Goal: Task Accomplishment & Management: Manage account settings

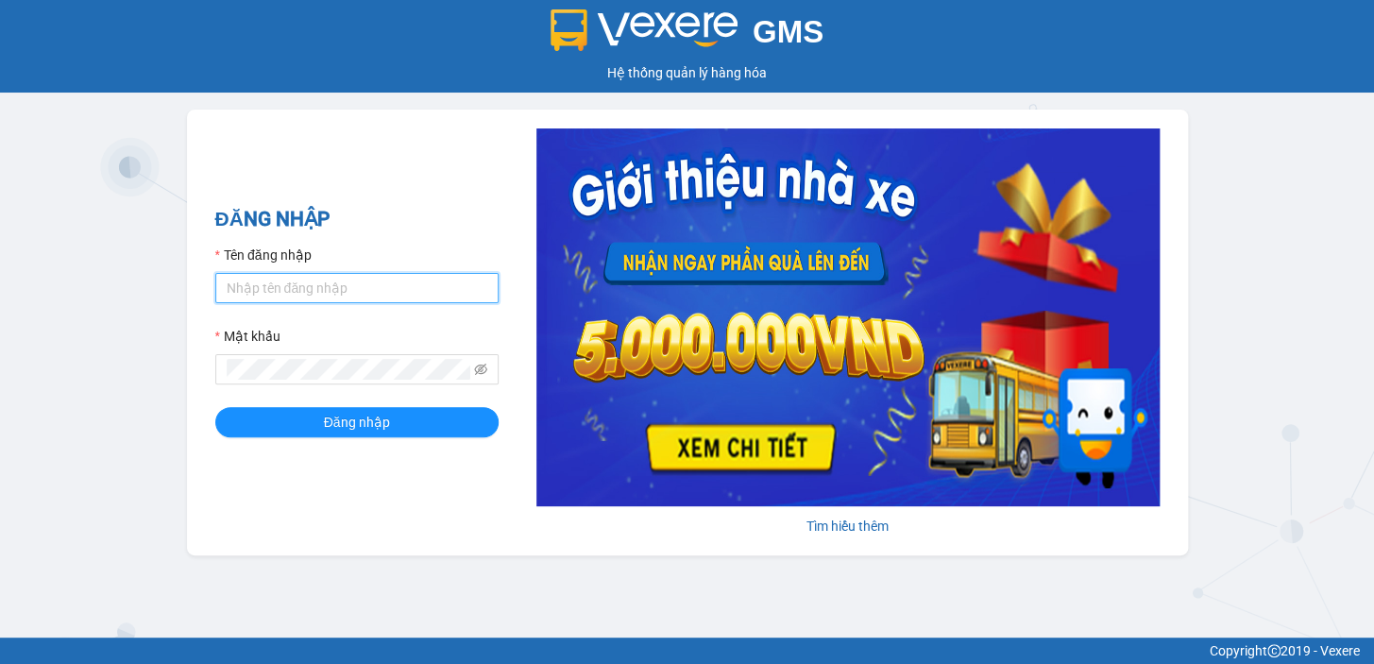
click at [243, 282] on input "Tên đăng nhập" at bounding box center [356, 288] width 283 height 30
type input "dung.nhuquynh"
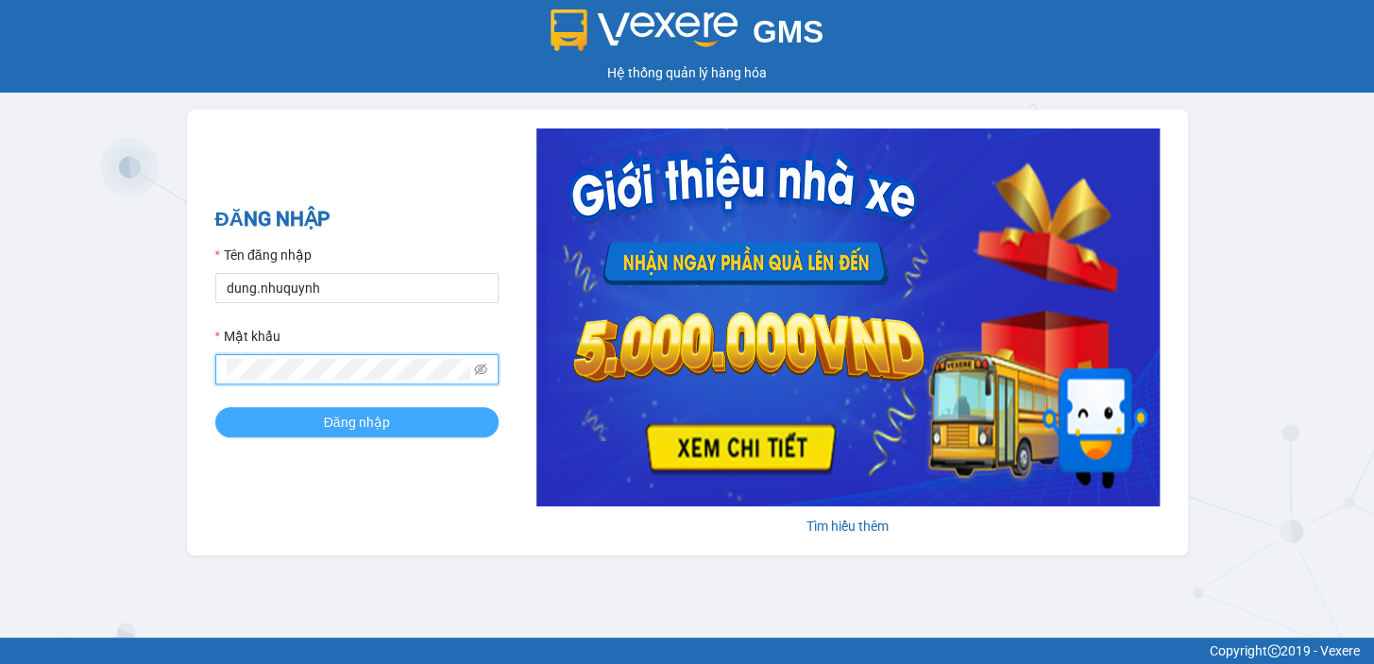
click at [320, 417] on button "Đăng nhập" at bounding box center [356, 422] width 283 height 30
click at [336, 420] on span "Đăng nhập" at bounding box center [357, 422] width 66 height 21
click at [251, 415] on button "Đăng nhập" at bounding box center [356, 422] width 283 height 30
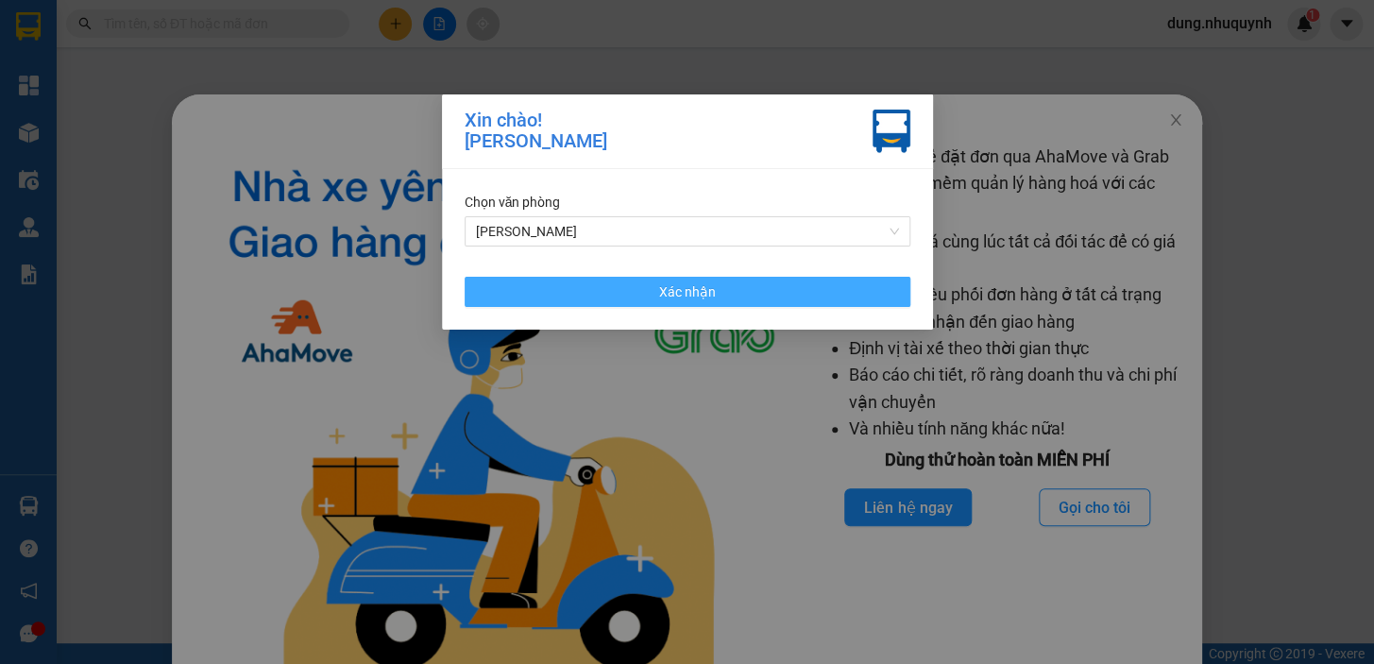
click at [685, 291] on span "Xác nhận" at bounding box center [687, 291] width 57 height 21
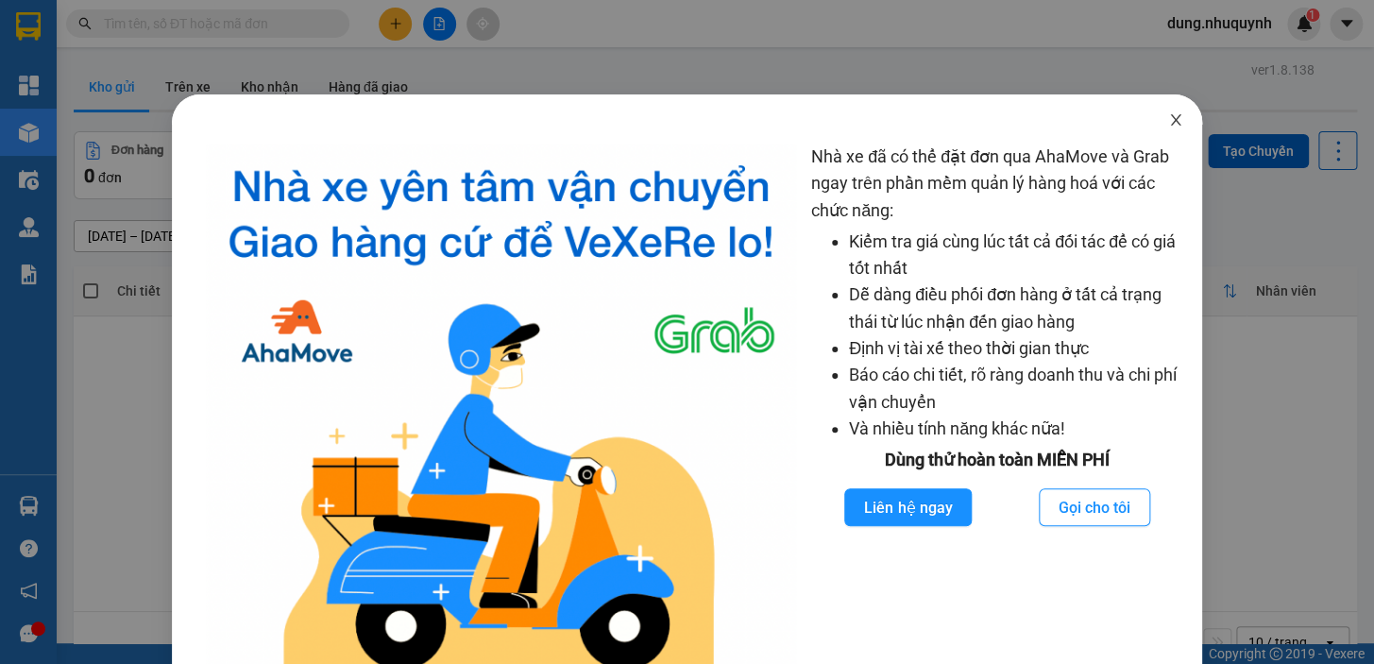
click at [1168, 123] on icon "close" at bounding box center [1175, 119] width 15 height 15
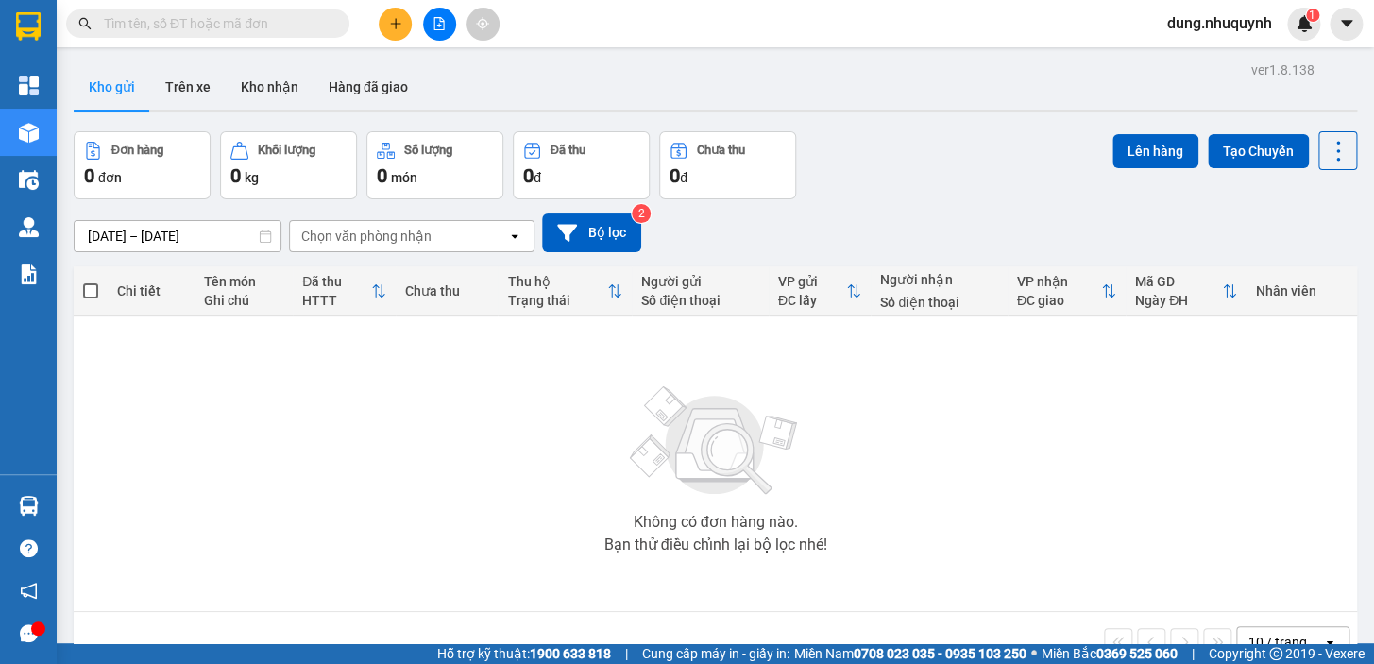
drag, startPoint x: 343, startPoint y: 20, endPoint x: 316, endPoint y: 20, distance: 26.4
click at [328, 20] on span at bounding box center [207, 23] width 283 height 28
click at [308, 20] on input "text" at bounding box center [215, 23] width 223 height 21
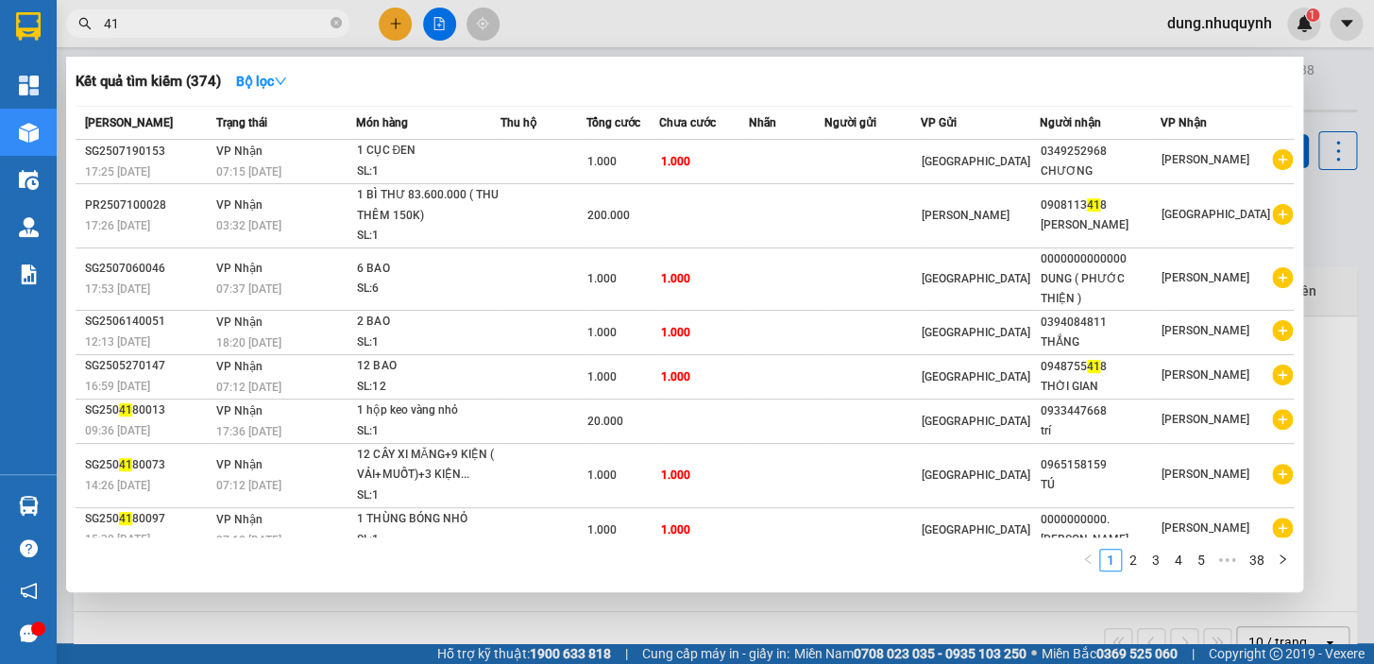
type input "4"
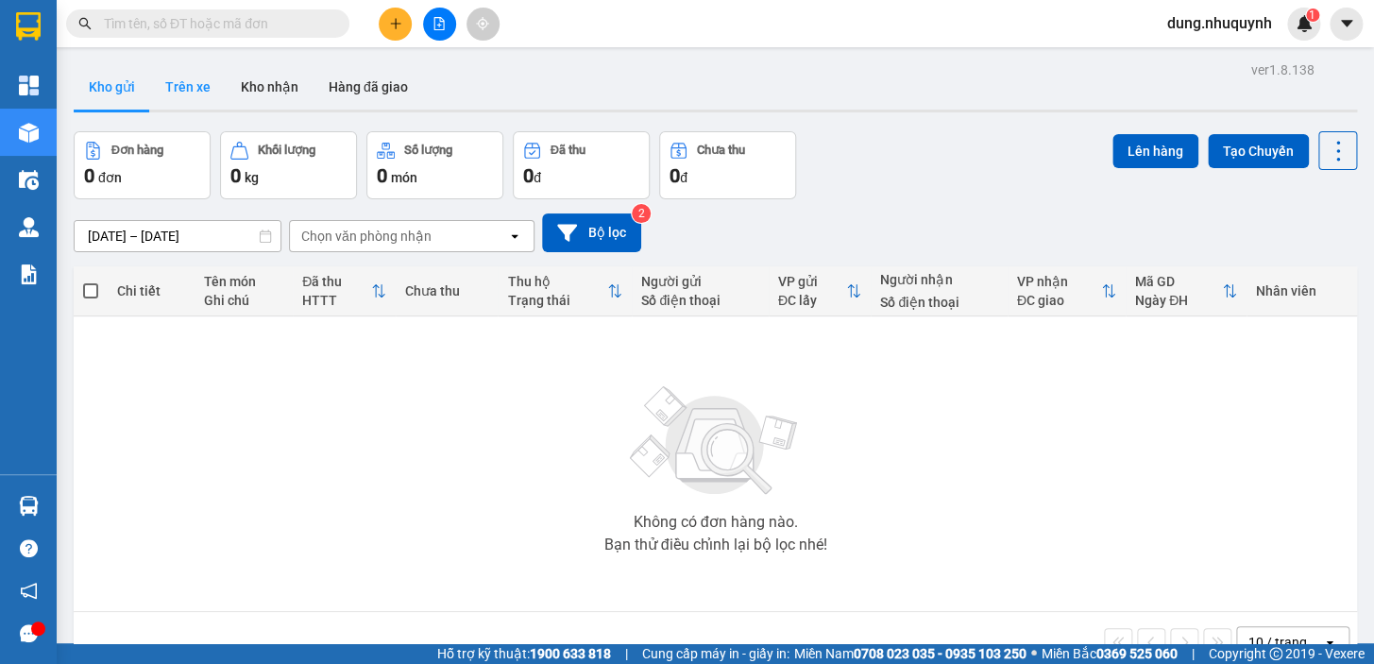
click at [198, 87] on button "Trên xe" at bounding box center [188, 86] width 76 height 45
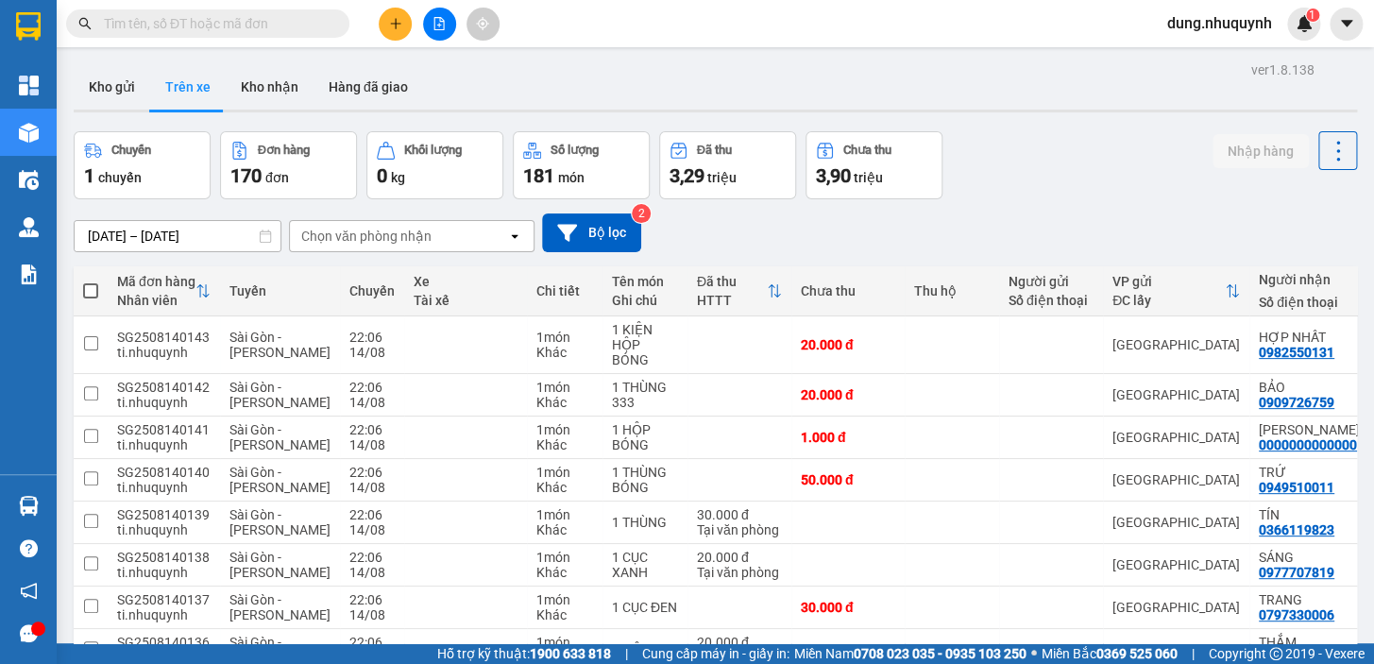
click at [83, 286] on span at bounding box center [90, 290] width 15 height 15
click at [91, 281] on input "checkbox" at bounding box center [91, 281] width 0 height 0
checkbox input "true"
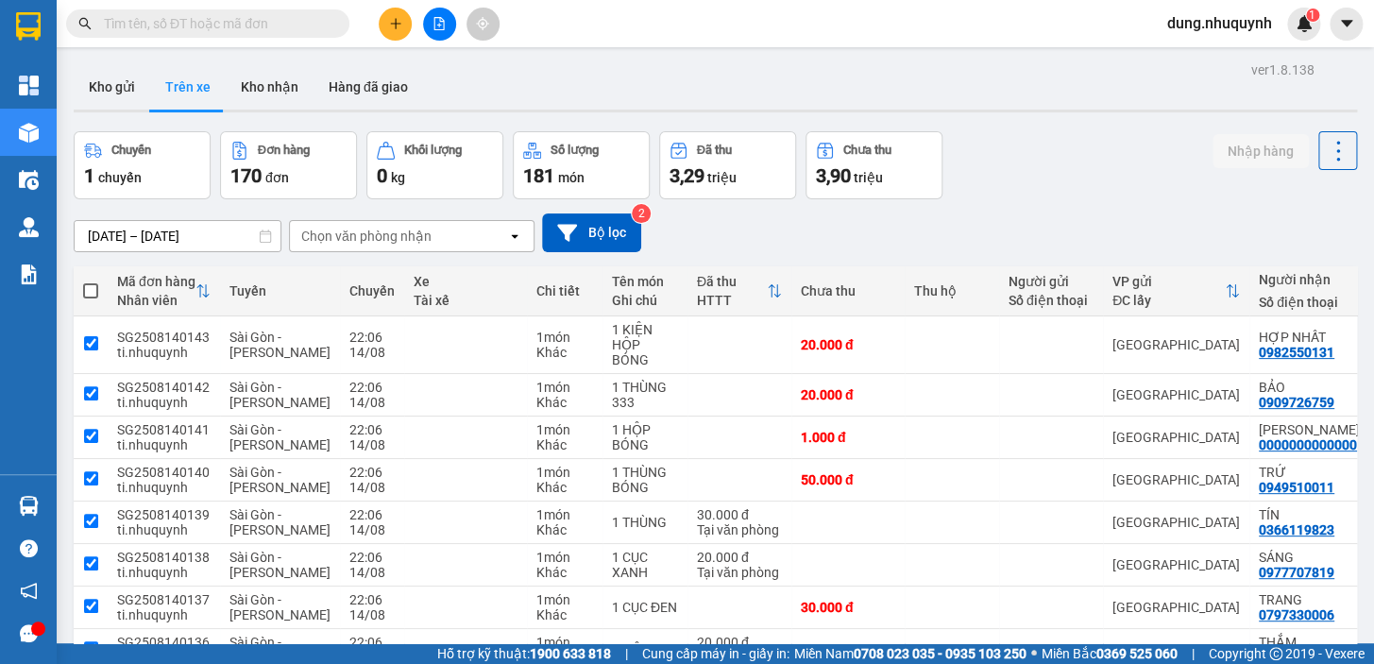
checkbox input "true"
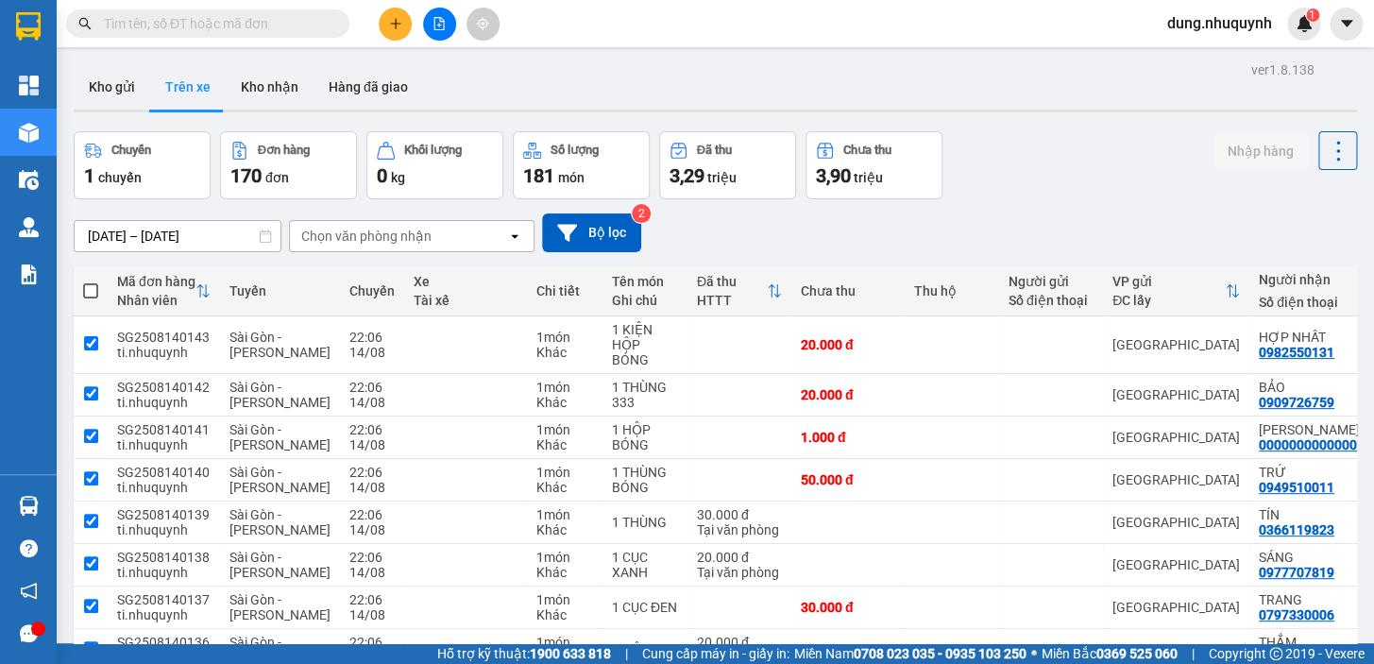
checkbox input "true"
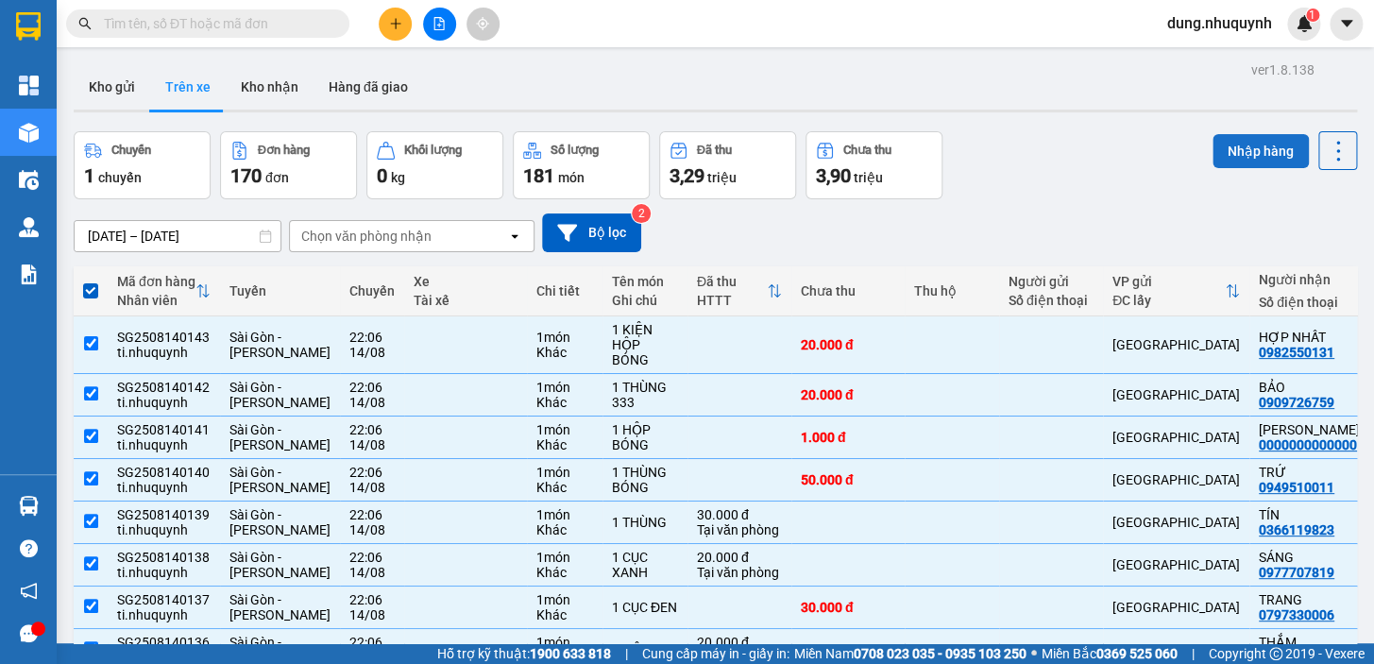
click at [1254, 151] on button "Nhập hàng" at bounding box center [1260, 151] width 96 height 34
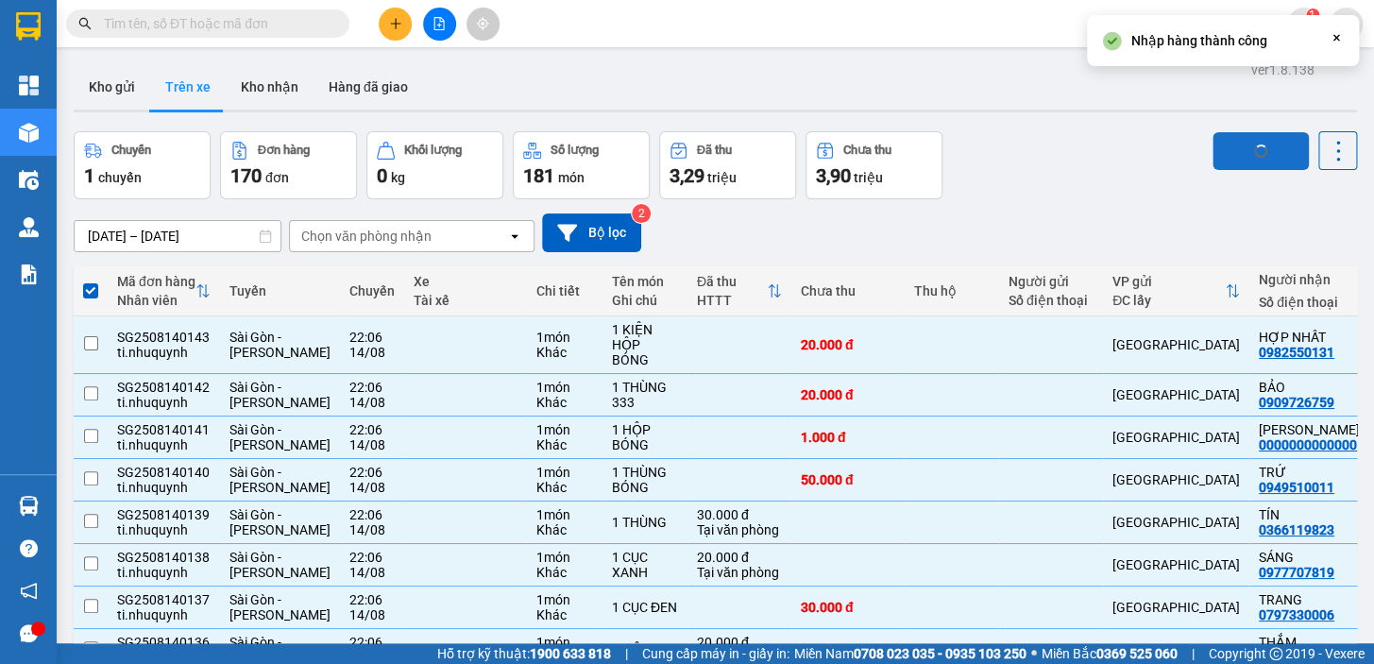
checkbox input "false"
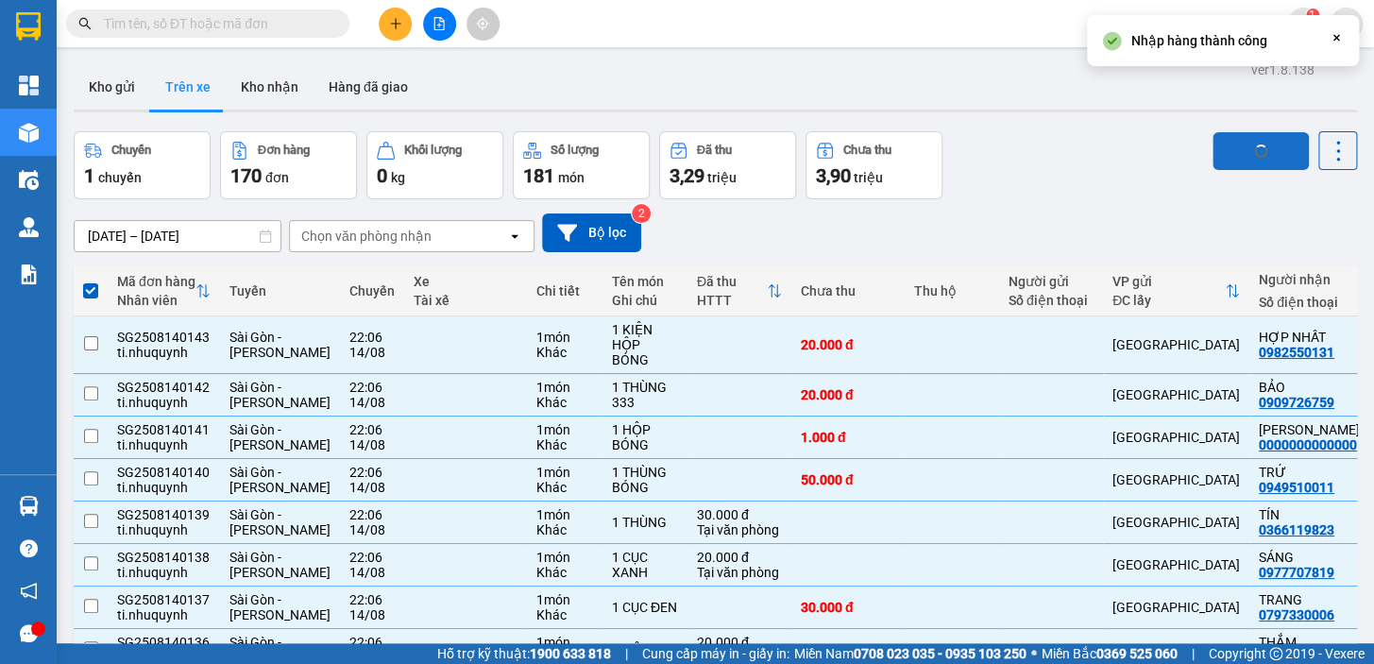
checkbox input "false"
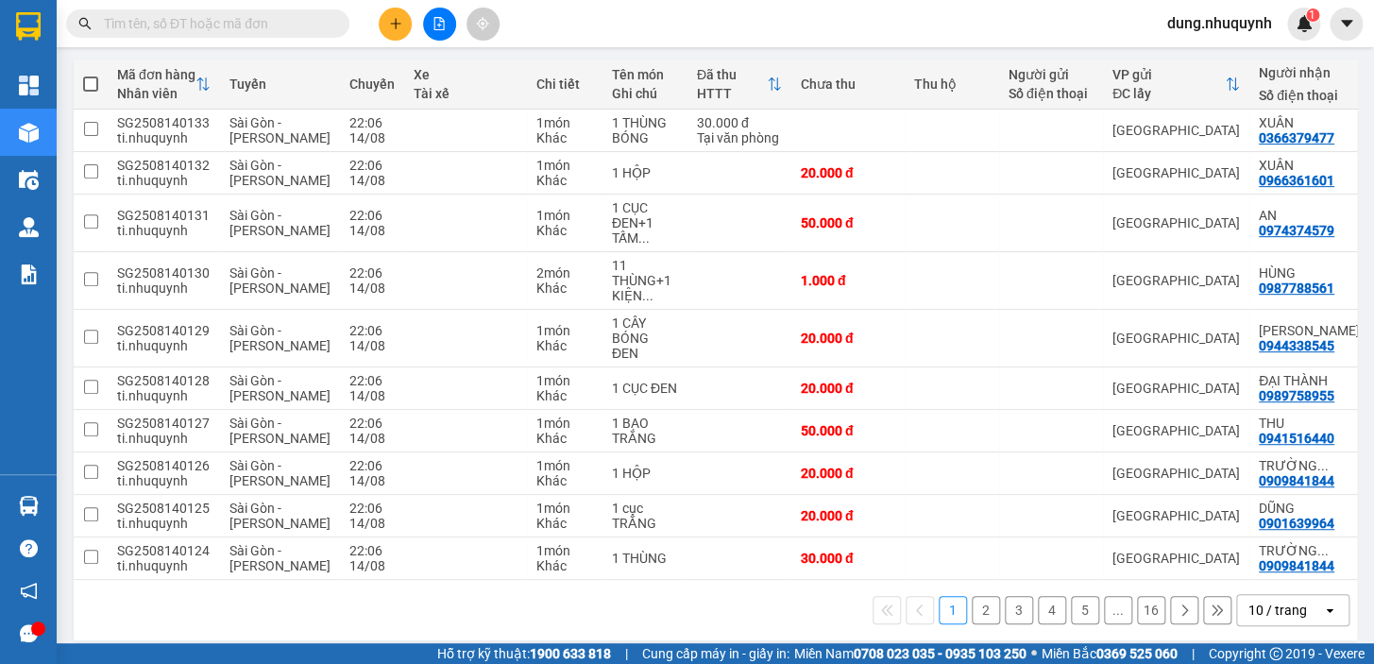
scroll to position [211, 0]
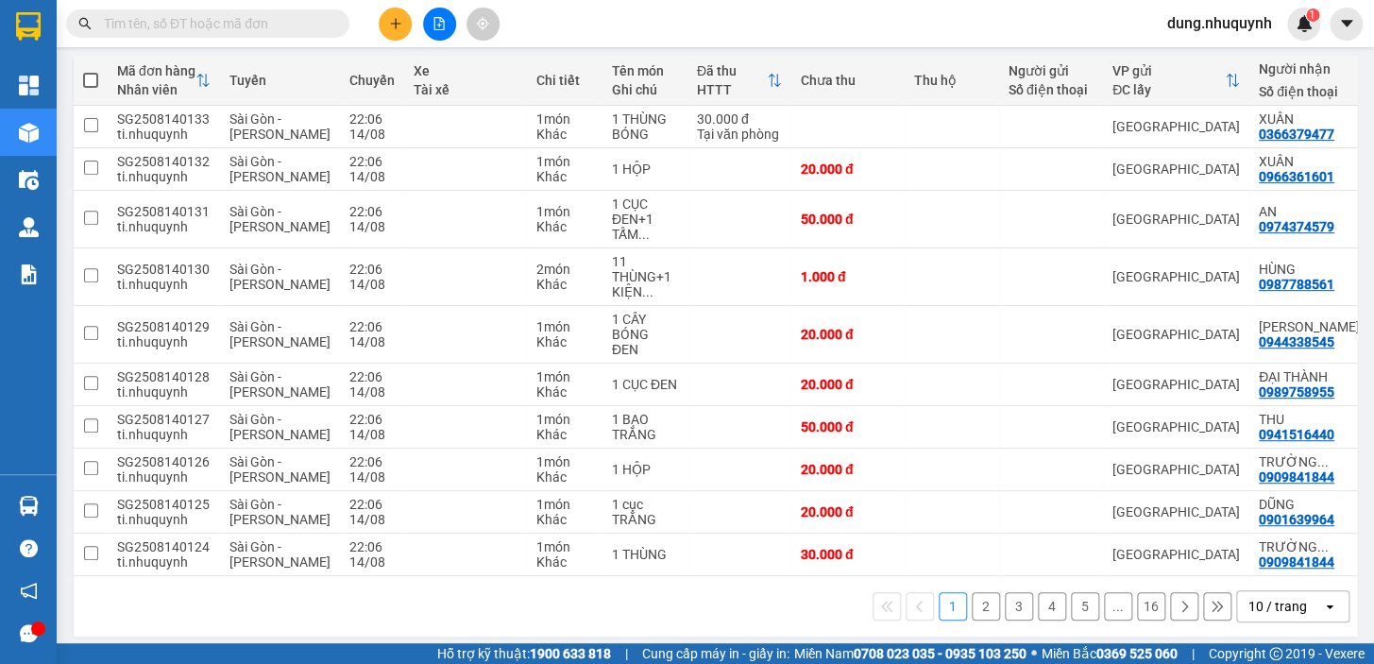
click at [974, 594] on button "2" at bounding box center [985, 606] width 28 height 28
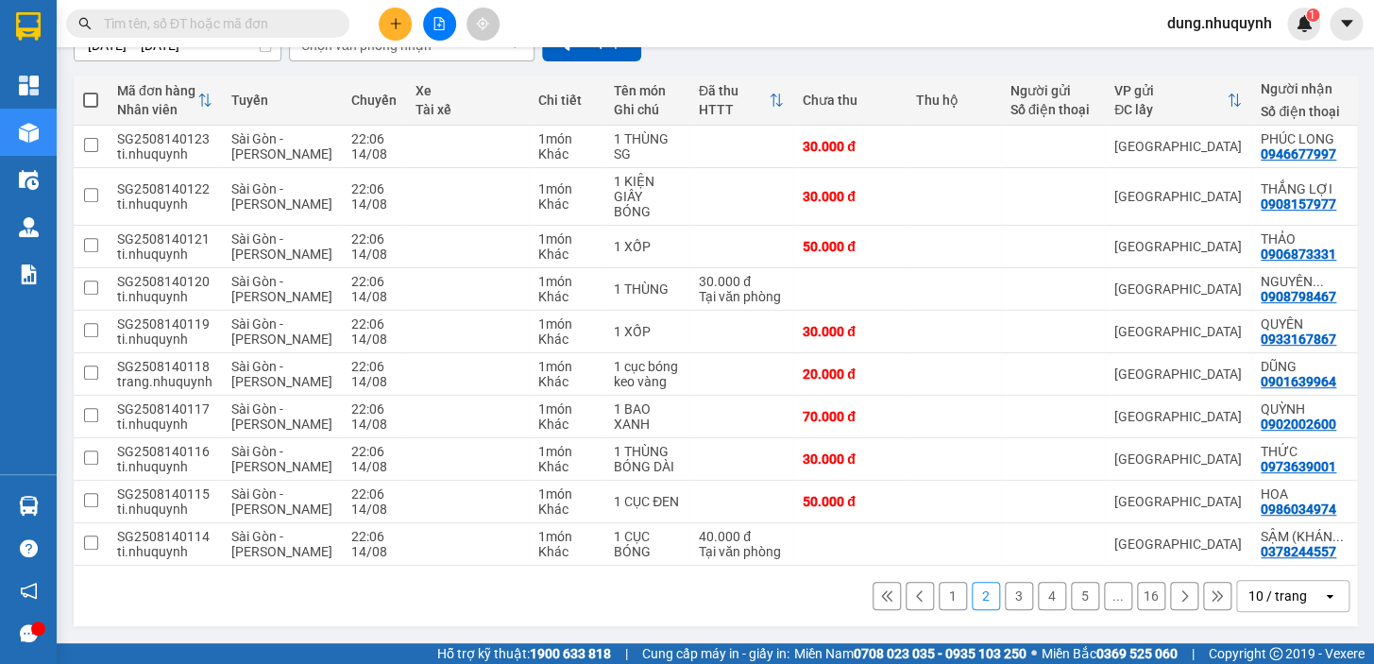
scroll to position [196, 0]
click at [94, 93] on span at bounding box center [90, 100] width 15 height 15
click at [91, 91] on input "checkbox" at bounding box center [91, 91] width 0 height 0
checkbox input "true"
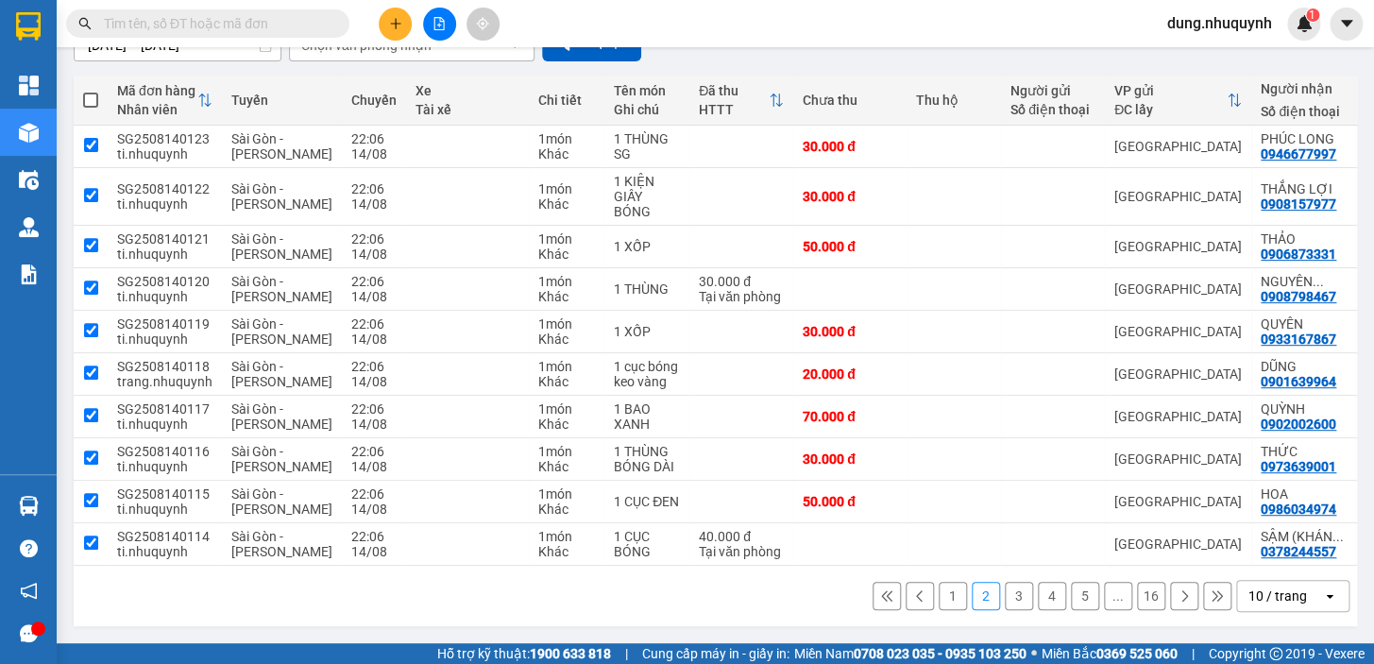
checkbox input "true"
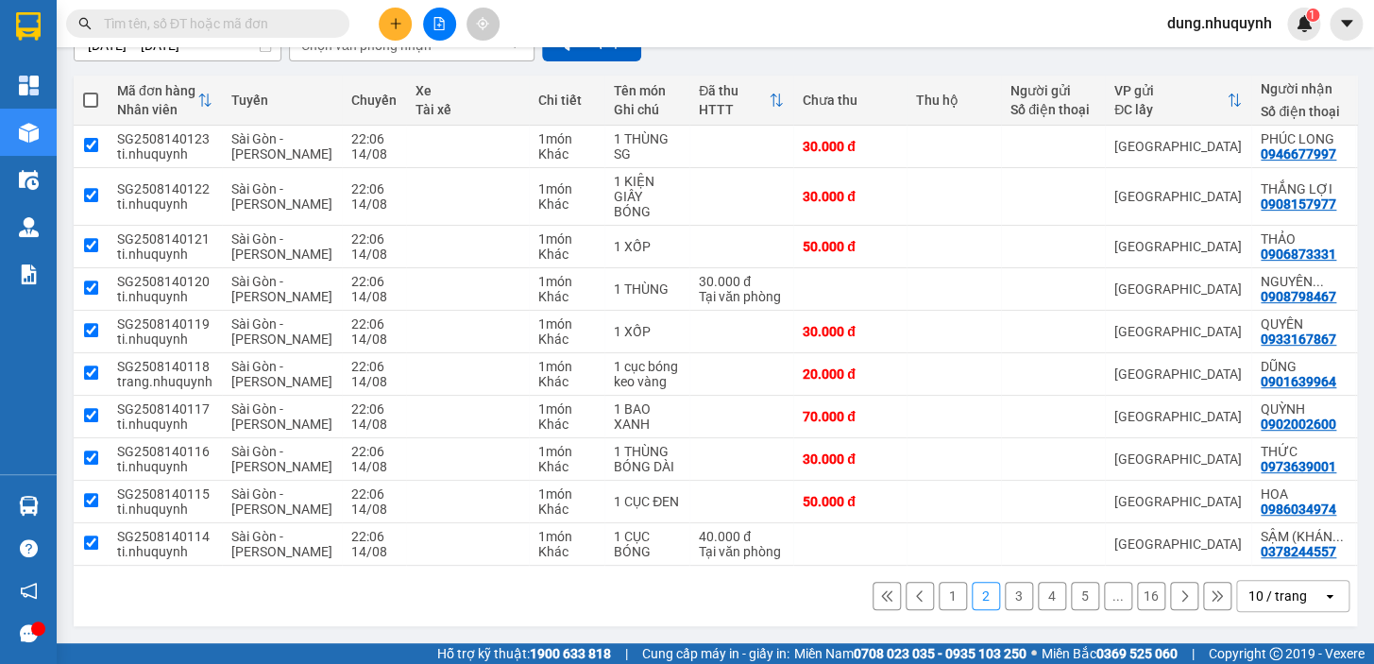
checkbox input "true"
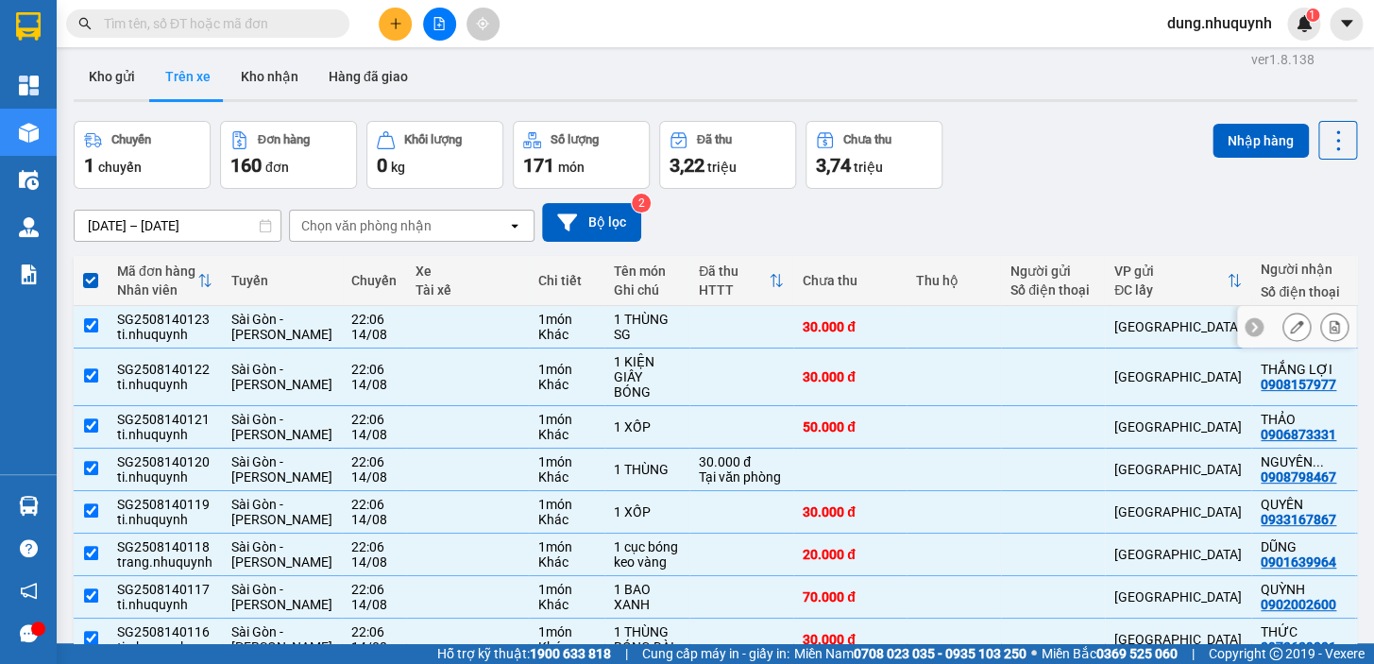
scroll to position [0, 0]
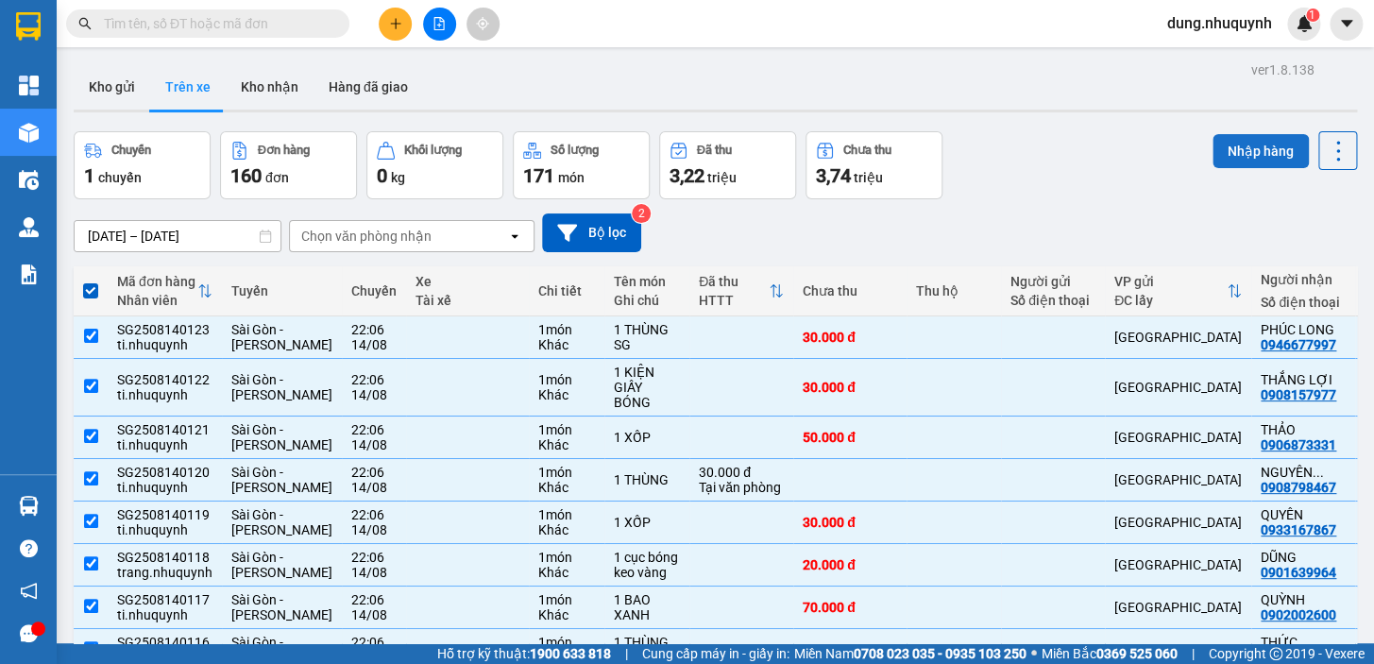
click at [1232, 147] on button "Nhập hàng" at bounding box center [1260, 151] width 96 height 34
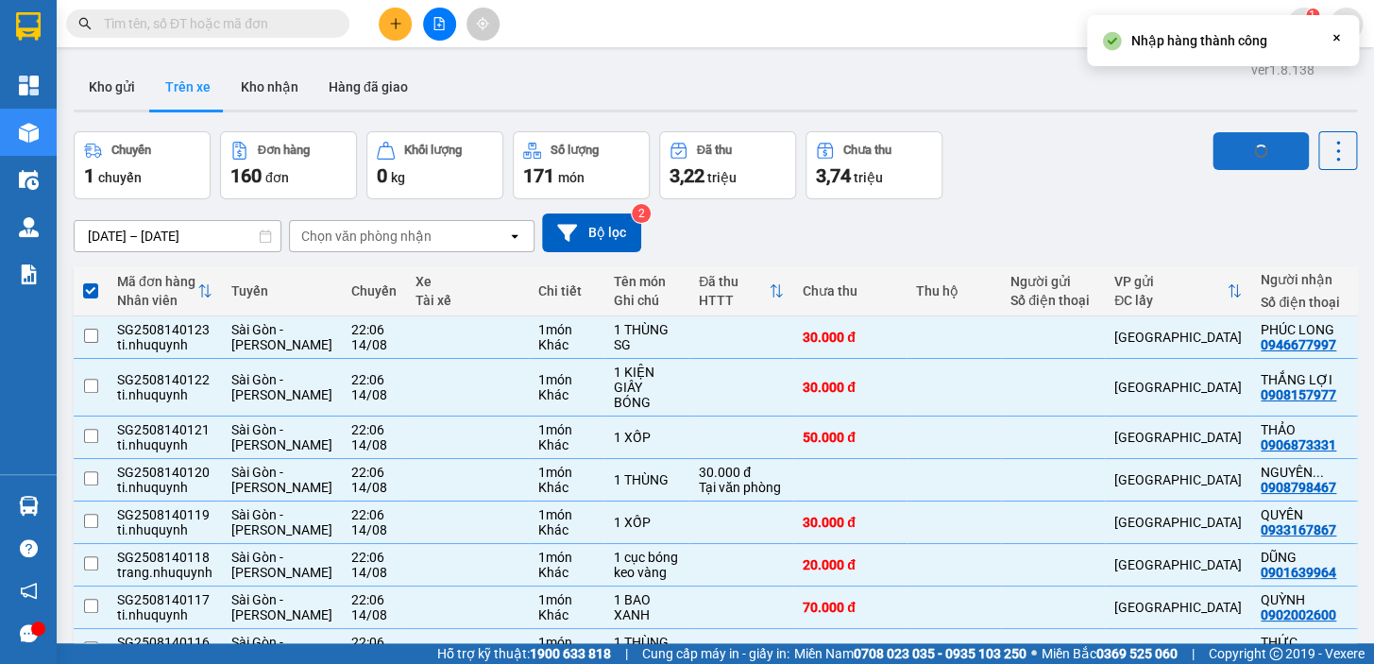
checkbox input "false"
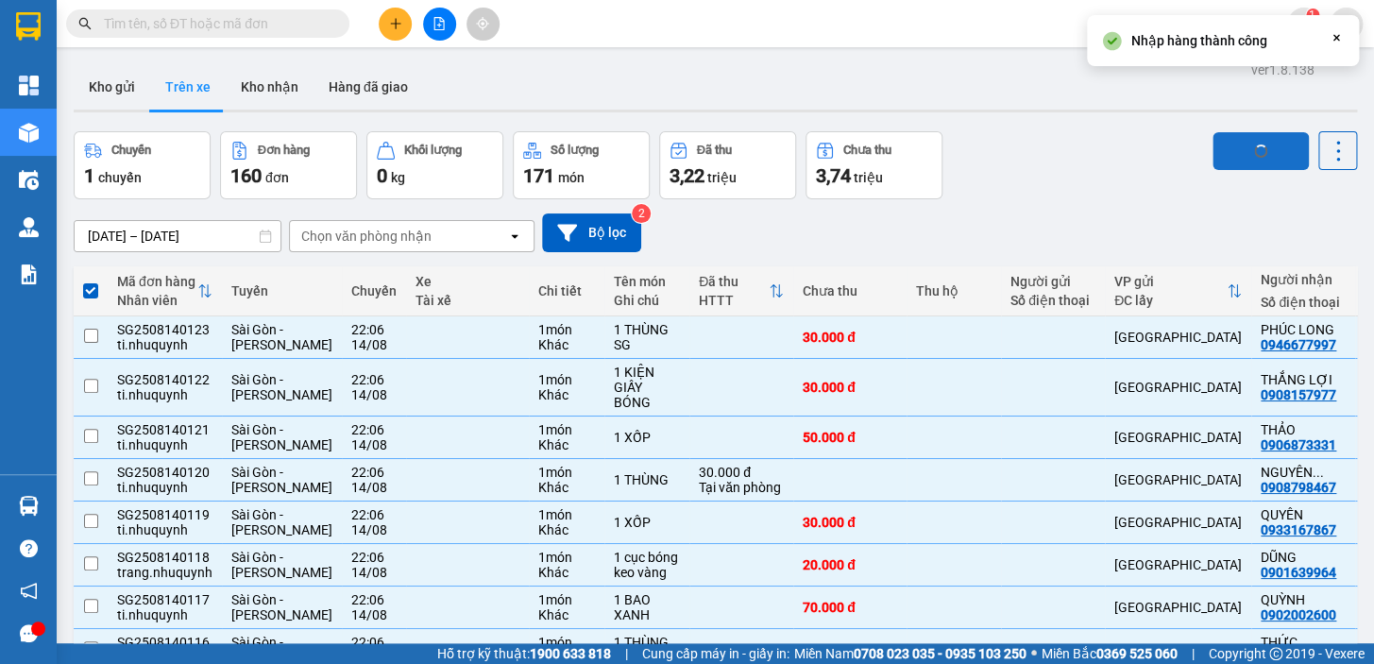
checkbox input "false"
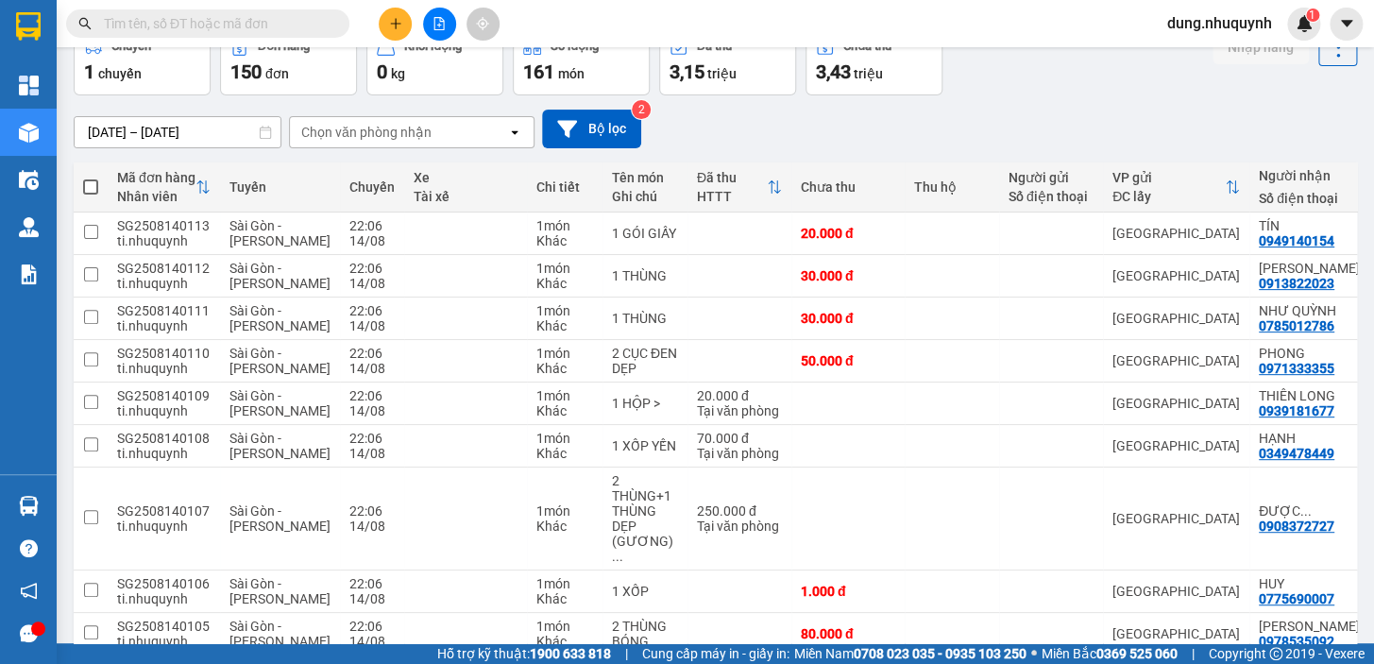
scroll to position [227, 0]
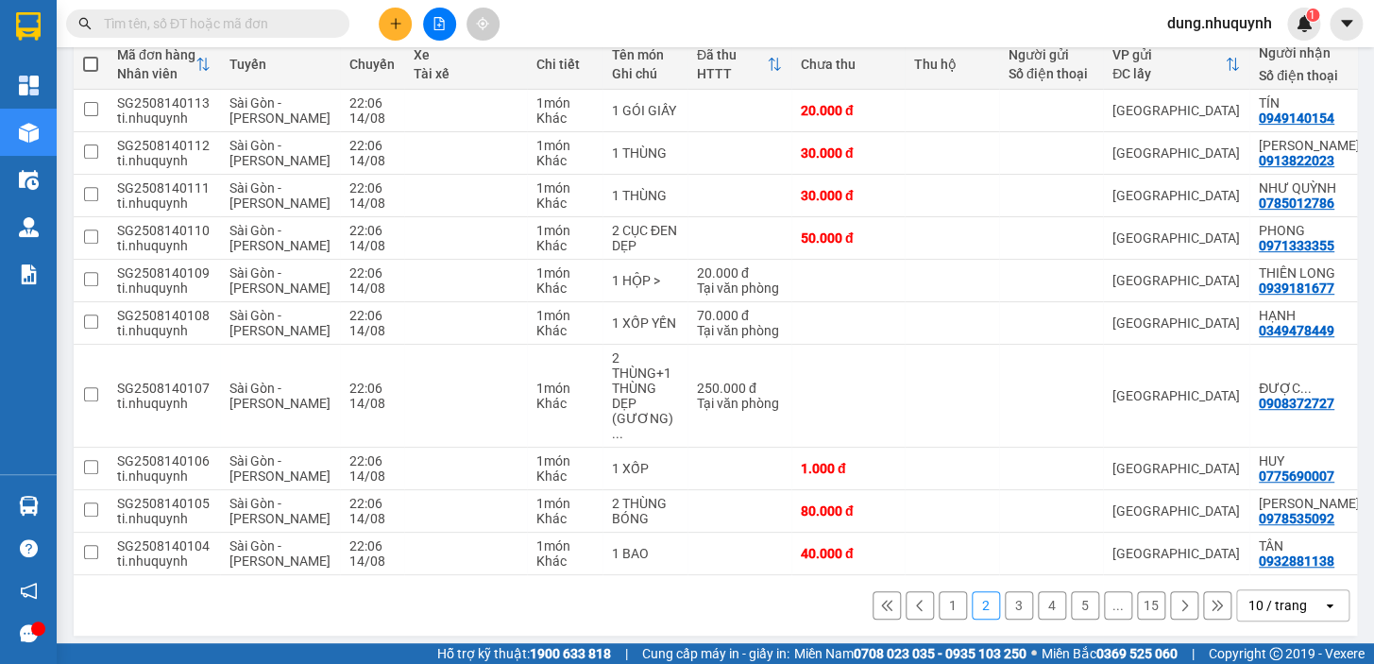
click at [1004, 591] on button "3" at bounding box center [1018, 605] width 28 height 28
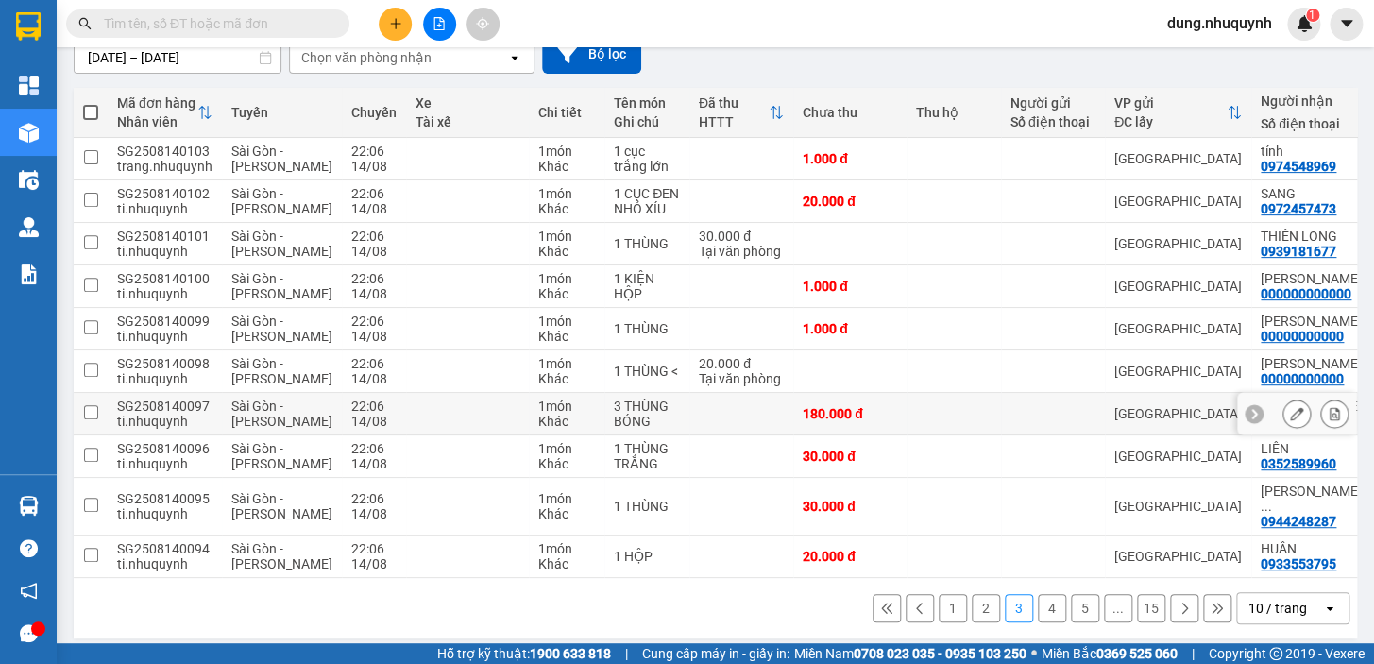
scroll to position [180, 0]
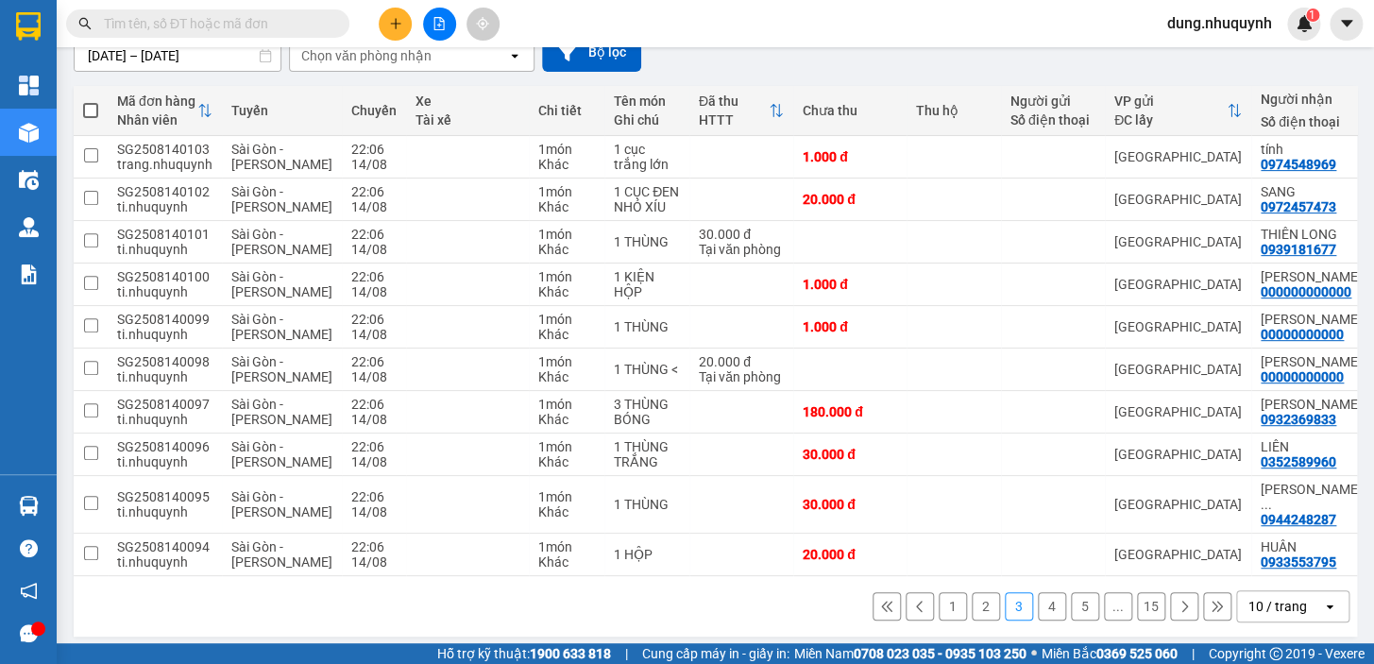
click at [87, 114] on span at bounding box center [90, 110] width 15 height 15
click at [91, 101] on input "checkbox" at bounding box center [91, 101] width 0 height 0
checkbox input "true"
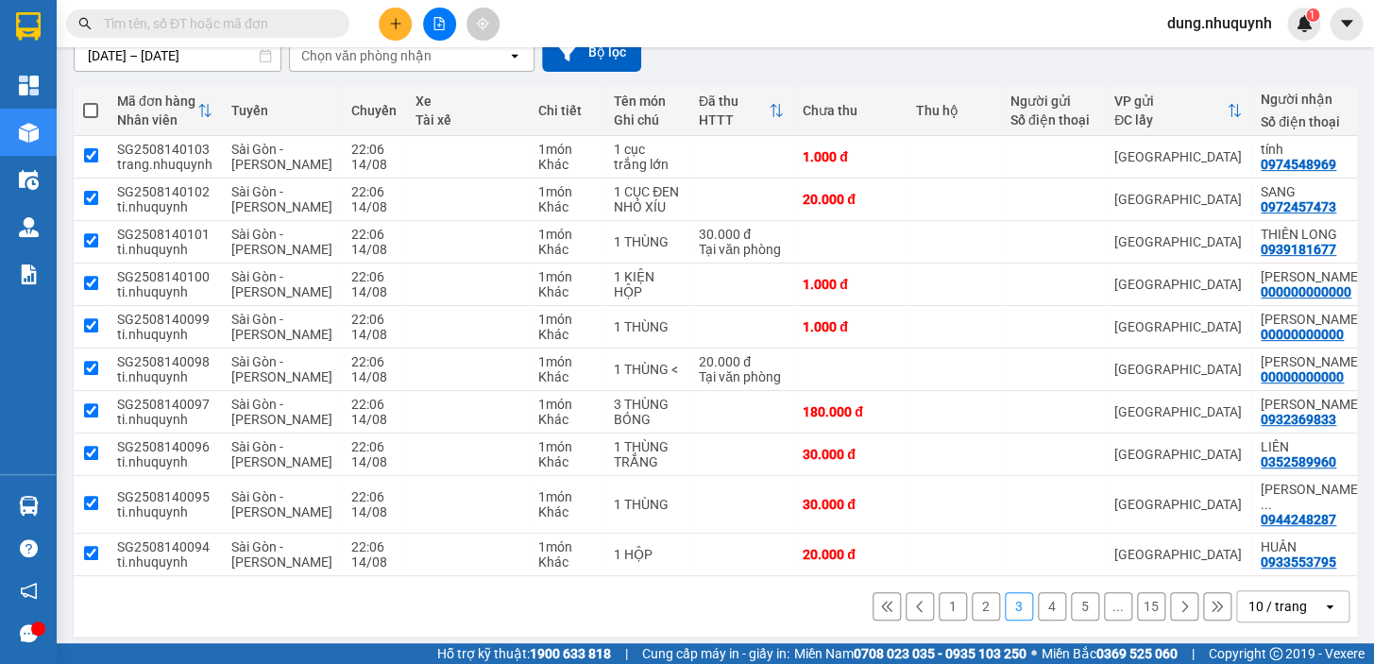
checkbox input "true"
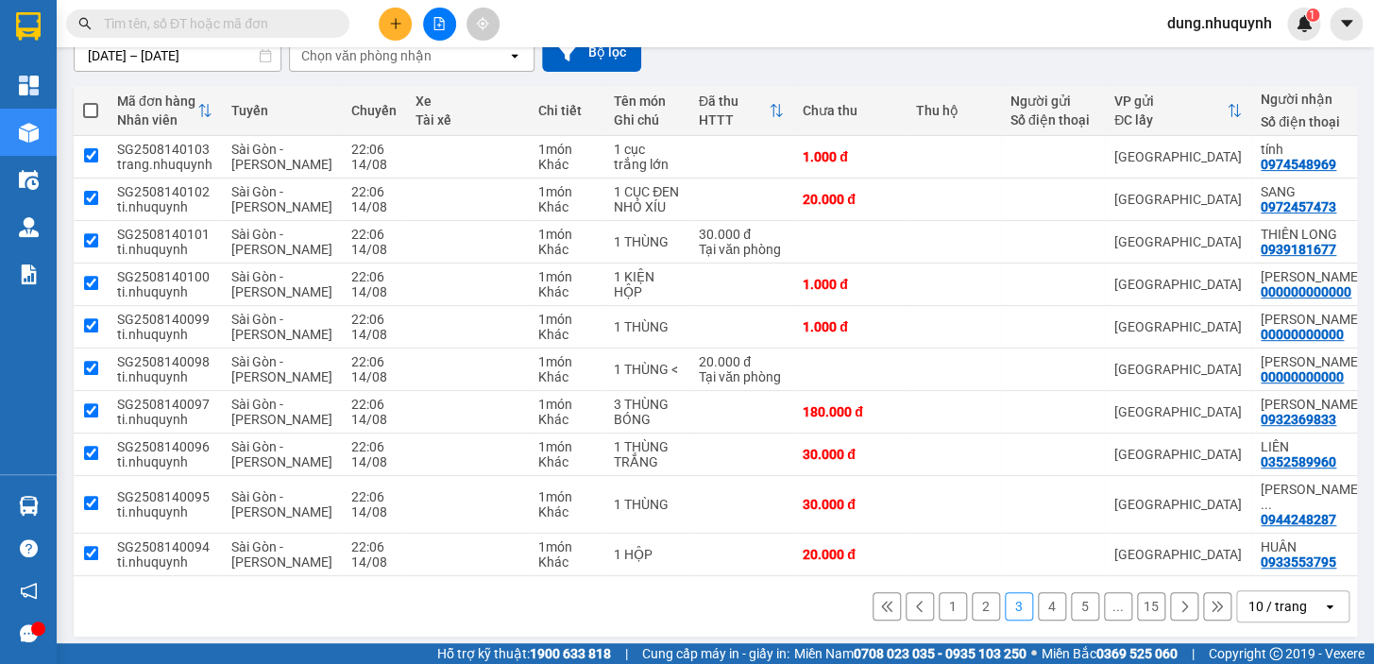
checkbox input "true"
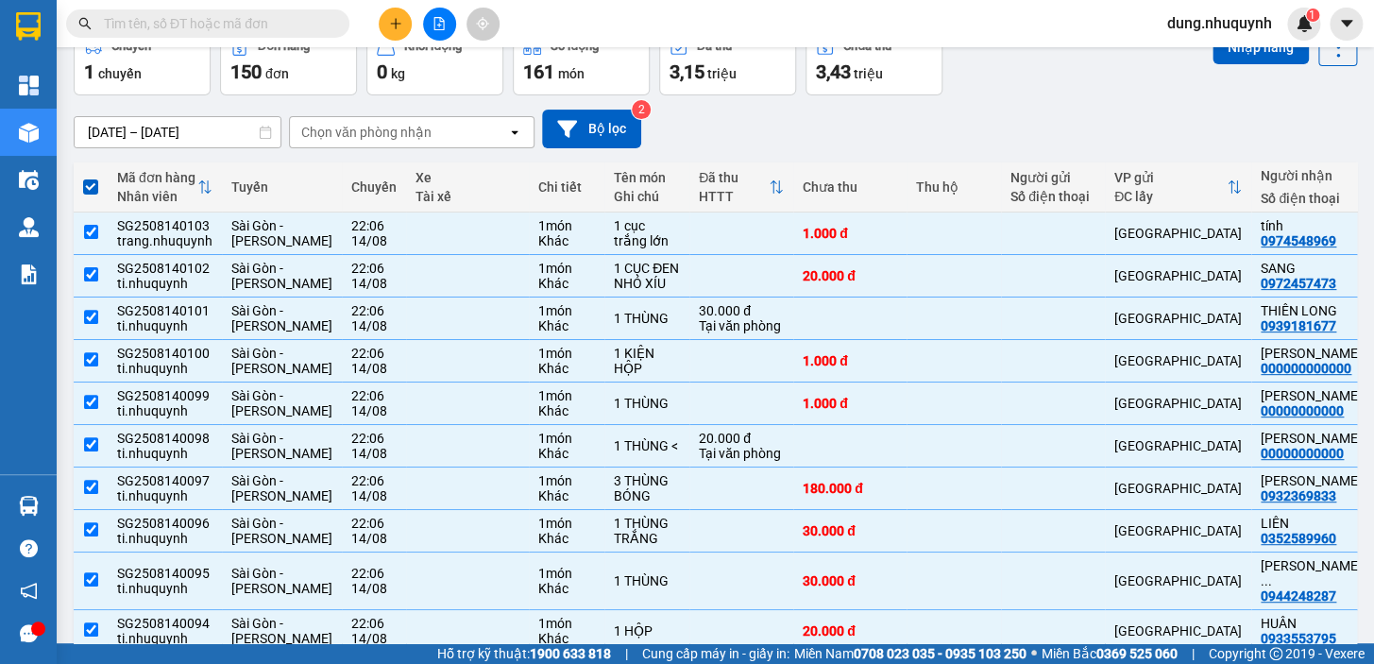
scroll to position [0, 0]
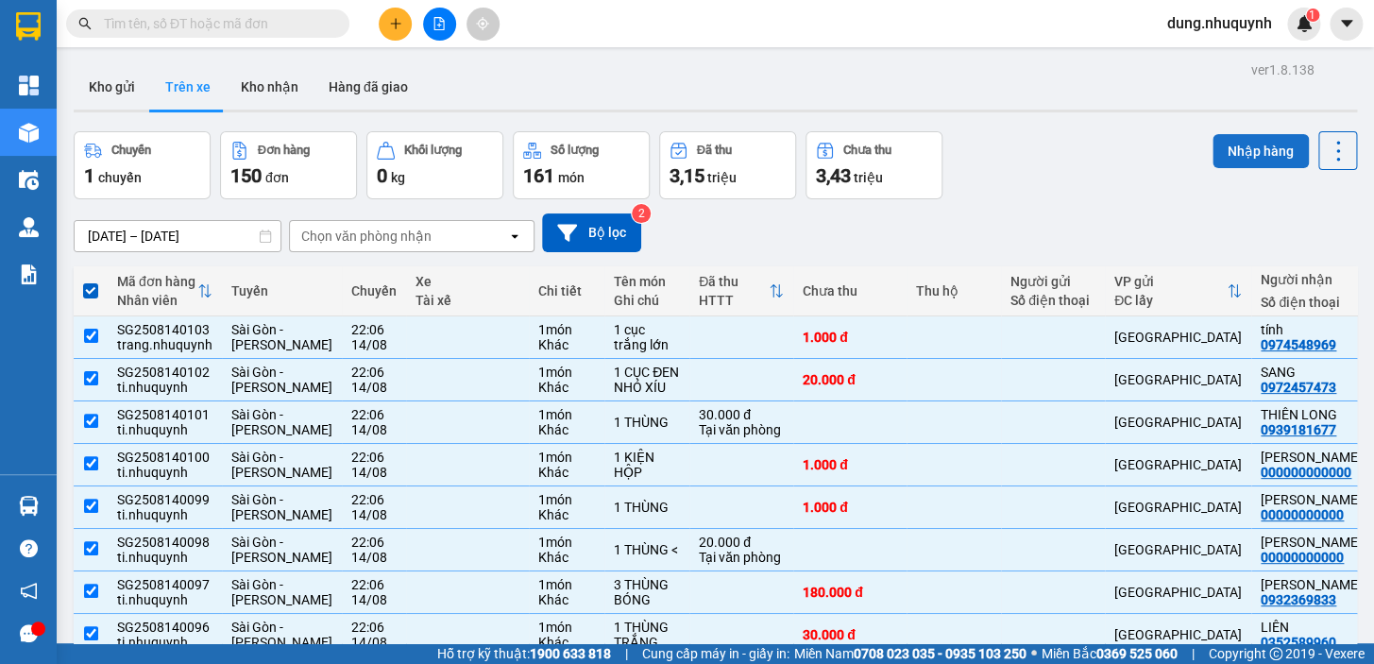
click at [1238, 150] on button "Nhập hàng" at bounding box center [1260, 151] width 96 height 34
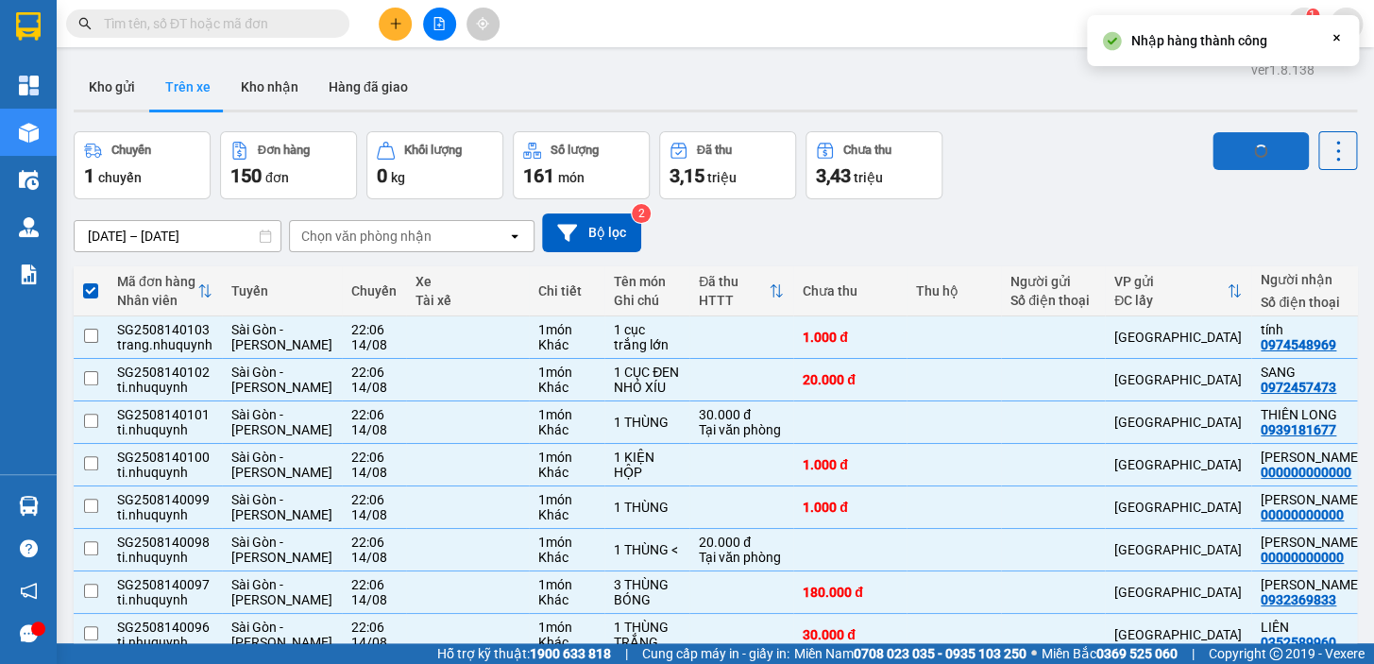
checkbox input "false"
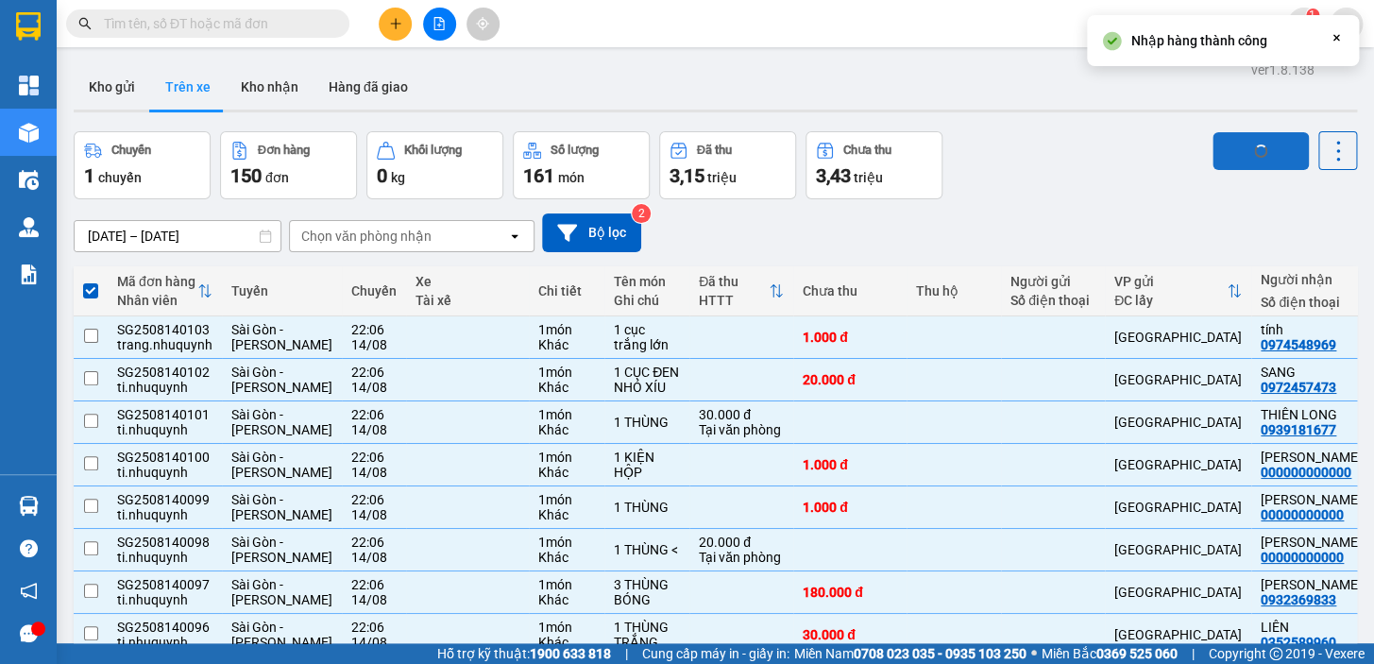
checkbox input "false"
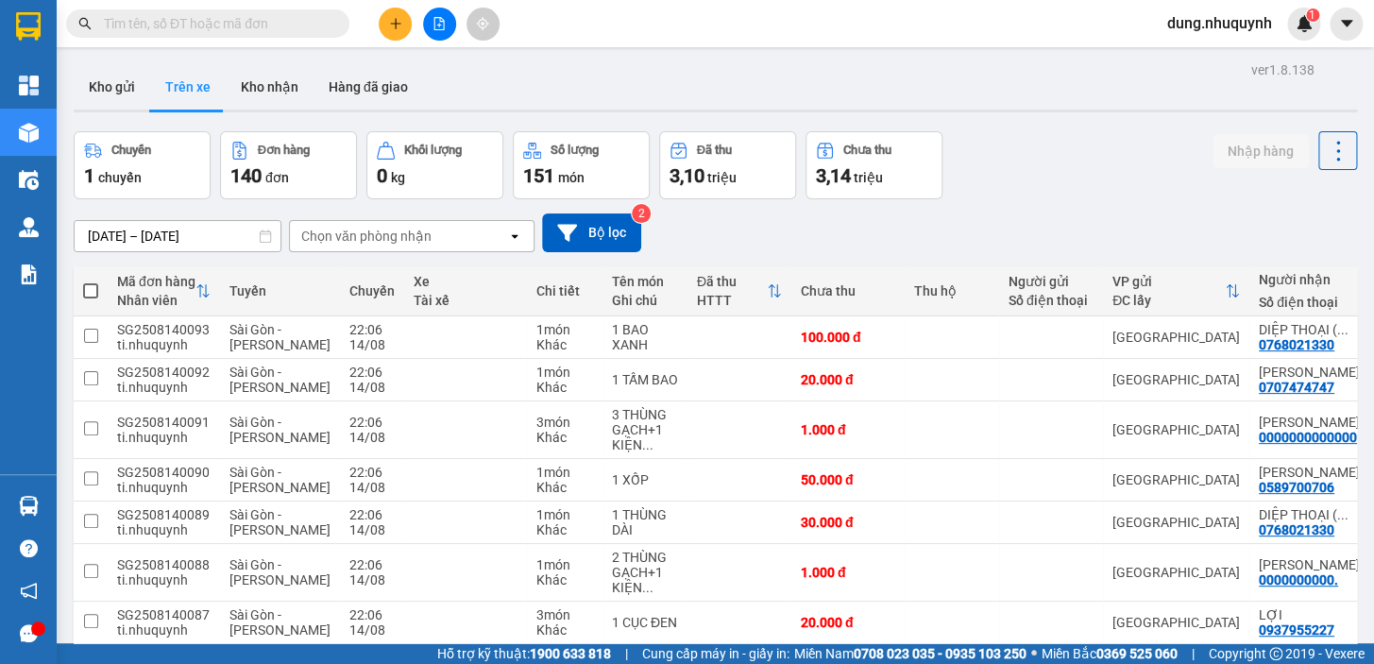
click at [173, 26] on input "text" at bounding box center [215, 23] width 223 height 21
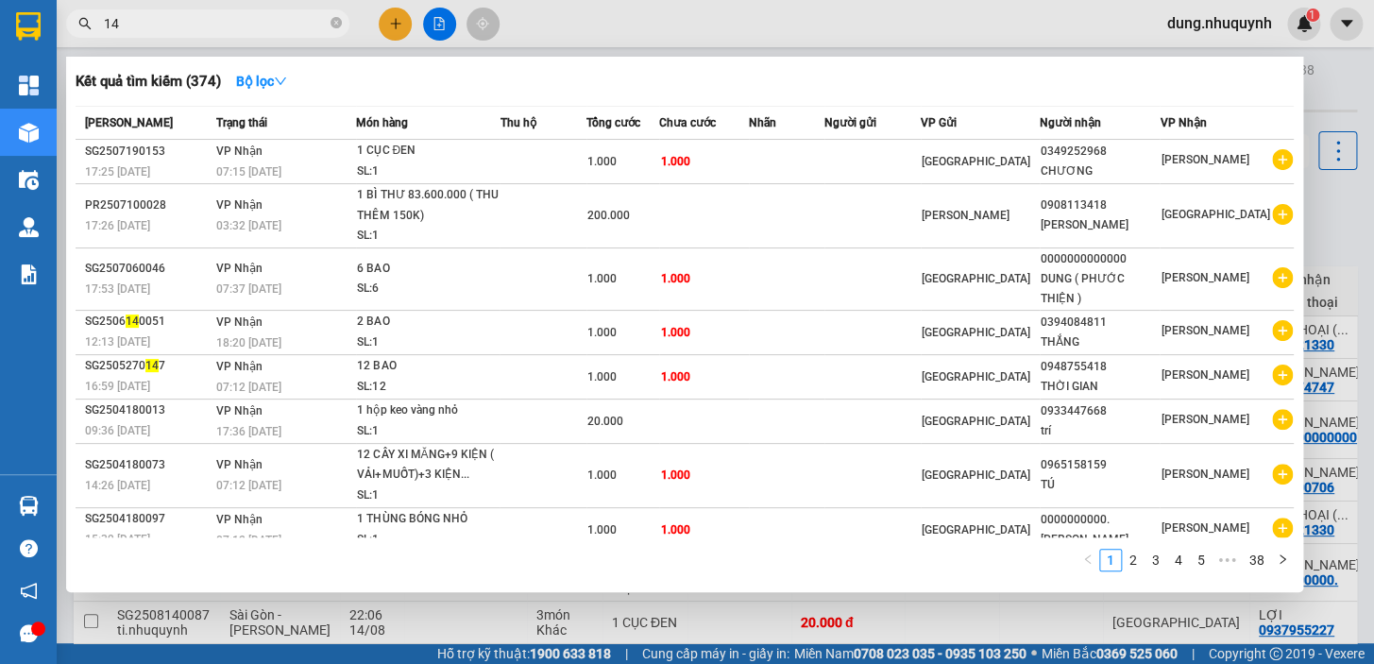
type input "1"
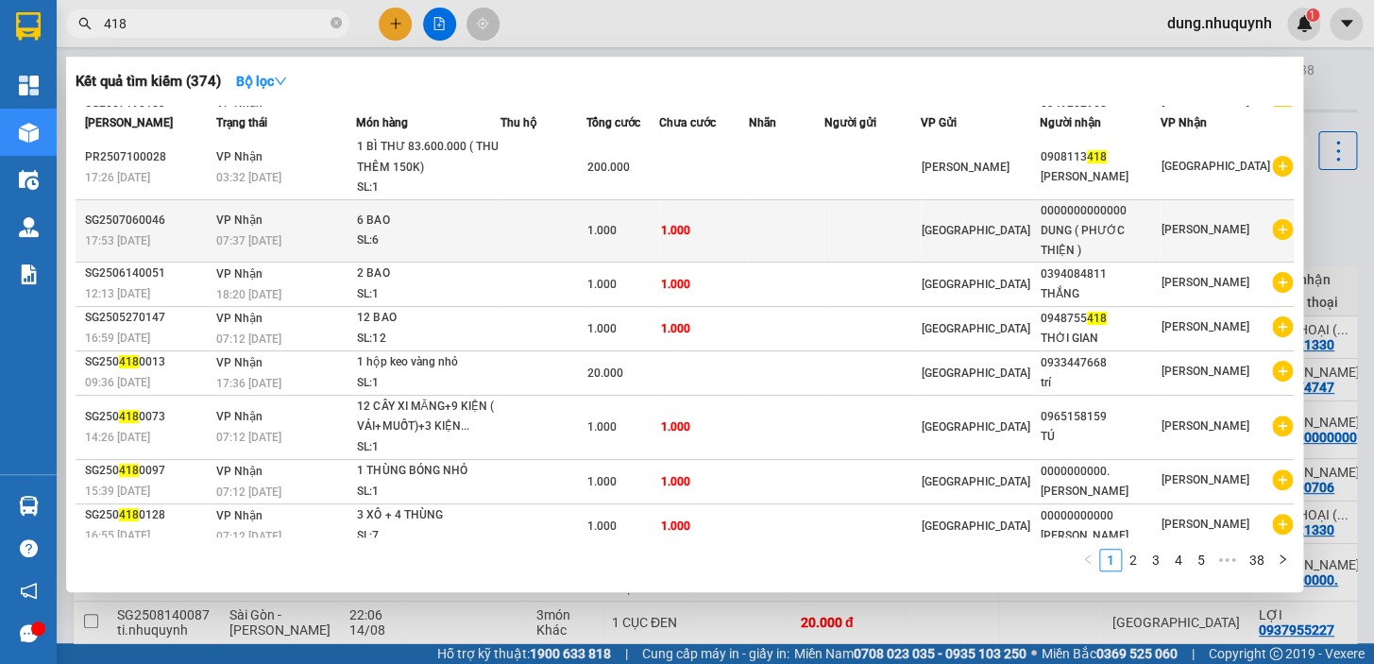
scroll to position [101, 0]
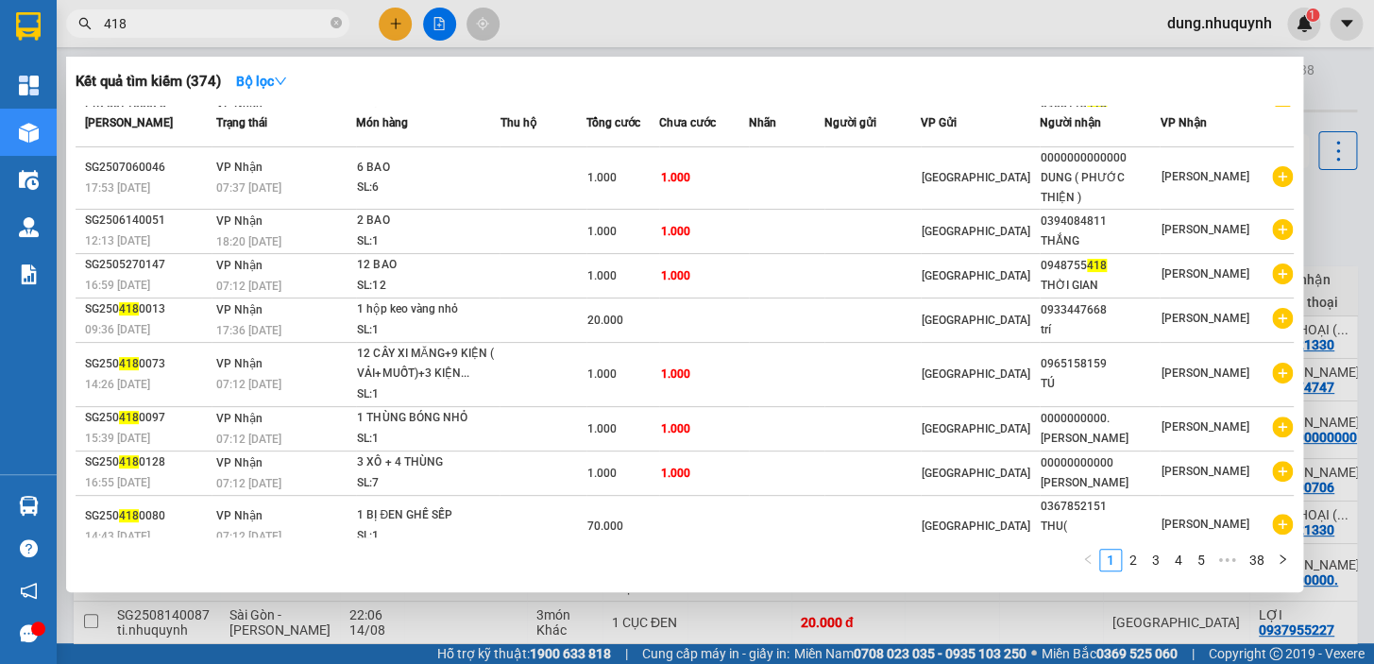
type input "418"
click at [1241, 21] on div at bounding box center [687, 332] width 1374 height 664
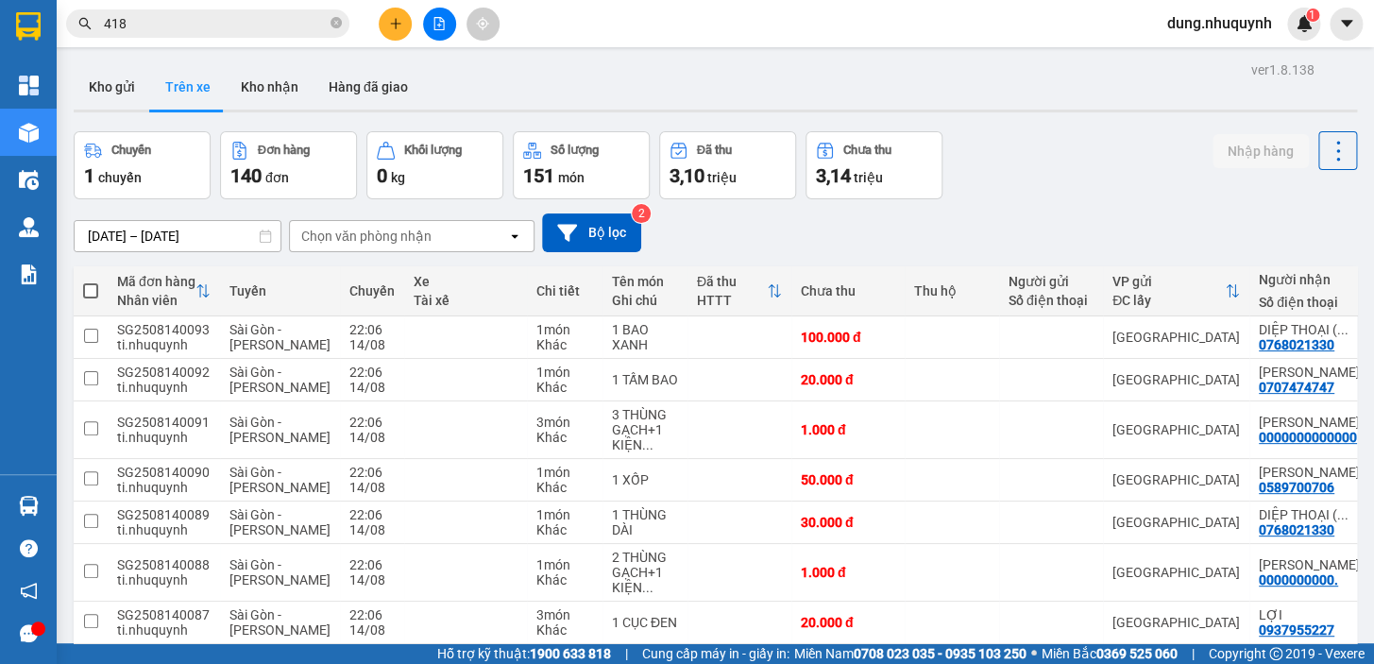
click at [1233, 24] on span "dung.nhuquynh" at bounding box center [1219, 23] width 135 height 24
click at [1225, 59] on span "Đăng xuất" at bounding box center [1226, 58] width 98 height 21
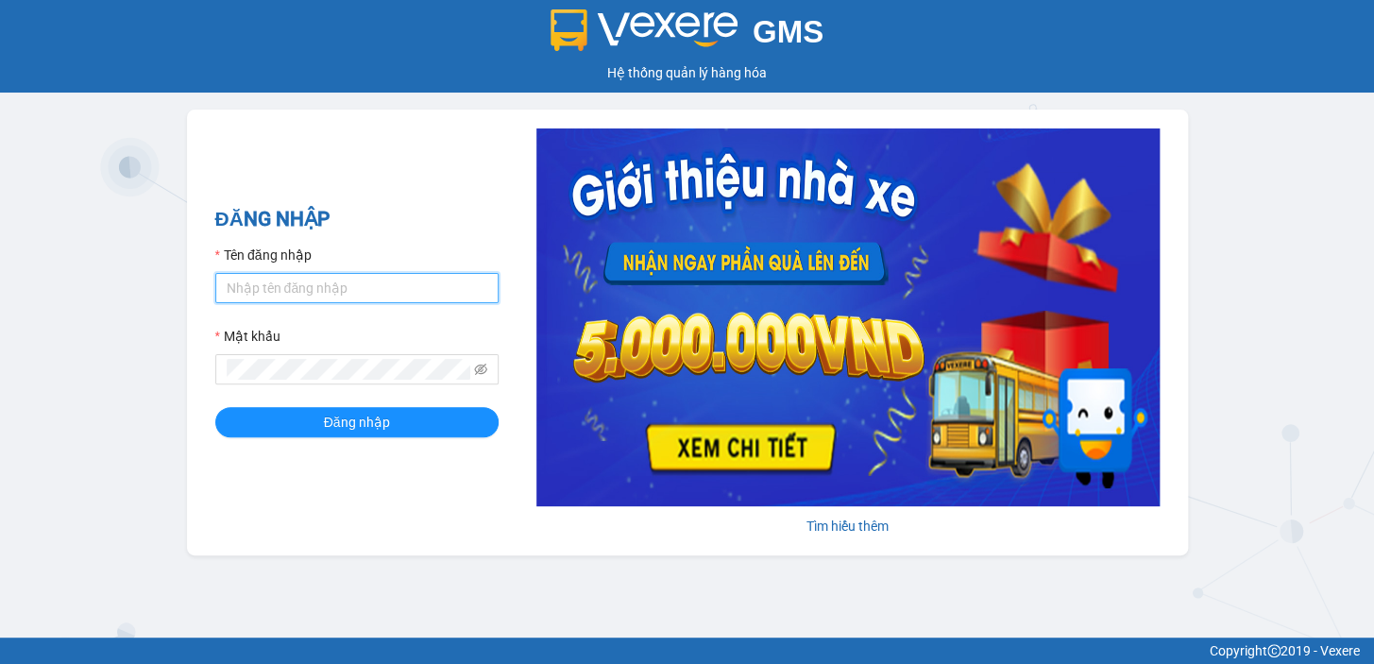
drag, startPoint x: 293, startPoint y: 280, endPoint x: 292, endPoint y: 264, distance: 16.1
click at [293, 279] on input "Tên đăng nhập" at bounding box center [356, 288] width 283 height 30
type input "diep.nhuquynh"
click at [285, 379] on span at bounding box center [356, 369] width 283 height 30
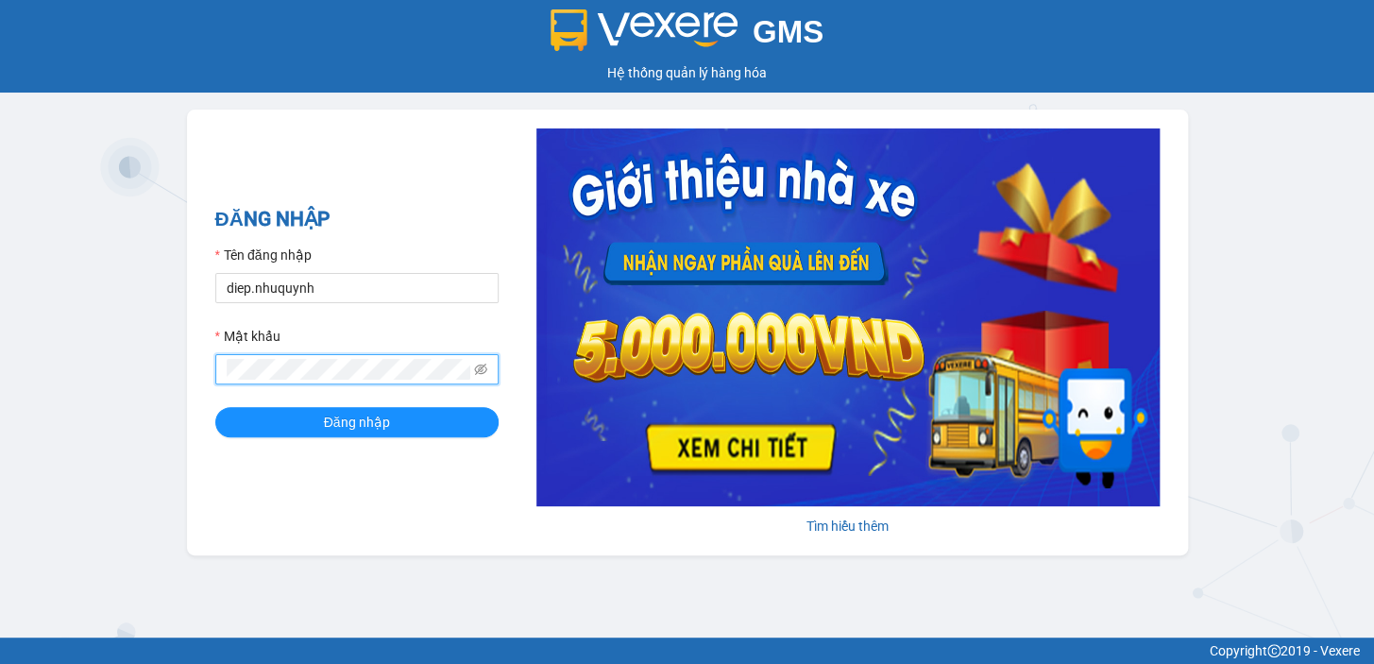
click at [215, 407] on button "Đăng nhập" at bounding box center [356, 422] width 283 height 30
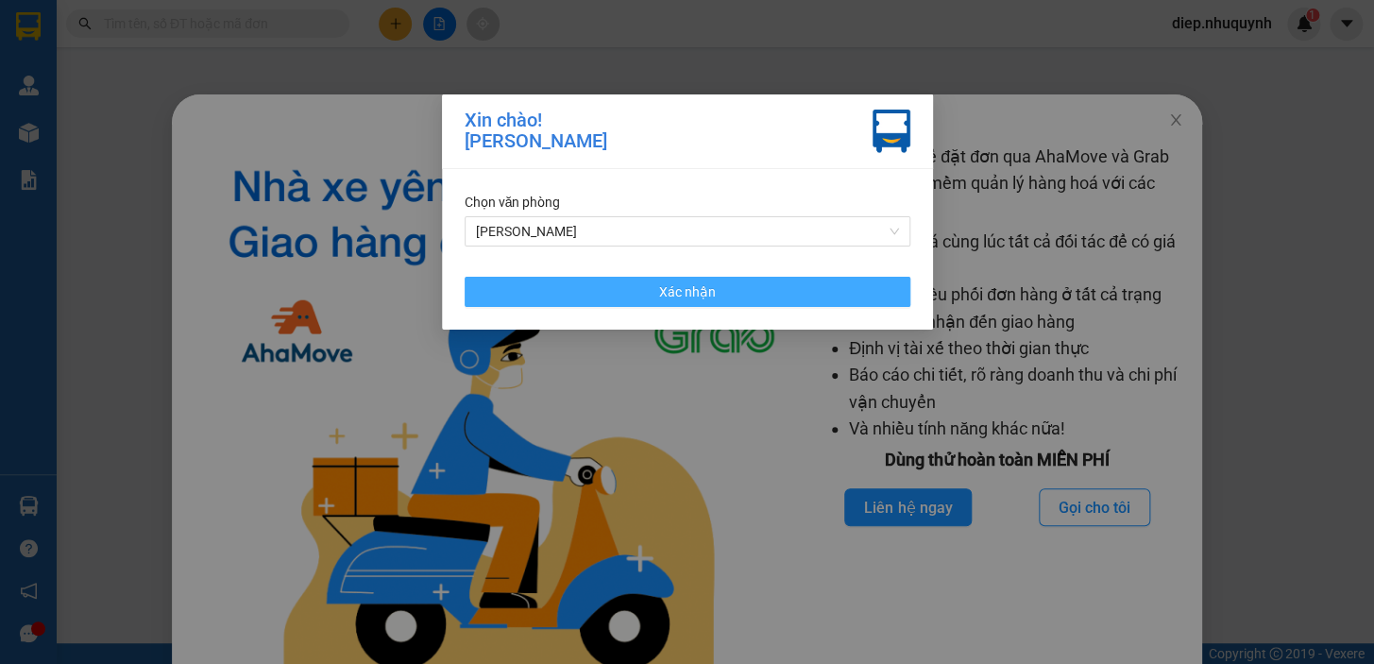
drag, startPoint x: 750, startPoint y: 293, endPoint x: 1114, endPoint y: 172, distance: 383.0
click at [750, 293] on button "Xác nhận" at bounding box center [687, 292] width 446 height 30
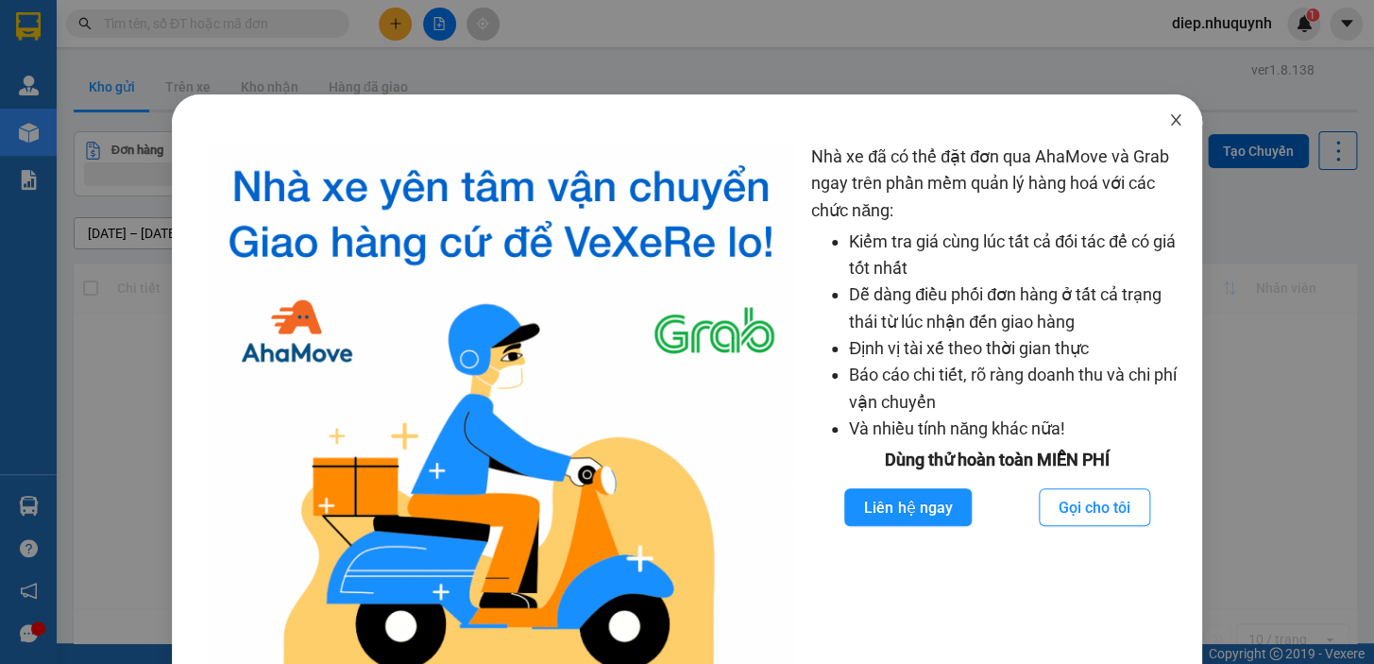
click at [1168, 123] on icon "close" at bounding box center [1175, 119] width 15 height 15
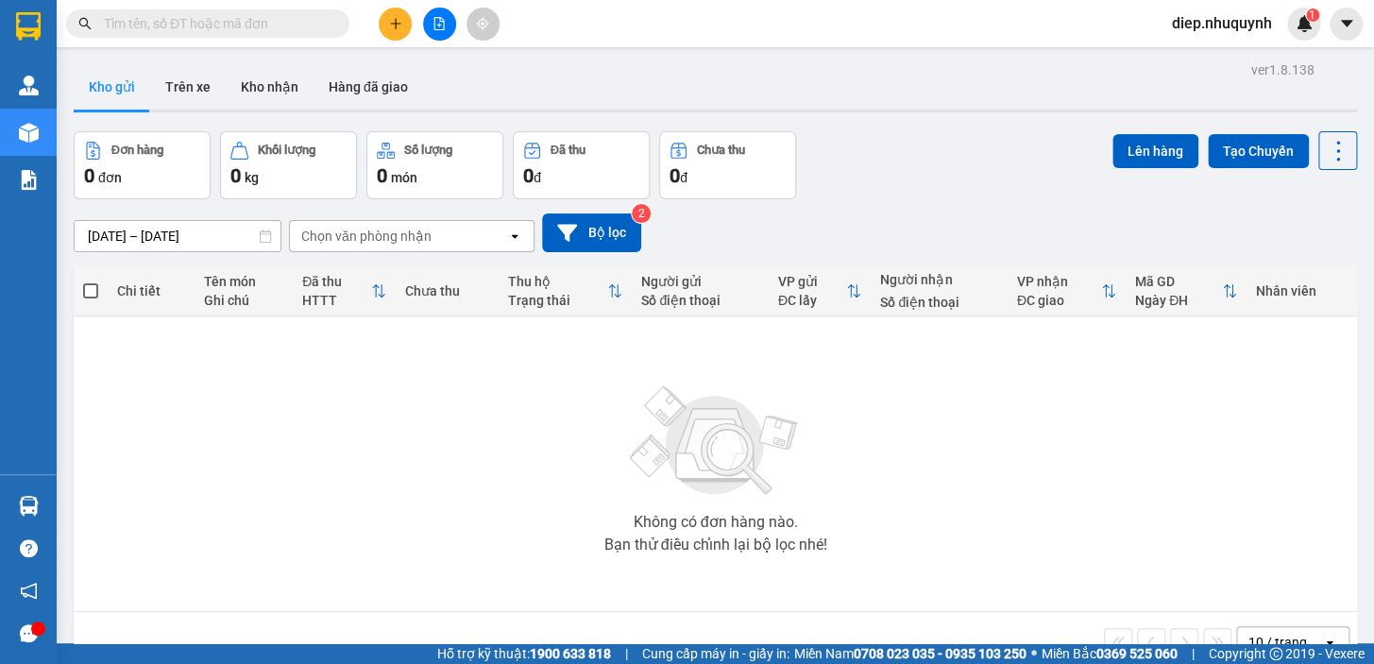
click at [167, 22] on input "text" at bounding box center [215, 23] width 223 height 21
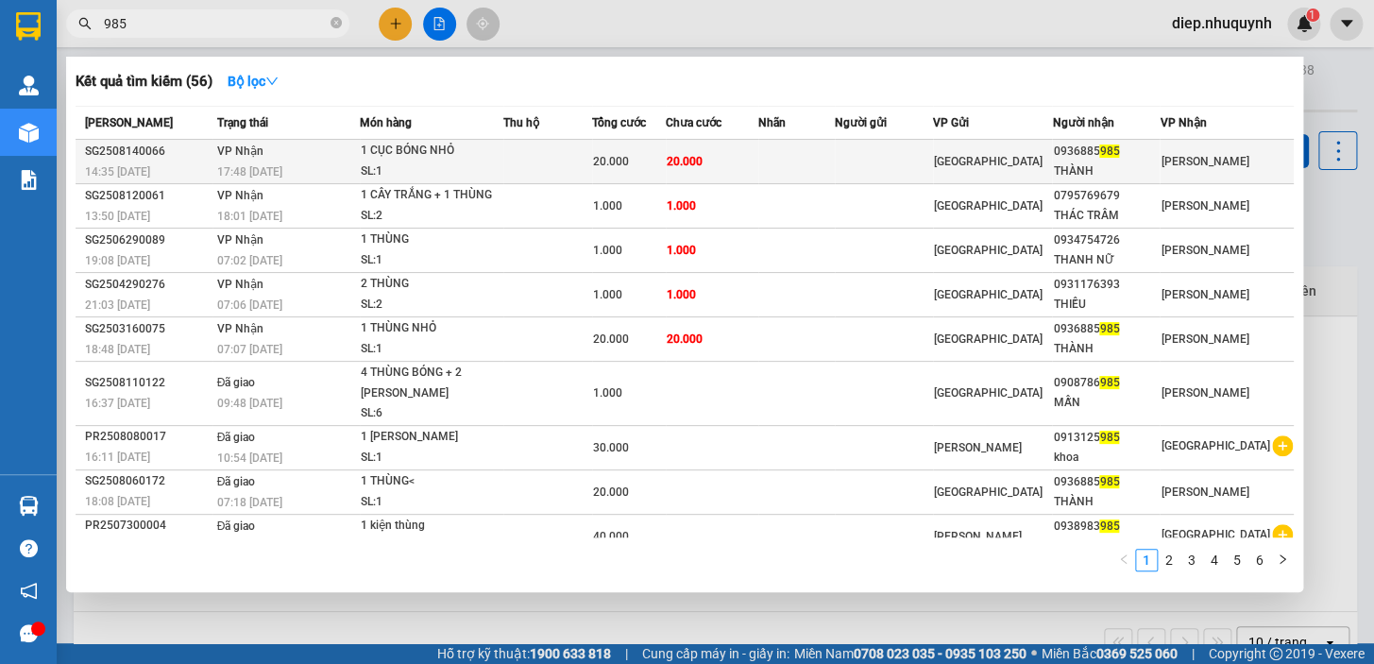
type input "985"
click at [834, 177] on td at bounding box center [796, 162] width 76 height 44
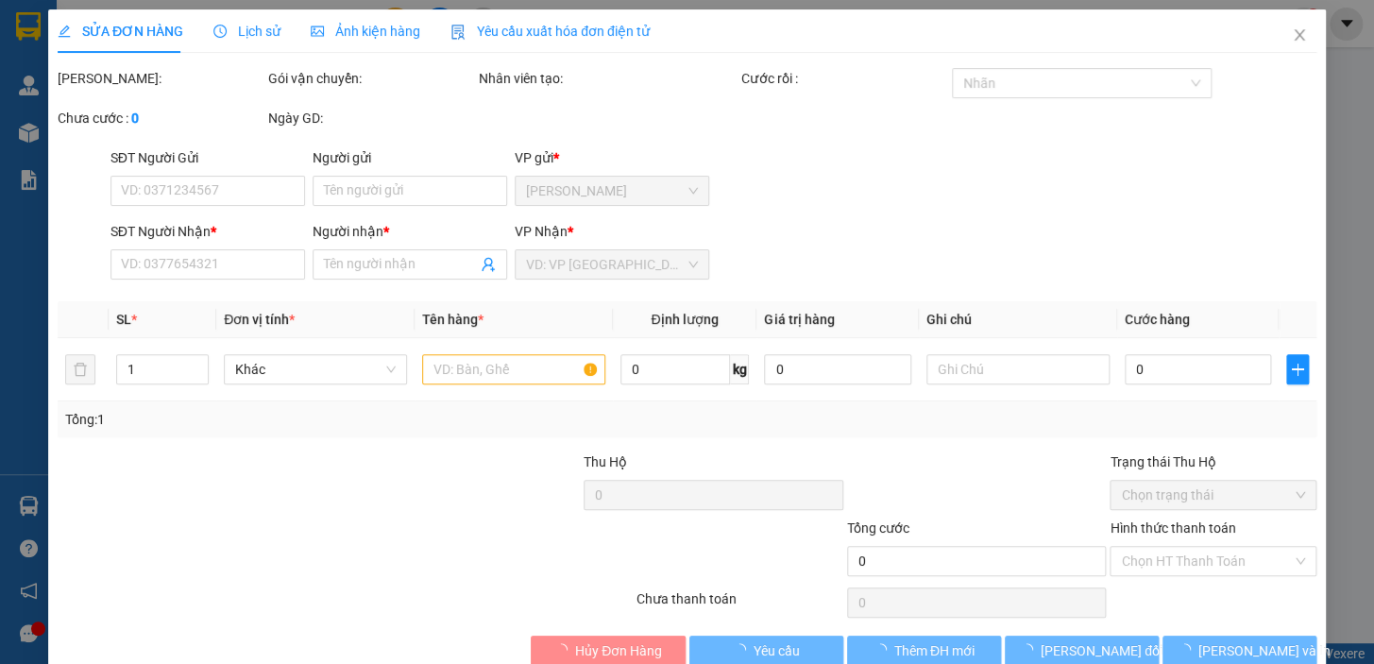
type input "0936885985"
type input "THÀNH"
type input "20.000"
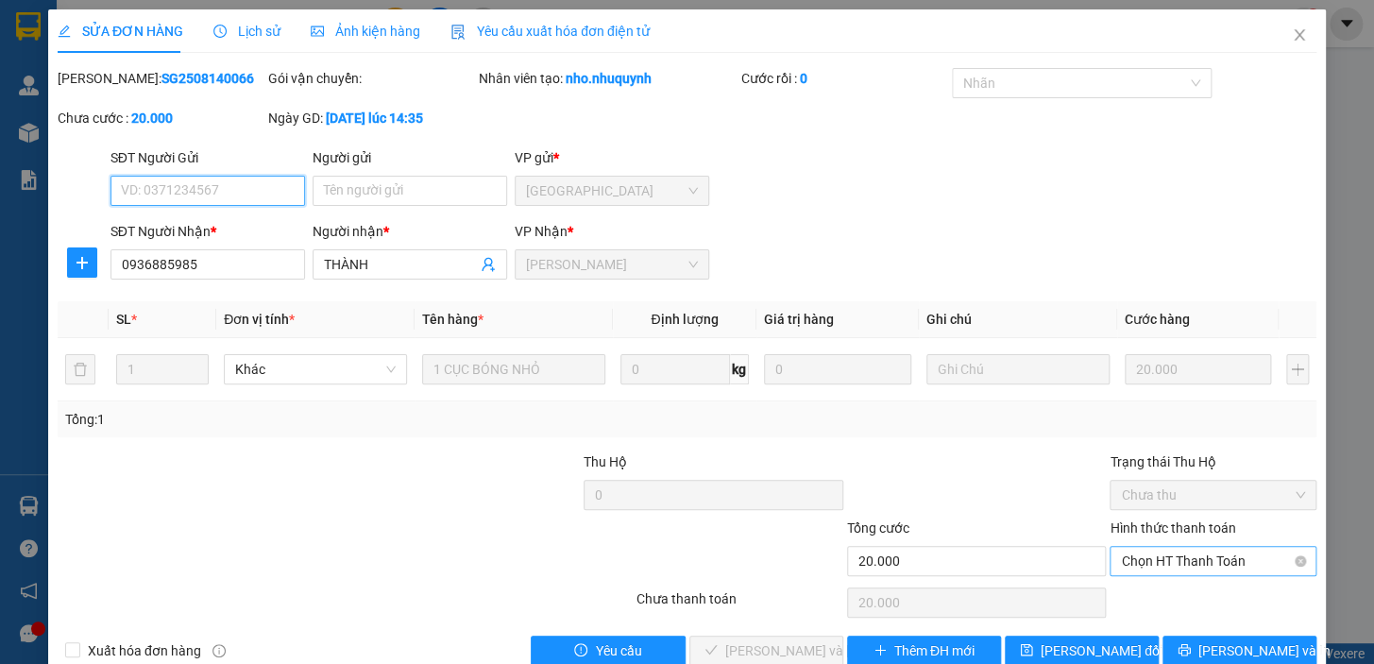
click at [1153, 557] on span "Chọn HT Thanh Toán" at bounding box center [1213, 561] width 184 height 28
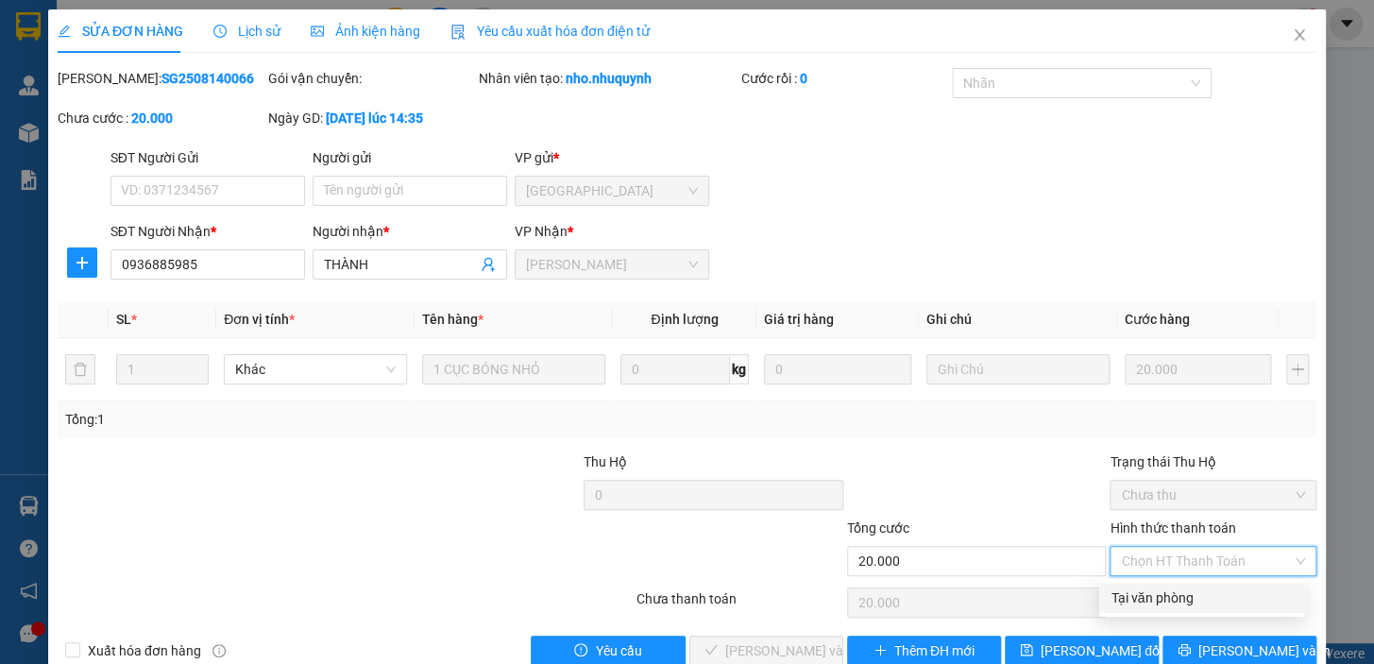
click at [1141, 599] on div "Tại văn phòng" at bounding box center [1201, 597] width 182 height 21
type input "0"
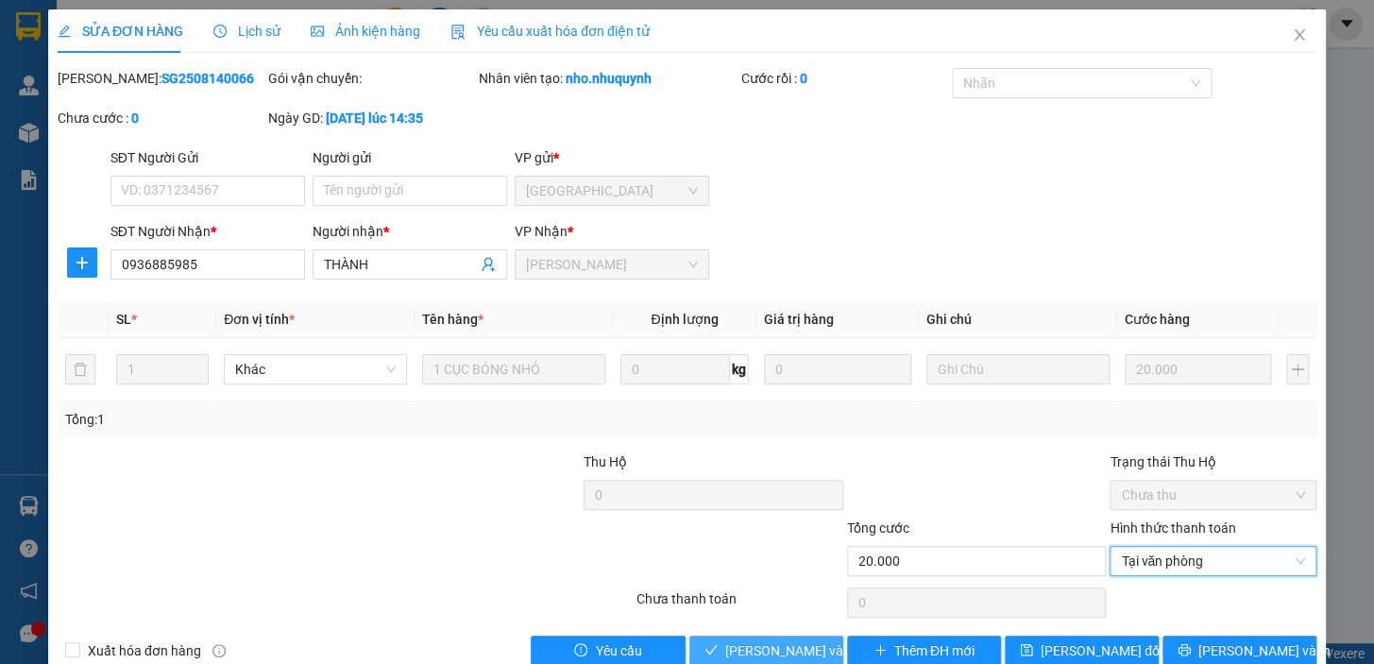
click at [804, 641] on span "Lưu và Giao hàng" at bounding box center [852, 650] width 255 height 21
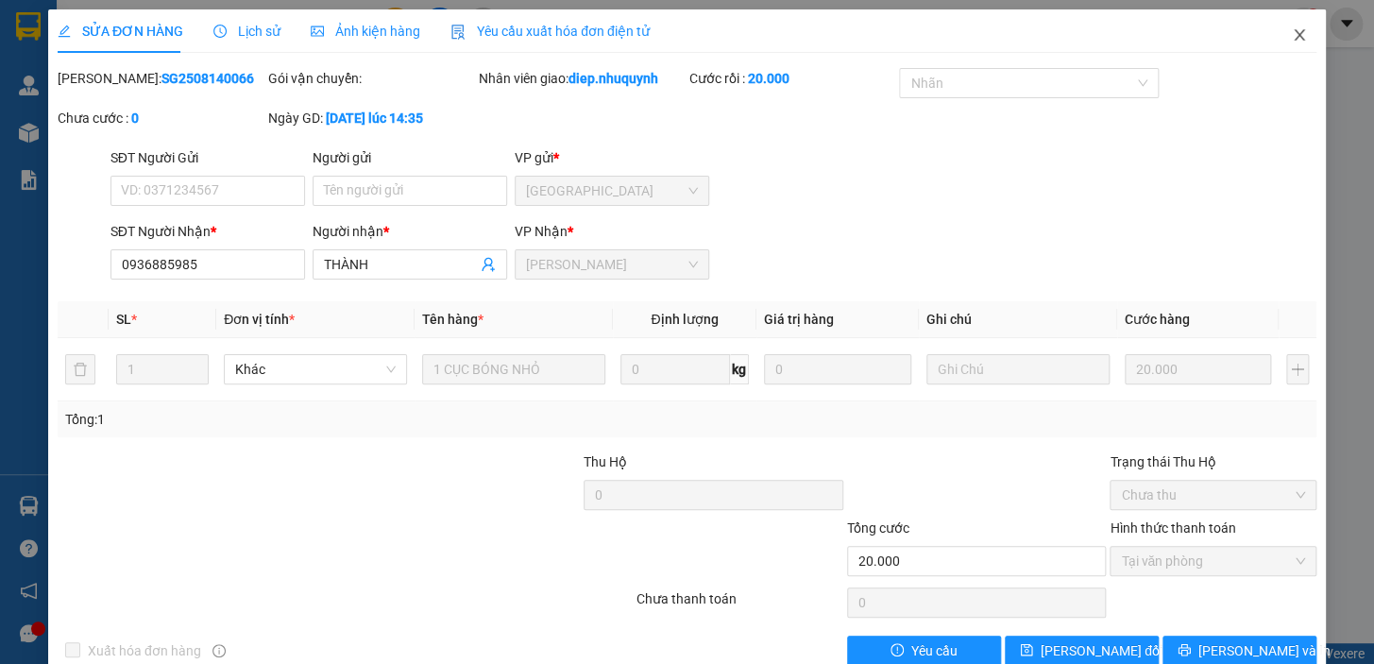
click at [1291, 34] on icon "close" at bounding box center [1298, 34] width 15 height 15
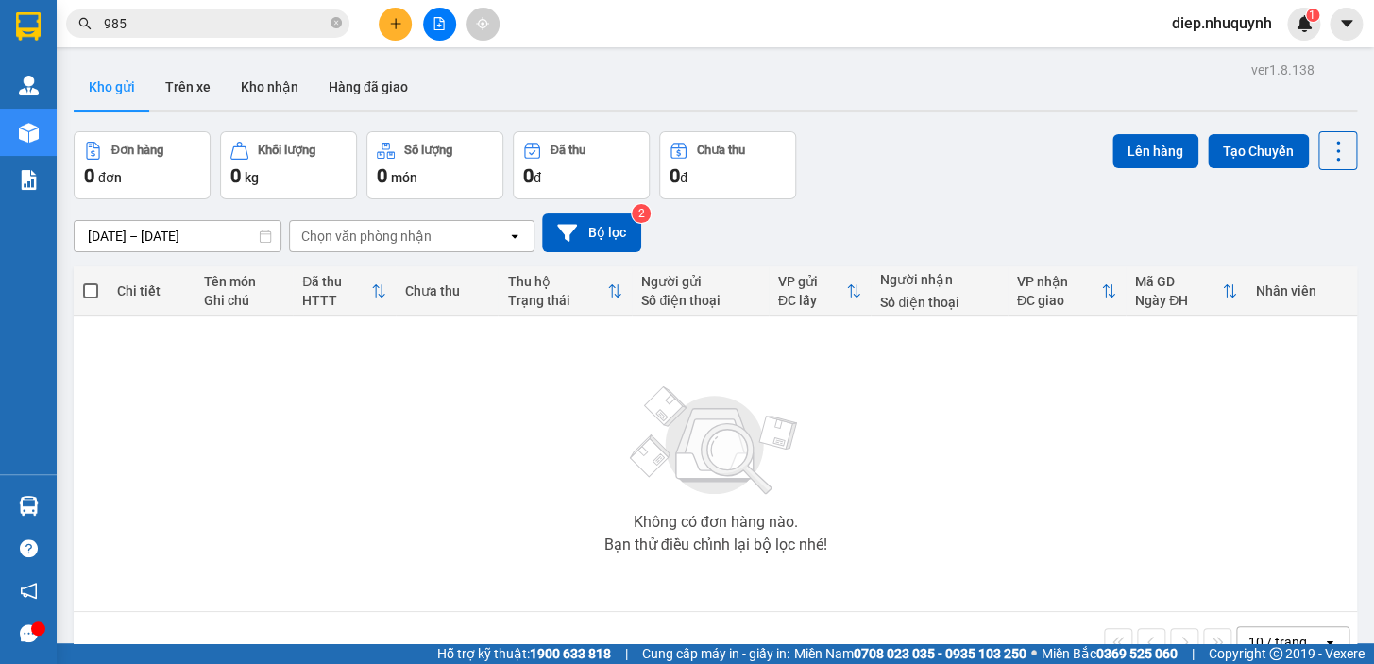
click at [189, 16] on input "985" at bounding box center [215, 23] width 223 height 21
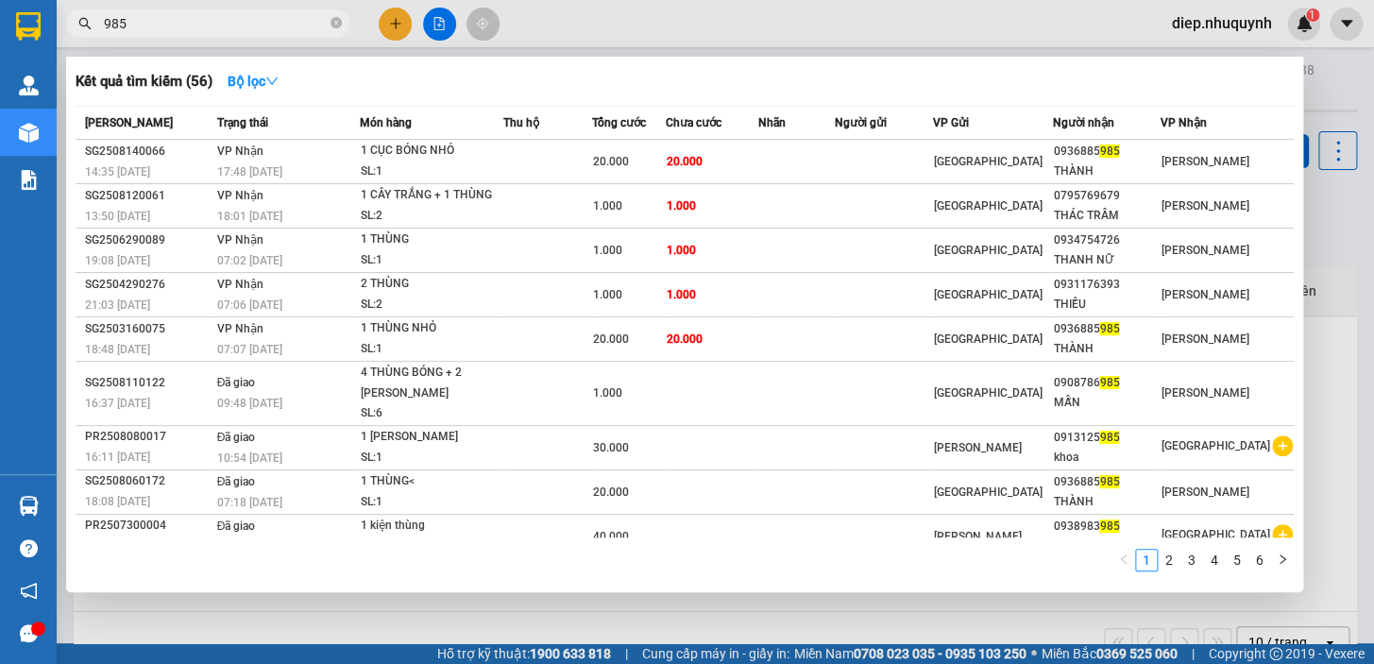
drag, startPoint x: 152, startPoint y: 21, endPoint x: 76, endPoint y: 22, distance: 76.5
click at [76, 22] on span "985" at bounding box center [207, 23] width 283 height 28
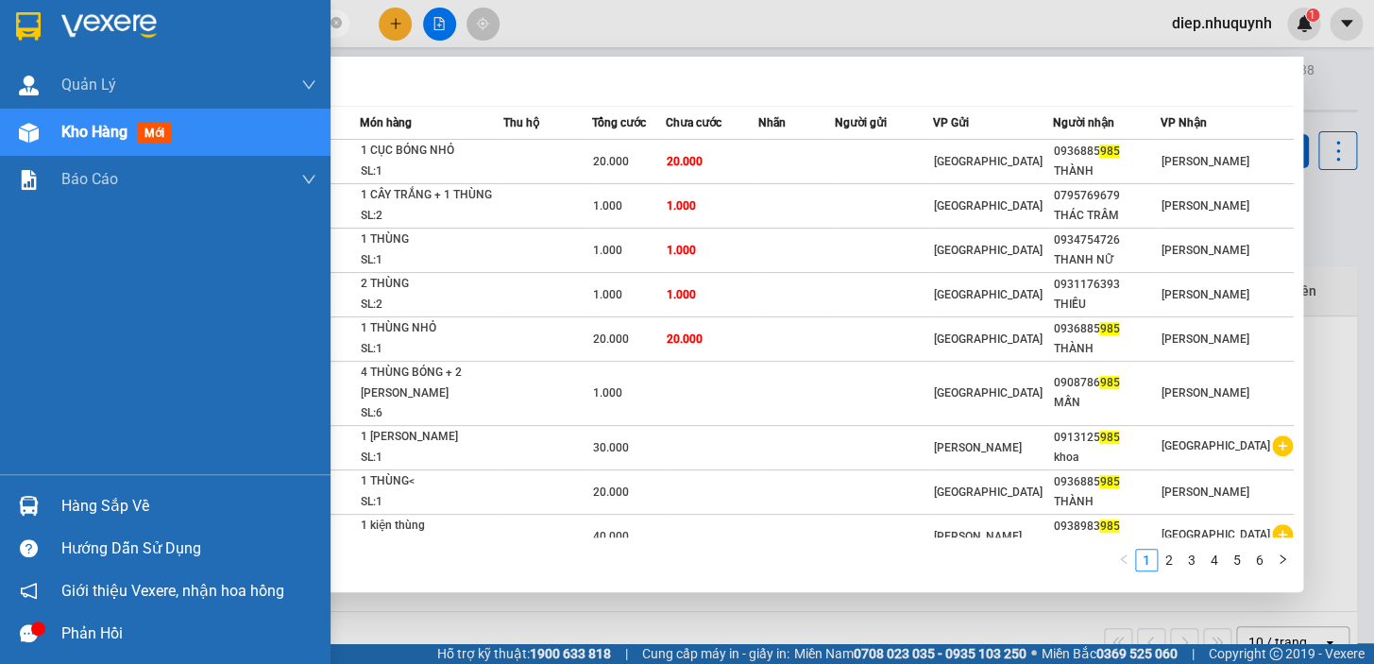
drag, startPoint x: 135, startPoint y: 21, endPoint x: 50, endPoint y: 21, distance: 85.0
click at [50, 21] on section "Kết quả tìm kiếm ( 56 ) Bộ lọc Mã ĐH Trạng thái Món hàng Thu hộ Tổng cước Chưa …" at bounding box center [687, 332] width 1374 height 664
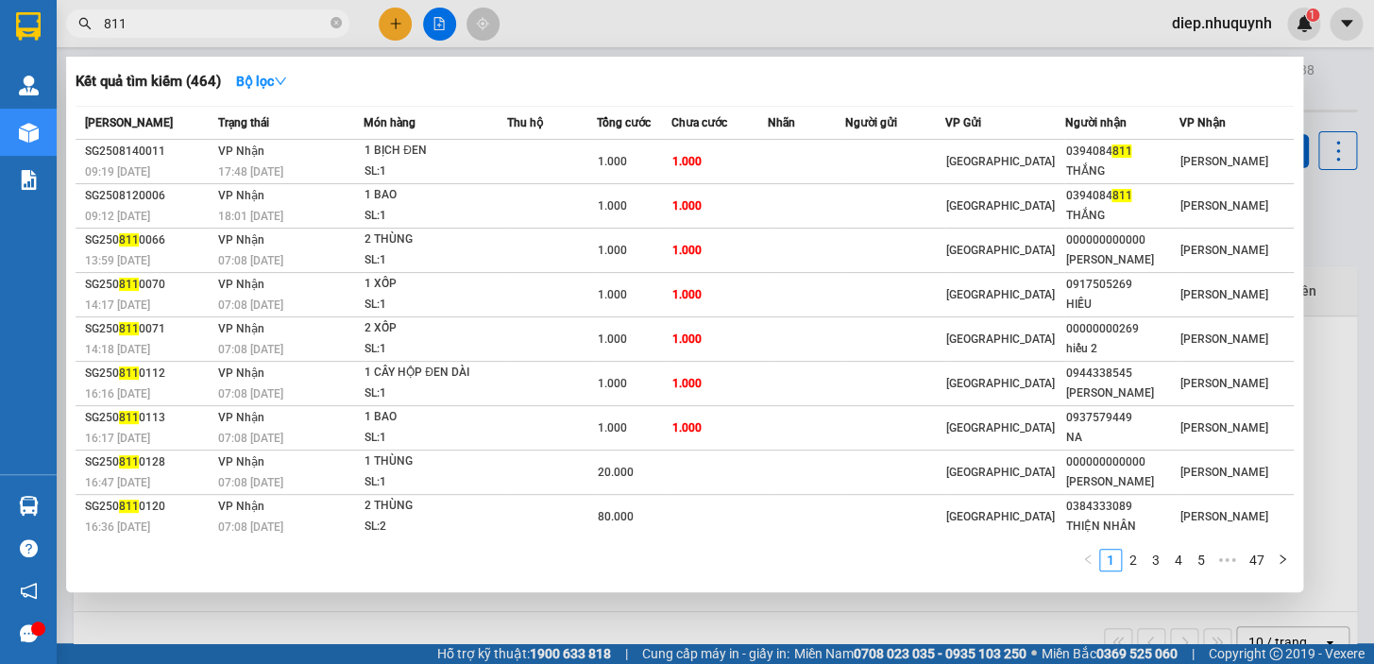
drag, startPoint x: 140, startPoint y: 23, endPoint x: 88, endPoint y: 23, distance: 51.9
click at [88, 23] on div "811" at bounding box center [184, 23] width 368 height 28
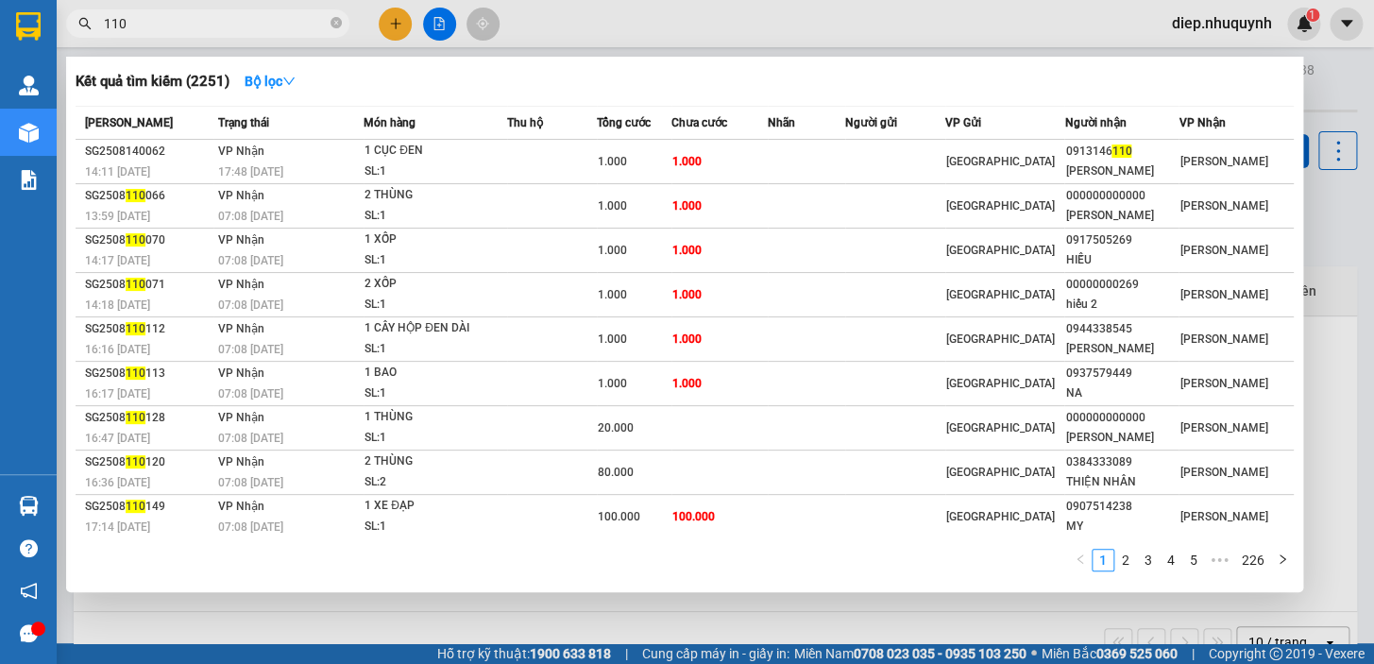
click at [135, 31] on span "110" at bounding box center [207, 23] width 283 height 28
drag, startPoint x: 135, startPoint y: 28, endPoint x: 90, endPoint y: 27, distance: 45.3
click at [90, 27] on div "110" at bounding box center [184, 23] width 368 height 28
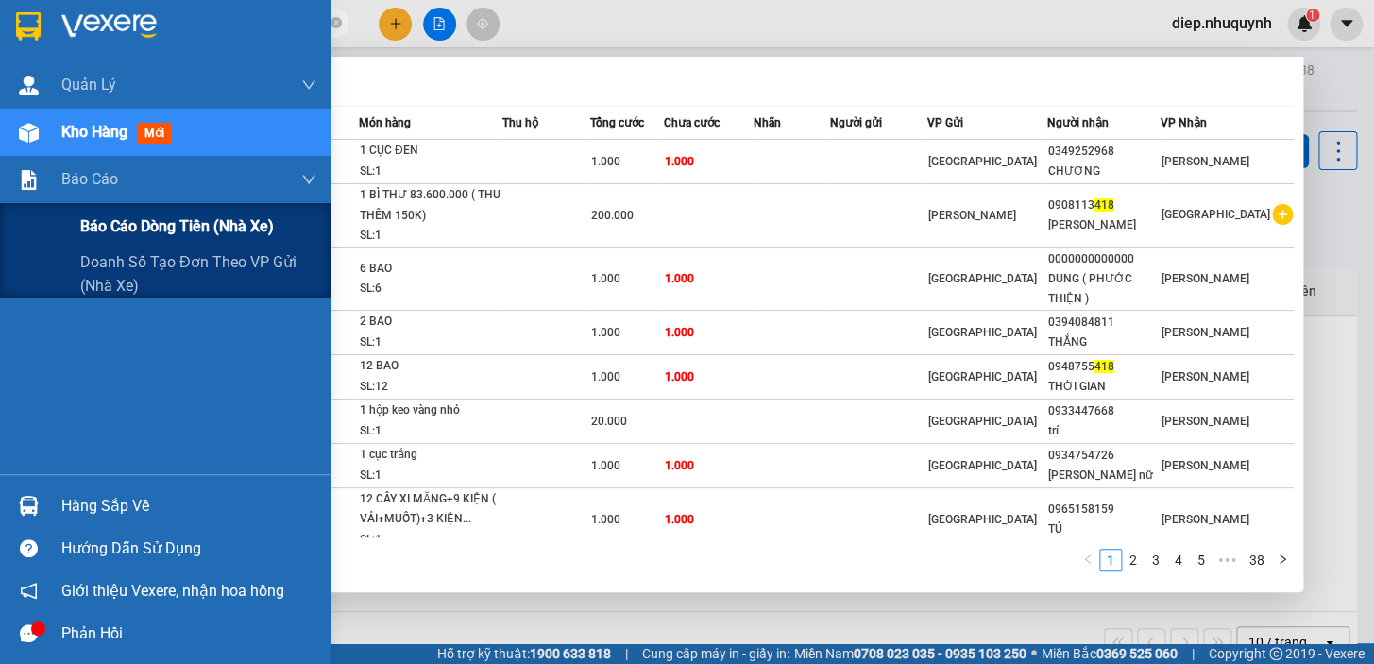
click at [103, 234] on span "Báo cáo dòng tiền (nhà xe)" at bounding box center [177, 226] width 194 height 24
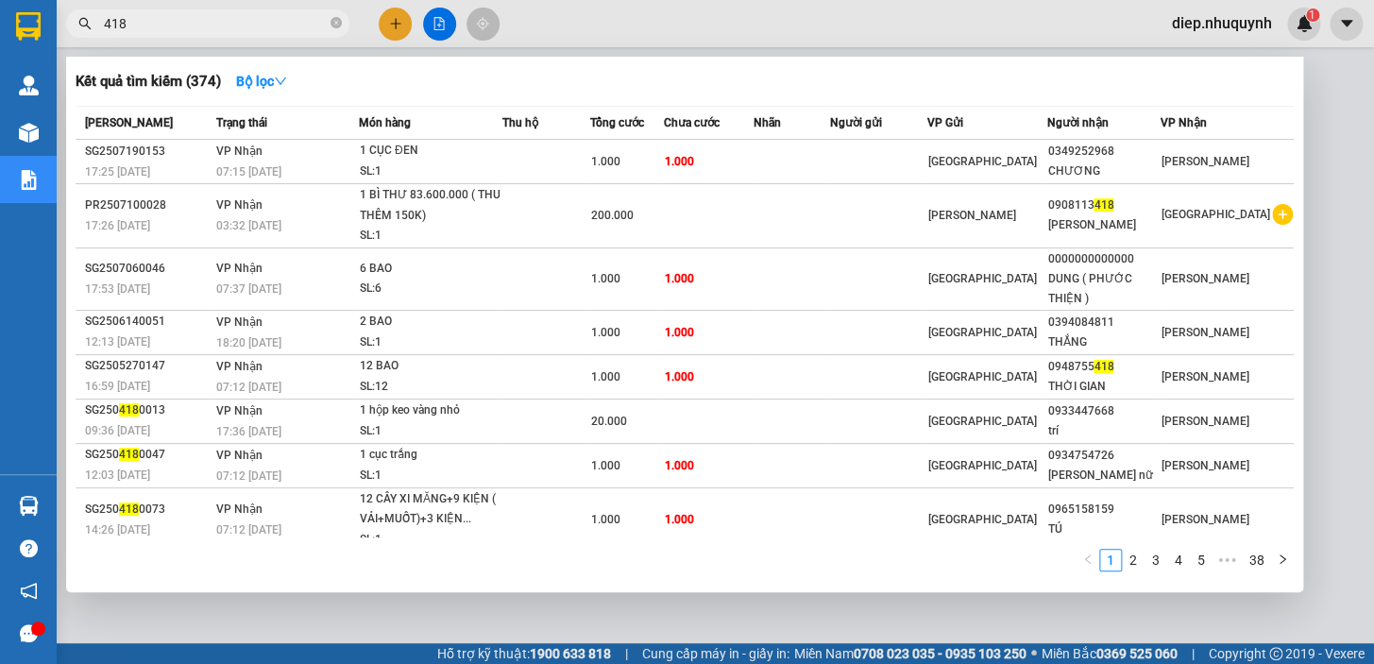
click at [1322, 127] on div at bounding box center [687, 332] width 1374 height 664
drag, startPoint x: 142, startPoint y: 17, endPoint x: 65, endPoint y: 18, distance: 76.5
click at [65, 18] on div "418" at bounding box center [184, 23] width 368 height 28
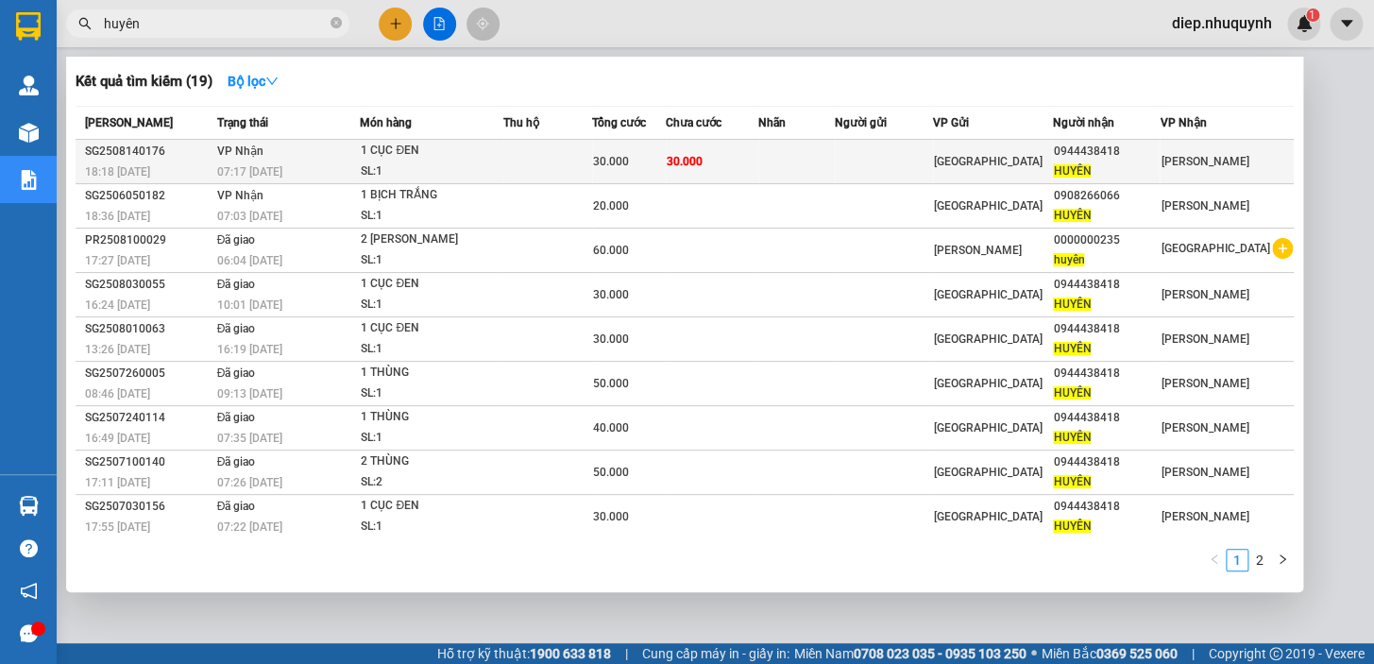
type input "huyên"
click at [629, 164] on span "30.000" at bounding box center [611, 161] width 36 height 13
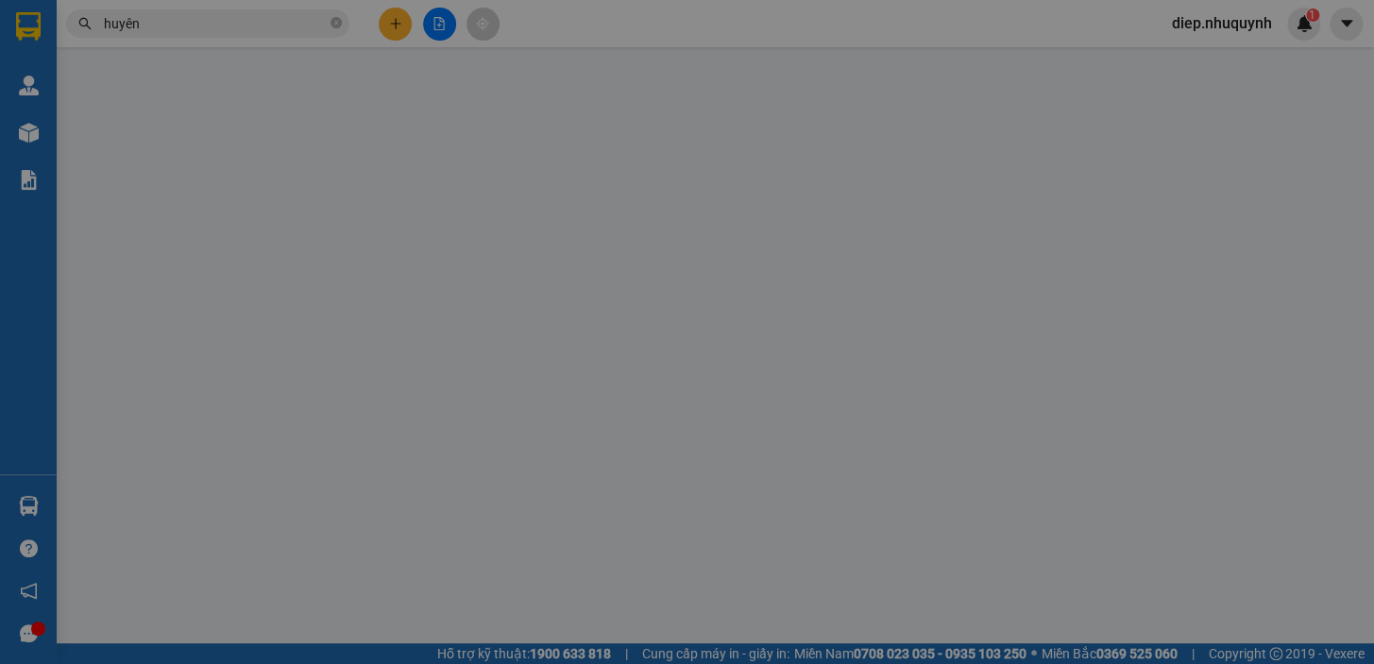
type input "0944438418"
type input "HUYÊN"
type input "30.000"
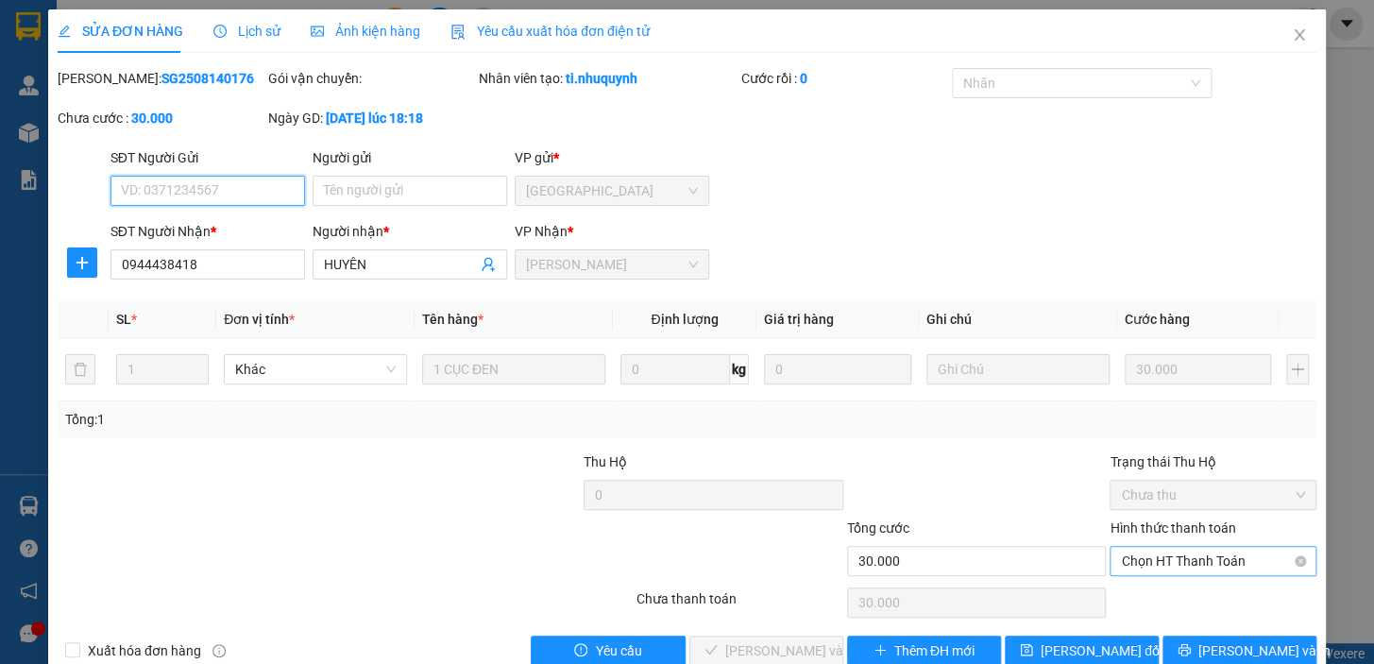
click at [1194, 566] on span "Chọn HT Thanh Toán" at bounding box center [1213, 561] width 184 height 28
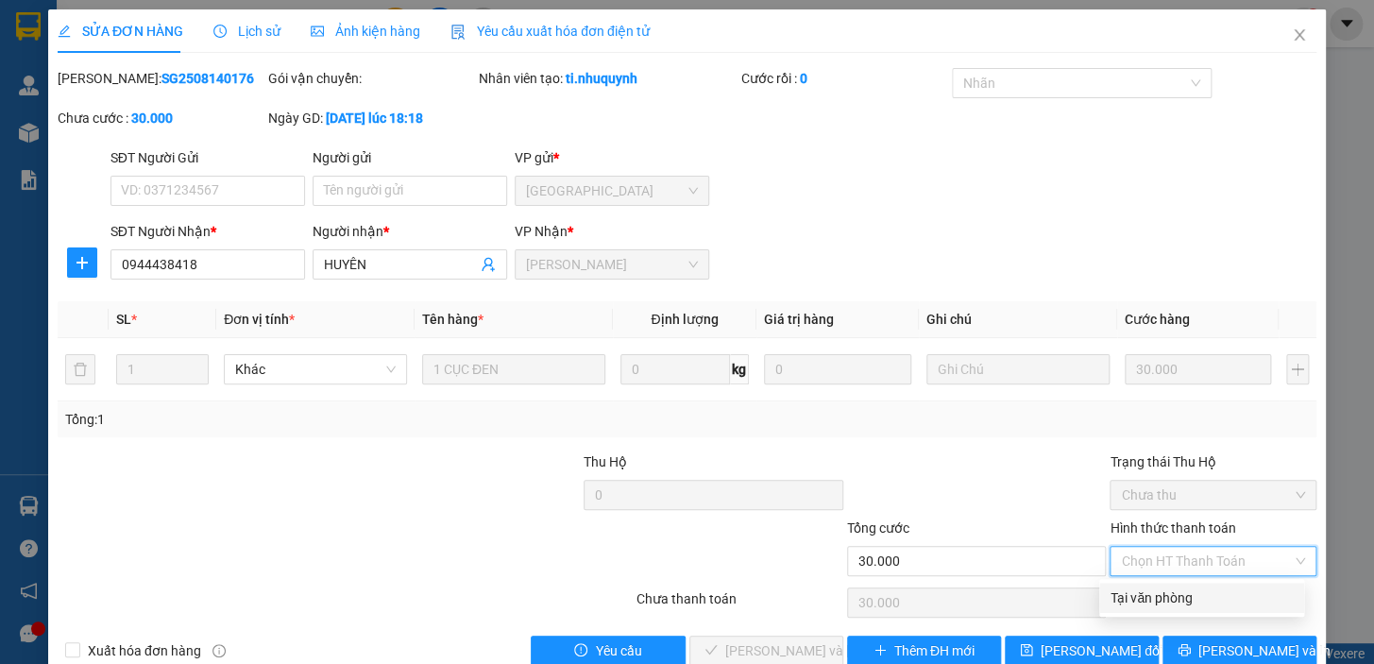
click at [1205, 595] on div "Tại văn phòng" at bounding box center [1201, 597] width 182 height 21
type input "0"
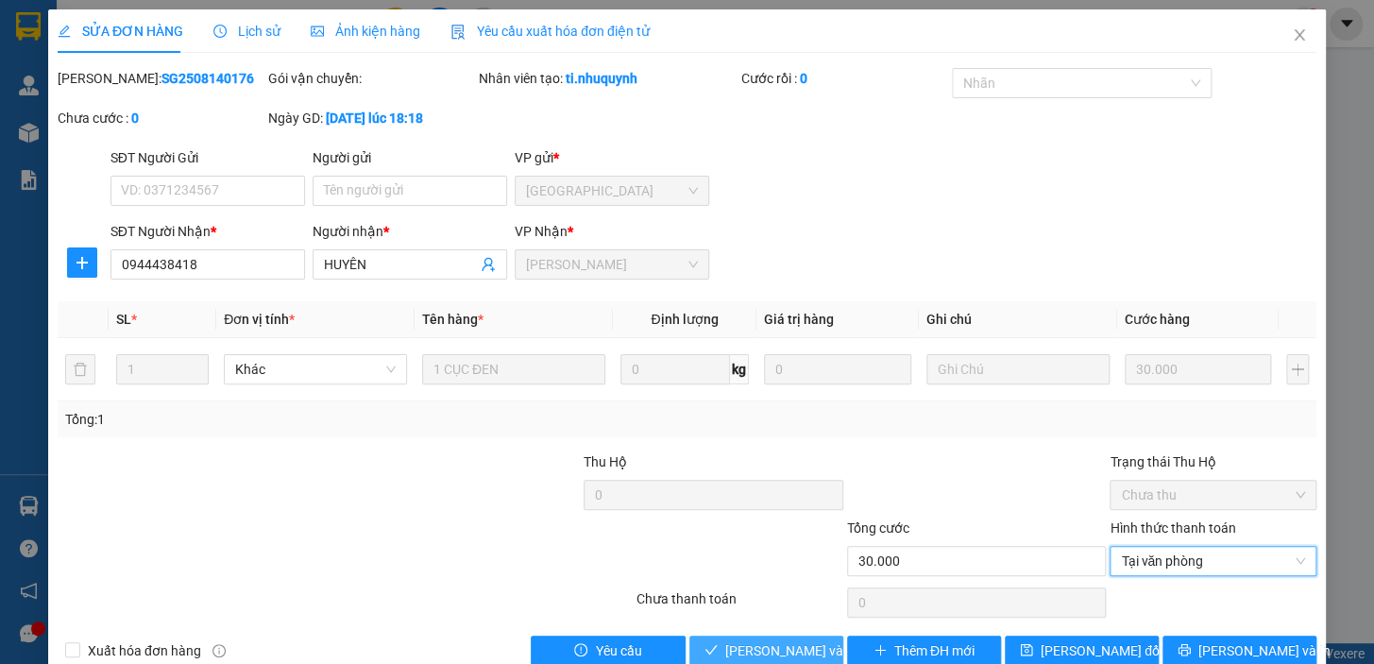
click at [793, 648] on span "Lưu và Giao hàng" at bounding box center [852, 650] width 255 height 21
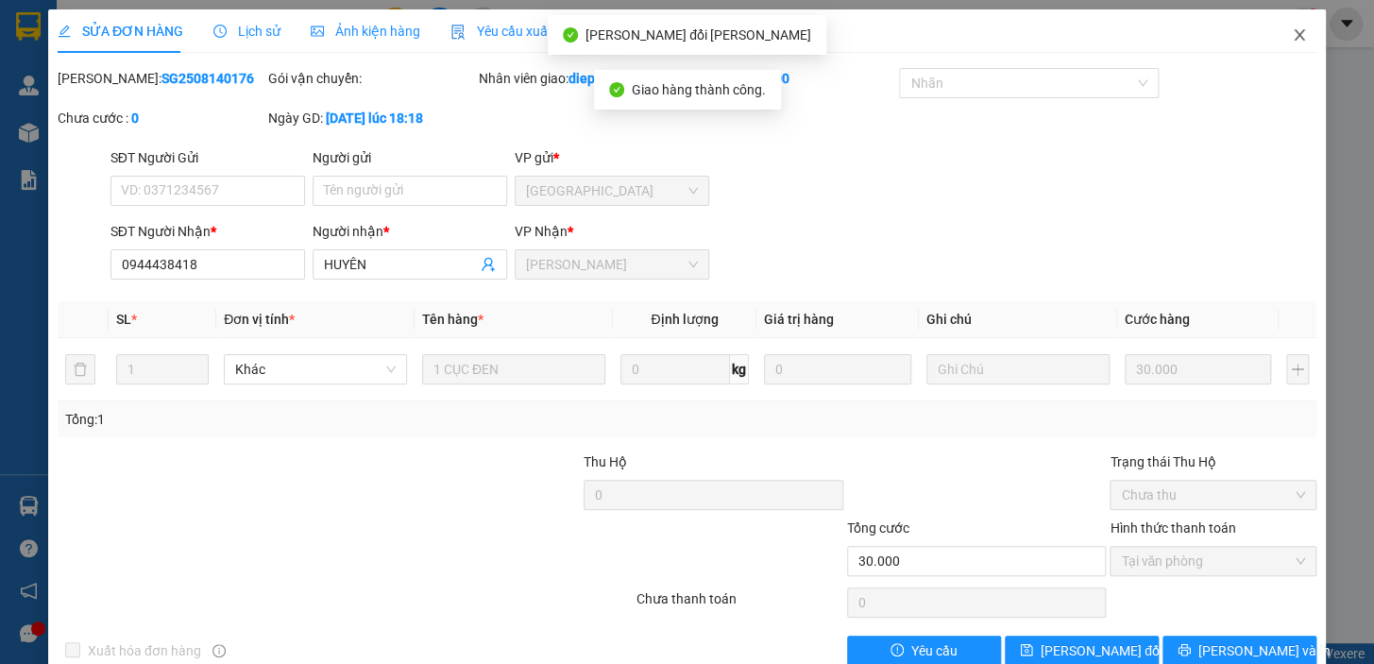
click at [1293, 39] on icon "close" at bounding box center [1298, 34] width 10 height 11
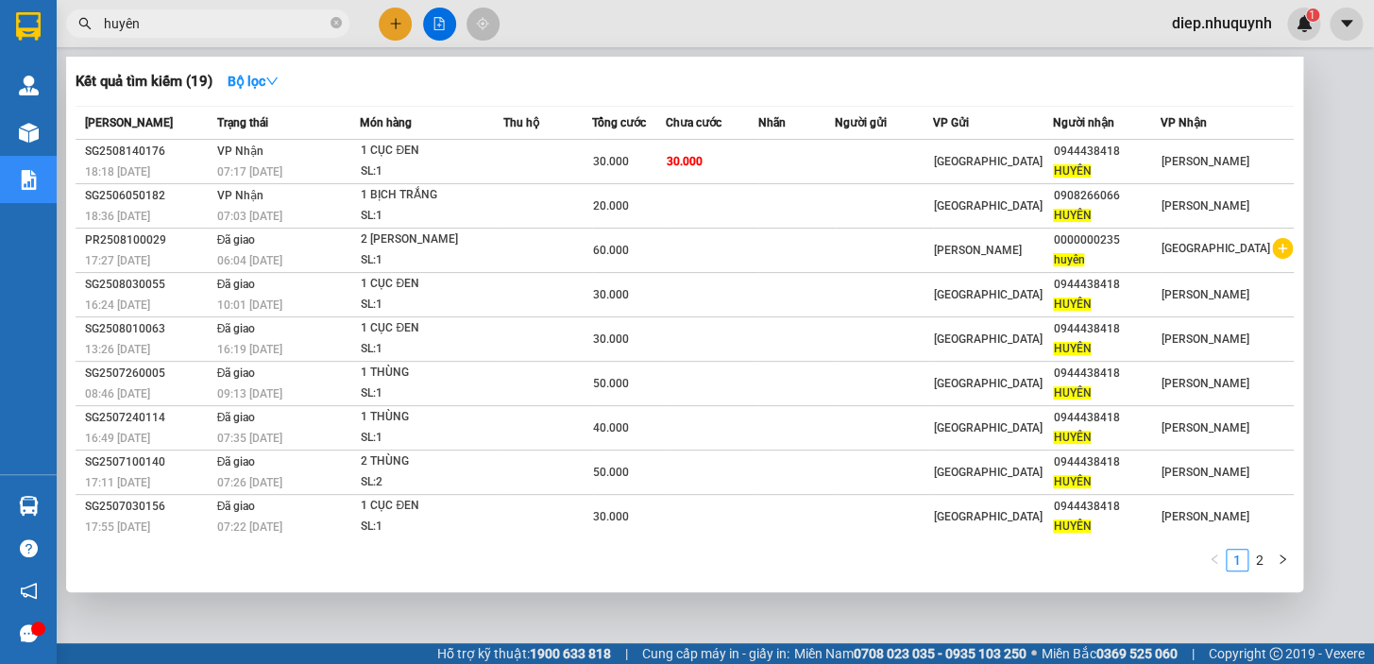
drag, startPoint x: 154, startPoint y: 15, endPoint x: 58, endPoint y: 3, distance: 97.1
click at [57, 8] on div "Kết quả tìm kiếm ( 19 ) Bộ lọc Mã ĐH Trạng thái Món hàng Thu hộ Tổng cước Chưa …" at bounding box center [184, 24] width 368 height 33
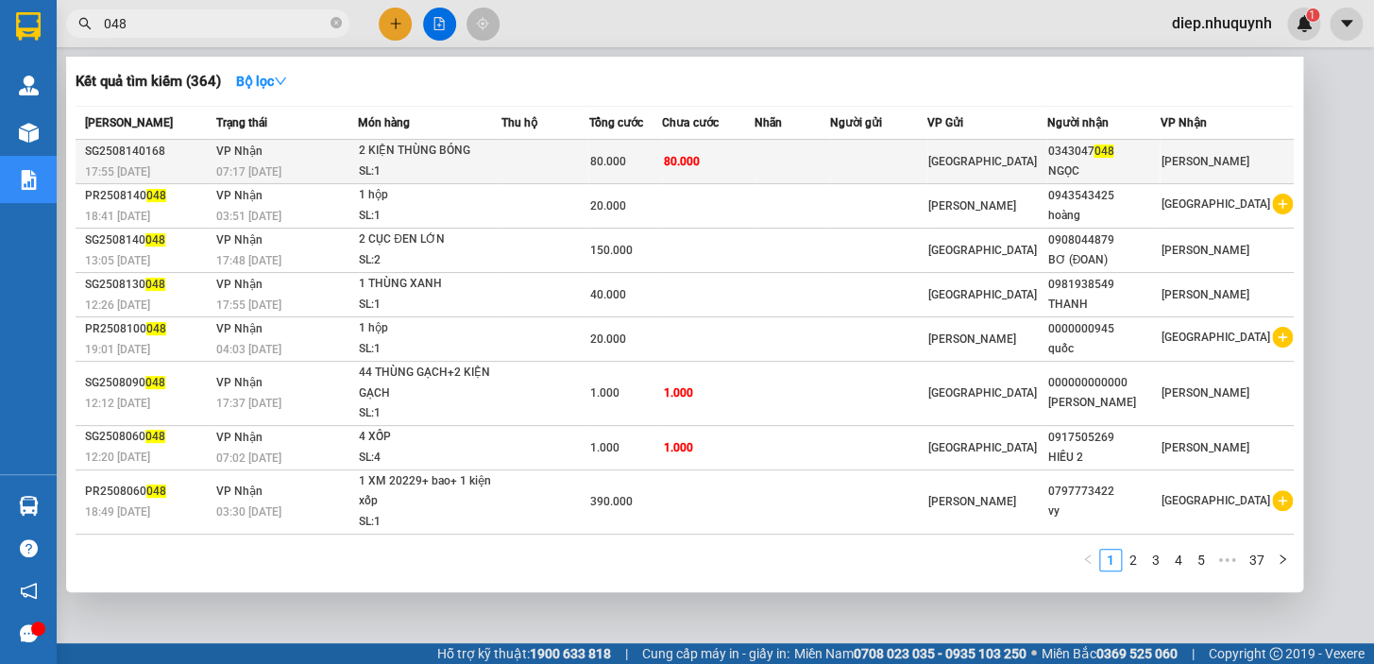
type input "048"
click at [661, 163] on div "80.000" at bounding box center [625, 161] width 72 height 21
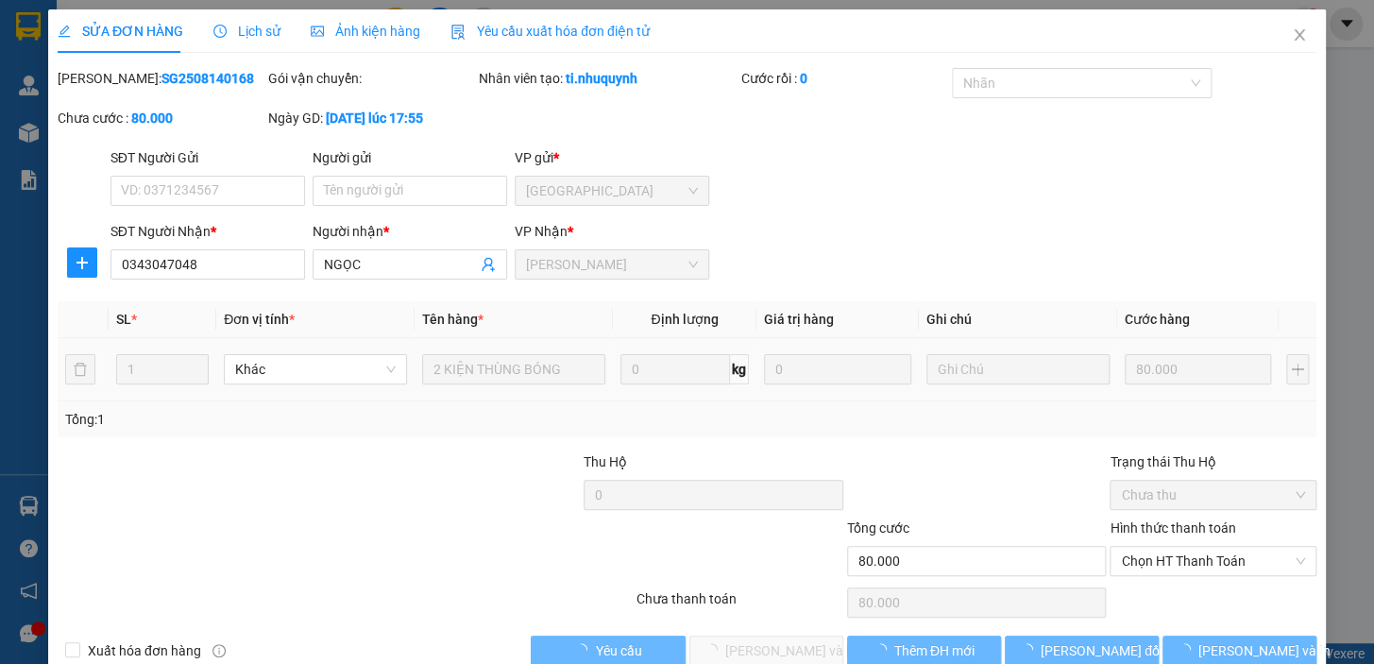
type input "0343047048"
type input "NGỌC"
type input "80.000"
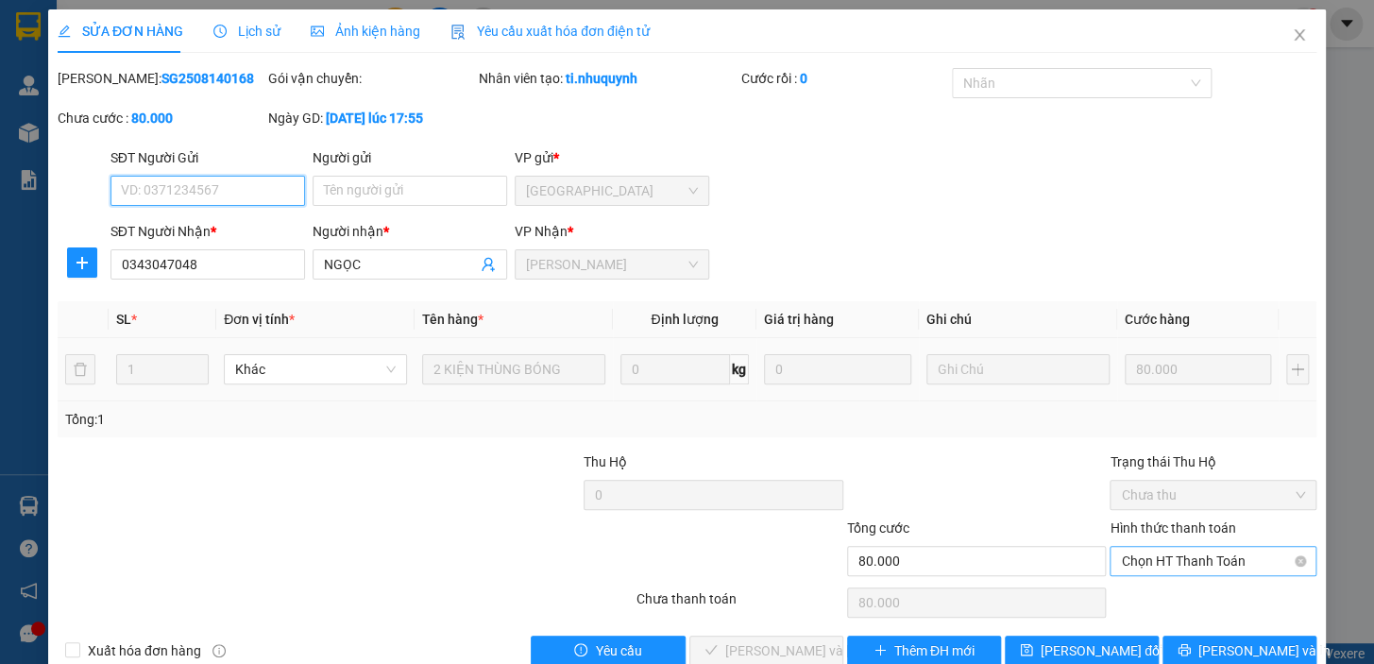
click at [1170, 565] on span "Chọn HT Thanh Toán" at bounding box center [1213, 561] width 184 height 28
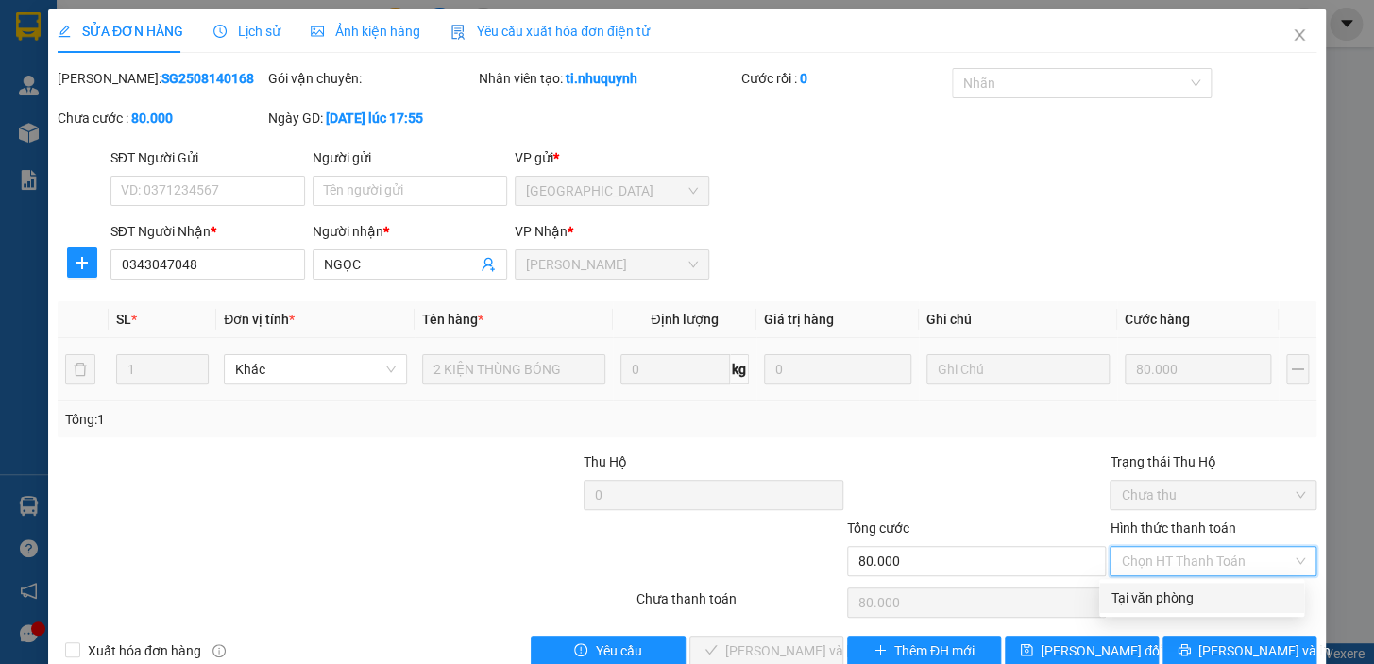
drag, startPoint x: 1167, startPoint y: 602, endPoint x: 1130, endPoint y: 611, distance: 37.8
click at [1167, 601] on div "Tại văn phòng" at bounding box center [1201, 597] width 182 height 21
type input "0"
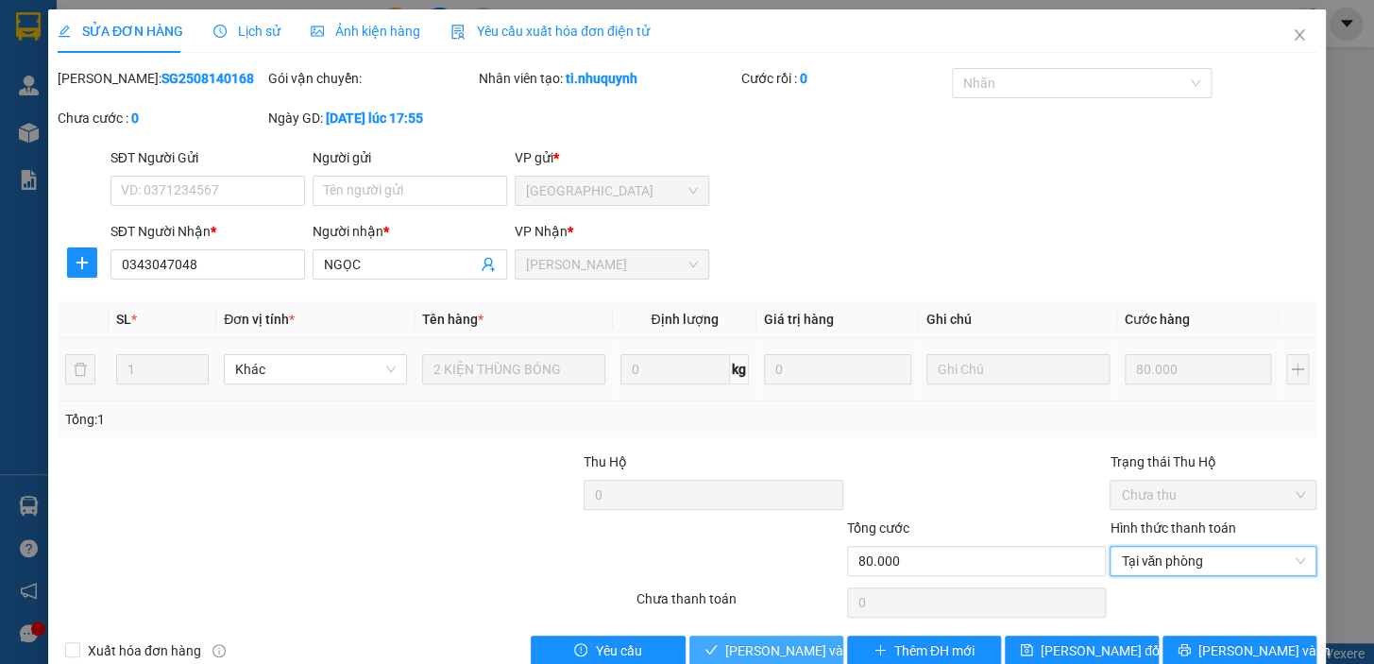
click at [788, 643] on span "Lưu và Giao hàng" at bounding box center [852, 650] width 255 height 21
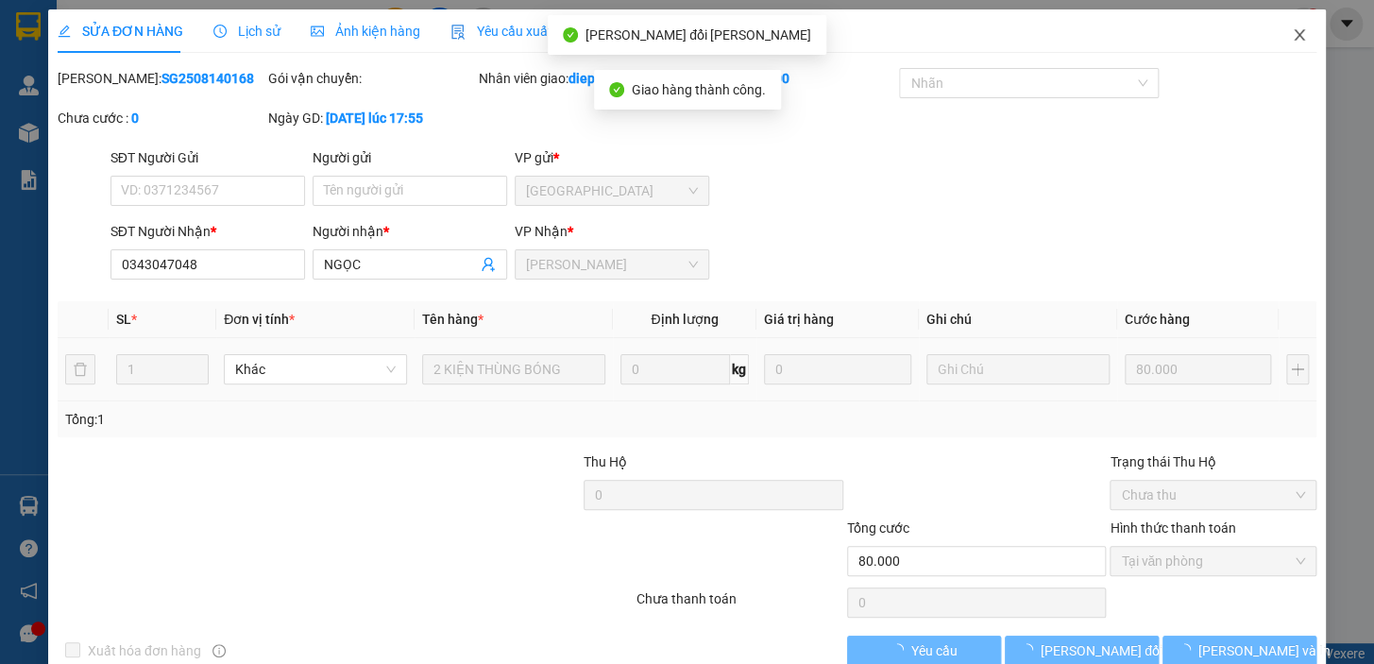
click at [1291, 41] on icon "close" at bounding box center [1298, 34] width 15 height 15
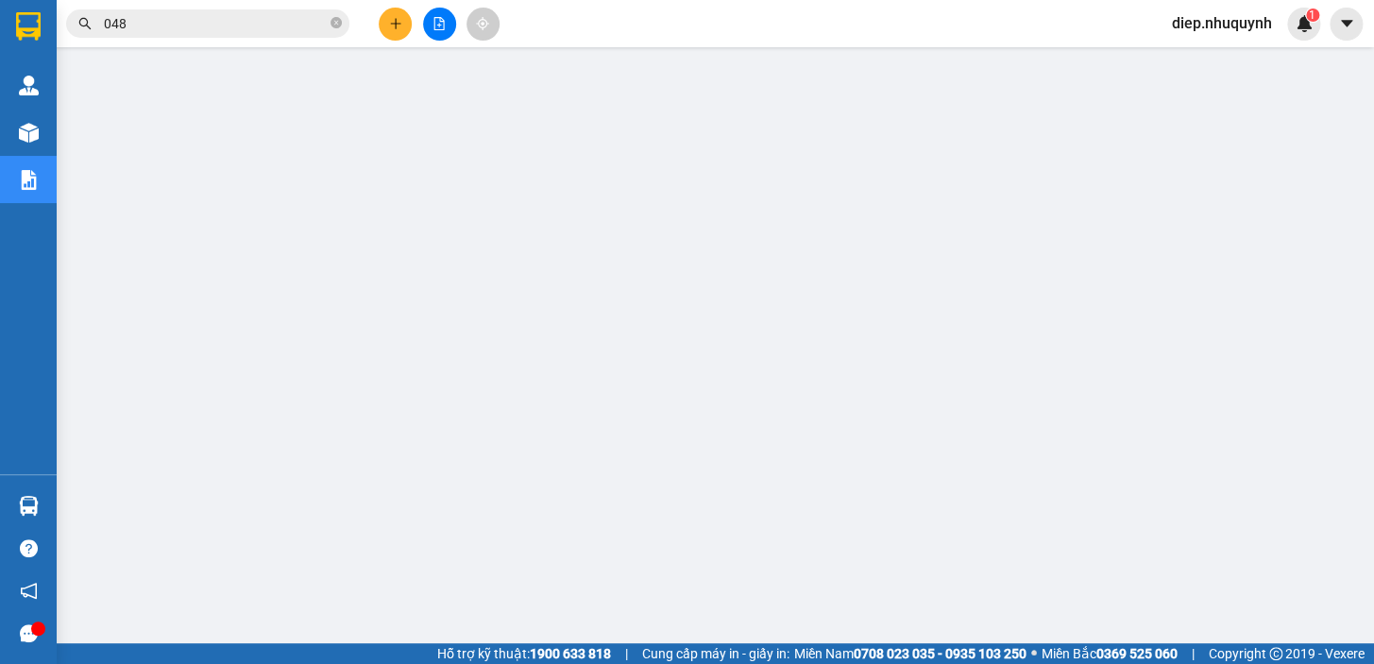
drag, startPoint x: 135, startPoint y: 22, endPoint x: 79, endPoint y: 19, distance: 55.8
click at [79, 19] on div "048" at bounding box center [184, 23] width 368 height 28
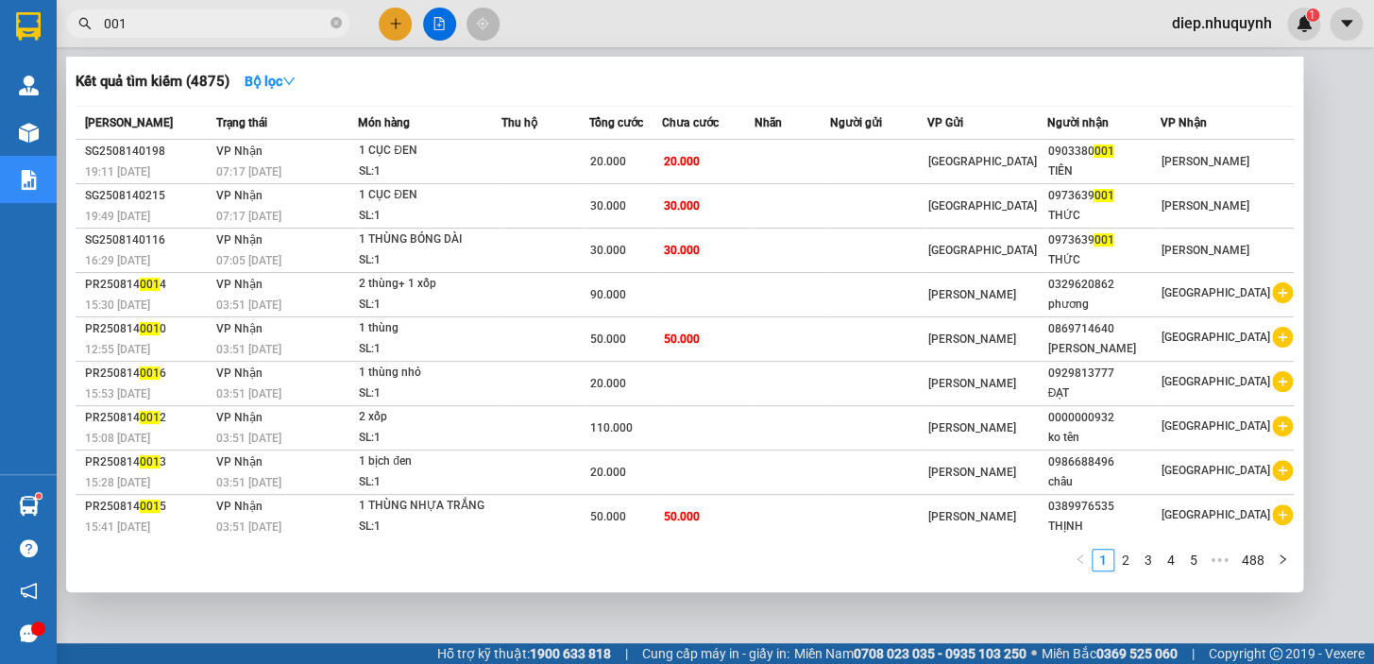
drag, startPoint x: 141, startPoint y: 21, endPoint x: 76, endPoint y: 20, distance: 64.2
click at [76, 20] on span "001" at bounding box center [207, 23] width 283 height 28
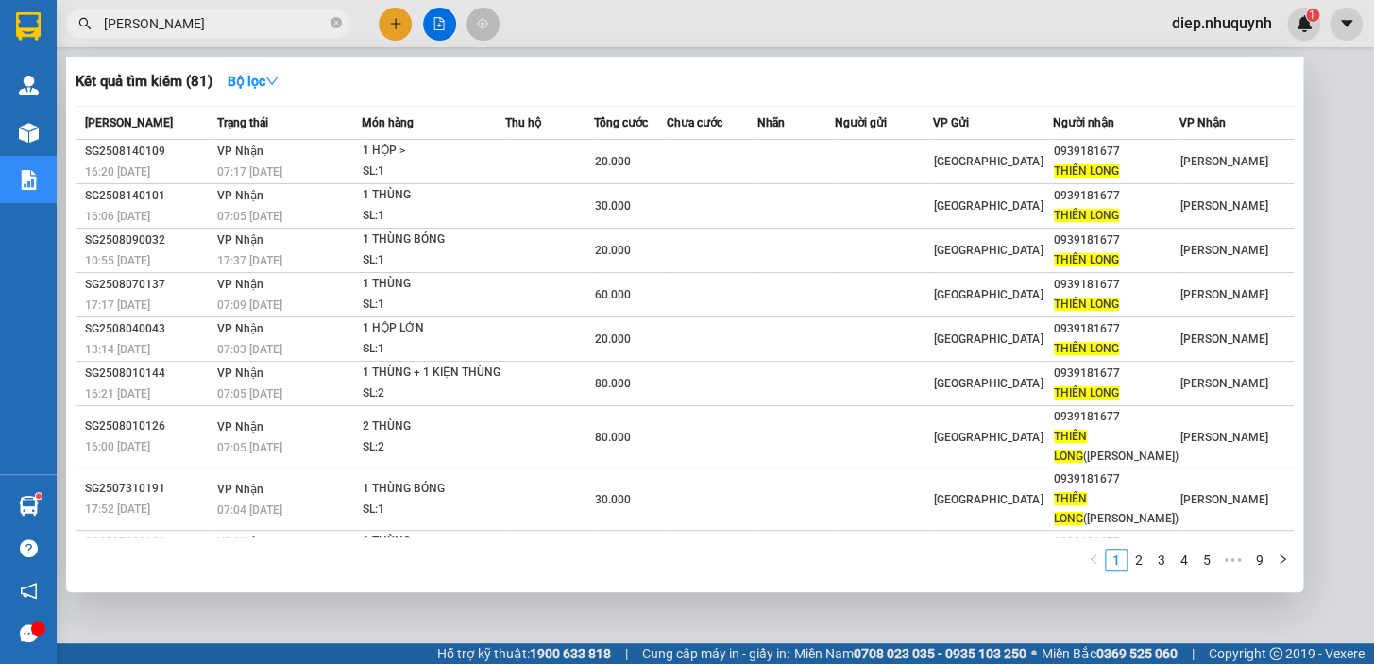
drag, startPoint x: 202, startPoint y: 26, endPoint x: 83, endPoint y: 33, distance: 119.1
click at [83, 33] on span "thiên long" at bounding box center [207, 23] width 283 height 28
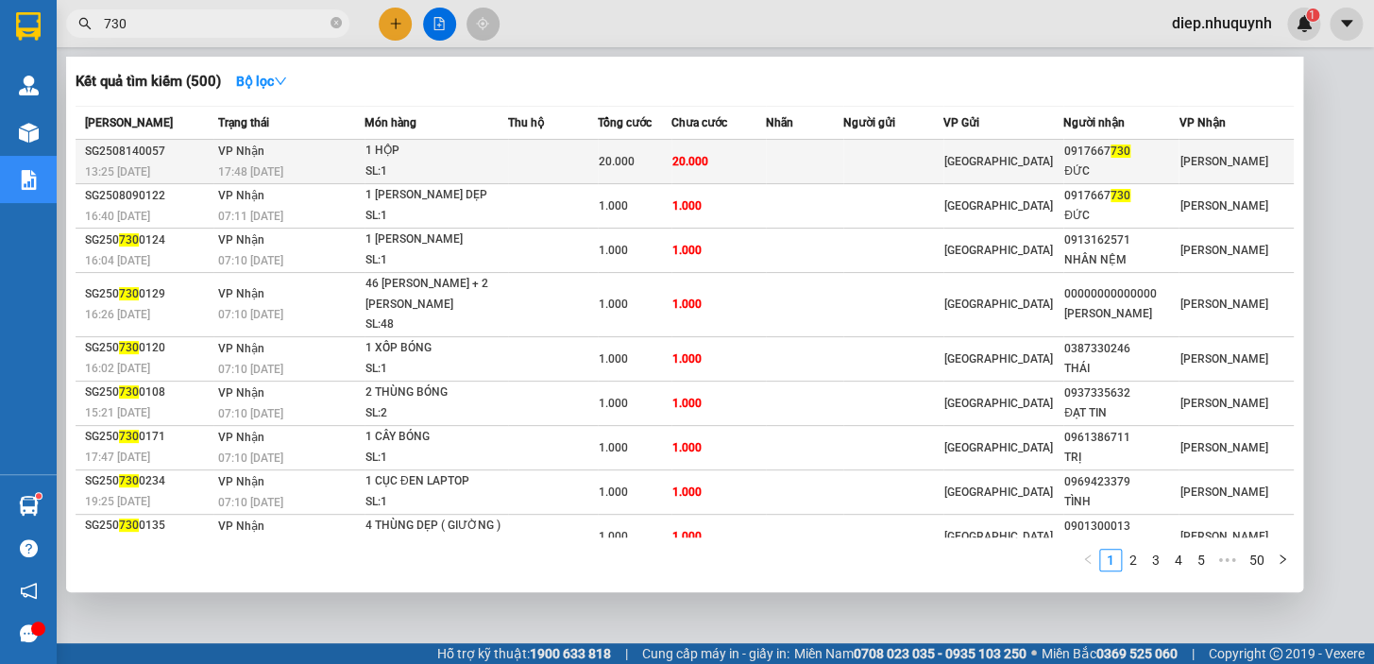
type input "730"
click at [741, 175] on td "20.000" at bounding box center [718, 162] width 94 height 44
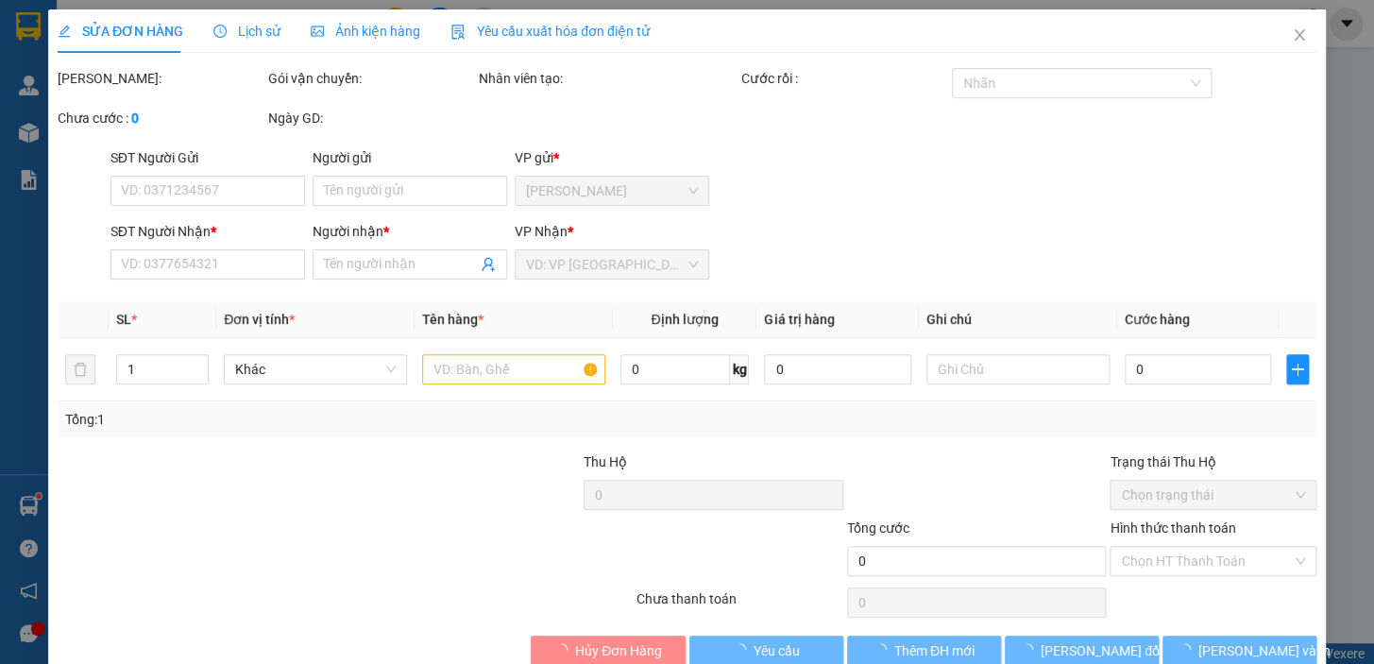
type input "0917667730"
type input "ĐỨC"
type input "20.000"
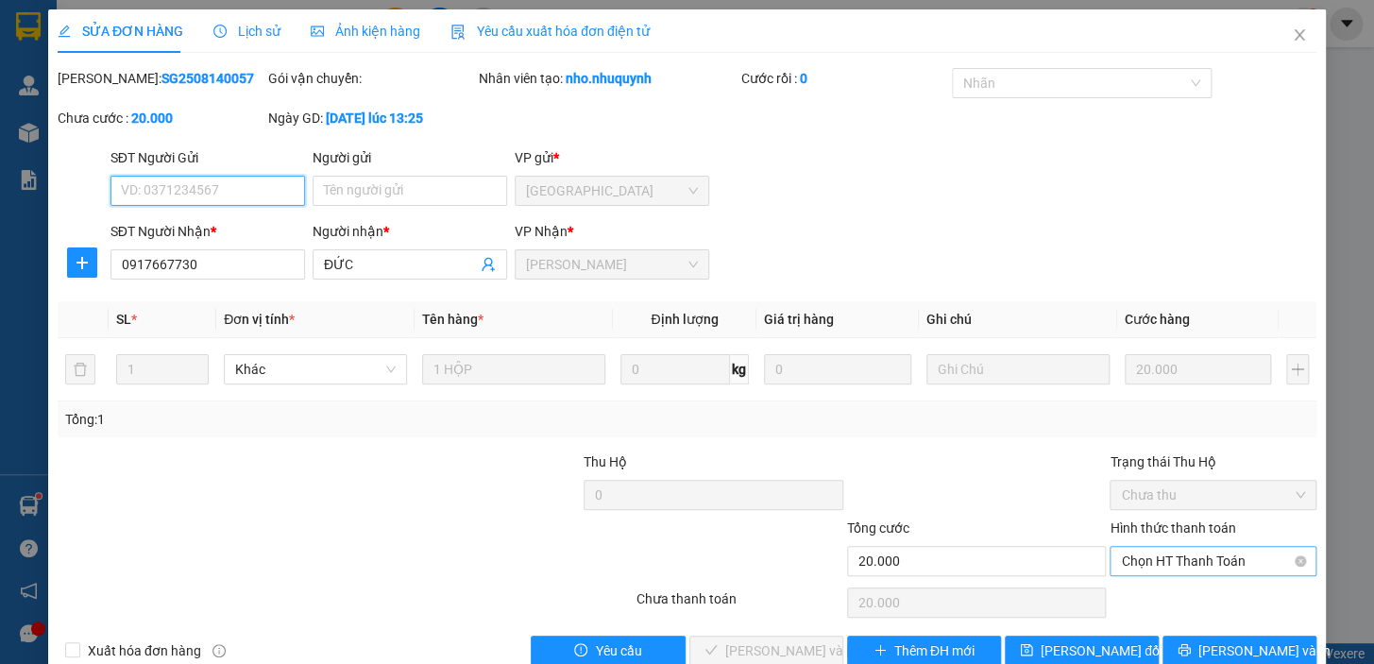
click at [1158, 567] on span "Chọn HT Thanh Toán" at bounding box center [1213, 561] width 184 height 28
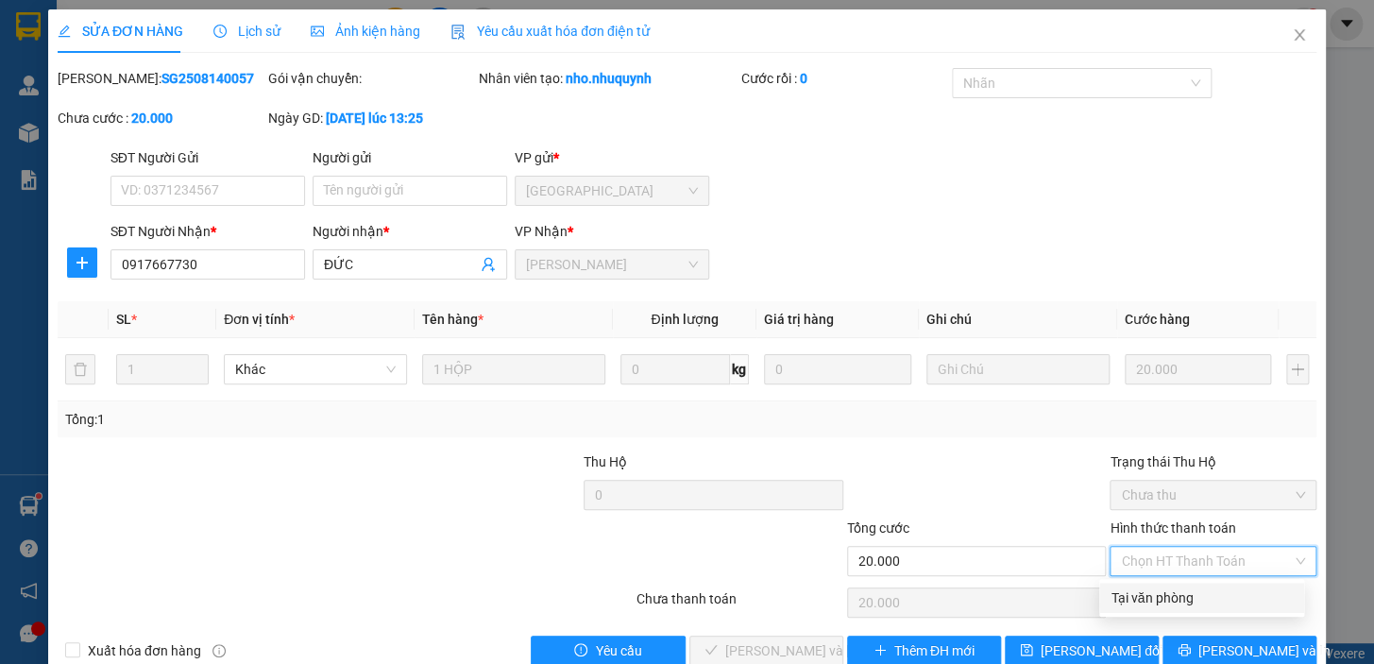
click at [1144, 597] on div "Tại văn phòng" at bounding box center [1201, 597] width 182 height 21
type input "0"
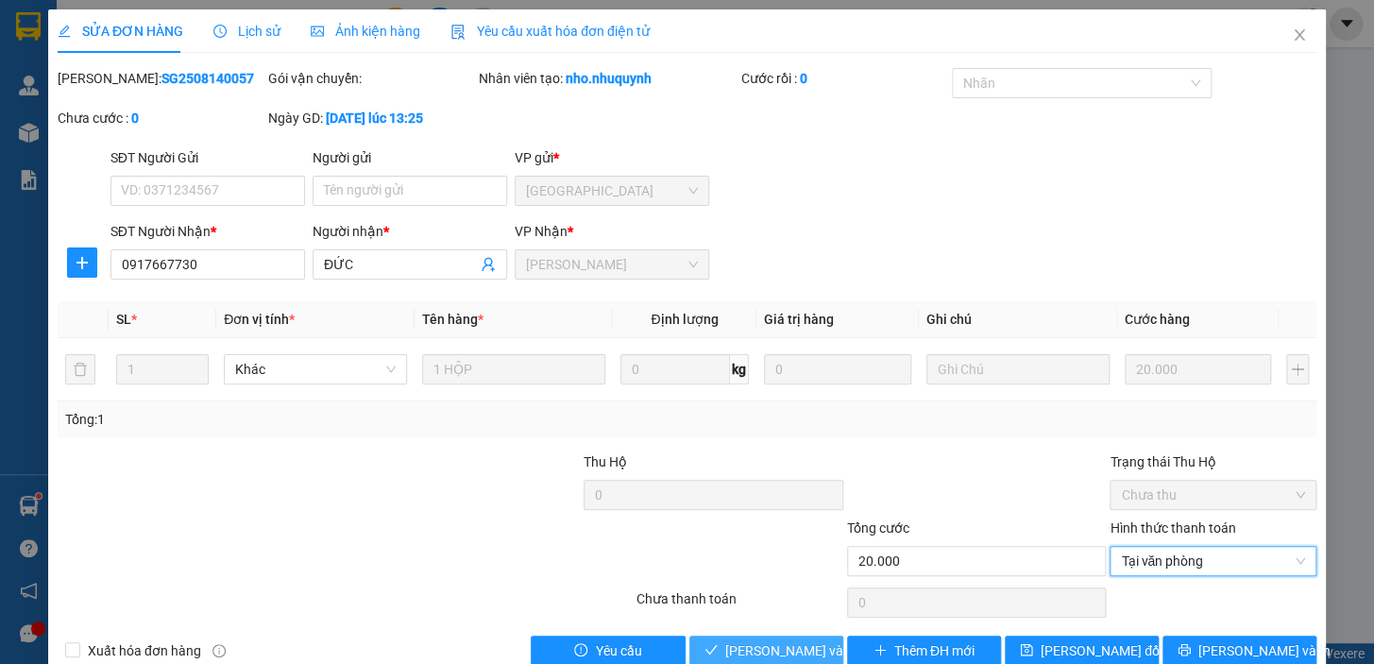
click at [791, 645] on span "Lưu và Giao hàng" at bounding box center [852, 650] width 255 height 21
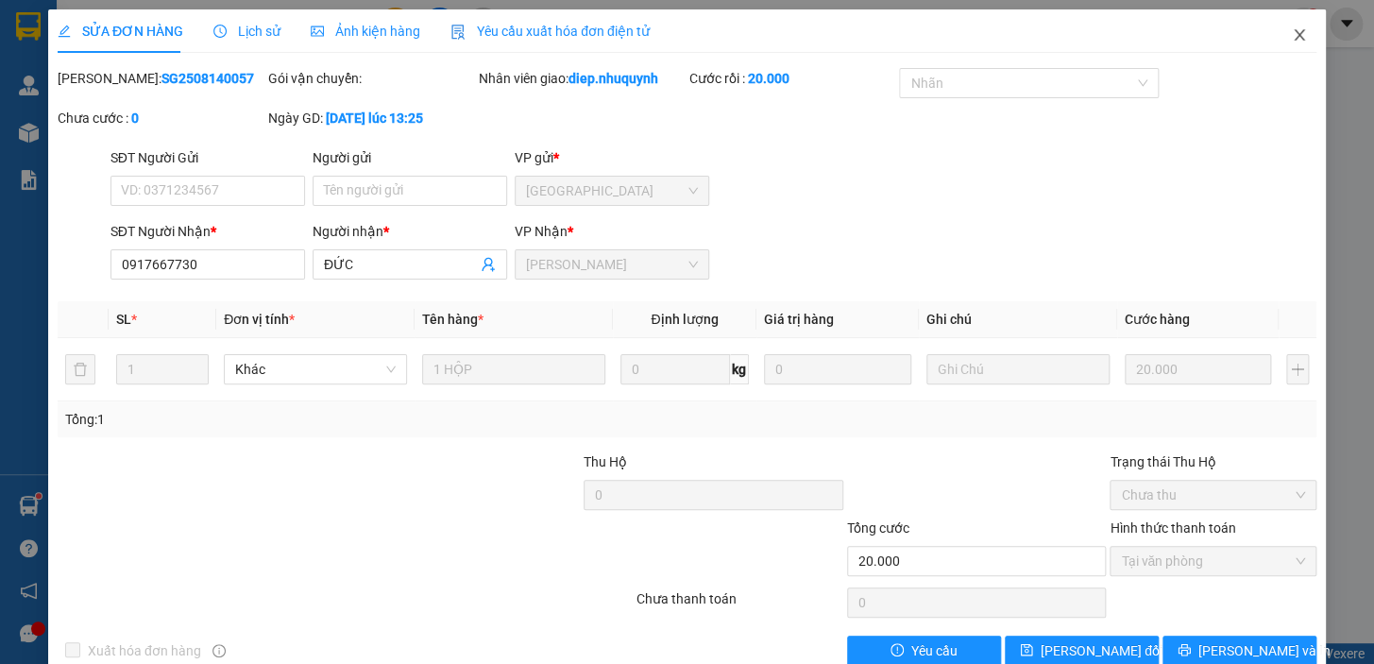
click at [1291, 36] on icon "close" at bounding box center [1298, 34] width 15 height 15
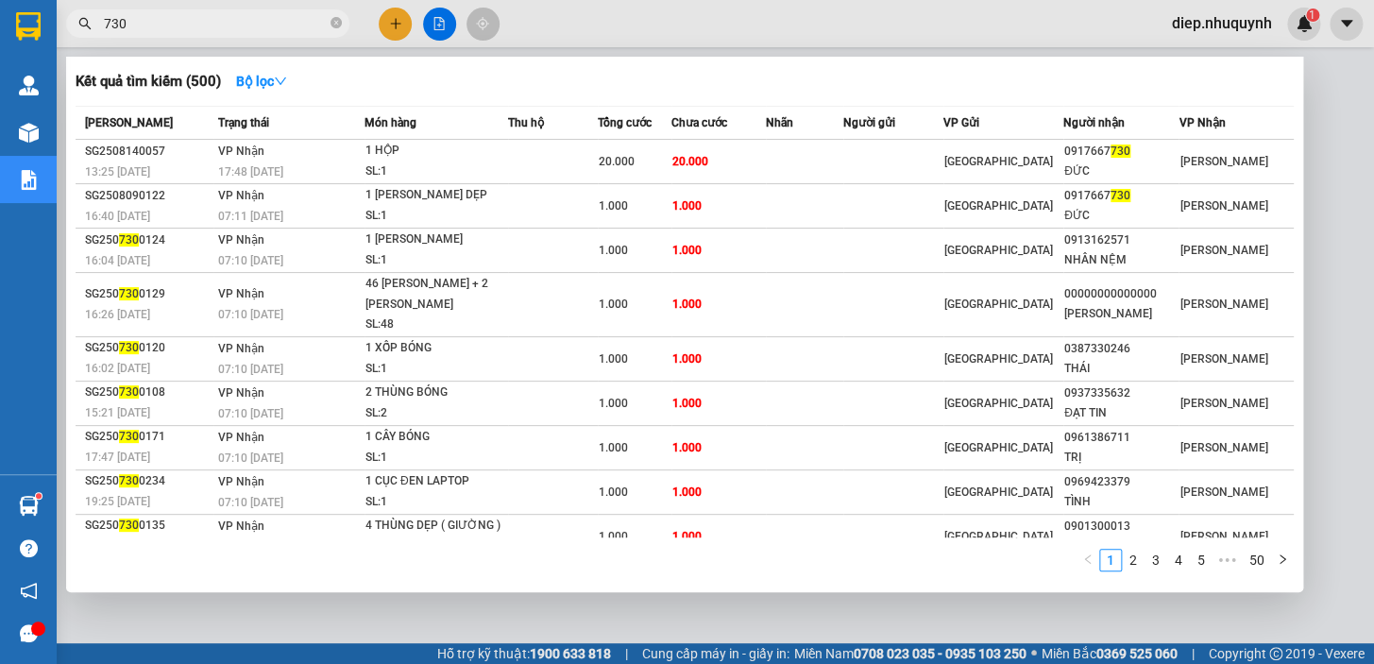
drag, startPoint x: 141, startPoint y: 23, endPoint x: 93, endPoint y: 23, distance: 47.2
click at [93, 23] on span "730" at bounding box center [207, 23] width 283 height 28
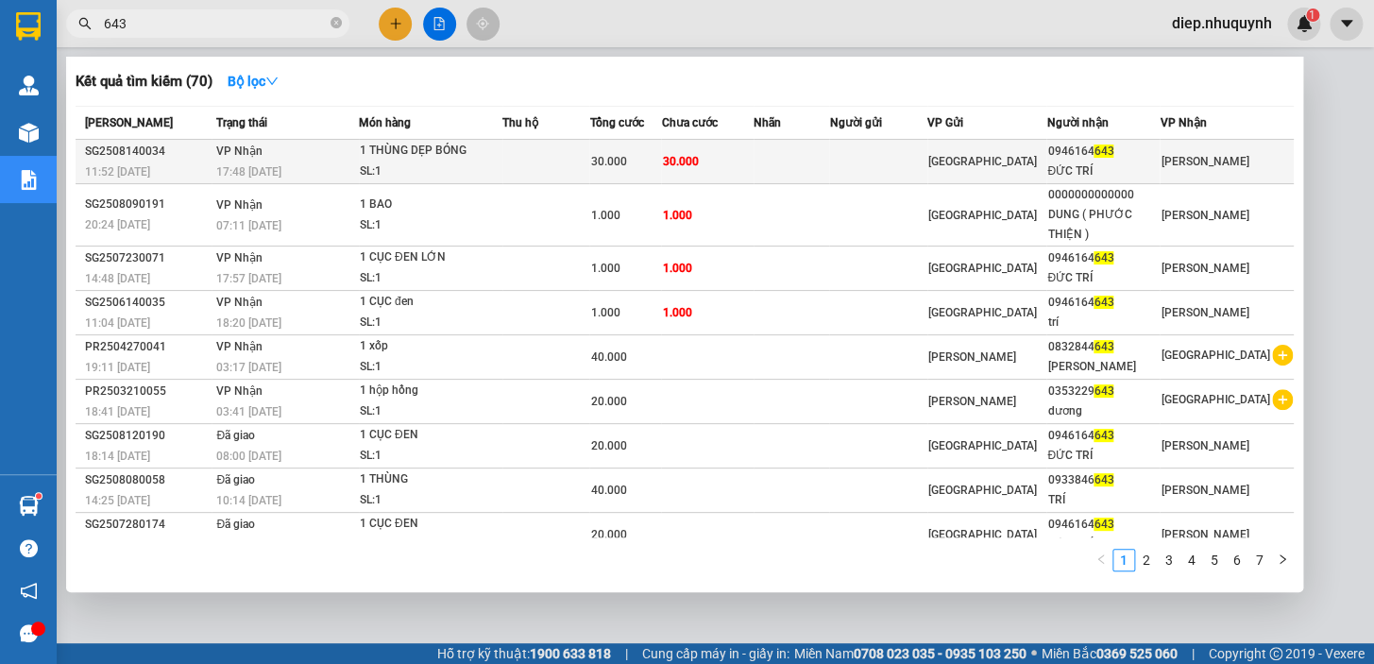
type input "643"
click at [661, 173] on td "30.000" at bounding box center [625, 162] width 72 height 44
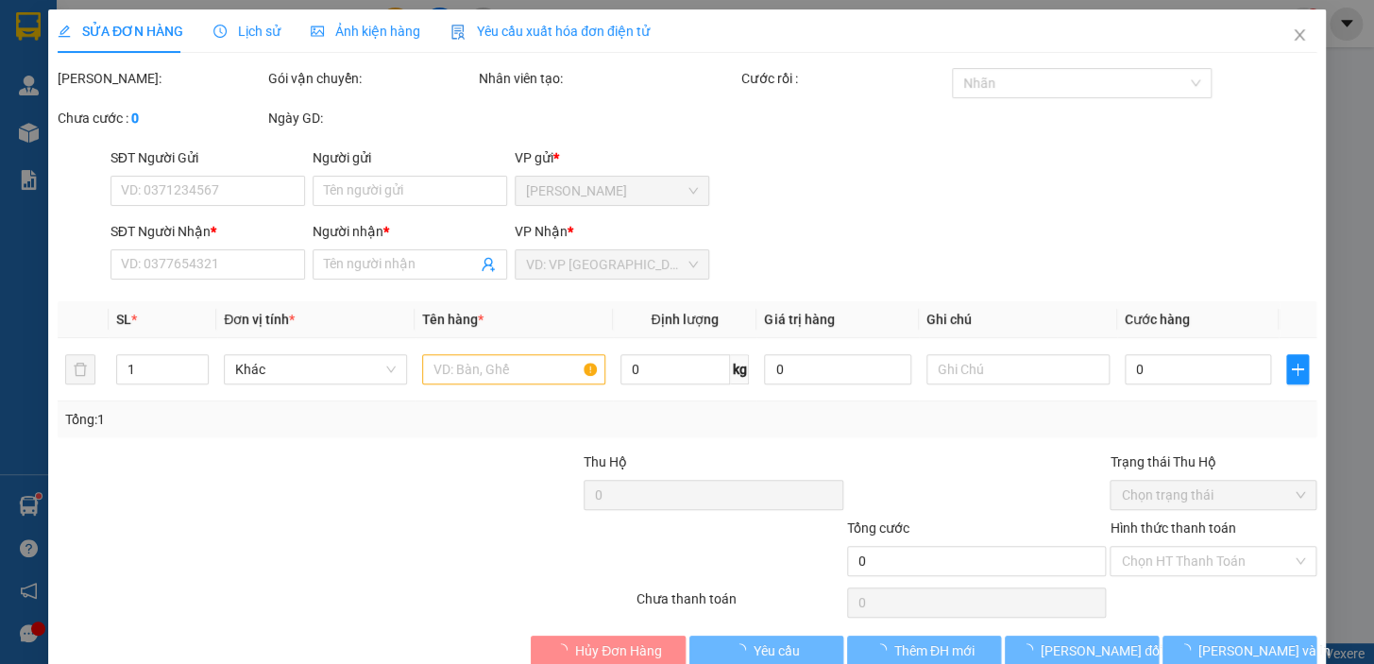
type input "0946164643"
type input "ĐỨC TRÍ"
type input "30.000"
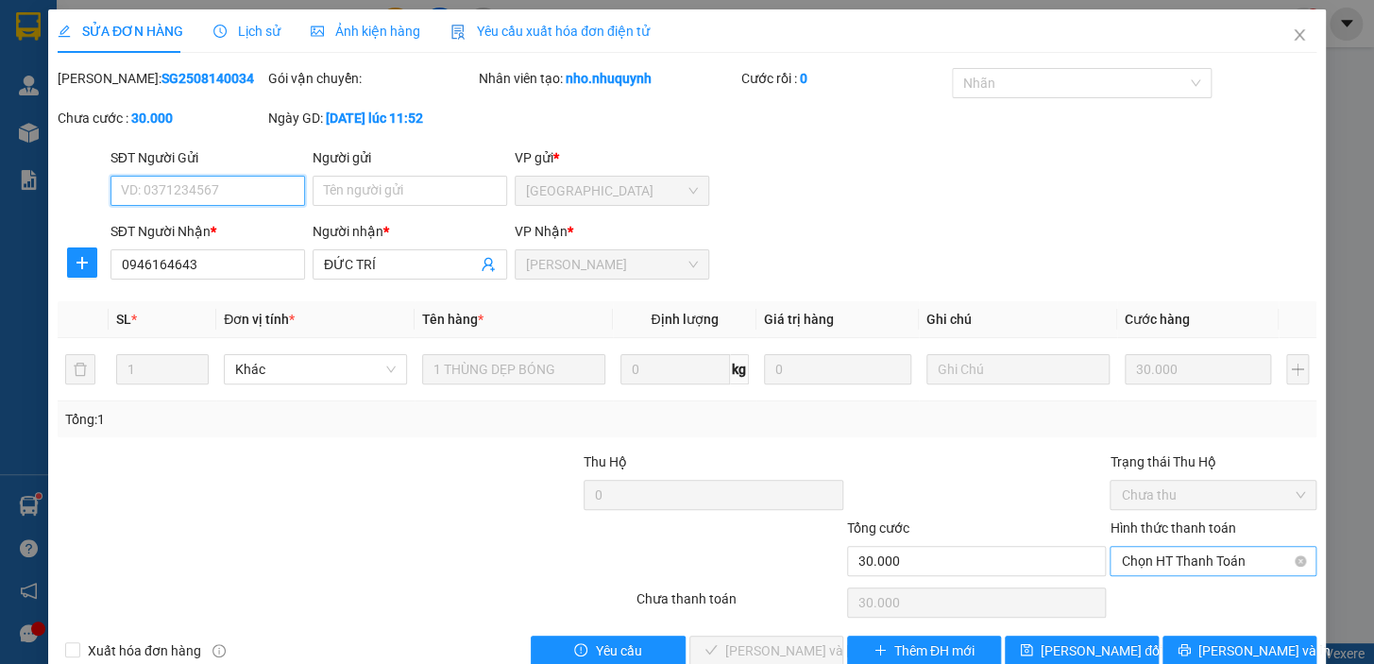
click at [1148, 558] on span "Chọn HT Thanh Toán" at bounding box center [1213, 561] width 184 height 28
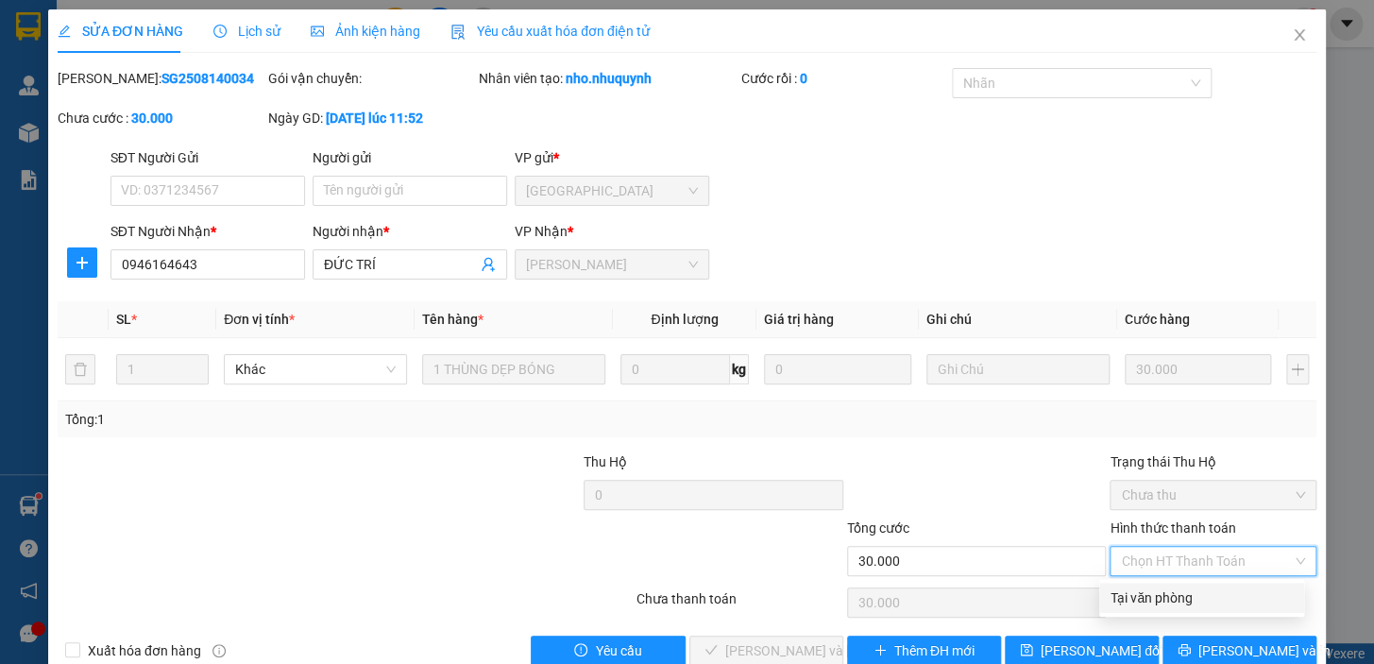
click at [1156, 598] on div "Tại văn phòng" at bounding box center [1201, 597] width 182 height 21
type input "0"
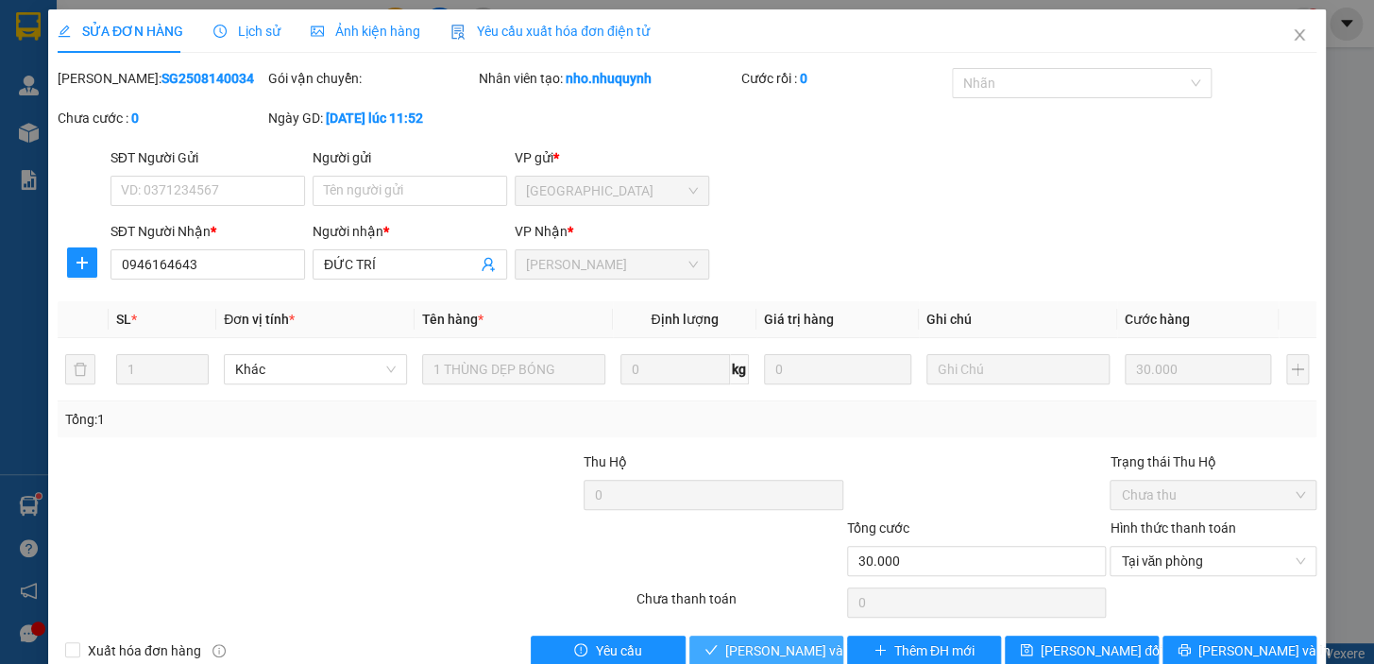
click at [802, 648] on span "Lưu và Giao hàng" at bounding box center [852, 650] width 255 height 21
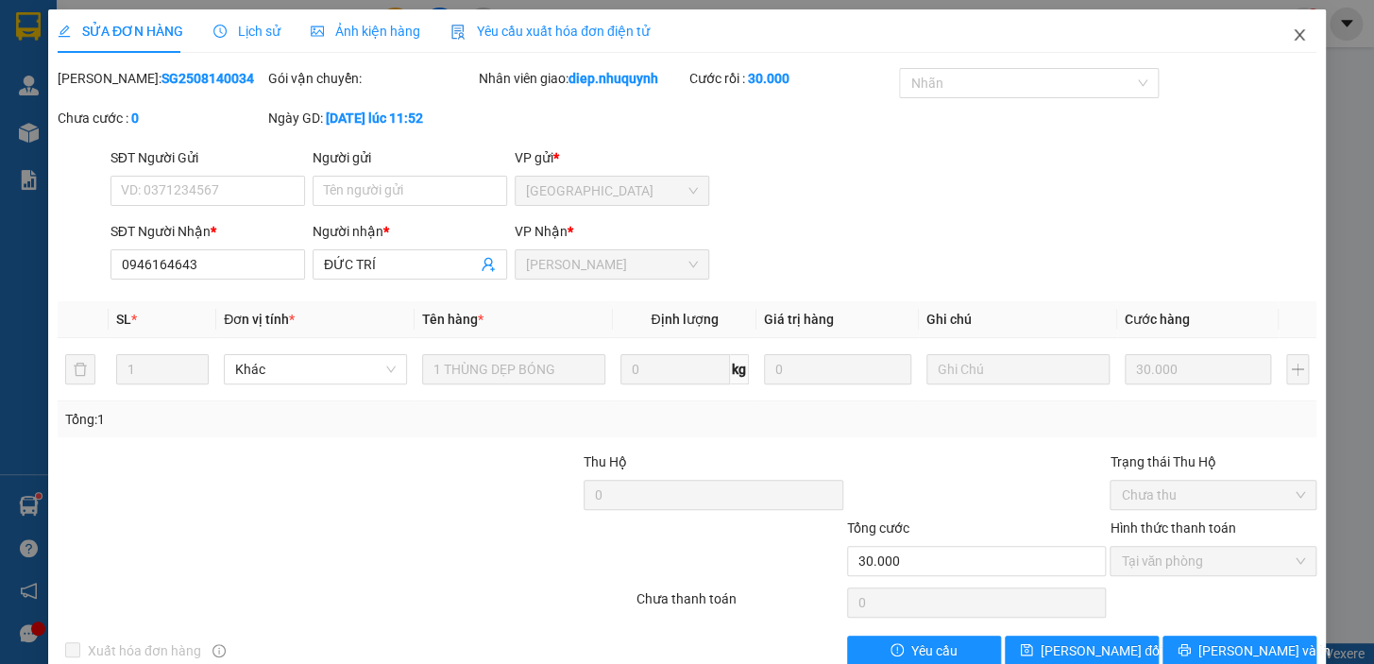
click at [1291, 36] on icon "close" at bounding box center [1298, 34] width 15 height 15
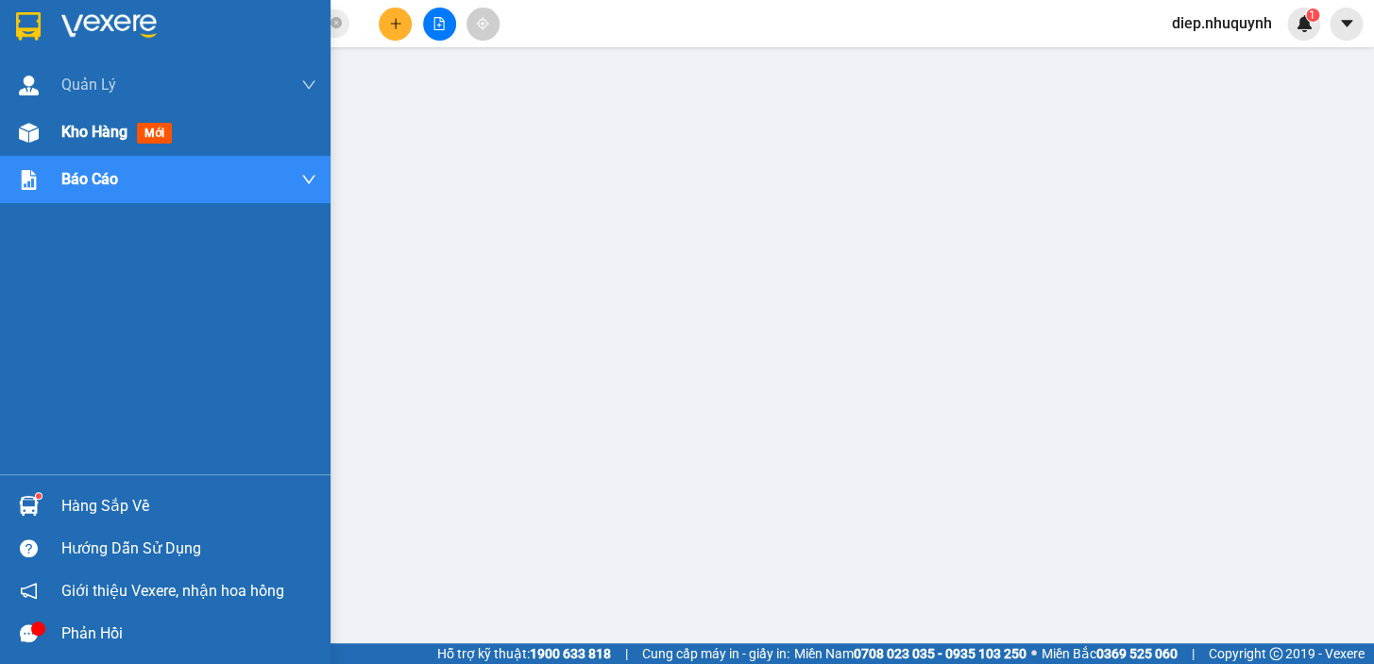
click at [76, 133] on span "Kho hàng" at bounding box center [94, 132] width 66 height 18
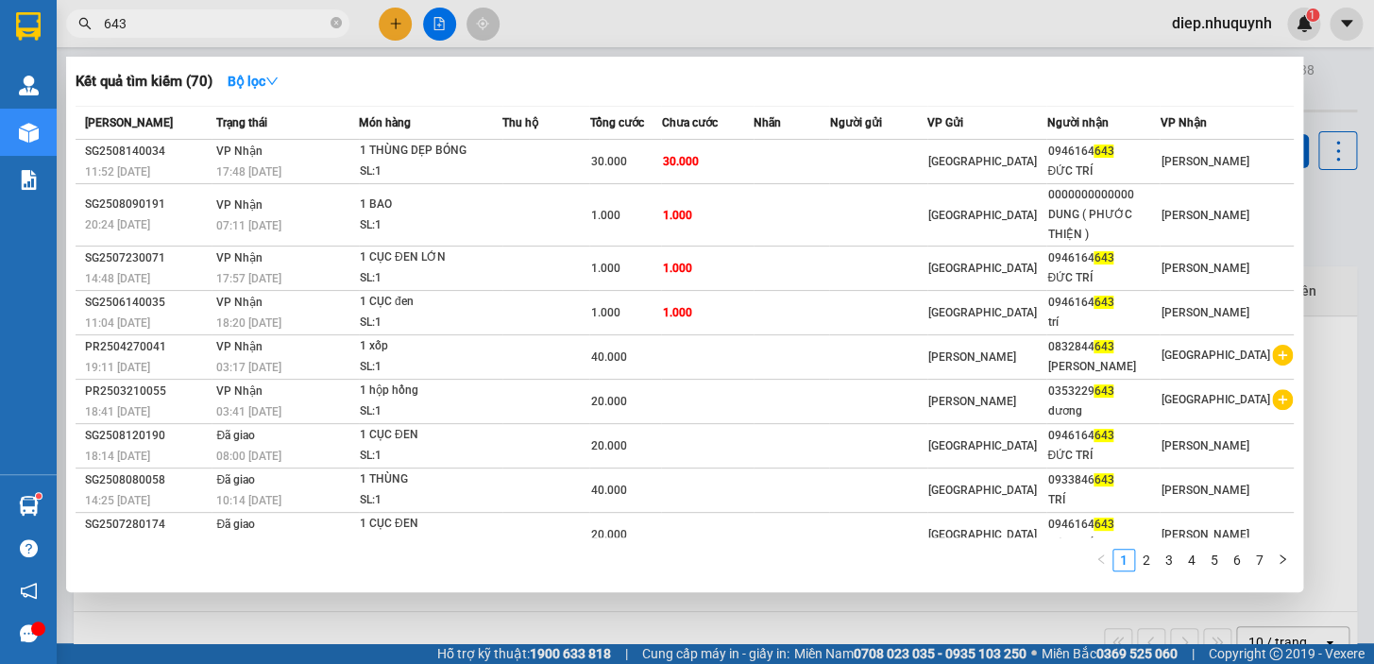
drag, startPoint x: 160, startPoint y: 23, endPoint x: 76, endPoint y: 27, distance: 85.1
click at [76, 27] on span "643" at bounding box center [207, 23] width 283 height 28
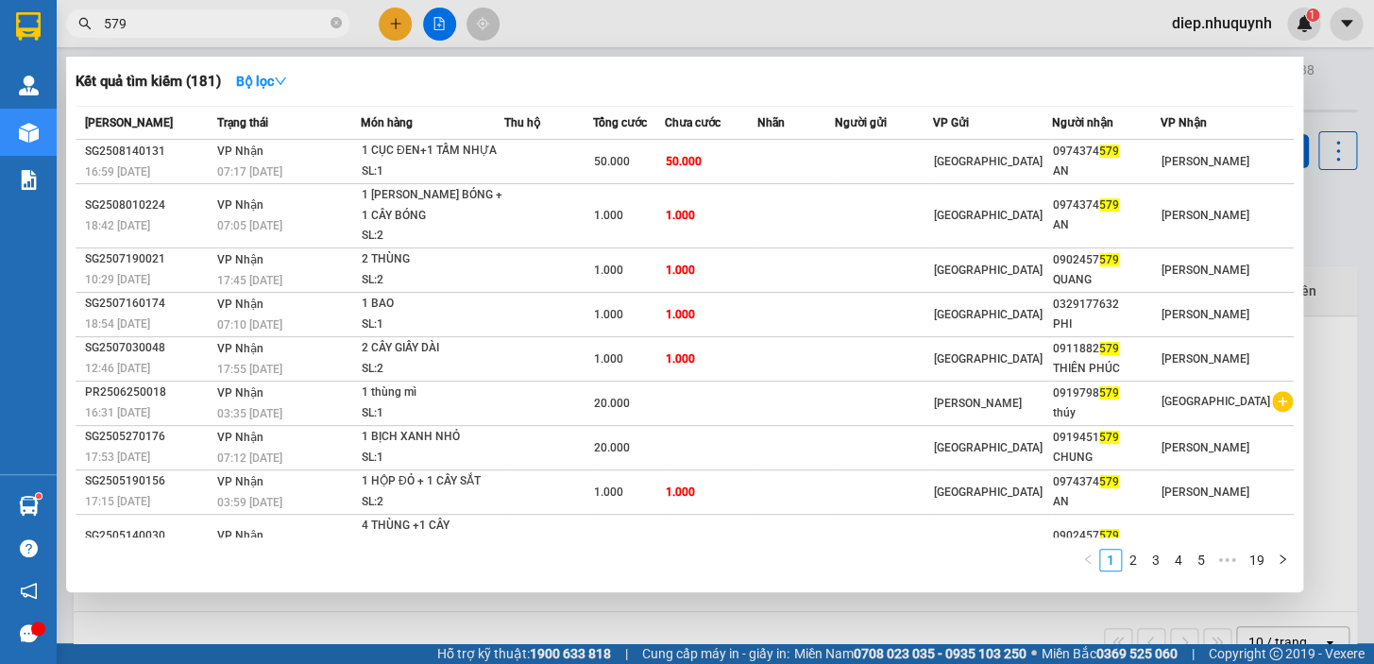
drag, startPoint x: 160, startPoint y: 21, endPoint x: 94, endPoint y: 19, distance: 65.2
click at [94, 19] on span "579" at bounding box center [207, 23] width 283 height 28
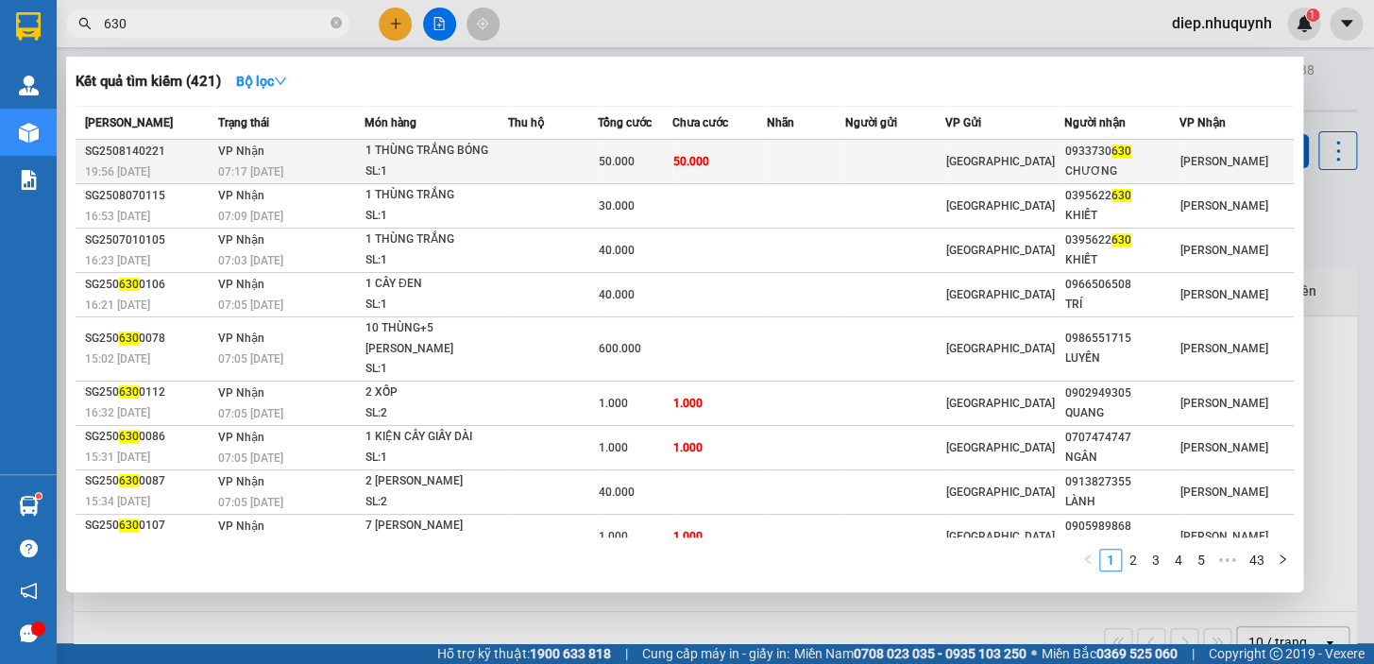
type input "630"
click at [500, 163] on div "SL: 1" at bounding box center [436, 171] width 142 height 21
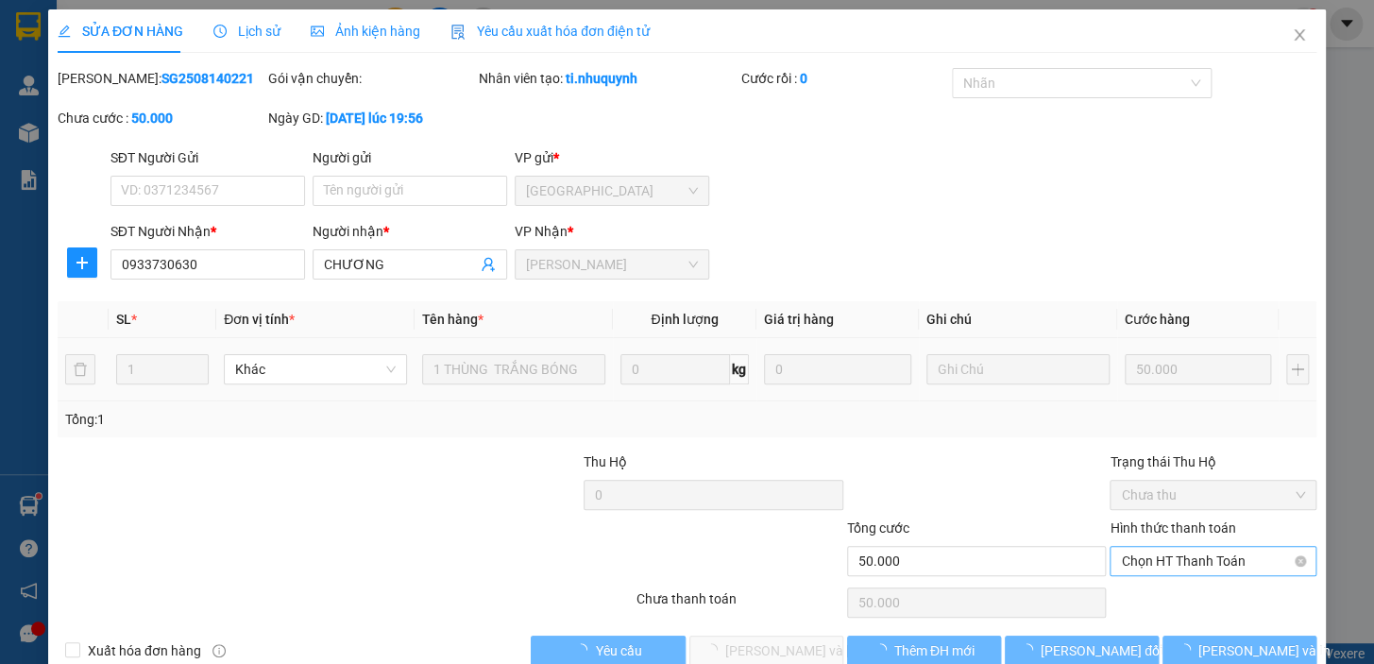
type input "0933730630"
type input "CHƯƠNG"
type input "50.000"
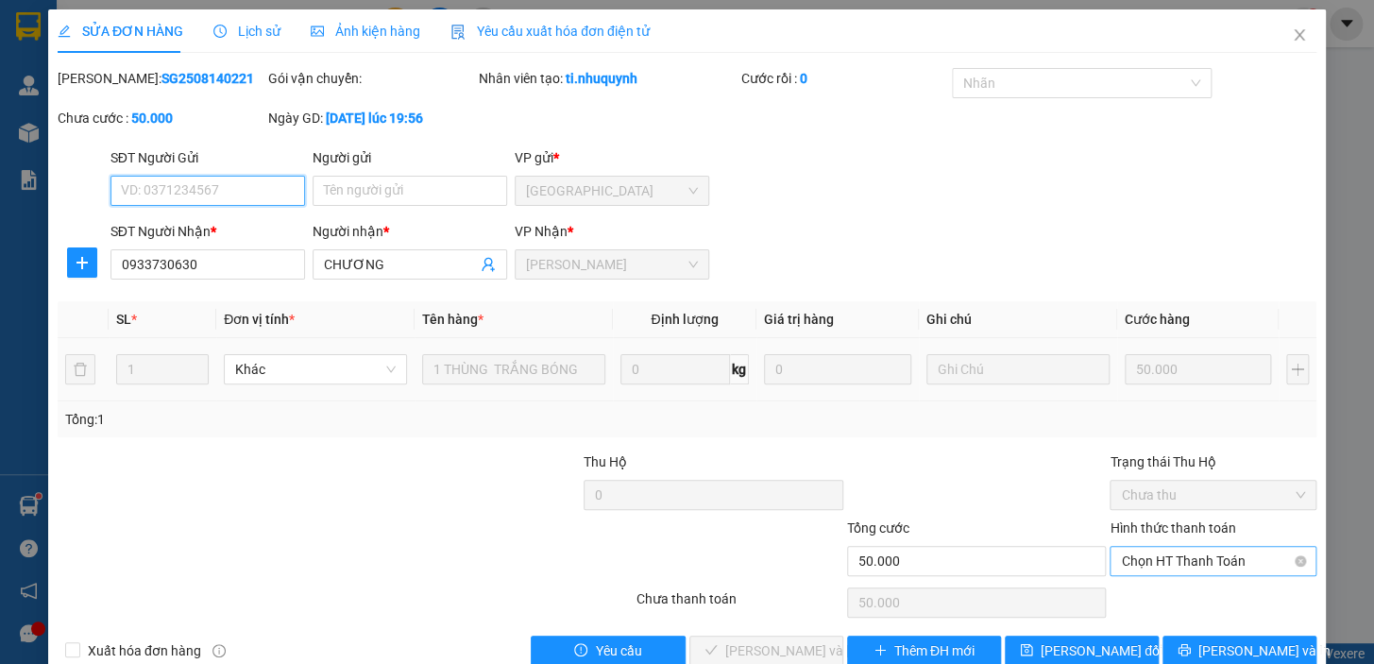
click at [1147, 560] on span "Chọn HT Thanh Toán" at bounding box center [1213, 561] width 184 height 28
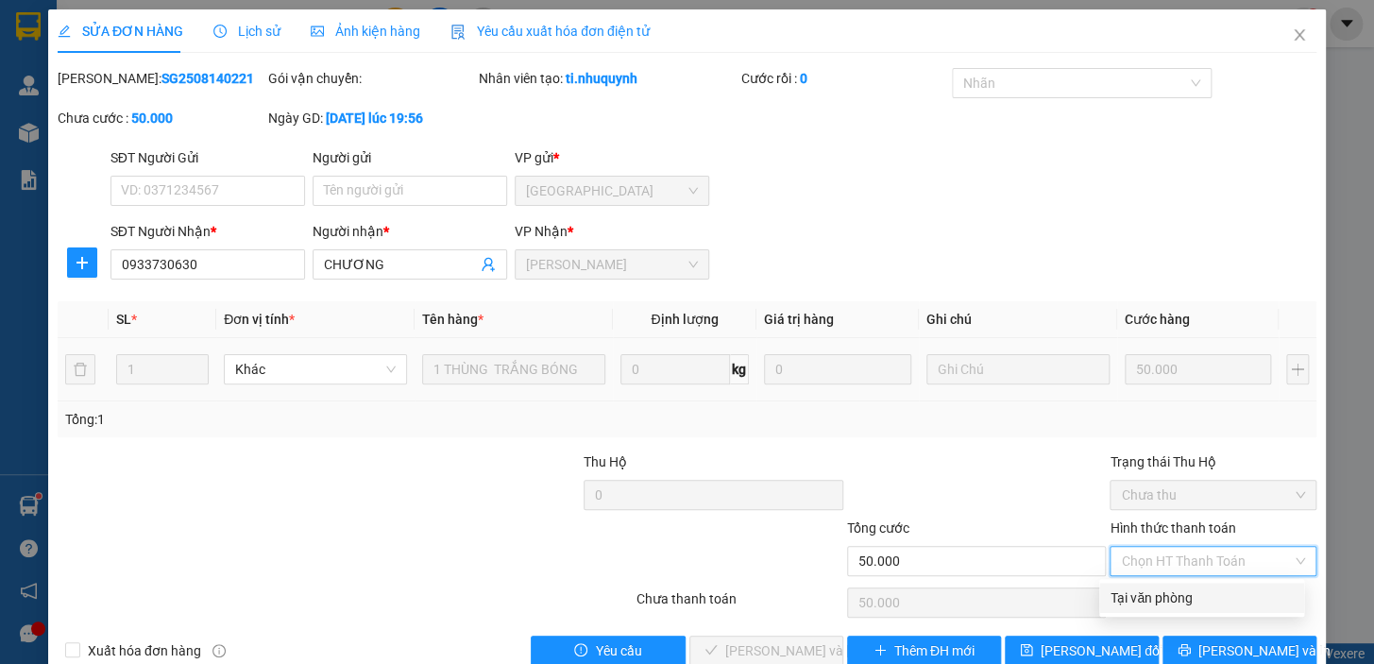
click at [1173, 592] on div "Tại văn phòng" at bounding box center [1201, 597] width 182 height 21
type input "0"
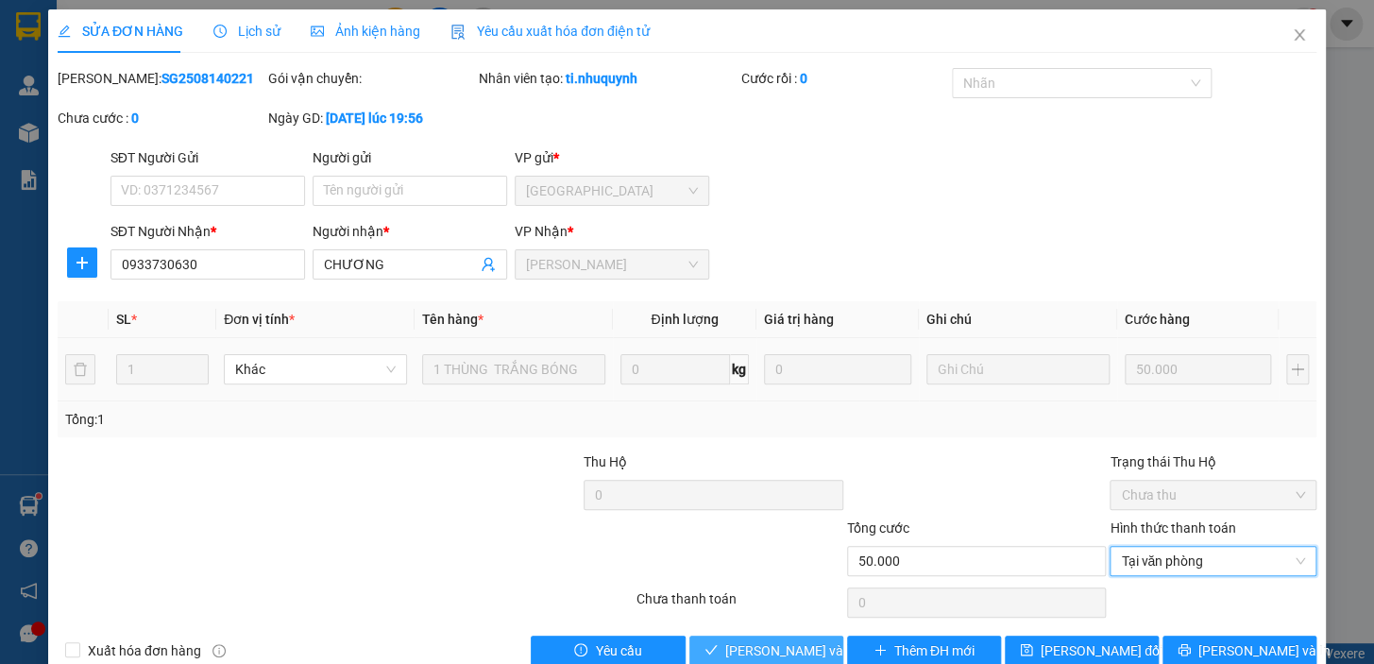
click at [759, 649] on span "Lưu và Giao hàng" at bounding box center [852, 650] width 255 height 21
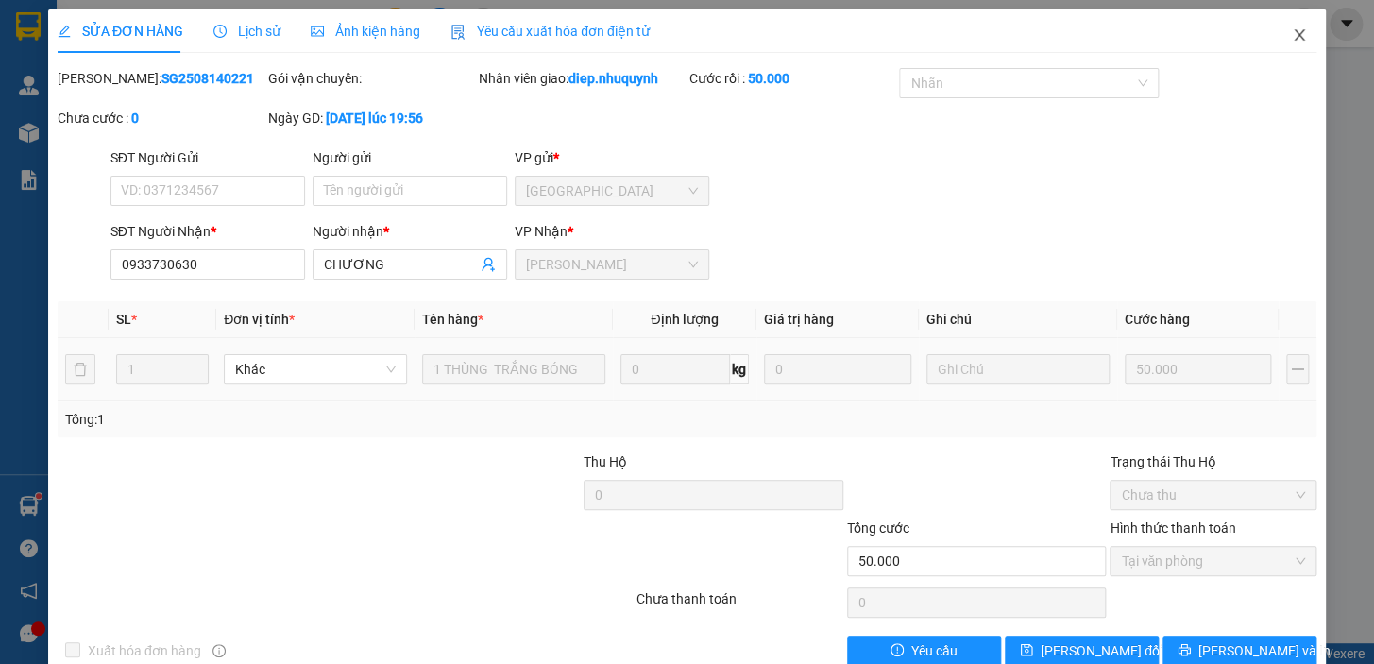
click at [1291, 42] on icon "close" at bounding box center [1298, 34] width 15 height 15
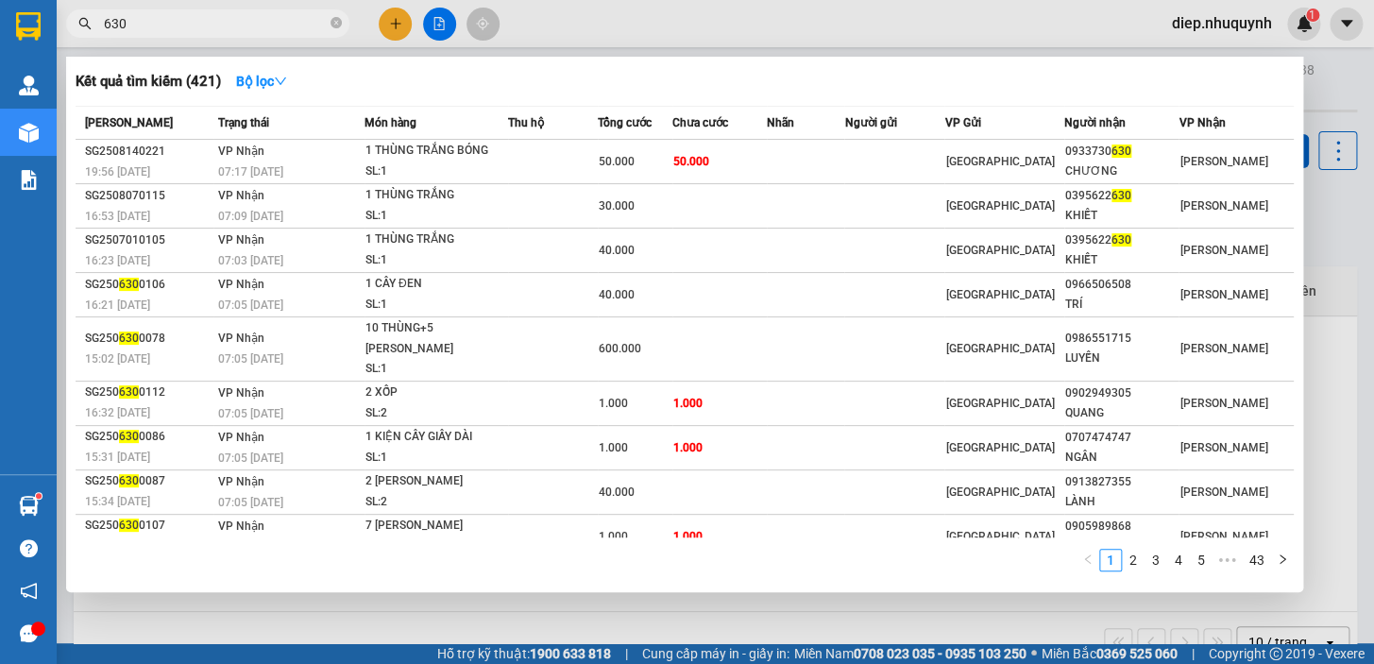
click at [128, 32] on span "630" at bounding box center [207, 23] width 283 height 28
drag, startPoint x: 136, startPoint y: 30, endPoint x: 92, endPoint y: 30, distance: 44.4
click at [92, 30] on span "630" at bounding box center [207, 23] width 283 height 28
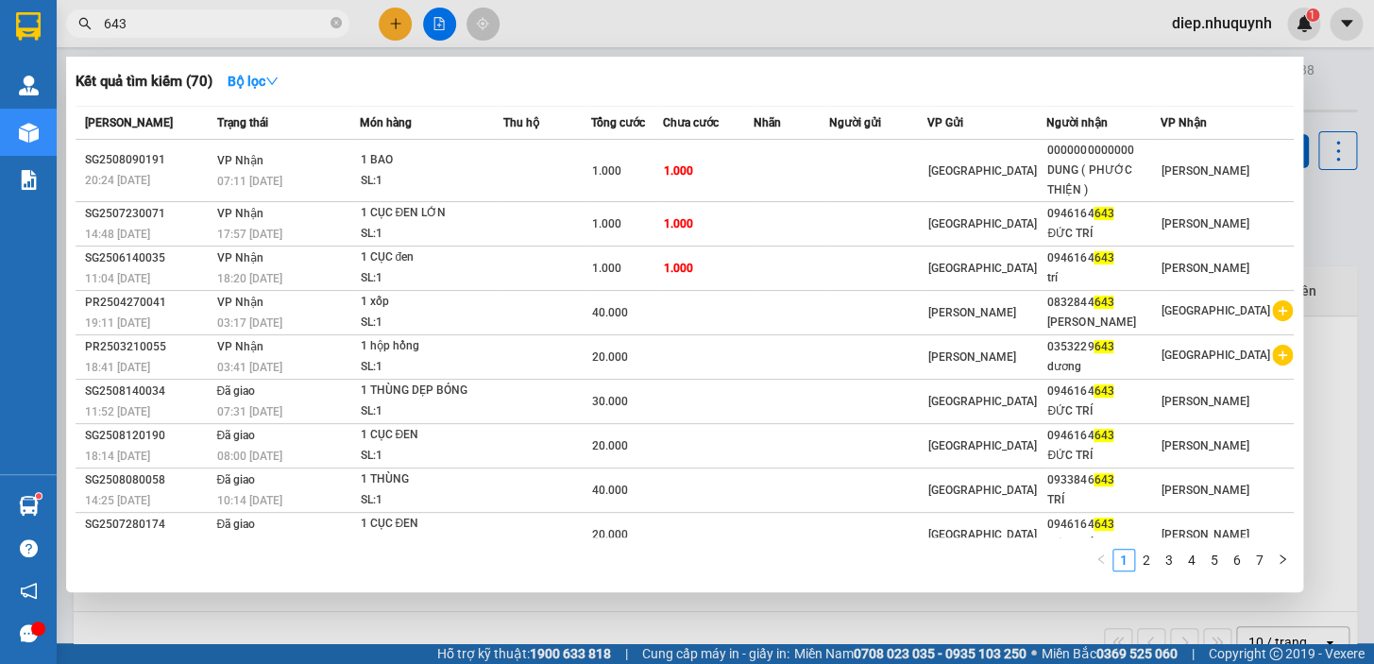
drag, startPoint x: 142, startPoint y: 27, endPoint x: 97, endPoint y: 16, distance: 45.8
click at [97, 16] on span "643" at bounding box center [207, 23] width 283 height 28
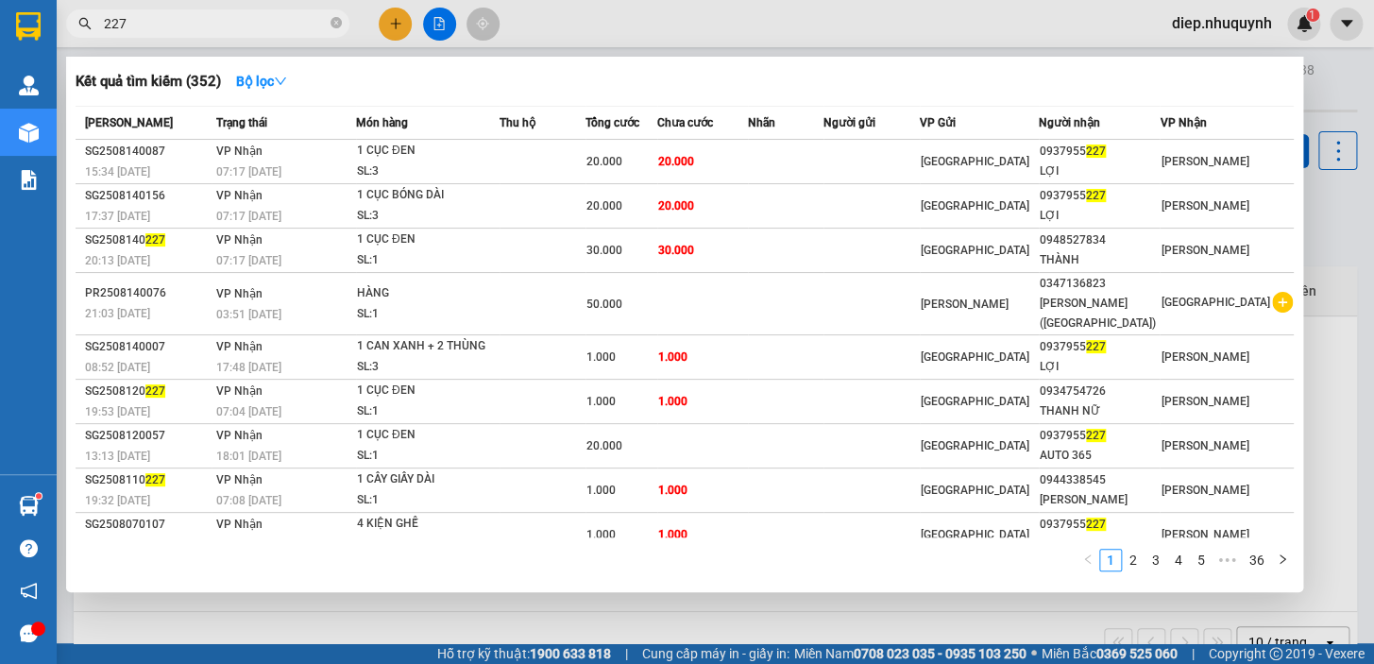
drag, startPoint x: 157, startPoint y: 24, endPoint x: 95, endPoint y: 25, distance: 61.4
click at [95, 25] on span "227" at bounding box center [207, 23] width 283 height 28
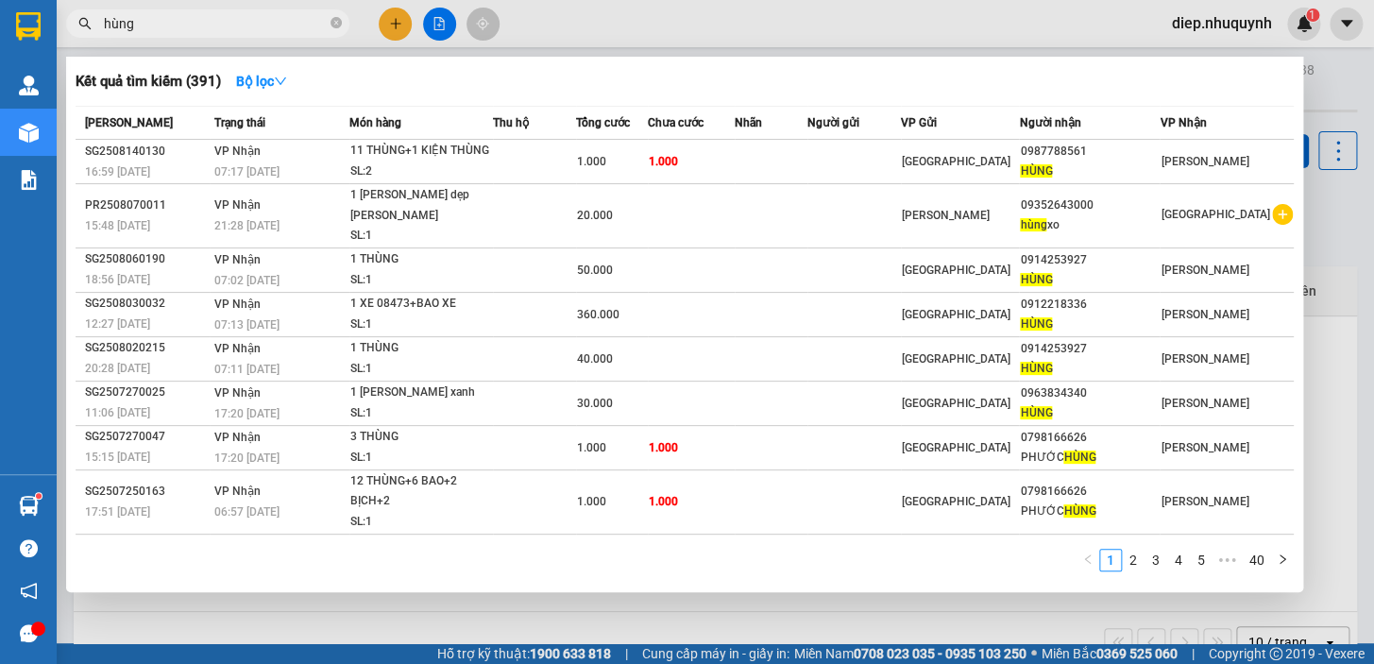
drag, startPoint x: 142, startPoint y: 24, endPoint x: 90, endPoint y: 27, distance: 52.1
click at [90, 27] on div "hùng" at bounding box center [184, 23] width 368 height 28
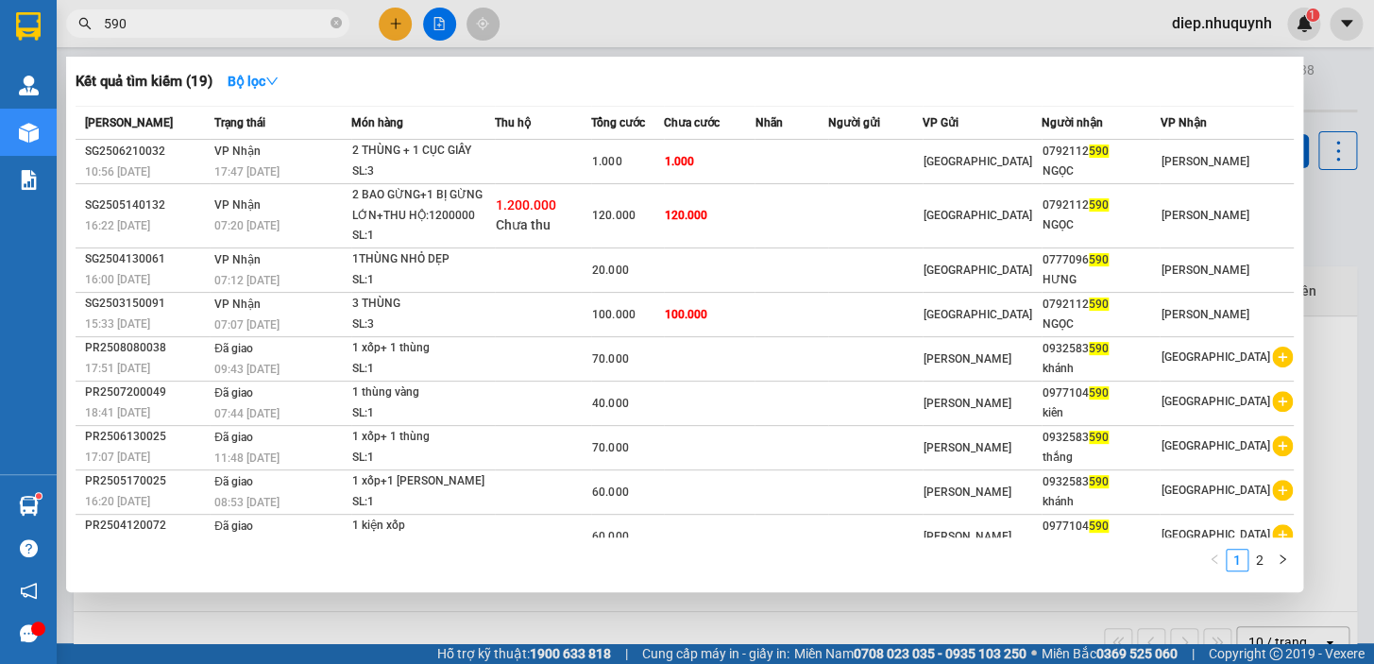
drag, startPoint x: 134, startPoint y: 19, endPoint x: 69, endPoint y: 25, distance: 65.5
click at [69, 25] on span "590" at bounding box center [207, 23] width 283 height 28
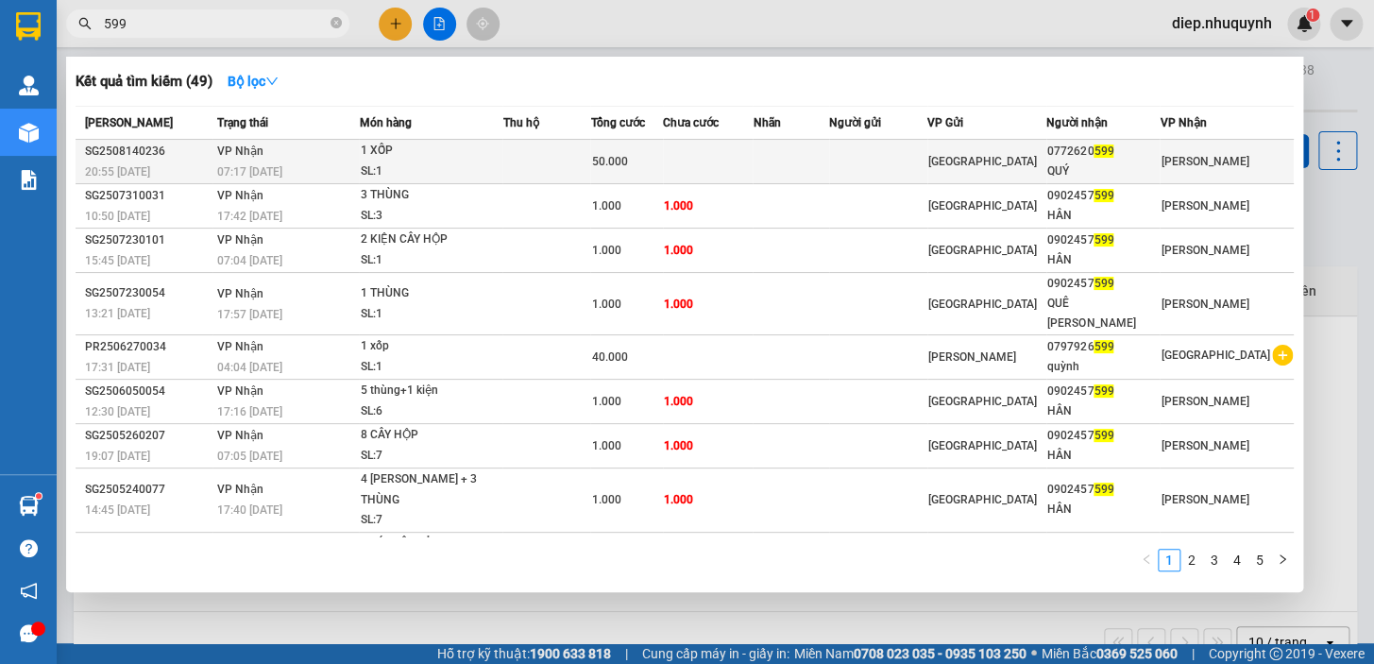
type input "599"
click at [557, 172] on td at bounding box center [546, 162] width 88 height 44
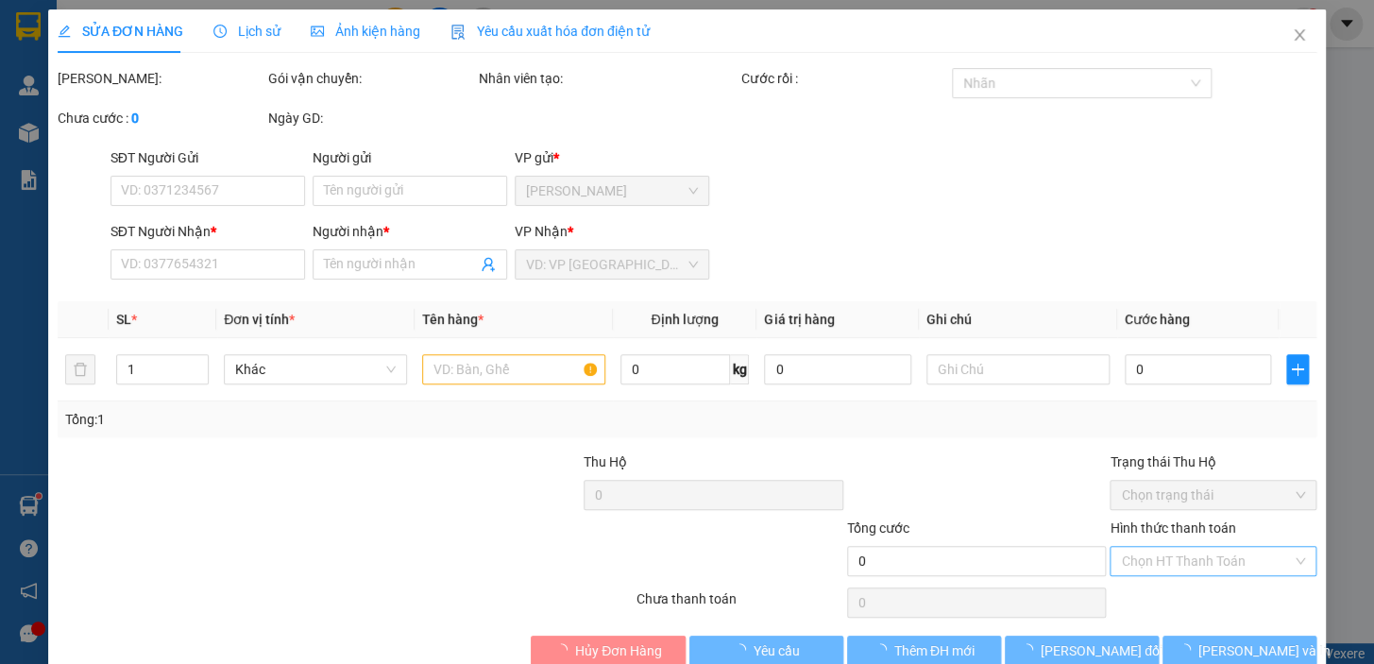
type input "0772620599"
type input "QUÝ"
type input "50.000"
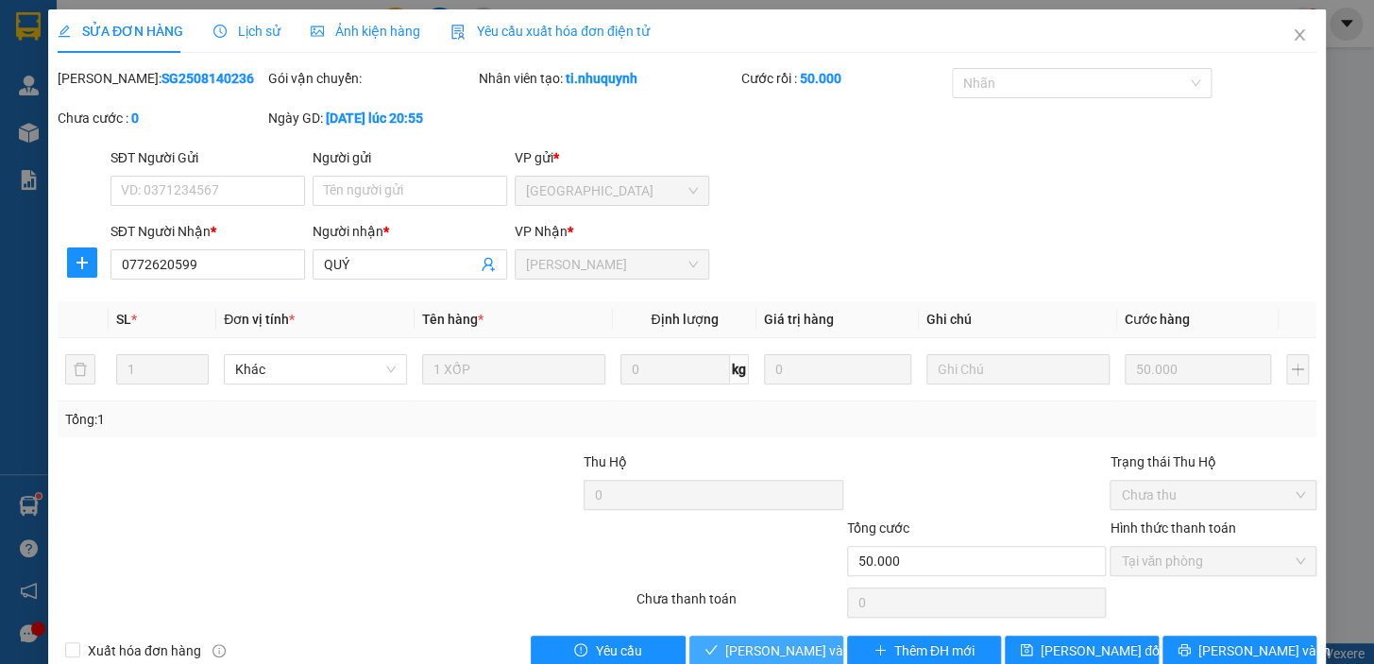
click at [770, 653] on span "Lưu và Giao hàng" at bounding box center [852, 650] width 255 height 21
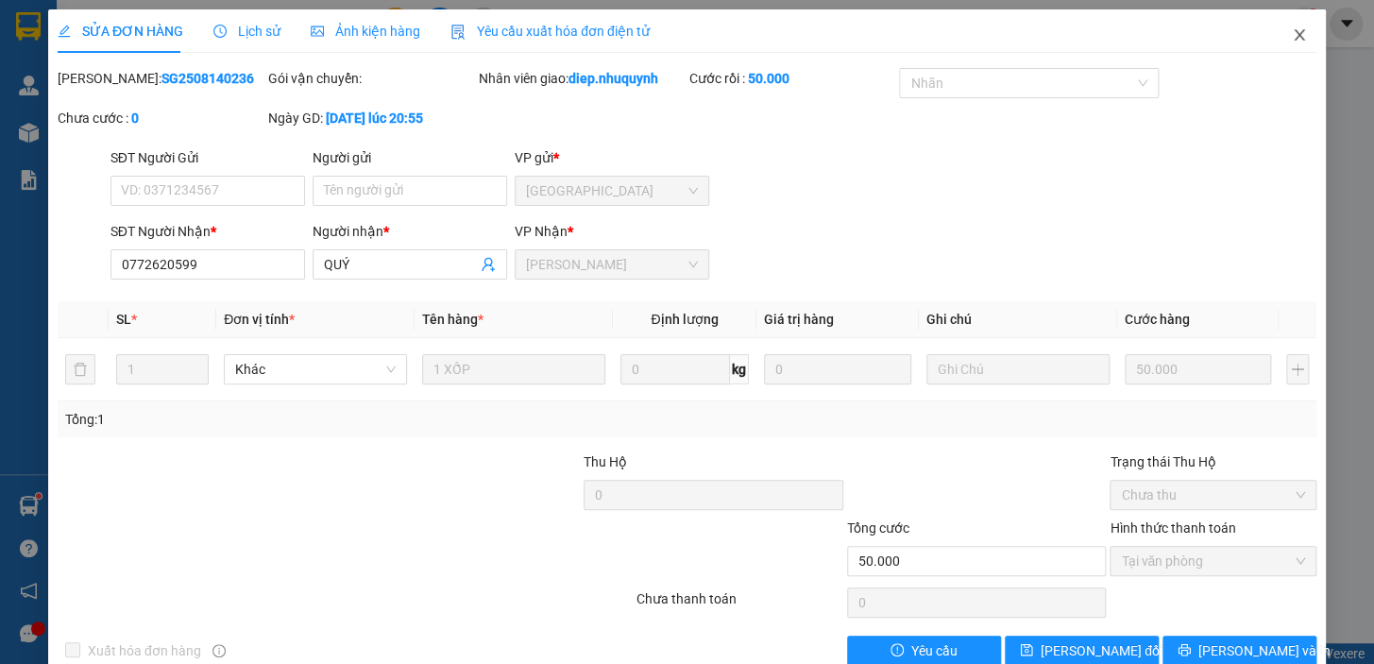
click at [1293, 37] on icon "close" at bounding box center [1298, 34] width 10 height 11
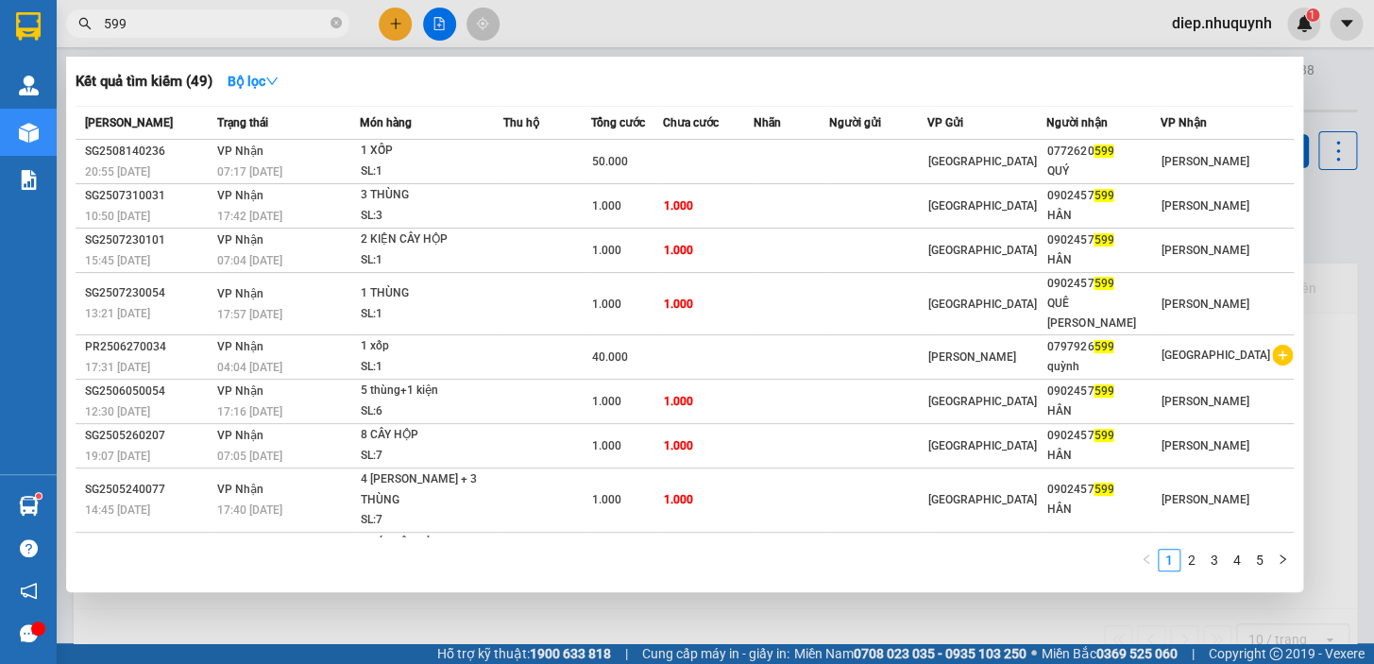
drag, startPoint x: 135, startPoint y: 27, endPoint x: 87, endPoint y: 27, distance: 48.1
click at [87, 27] on div "599" at bounding box center [184, 23] width 368 height 28
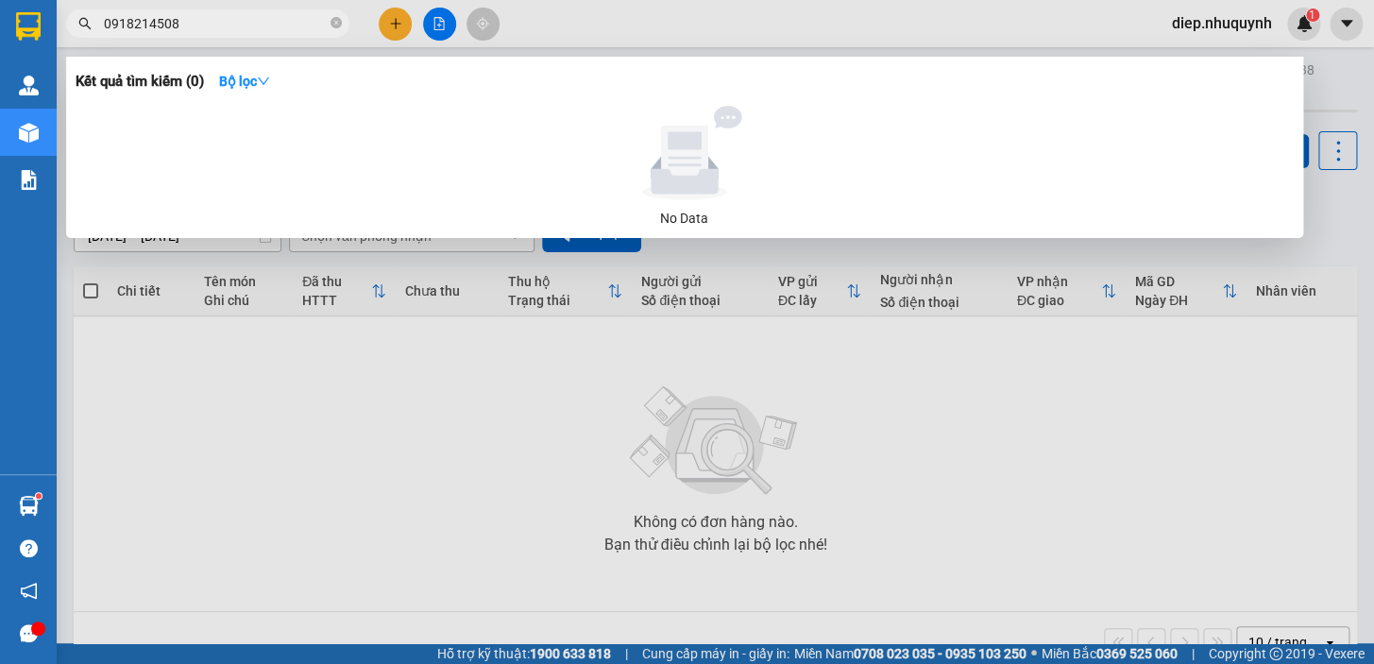
drag, startPoint x: 195, startPoint y: 16, endPoint x: 50, endPoint y: 15, distance: 145.4
click at [50, 15] on section "Kết quả tìm kiếm ( 0 ) Bộ lọc No Data 0918214508 diep.nhuquynh 1 Quản Lý Quản l…" at bounding box center [687, 332] width 1374 height 664
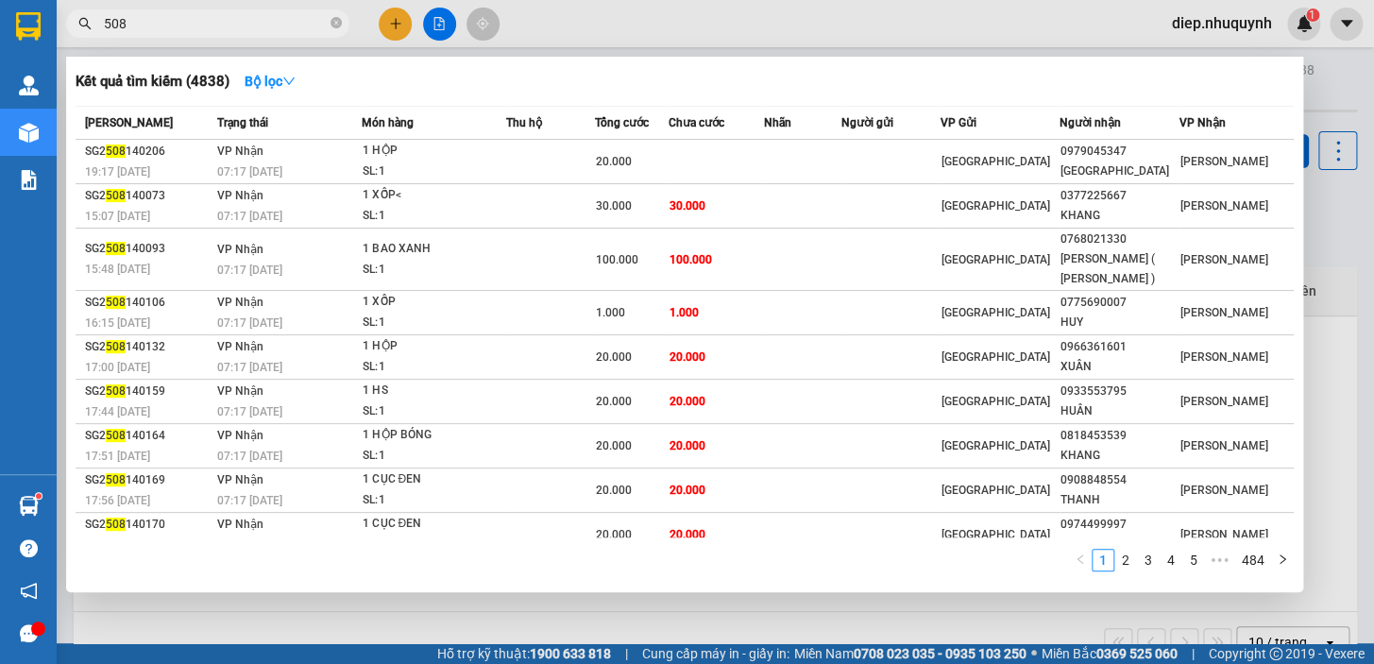
drag, startPoint x: 106, startPoint y: 22, endPoint x: 153, endPoint y: 28, distance: 47.7
click at [153, 28] on input "508" at bounding box center [215, 23] width 223 height 21
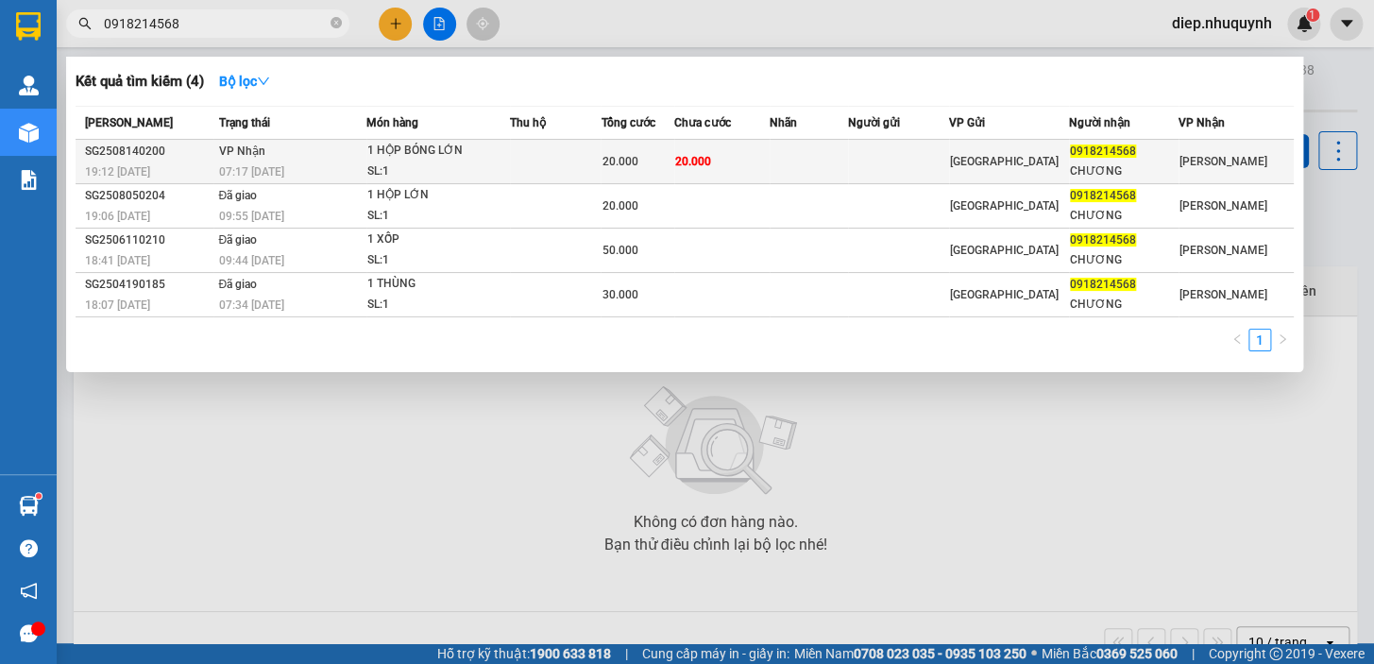
type input "0918214568"
click at [736, 158] on td "20.000" at bounding box center [721, 162] width 95 height 44
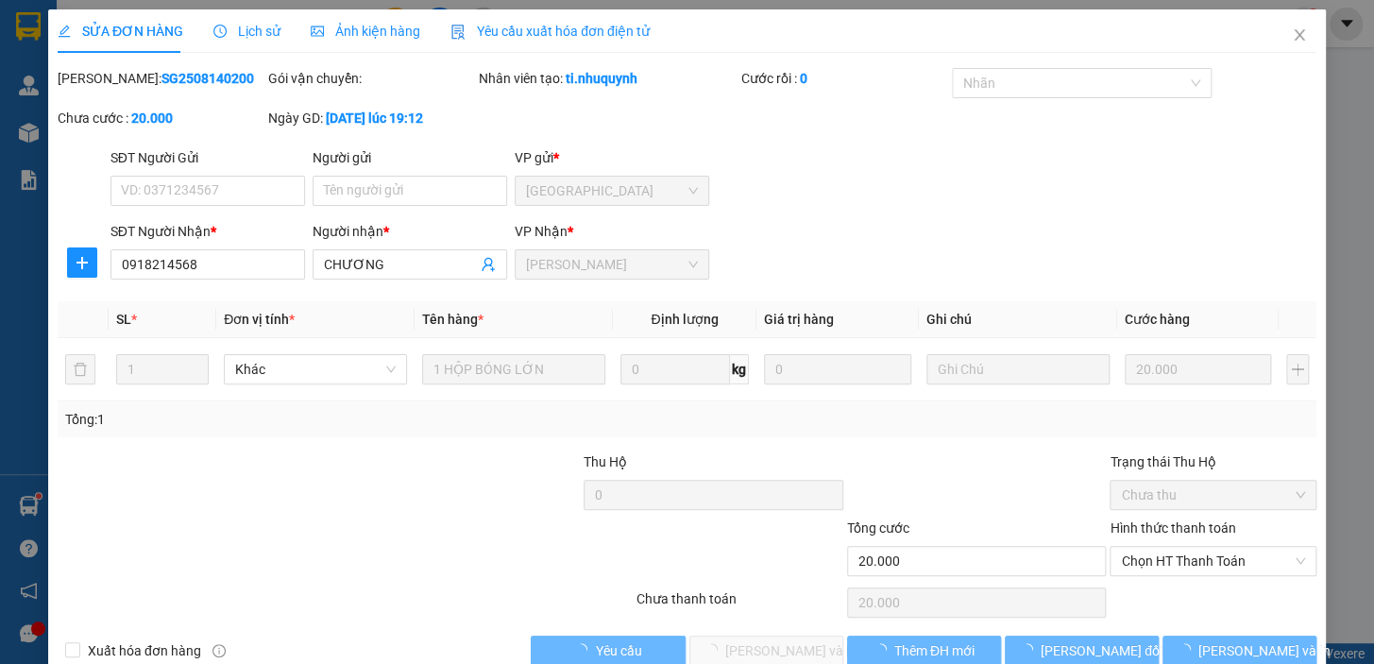
type input "0918214568"
type input "CHƯƠNG"
type input "20.000"
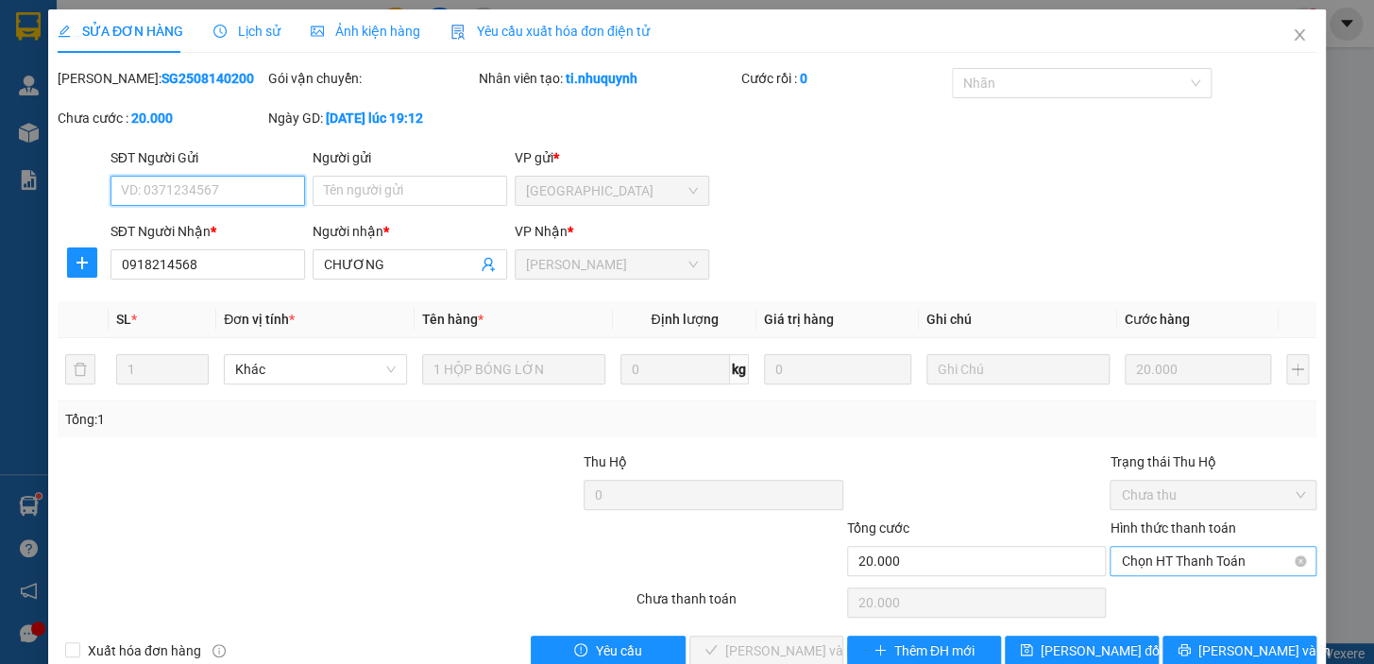
click at [1176, 561] on span "Chọn HT Thanh Toán" at bounding box center [1213, 561] width 184 height 28
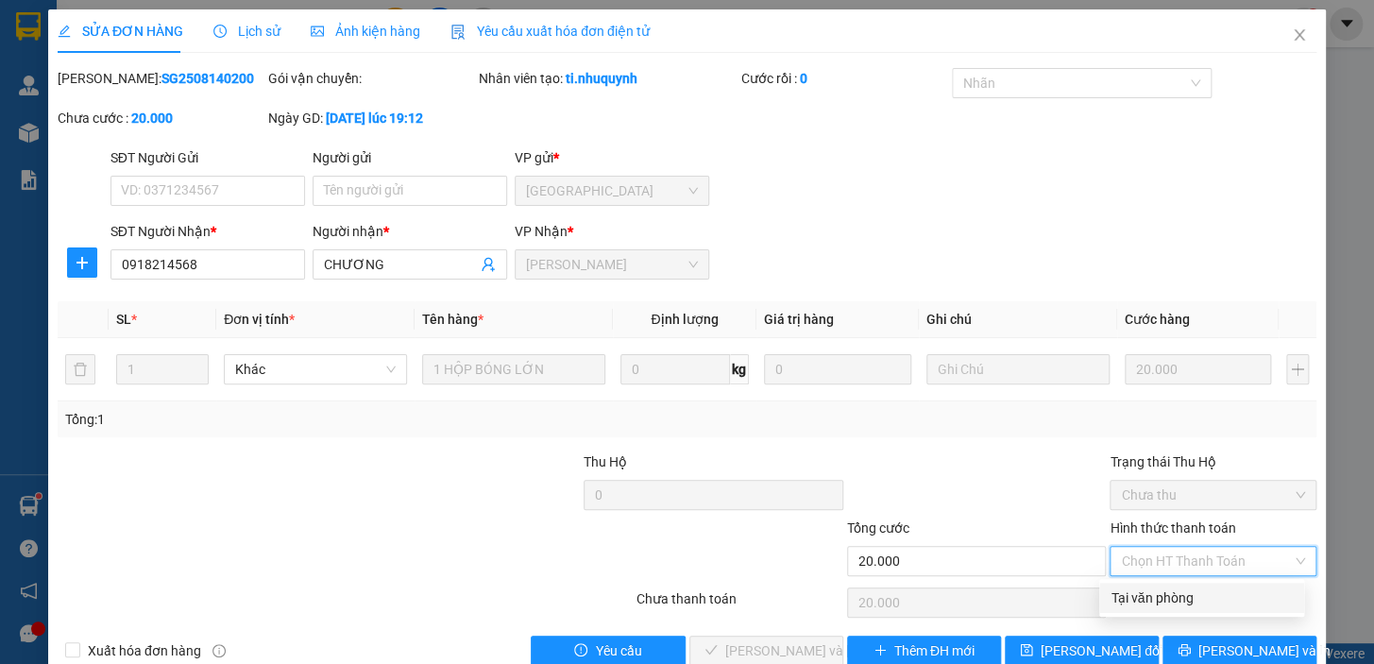
click at [1173, 598] on div "Tại văn phòng" at bounding box center [1201, 597] width 182 height 21
type input "0"
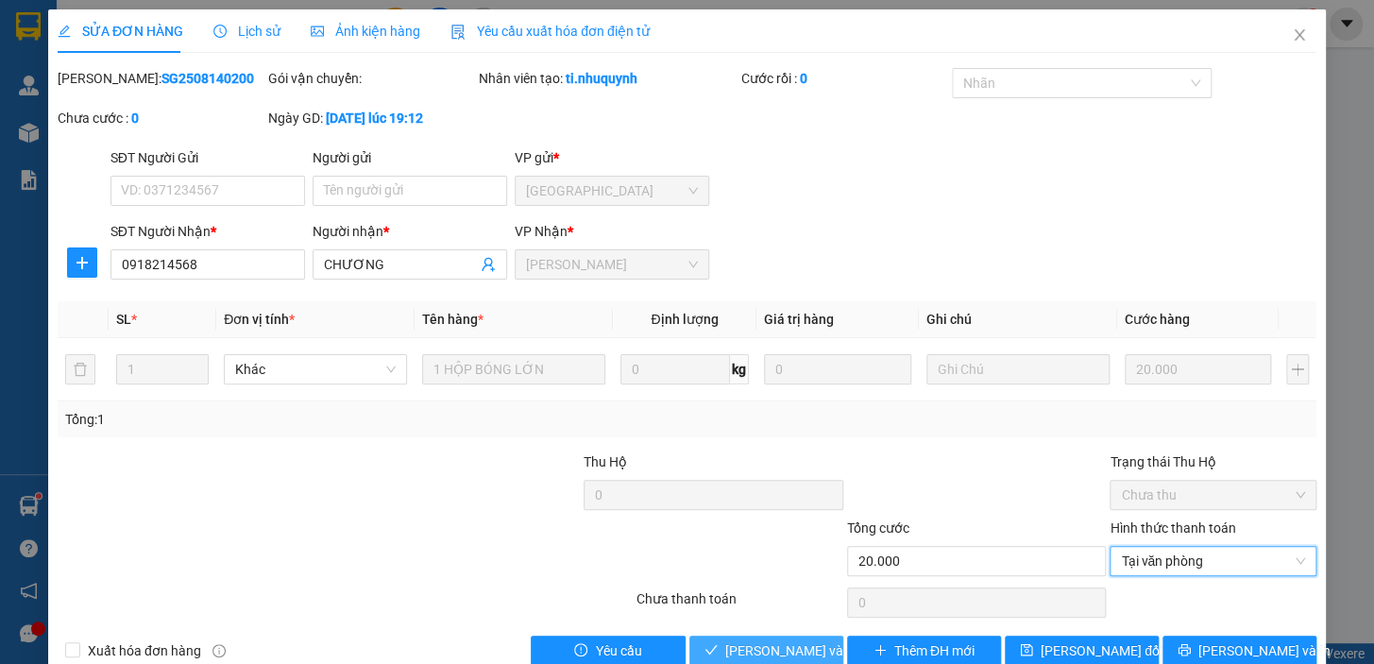
click at [764, 649] on span "Lưu và Giao hàng" at bounding box center [852, 650] width 255 height 21
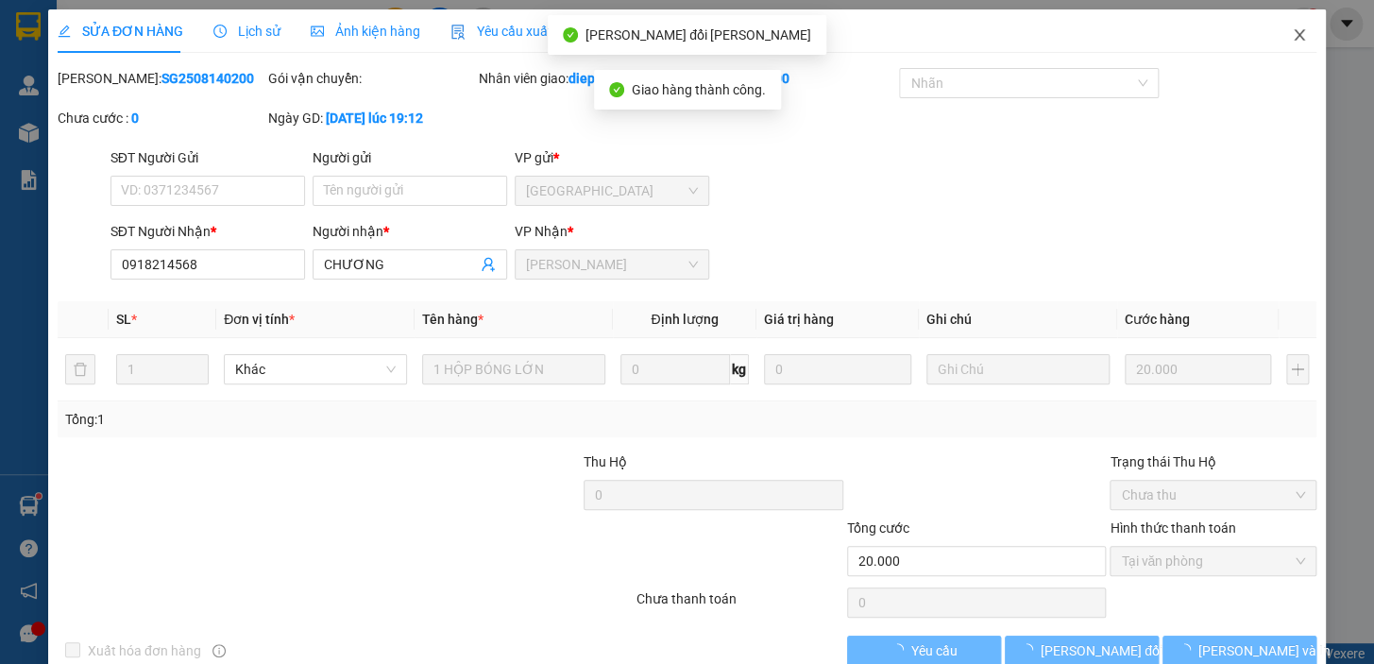
drag, startPoint x: 1292, startPoint y: 38, endPoint x: 690, endPoint y: 76, distance: 603.5
click at [1291, 42] on icon "close" at bounding box center [1298, 34] width 15 height 15
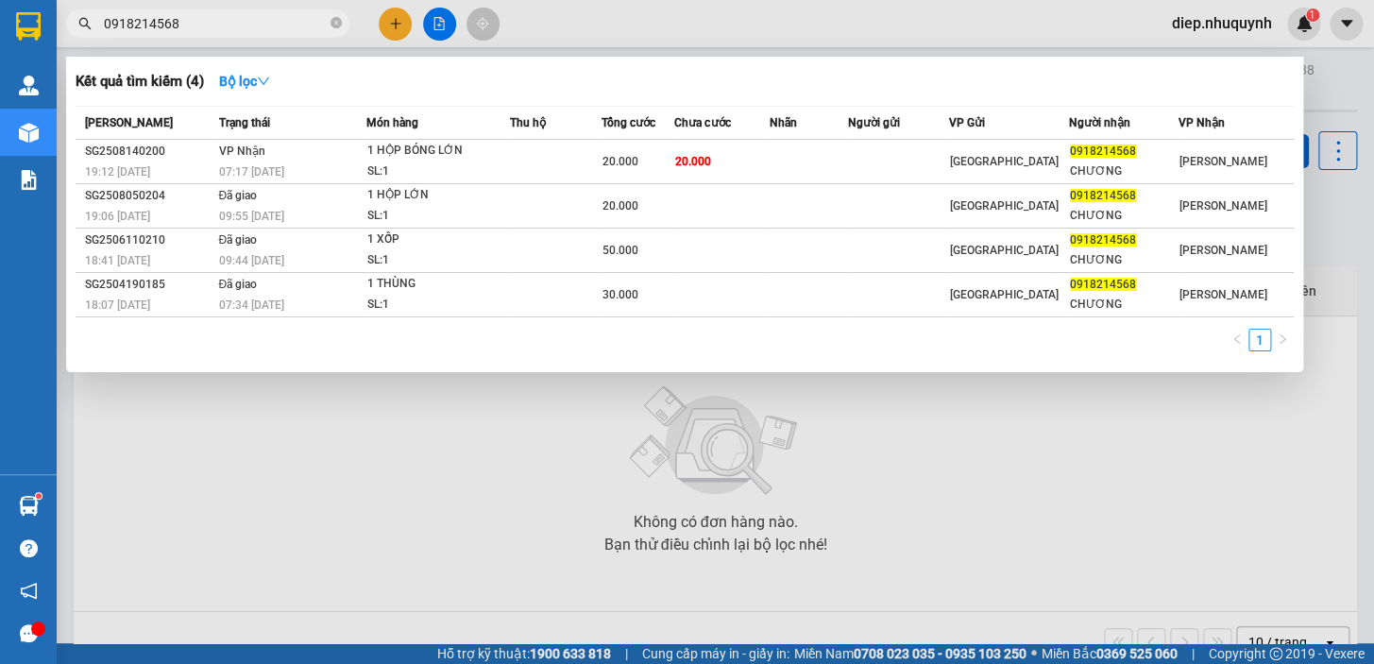
drag, startPoint x: 182, startPoint y: 16, endPoint x: 76, endPoint y: 19, distance: 105.8
click at [76, 19] on span "0918214568" at bounding box center [207, 23] width 283 height 28
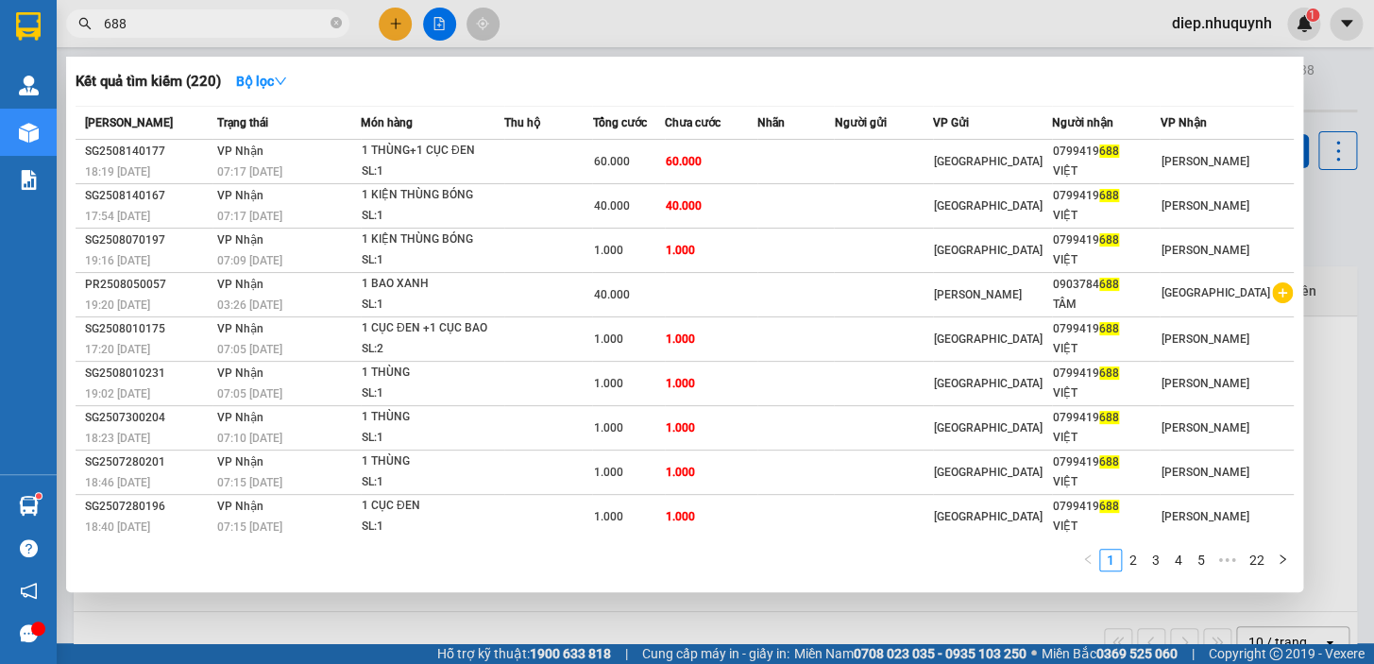
type input "688"
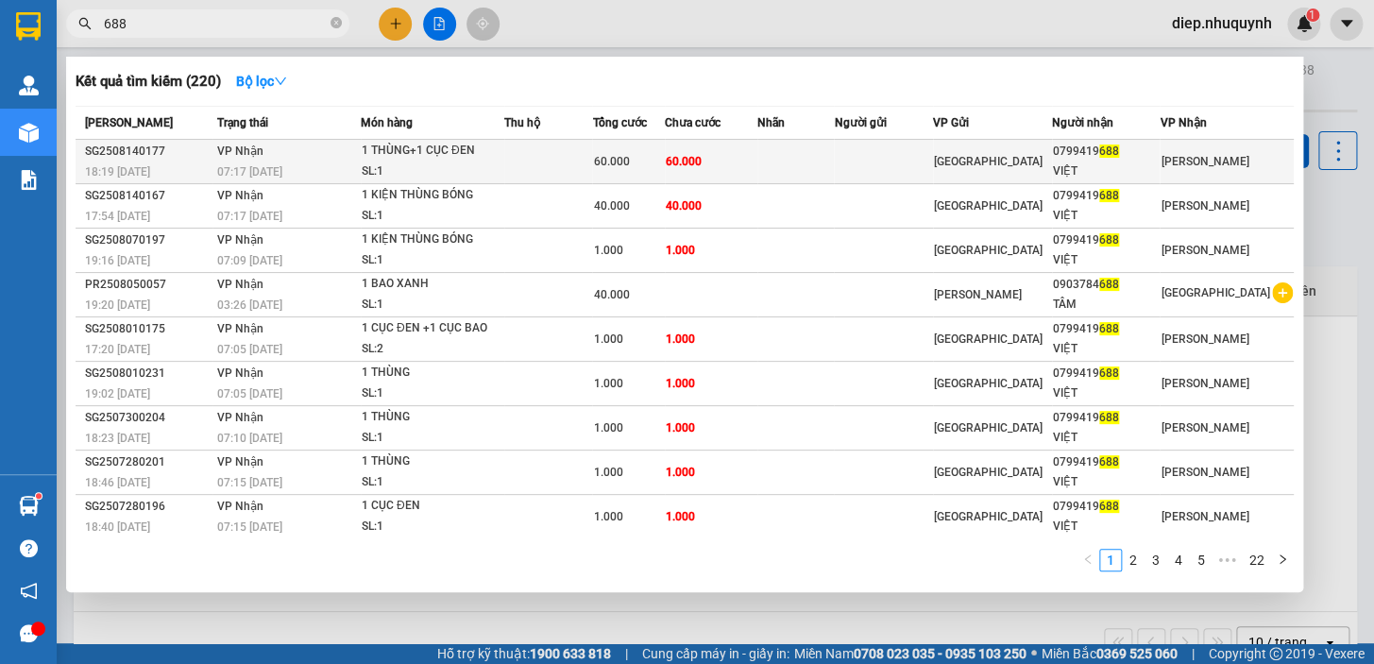
click at [649, 174] on td "60.000" at bounding box center [628, 162] width 72 height 44
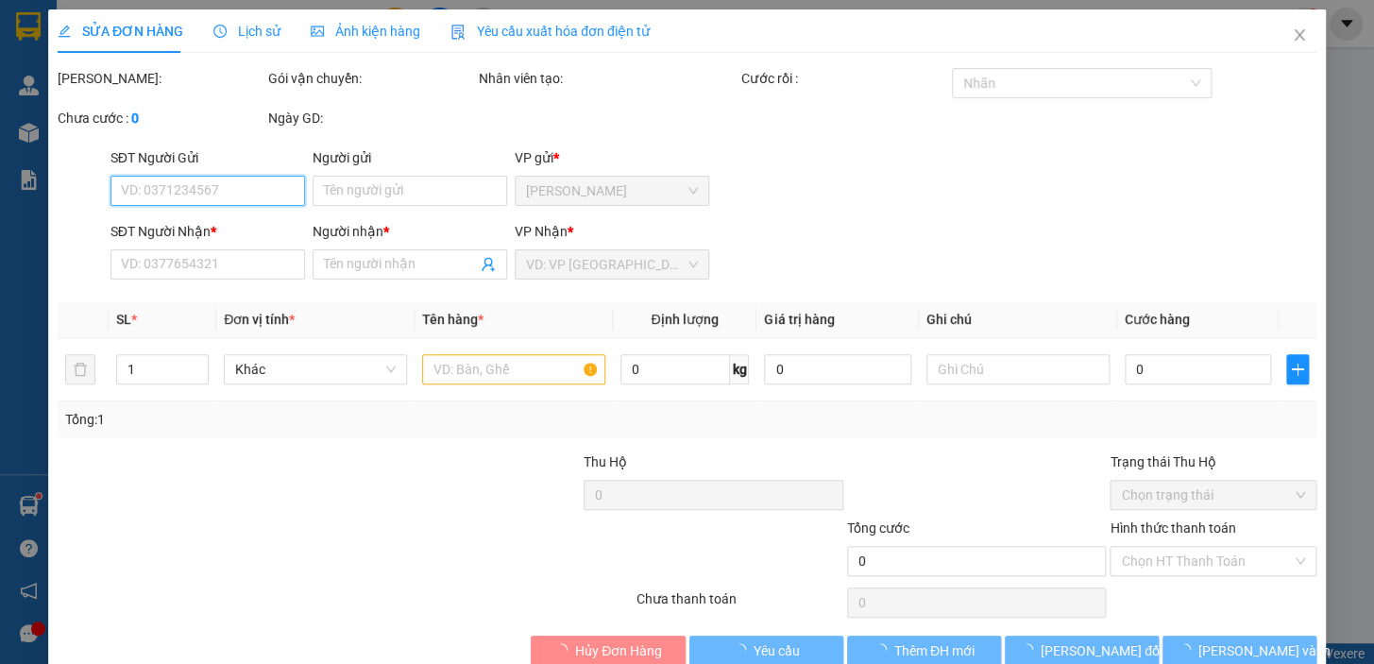
type input "0799419688"
type input "VIỆT"
type input "60.000"
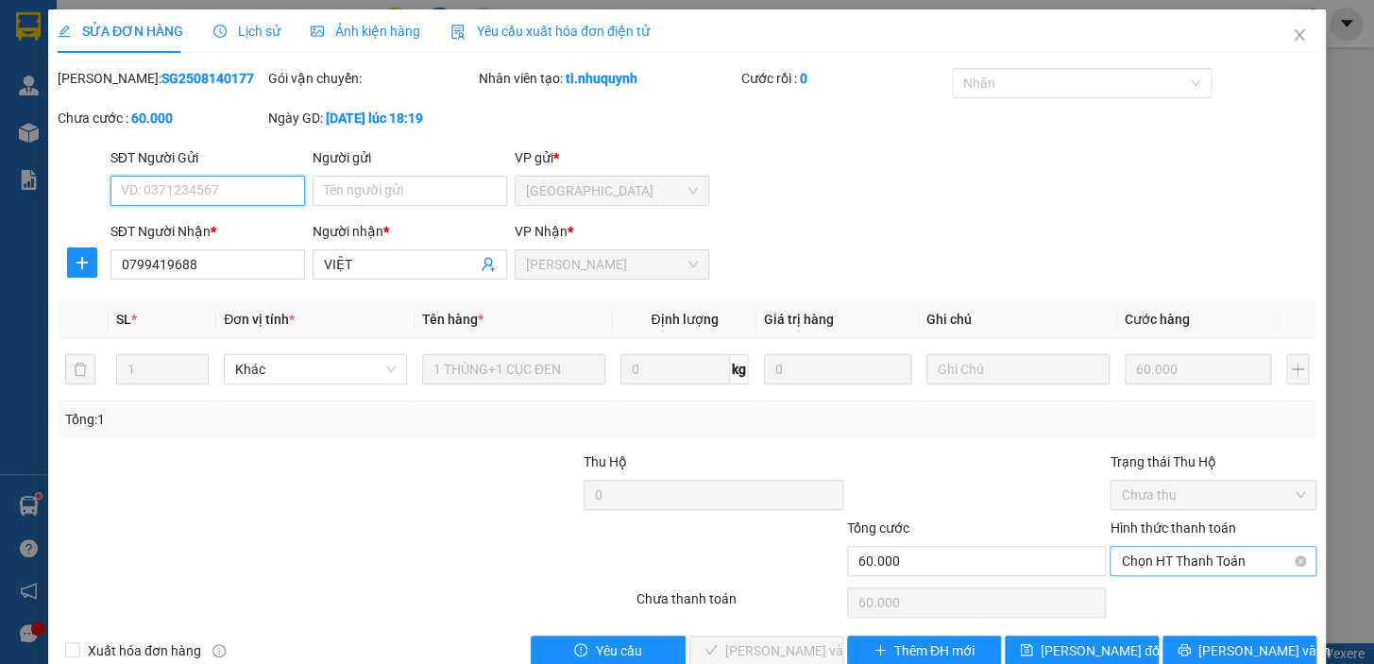
click at [1180, 558] on span "Chọn HT Thanh Toán" at bounding box center [1213, 561] width 184 height 28
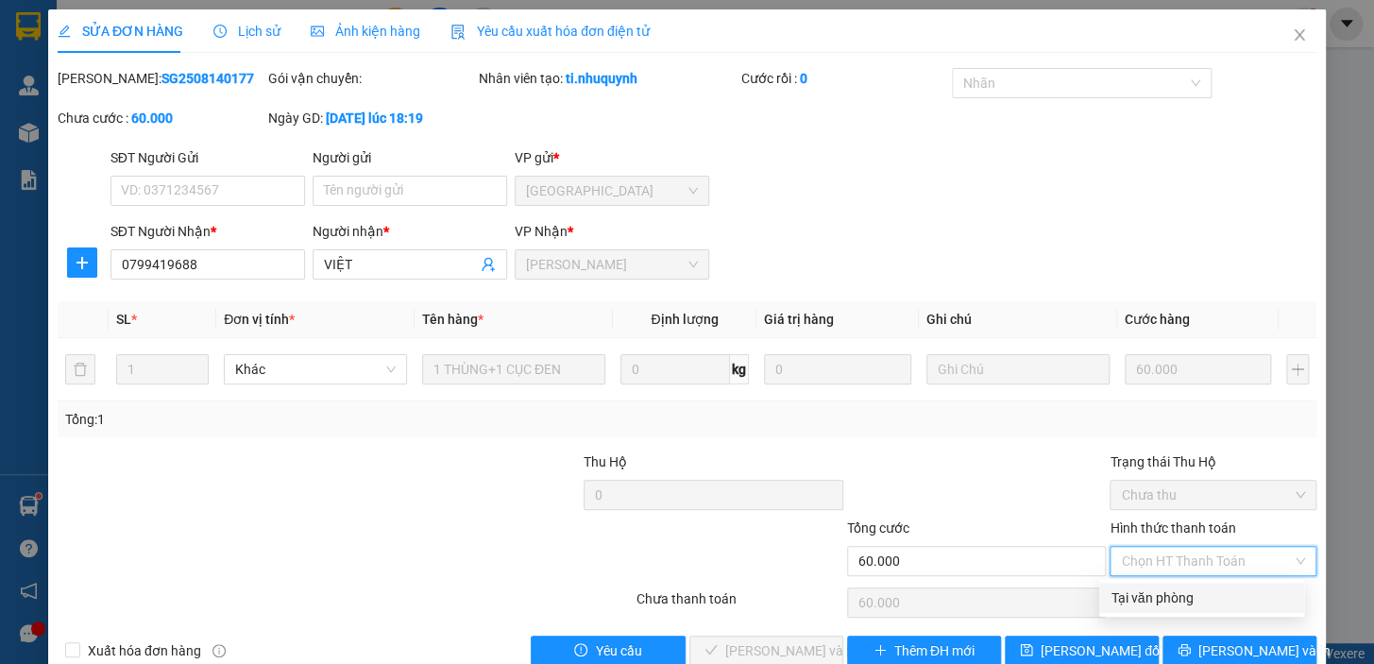
click at [1155, 596] on div "Tại văn phòng" at bounding box center [1201, 597] width 182 height 21
type input "0"
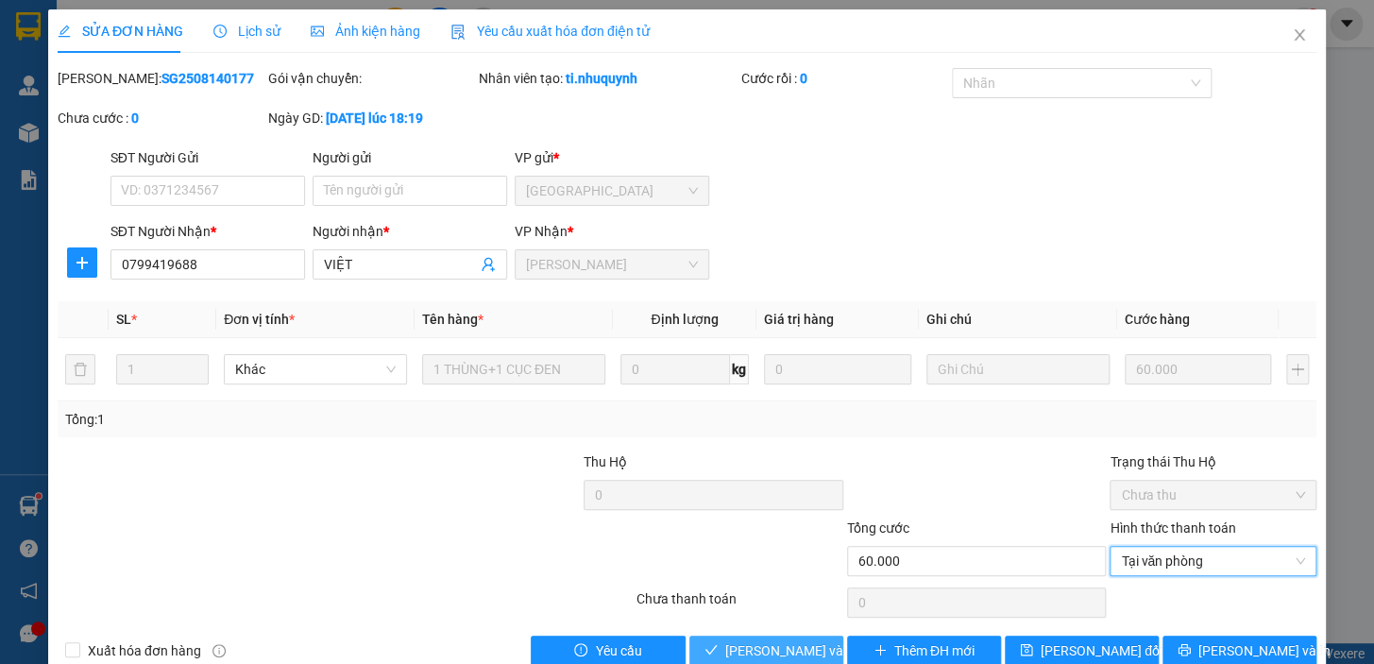
click at [777, 660] on span "Lưu và Giao hàng" at bounding box center [852, 650] width 255 height 21
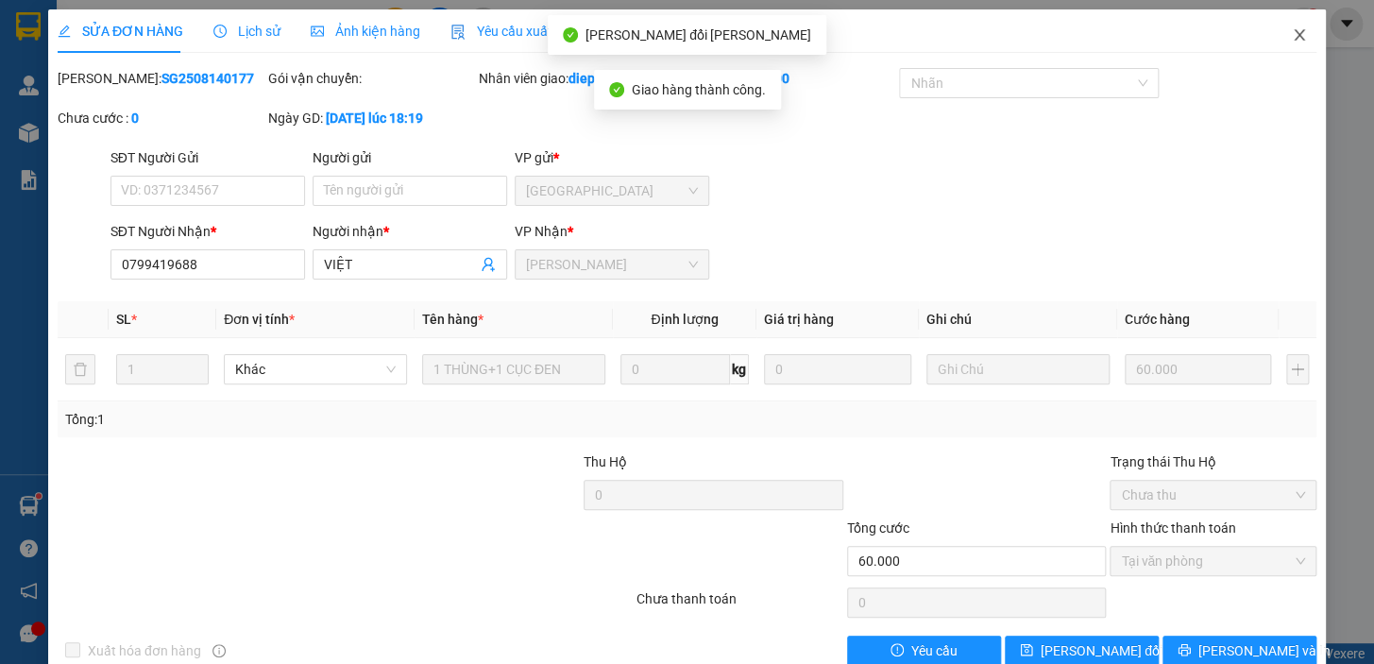
click at [1292, 36] on icon "close" at bounding box center [1298, 34] width 15 height 15
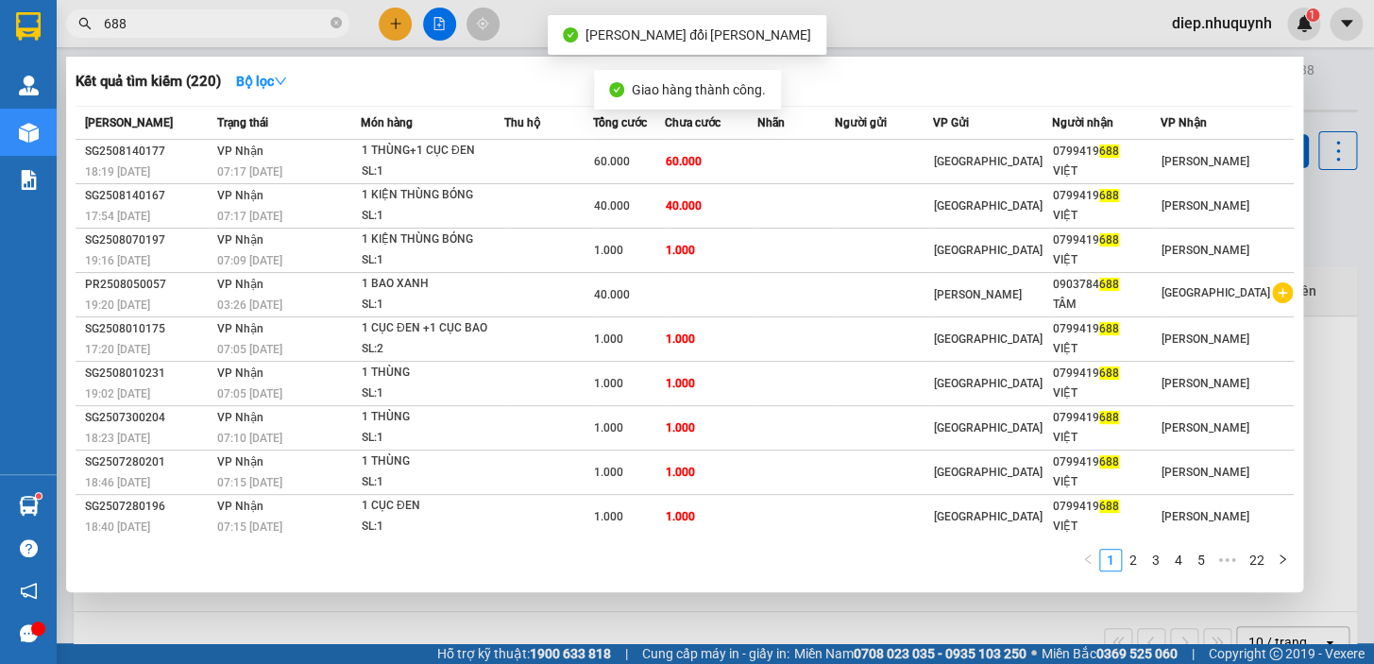
drag, startPoint x: 188, startPoint y: 27, endPoint x: 330, endPoint y: 111, distance: 165.5
click at [189, 27] on input "688" at bounding box center [215, 23] width 223 height 21
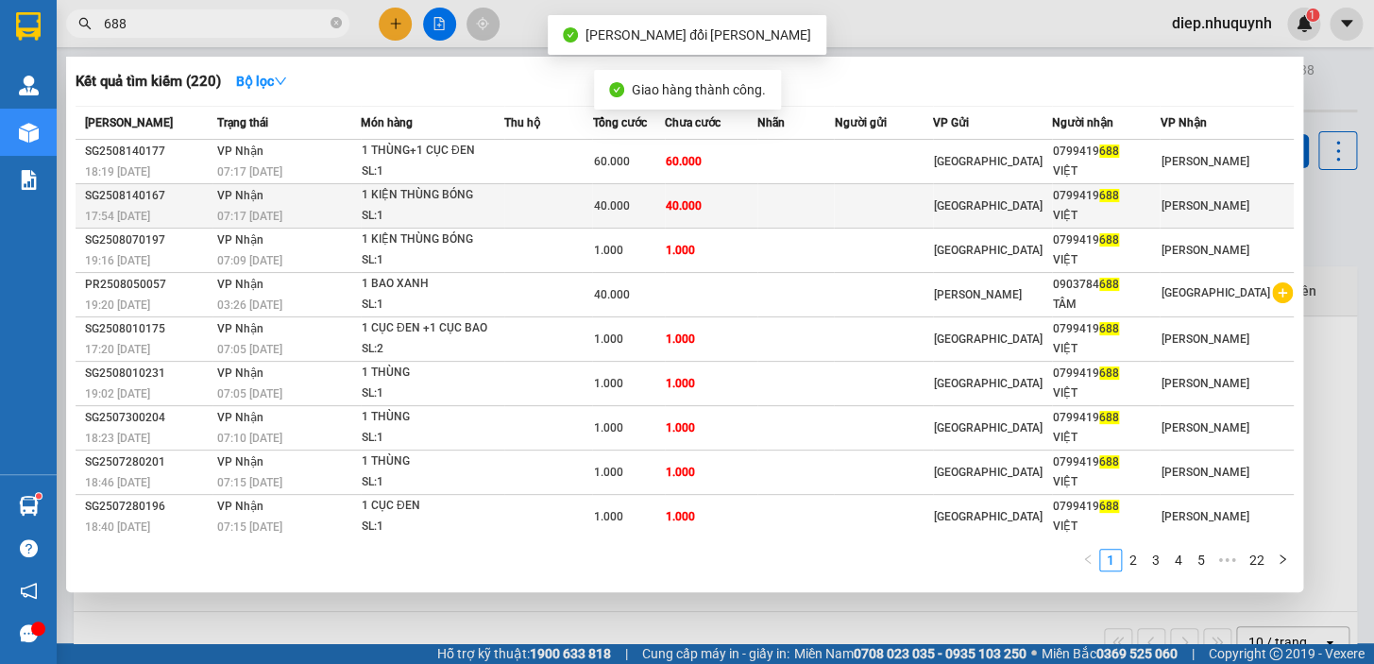
click at [658, 220] on td "40.000" at bounding box center [628, 206] width 72 height 44
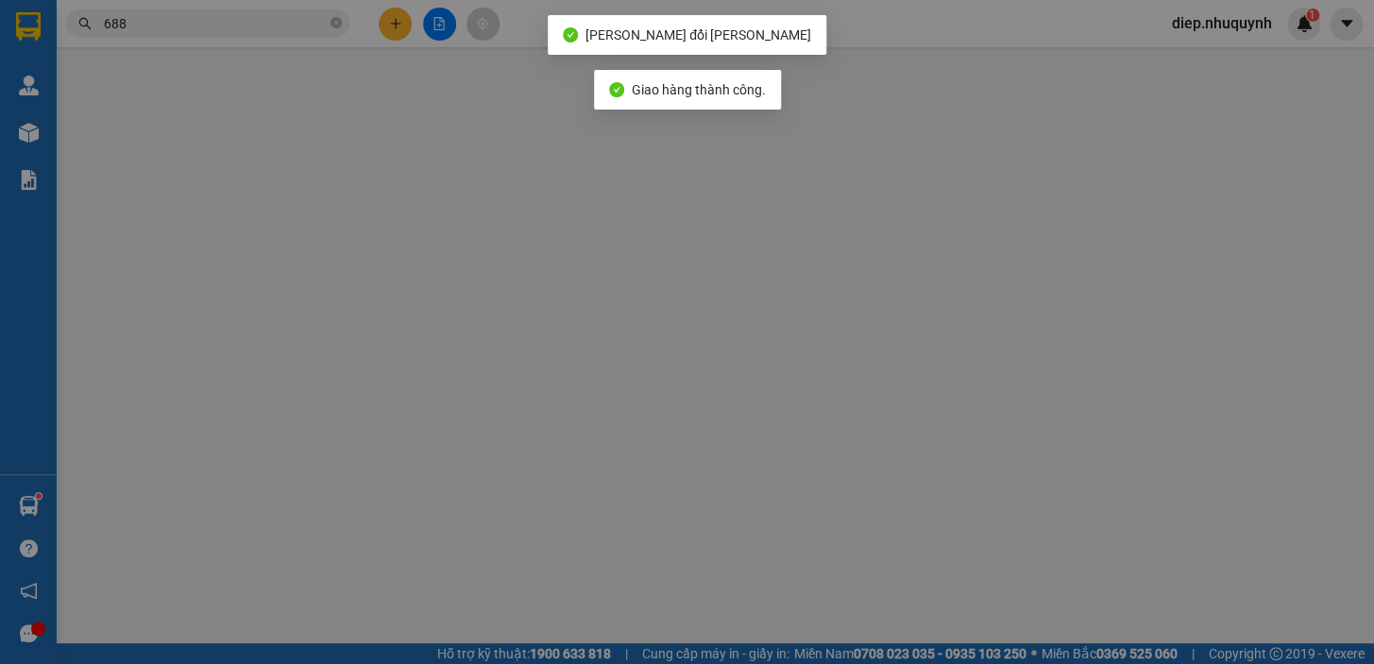
type input "0799419688"
type input "VIỆT"
type input "40.000"
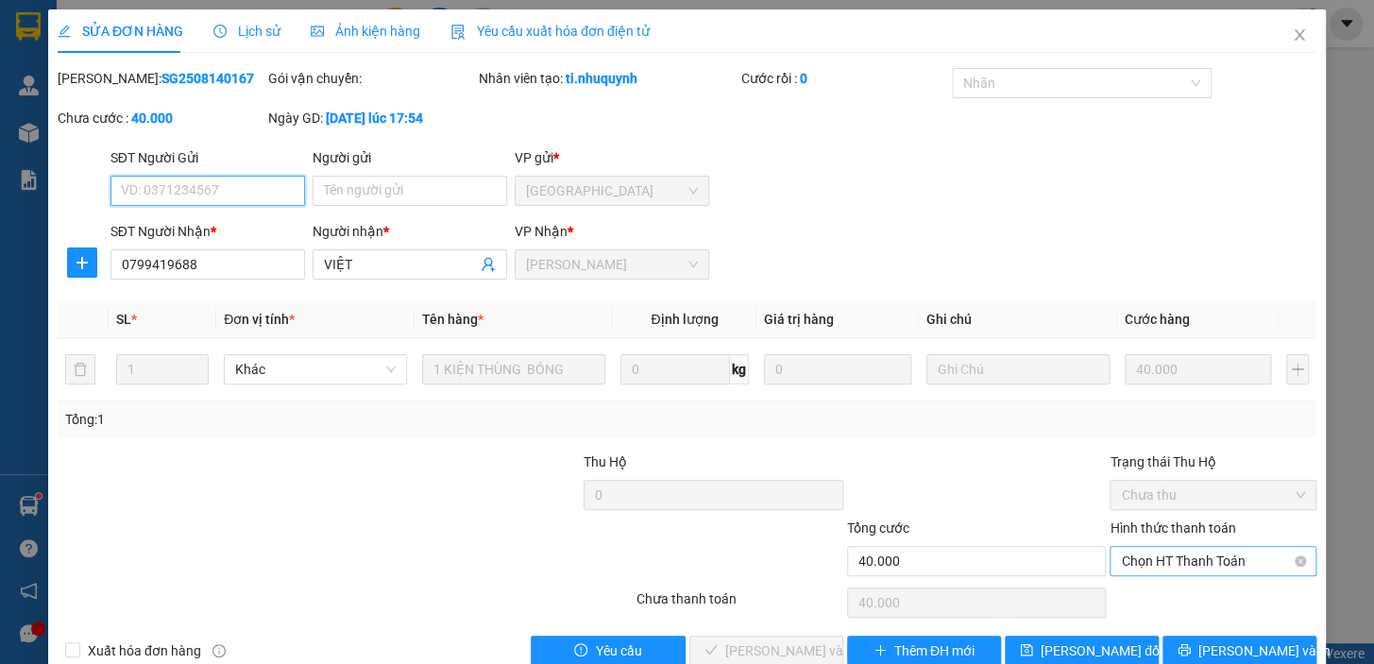
click at [1166, 550] on span "Chọn HT Thanh Toán" at bounding box center [1213, 561] width 184 height 28
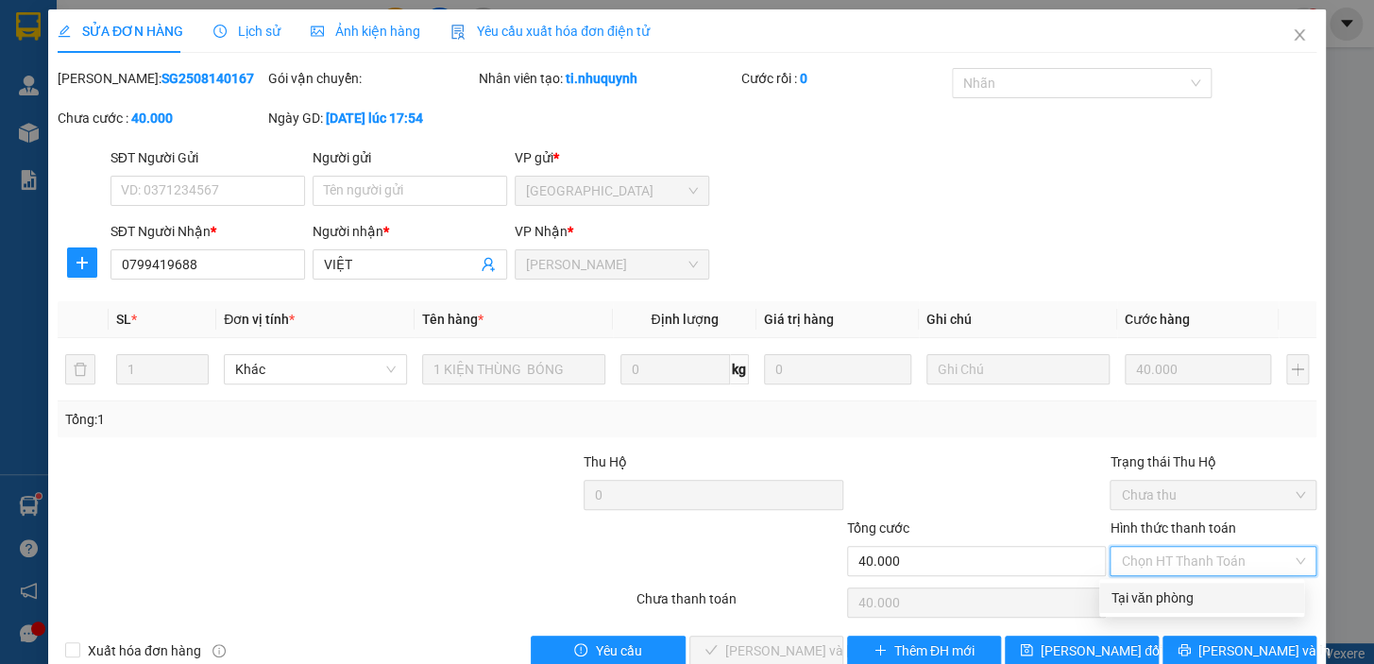
click at [1138, 592] on div "Tại văn phòng" at bounding box center [1201, 597] width 182 height 21
type input "0"
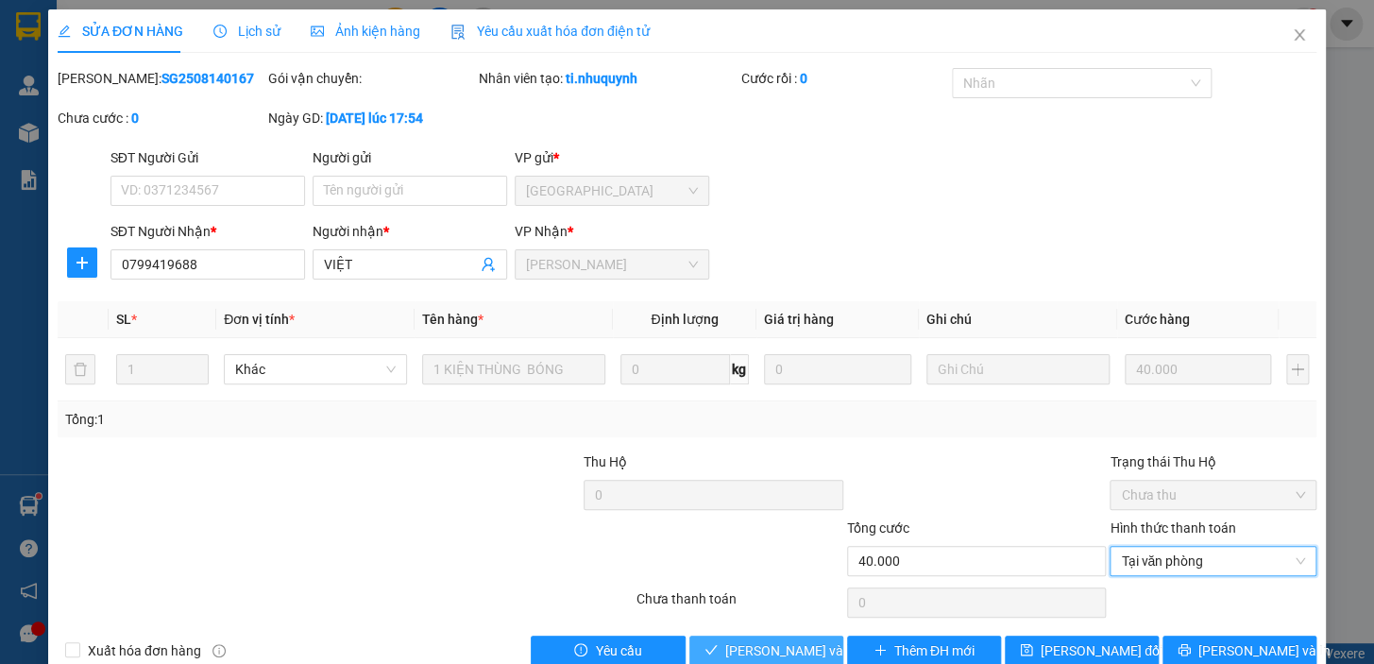
click at [763, 654] on span "Lưu và Giao hàng" at bounding box center [852, 650] width 255 height 21
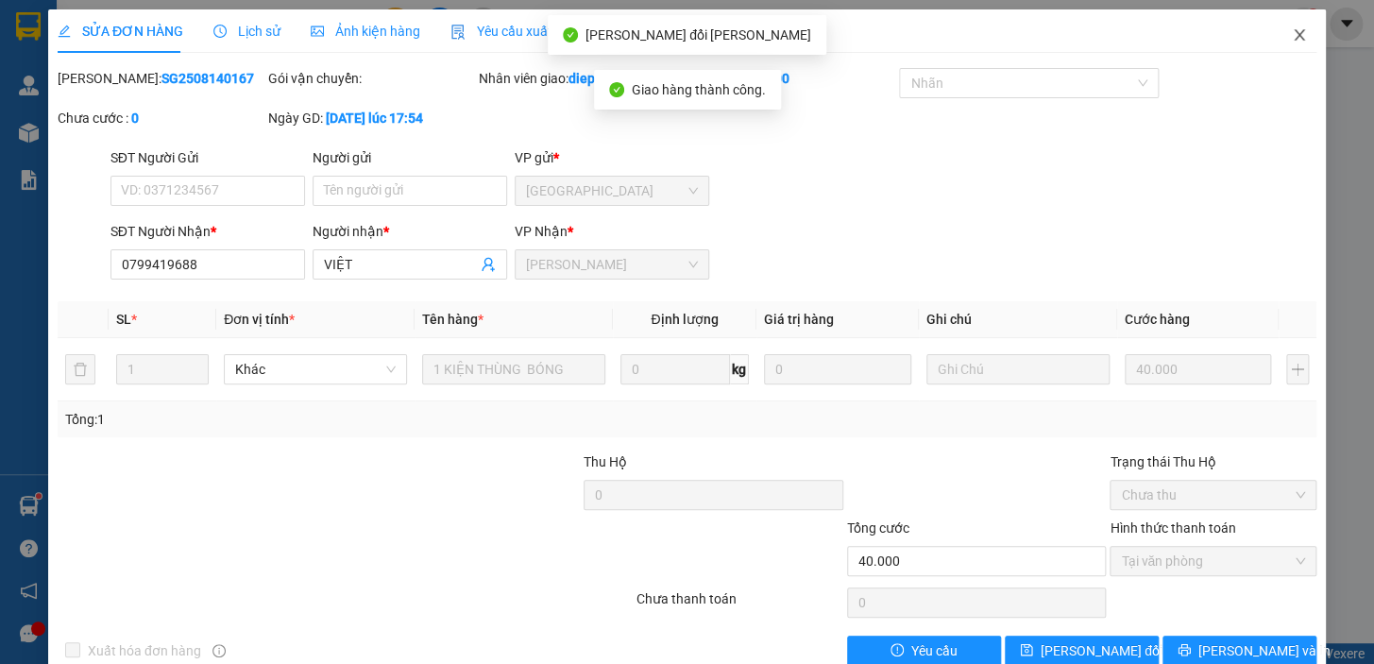
click at [1291, 35] on icon "close" at bounding box center [1298, 34] width 15 height 15
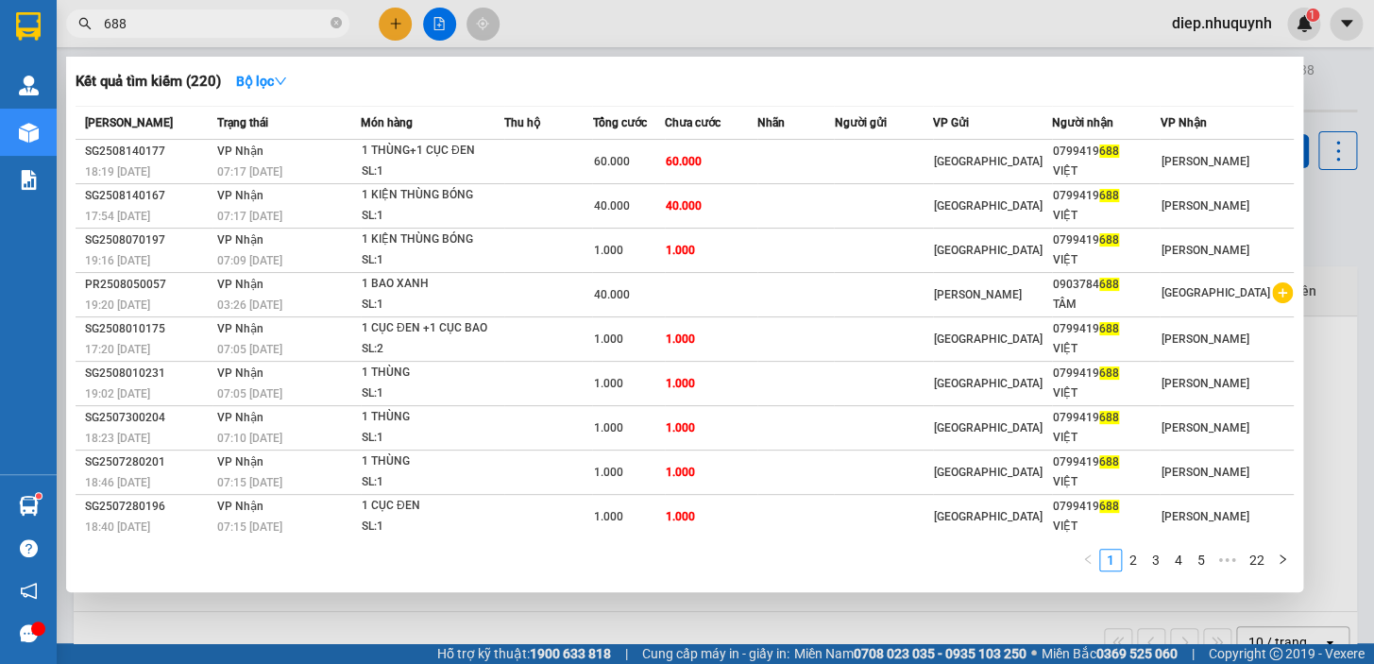
drag, startPoint x: 154, startPoint y: 25, endPoint x: 88, endPoint y: 21, distance: 66.2
click at [88, 21] on div "688" at bounding box center [184, 23] width 368 height 28
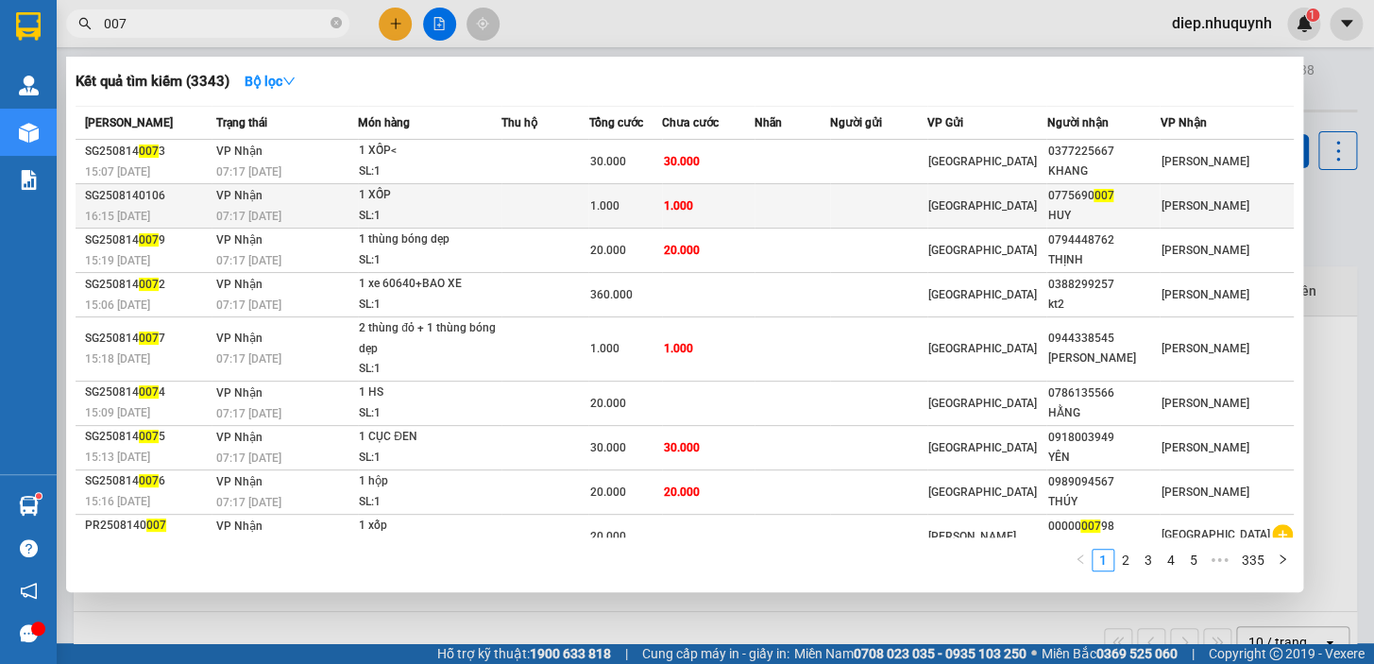
type input "007"
click at [753, 200] on td "1.000" at bounding box center [708, 206] width 92 height 44
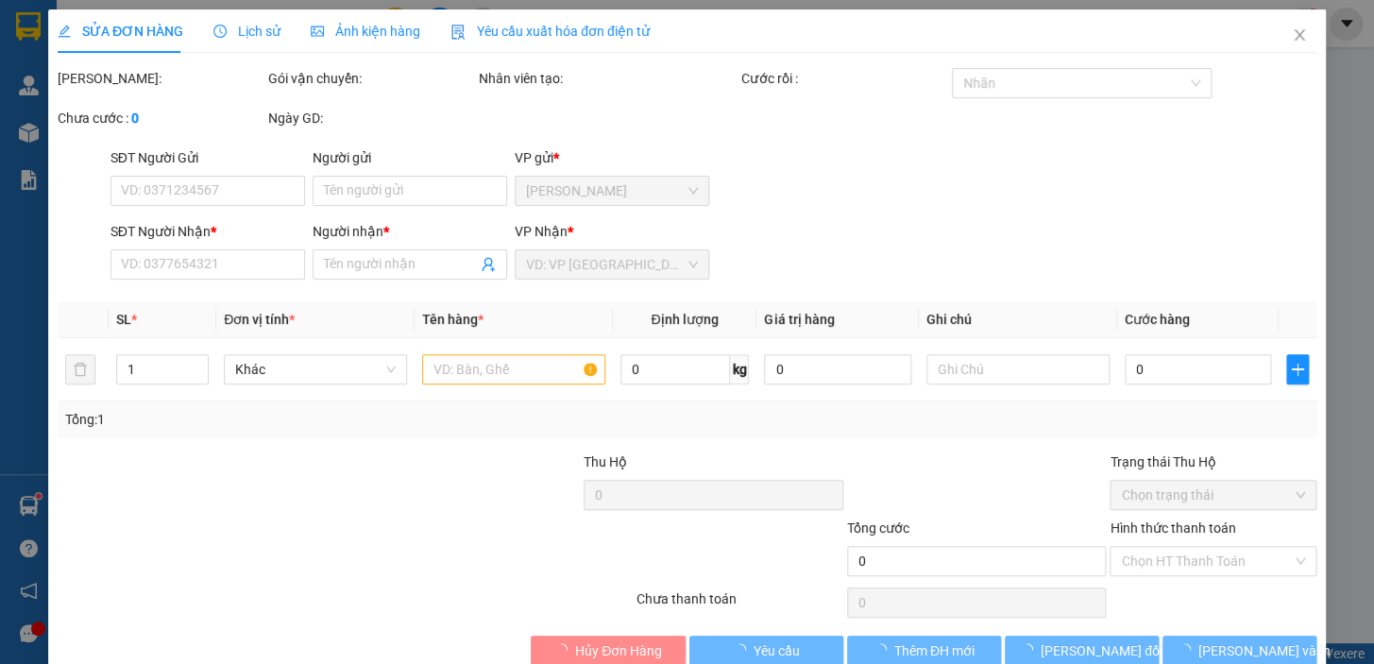
type input "0775690007"
type input "HUY"
type input "1.000"
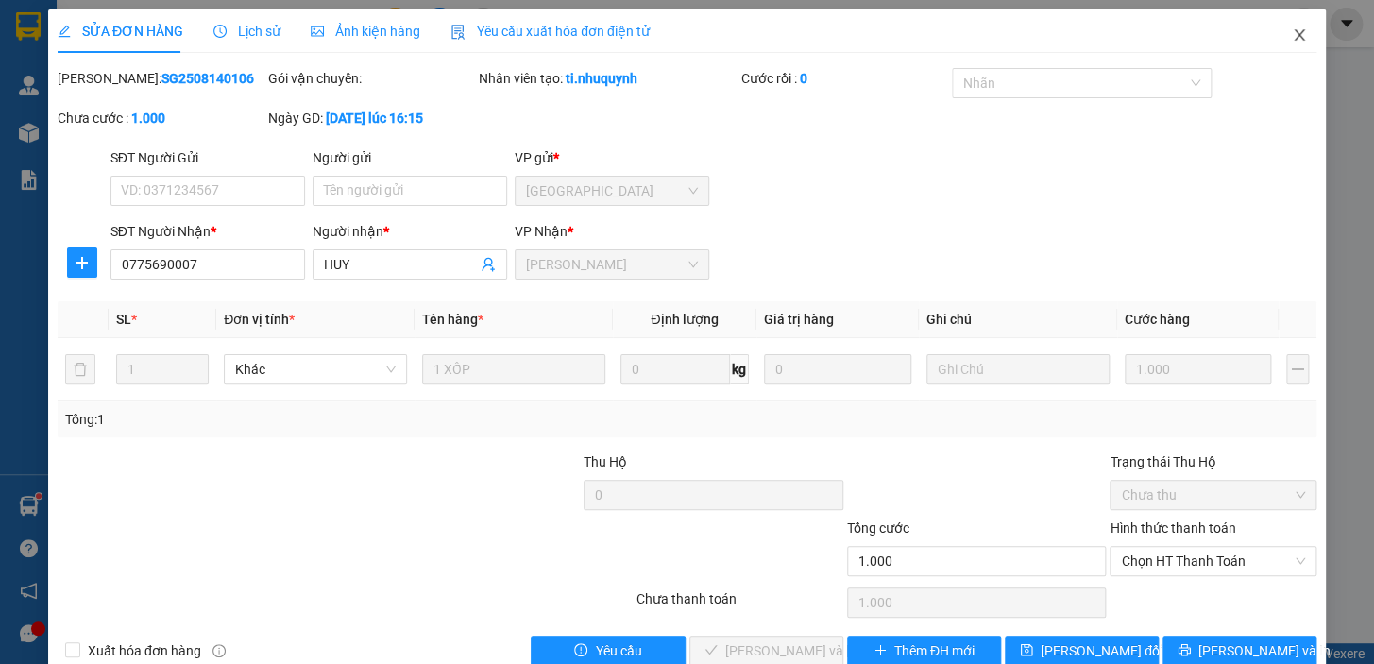
click at [1291, 39] on icon "close" at bounding box center [1298, 34] width 15 height 15
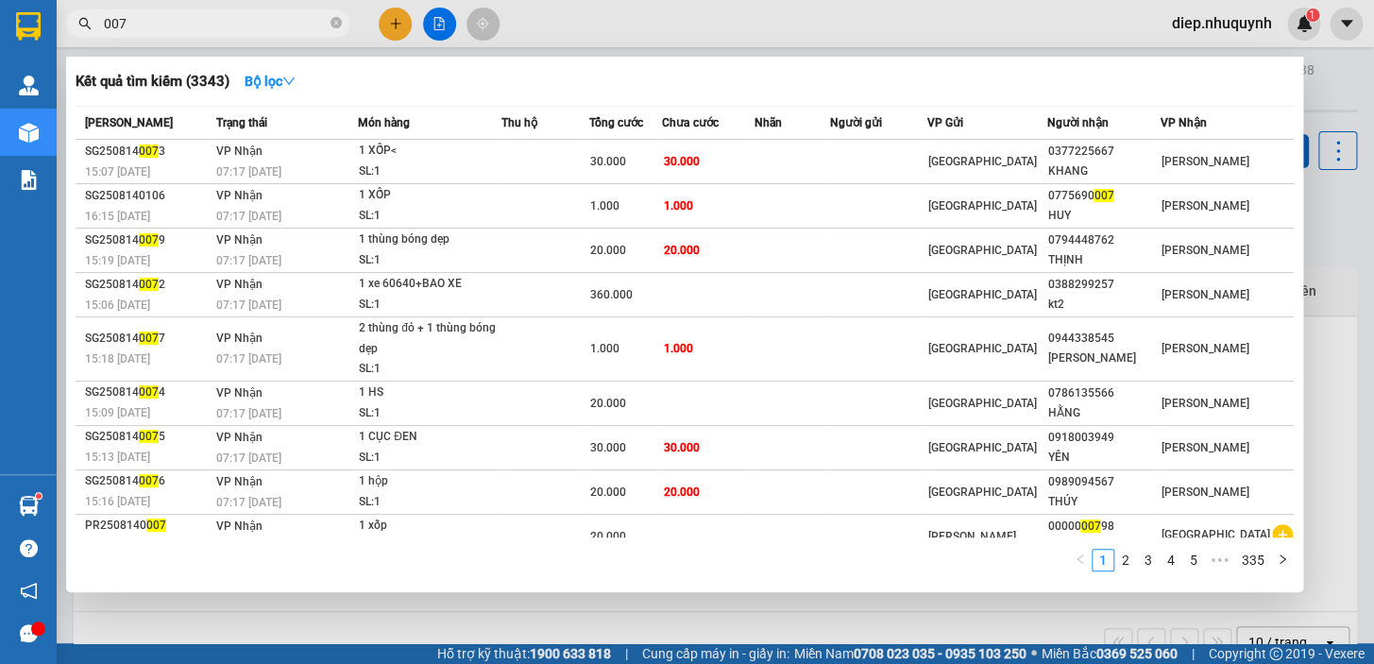
drag, startPoint x: 135, startPoint y: 23, endPoint x: 92, endPoint y: 23, distance: 43.4
click at [92, 23] on span "007" at bounding box center [207, 23] width 283 height 28
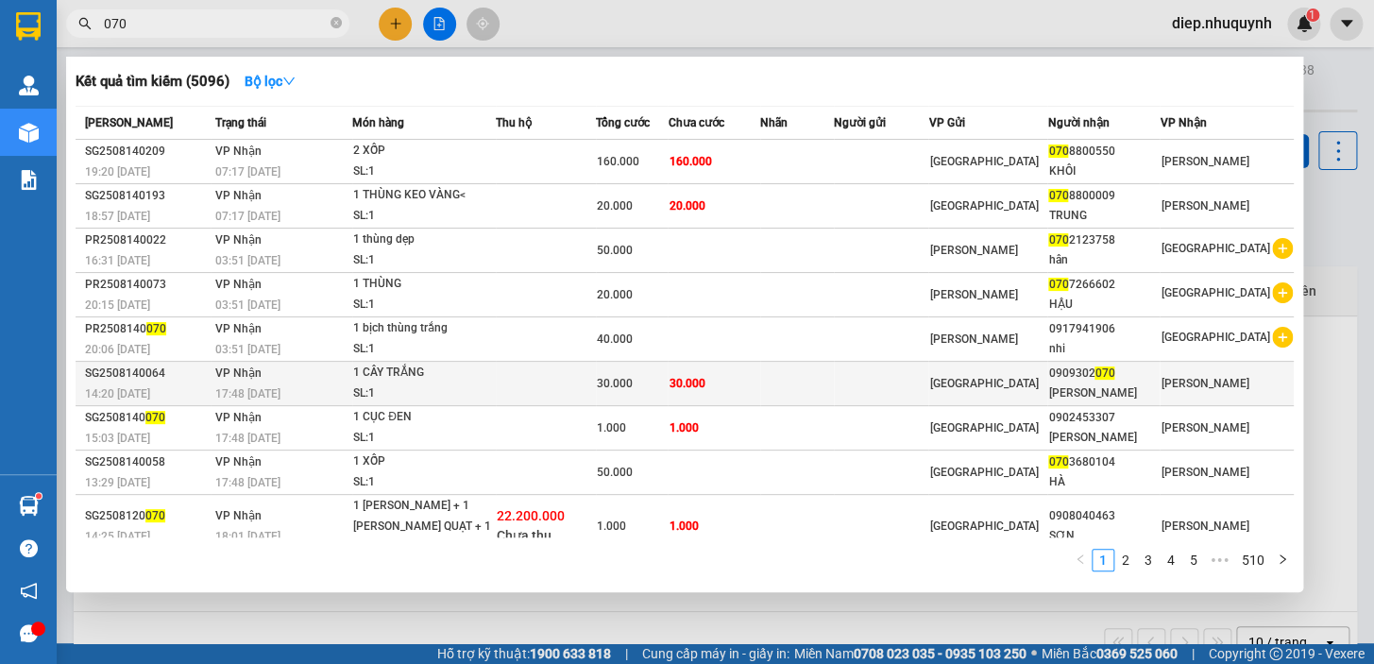
type input "070"
click at [704, 379] on span "30.000" at bounding box center [686, 383] width 36 height 13
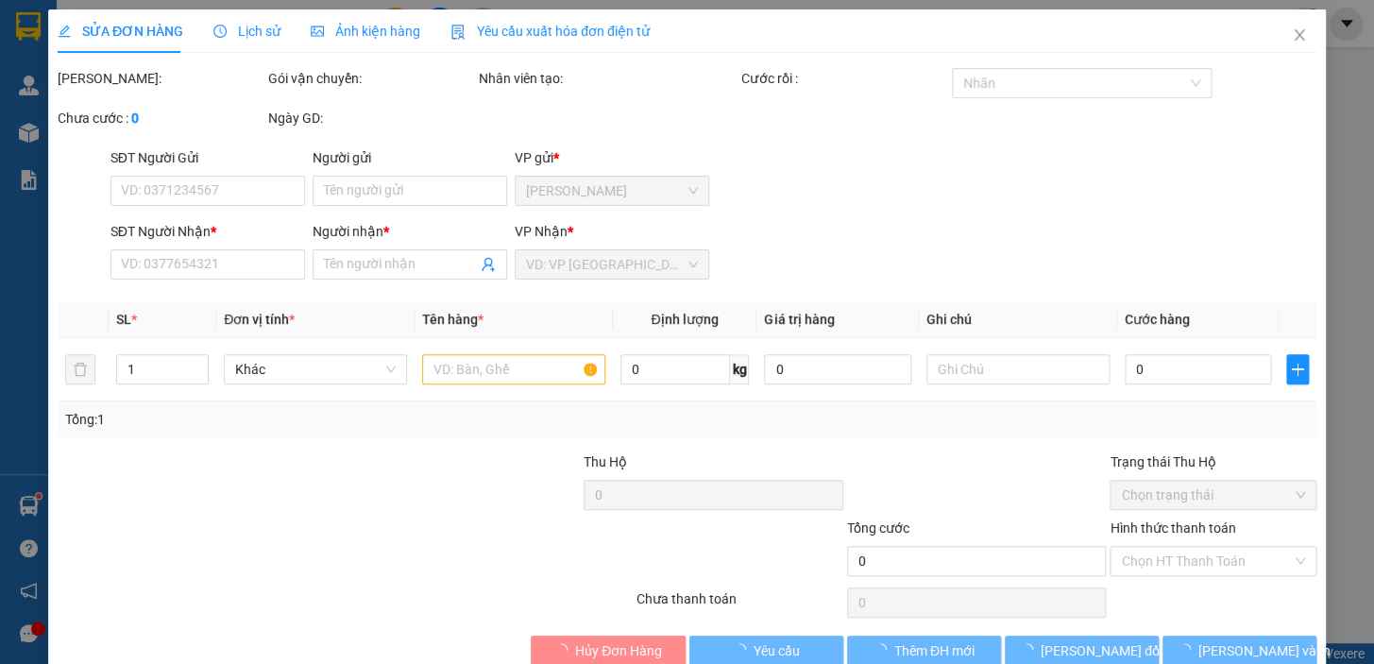
type input "0909302070"
type input "XUÂN DŨNG"
type input "30.000"
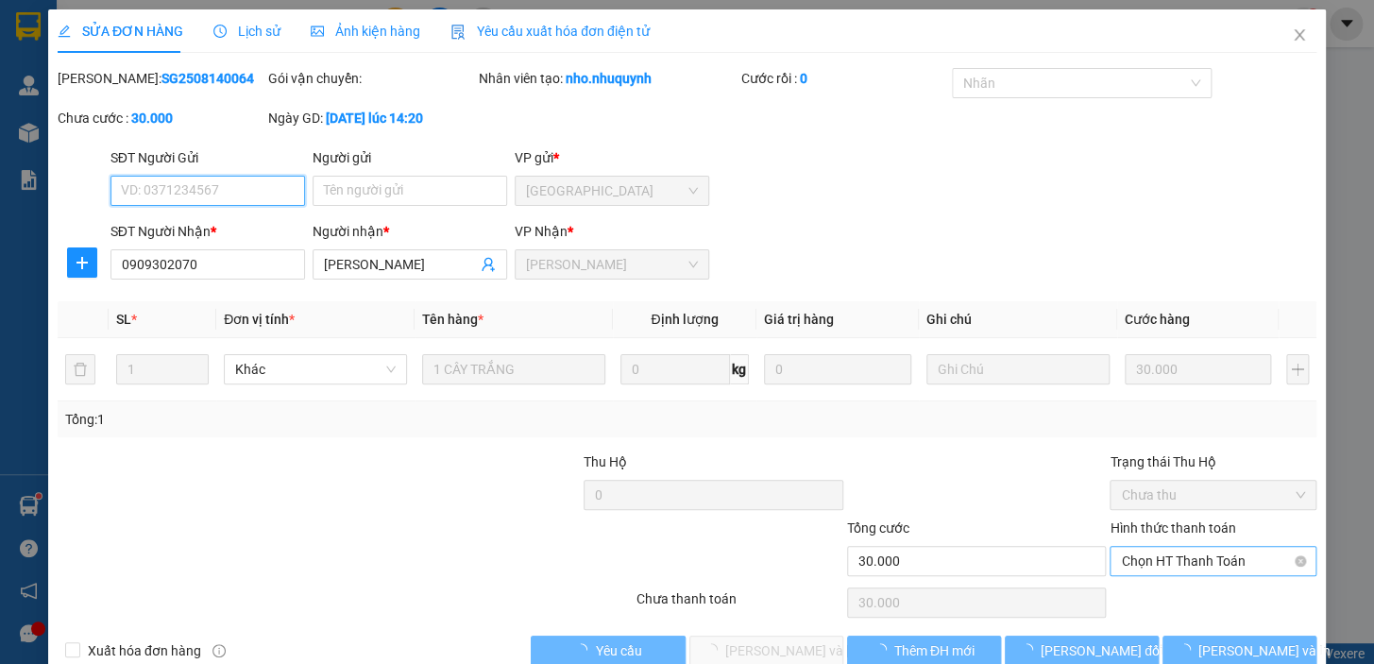
click at [1173, 557] on span "Chọn HT Thanh Toán" at bounding box center [1213, 561] width 184 height 28
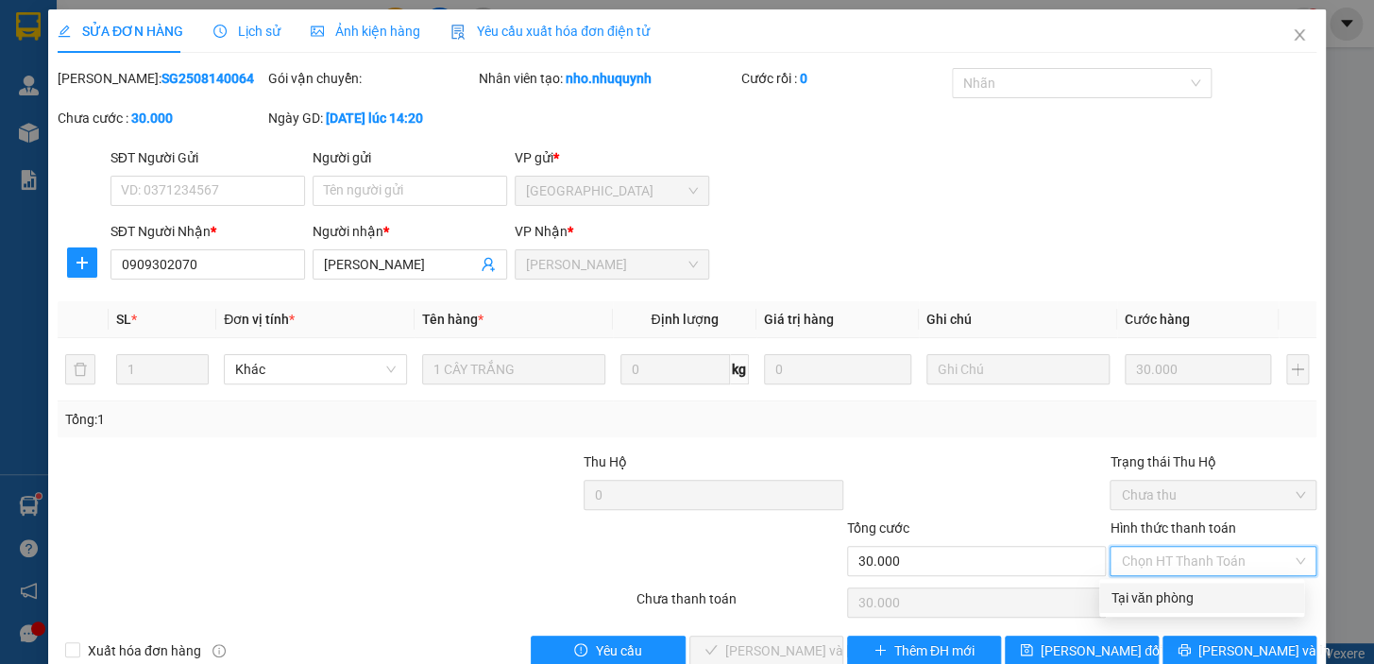
click at [1171, 595] on div "Tại văn phòng" at bounding box center [1201, 597] width 182 height 21
type input "0"
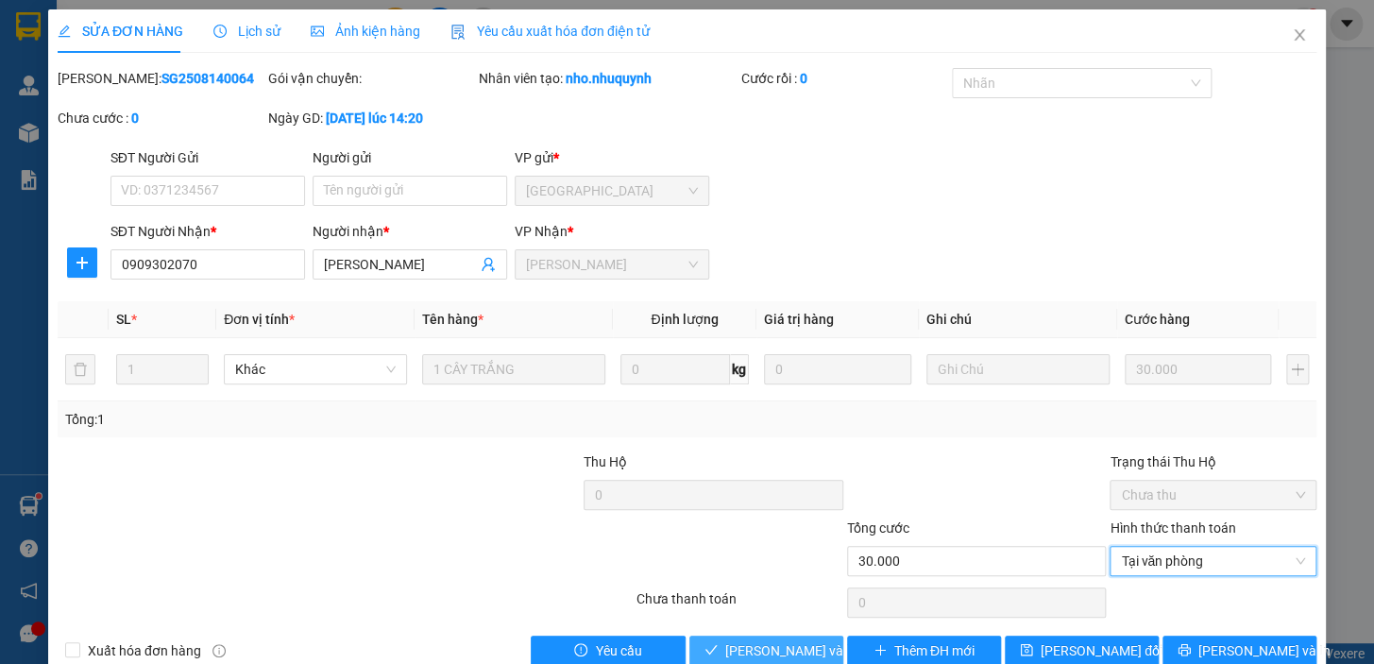
click at [793, 641] on span "Lưu và Giao hàng" at bounding box center [852, 650] width 255 height 21
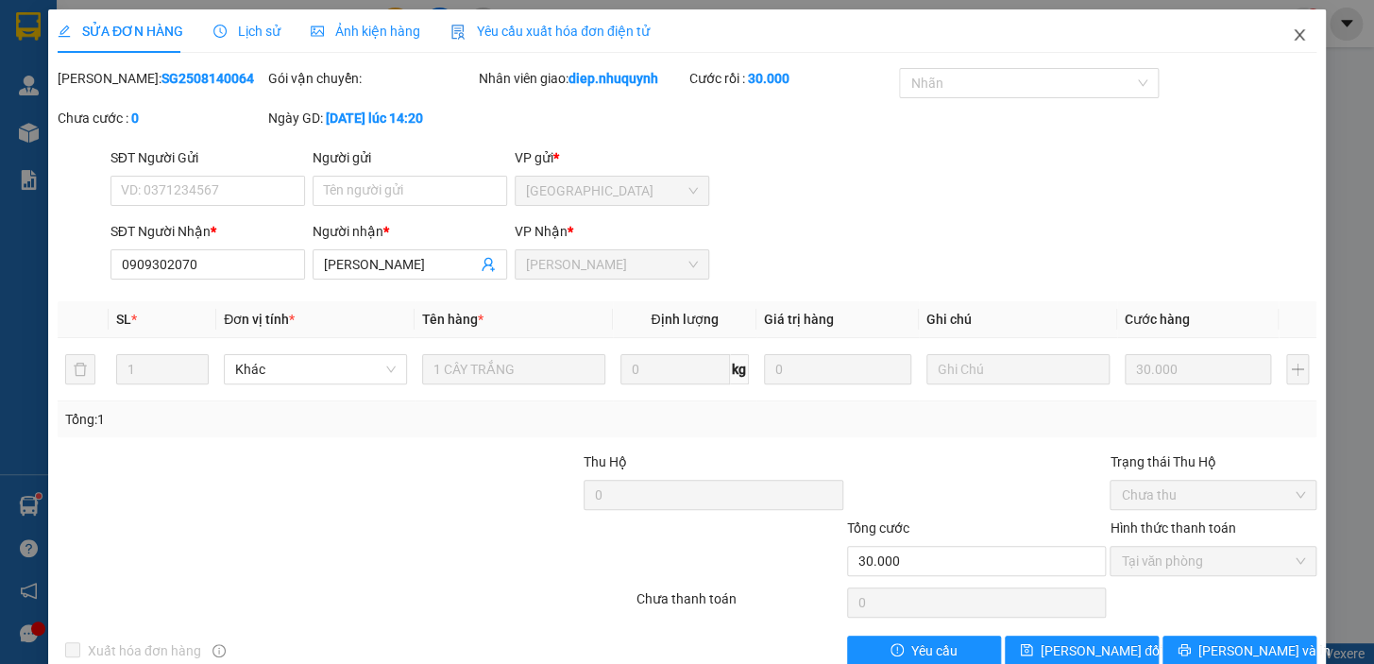
click at [1291, 38] on icon "close" at bounding box center [1298, 34] width 15 height 15
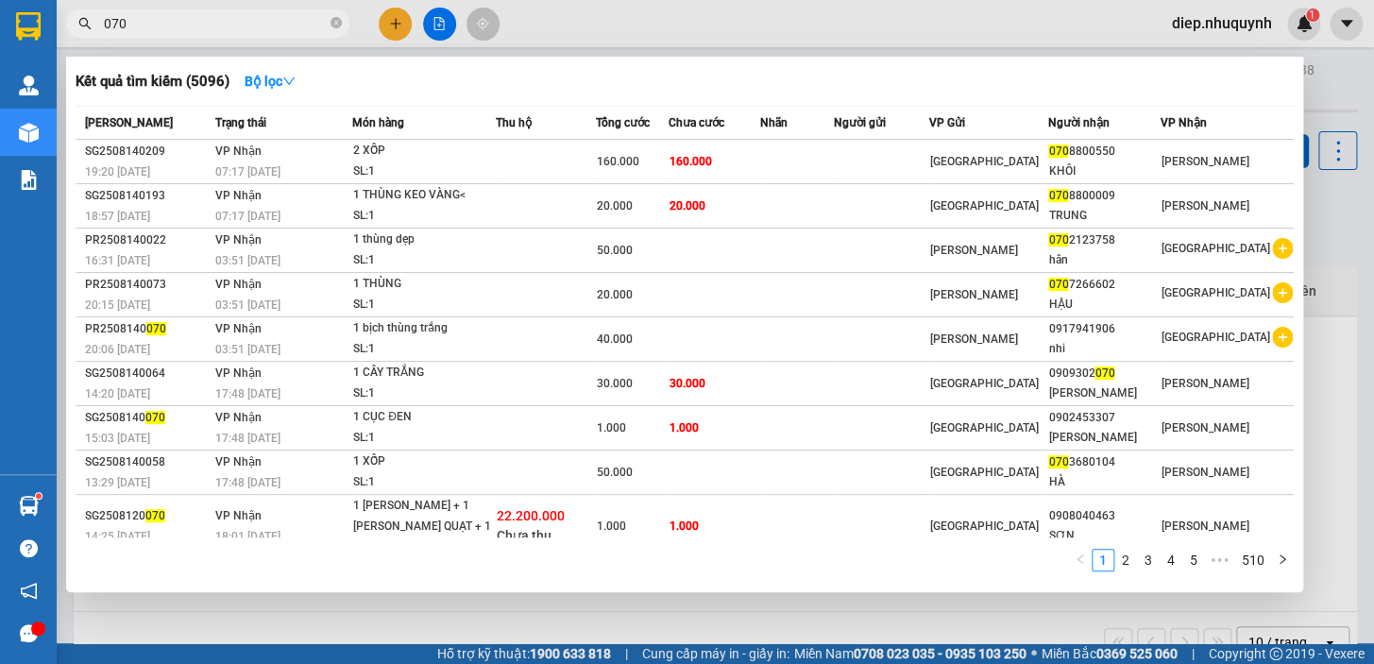
drag, startPoint x: 142, startPoint y: 26, endPoint x: 91, endPoint y: 22, distance: 51.2
click at [91, 22] on div "070" at bounding box center [184, 23] width 368 height 28
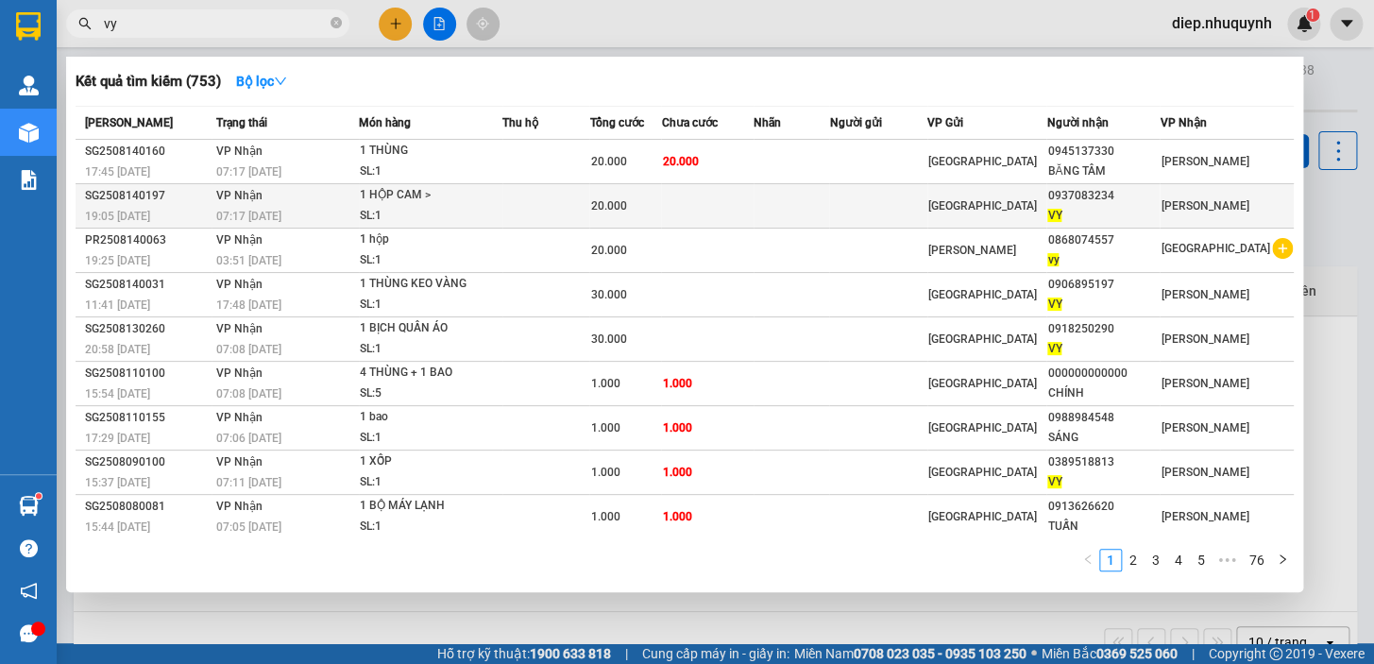
type input "vy"
click at [566, 200] on td at bounding box center [546, 206] width 88 height 44
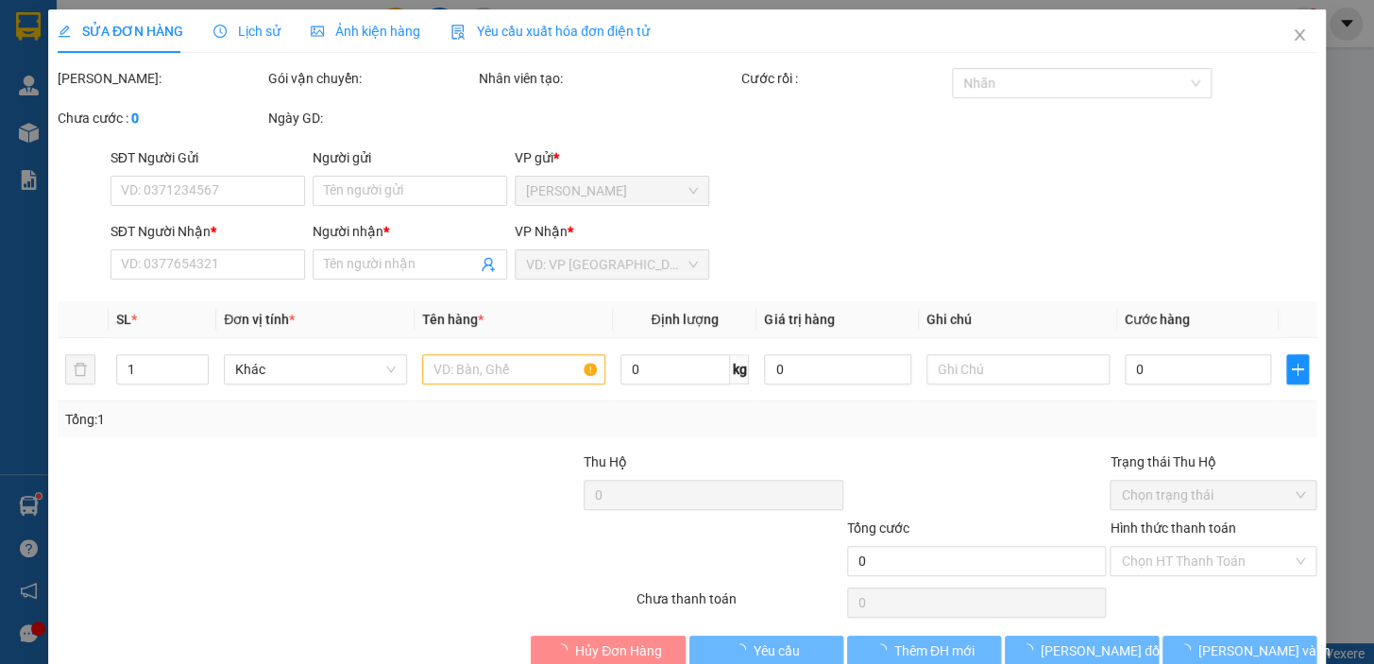
type input "0937083234"
type input "VY"
type input "20.000"
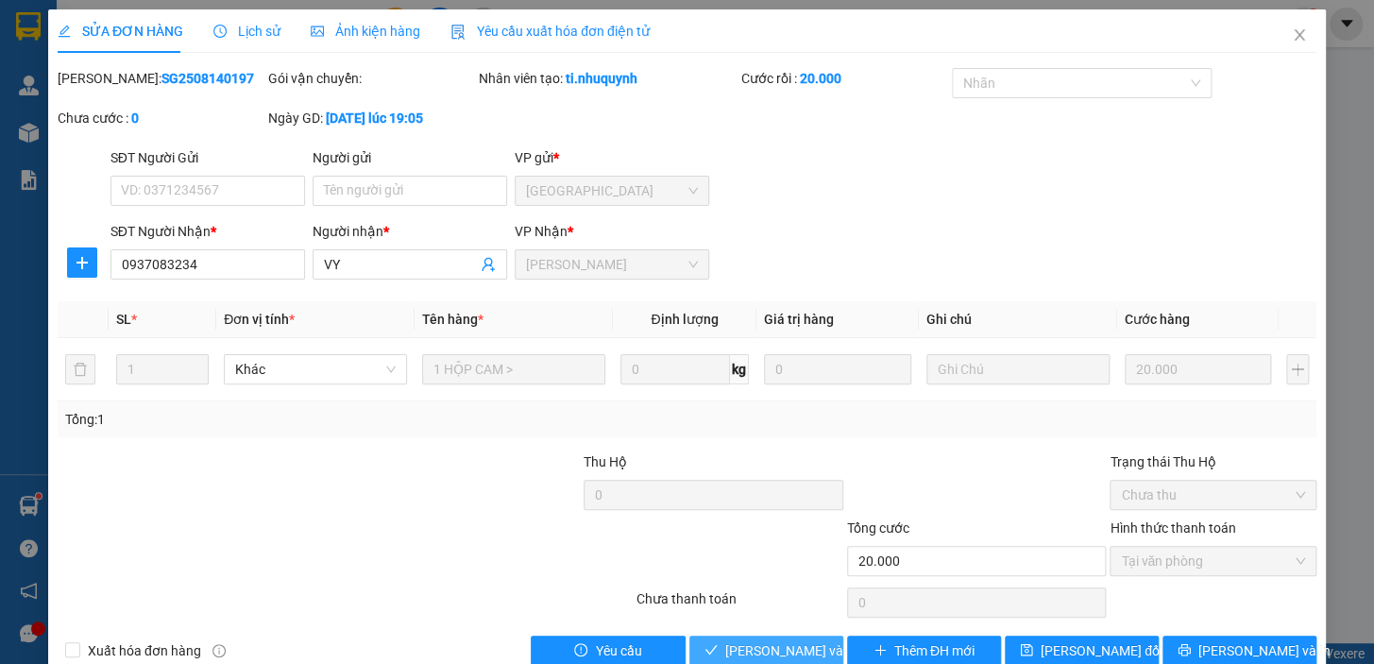
click at [767, 651] on span "Lưu và Giao hàng" at bounding box center [852, 650] width 255 height 21
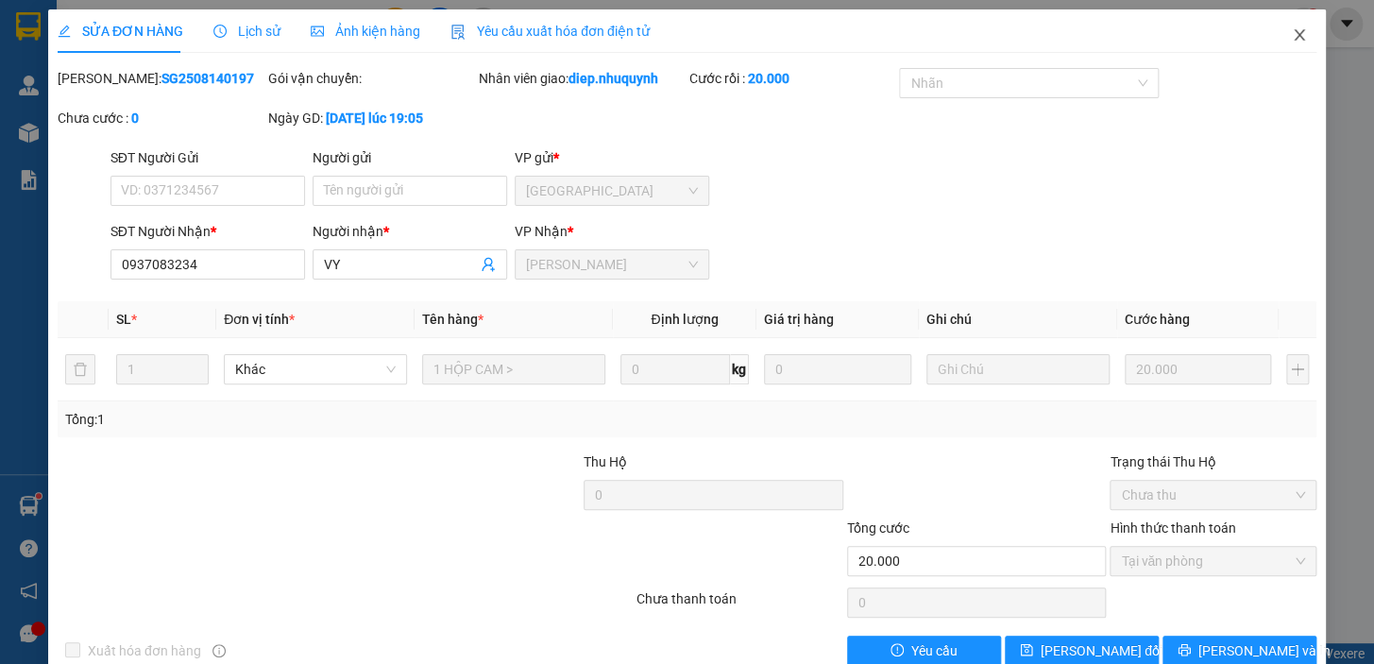
click at [1291, 38] on icon "close" at bounding box center [1298, 34] width 15 height 15
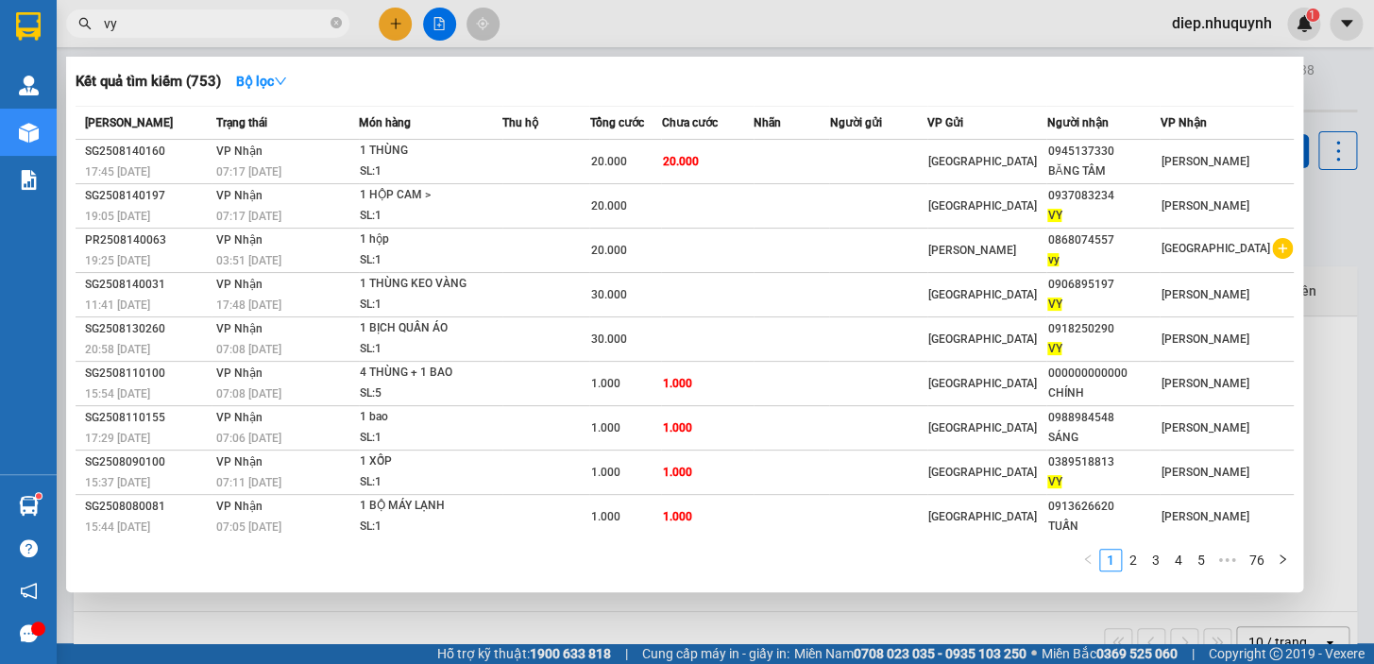
drag, startPoint x: 141, startPoint y: 31, endPoint x: 94, endPoint y: 32, distance: 46.3
click at [94, 32] on span "vy" at bounding box center [207, 23] width 283 height 28
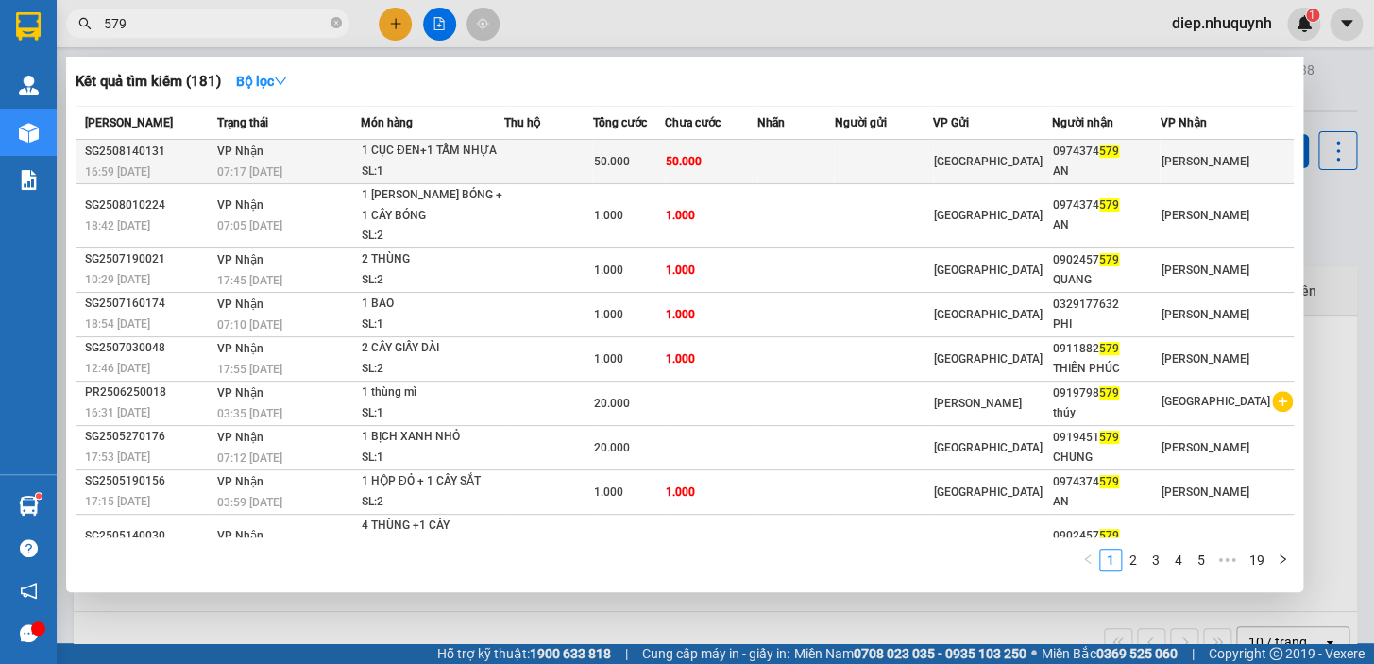
type input "579"
click at [757, 150] on td "50.000" at bounding box center [711, 162] width 93 height 44
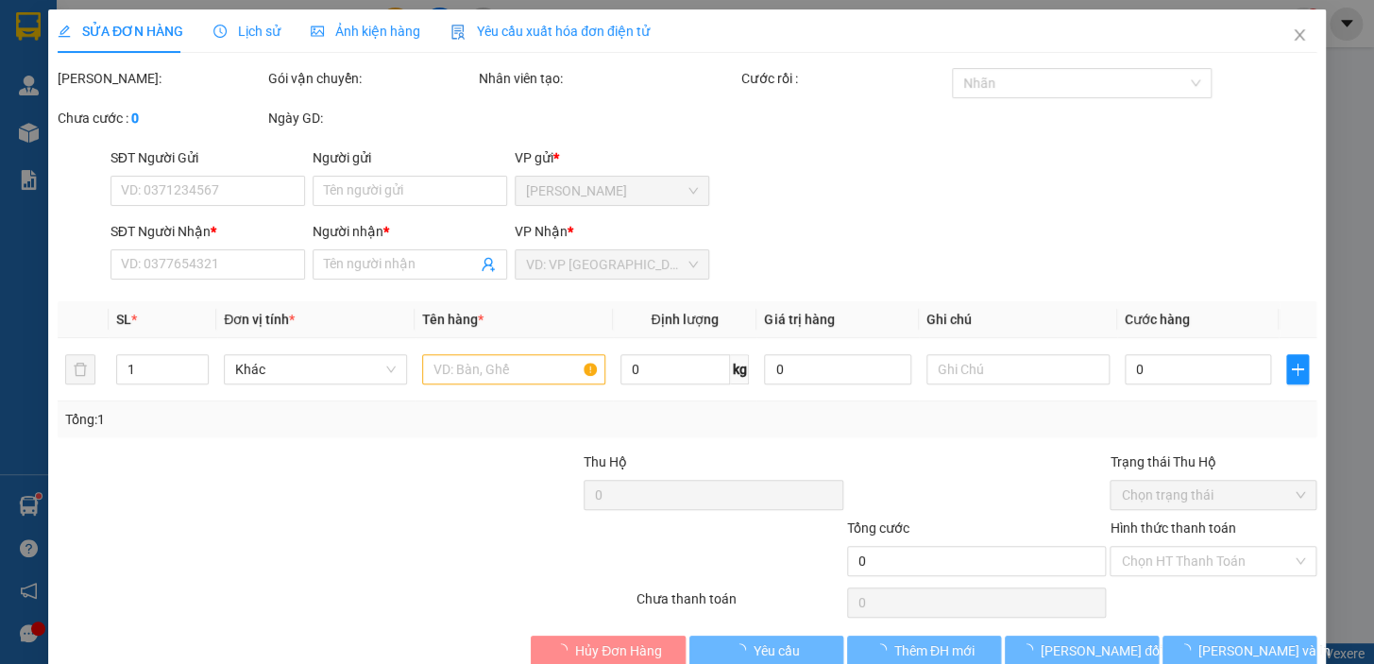
type input "0974374579"
type input "AN"
type input "50.000"
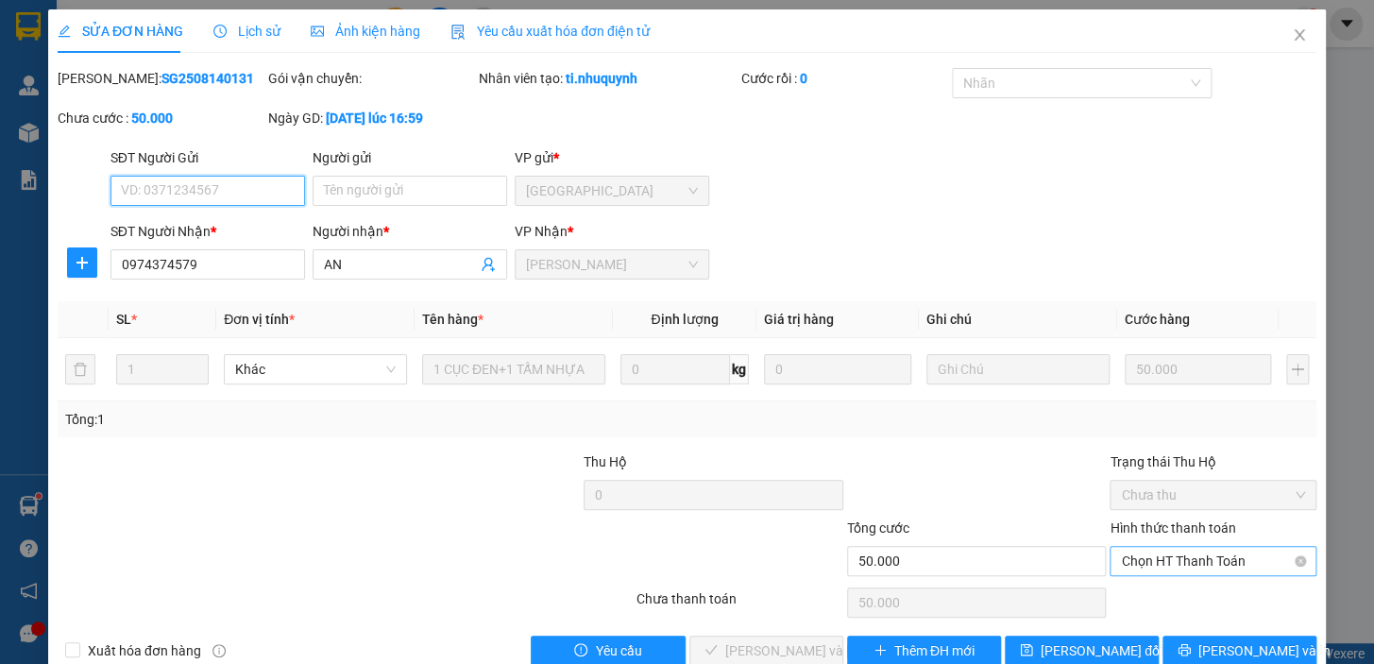
click at [1165, 566] on span "Chọn HT Thanh Toán" at bounding box center [1213, 561] width 184 height 28
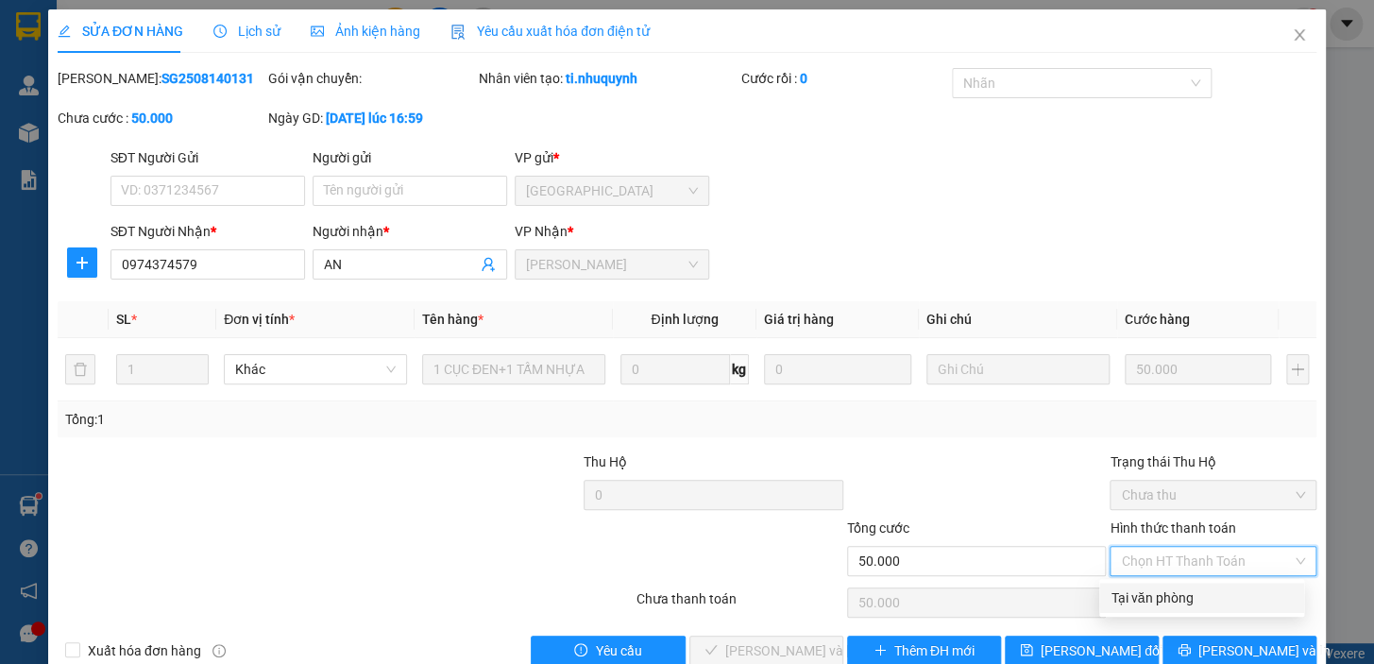
click at [1156, 599] on div "Tại văn phòng" at bounding box center [1201, 597] width 182 height 21
type input "0"
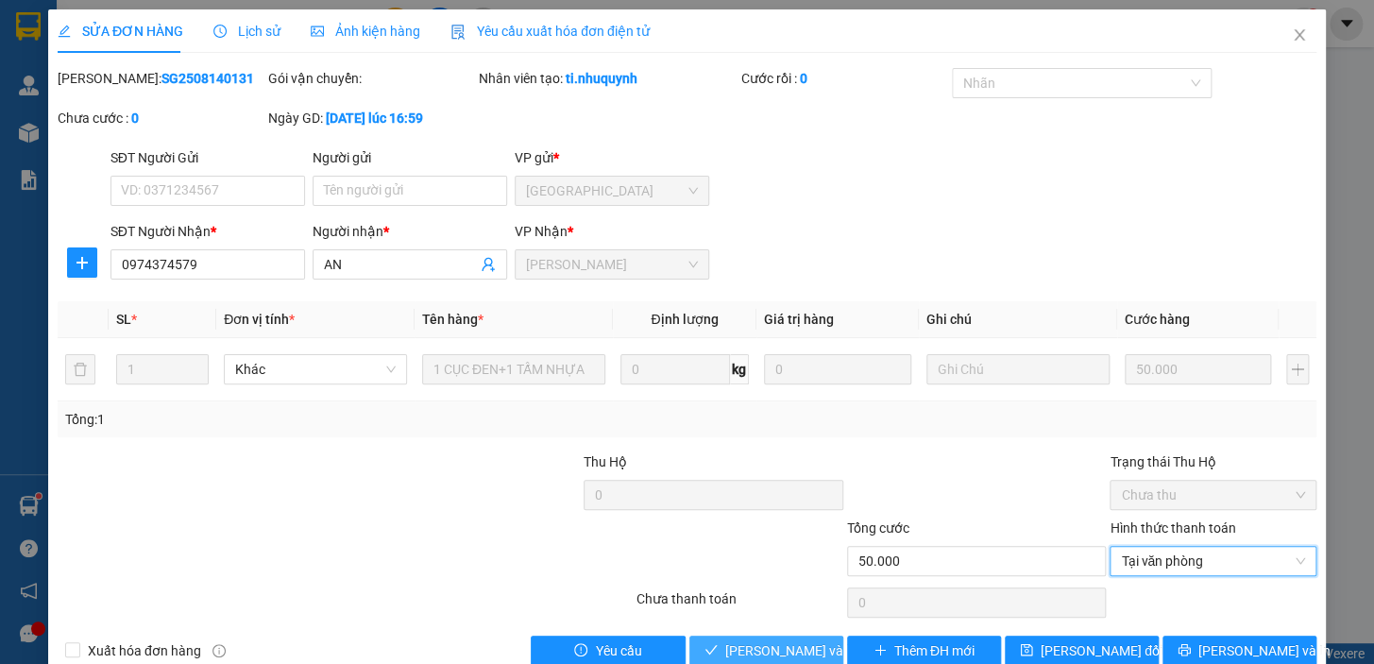
click at [756, 655] on span "Lưu và Giao hàng" at bounding box center [852, 650] width 255 height 21
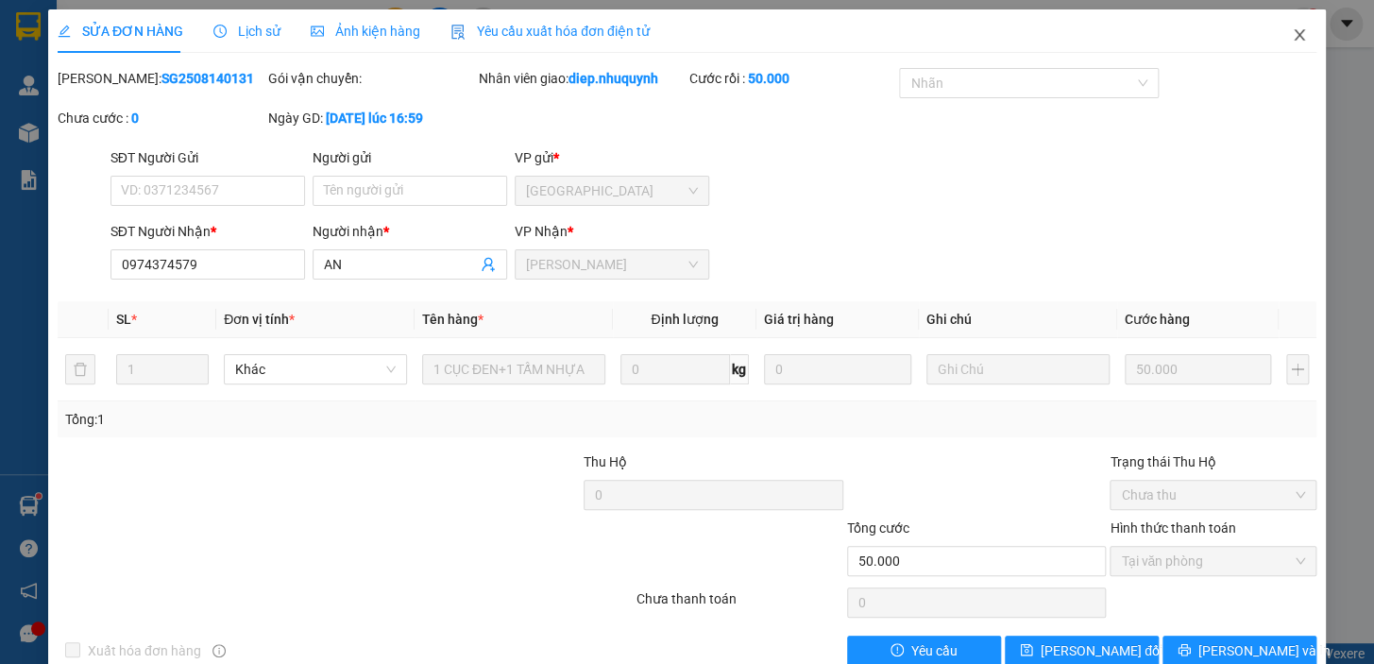
click at [1293, 35] on icon "close" at bounding box center [1298, 34] width 10 height 11
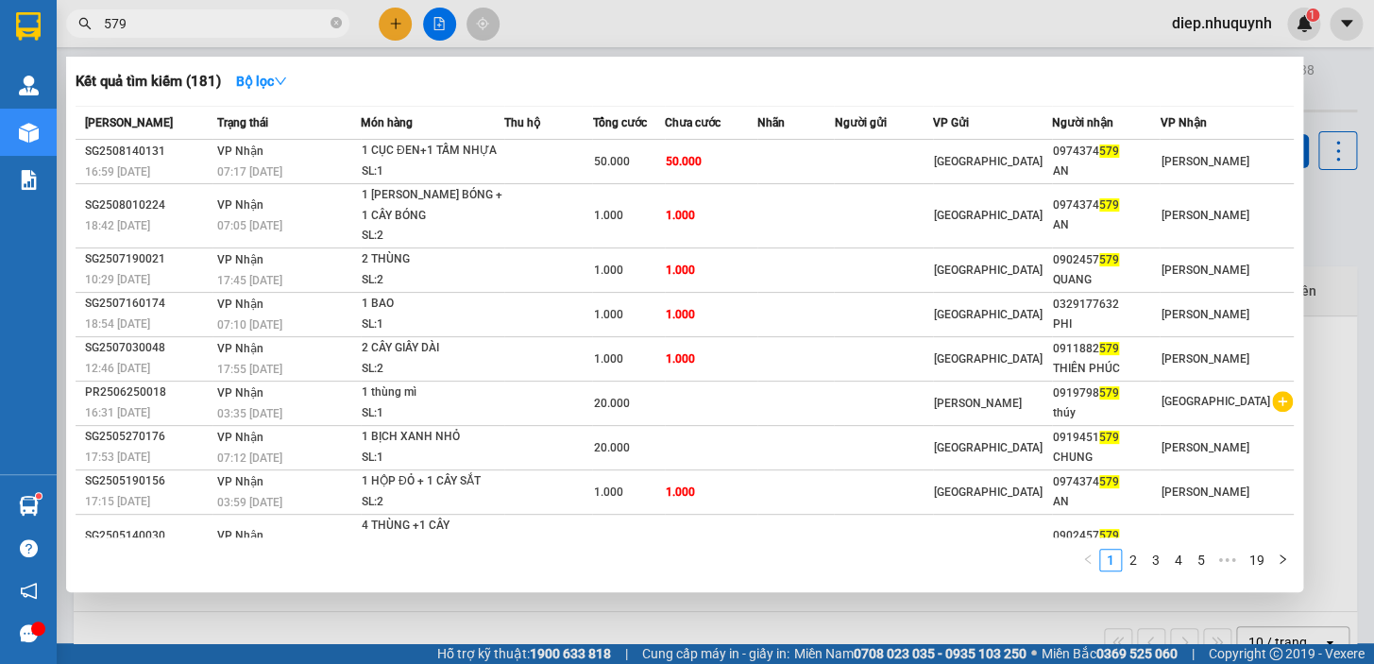
drag, startPoint x: 156, startPoint y: 25, endPoint x: 93, endPoint y: 25, distance: 62.3
click at [93, 25] on span "579" at bounding box center [207, 23] width 283 height 28
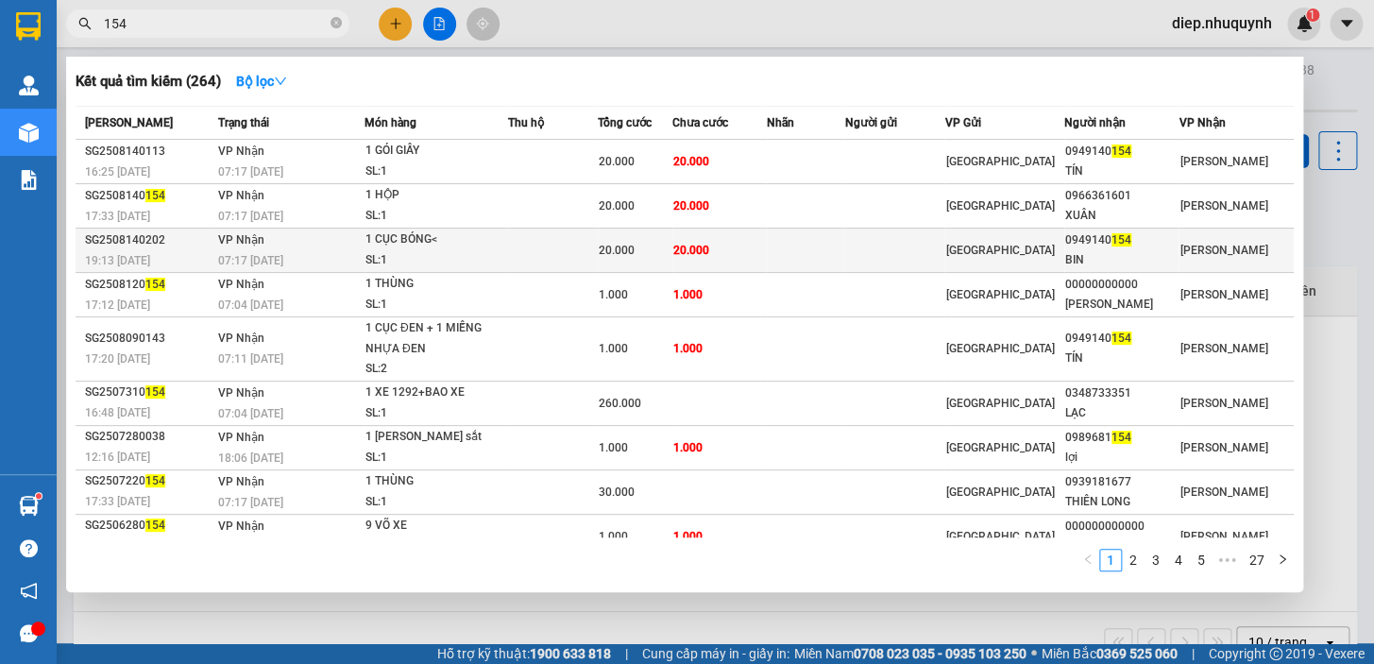
type input "154"
click at [595, 252] on td at bounding box center [553, 250] width 90 height 44
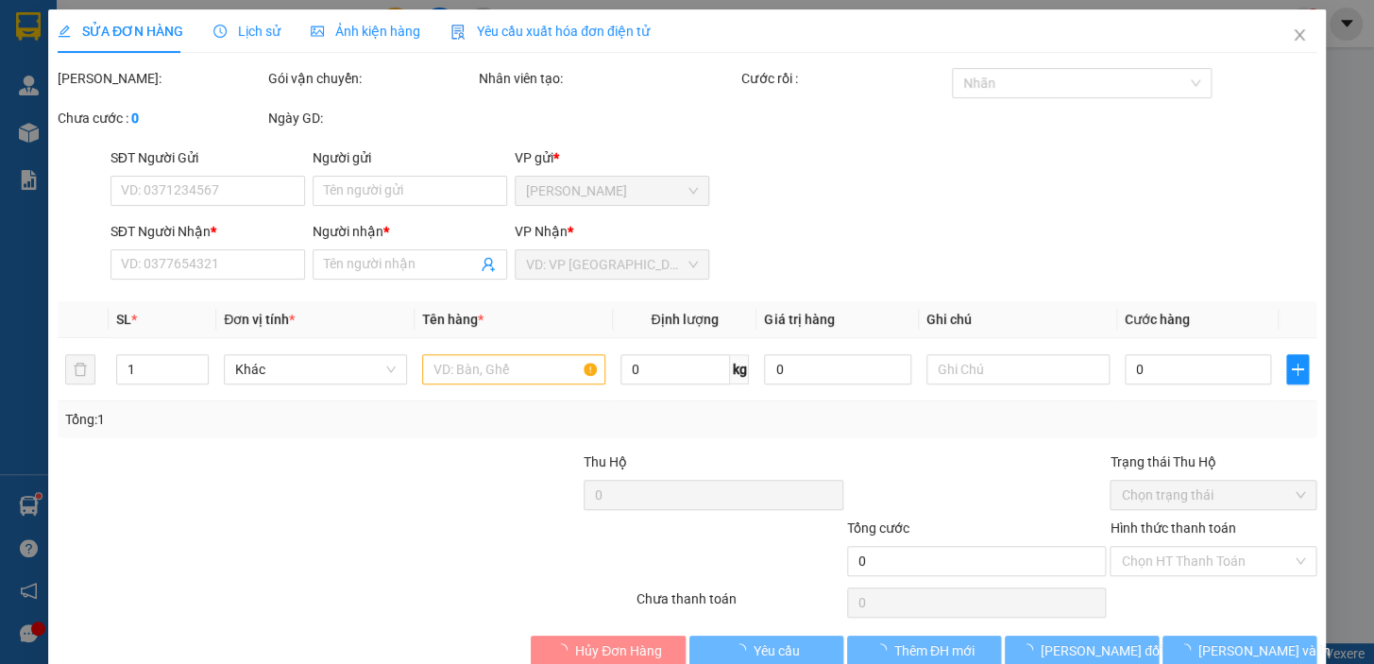
type input "0949140154"
type input "BIN"
type input "20.000"
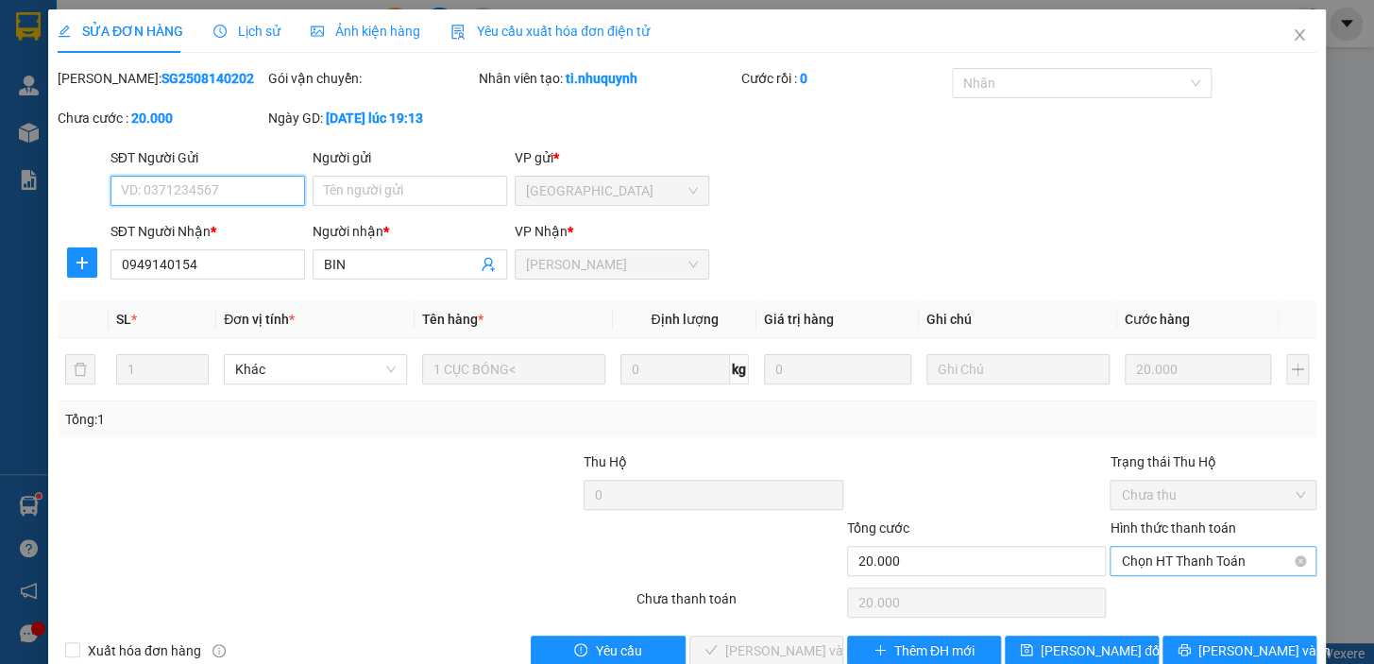
click at [1150, 554] on span "Chọn HT Thanh Toán" at bounding box center [1213, 561] width 184 height 28
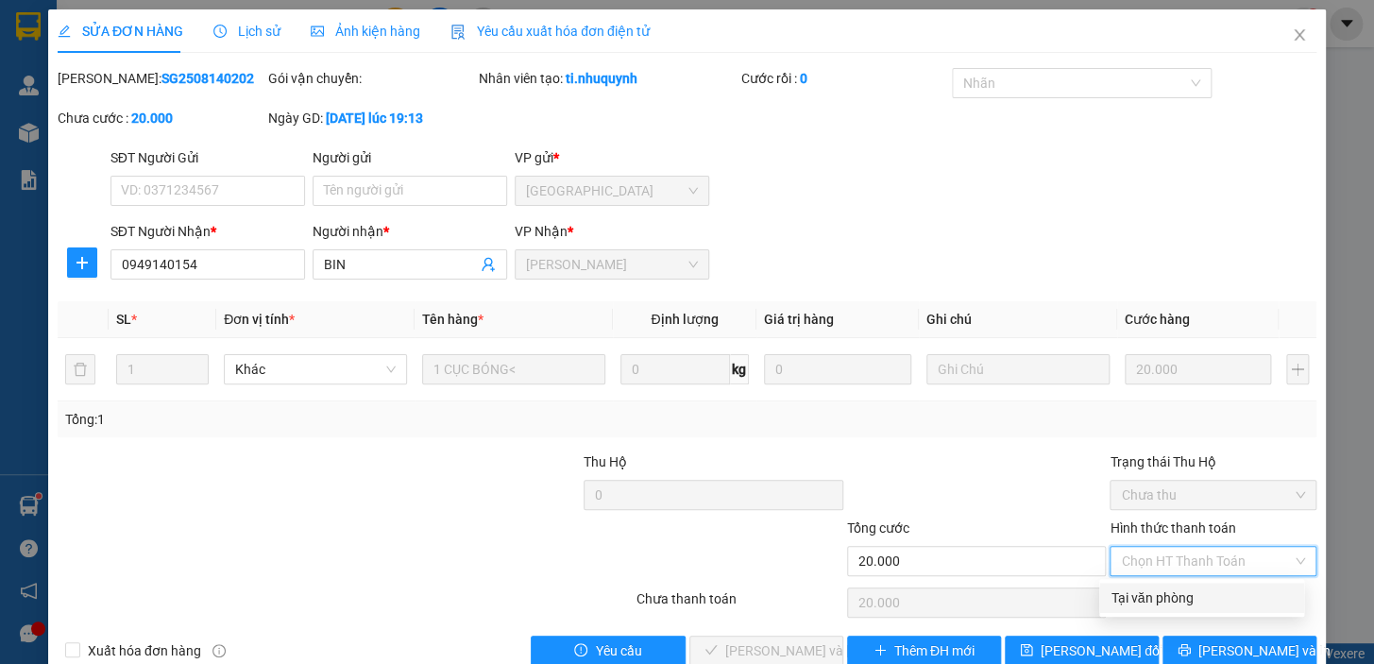
click at [1139, 596] on div "Tại văn phòng" at bounding box center [1201, 597] width 182 height 21
type input "0"
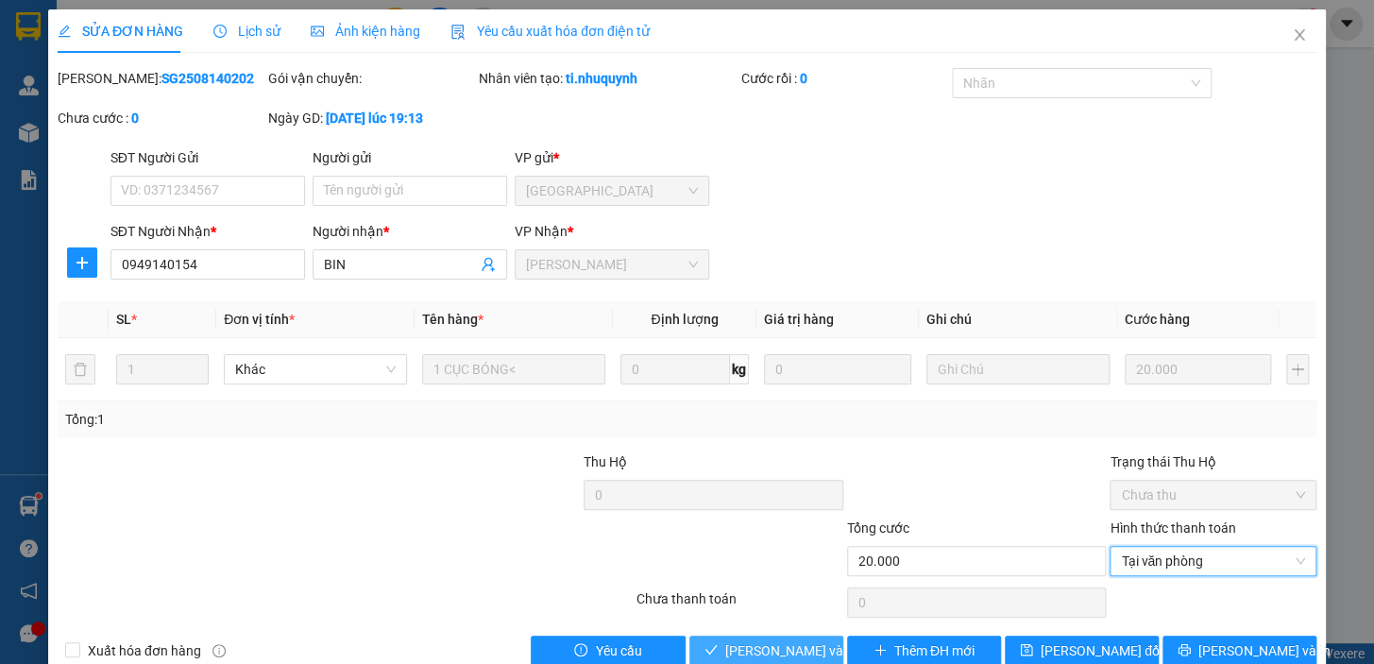
click at [801, 642] on span "Lưu và Giao hàng" at bounding box center [852, 650] width 255 height 21
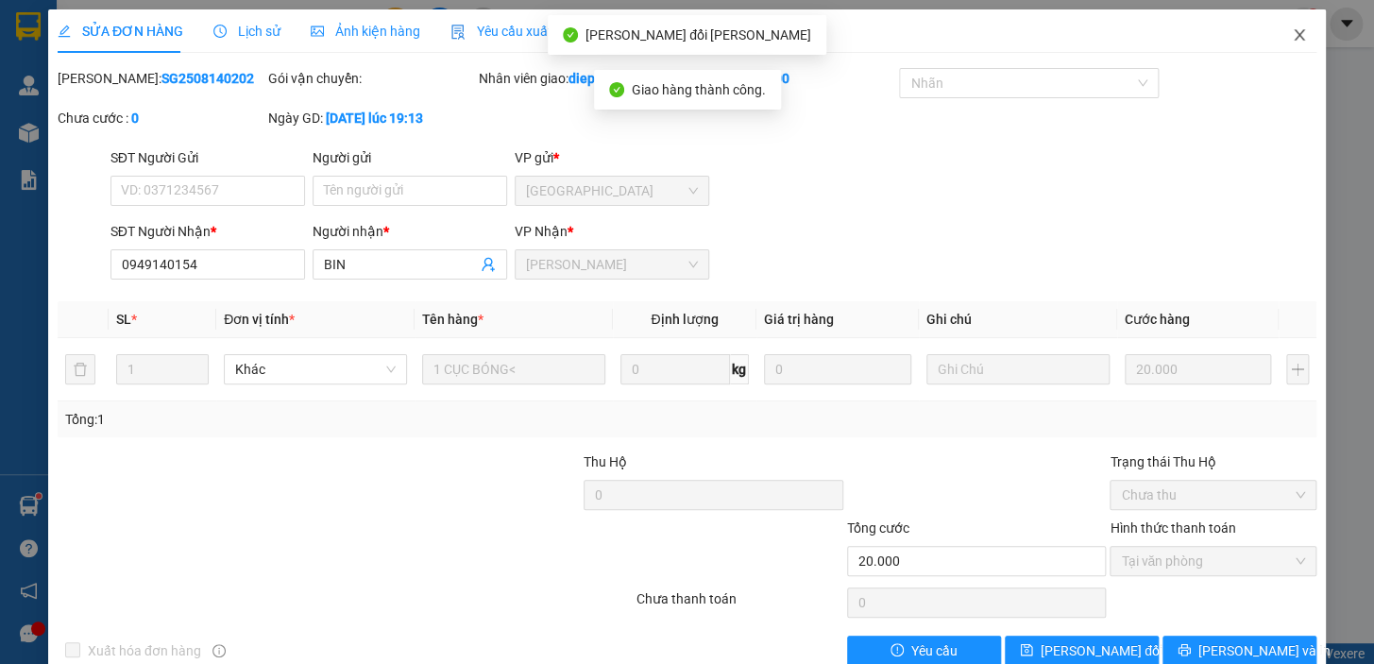
click at [1291, 34] on icon "close" at bounding box center [1298, 34] width 15 height 15
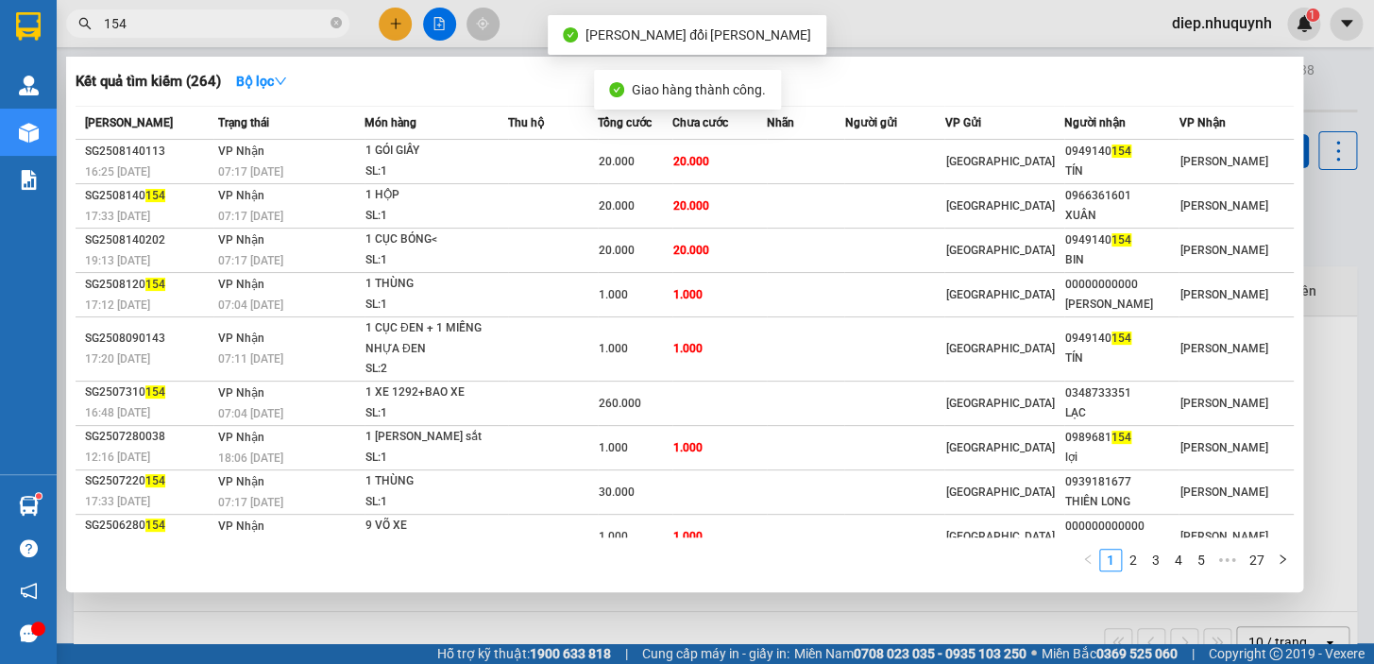
click at [180, 31] on input "154" at bounding box center [215, 23] width 223 height 21
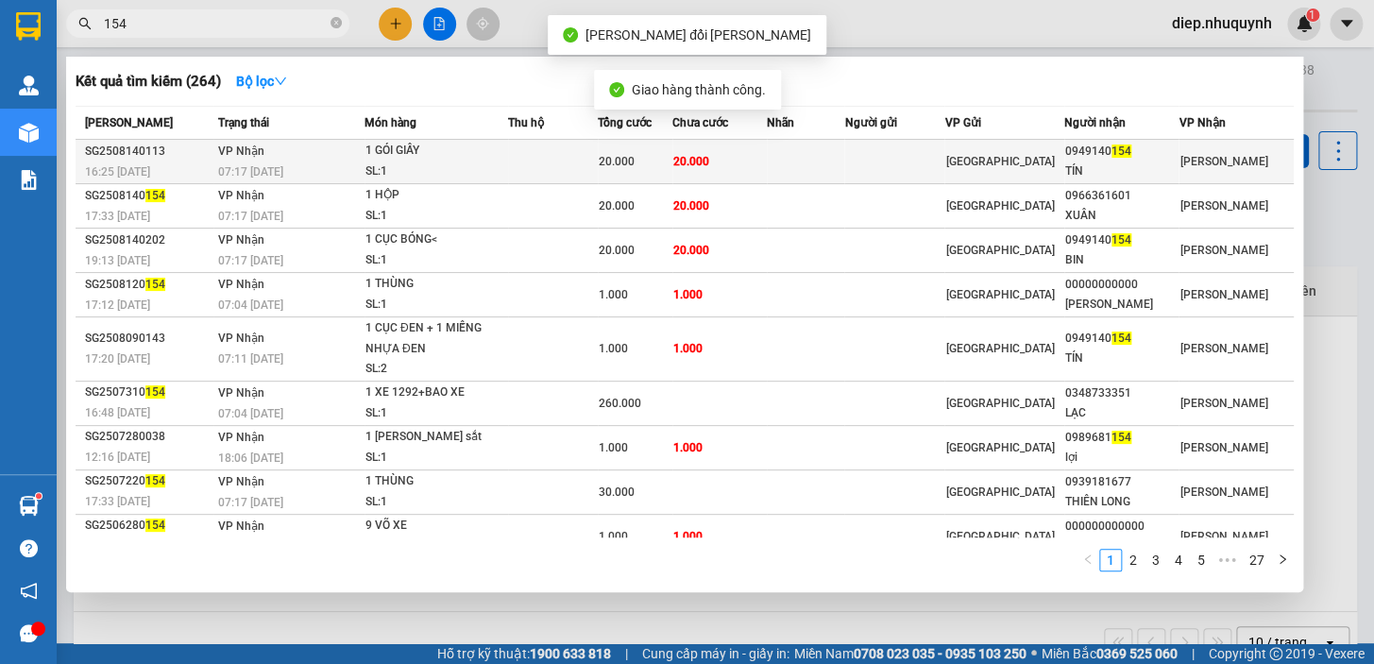
click at [671, 167] on div "20.000" at bounding box center [634, 161] width 73 height 21
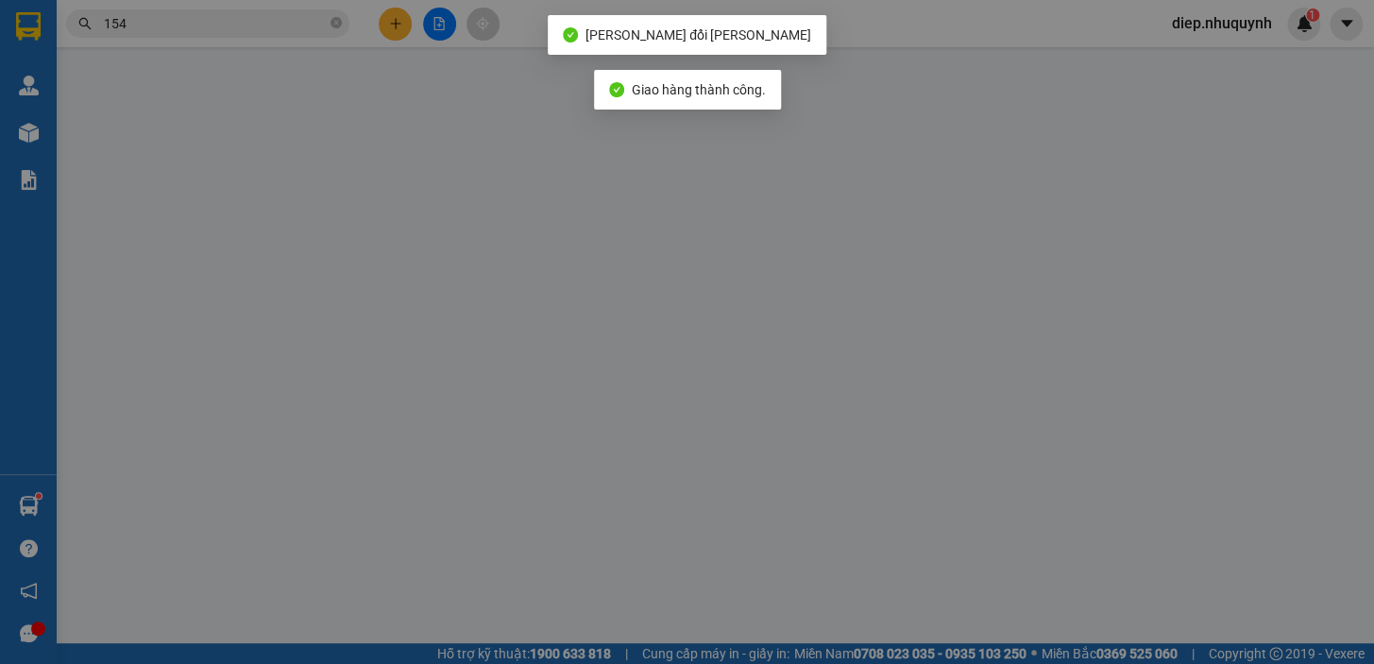
type input "0949140154"
type input "TÍN"
type input "20.000"
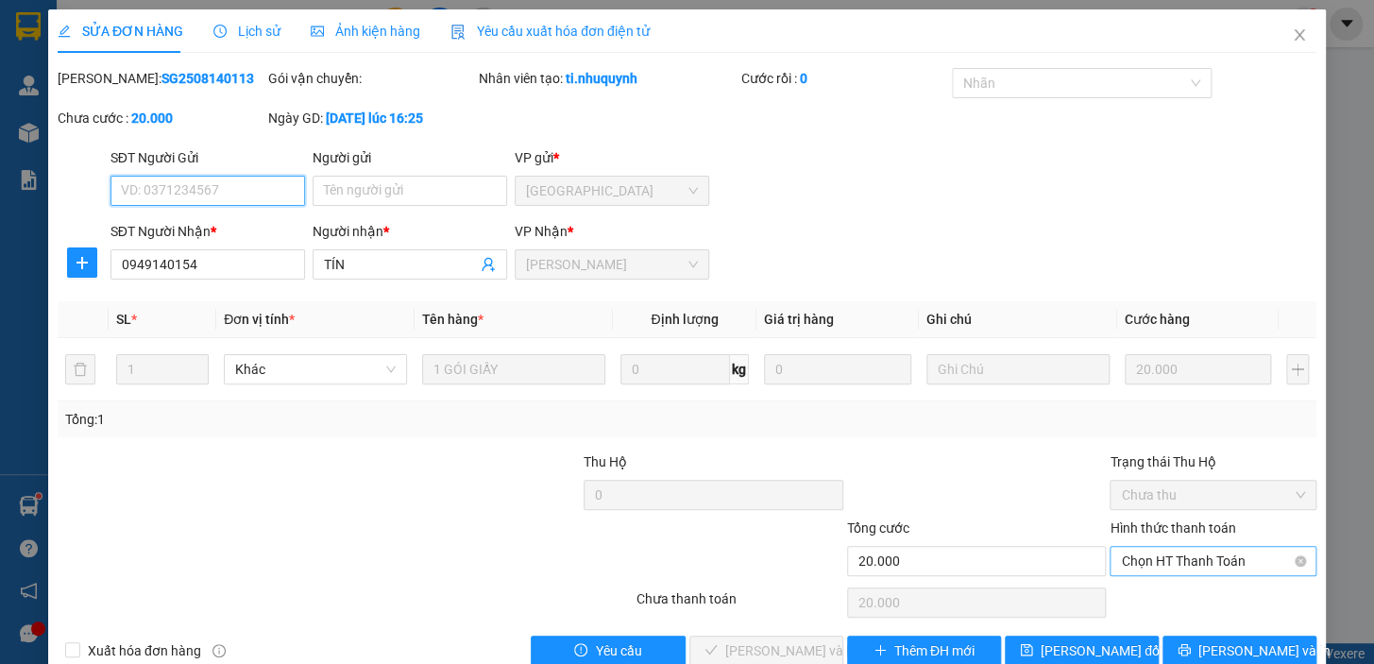
click at [1186, 552] on span "Chọn HT Thanh Toán" at bounding box center [1213, 561] width 184 height 28
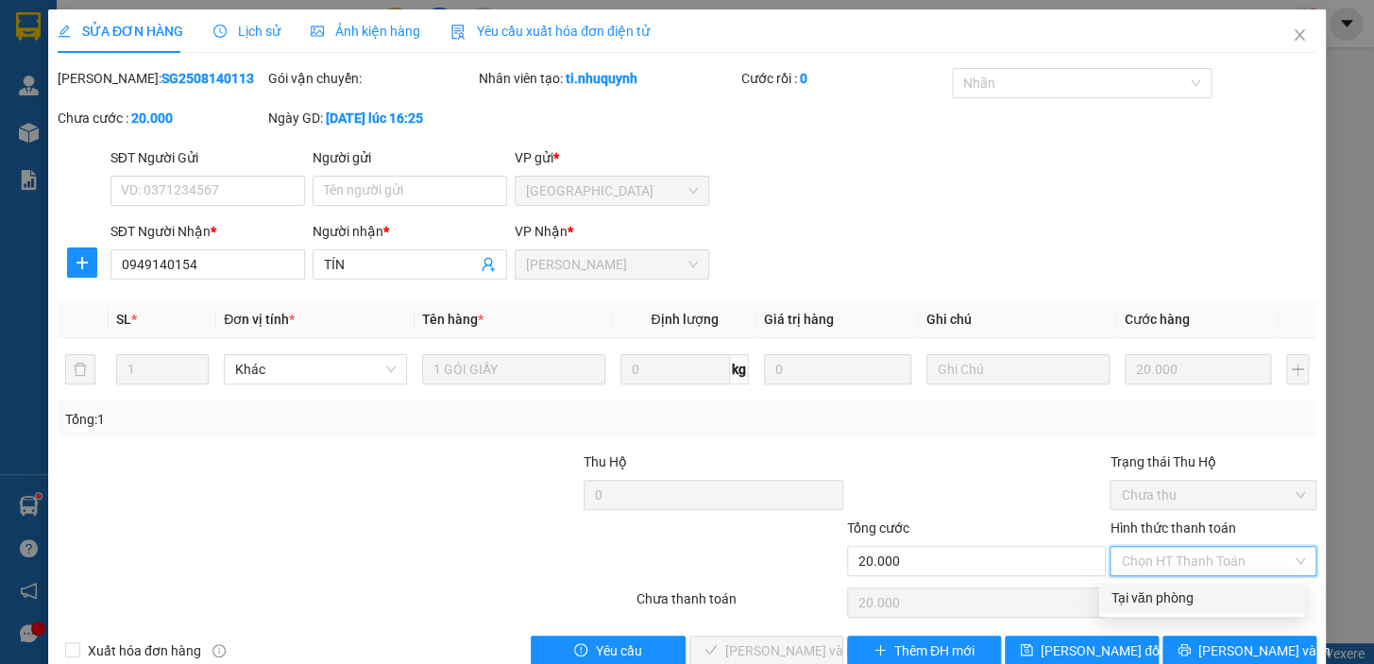
click at [1177, 598] on div "Tại văn phòng" at bounding box center [1201, 597] width 182 height 21
type input "0"
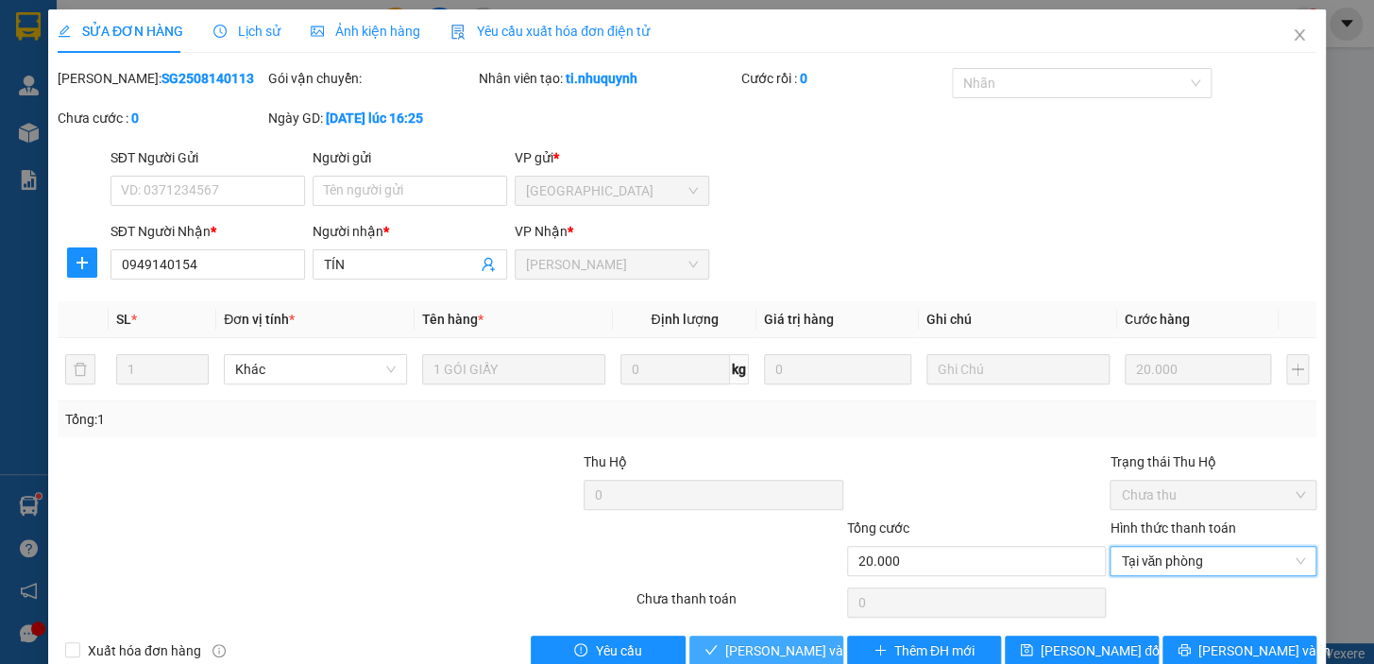
click at [771, 650] on span "Lưu và Giao hàng" at bounding box center [852, 650] width 255 height 21
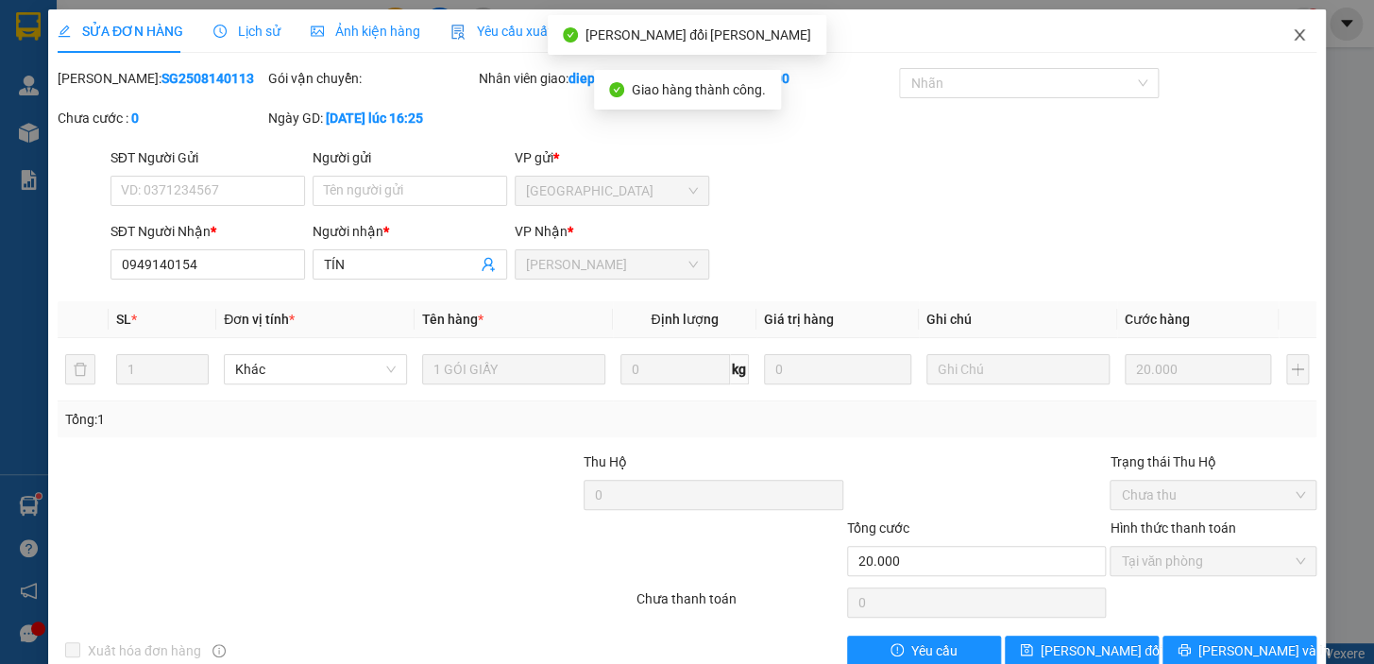
click at [1291, 42] on icon "close" at bounding box center [1298, 34] width 15 height 15
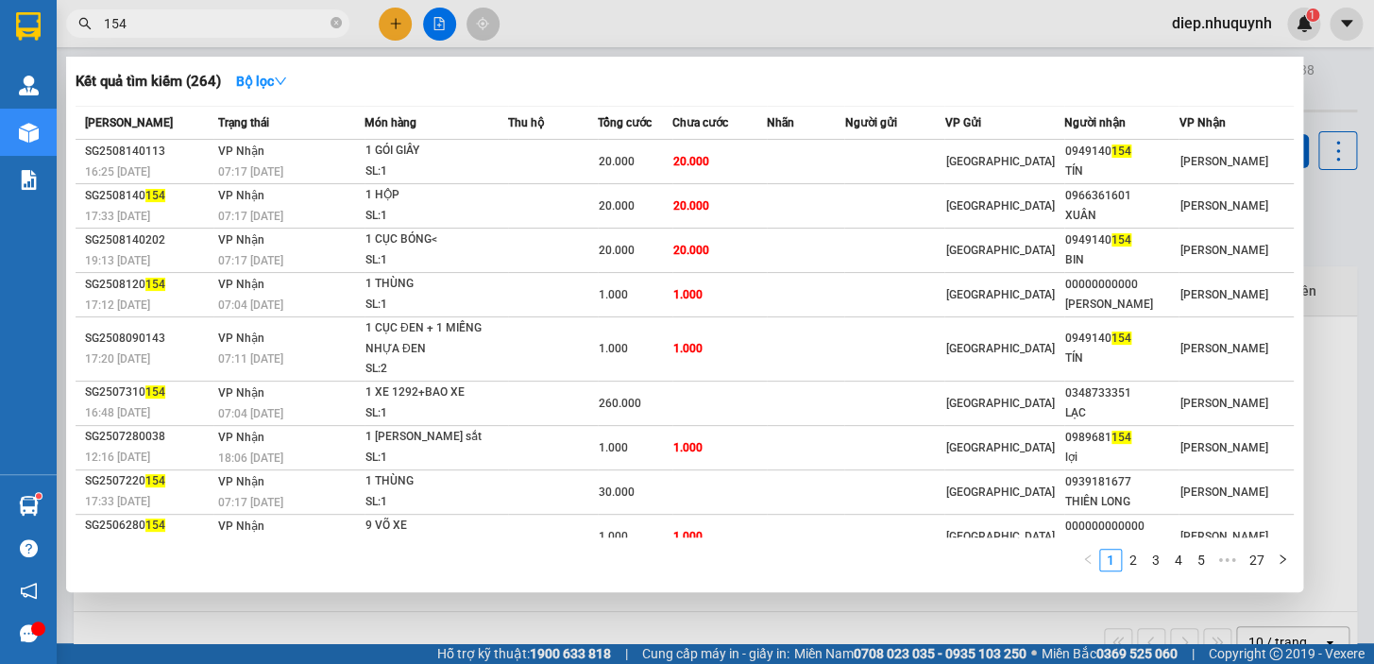
drag, startPoint x: 158, startPoint y: 28, endPoint x: 91, endPoint y: 27, distance: 67.0
click at [91, 27] on div "154" at bounding box center [184, 23] width 368 height 28
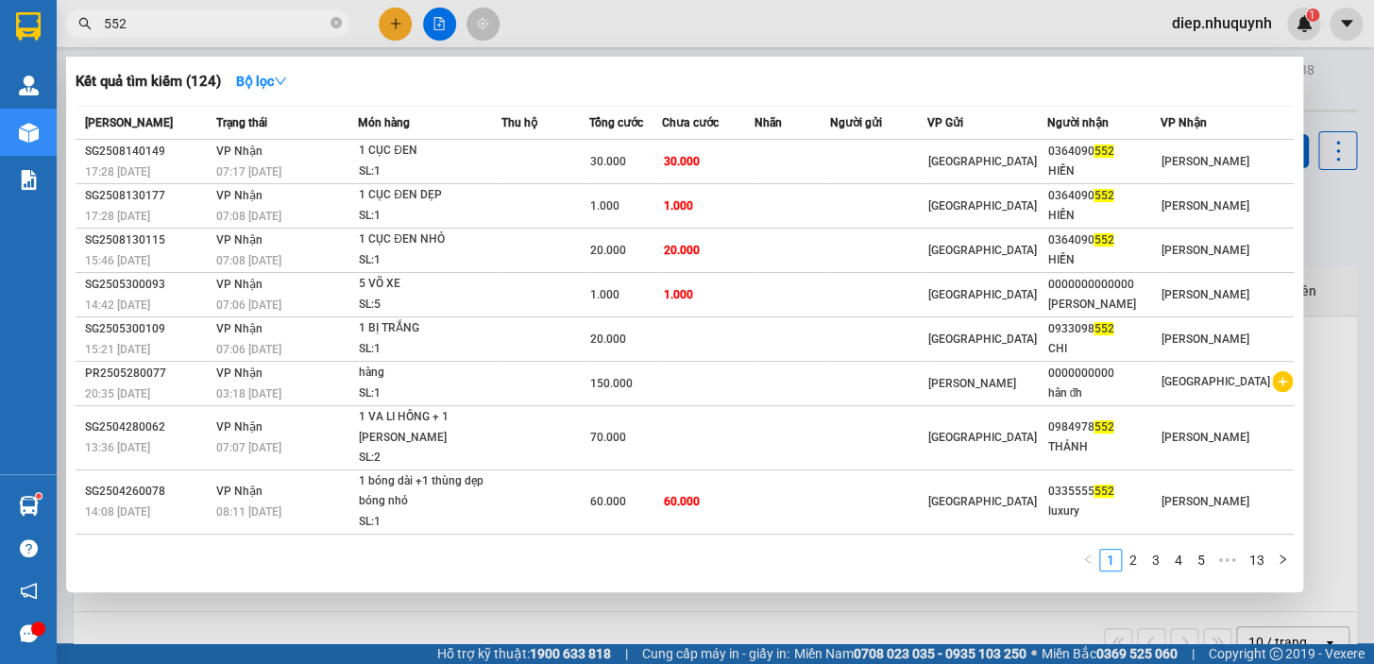
type input "552"
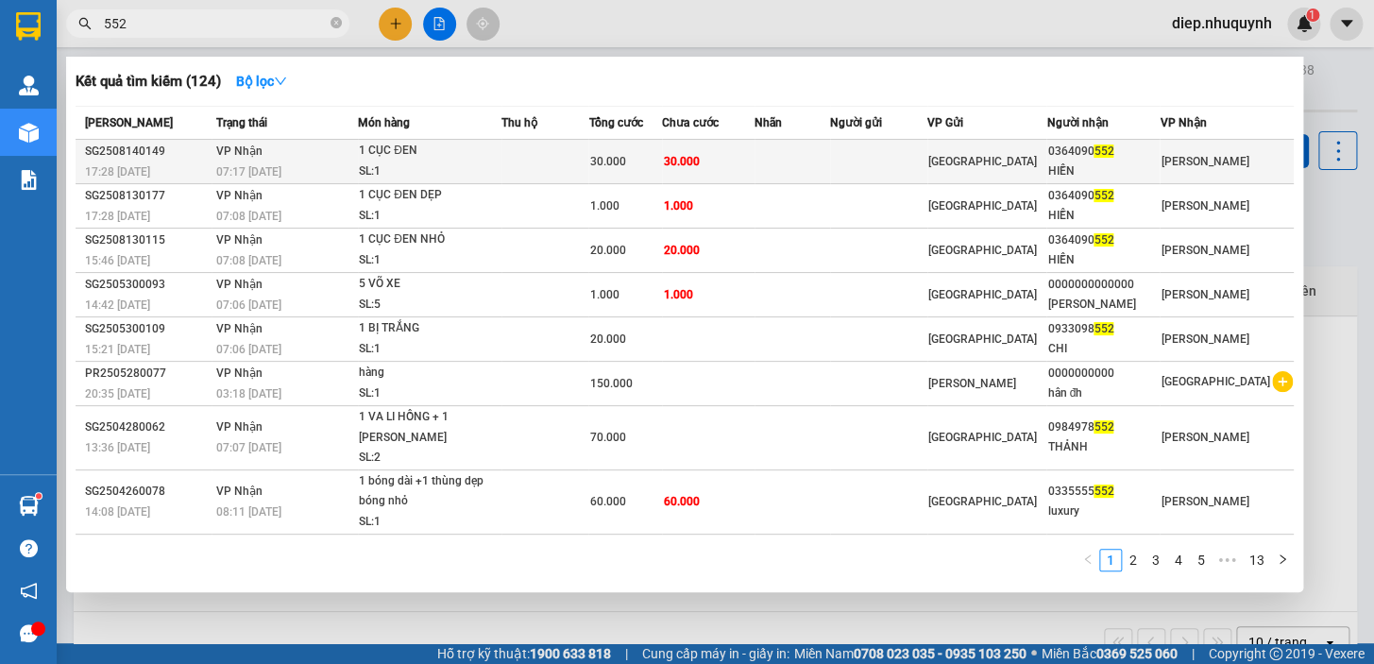
click at [615, 167] on span "30.000" at bounding box center [607, 161] width 36 height 13
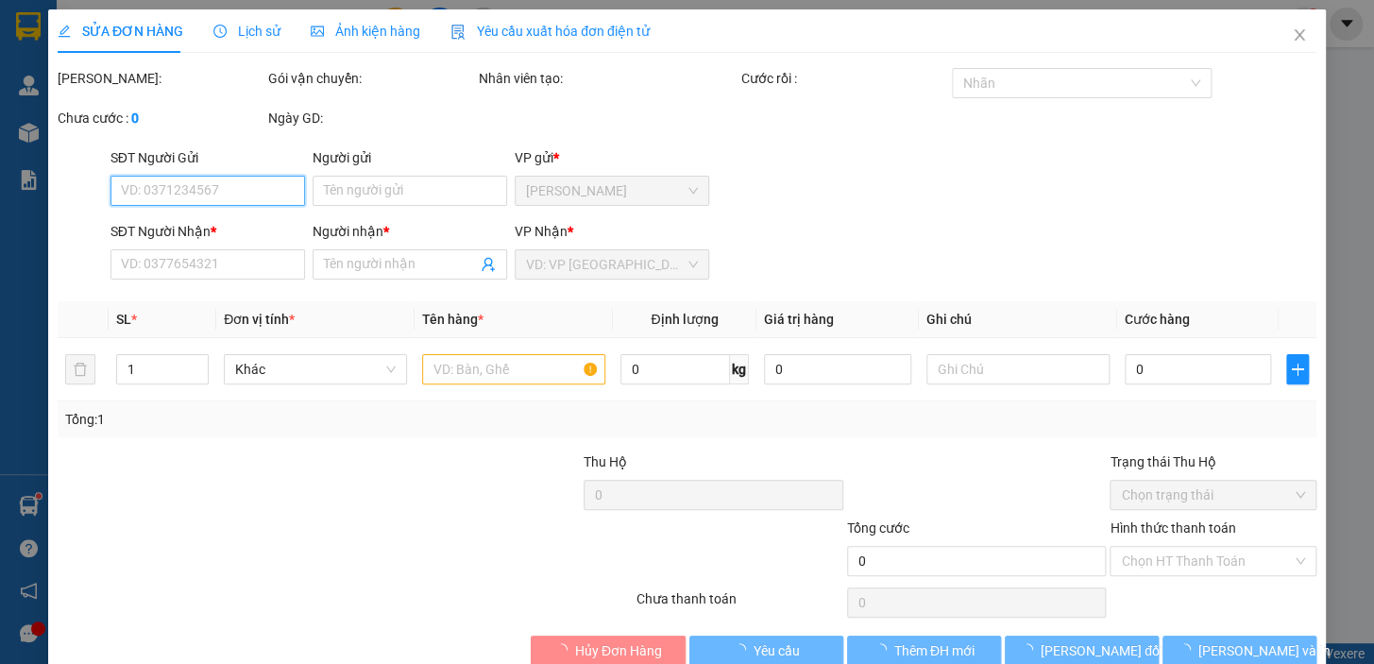
type input "0364090552"
type input "HIỀN"
type input "30.000"
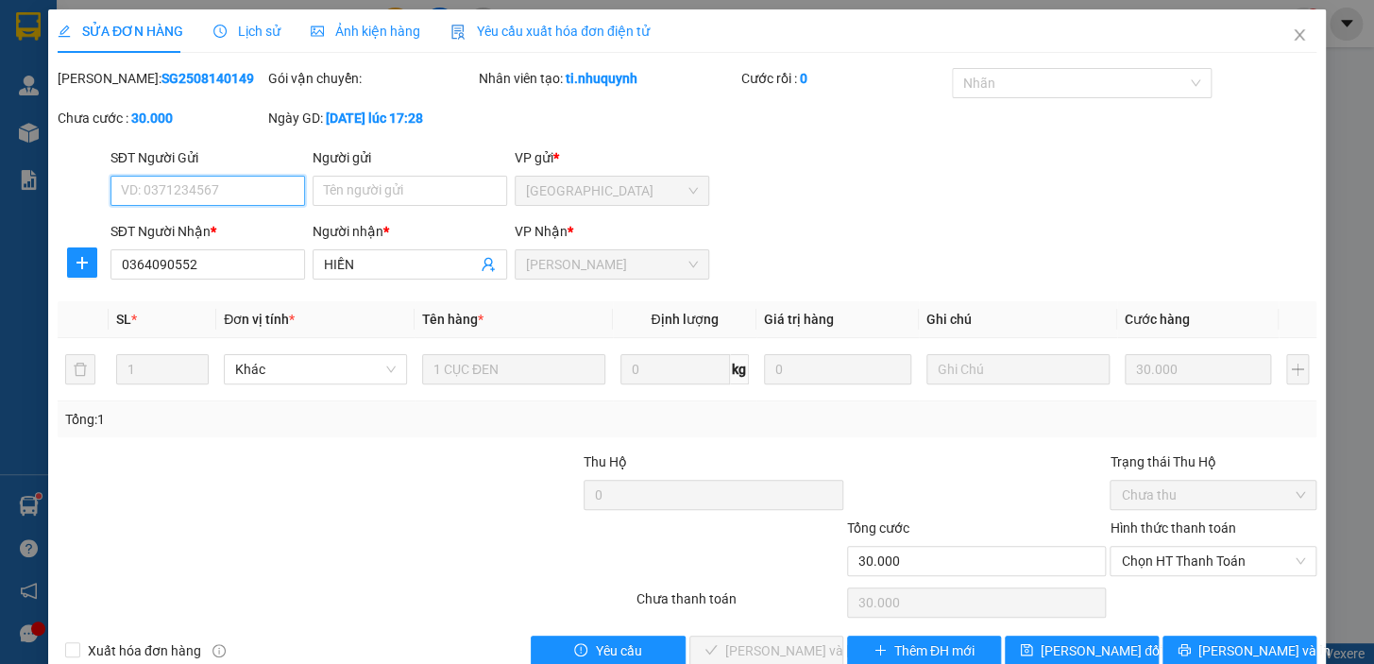
click at [1189, 559] on span "Chọn HT Thanh Toán" at bounding box center [1213, 561] width 184 height 28
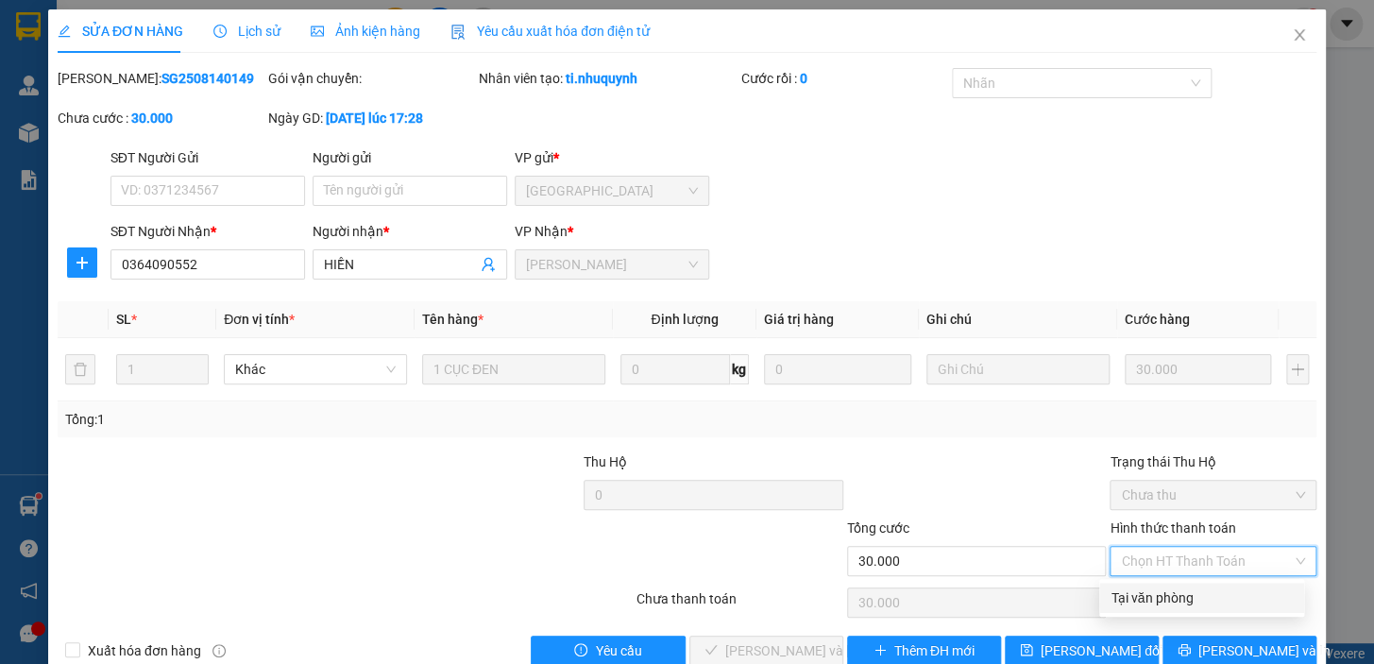
click at [1202, 595] on div "Tại văn phòng" at bounding box center [1201, 597] width 182 height 21
type input "0"
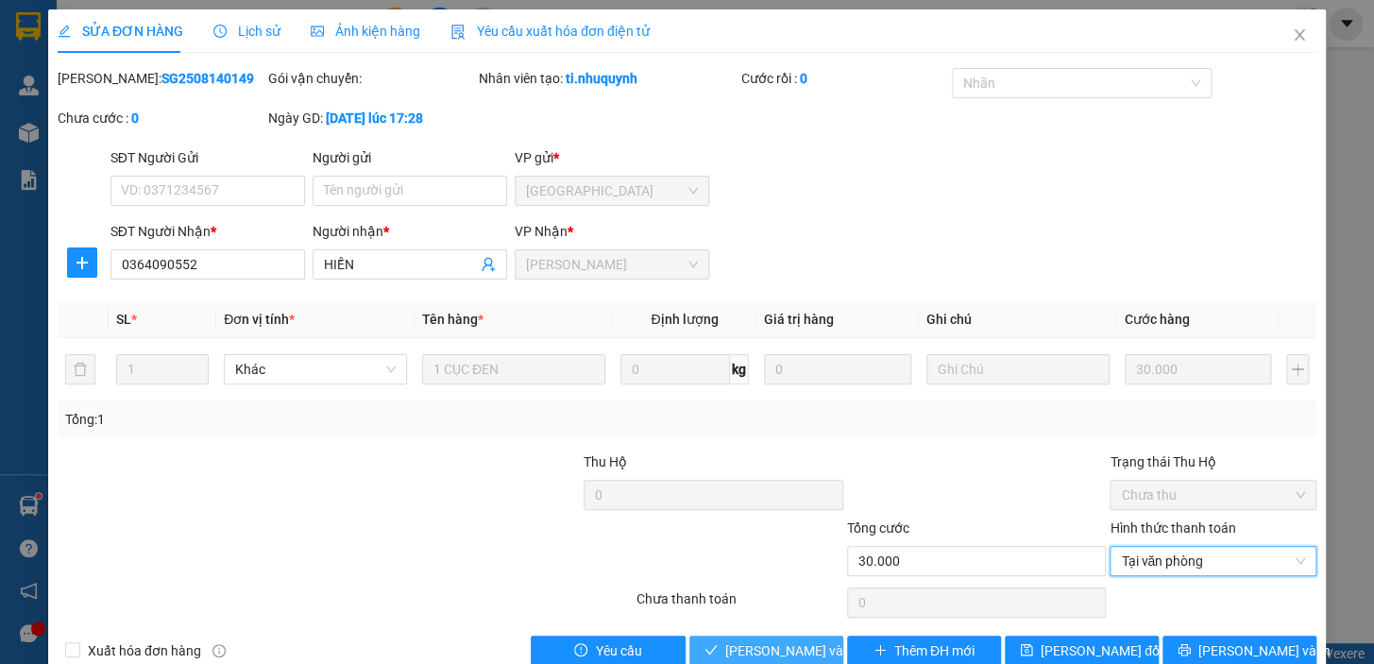
click at [791, 641] on span "Lưu và Giao hàng" at bounding box center [852, 650] width 255 height 21
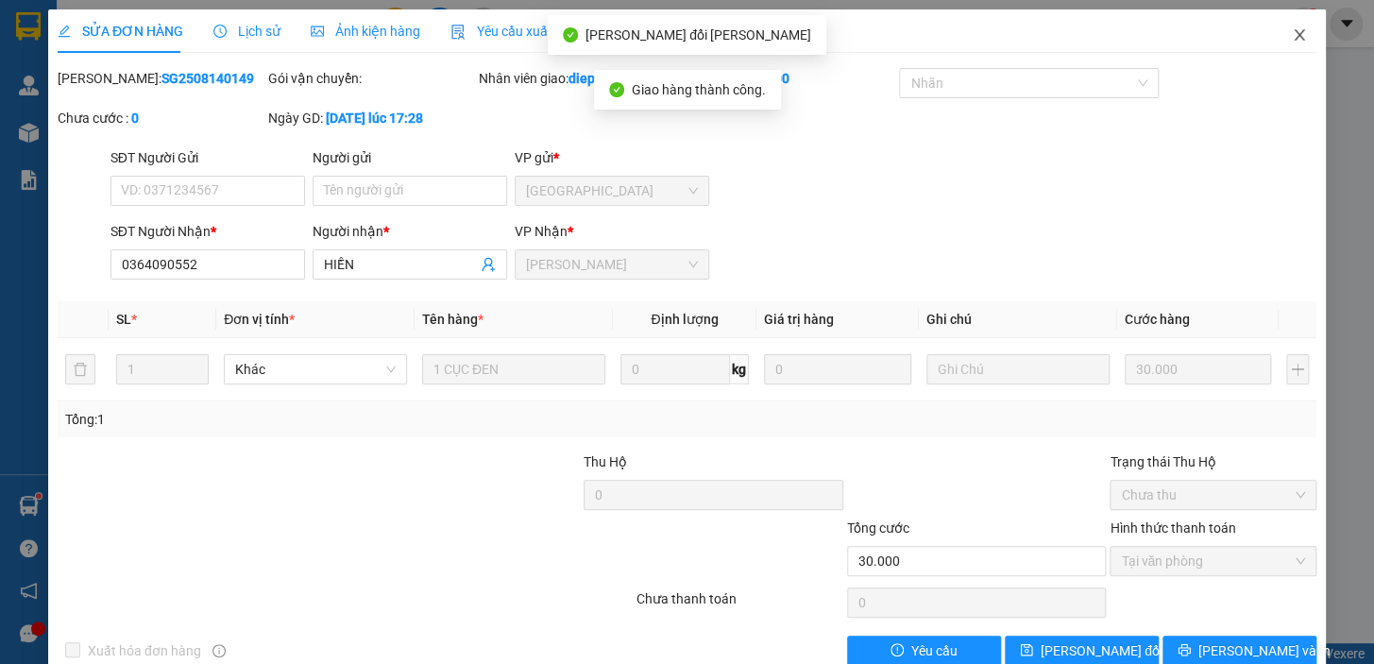
click at [1291, 34] on icon "close" at bounding box center [1298, 34] width 15 height 15
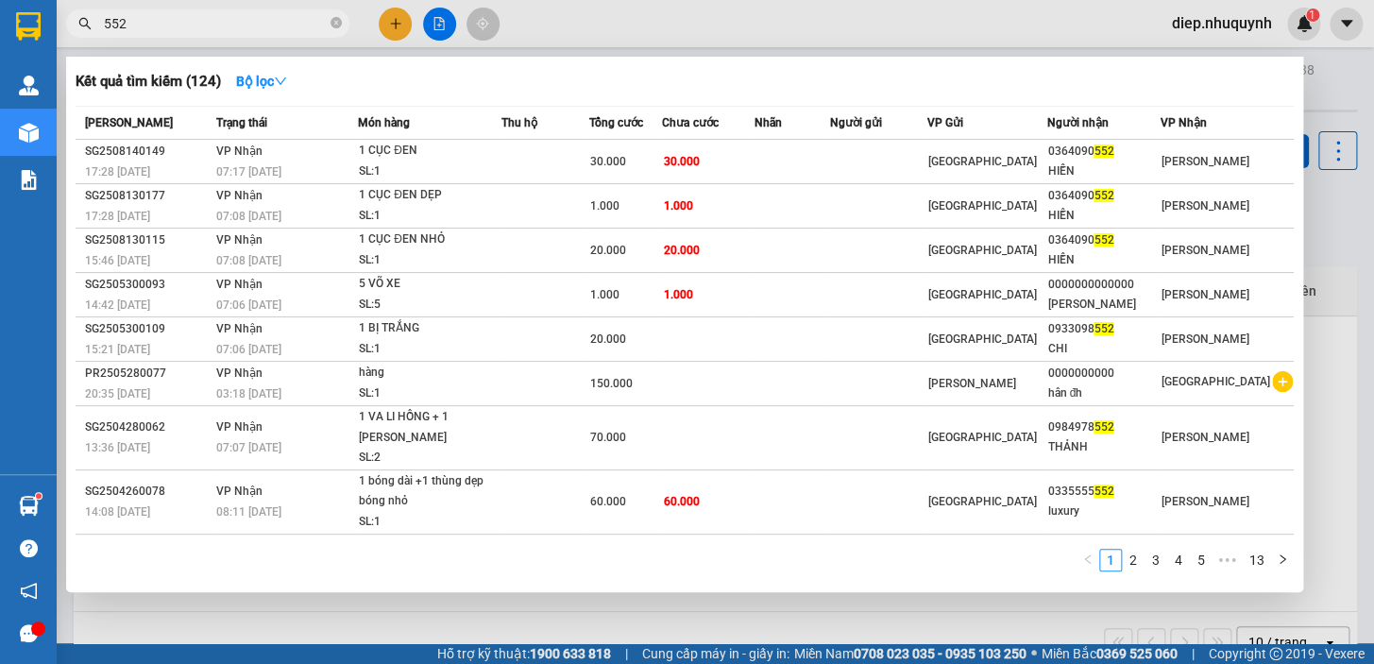
drag, startPoint x: 142, startPoint y: 16, endPoint x: 81, endPoint y: 24, distance: 60.9
click at [81, 24] on div "552" at bounding box center [184, 23] width 368 height 28
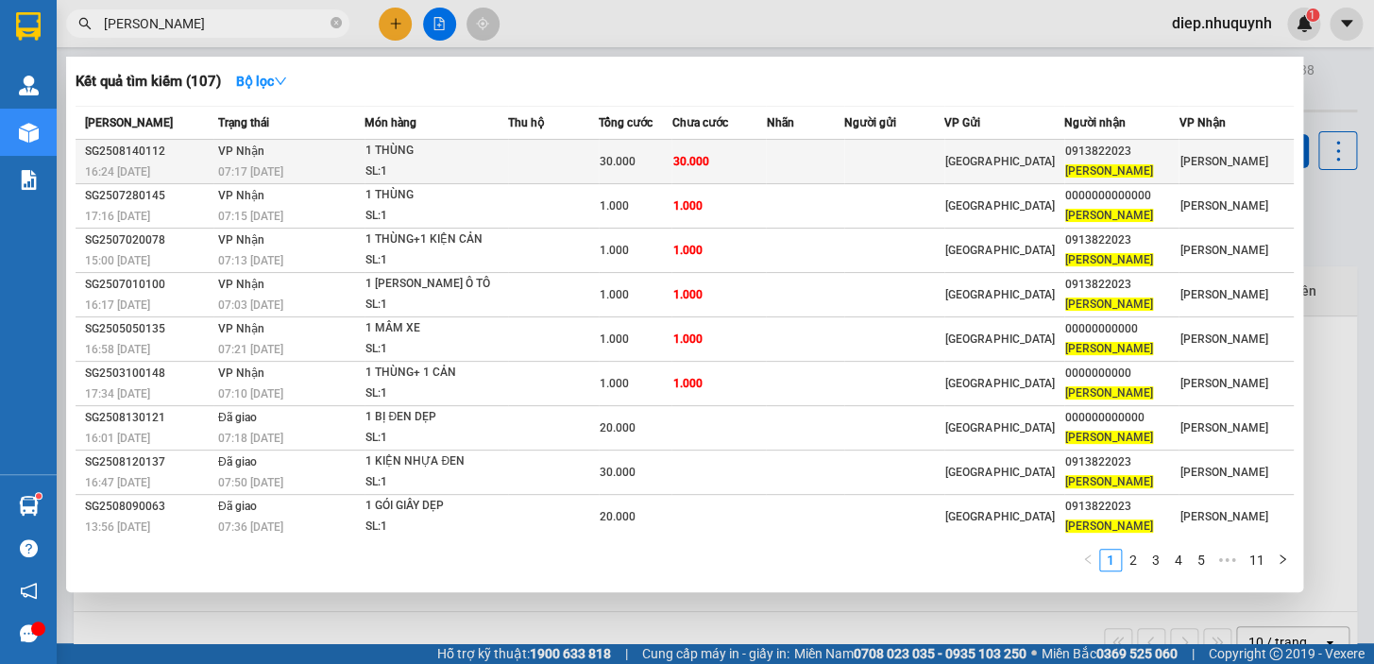
type input "mạnh dũng"
click at [416, 160] on div "1 THÙNG" at bounding box center [436, 151] width 142 height 21
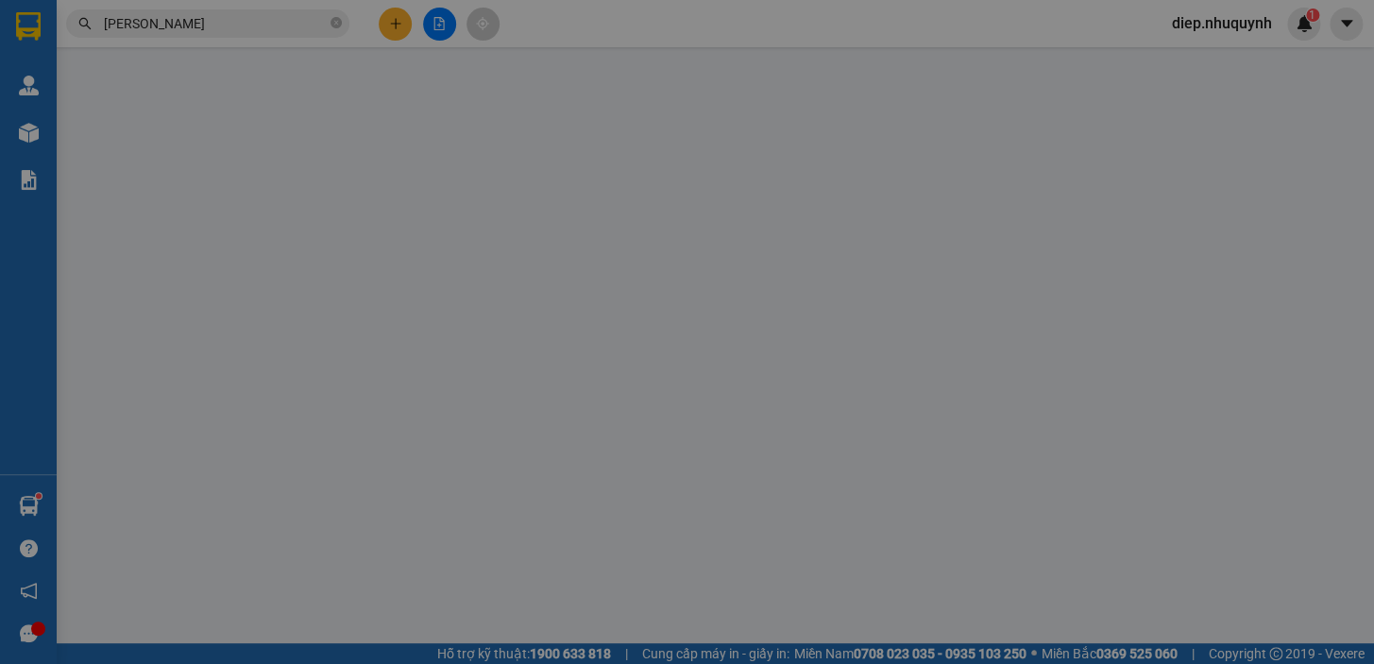
type input "0913822023"
type input "[PERSON_NAME]"
type input "30.000"
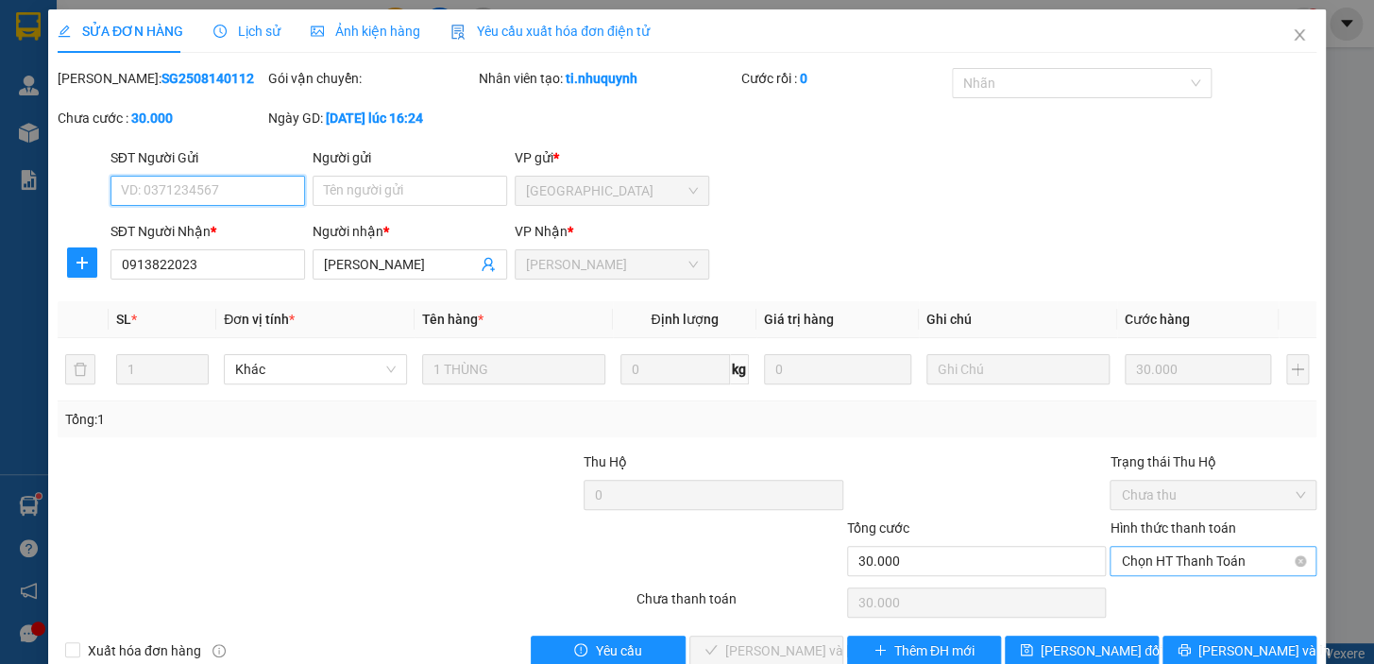
click at [1179, 568] on span "Chọn HT Thanh Toán" at bounding box center [1213, 561] width 184 height 28
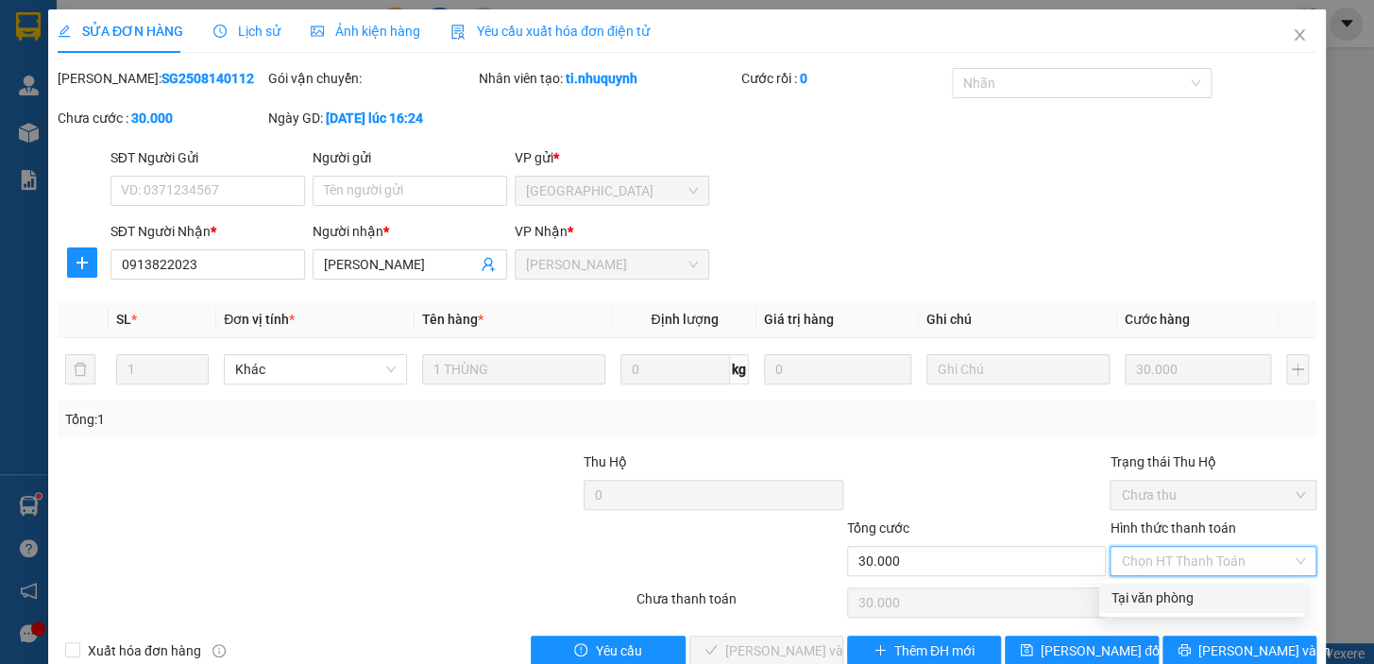
click at [1166, 591] on div "Tại văn phòng" at bounding box center [1201, 597] width 182 height 21
type input "0"
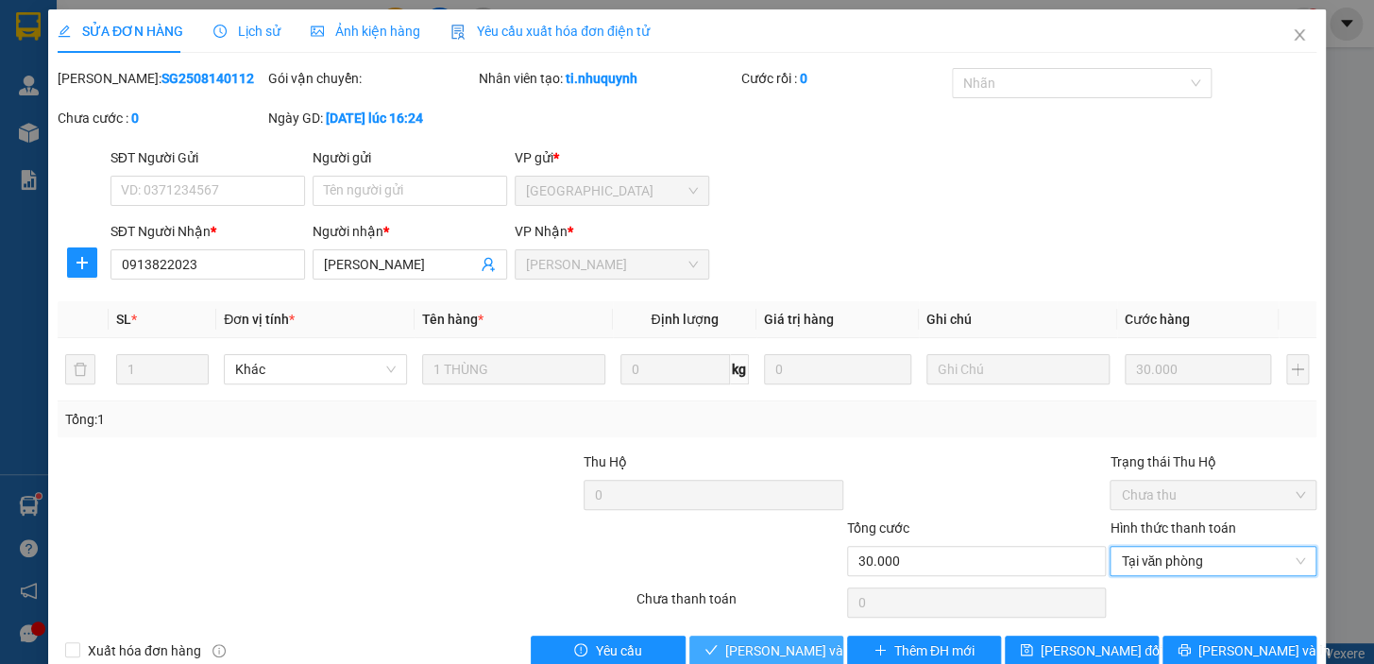
click at [774, 642] on span "Lưu và Giao hàng" at bounding box center [852, 650] width 255 height 21
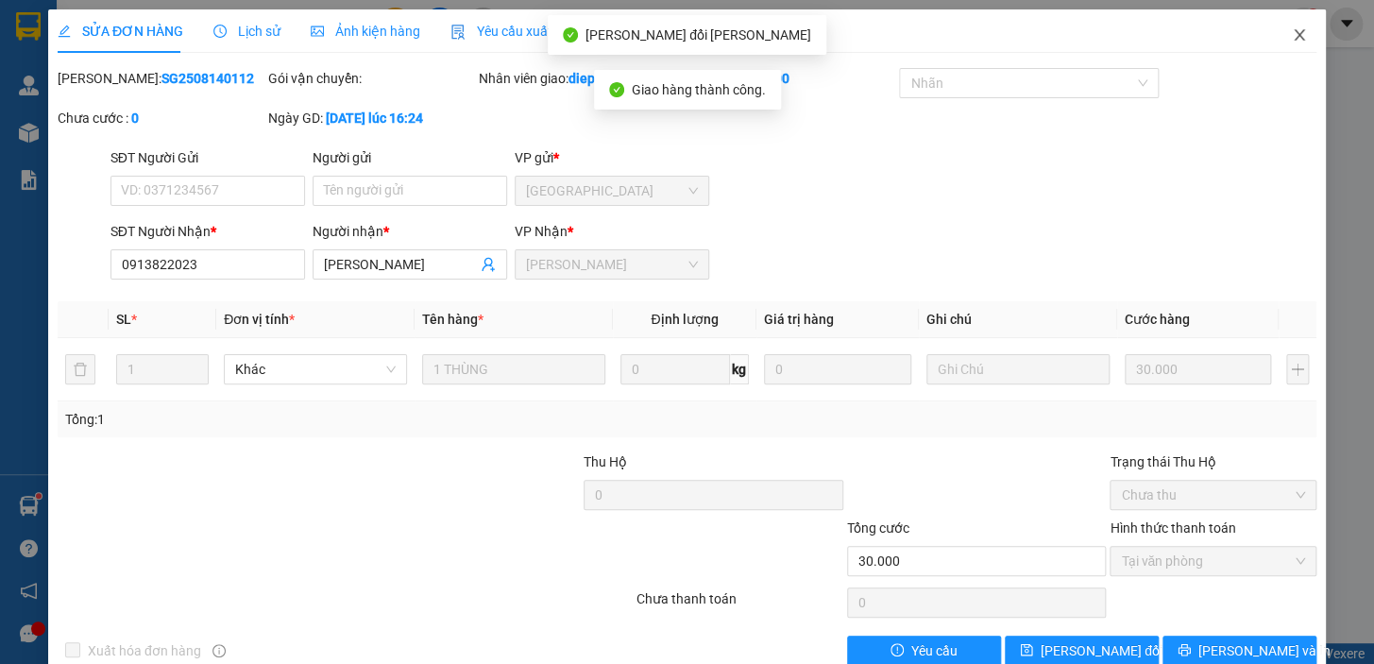
click at [1291, 39] on icon "close" at bounding box center [1298, 34] width 15 height 15
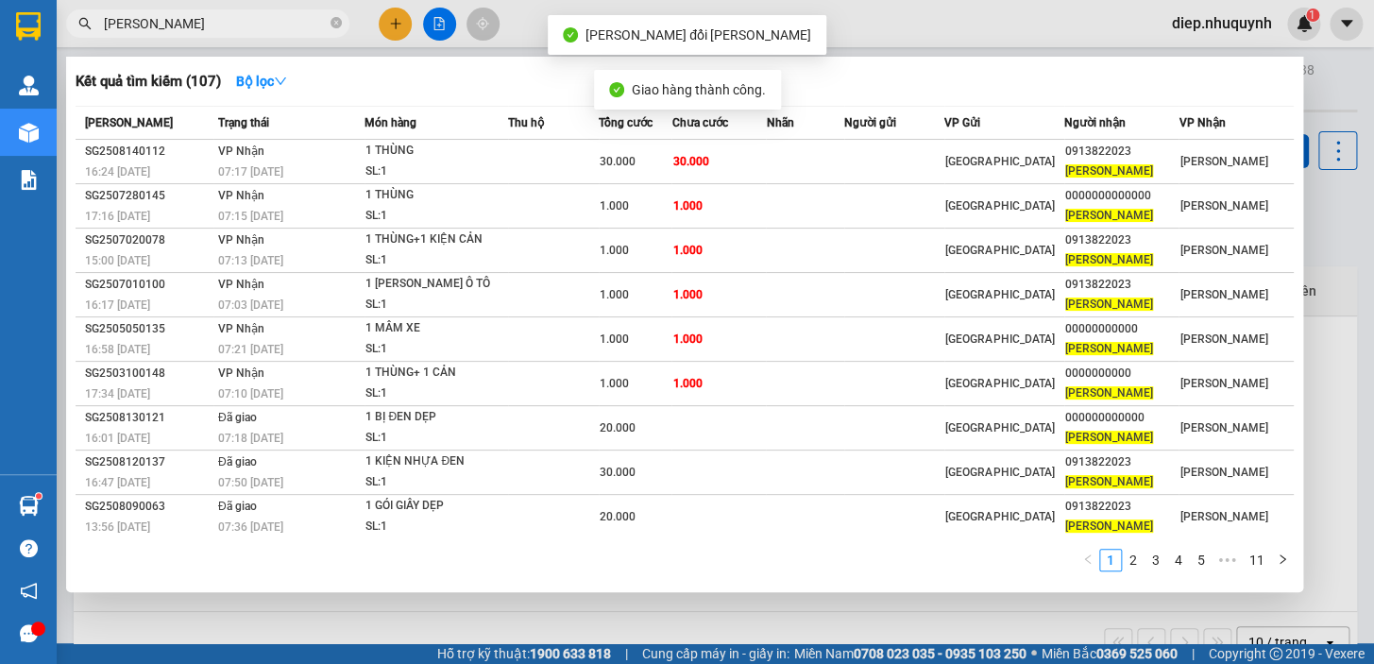
drag, startPoint x: 182, startPoint y: 20, endPoint x: 101, endPoint y: 21, distance: 81.2
click at [101, 21] on span "mạnh dũng" at bounding box center [207, 23] width 283 height 28
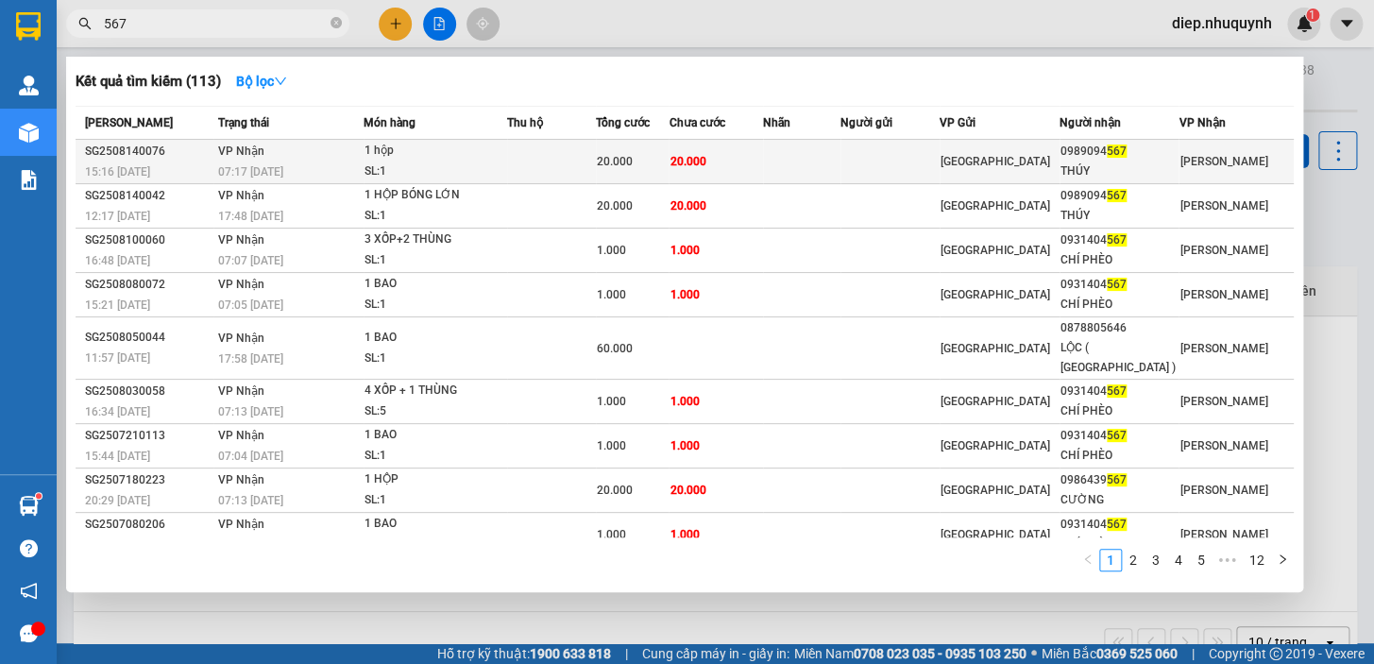
type input "567"
click at [565, 161] on td at bounding box center [552, 162] width 90 height 44
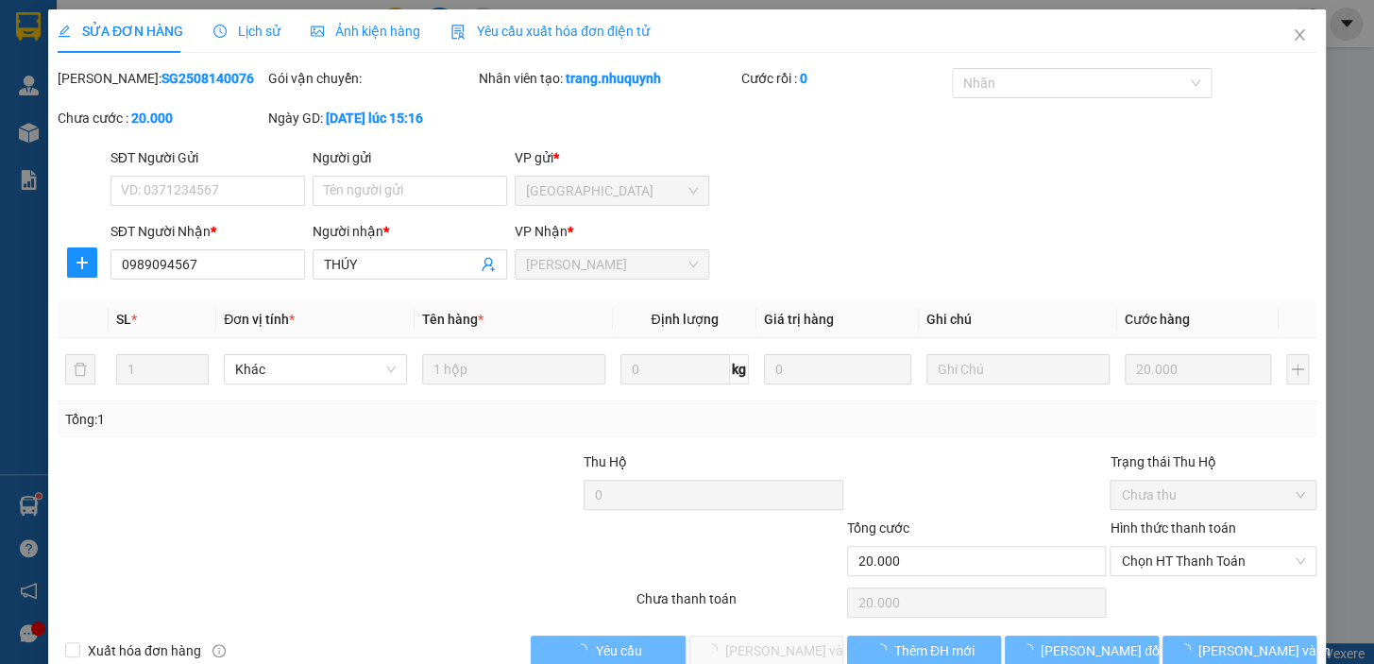
type input "0989094567"
type input "THÚY"
type input "20.000"
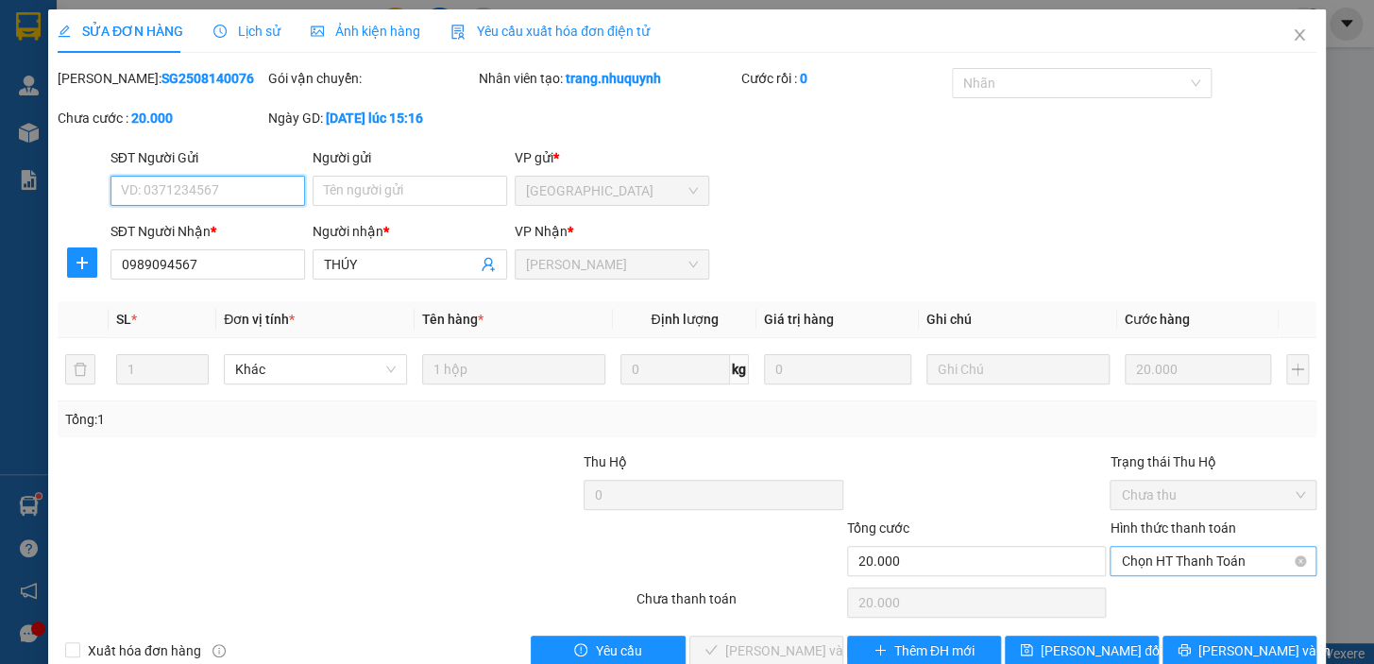
click at [1187, 553] on span "Chọn HT Thanh Toán" at bounding box center [1213, 561] width 184 height 28
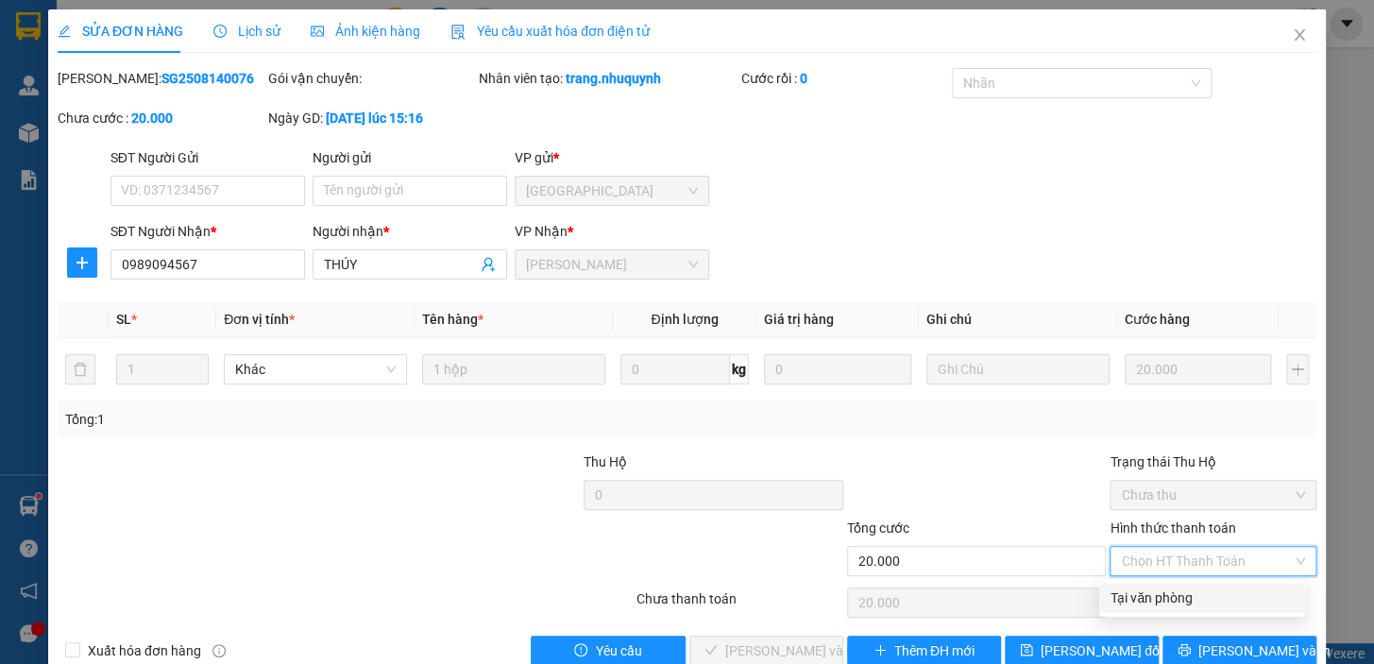
click at [1163, 592] on div "Tại văn phòng" at bounding box center [1201, 597] width 182 height 21
type input "0"
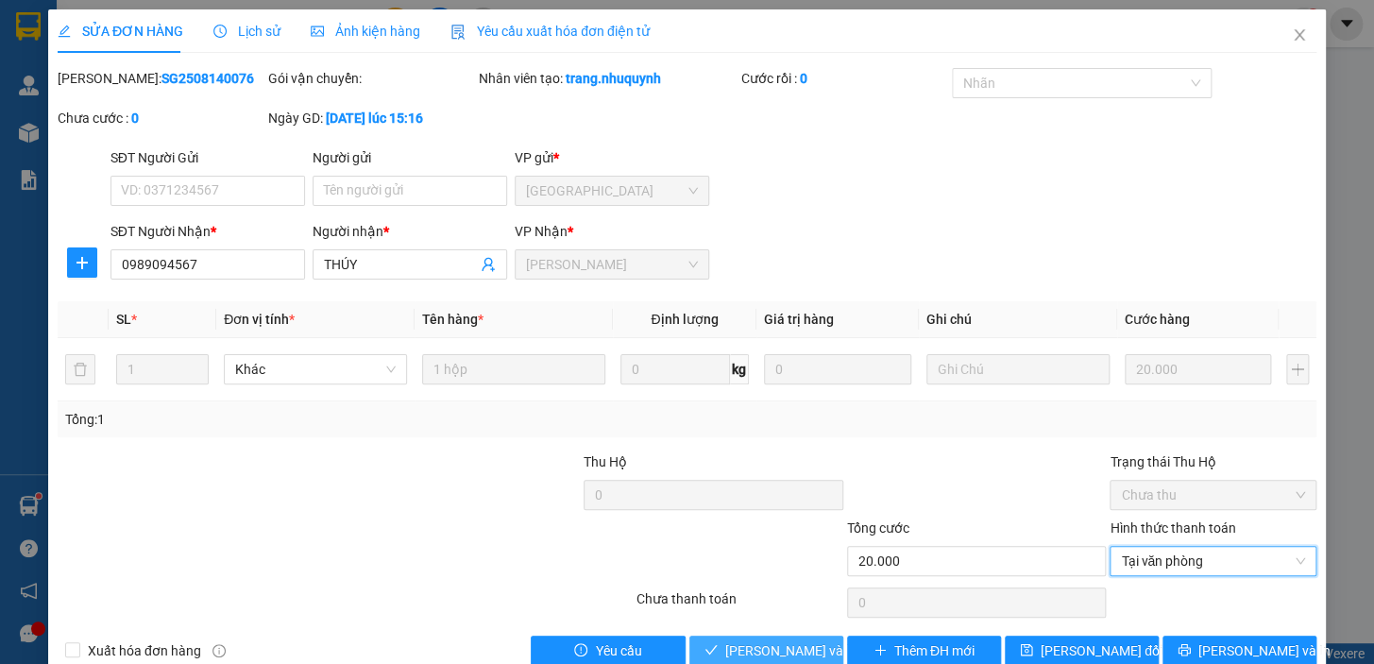
click at [803, 641] on span "Lưu và Giao hàng" at bounding box center [852, 650] width 255 height 21
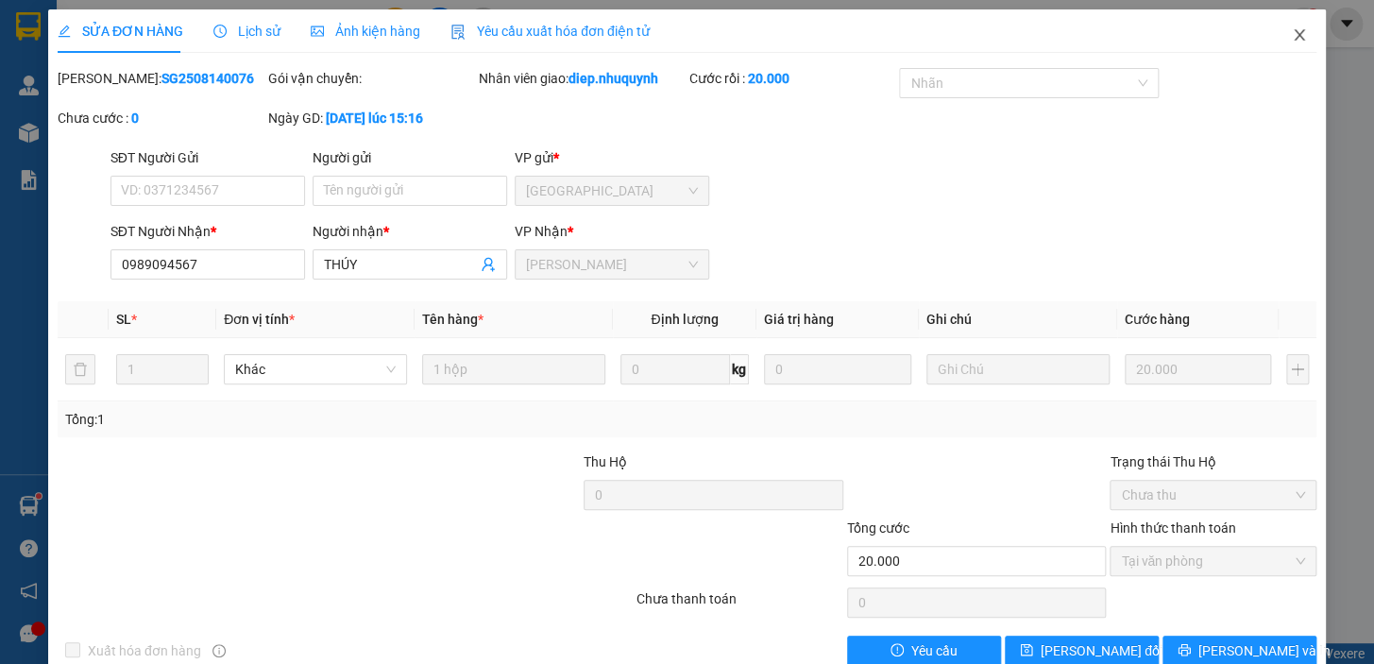
click at [1291, 37] on icon "close" at bounding box center [1298, 34] width 15 height 15
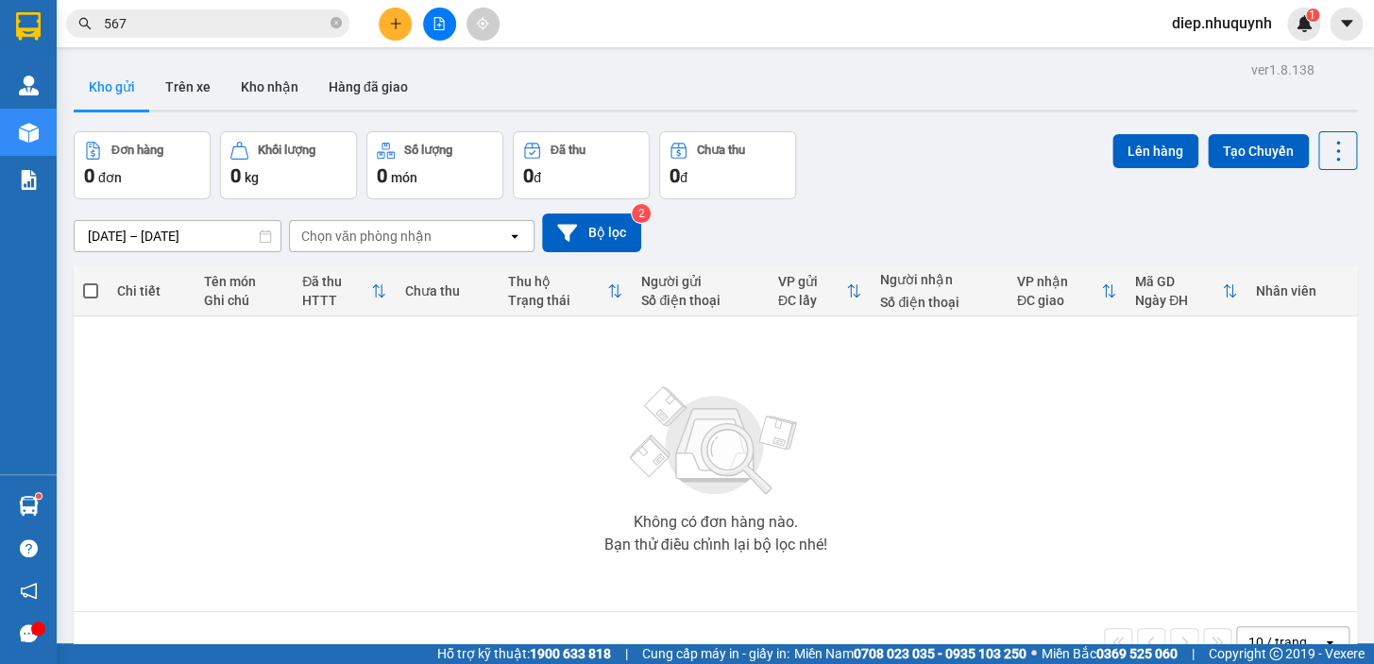
drag, startPoint x: 187, startPoint y: 25, endPoint x: 295, endPoint y: 76, distance: 120.3
click at [188, 25] on input "567" at bounding box center [215, 23] width 223 height 21
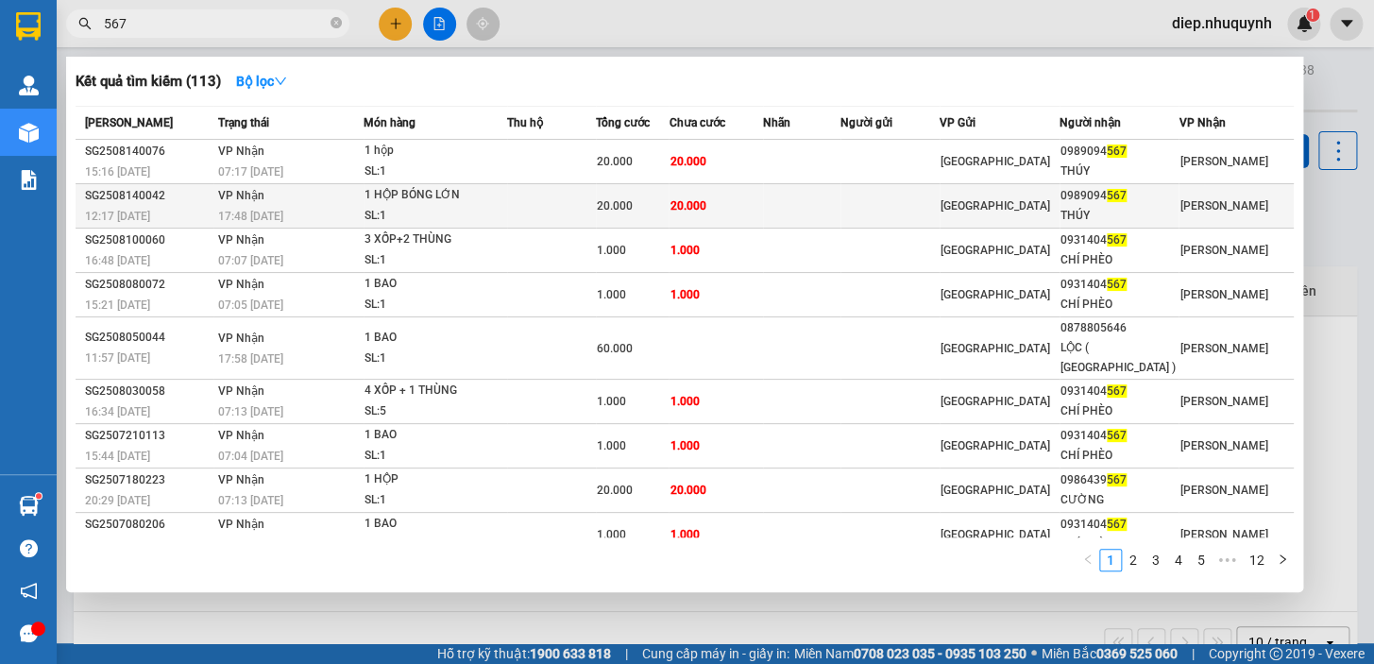
click at [694, 216] on td "20.000" at bounding box center [714, 206] width 93 height 44
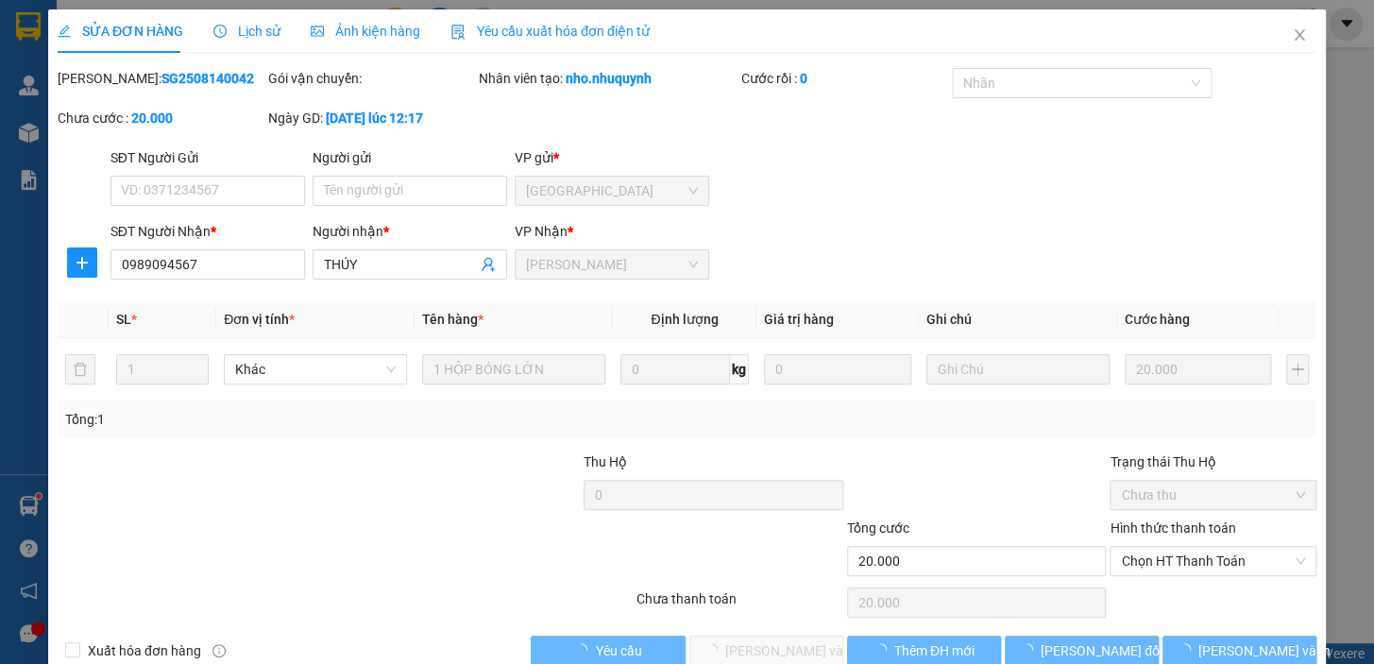
type input "0989094567"
type input "THÚY"
type input "20.000"
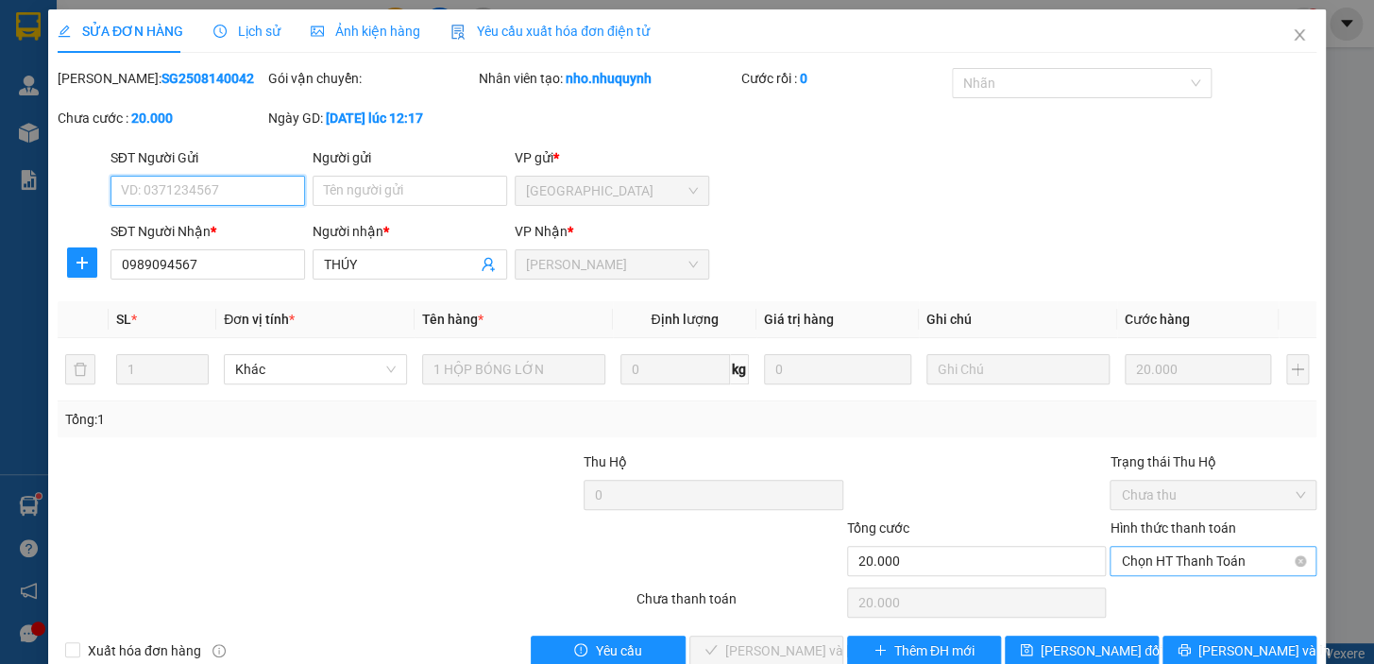
click at [1167, 554] on span "Chọn HT Thanh Toán" at bounding box center [1213, 561] width 184 height 28
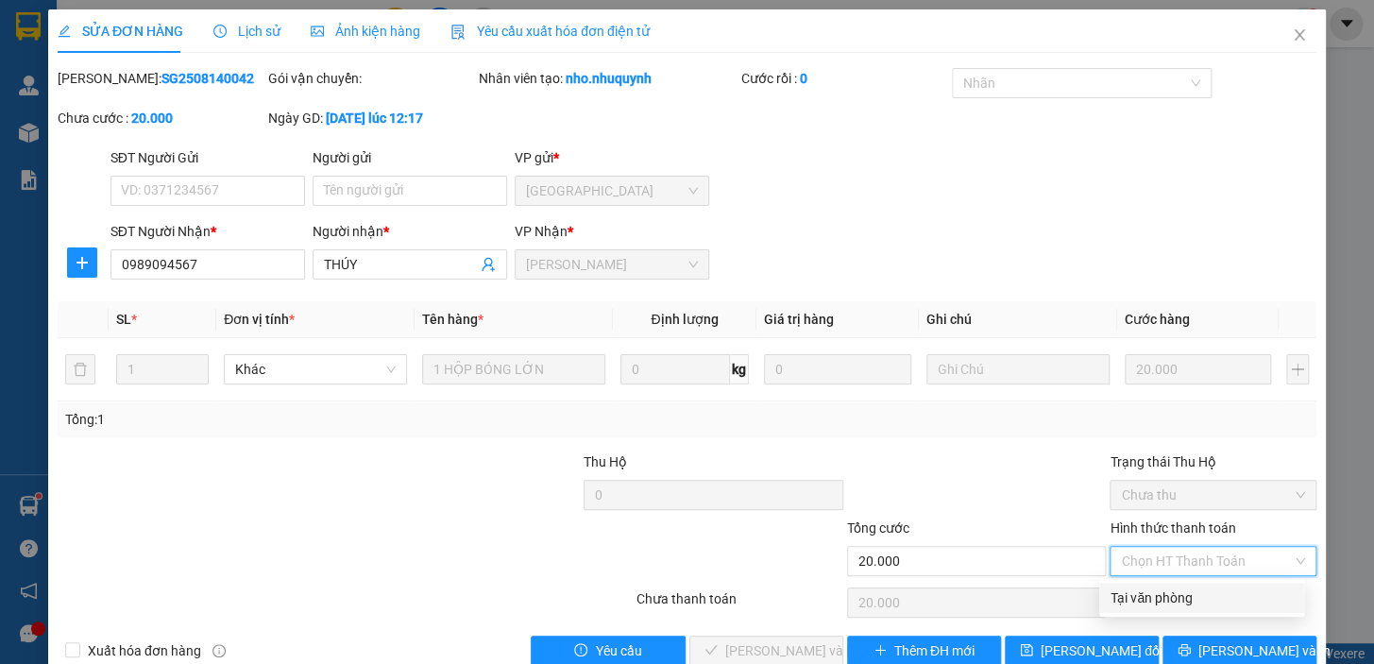
click at [1155, 595] on div "Tại văn phòng" at bounding box center [1201, 597] width 182 height 21
type input "0"
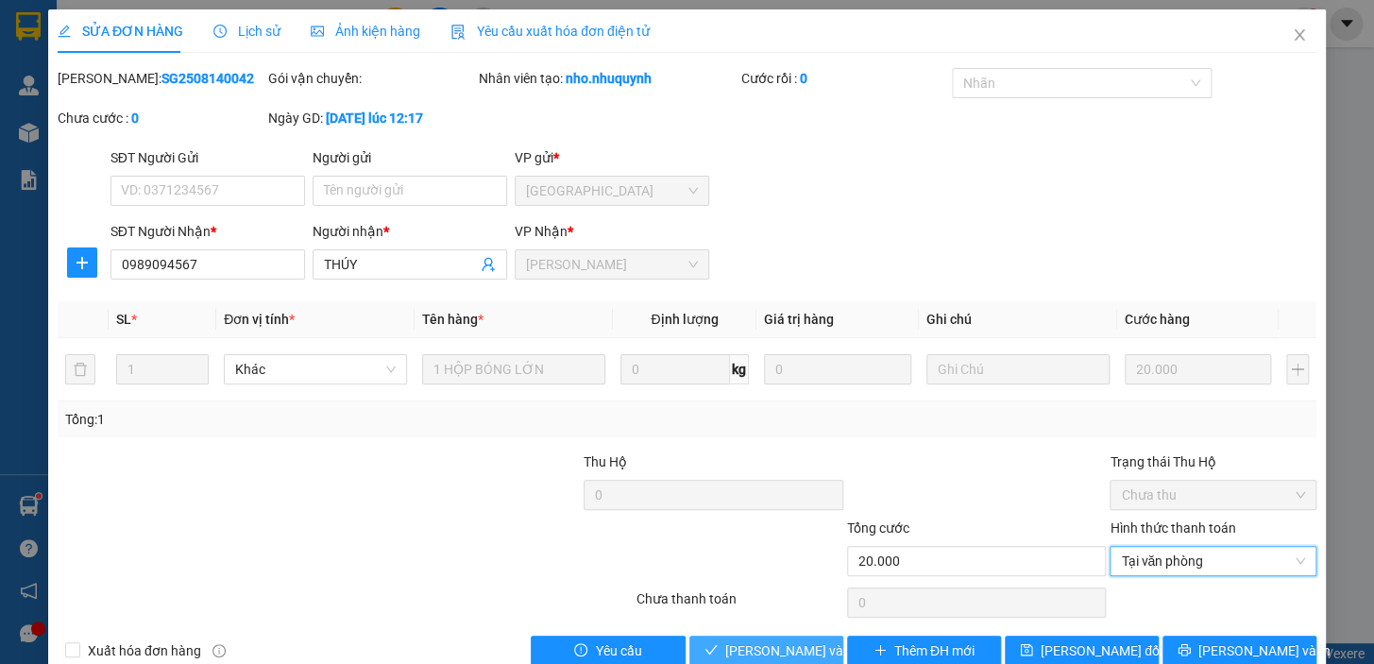
click at [755, 642] on span "Lưu và Giao hàng" at bounding box center [852, 650] width 255 height 21
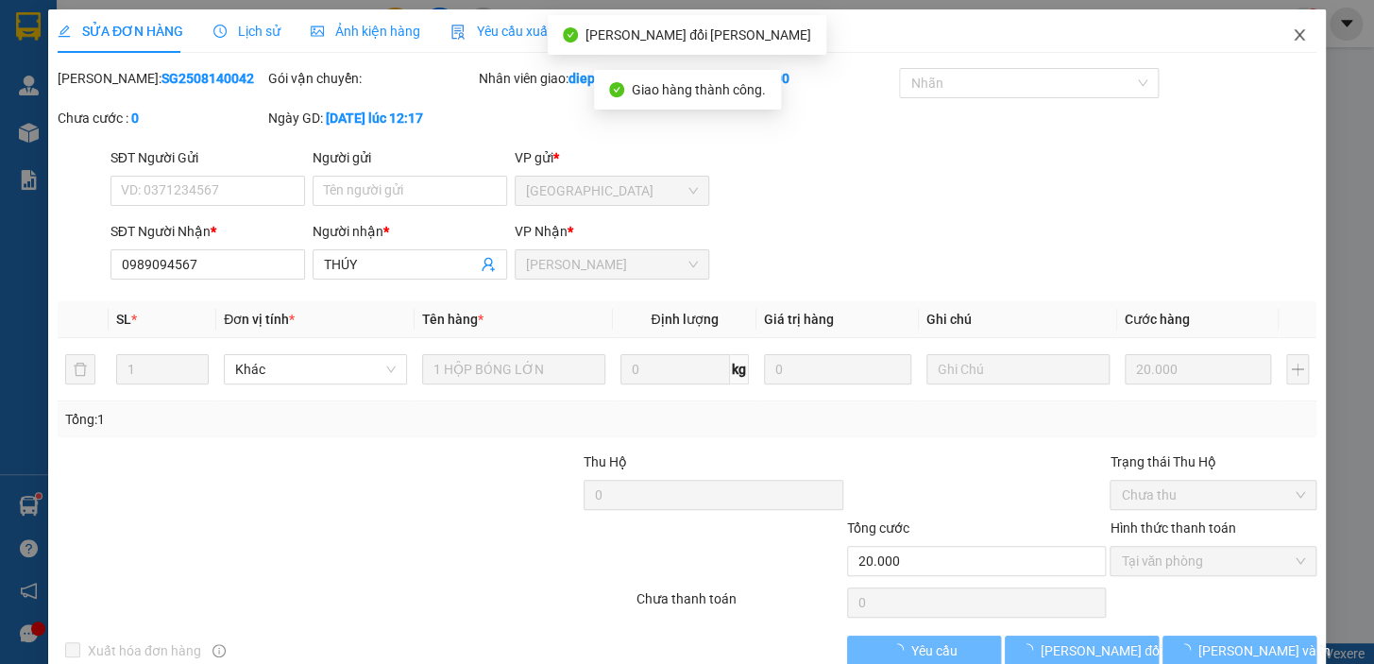
click at [1291, 42] on icon "close" at bounding box center [1298, 34] width 15 height 15
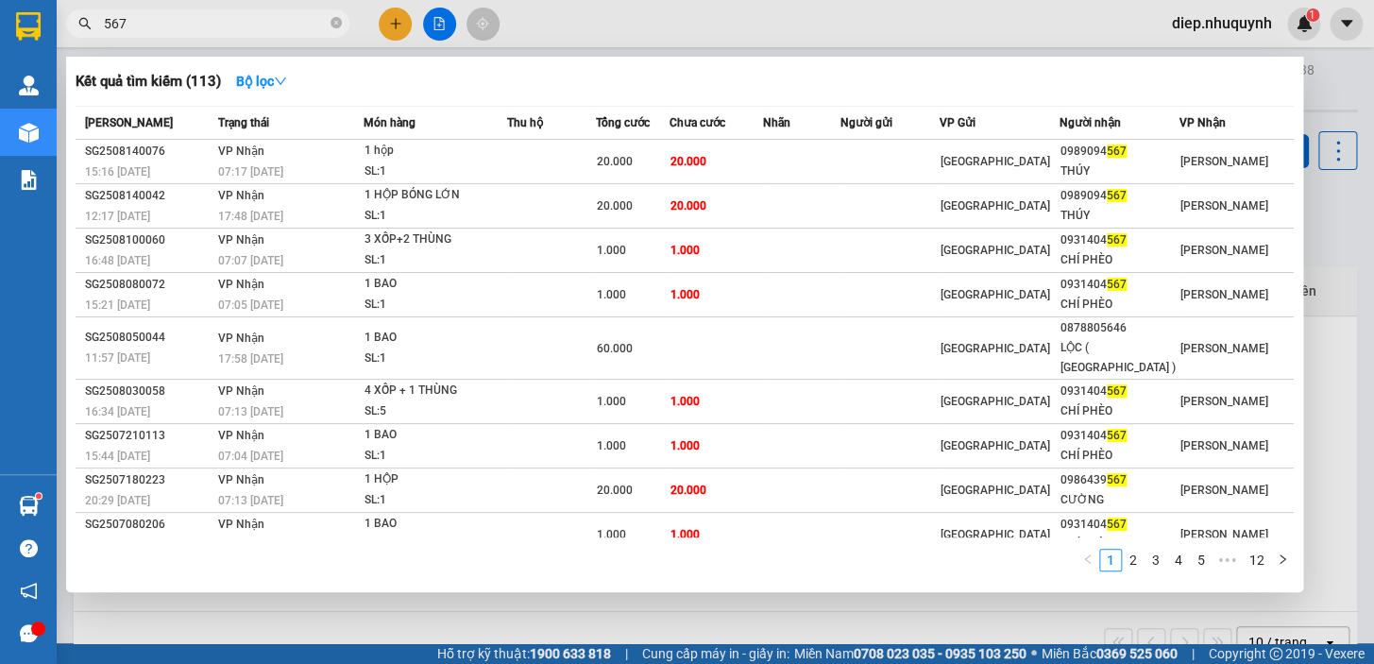
drag, startPoint x: 149, startPoint y: 25, endPoint x: 92, endPoint y: 23, distance: 57.7
click at [92, 23] on span "567" at bounding box center [207, 23] width 283 height 28
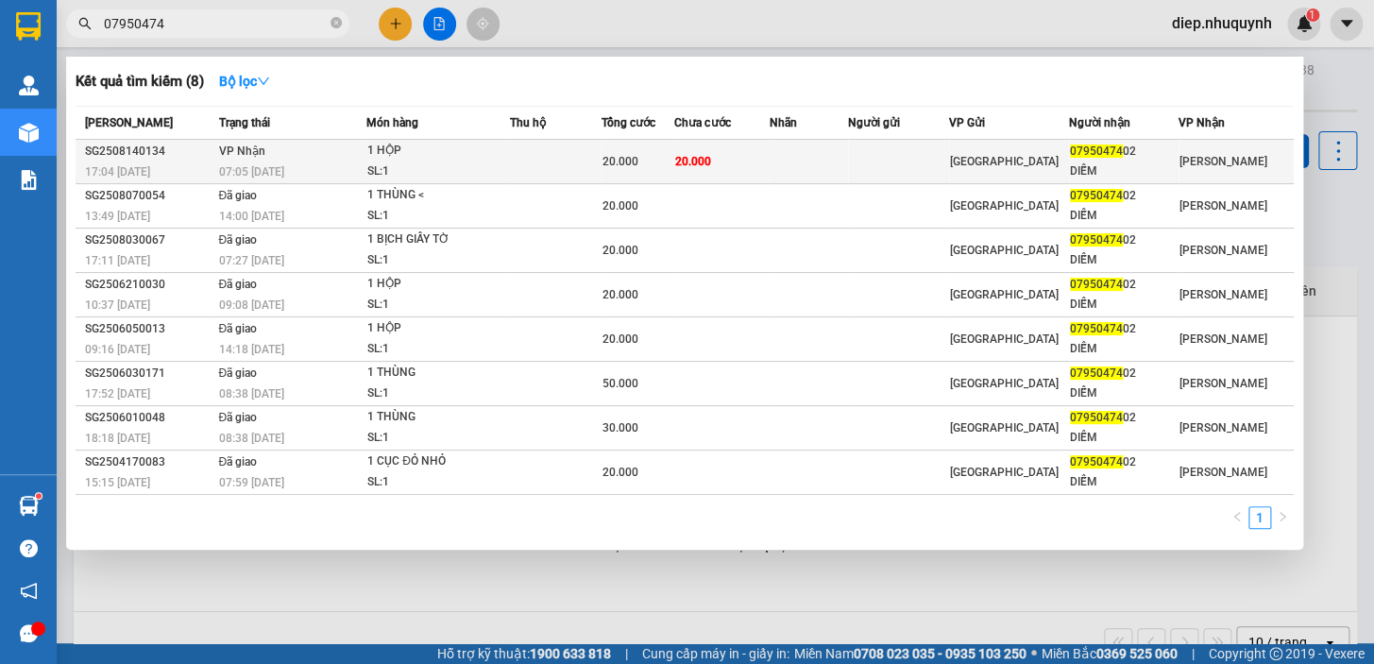
type input "07950474"
click at [444, 151] on div "1 HỘP" at bounding box center [438, 151] width 142 height 21
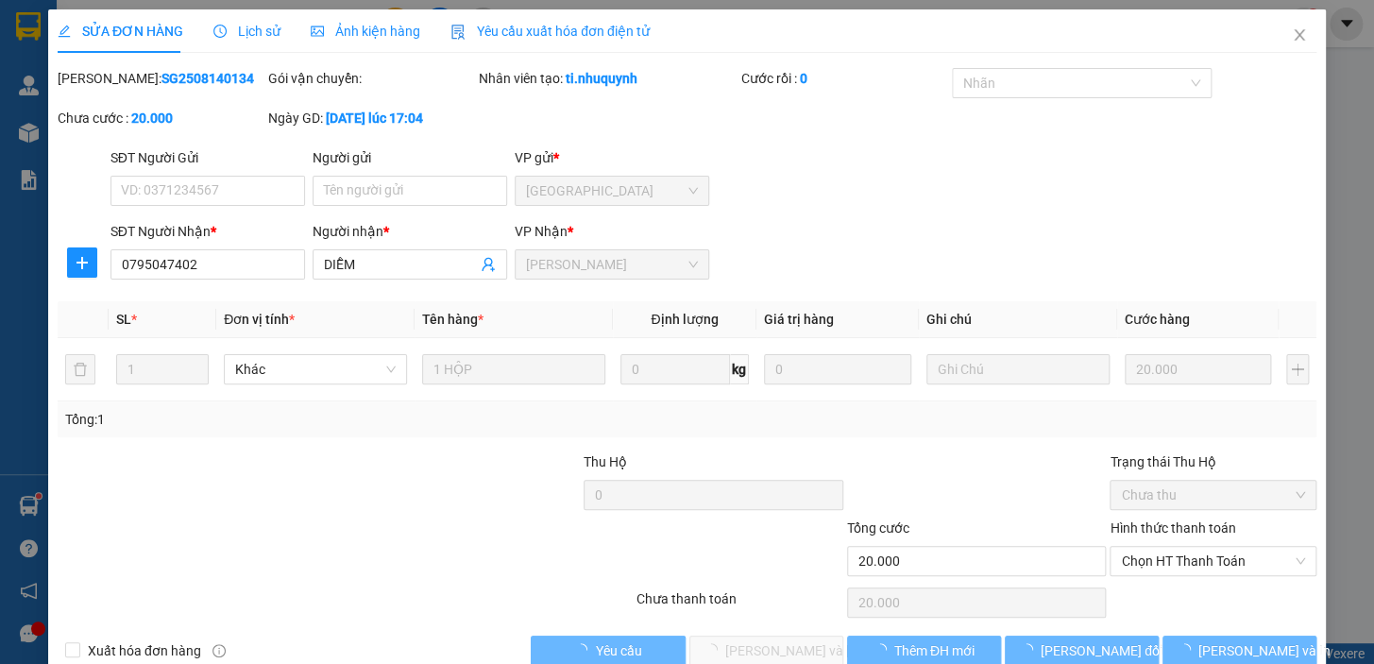
type input "0795047402"
type input "DIỄM"
type input "20.000"
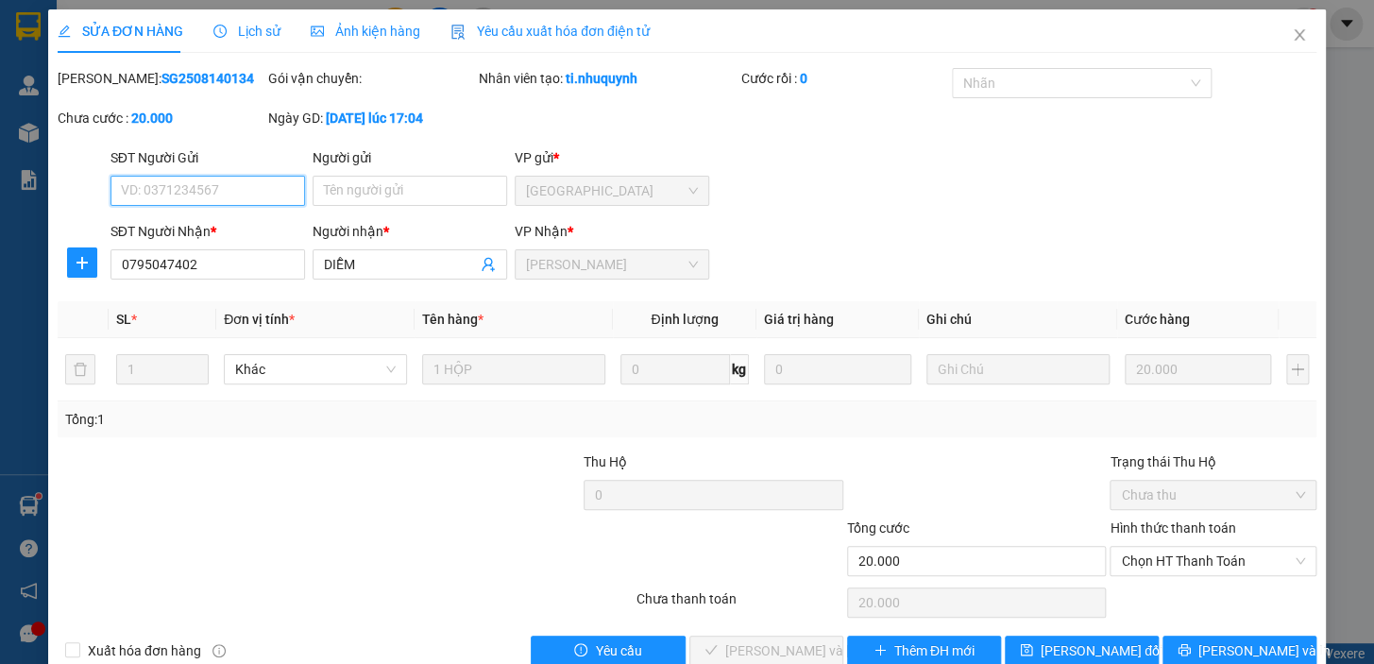
drag, startPoint x: 1181, startPoint y: 559, endPoint x: 1163, endPoint y: 597, distance: 41.8
click at [1180, 559] on span "Chọn HT Thanh Toán" at bounding box center [1213, 561] width 184 height 28
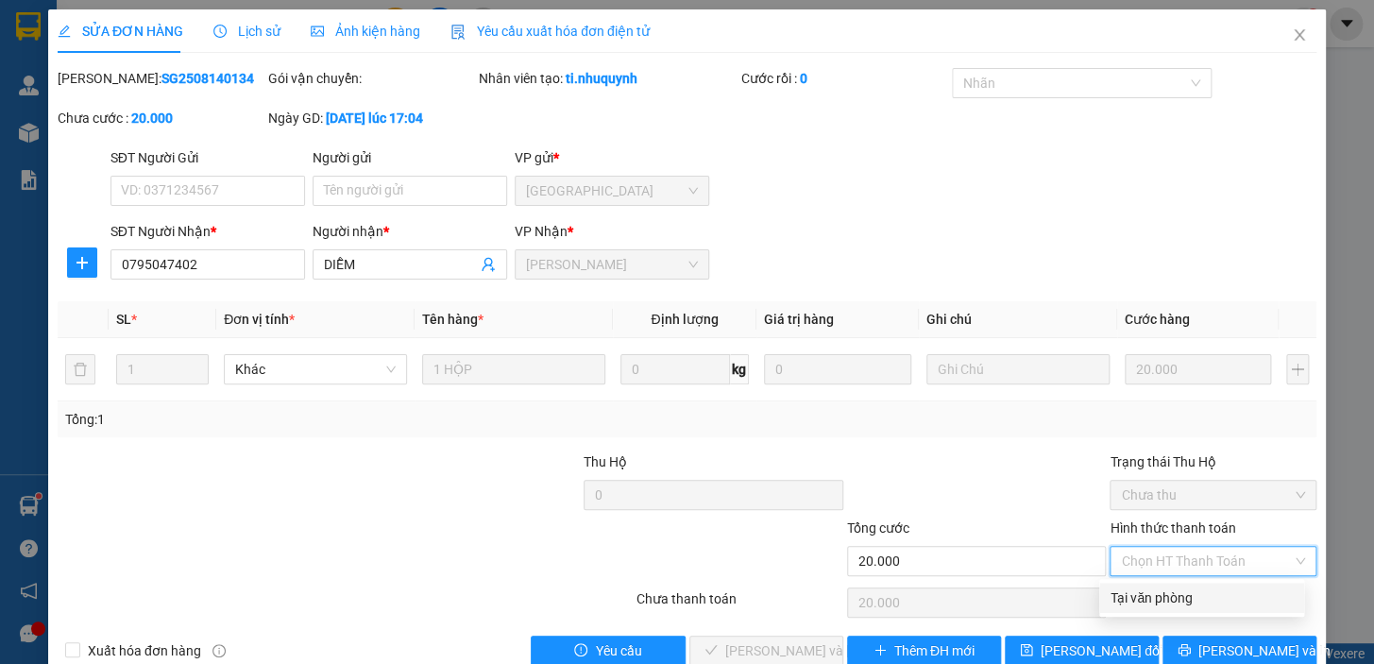
click at [1161, 598] on div "Tại văn phòng" at bounding box center [1201, 597] width 182 height 21
type input "0"
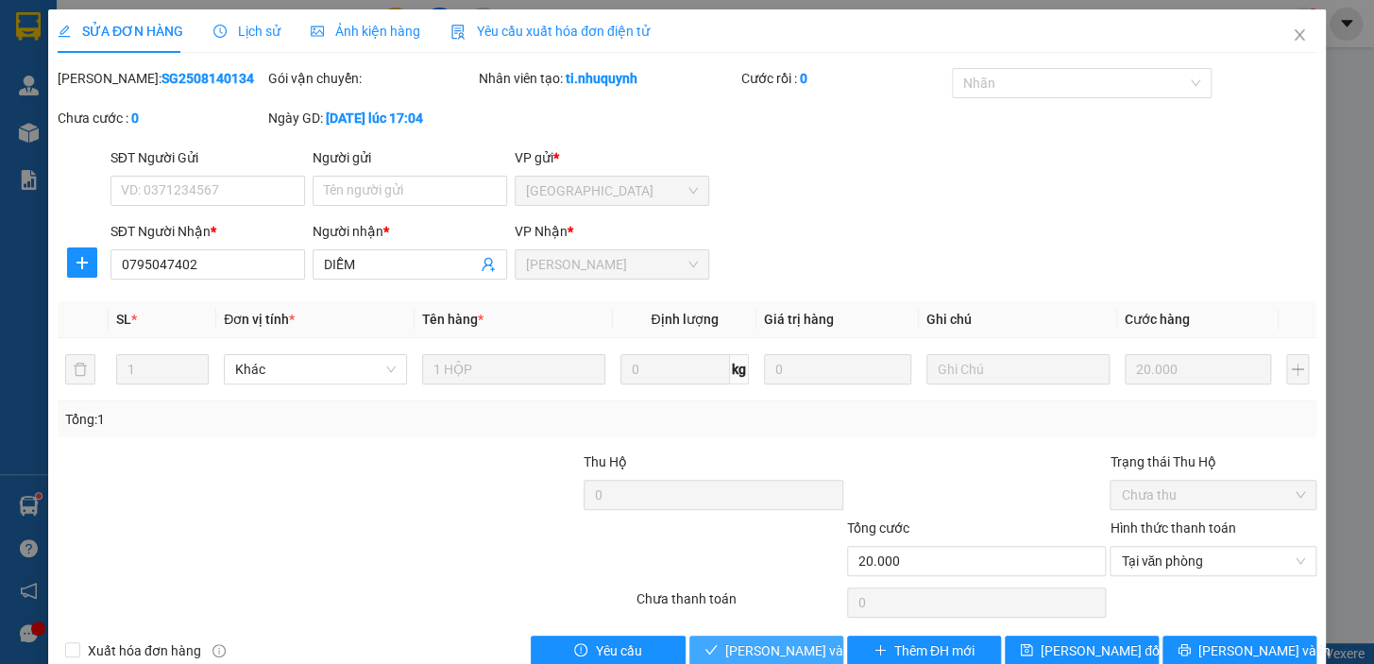
click at [749, 649] on span "Lưu và Giao hàng" at bounding box center [852, 650] width 255 height 21
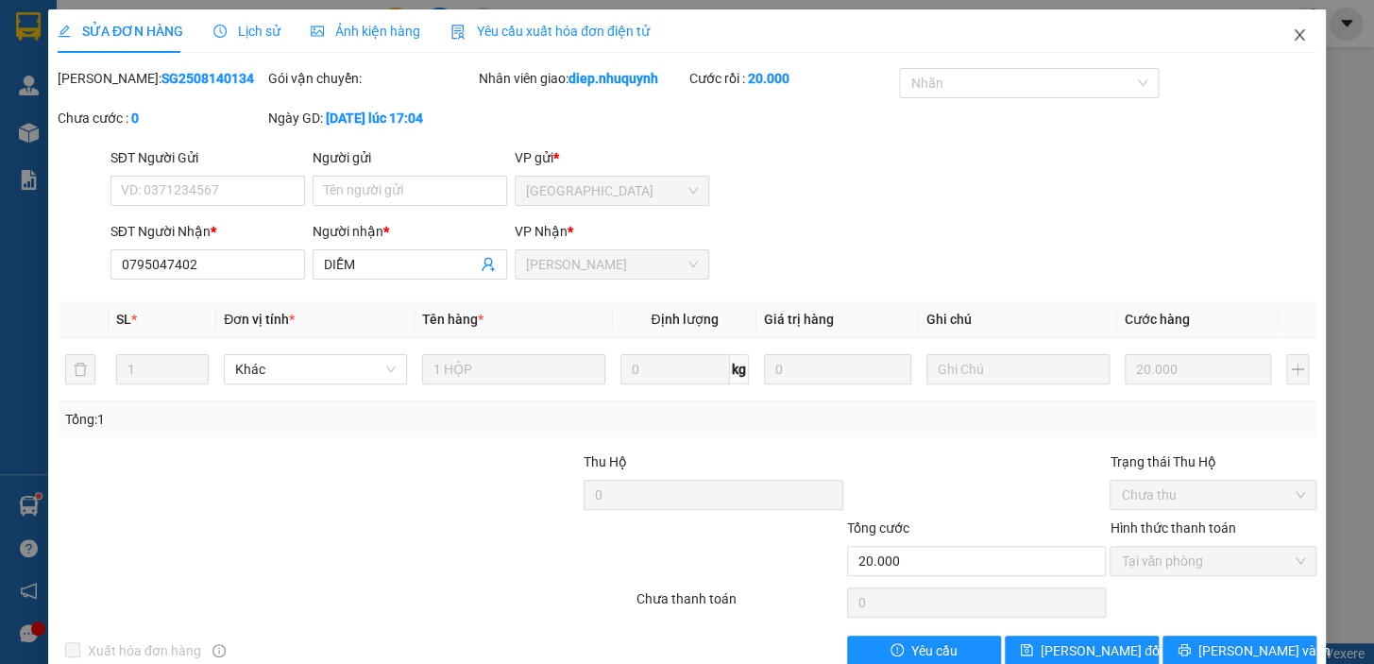
click at [1293, 31] on icon "close" at bounding box center [1298, 34] width 10 height 11
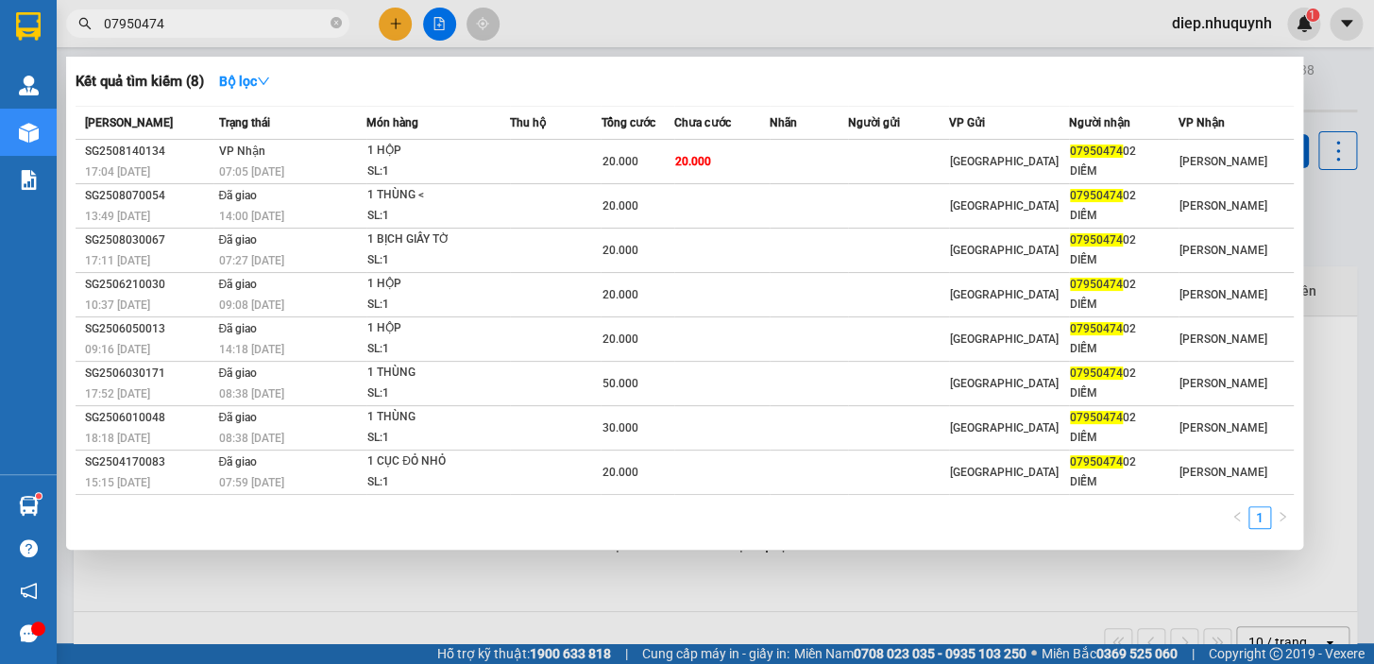
drag, startPoint x: 188, startPoint y: 19, endPoint x: 85, endPoint y: 21, distance: 102.9
click at [85, 21] on div "07950474" at bounding box center [184, 23] width 368 height 28
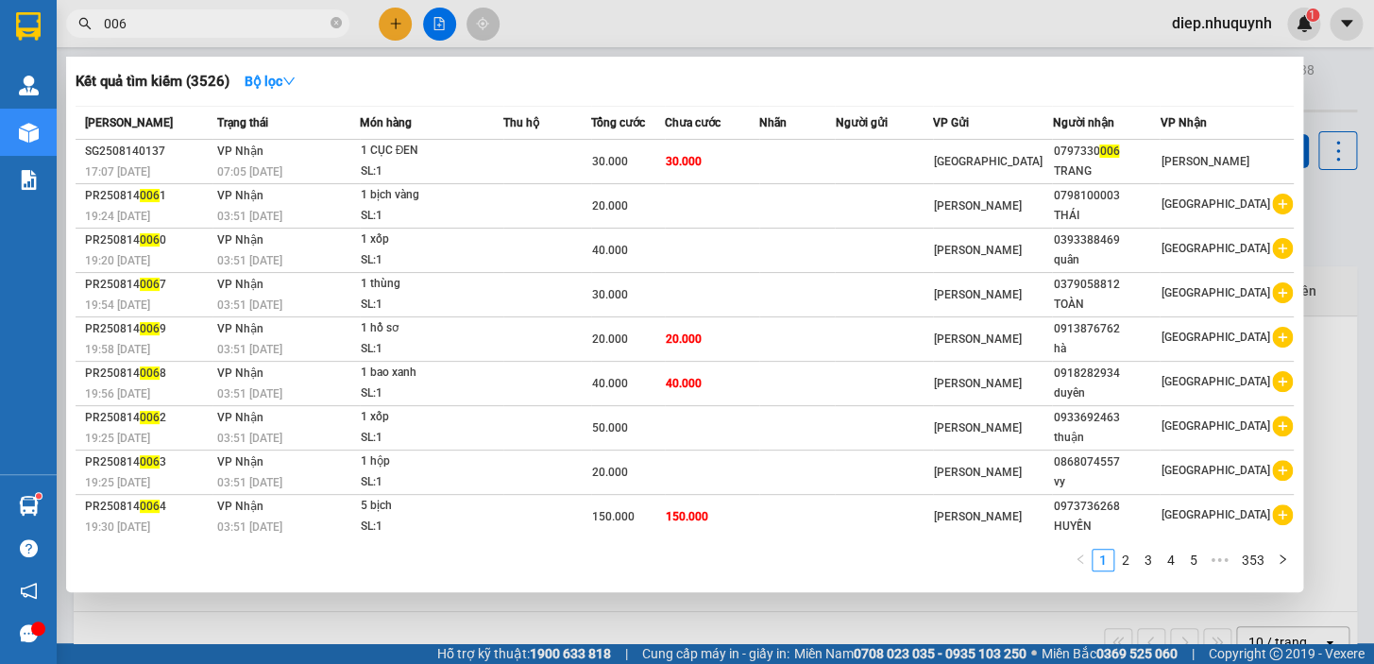
drag, startPoint x: 142, startPoint y: 23, endPoint x: 93, endPoint y: 23, distance: 49.1
click at [93, 23] on span "006" at bounding box center [207, 23] width 283 height 28
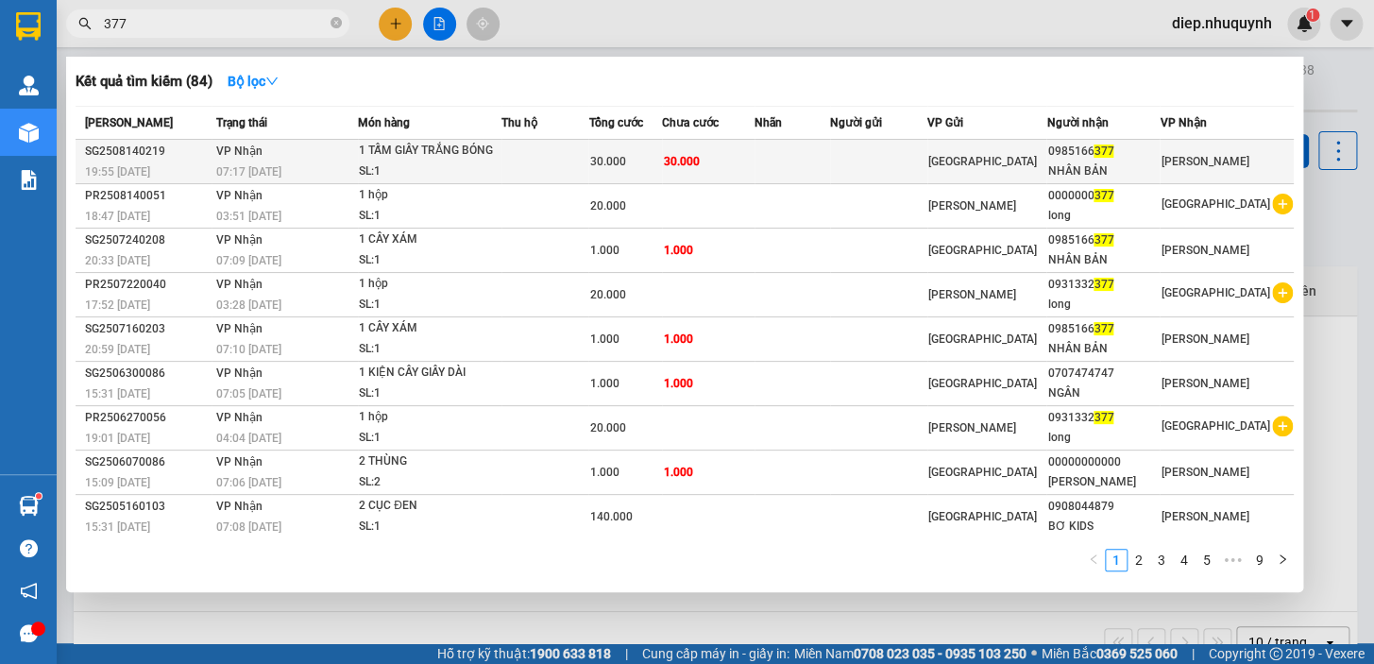
type input "377"
click at [693, 168] on span "30.000" at bounding box center [681, 160] width 36 height 15
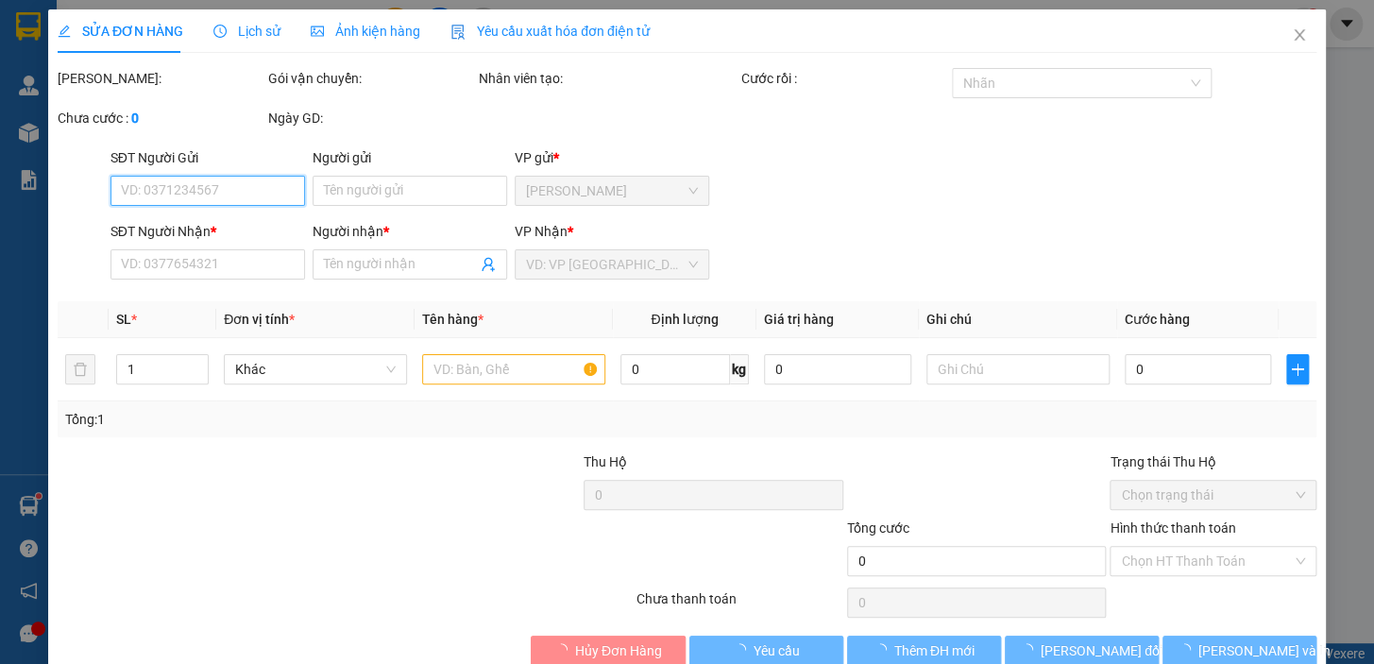
type input "0985166377"
type input "NHÂN BẢN"
type input "30.000"
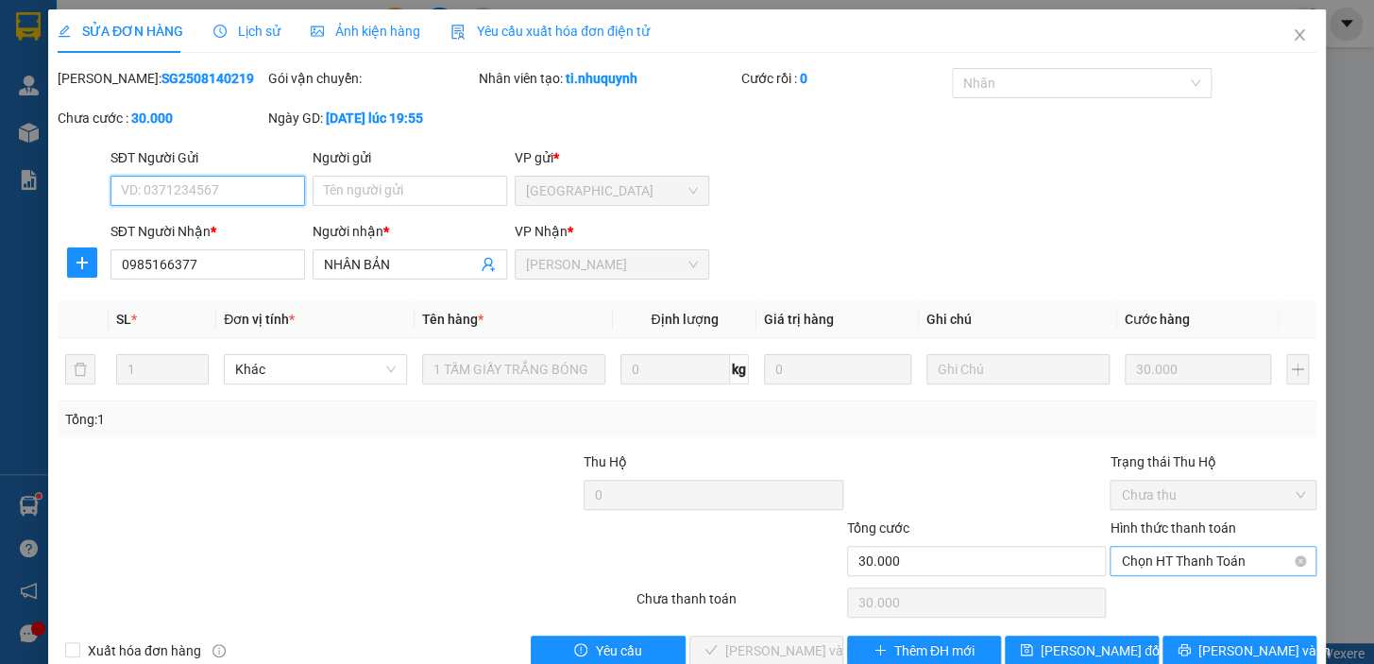
click at [1170, 565] on span "Chọn HT Thanh Toán" at bounding box center [1213, 561] width 184 height 28
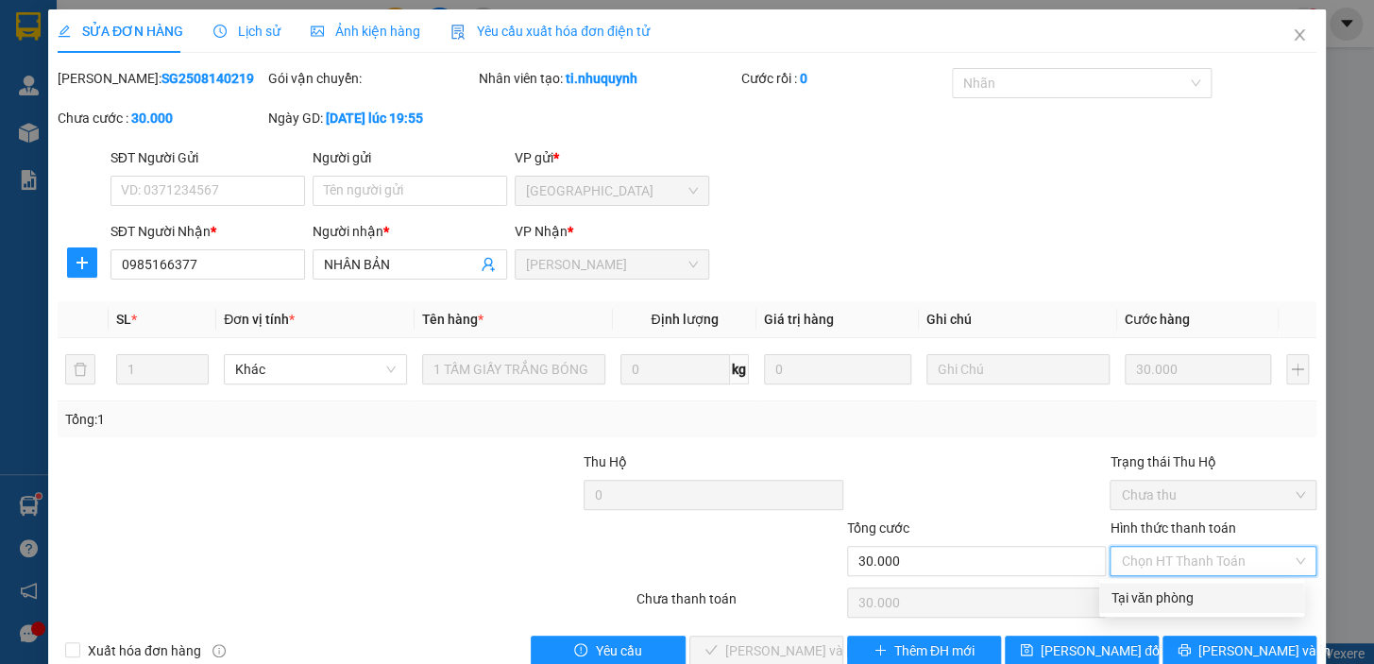
click at [1175, 592] on div "Tại văn phòng" at bounding box center [1201, 597] width 182 height 21
type input "0"
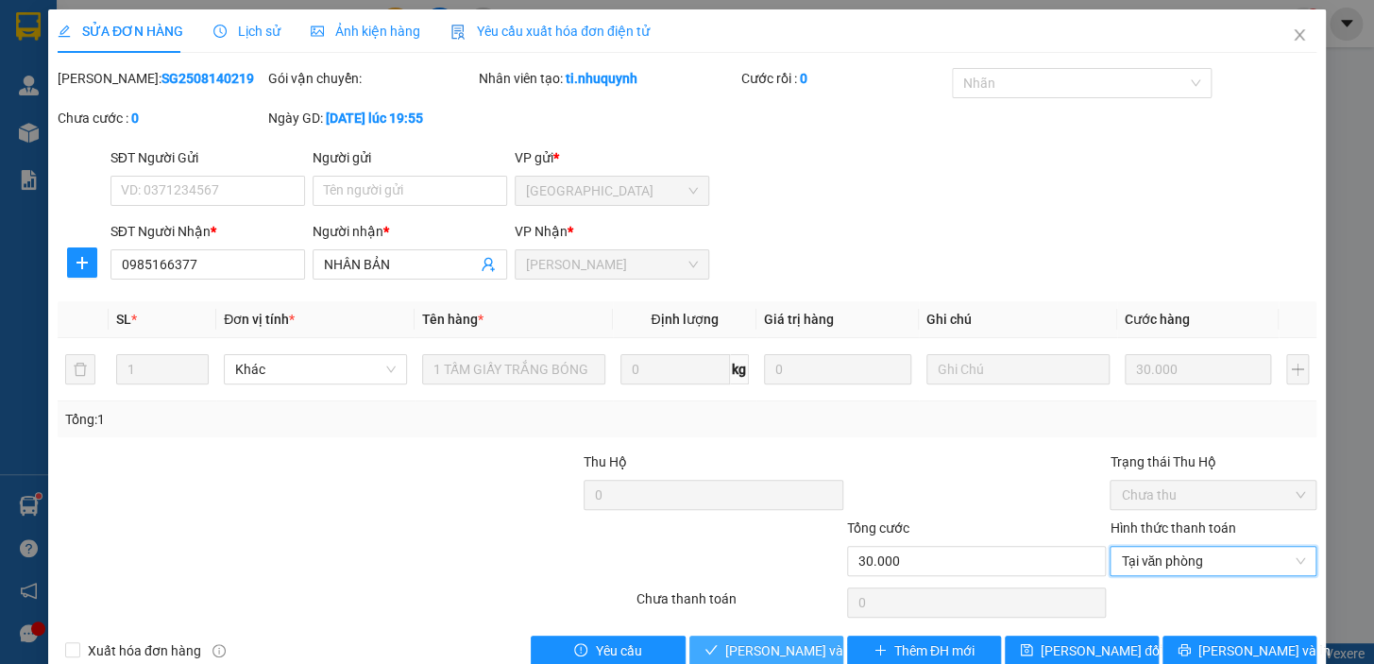
click at [814, 652] on span "Lưu và Giao hàng" at bounding box center [852, 650] width 255 height 21
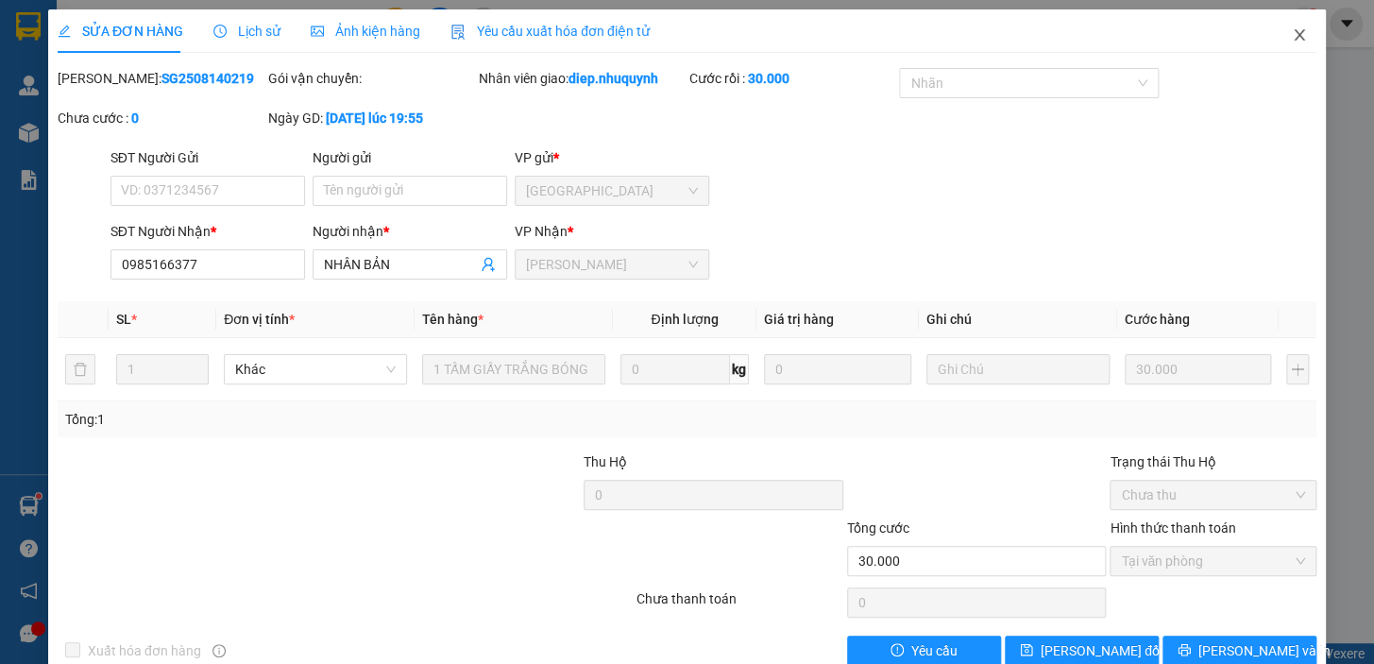
click at [1291, 38] on icon "close" at bounding box center [1298, 34] width 15 height 15
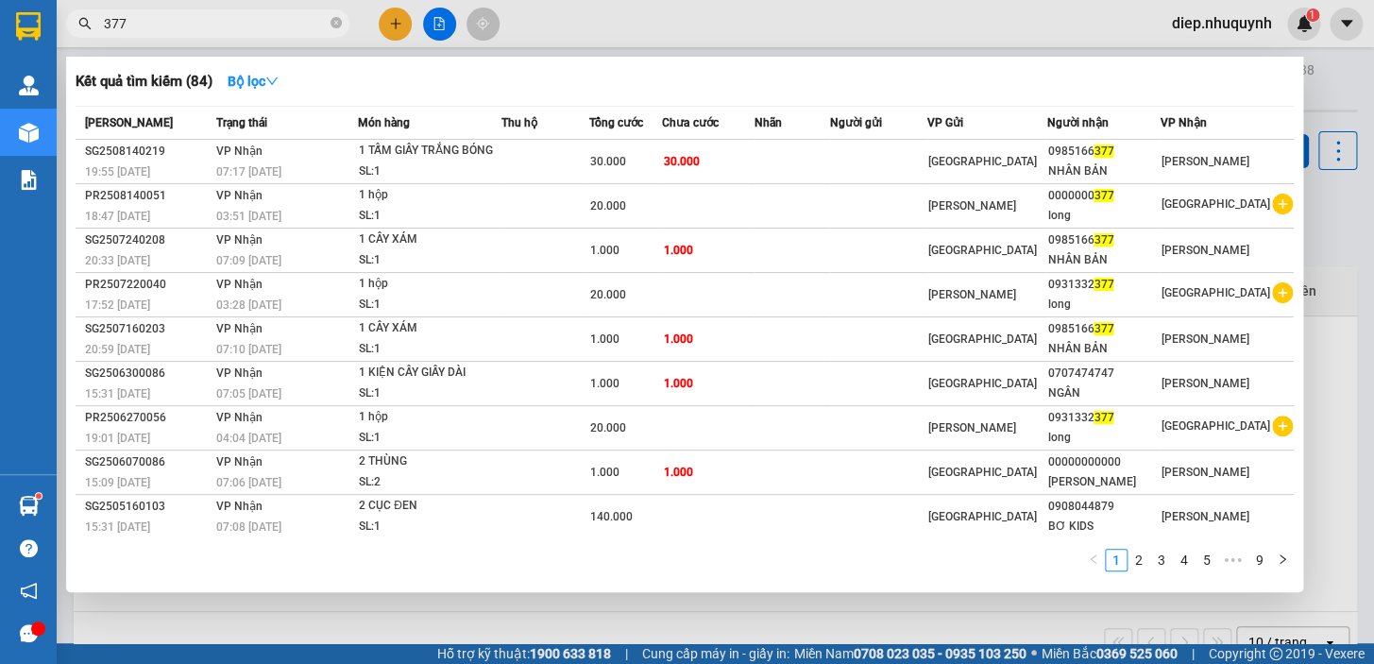
drag, startPoint x: 143, startPoint y: 31, endPoint x: 93, endPoint y: 25, distance: 50.4
click at [93, 25] on span "377" at bounding box center [207, 23] width 283 height 28
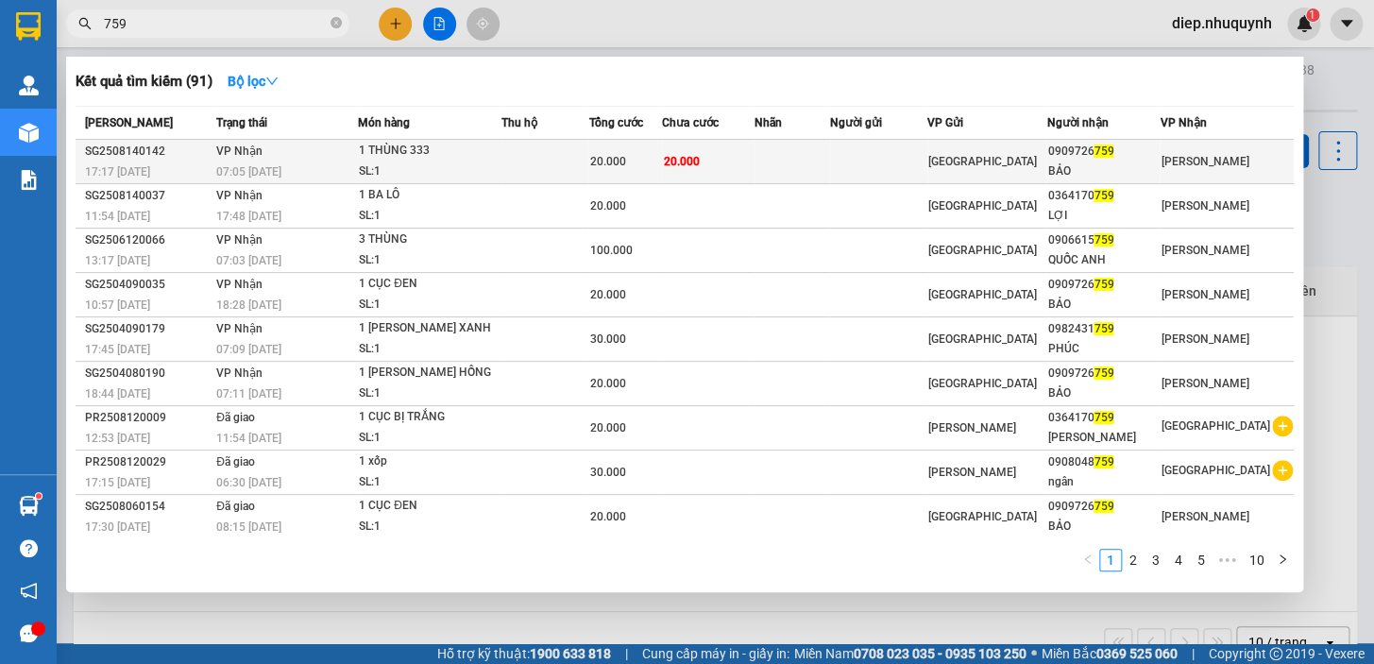
type input "759"
click at [520, 162] on td at bounding box center [544, 162] width 87 height 44
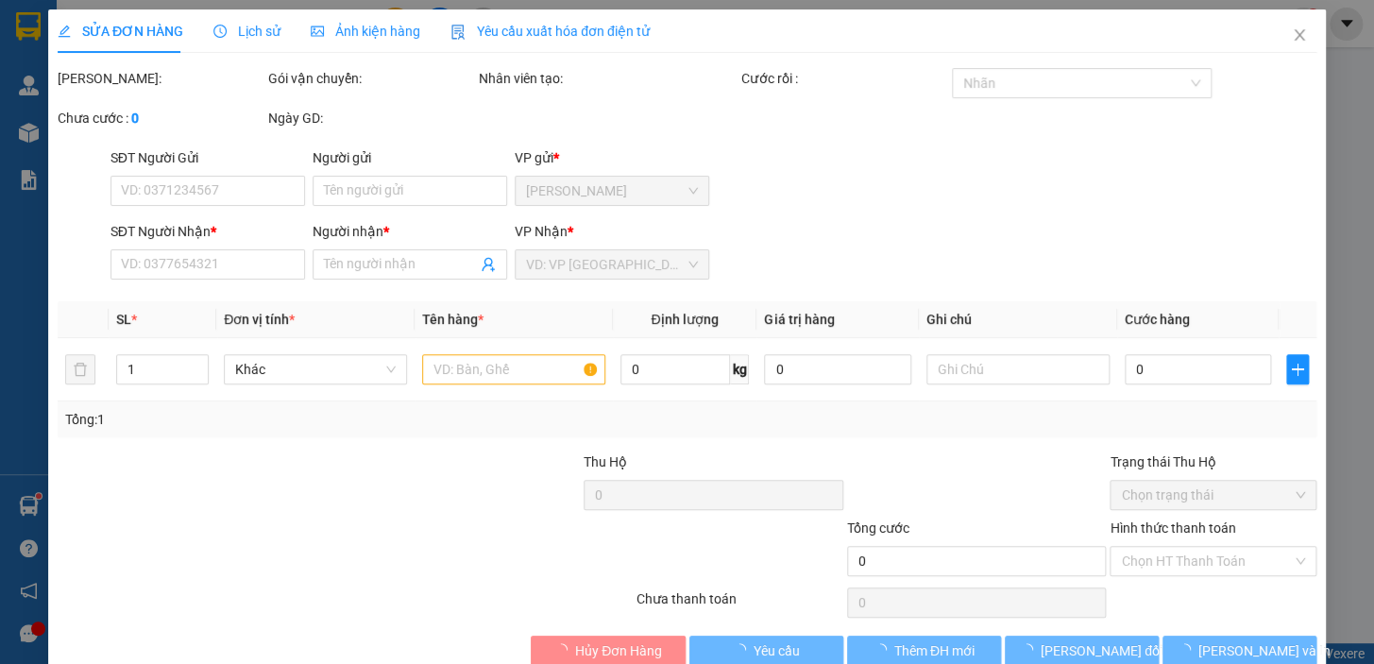
type input "0909726759"
type input "BẢO"
type input "20.000"
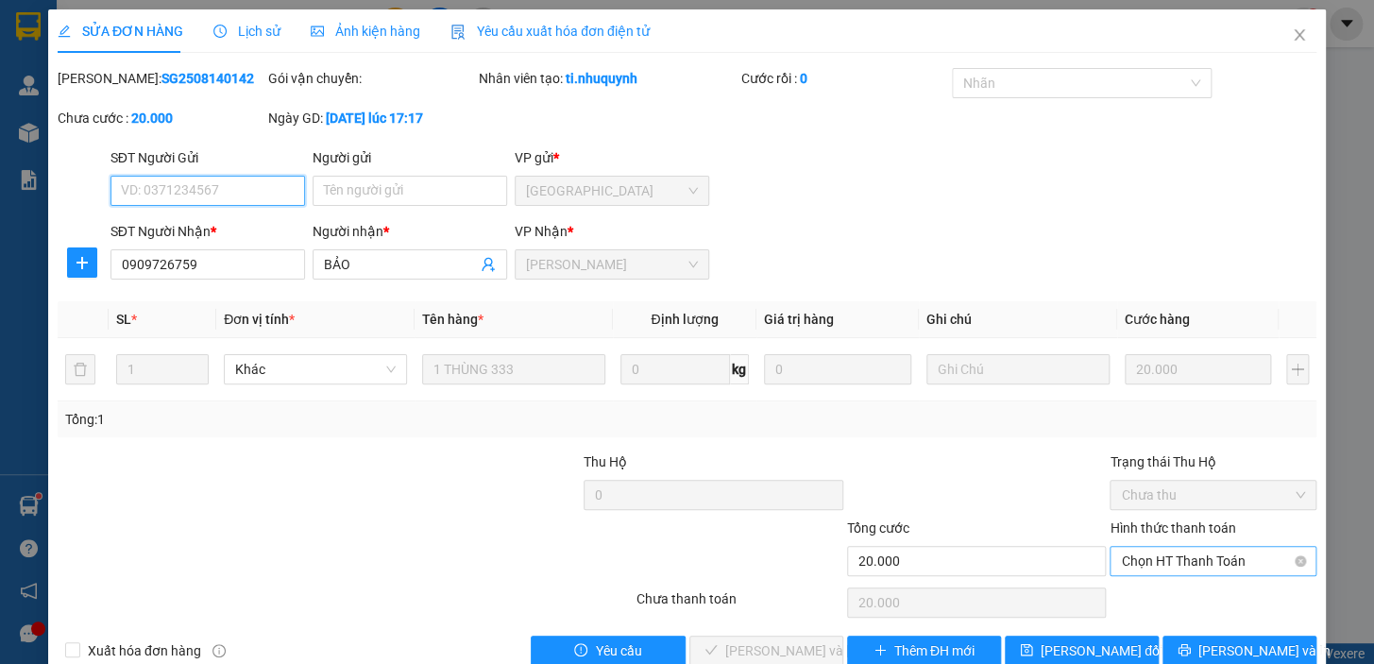
click at [1182, 566] on span "Chọn HT Thanh Toán" at bounding box center [1213, 561] width 184 height 28
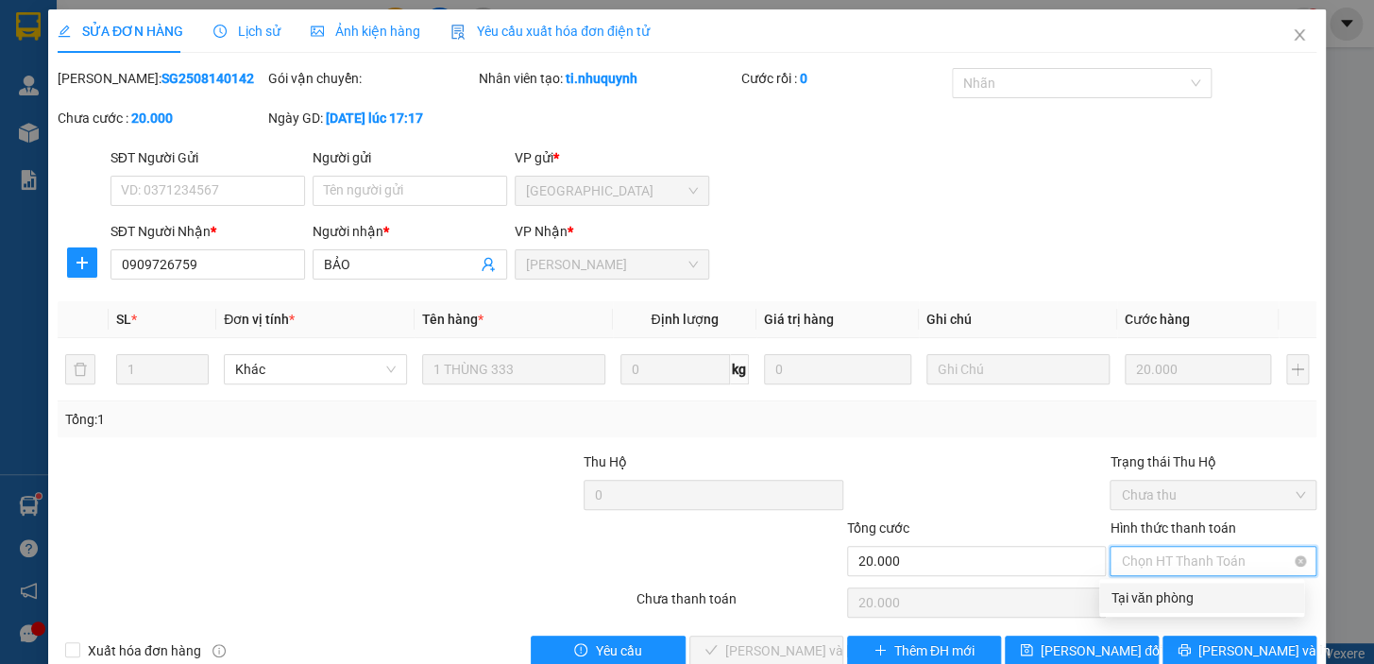
click at [1189, 596] on div "Tại văn phòng" at bounding box center [1201, 597] width 182 height 21
type input "0"
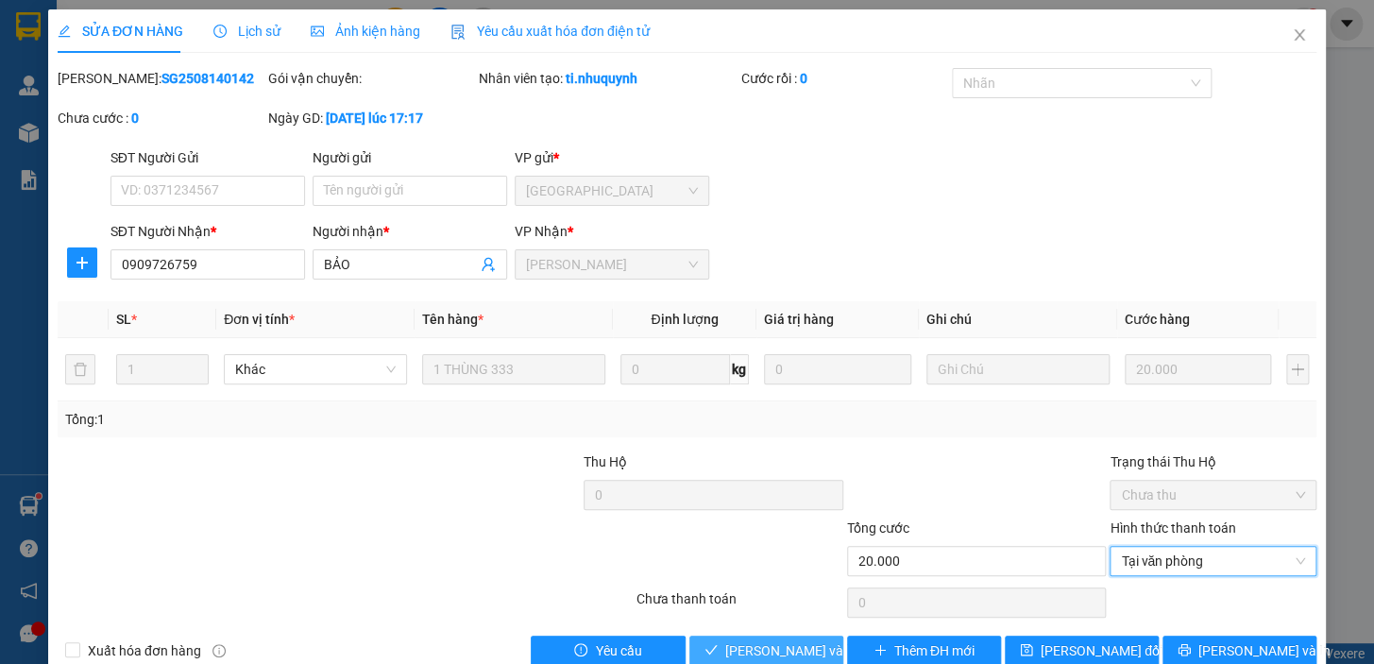
click at [791, 649] on span "Lưu và Giao hàng" at bounding box center [852, 650] width 255 height 21
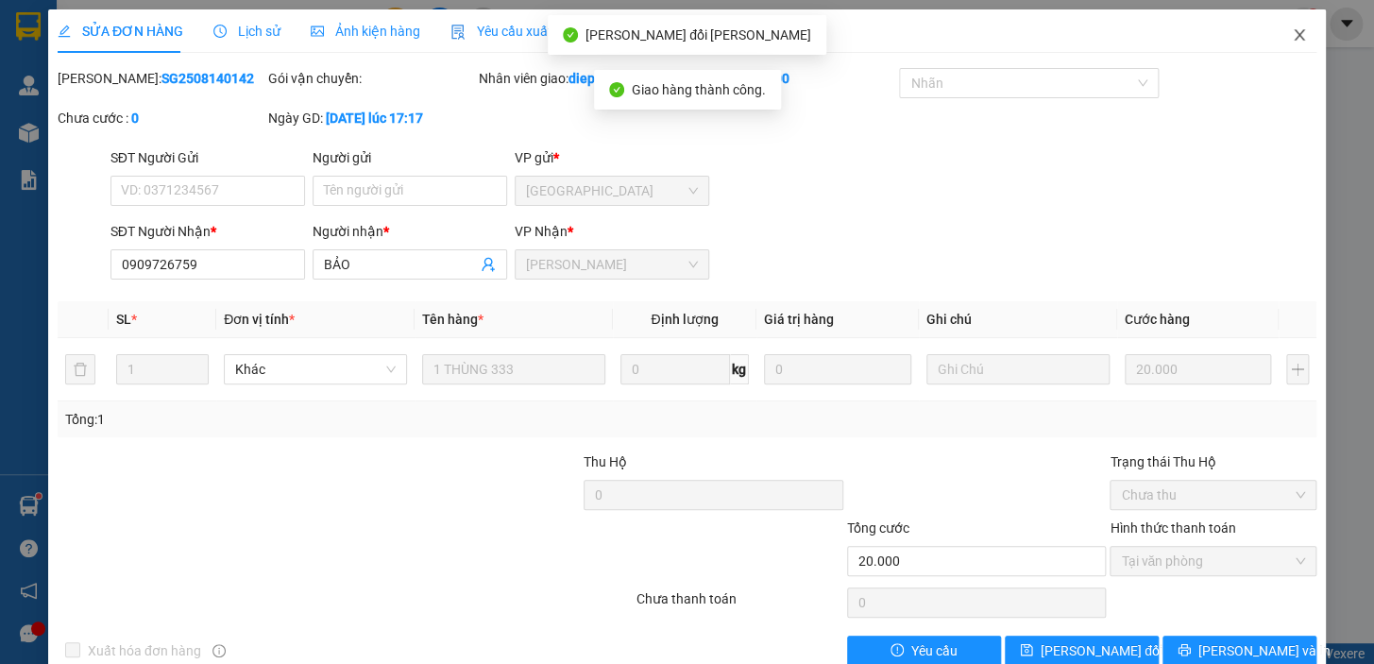
click at [1291, 42] on icon "close" at bounding box center [1298, 34] width 15 height 15
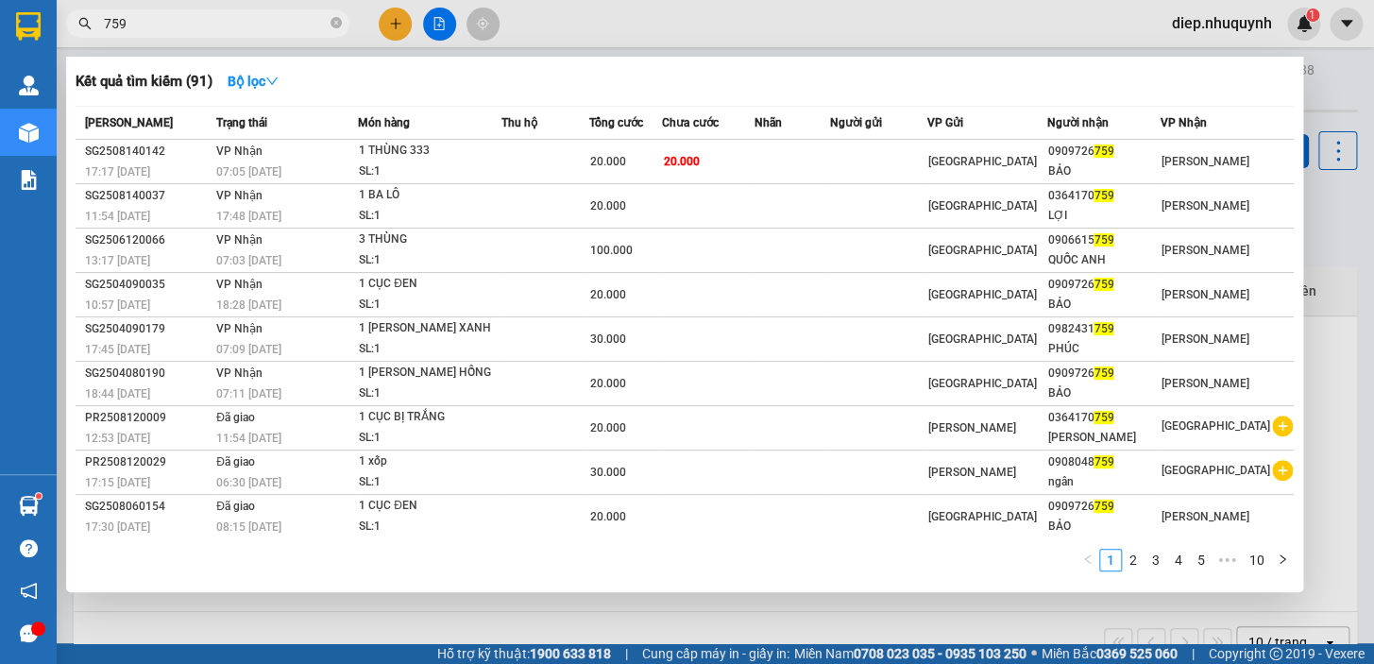
drag, startPoint x: 137, startPoint y: 24, endPoint x: 49, endPoint y: 15, distance: 88.2
click at [49, 17] on section "Kết quả tìm kiếm ( 91 ) Bộ lọc Mã ĐH Trạng thái Món hàng Thu hộ Tổng cước Chưa …" at bounding box center [687, 332] width 1374 height 664
drag, startPoint x: 140, startPoint y: 21, endPoint x: 138, endPoint y: 8, distance: 13.4
click at [105, 26] on input "03" at bounding box center [215, 23] width 223 height 21
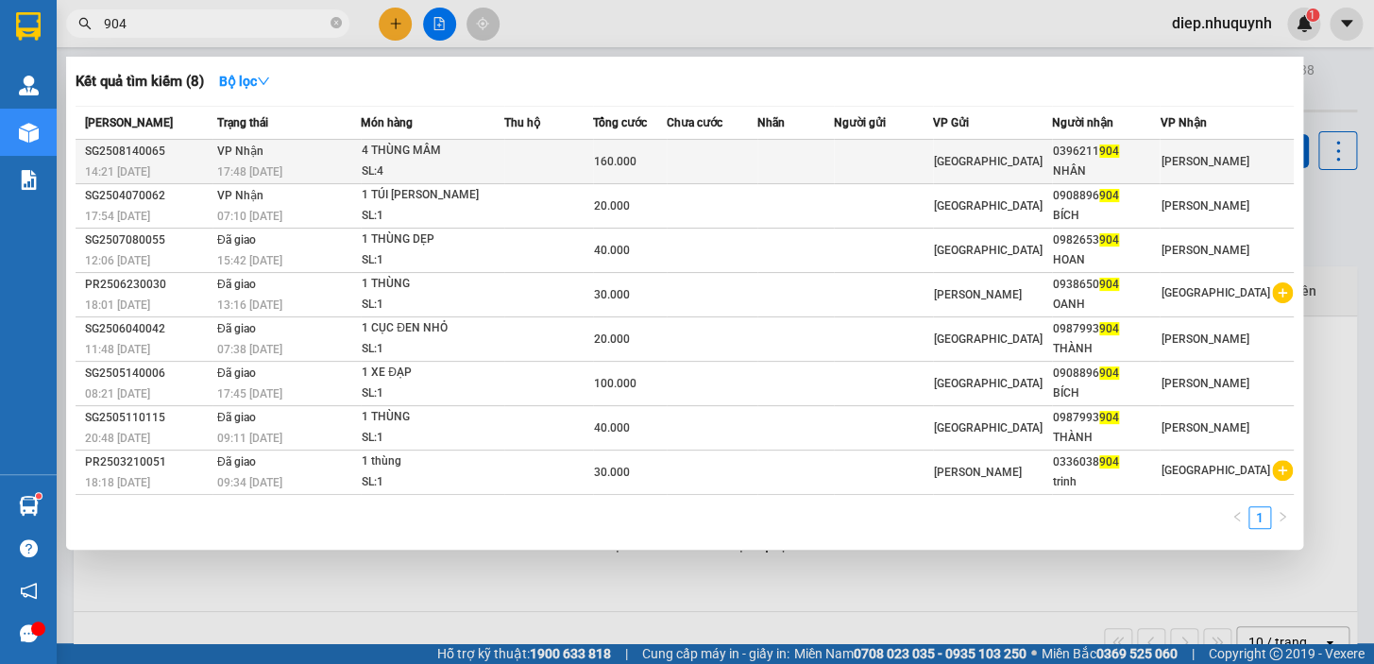
type input "904"
click at [414, 173] on div "SL: 4" at bounding box center [433, 171] width 142 height 21
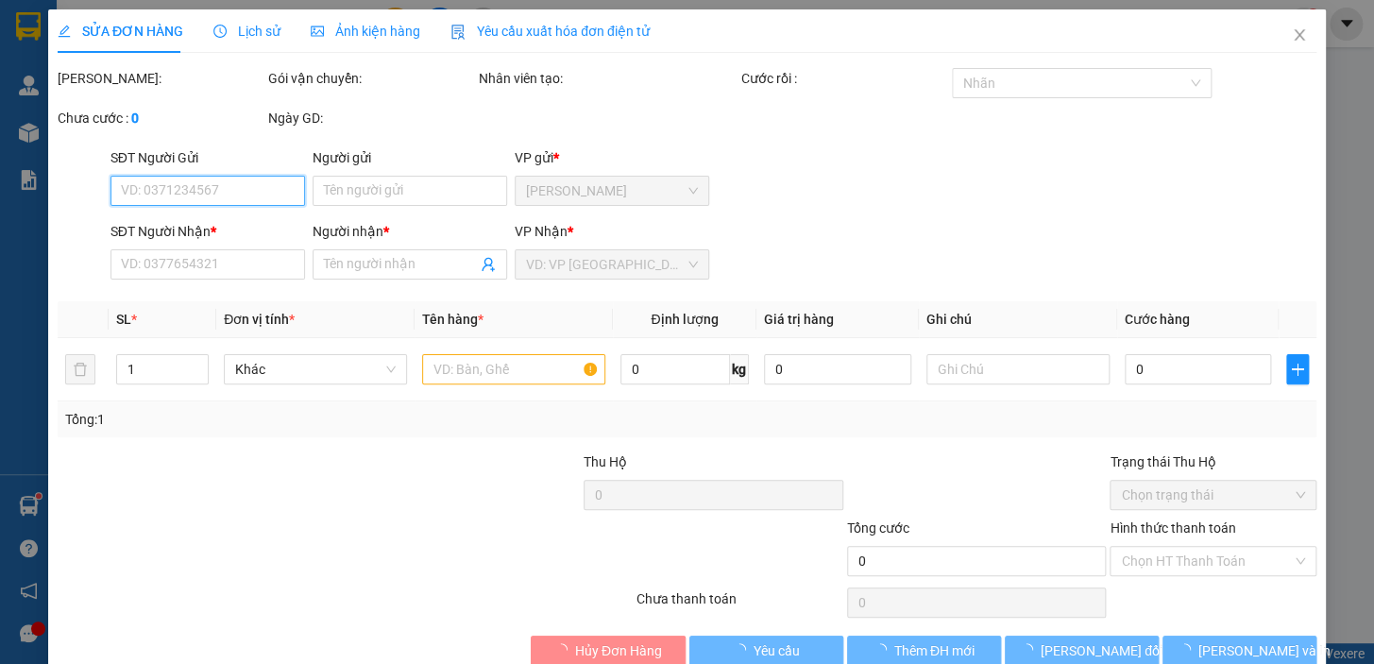
type input "0396211904"
type input "NHÂN"
type input "160.000"
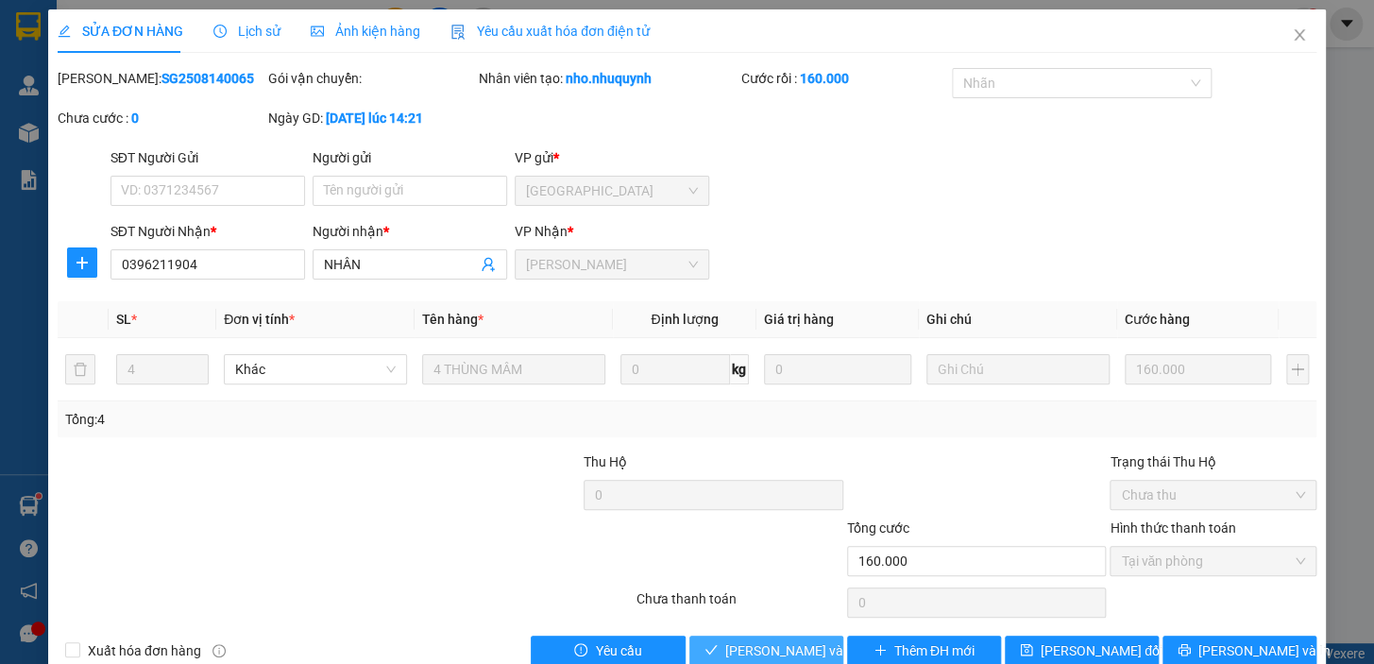
click at [771, 656] on span "Lưu và Giao hàng" at bounding box center [852, 650] width 255 height 21
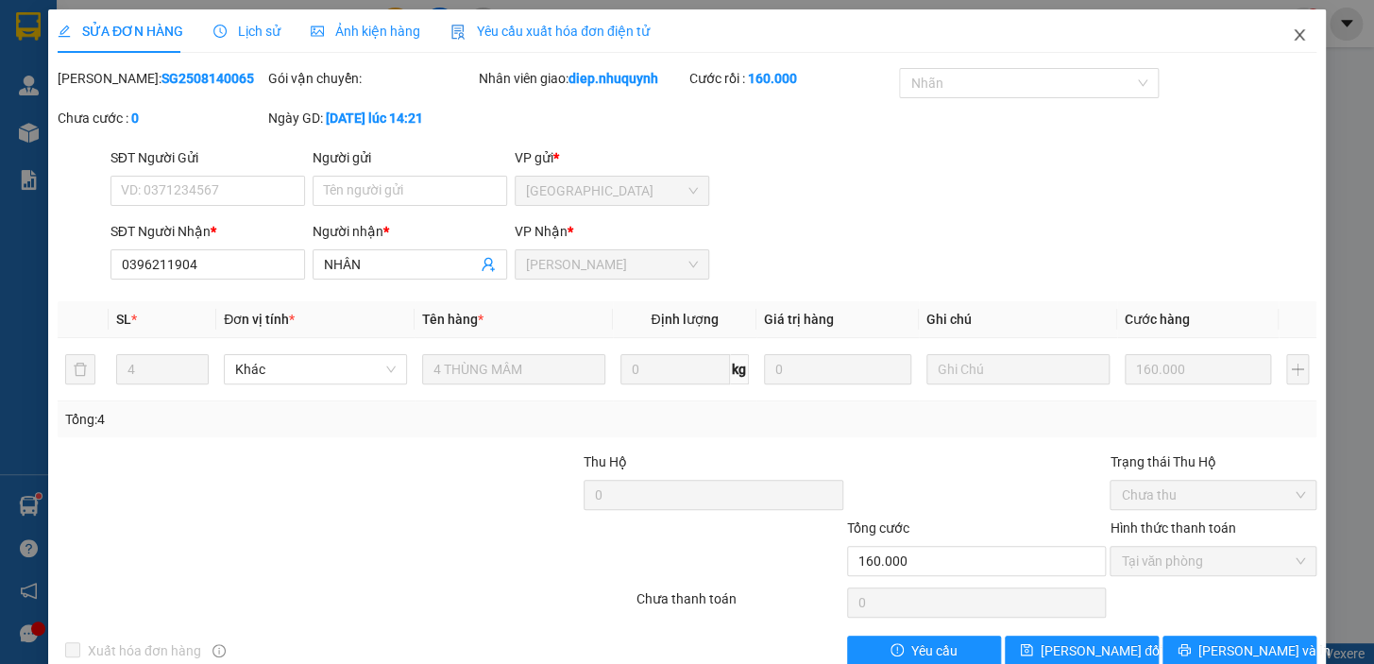
click at [1293, 34] on icon "close" at bounding box center [1298, 34] width 10 height 11
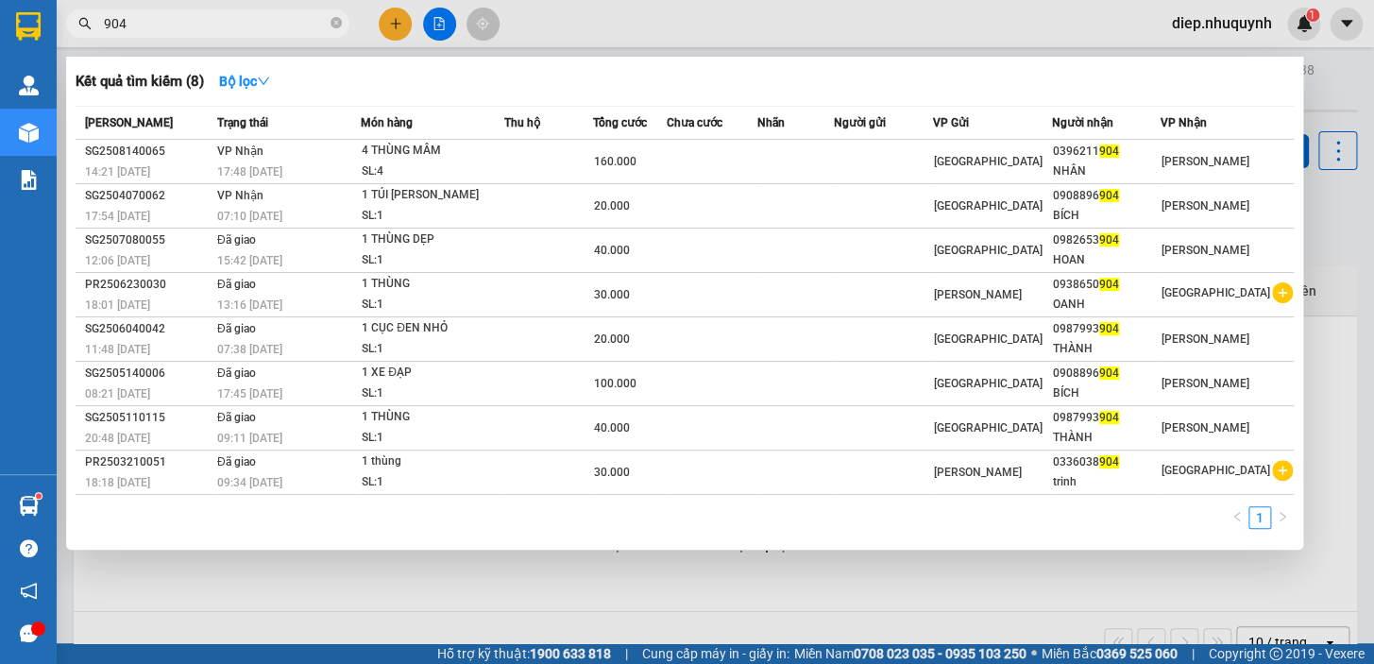
drag, startPoint x: 142, startPoint y: 19, endPoint x: 57, endPoint y: 17, distance: 85.0
click at [57, 17] on div "904" at bounding box center [184, 23] width 368 height 28
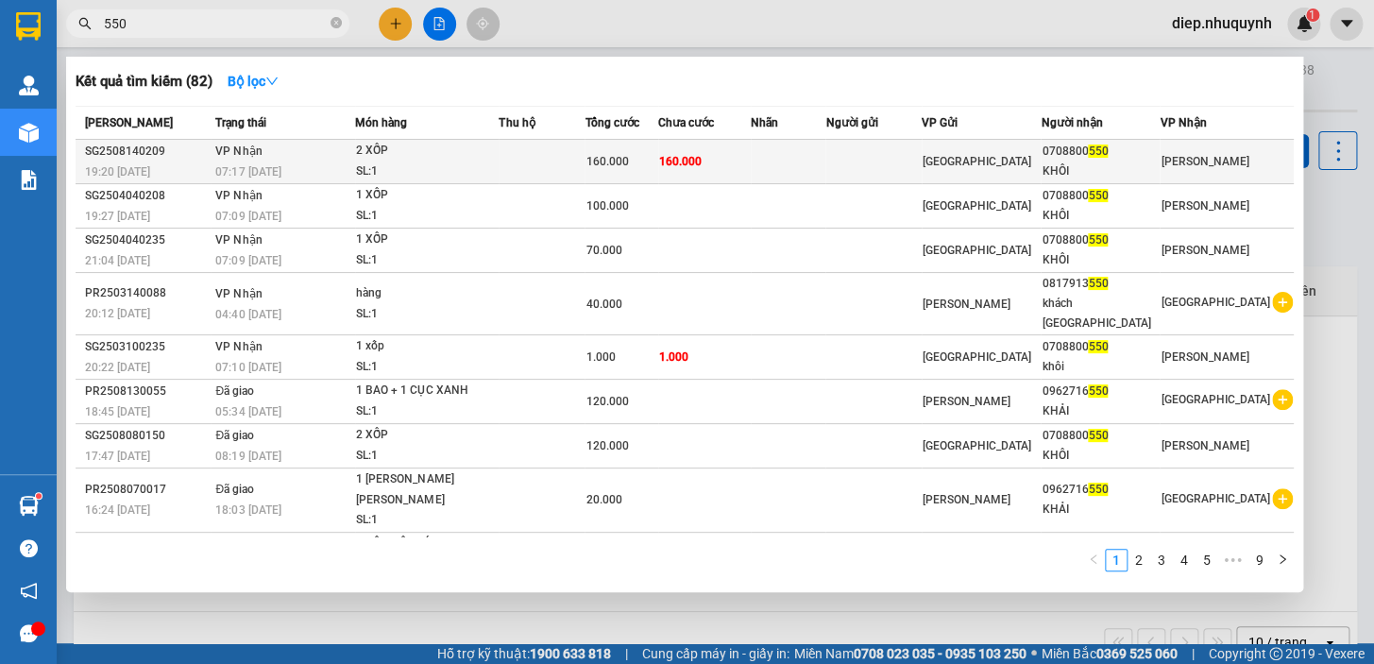
type input "550"
click at [742, 163] on td "160.000" at bounding box center [704, 162] width 93 height 44
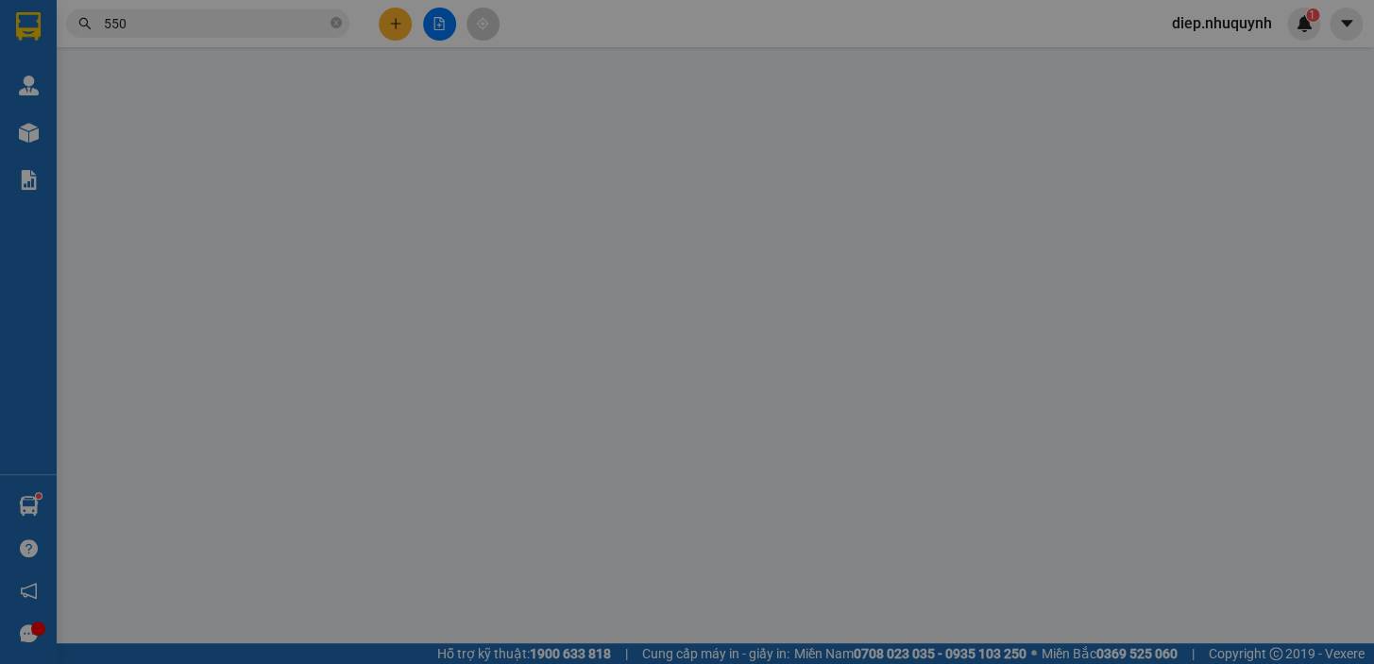
type input "0708800550"
type input "KHÔI"
type input "160.000"
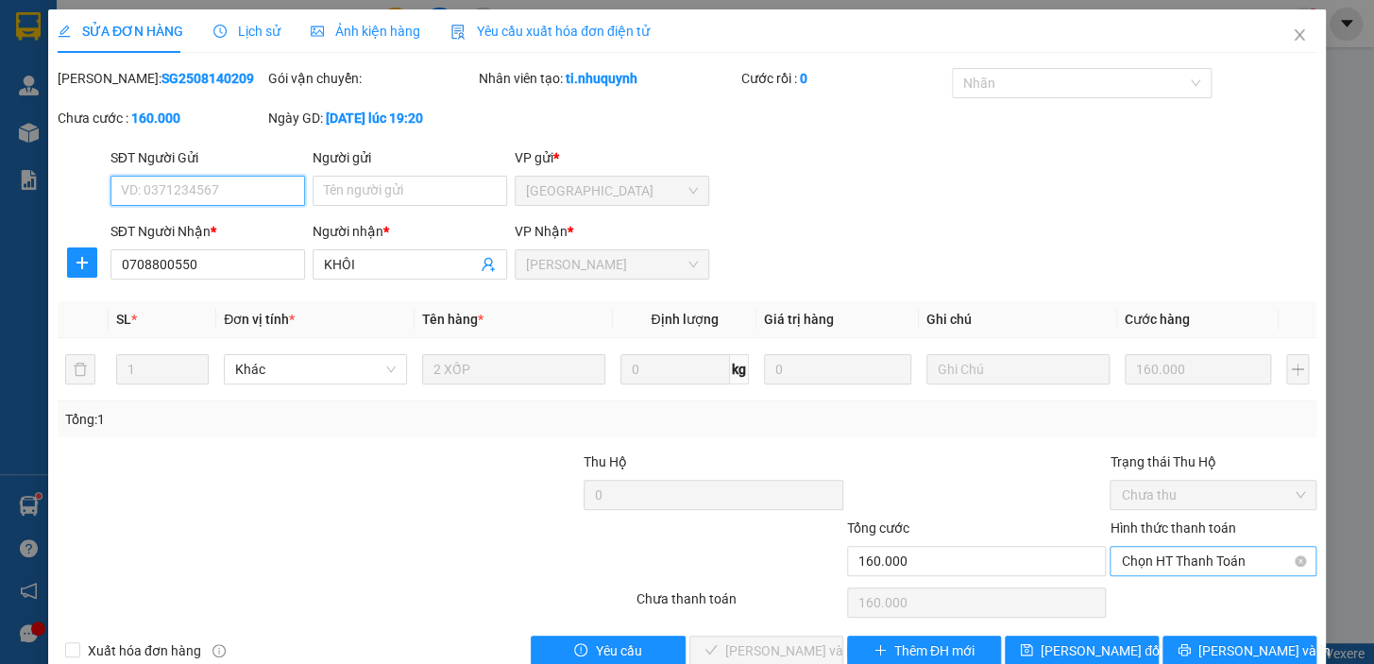
click at [1233, 563] on span "Chọn HT Thanh Toán" at bounding box center [1213, 561] width 184 height 28
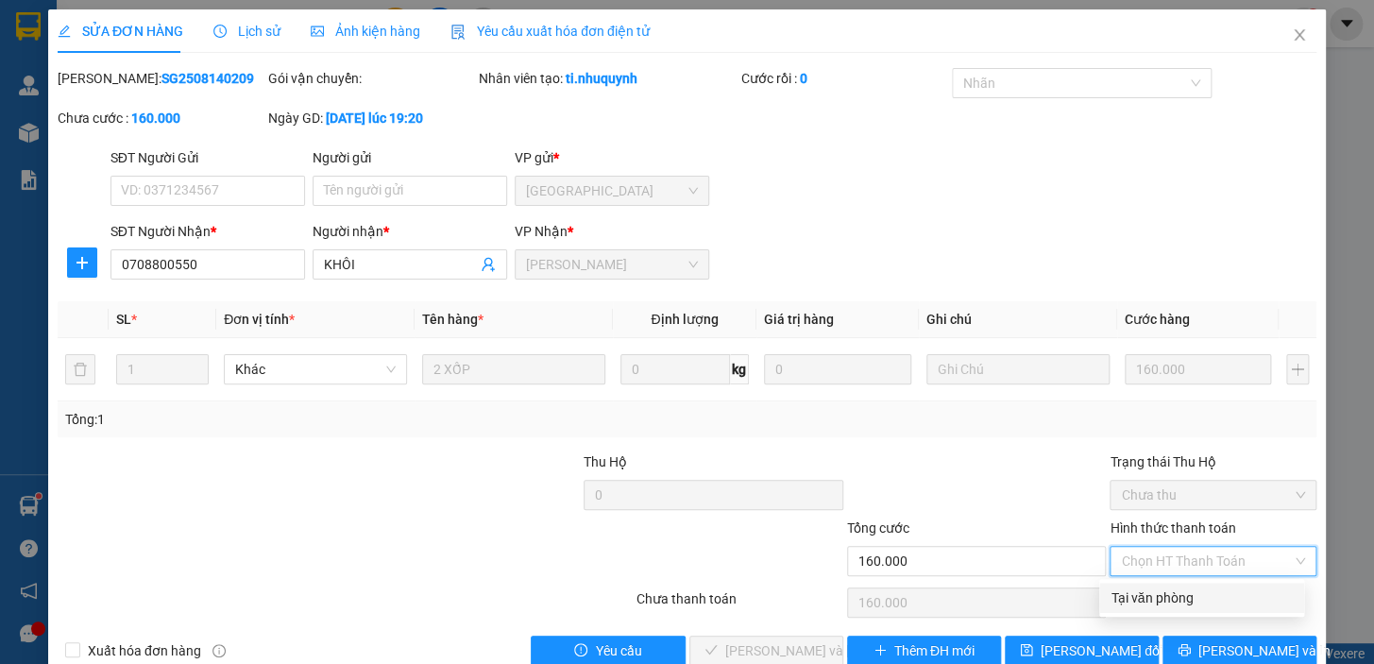
click at [1206, 592] on div "Tại văn phòng" at bounding box center [1201, 597] width 182 height 21
type input "0"
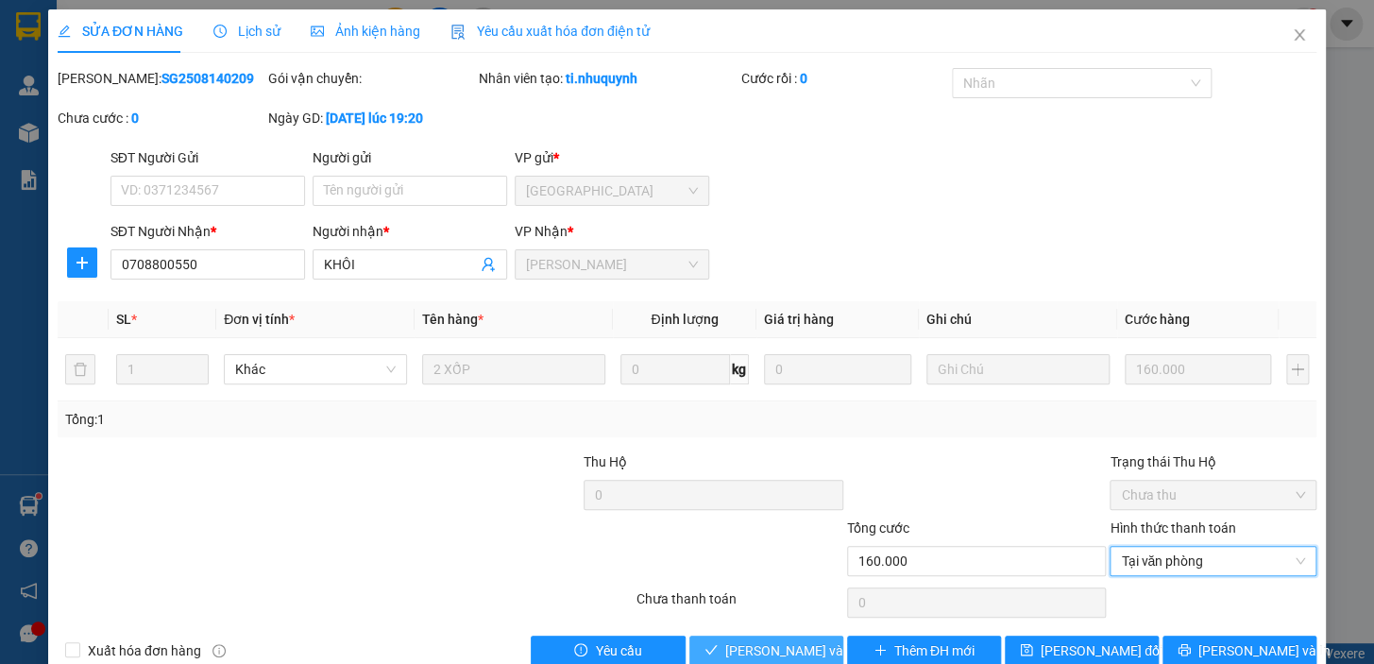
click at [746, 661] on button "Lưu và Giao hàng" at bounding box center [766, 650] width 154 height 30
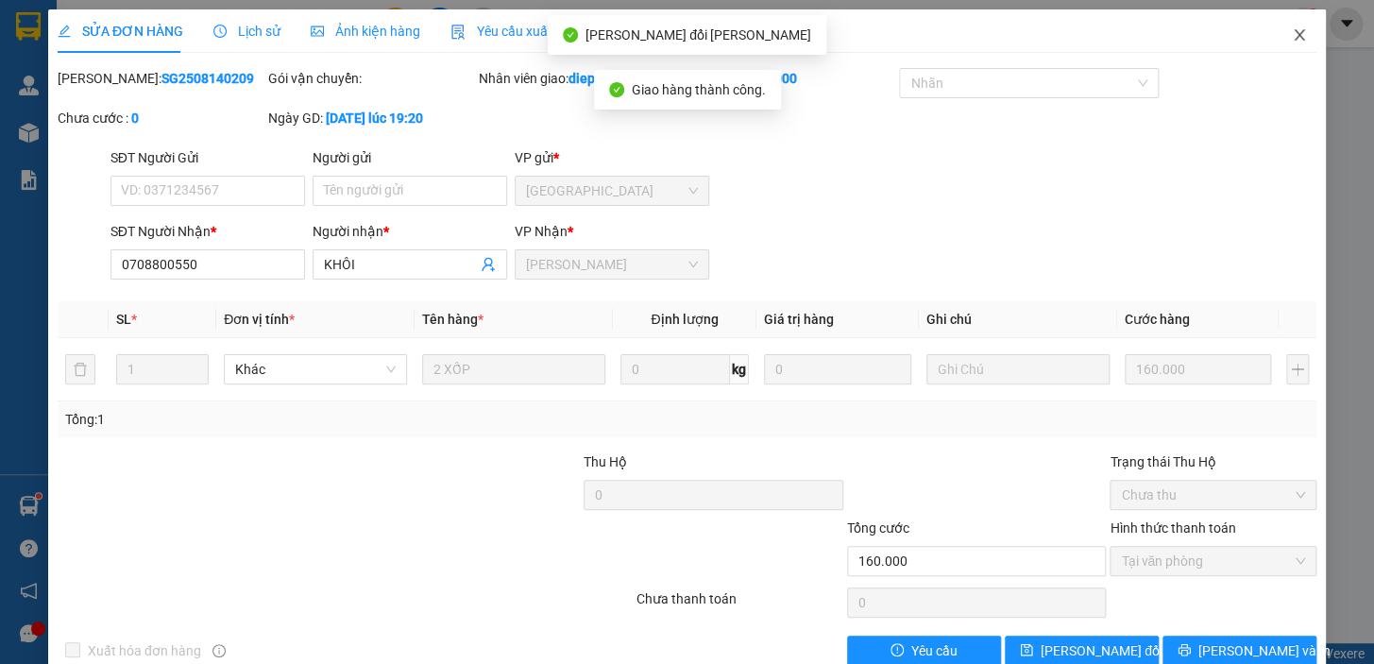
click at [1291, 41] on icon "close" at bounding box center [1298, 34] width 15 height 15
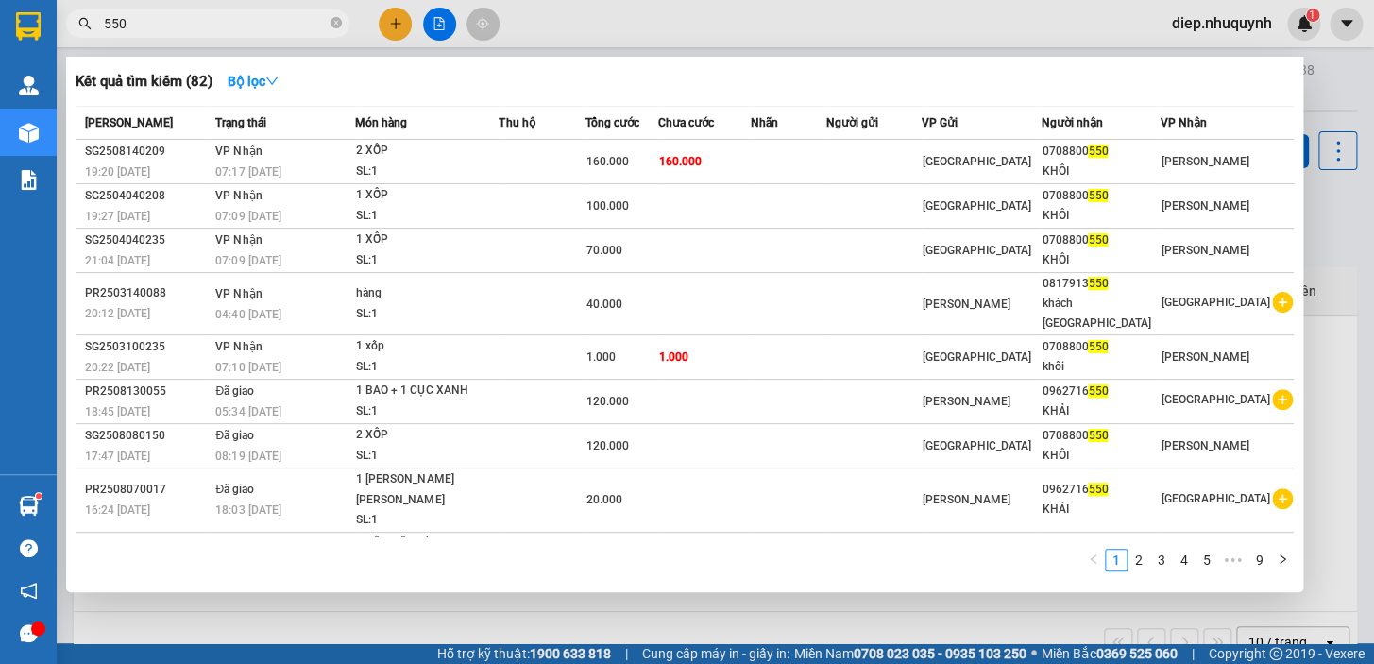
drag, startPoint x: 140, startPoint y: 25, endPoint x: 93, endPoint y: 20, distance: 47.4
click at [93, 22] on span "550" at bounding box center [207, 23] width 283 height 28
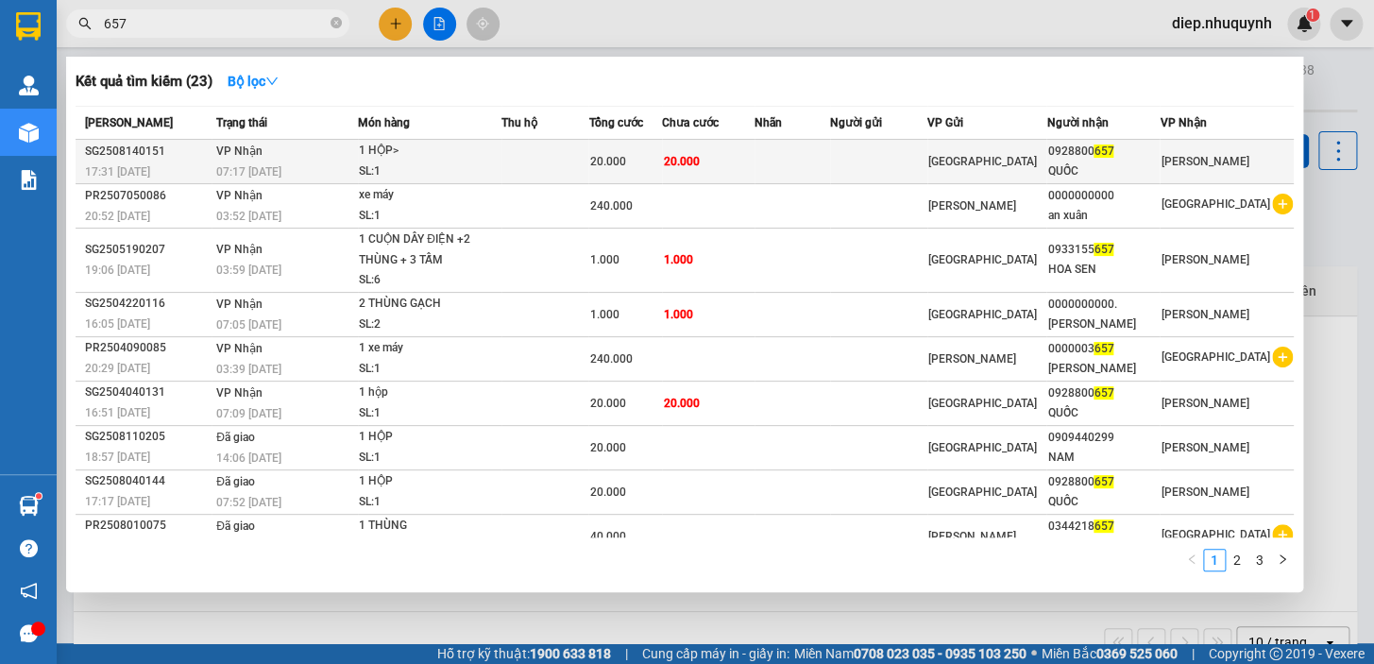
type input "657"
click at [689, 142] on td "20.000" at bounding box center [708, 162] width 92 height 44
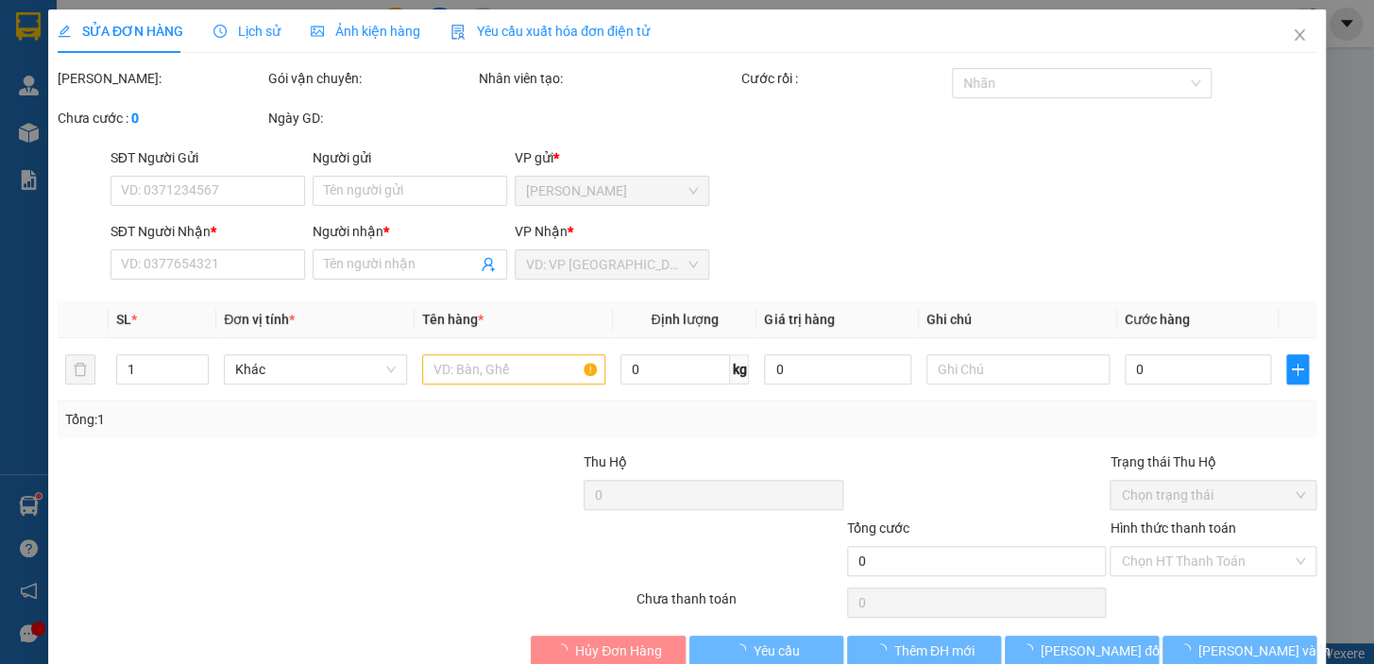
type input "0928800657"
type input "QUỐC"
type input "20.000"
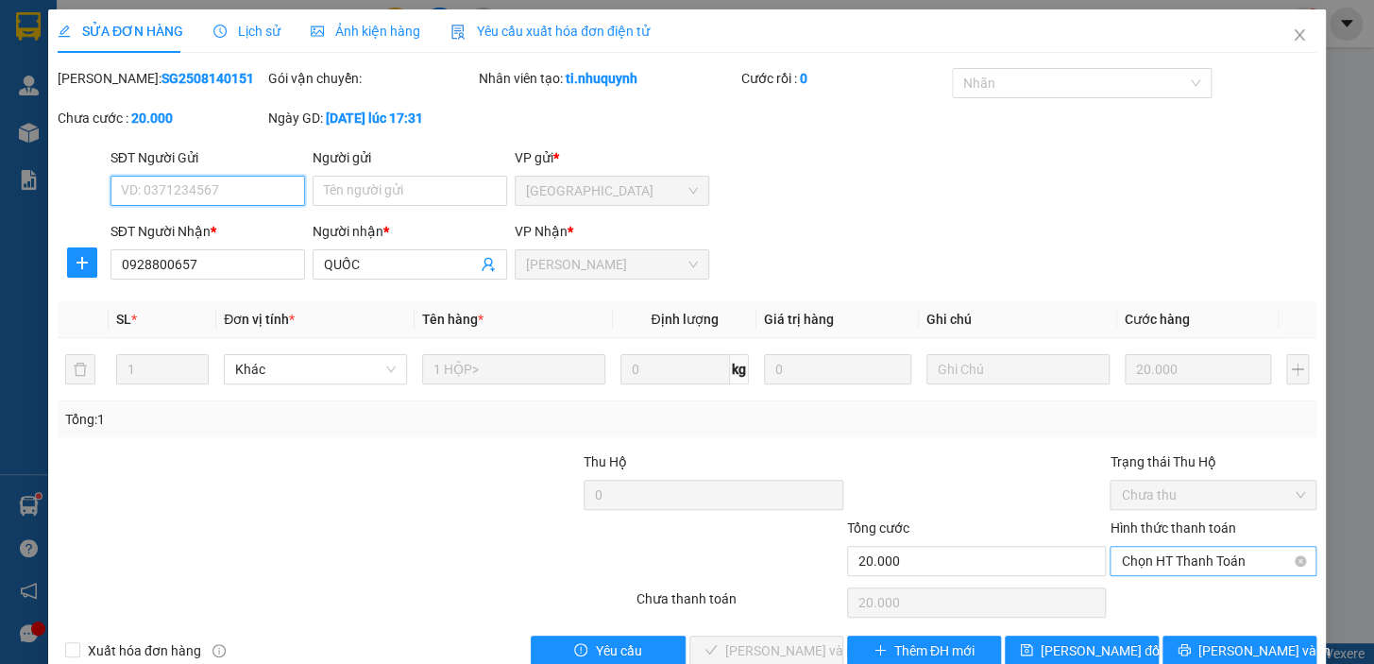
click at [1138, 568] on span "Chọn HT Thanh Toán" at bounding box center [1213, 561] width 184 height 28
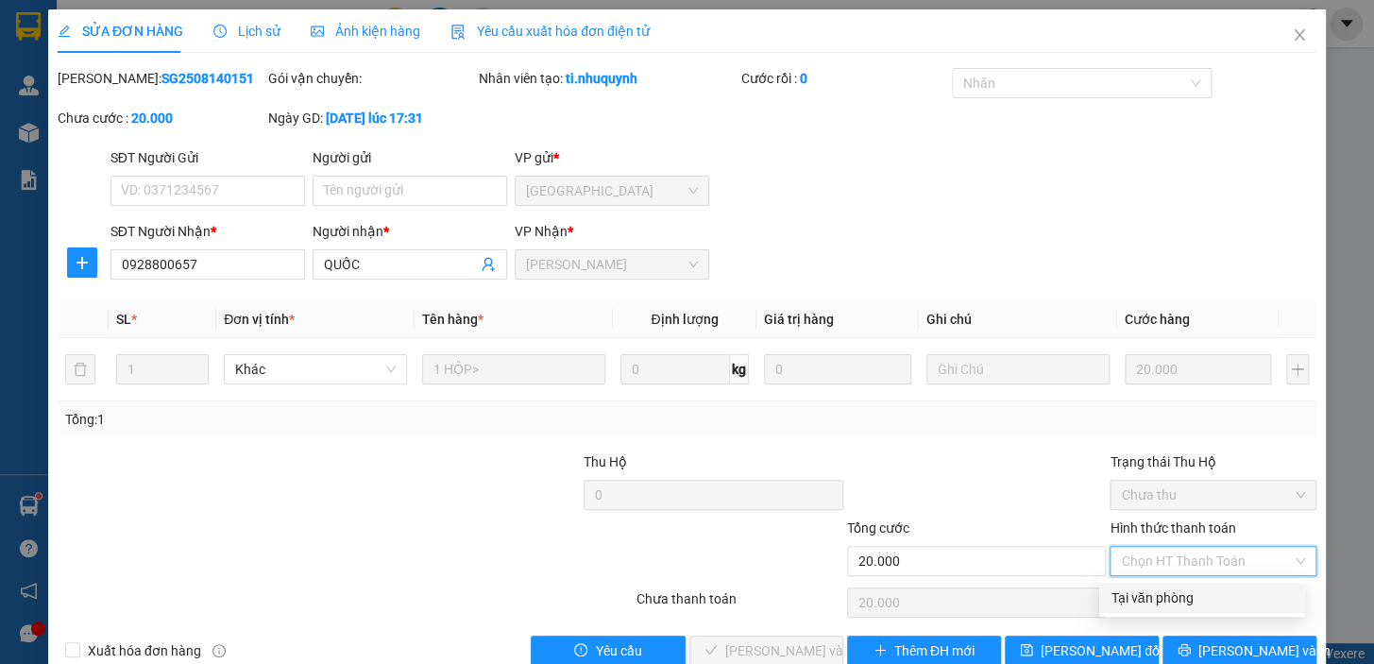
click at [1143, 591] on div "Tại văn phòng" at bounding box center [1201, 597] width 182 height 21
type input "0"
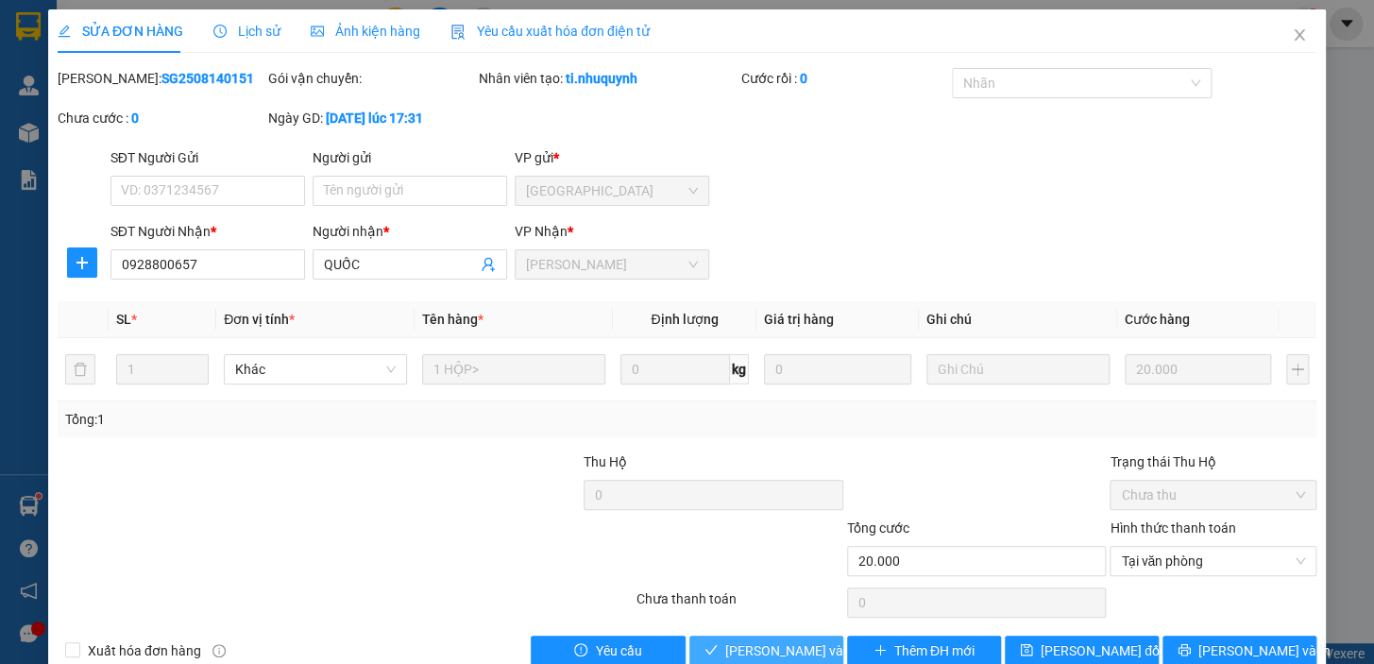
click at [788, 646] on span "Lưu và Giao hàng" at bounding box center [852, 650] width 255 height 21
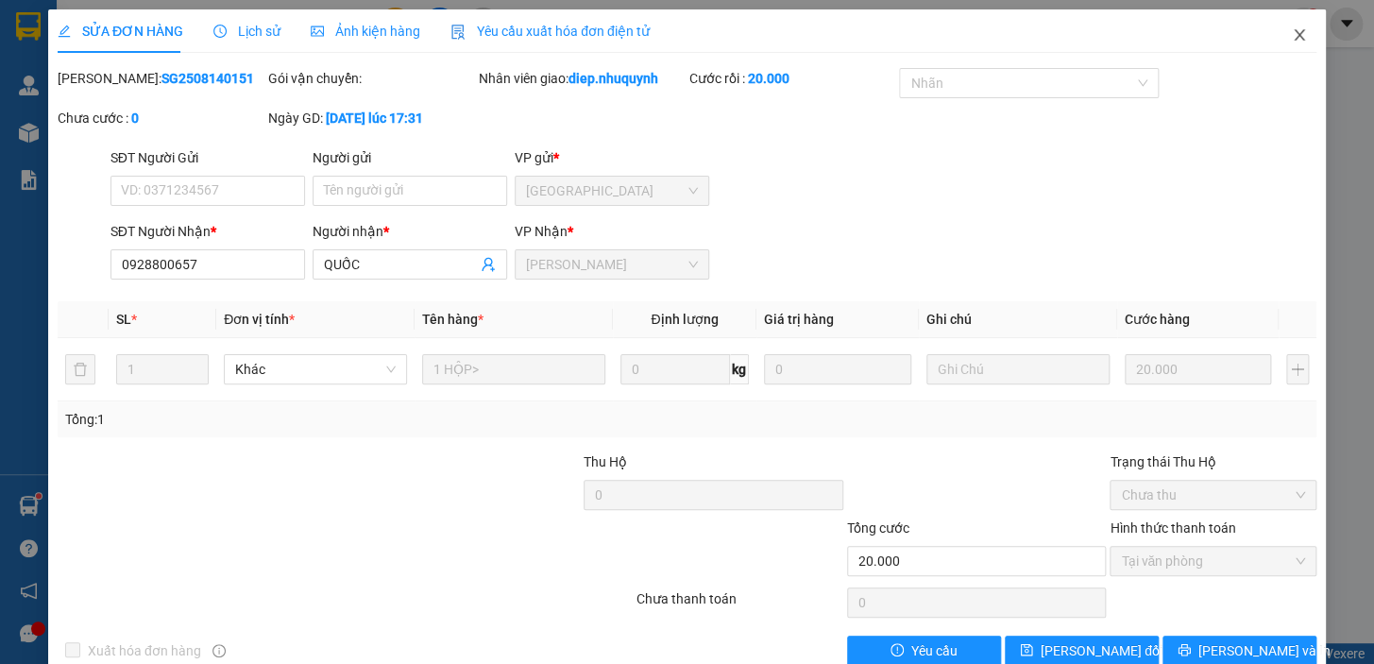
click at [1291, 31] on icon "close" at bounding box center [1298, 34] width 15 height 15
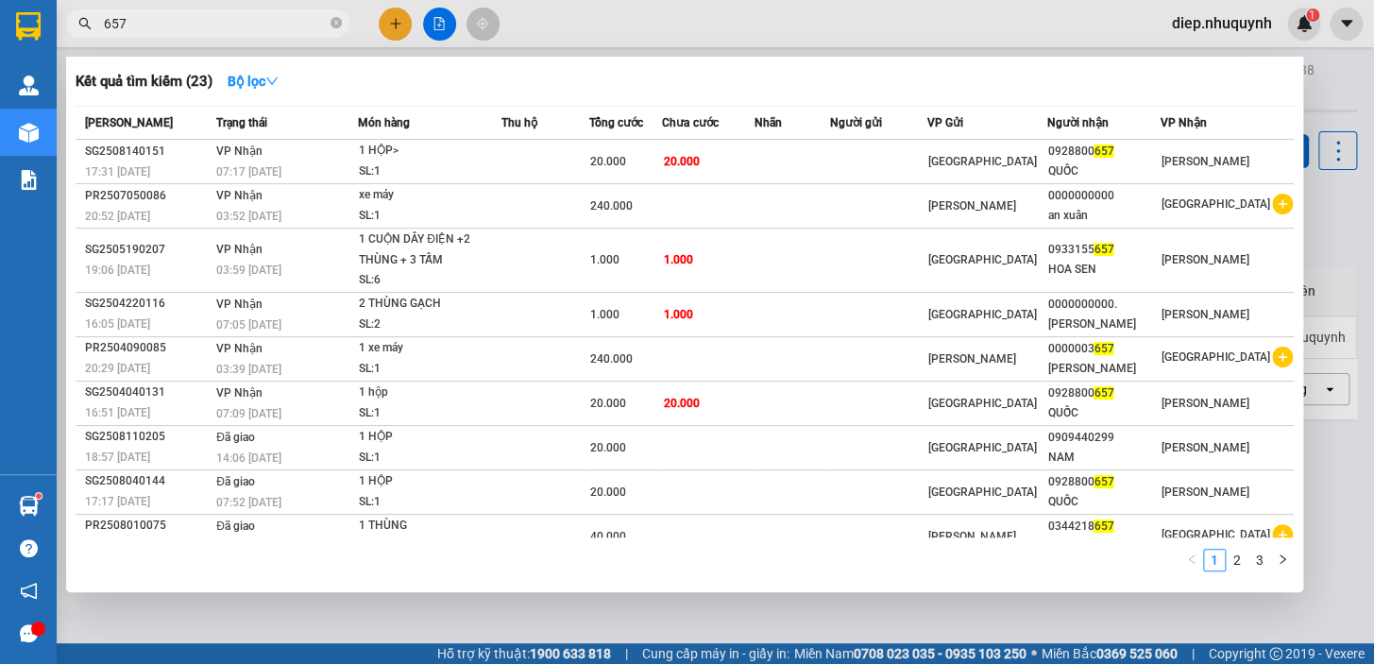
drag, startPoint x: 151, startPoint y: 23, endPoint x: 80, endPoint y: 23, distance: 70.8
click at [80, 23] on div "657" at bounding box center [184, 23] width 368 height 28
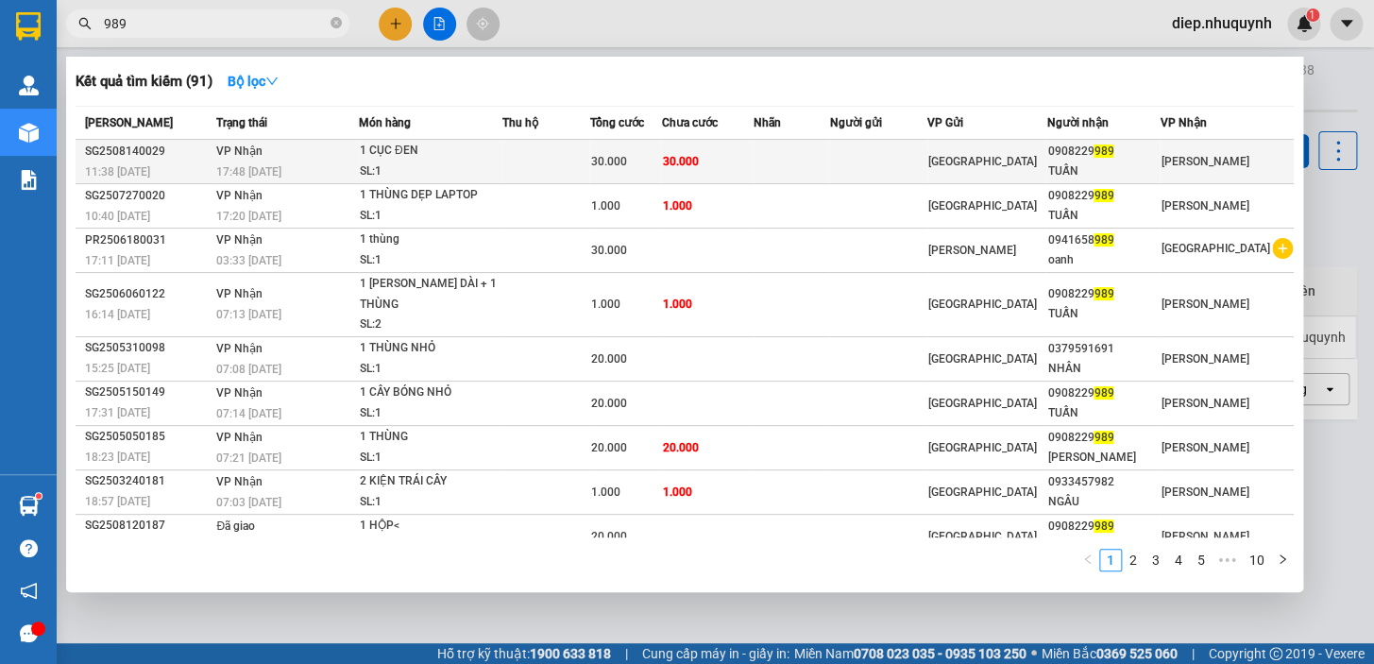
type input "989"
click at [437, 151] on div "1 CỤC ĐEN" at bounding box center [431, 151] width 142 height 21
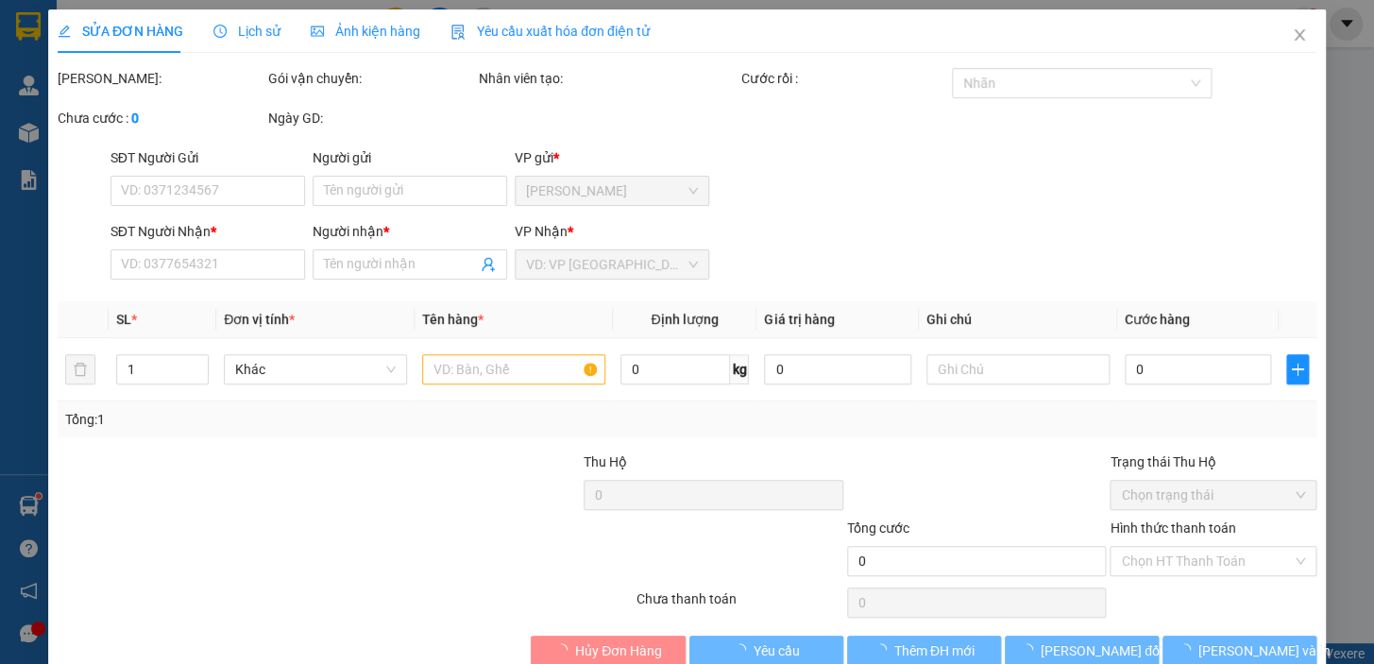
type input "0908229989"
type input "TUẤN"
type input "30.000"
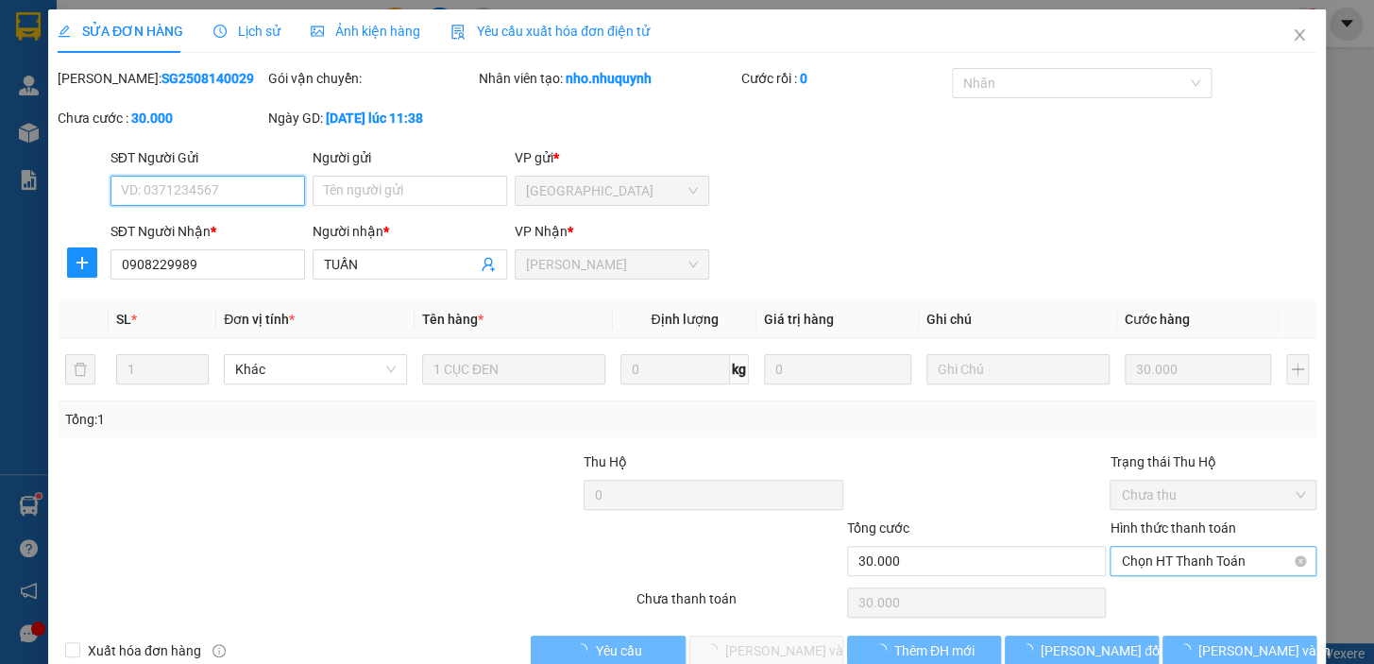
click at [1168, 562] on span "Chọn HT Thanh Toán" at bounding box center [1213, 561] width 184 height 28
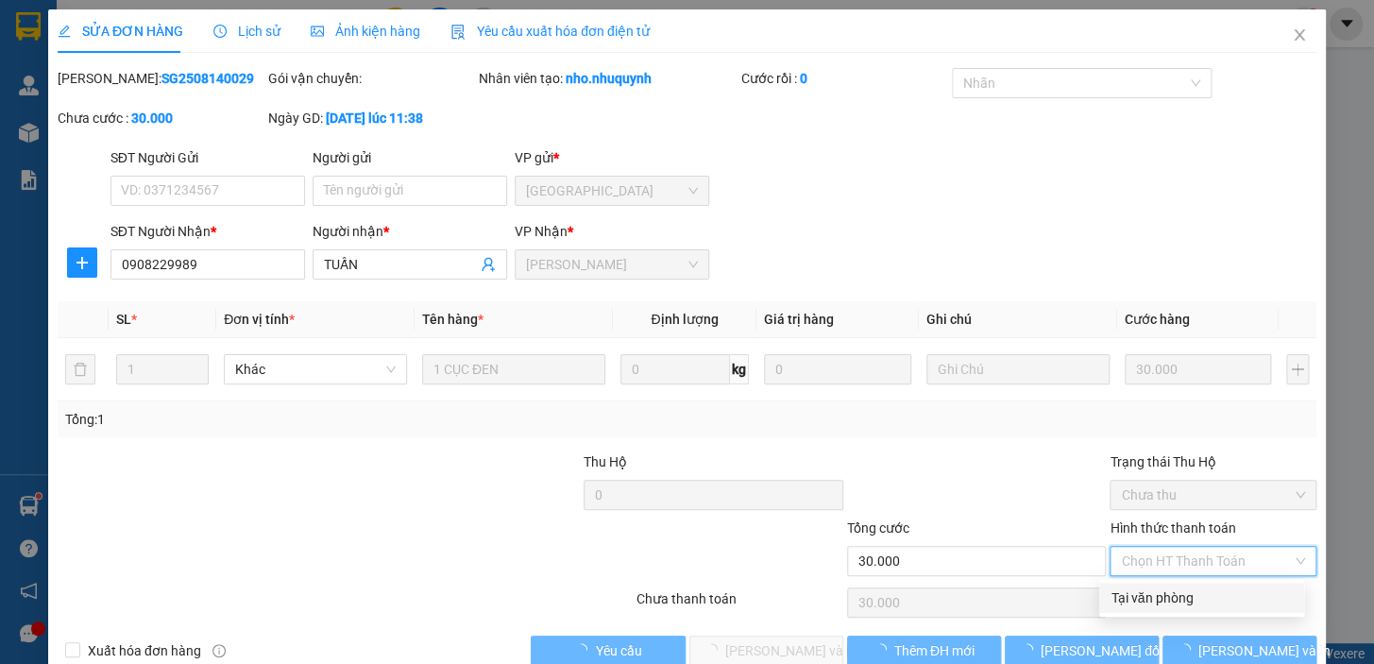
click at [1162, 597] on div "Tại văn phòng" at bounding box center [1201, 597] width 182 height 21
type input "0"
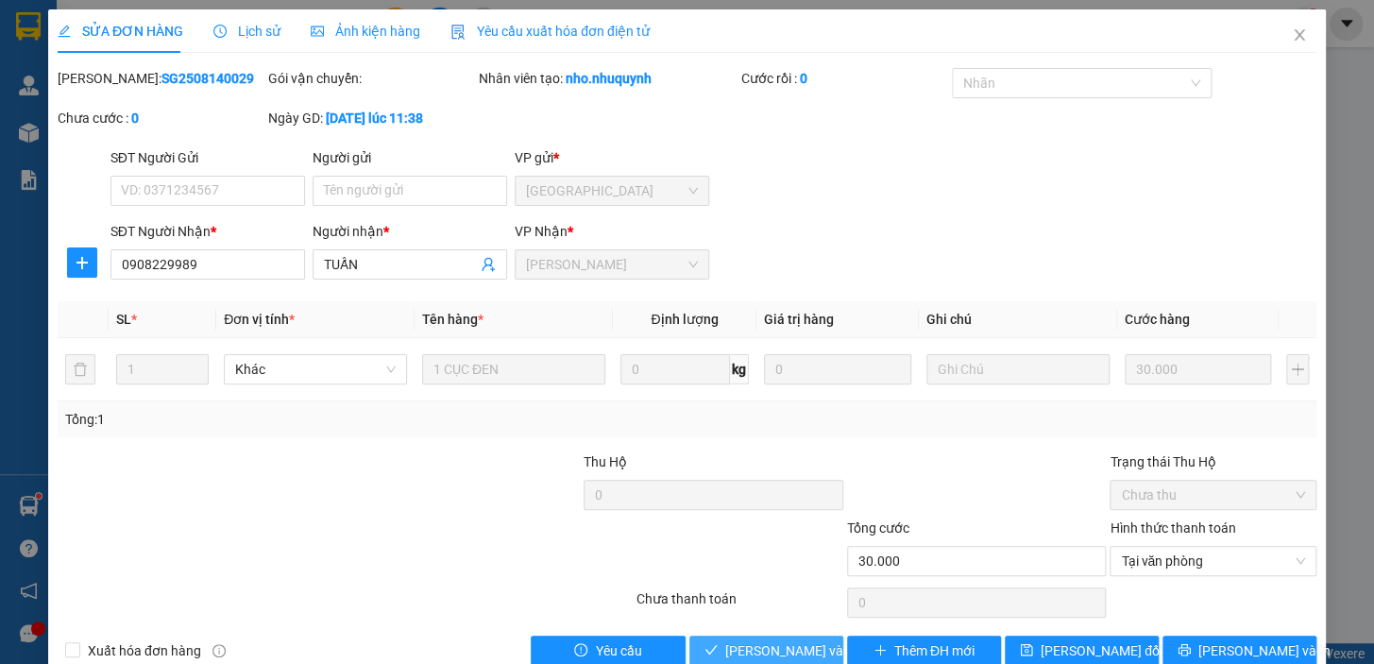
click at [816, 647] on span "Lưu và Giao hàng" at bounding box center [852, 650] width 255 height 21
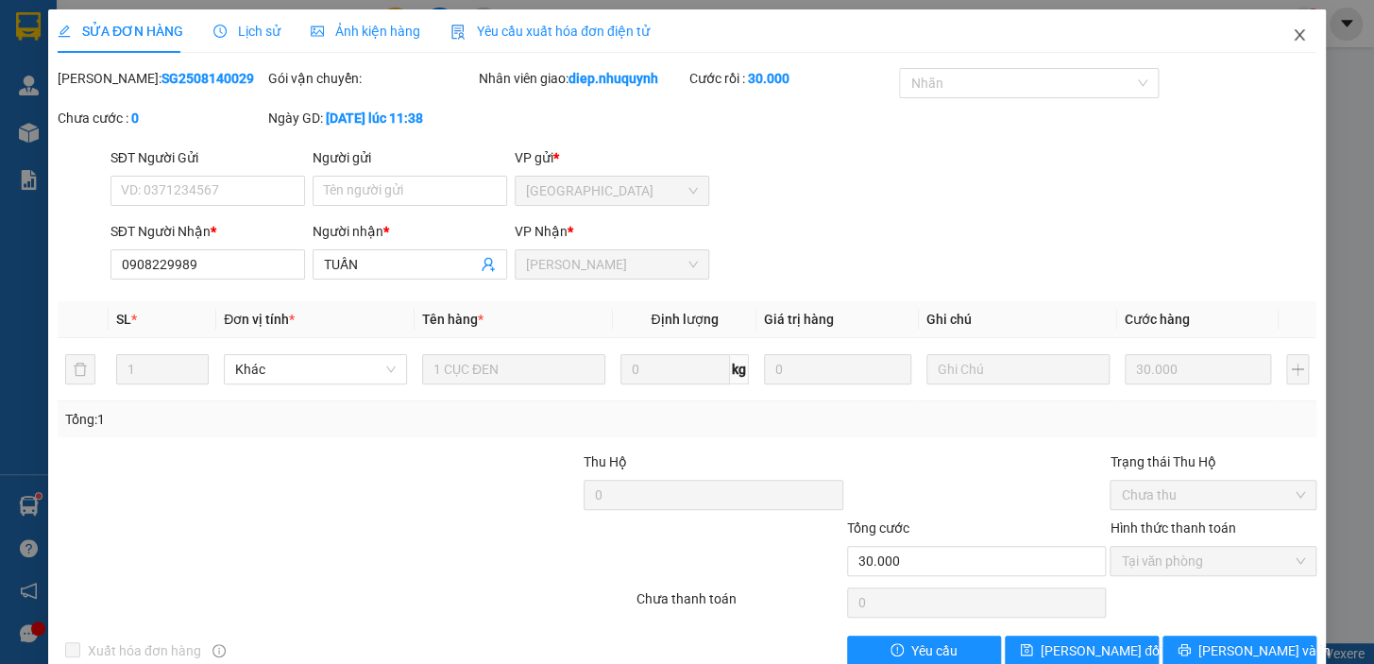
click at [1291, 35] on icon "close" at bounding box center [1298, 34] width 15 height 15
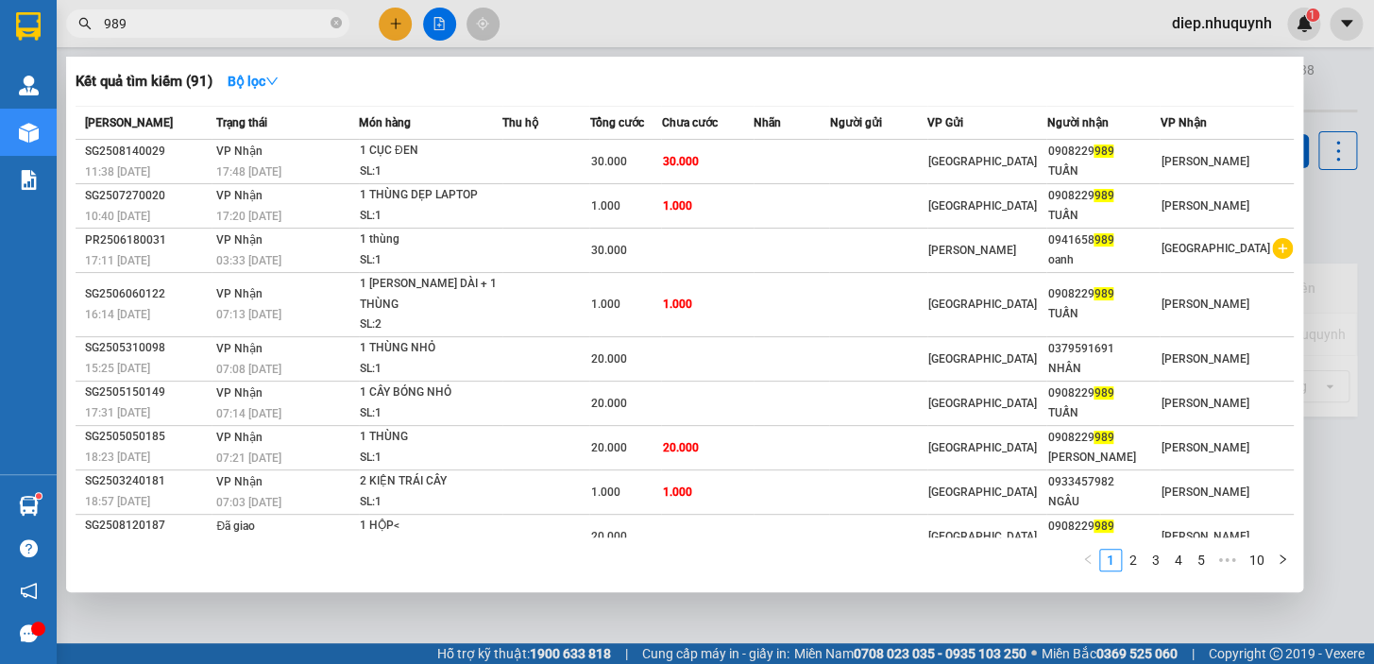
drag, startPoint x: 135, startPoint y: 22, endPoint x: 75, endPoint y: 22, distance: 60.4
click at [75, 22] on span "989" at bounding box center [207, 23] width 283 height 28
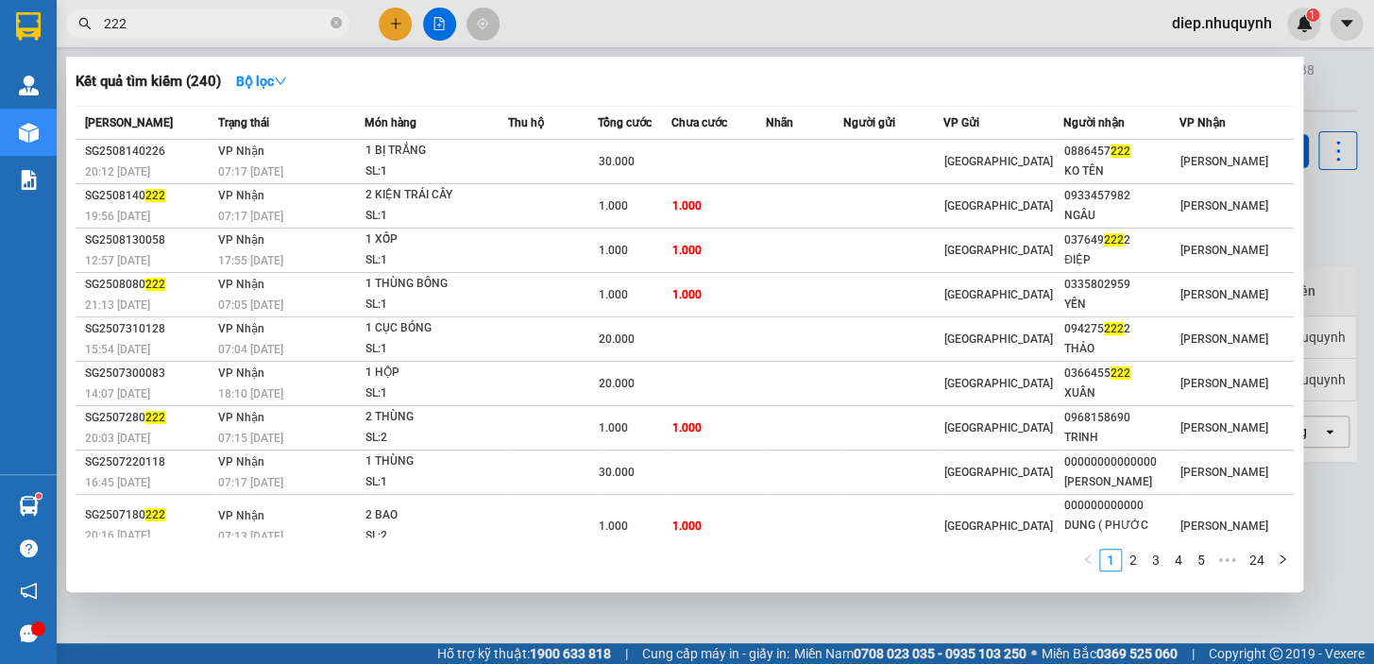
drag, startPoint x: 142, startPoint y: 28, endPoint x: 110, endPoint y: 14, distance: 34.2
click at [110, 14] on input "222" at bounding box center [215, 23] width 223 height 21
type input "2"
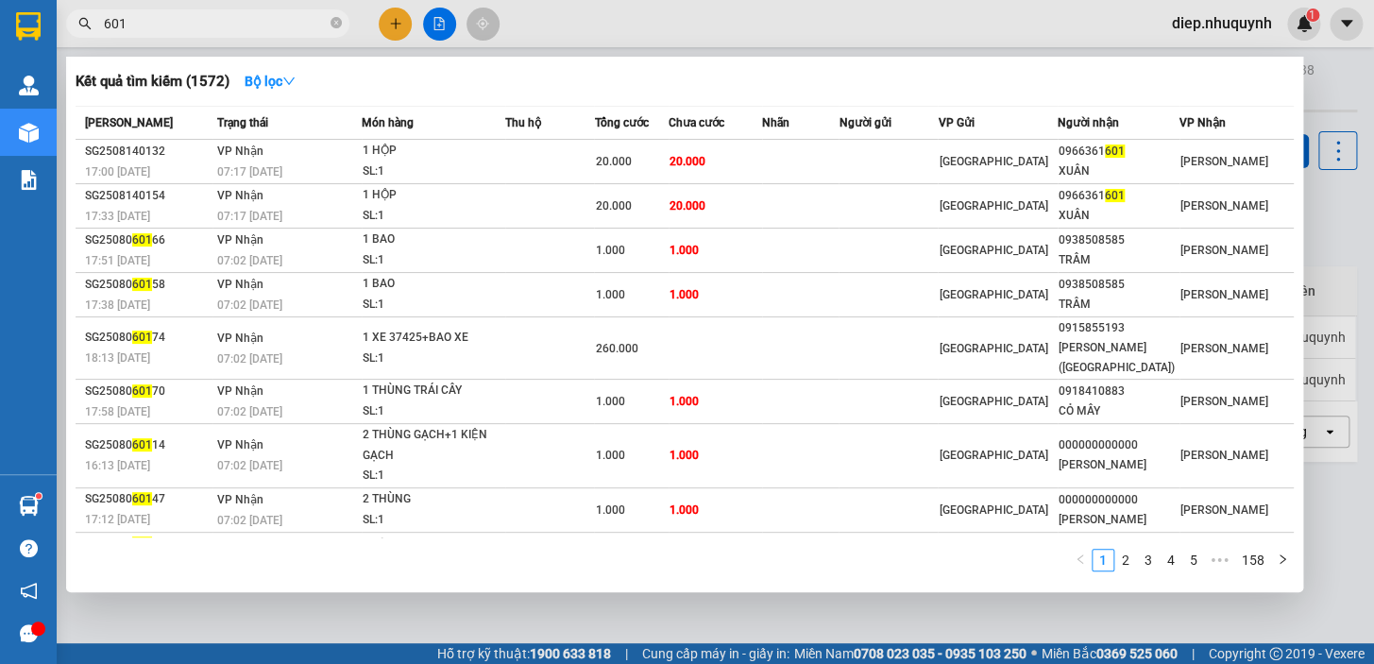
click at [89, 28] on div "601" at bounding box center [184, 23] width 368 height 28
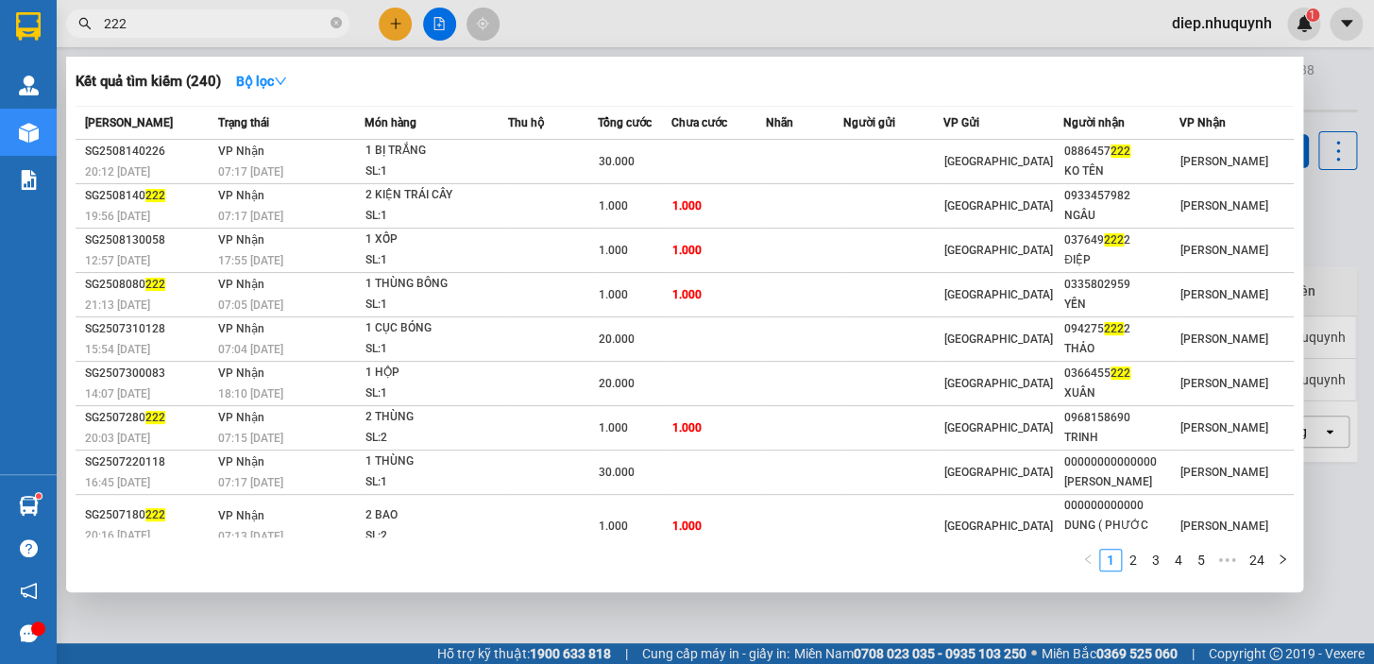
drag, startPoint x: 165, startPoint y: 31, endPoint x: 83, endPoint y: 28, distance: 82.2
click at [83, 28] on div "222" at bounding box center [184, 23] width 368 height 28
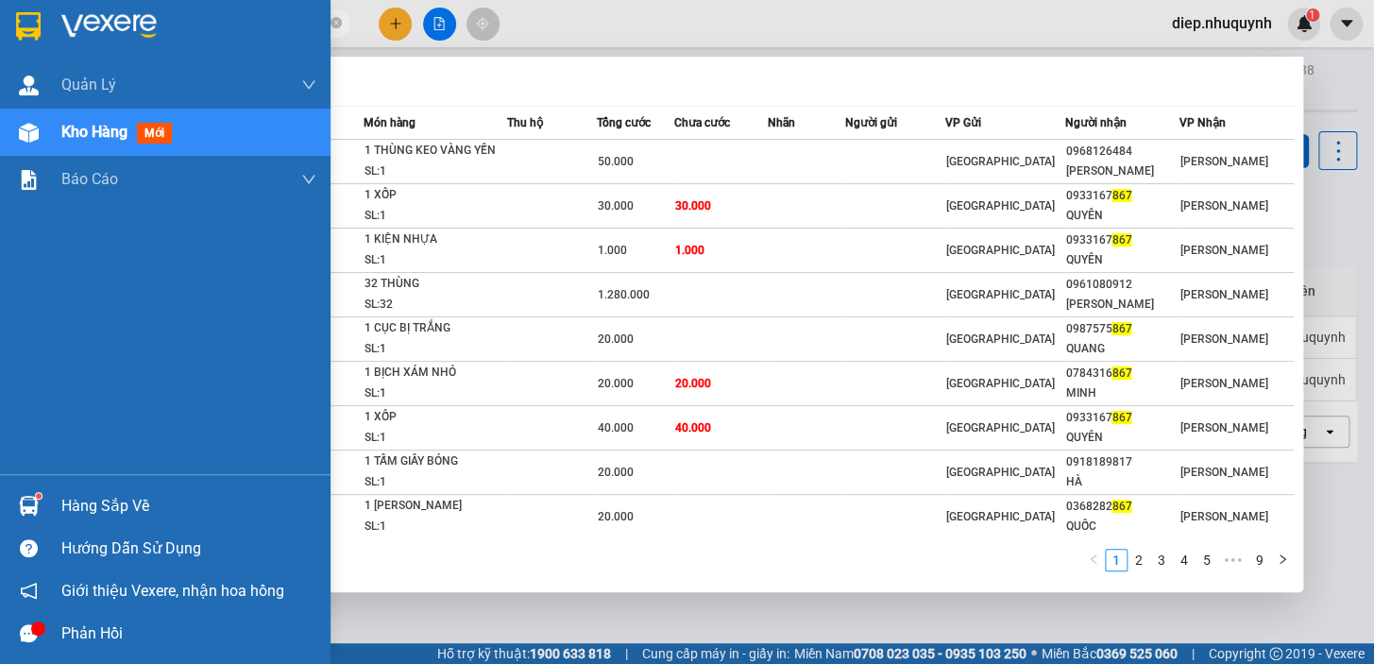
drag, startPoint x: 147, startPoint y: 15, endPoint x: 42, endPoint y: 16, distance: 105.7
click at [42, 16] on section "Kết quả tìm kiếm ( 89 ) Bộ lọc Mã ĐH Trạng thái Món hàng Thu hộ Tổng cước Chưa …" at bounding box center [687, 332] width 1374 height 664
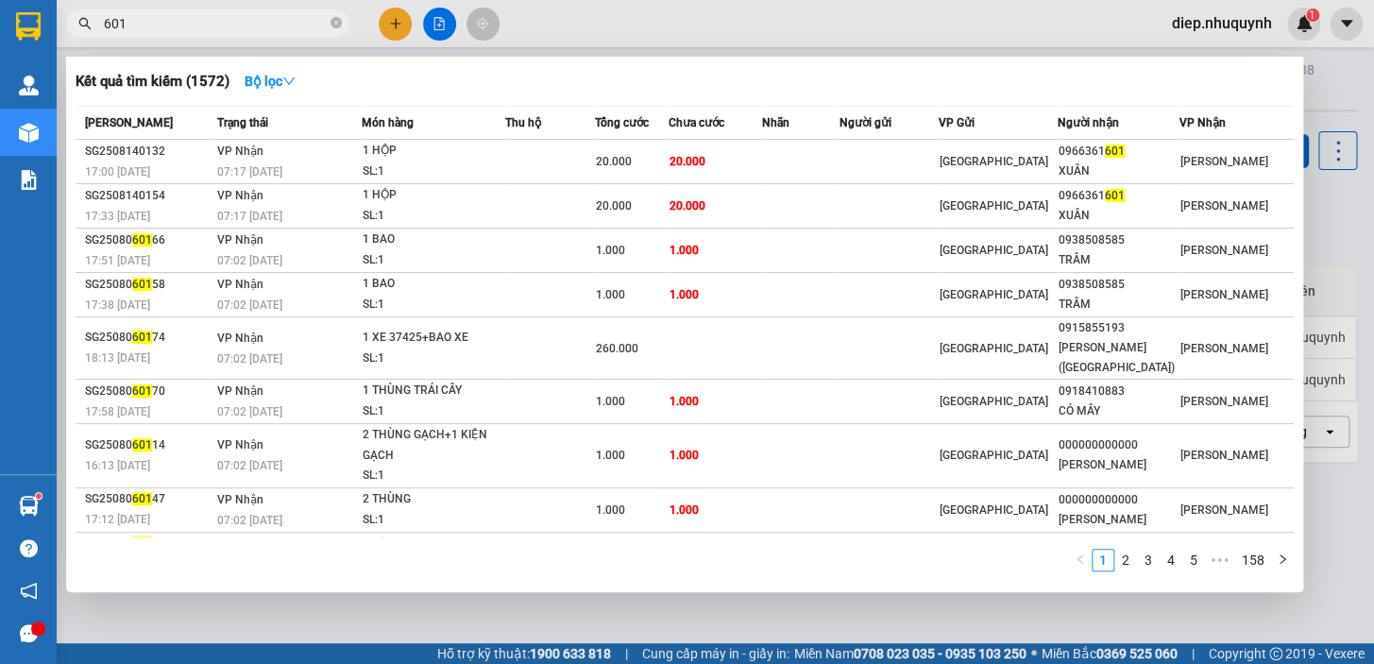
drag, startPoint x: 154, startPoint y: 27, endPoint x: 58, endPoint y: 4, distance: 99.1
click at [52, 14] on section "Kết quả tìm kiếm ( 1572 ) Bộ lọc Mã ĐH Trạng thái Món hàng Thu hộ Tổng cước Chư…" at bounding box center [687, 332] width 1374 height 664
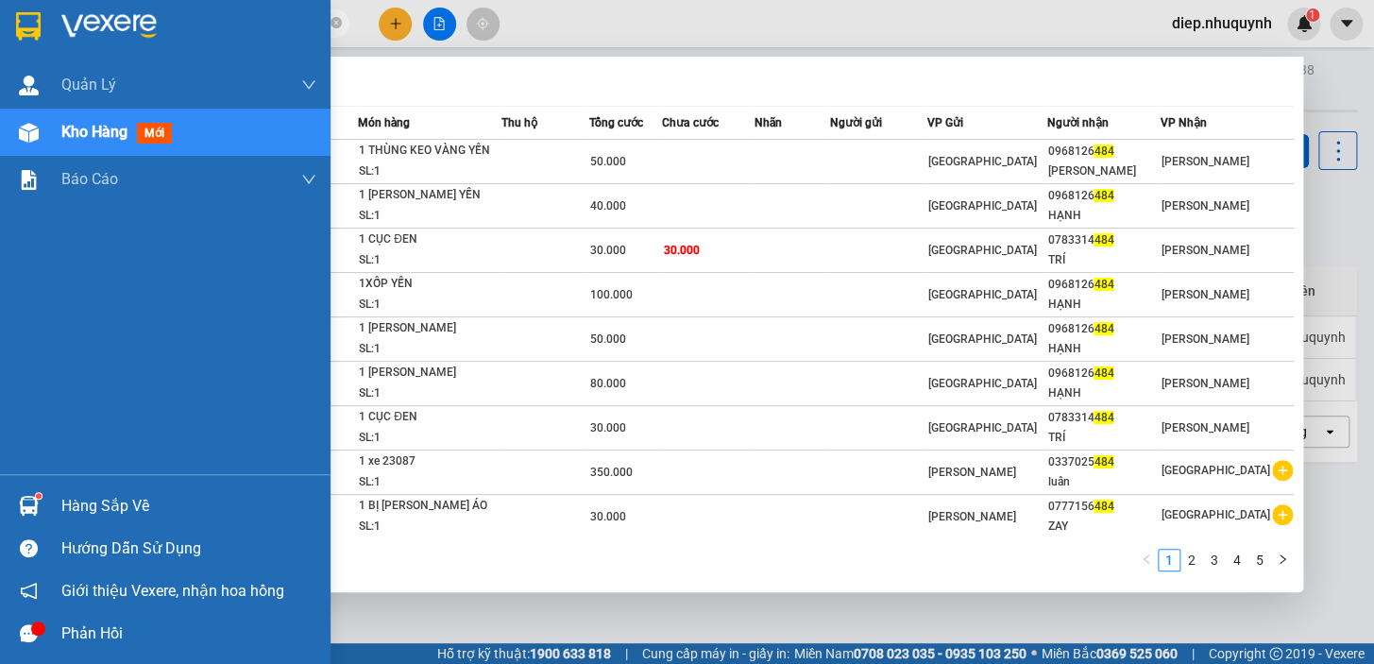
drag, startPoint x: 151, startPoint y: 24, endPoint x: 46, endPoint y: 27, distance: 104.9
click at [46, 27] on section "Kết quả tìm kiếm ( 44 ) Bộ lọc Mã ĐH Trạng thái Món hàng Thu hộ Tổng cước Chưa …" at bounding box center [687, 332] width 1374 height 664
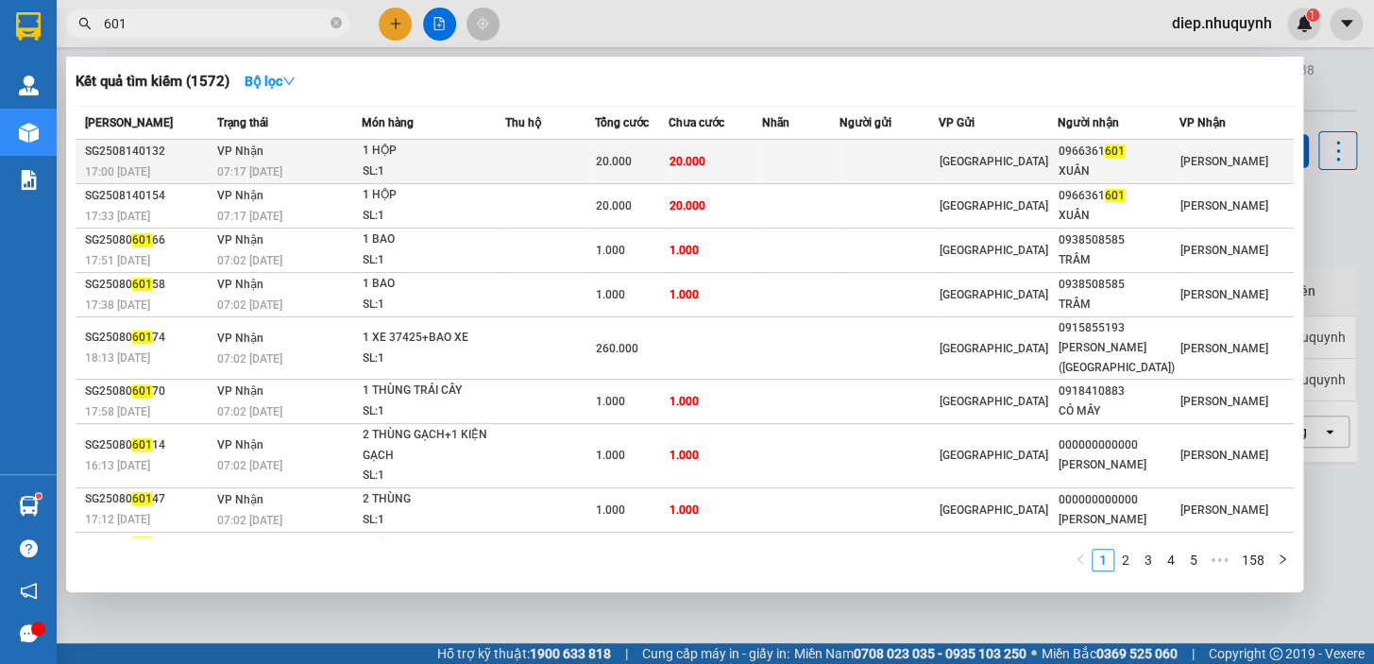
type input "601"
click at [645, 163] on div "20.000" at bounding box center [631, 161] width 73 height 21
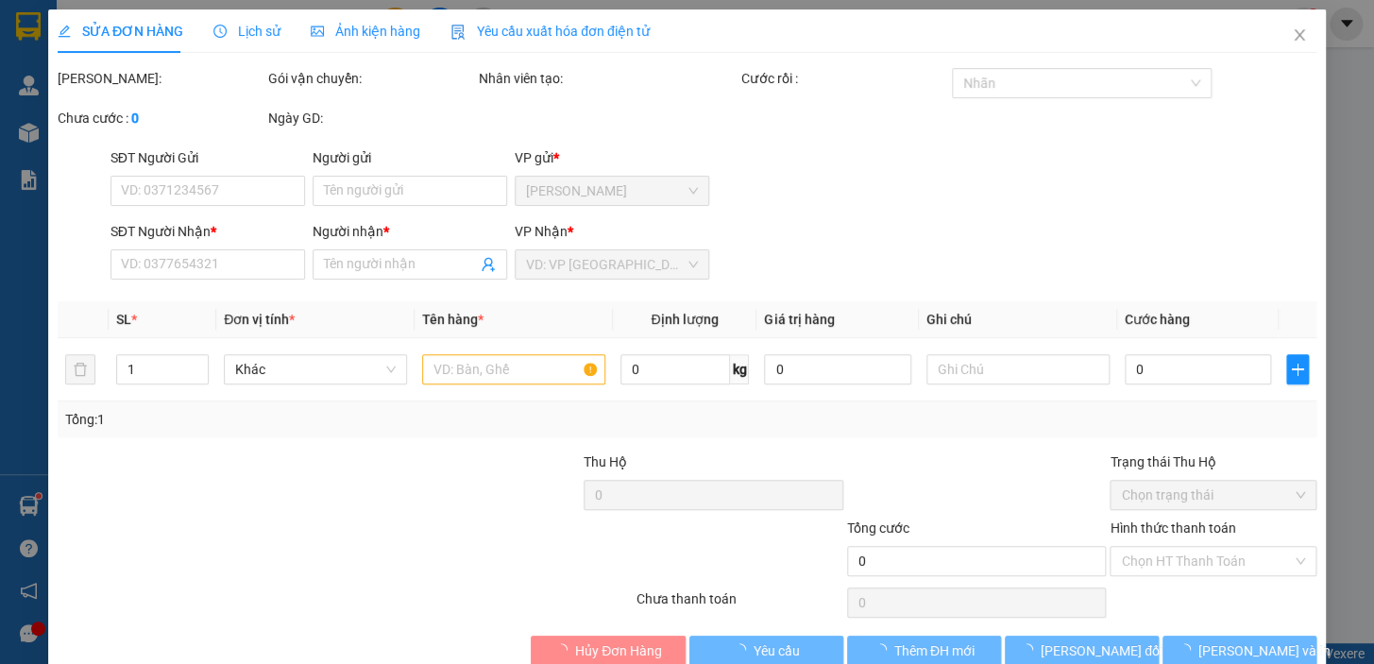
type input "0966361601"
type input "XUÂN"
type input "20.000"
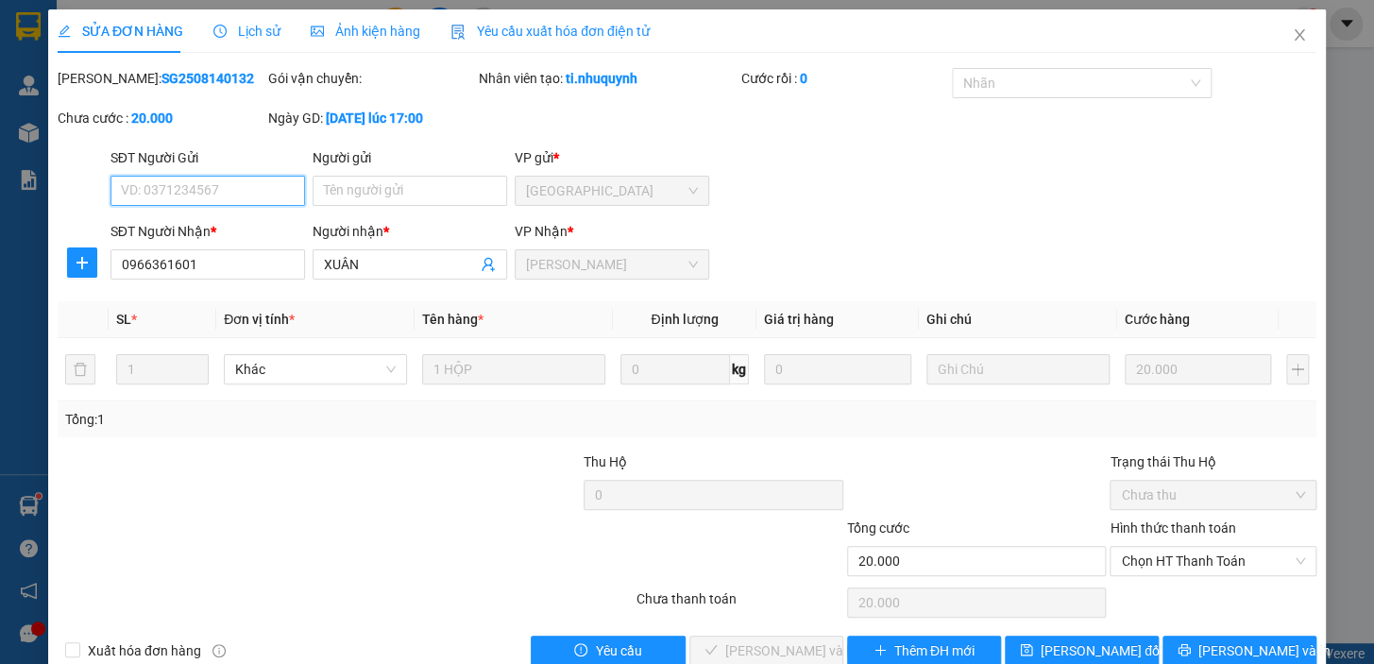
drag, startPoint x: 1193, startPoint y: 567, endPoint x: 1188, endPoint y: 595, distance: 28.0
click at [1191, 576] on div "Hình thức thanh toán Chọn HT Thanh Toán" at bounding box center [1212, 550] width 207 height 66
click at [1188, 595] on div "Chọn HT Thanh Toán" at bounding box center [1212, 602] width 211 height 38
click at [1185, 566] on span "Chọn HT Thanh Toán" at bounding box center [1213, 561] width 184 height 28
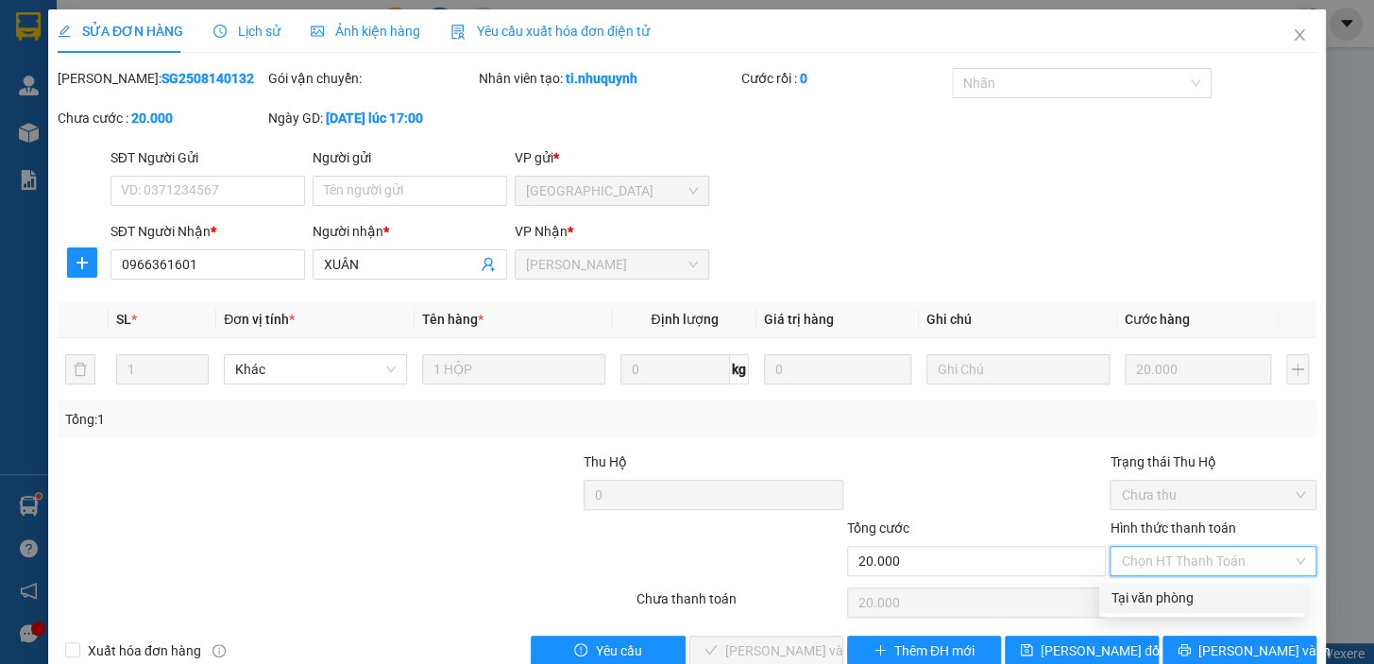
click at [1176, 591] on div "Tại văn phòng" at bounding box center [1201, 597] width 182 height 21
type input "0"
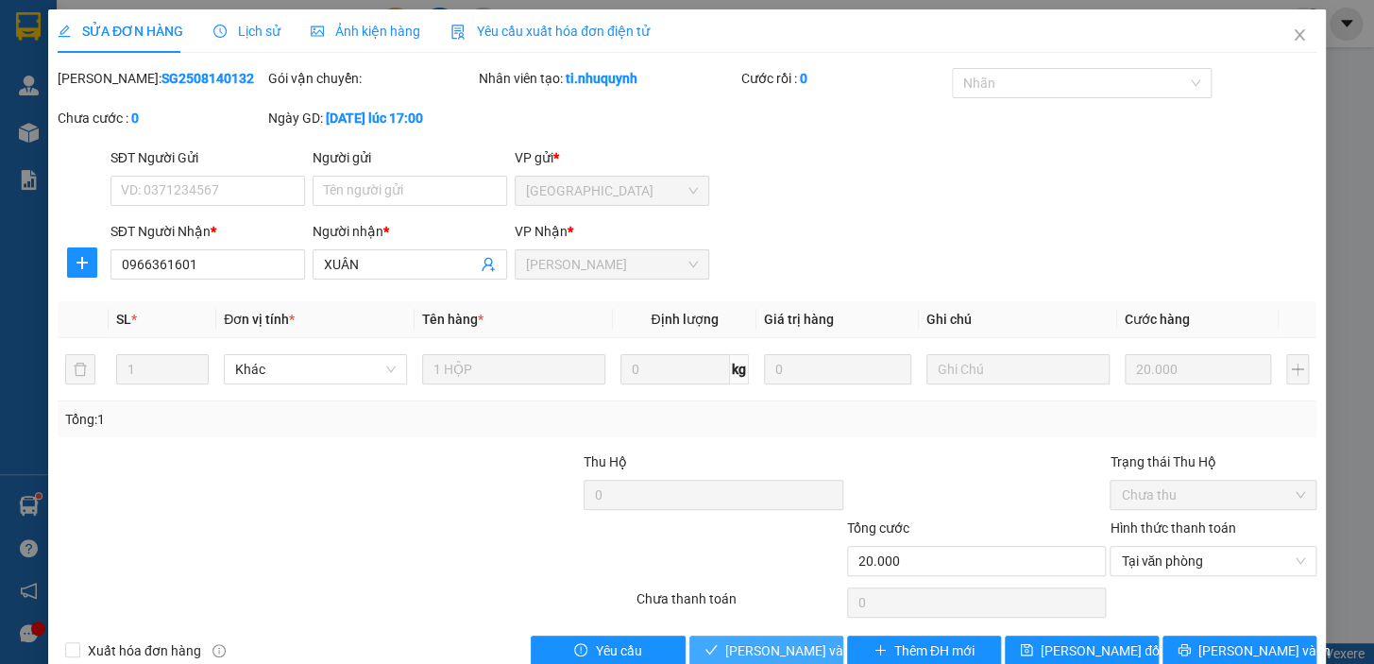
click at [784, 643] on span "Lưu và Giao hàng" at bounding box center [852, 650] width 255 height 21
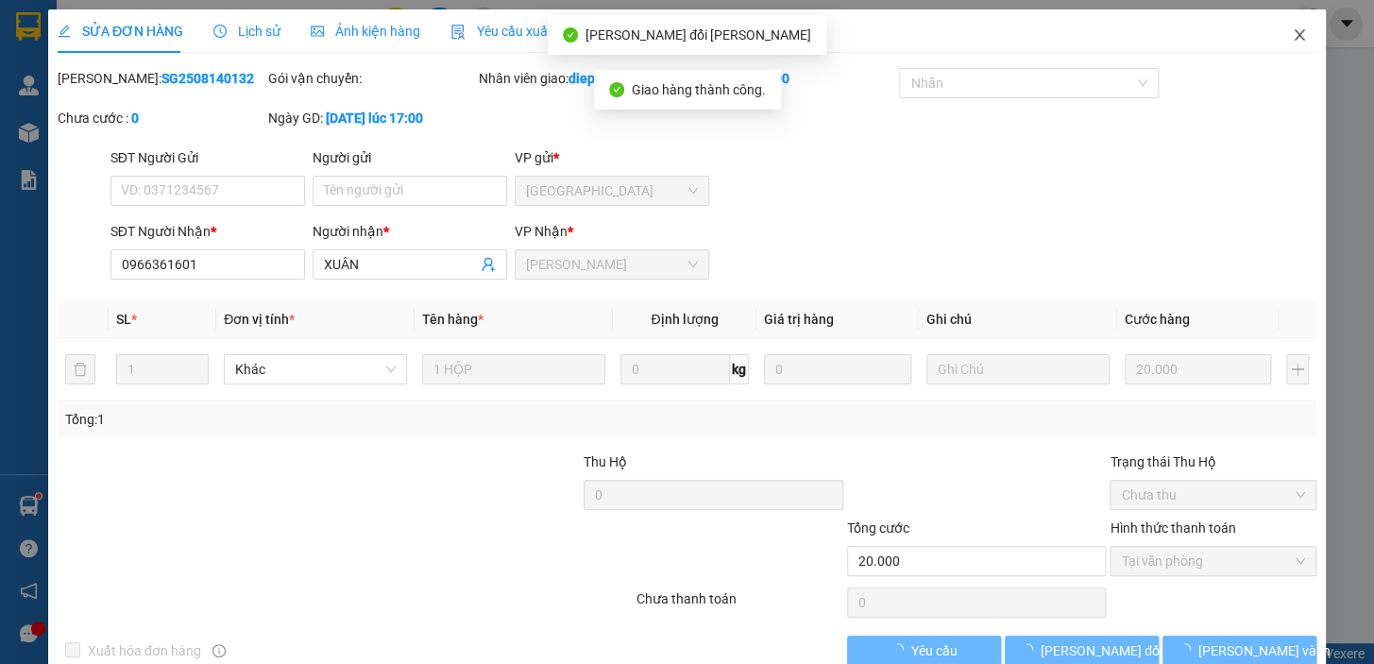
click at [1293, 34] on icon "close" at bounding box center [1298, 34] width 10 height 11
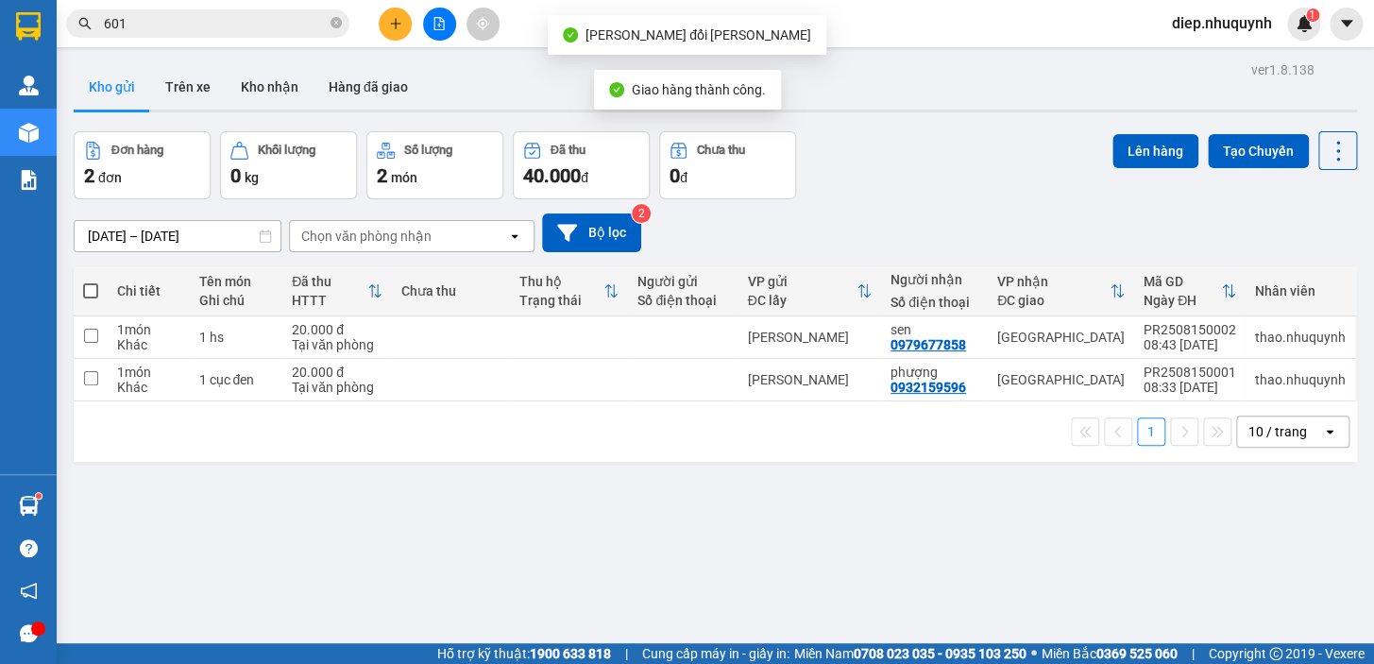
click at [163, 28] on input "601" at bounding box center [215, 23] width 223 height 21
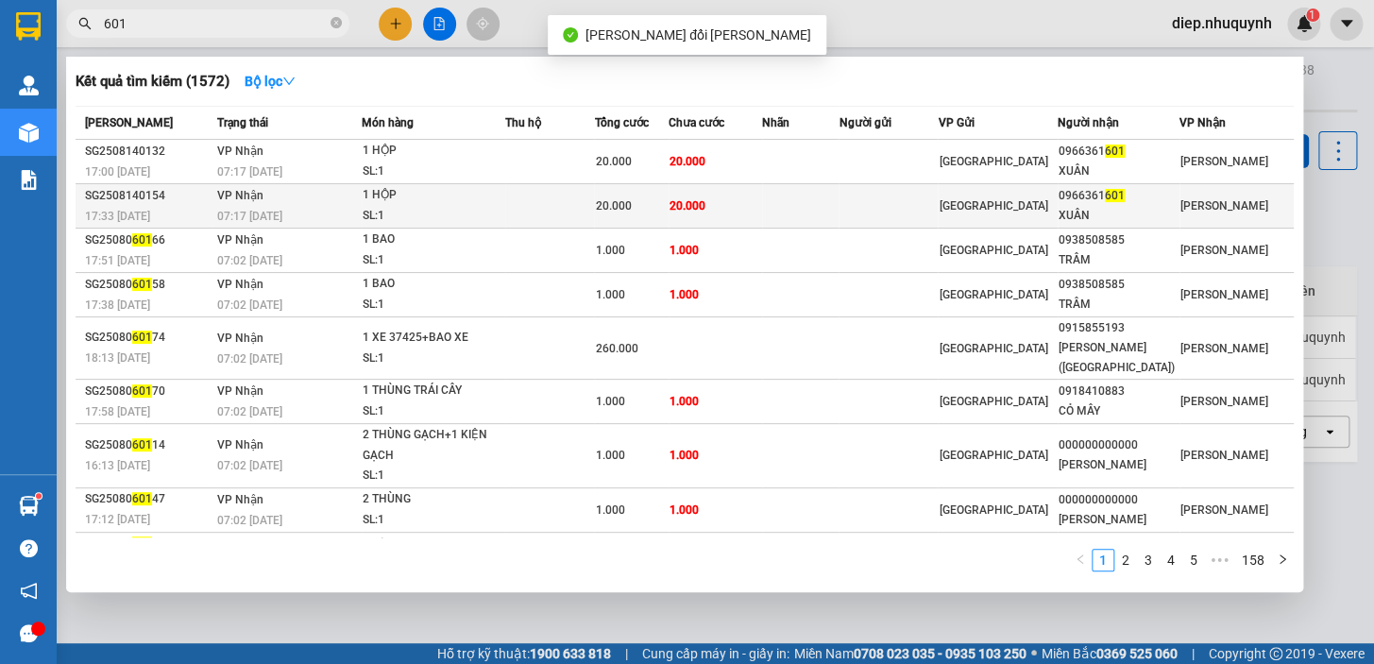
click at [839, 204] on td at bounding box center [800, 206] width 77 height 44
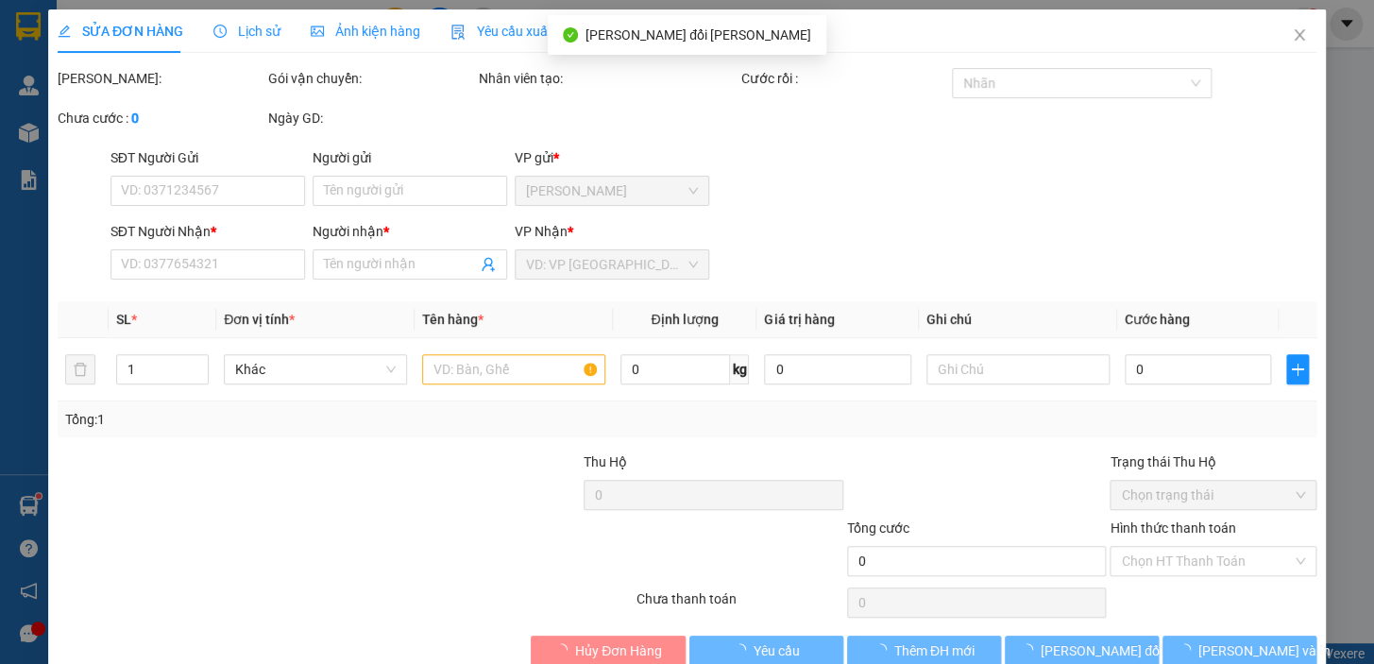
type input "0966361601"
type input "XUÂN"
type input "20.000"
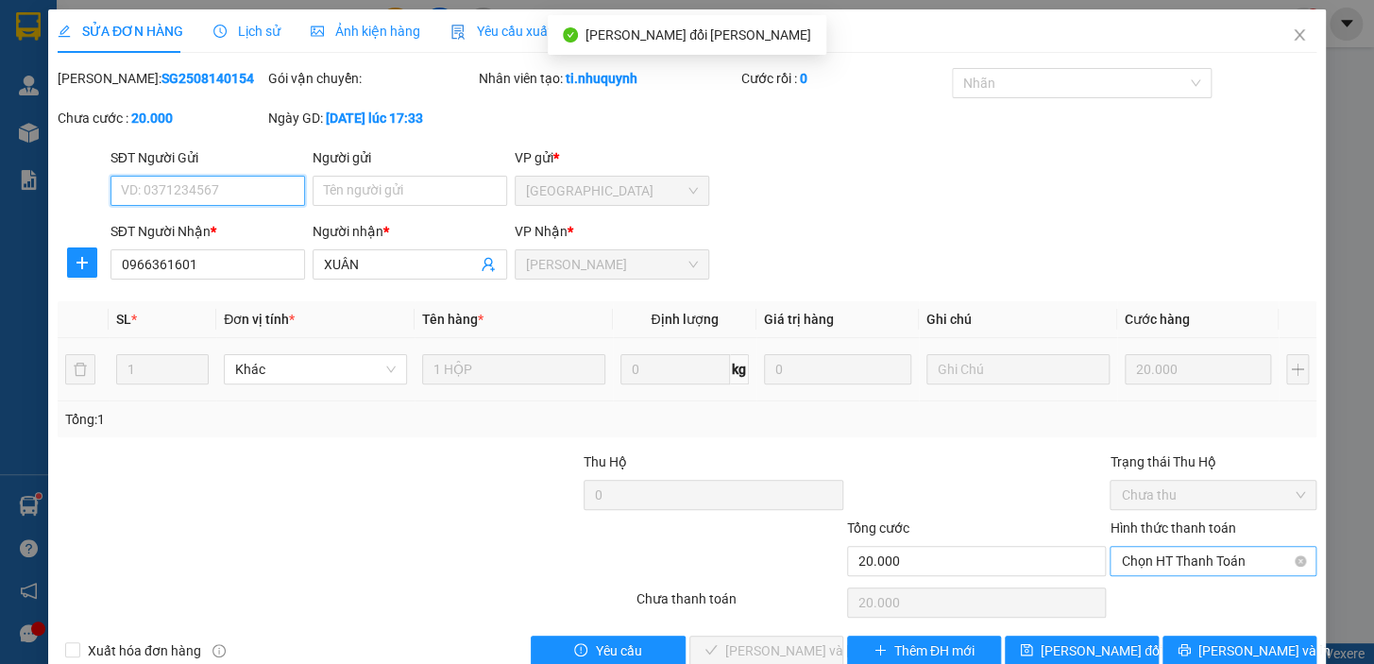
click at [1155, 560] on span "Chọn HT Thanh Toán" at bounding box center [1213, 561] width 184 height 28
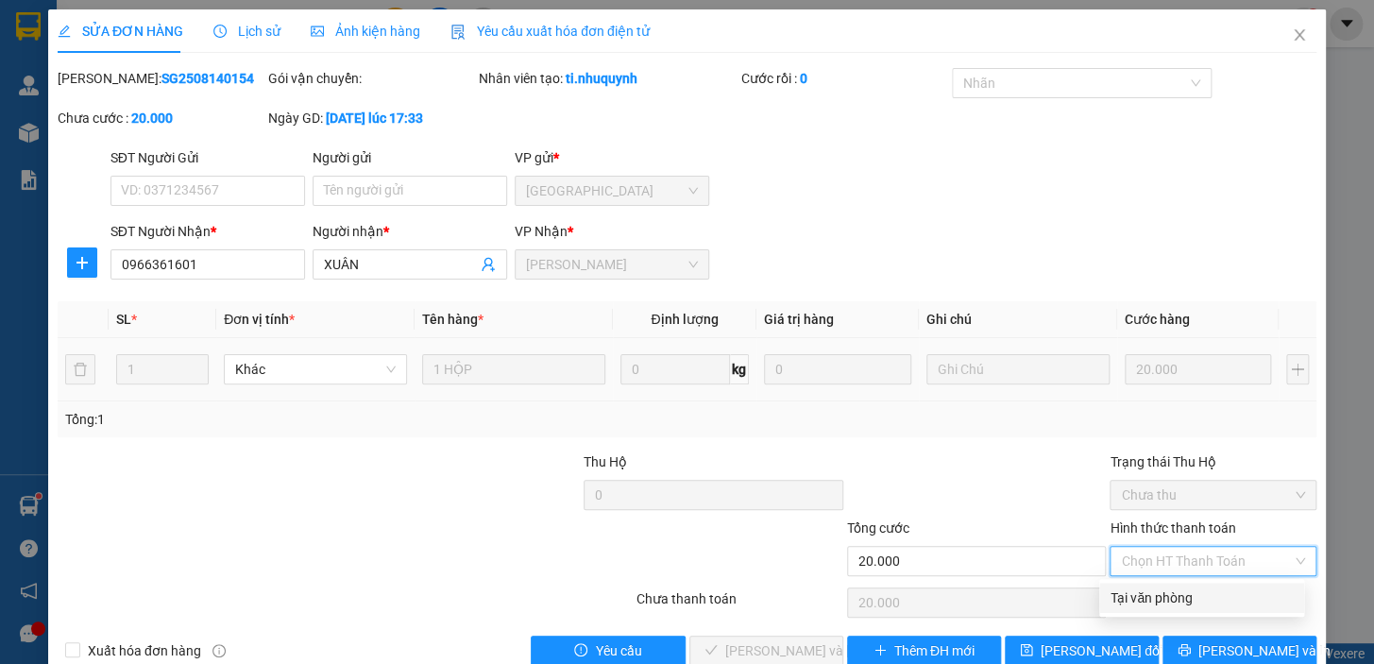
drag, startPoint x: 1136, startPoint y: 597, endPoint x: 1123, endPoint y: 597, distance: 12.3
click at [1133, 597] on div "Tại văn phòng" at bounding box center [1201, 597] width 182 height 21
type input "0"
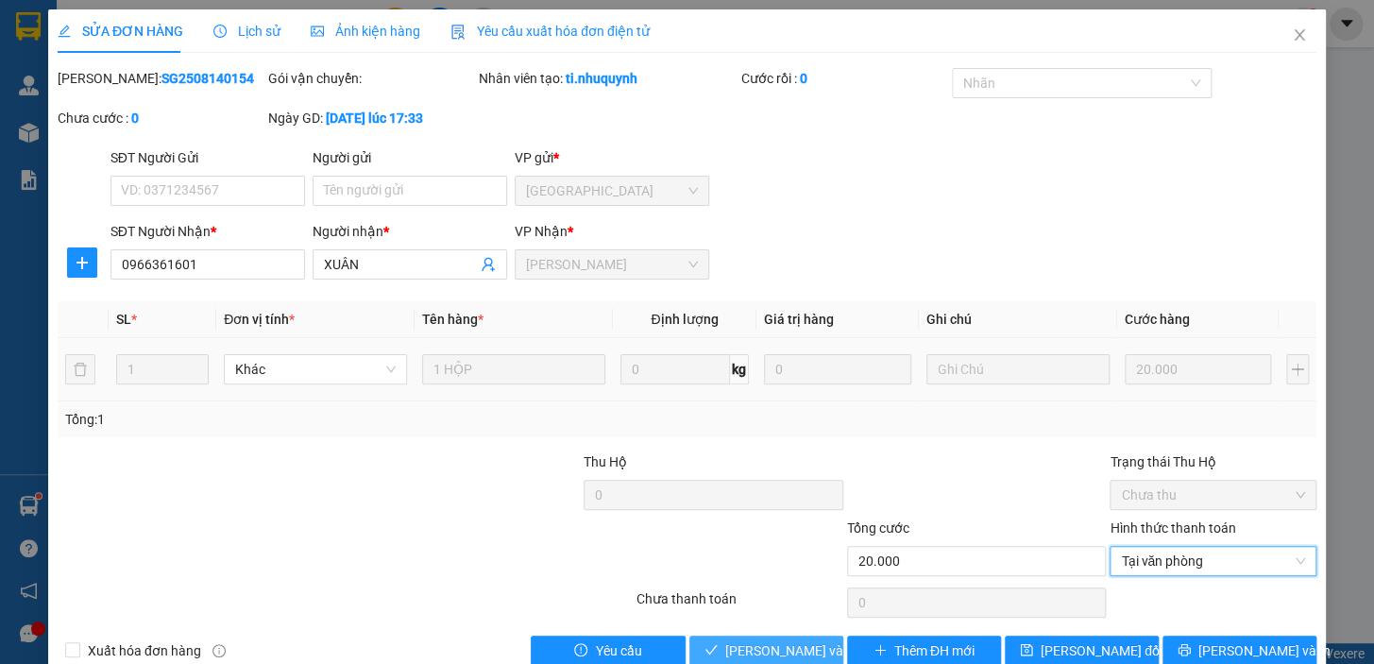
click at [796, 642] on span "Lưu và Giao hàng" at bounding box center [852, 650] width 255 height 21
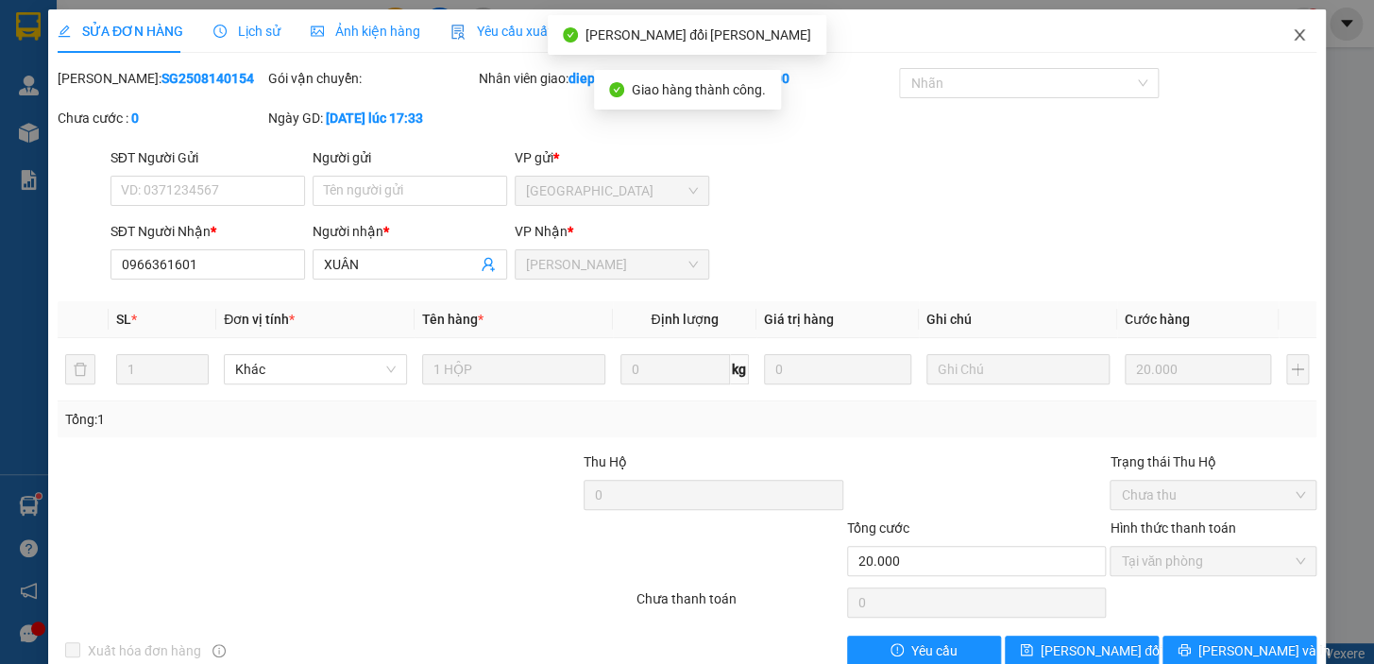
click at [1291, 38] on icon "close" at bounding box center [1298, 34] width 15 height 15
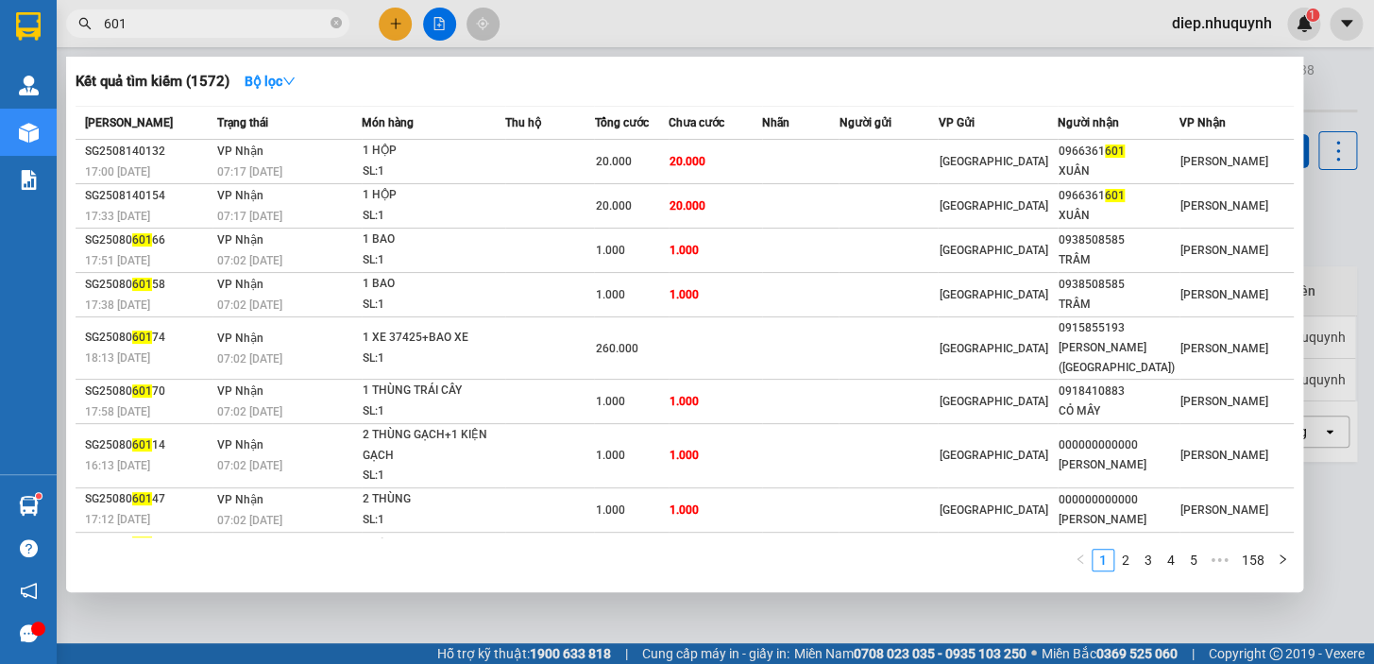
drag, startPoint x: 140, startPoint y: 22, endPoint x: 85, endPoint y: 25, distance: 54.8
click at [85, 25] on div "601" at bounding box center [184, 23] width 368 height 28
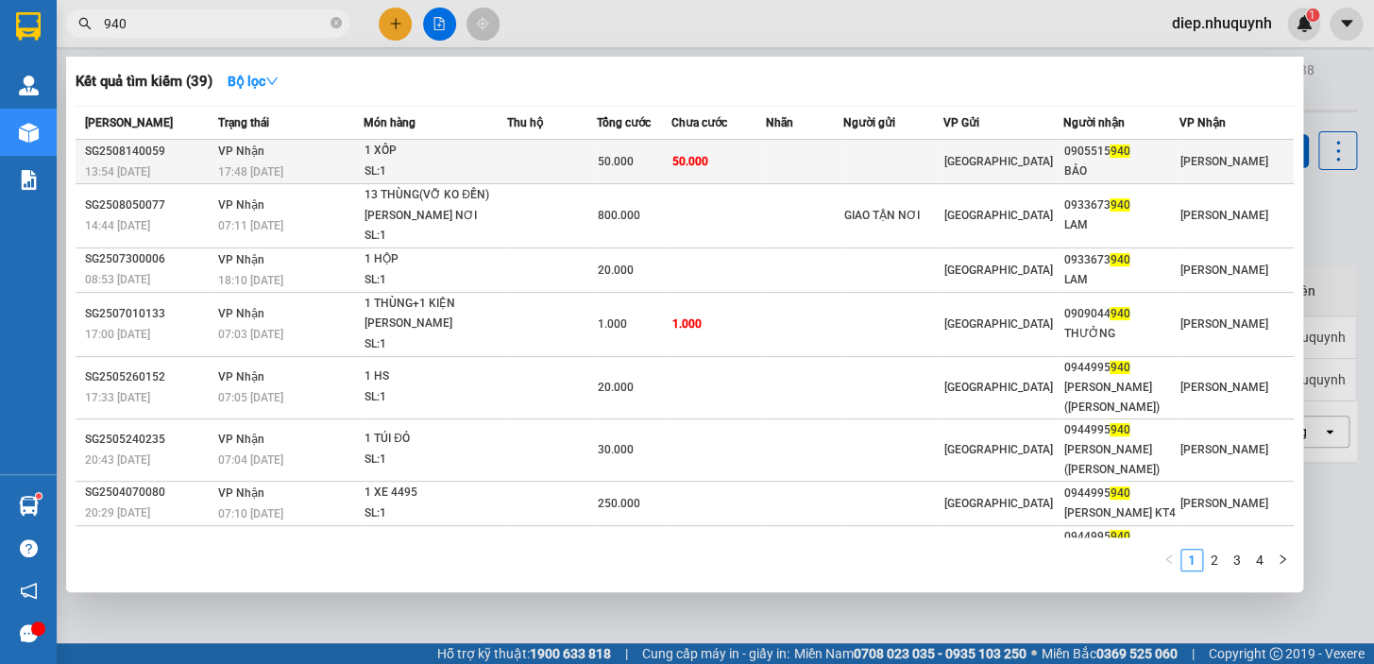
type input "940"
click at [766, 174] on td "50.000" at bounding box center [718, 162] width 94 height 44
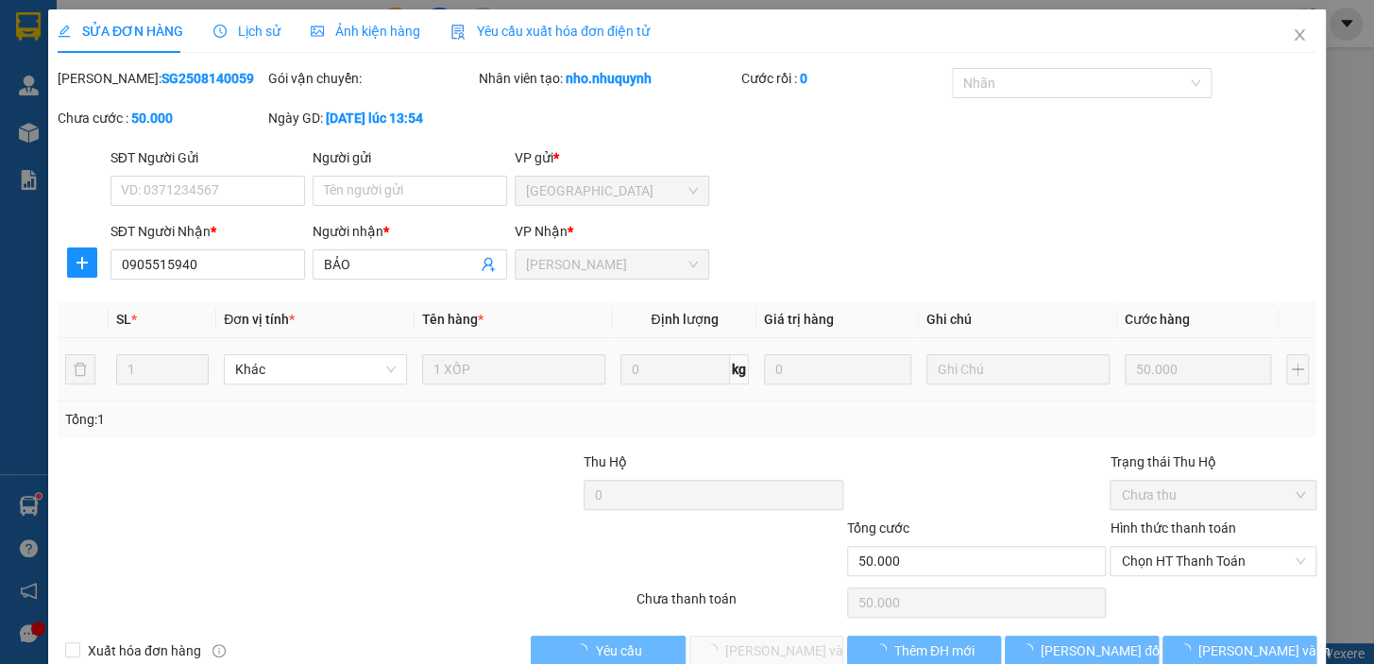
type input "0905515940"
type input "BẢO"
type input "50.000"
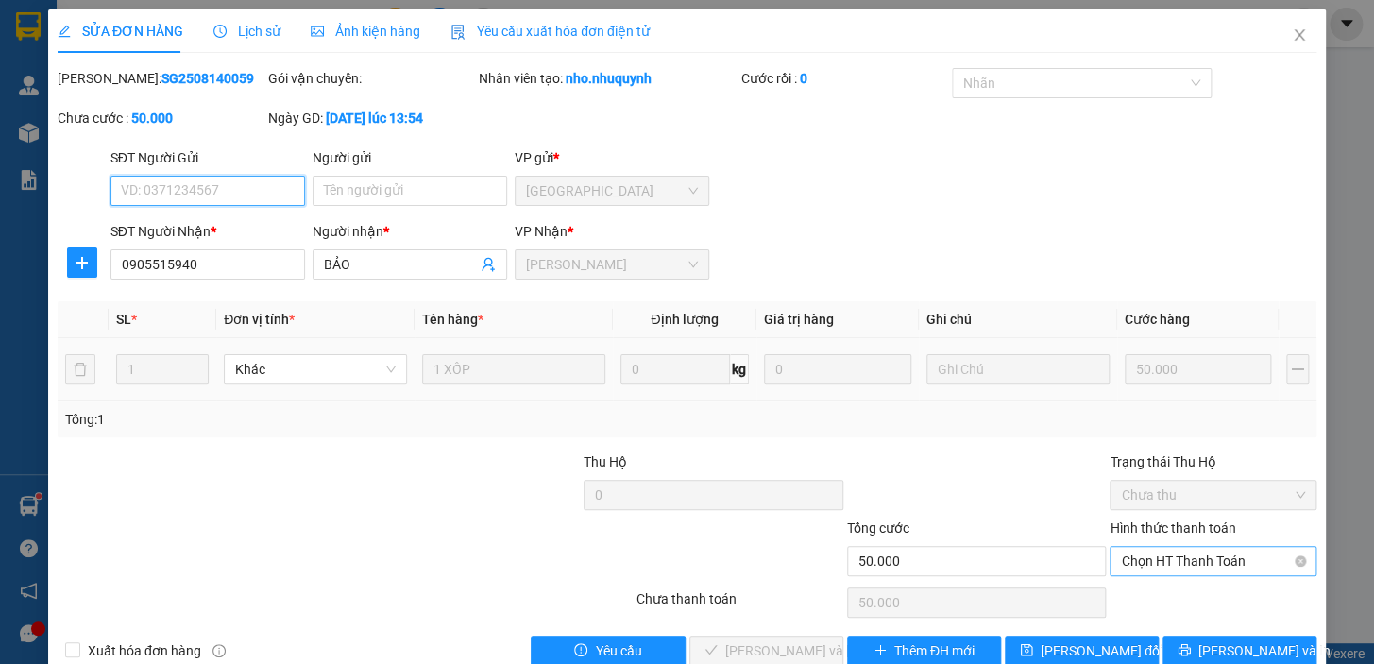
click at [1176, 560] on span "Chọn HT Thanh Toán" at bounding box center [1213, 561] width 184 height 28
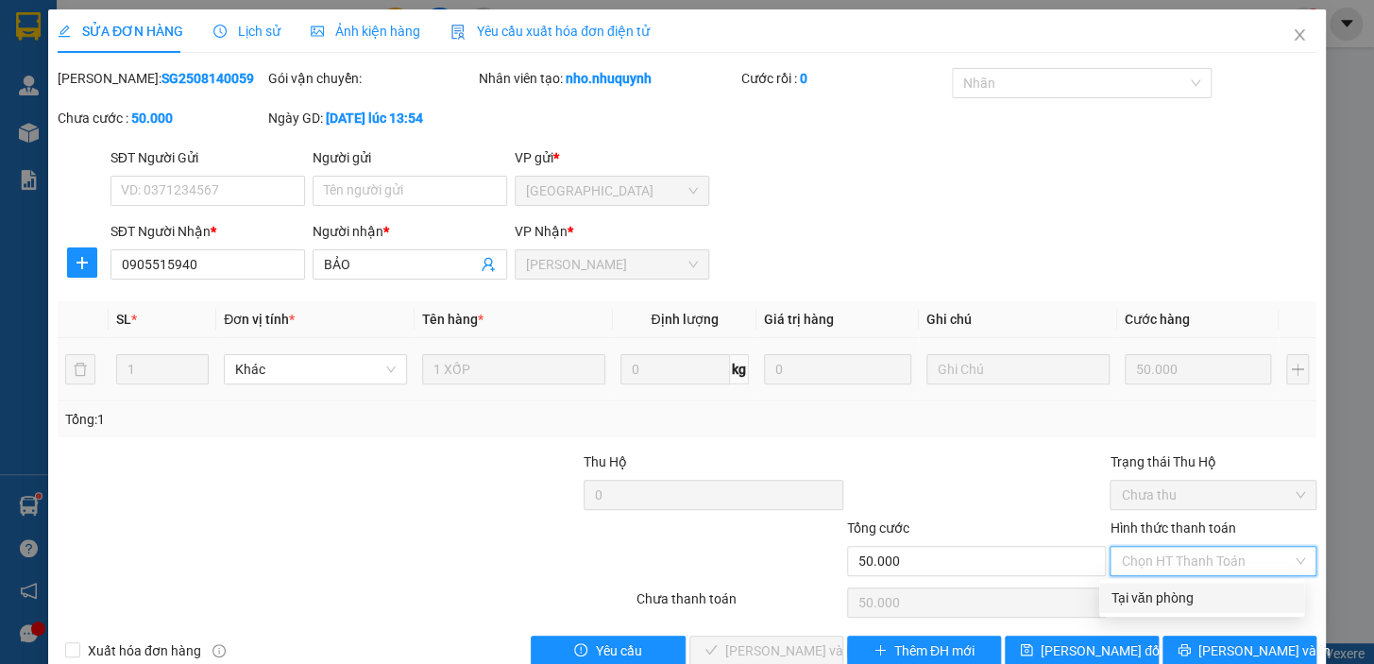
click at [1171, 597] on div "Tại văn phòng" at bounding box center [1201, 597] width 182 height 21
type input "0"
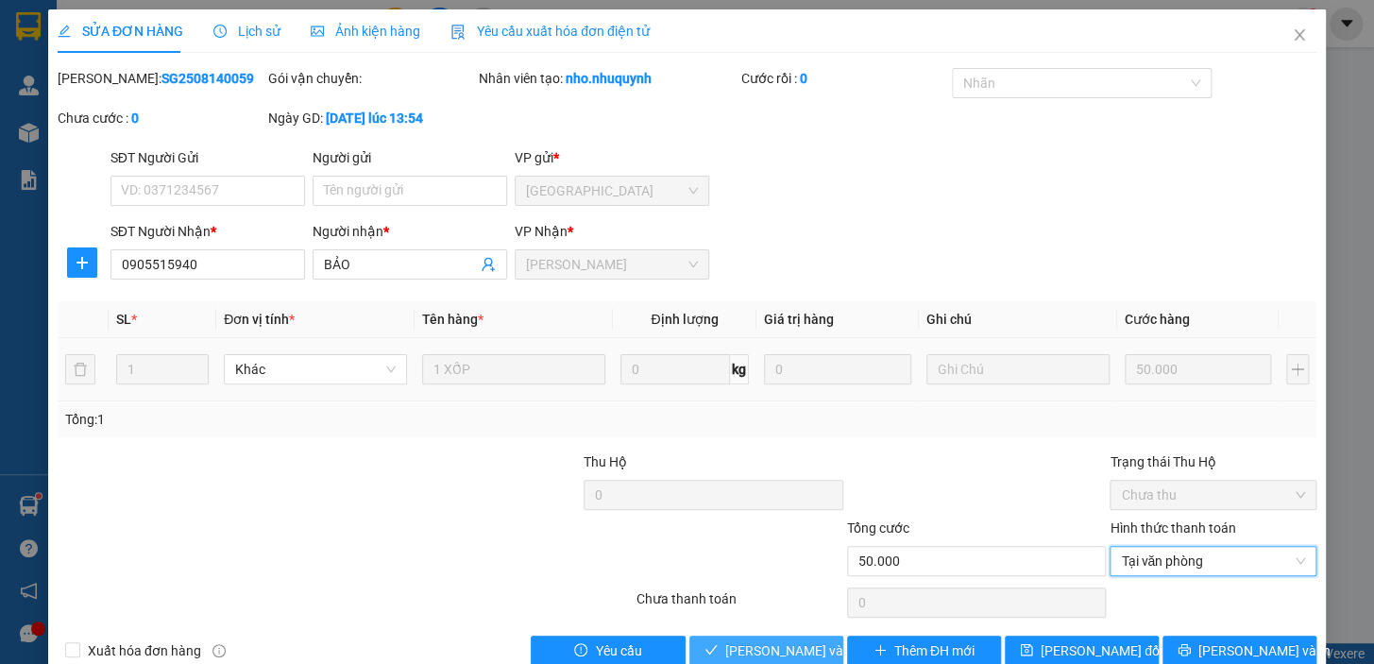
click at [788, 646] on span "Lưu và Giao hàng" at bounding box center [852, 650] width 255 height 21
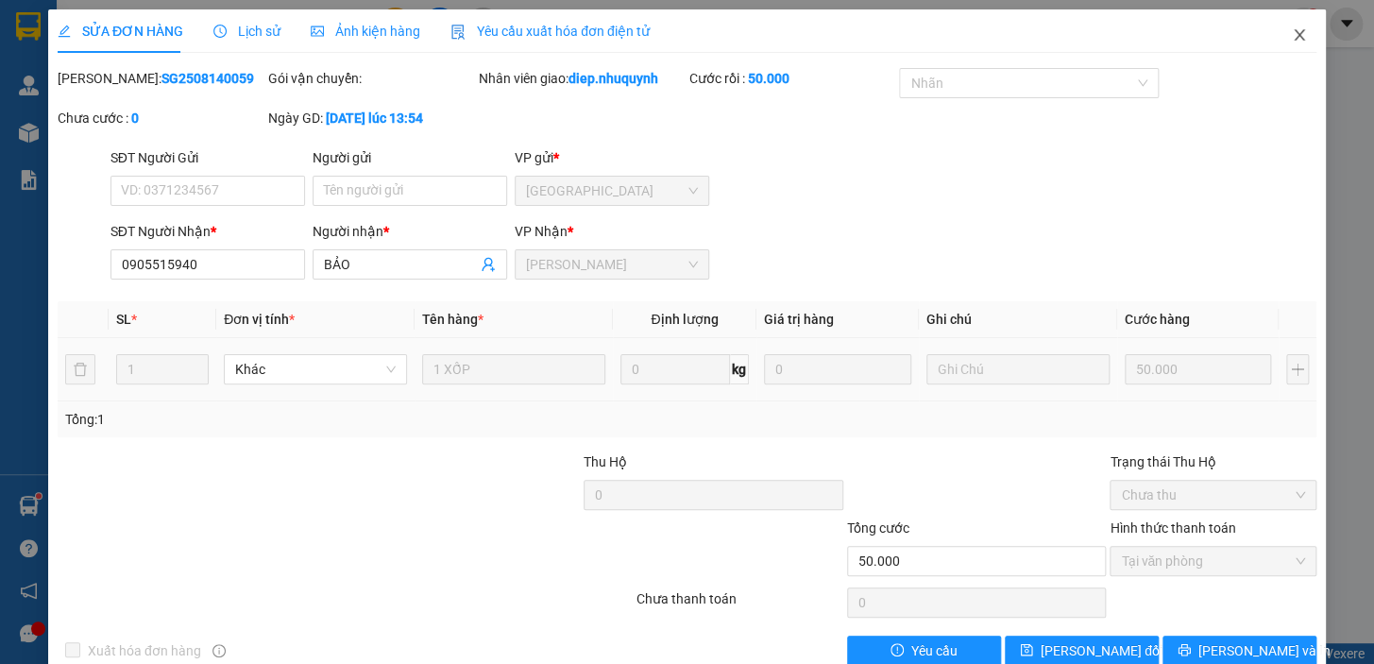
click at [1275, 34] on span "Close" at bounding box center [1299, 35] width 53 height 53
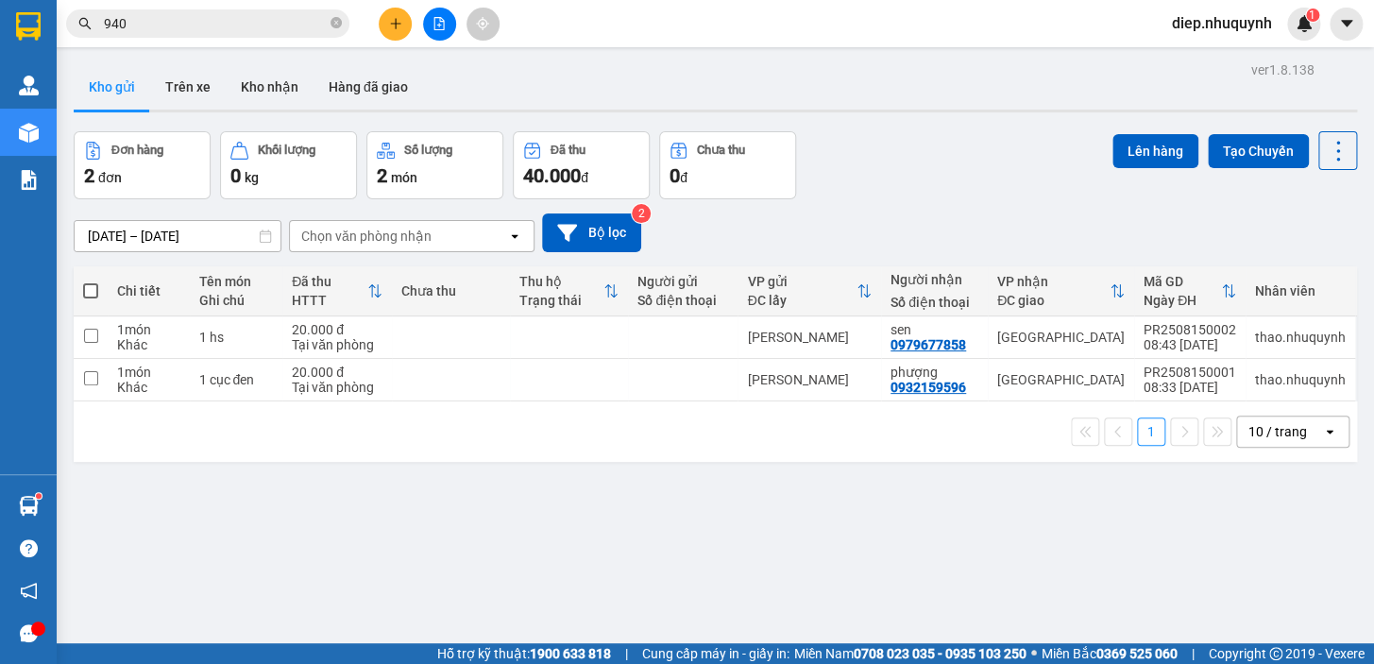
click at [396, 24] on icon "plus" at bounding box center [395, 23] width 10 height 1
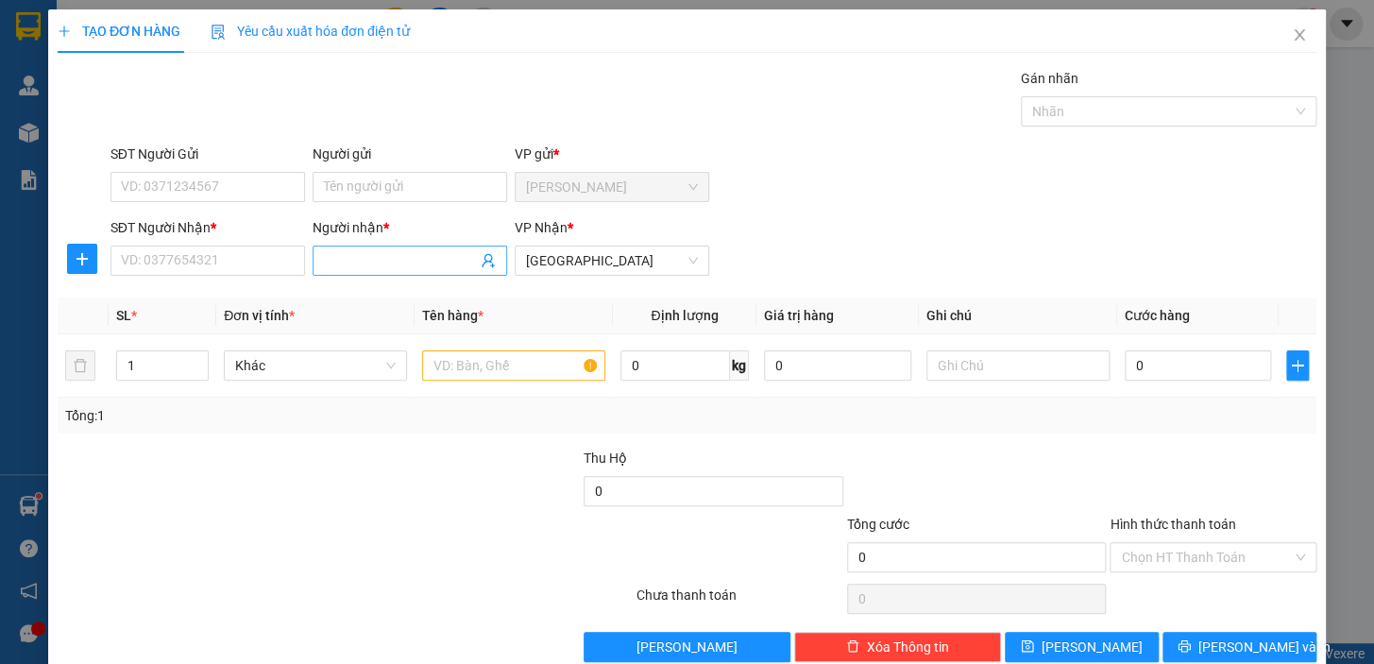
click at [361, 260] on input "Người nhận *" at bounding box center [400, 260] width 153 height 21
type input "y"
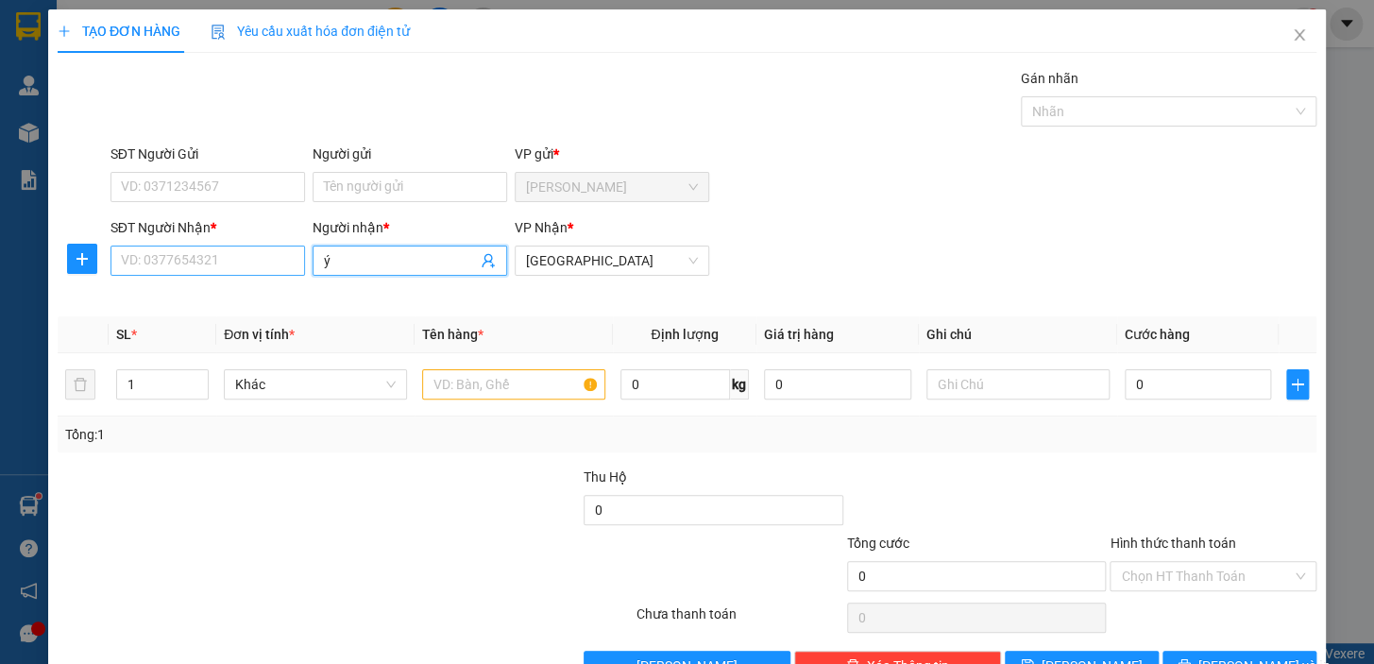
type input "ý"
click at [228, 262] on input "SĐT Người Nhận *" at bounding box center [207, 260] width 194 height 30
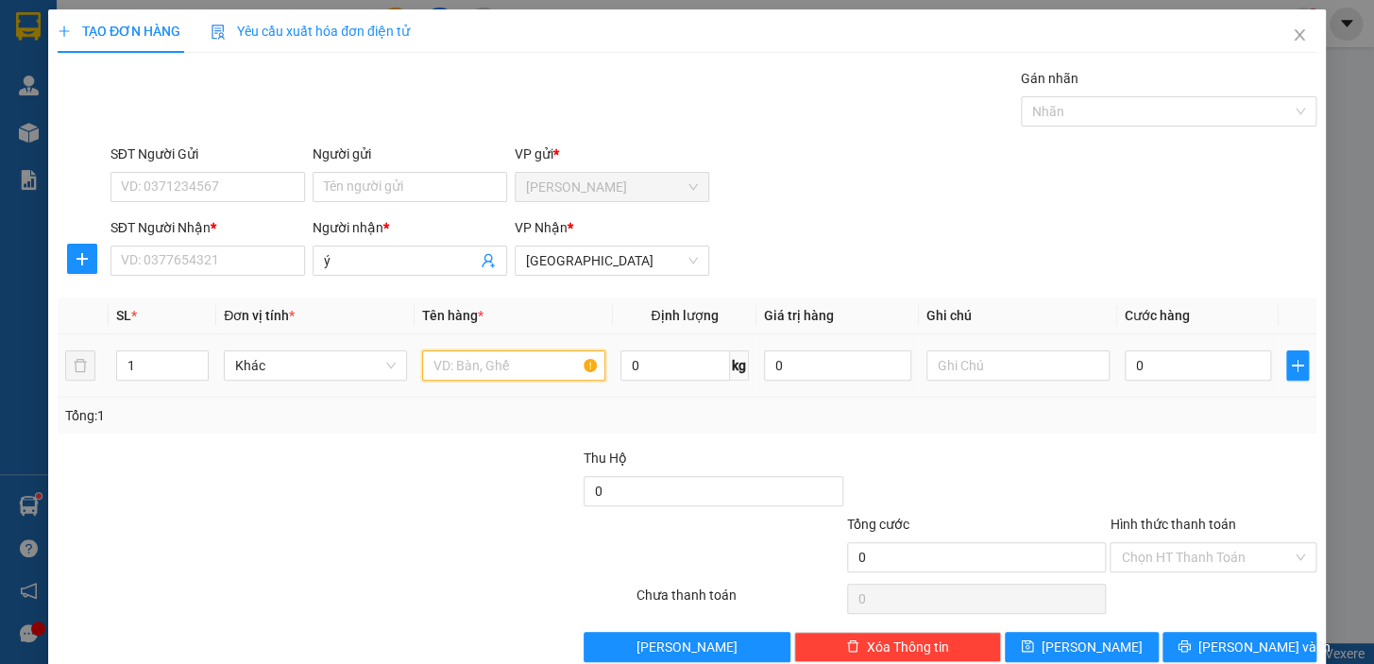
click at [473, 373] on input "text" at bounding box center [513, 365] width 183 height 30
type input "1 xe"
click at [215, 266] on input "SĐT Người Nhận *" at bounding box center [207, 260] width 194 height 30
type input "0565133756"
click at [497, 363] on input "1 xe" at bounding box center [513, 365] width 183 height 30
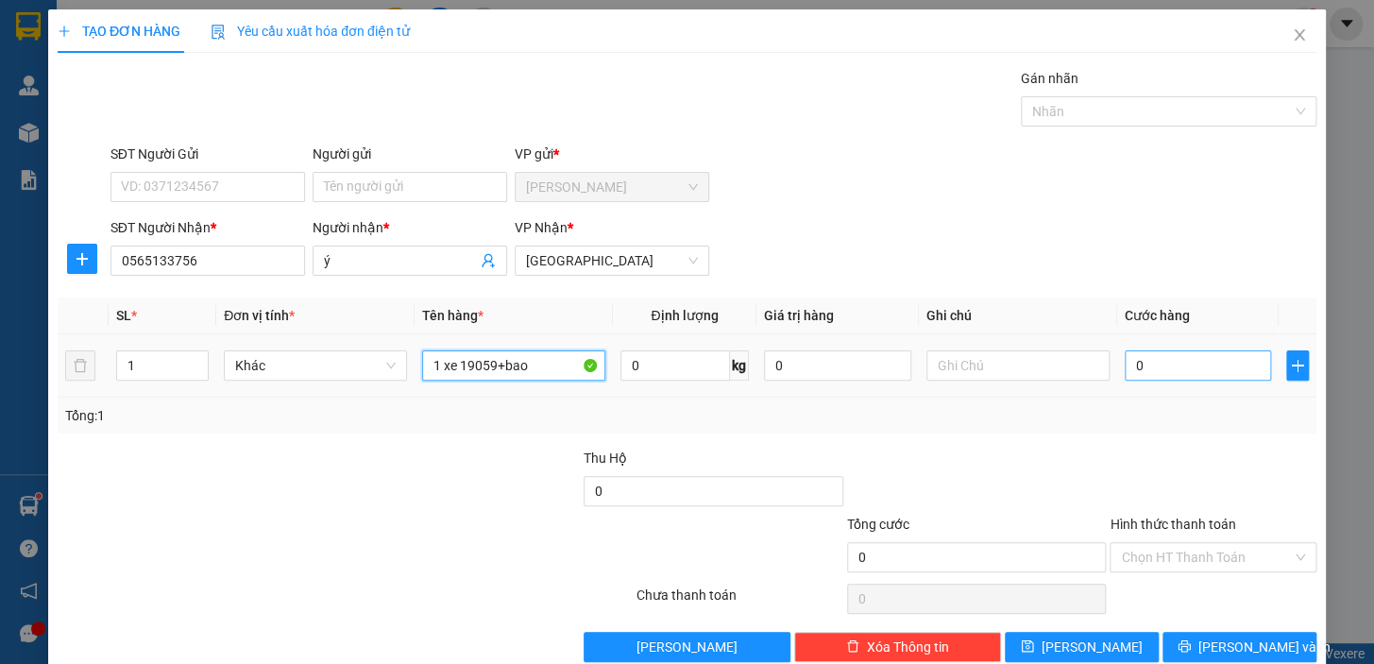
type input "1 xe 19059+bao"
click at [1179, 371] on input "0" at bounding box center [1197, 365] width 147 height 30
type input "2"
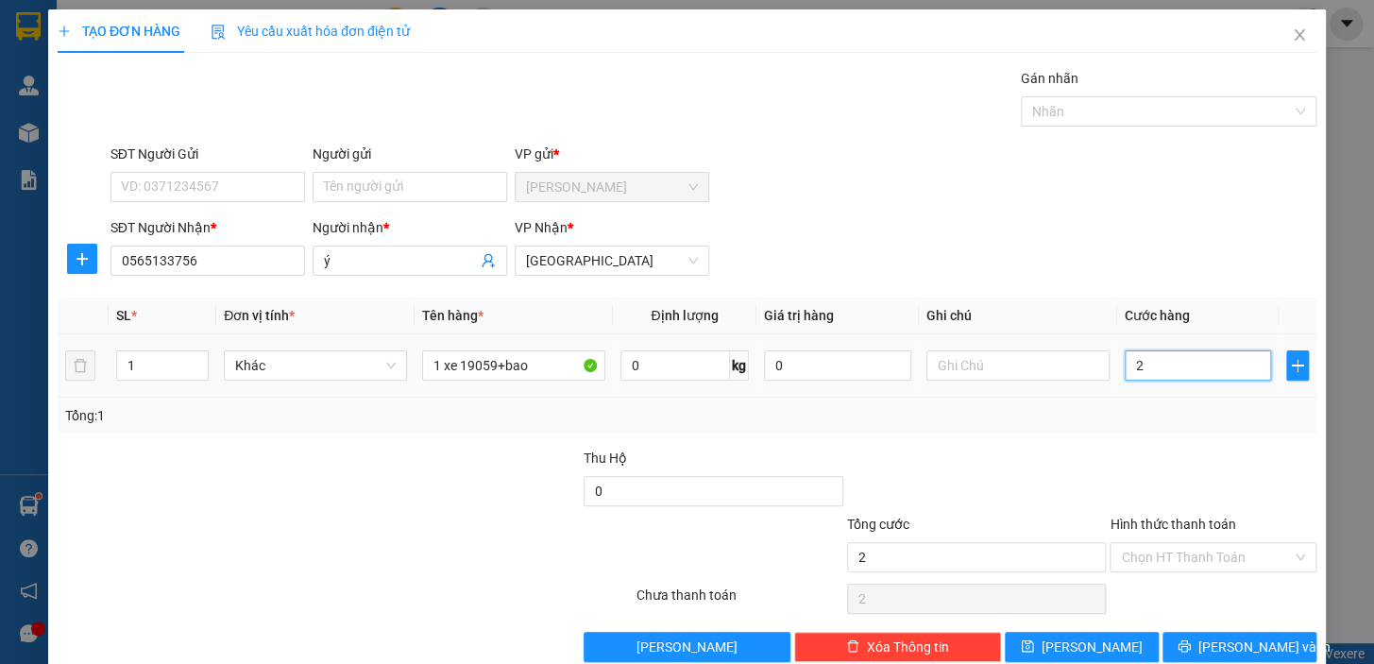
type input "25"
type input "250"
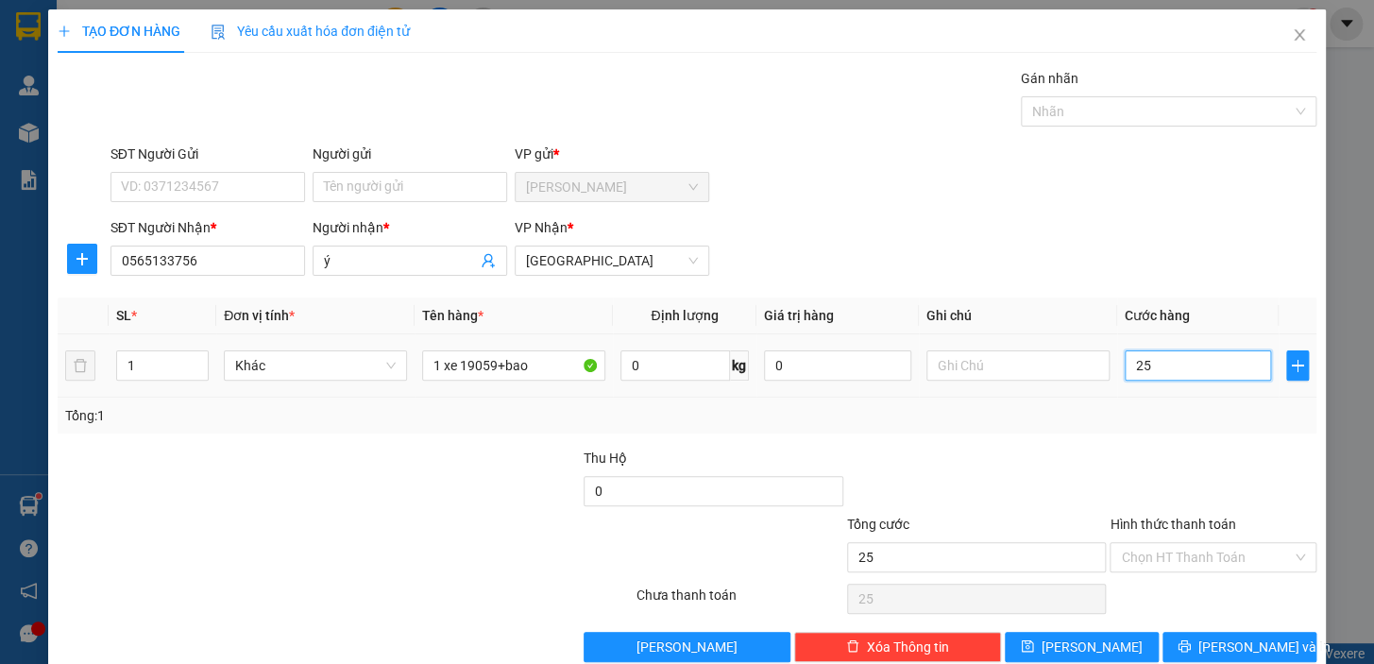
type input "250"
type input "250.000"
click at [1180, 566] on input "Hình thức thanh toán" at bounding box center [1206, 557] width 171 height 28
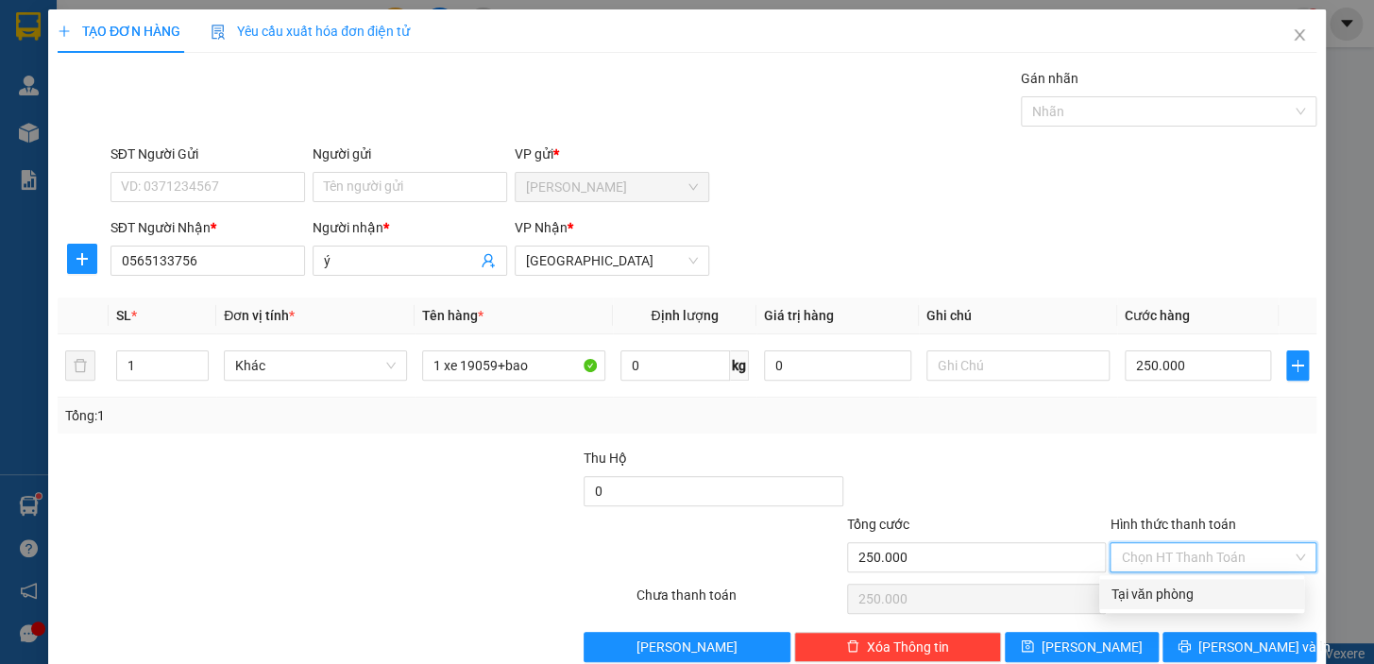
click at [1184, 594] on div "Tại văn phòng" at bounding box center [1201, 593] width 182 height 21
type input "0"
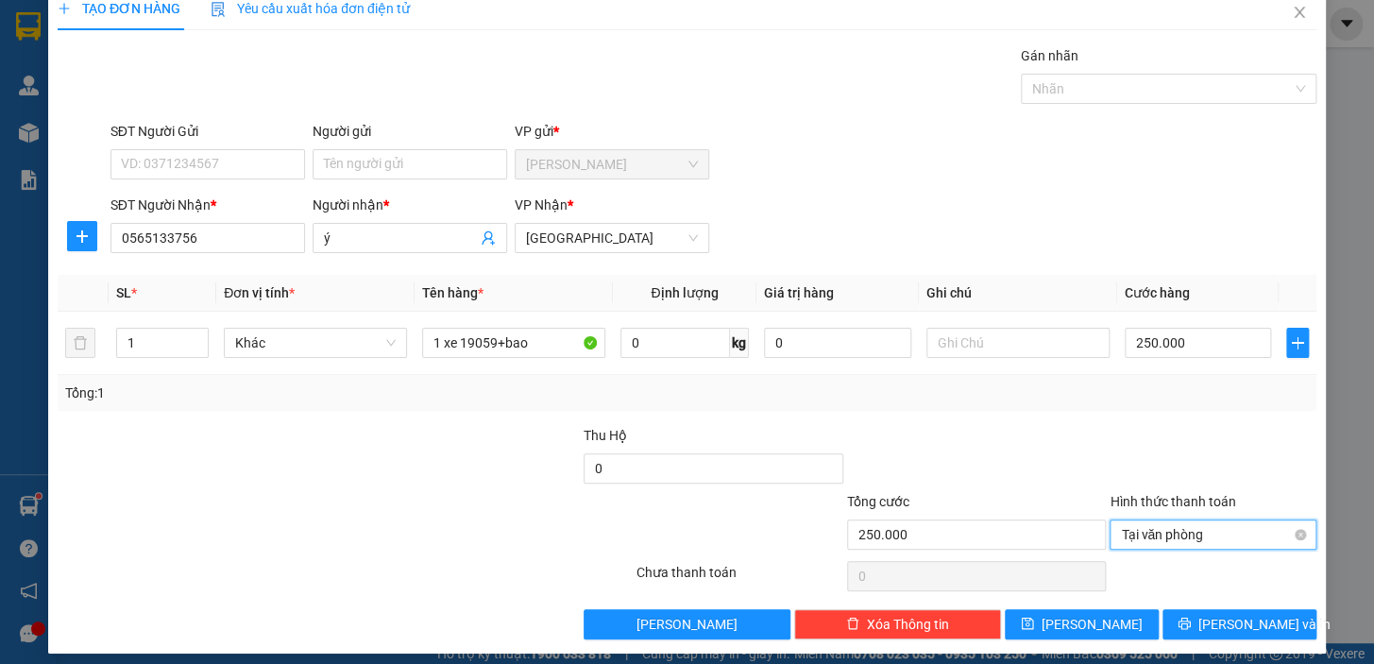
scroll to position [34, 0]
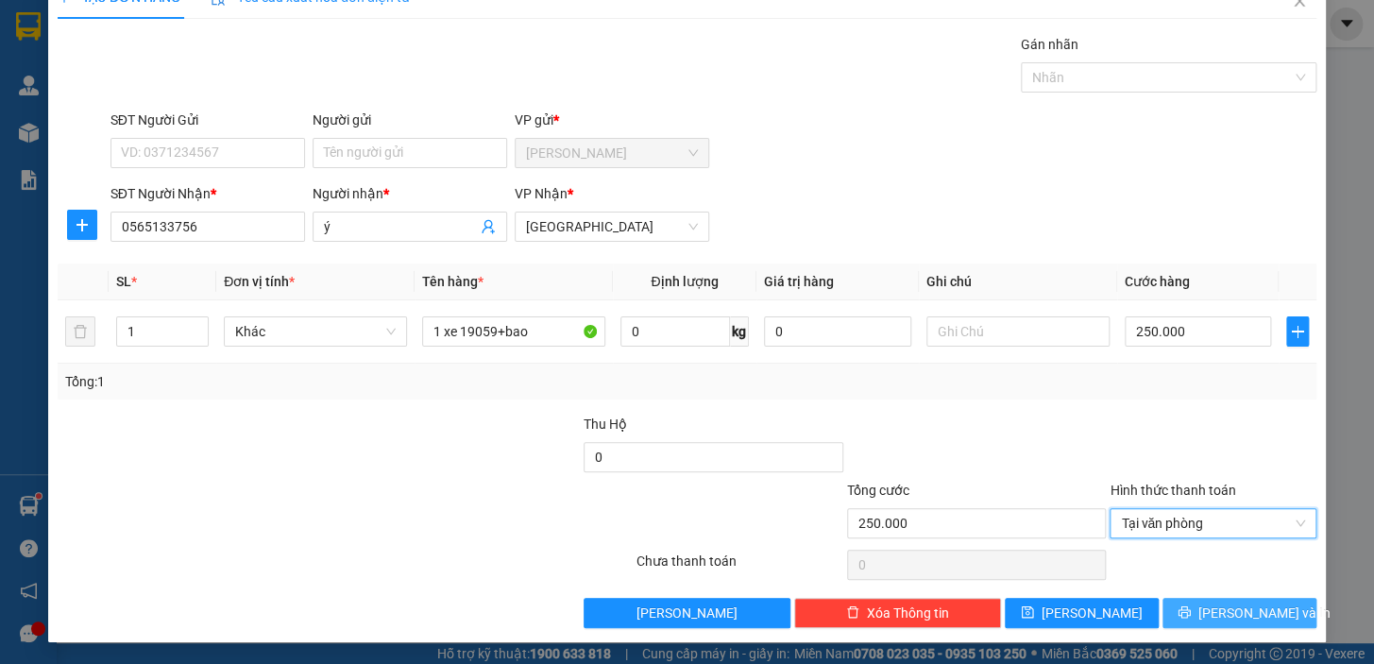
click at [1231, 606] on span "Lưu và In" at bounding box center [1264, 612] width 132 height 21
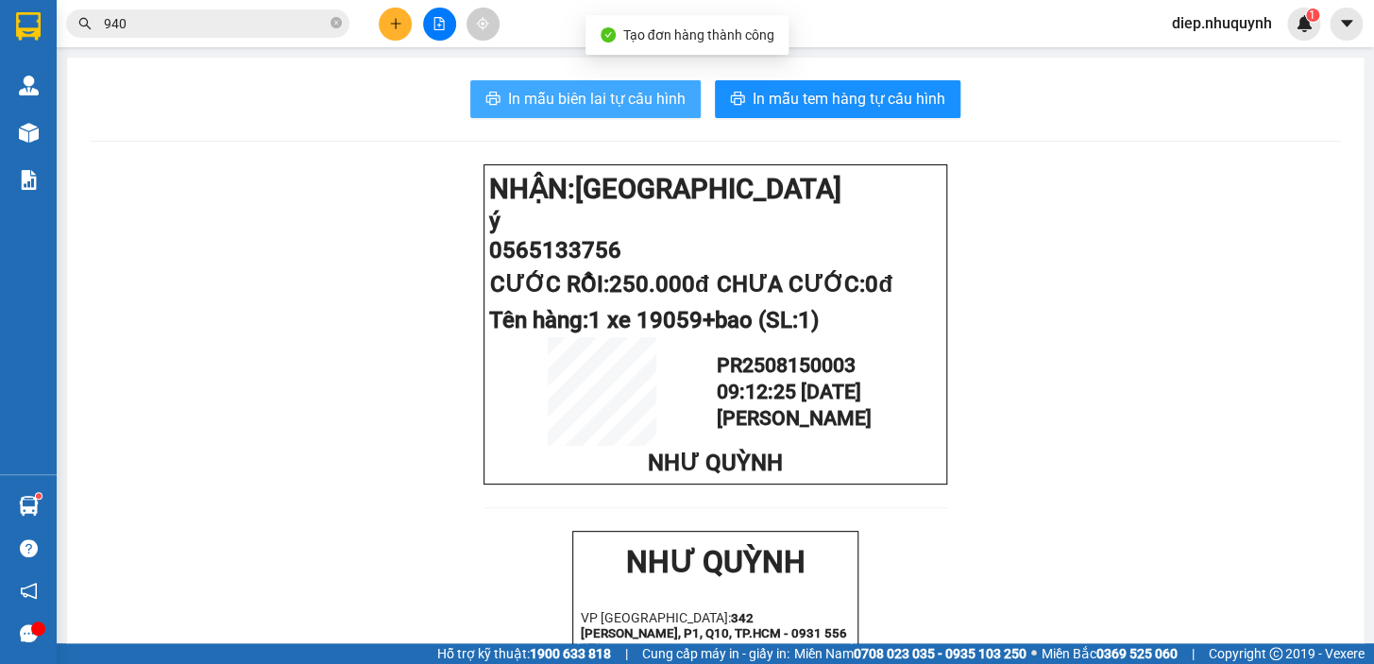
click at [569, 104] on span "In mẫu biên lai tự cấu hình" at bounding box center [596, 99] width 177 height 24
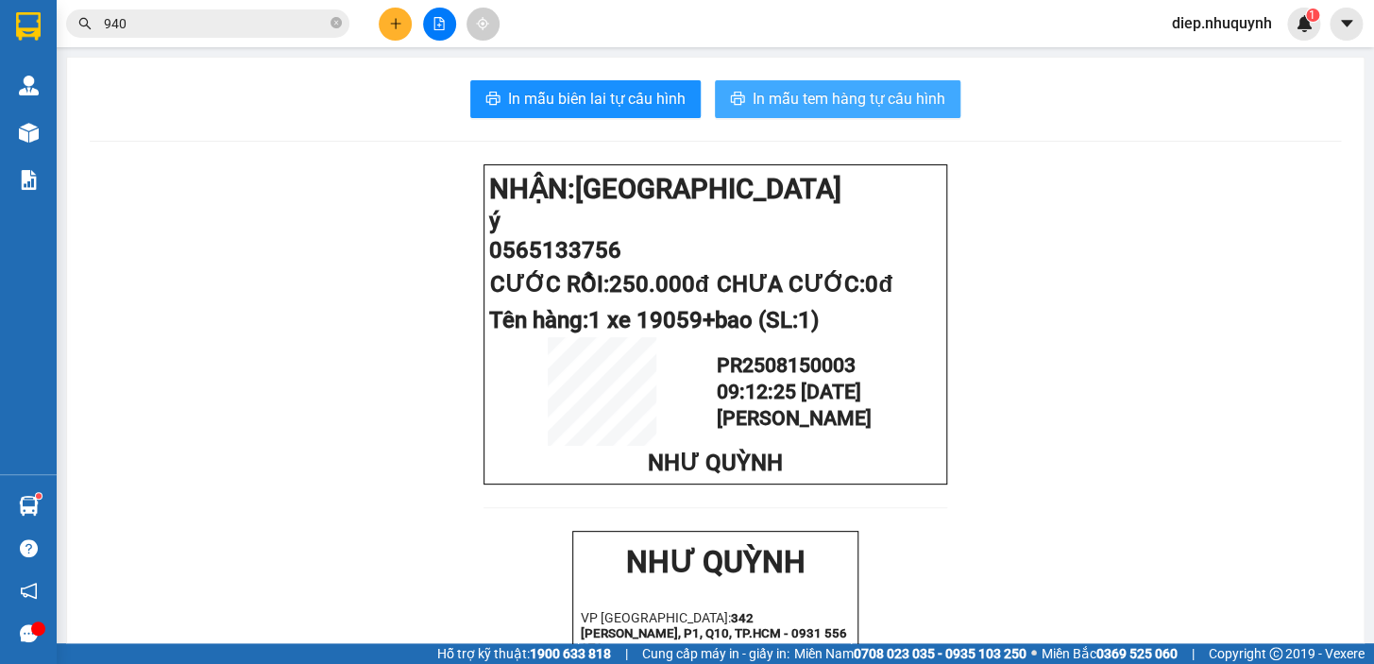
click at [860, 95] on span "In mẫu tem hàng tự cấu hình" at bounding box center [848, 99] width 193 height 24
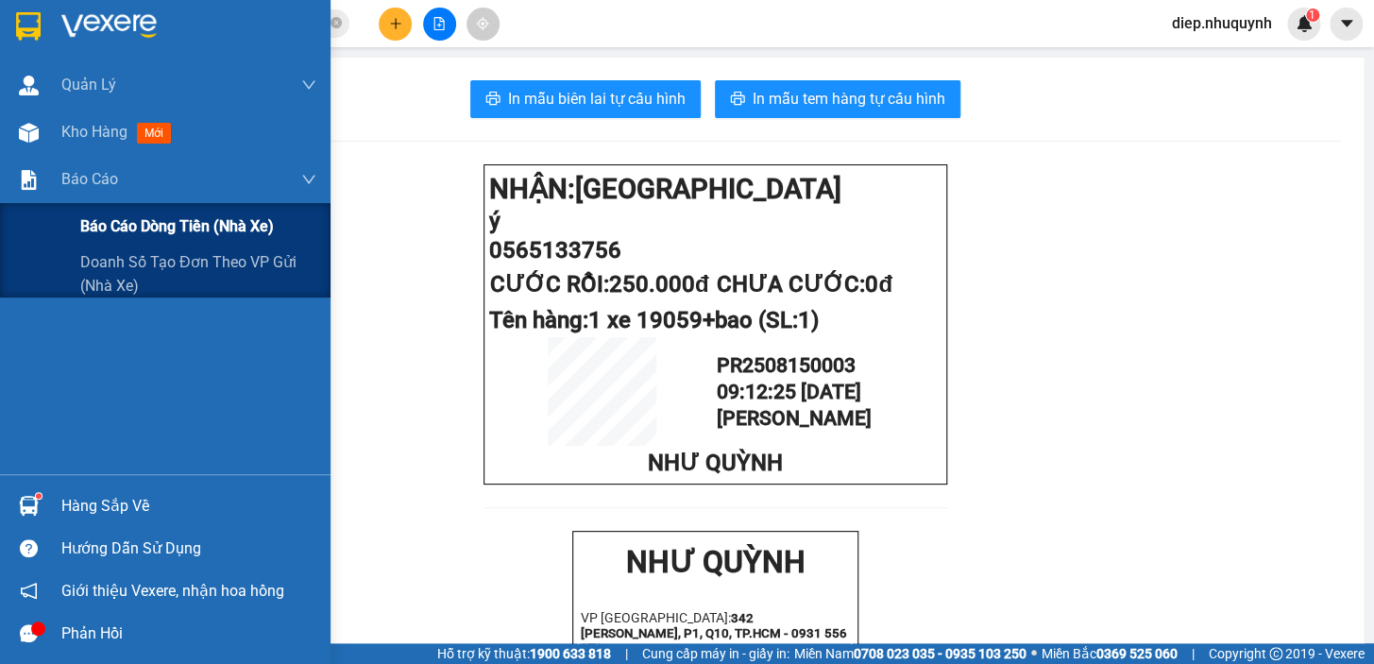
click at [181, 226] on span "Báo cáo dòng tiền (nhà xe)" at bounding box center [177, 226] width 194 height 24
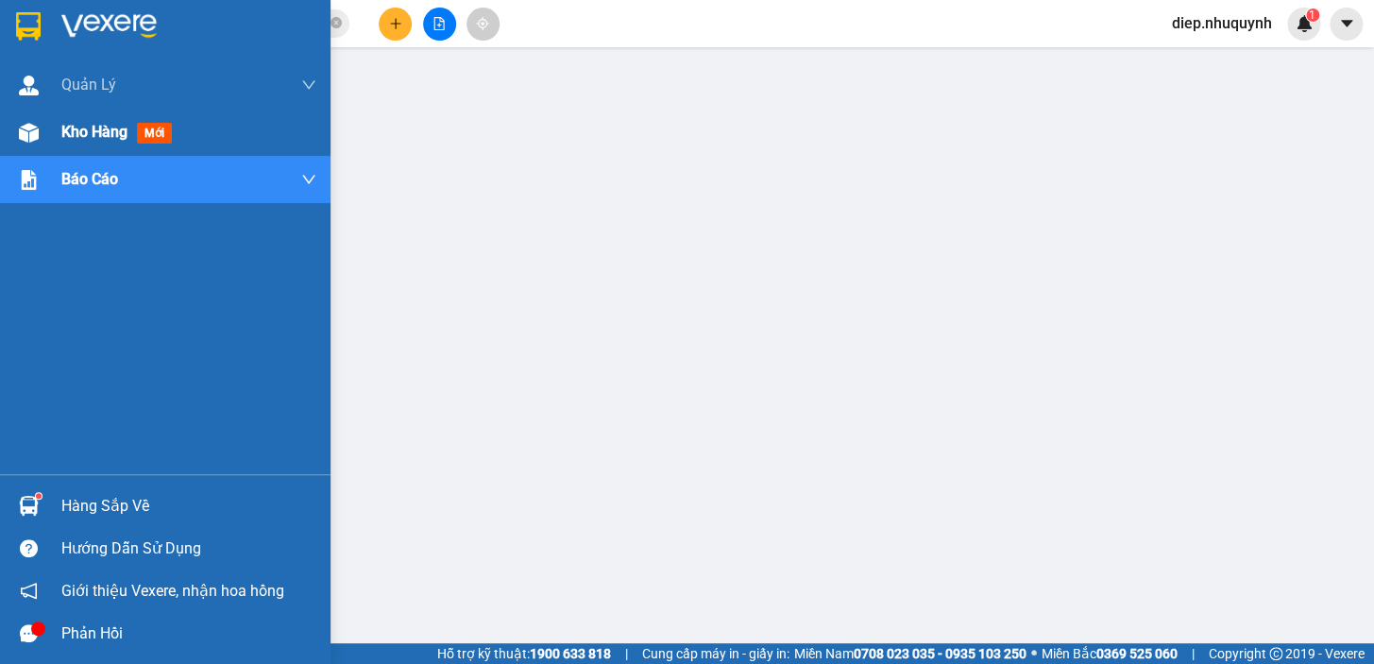
click at [77, 132] on span "Kho hàng" at bounding box center [94, 132] width 66 height 18
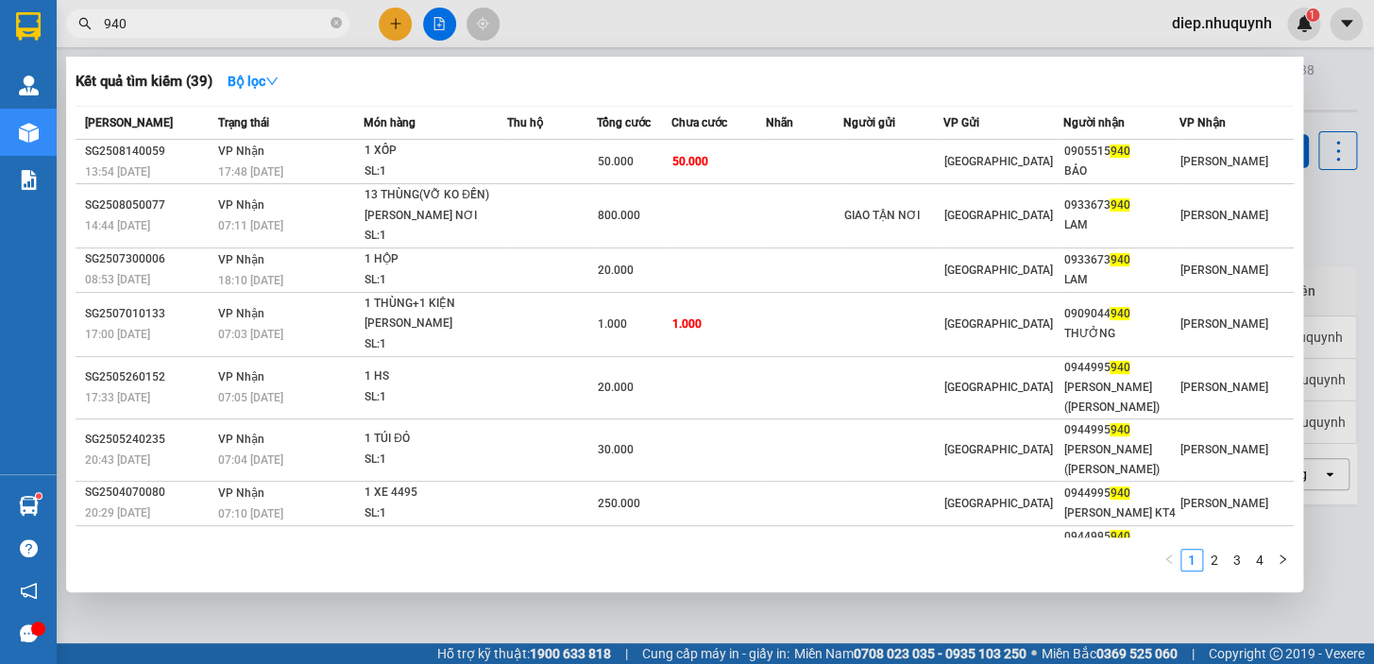
drag, startPoint x: 145, startPoint y: 20, endPoint x: 100, endPoint y: 19, distance: 45.3
click at [100, 19] on span "940" at bounding box center [207, 23] width 283 height 28
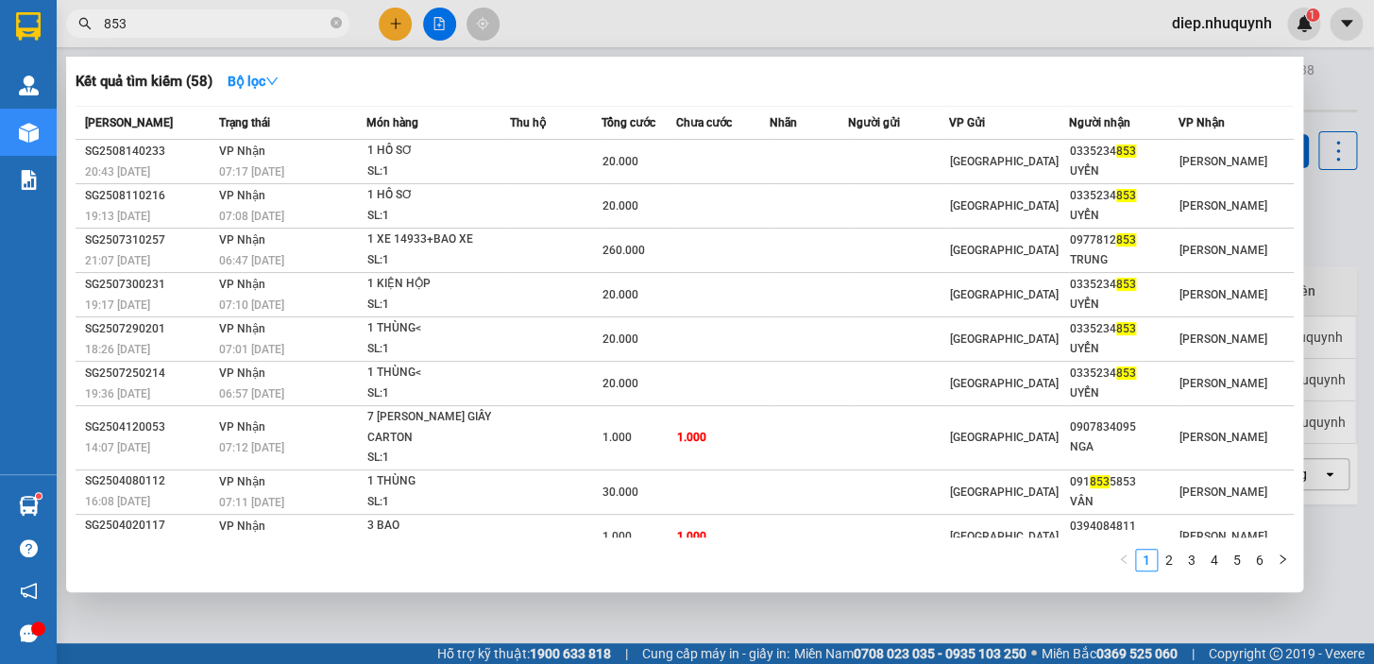
type input "853"
click at [432, 29] on div at bounding box center [687, 332] width 1374 height 664
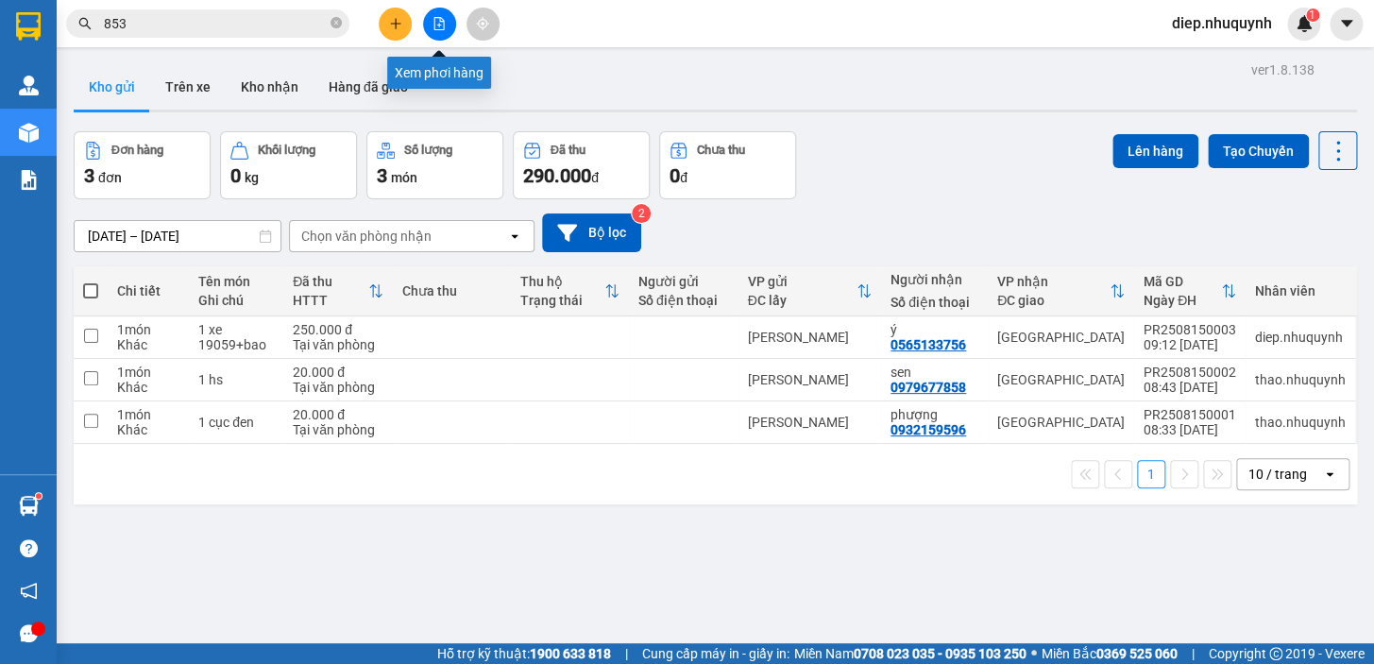
click at [432, 25] on icon "file-add" at bounding box center [438, 23] width 13 height 13
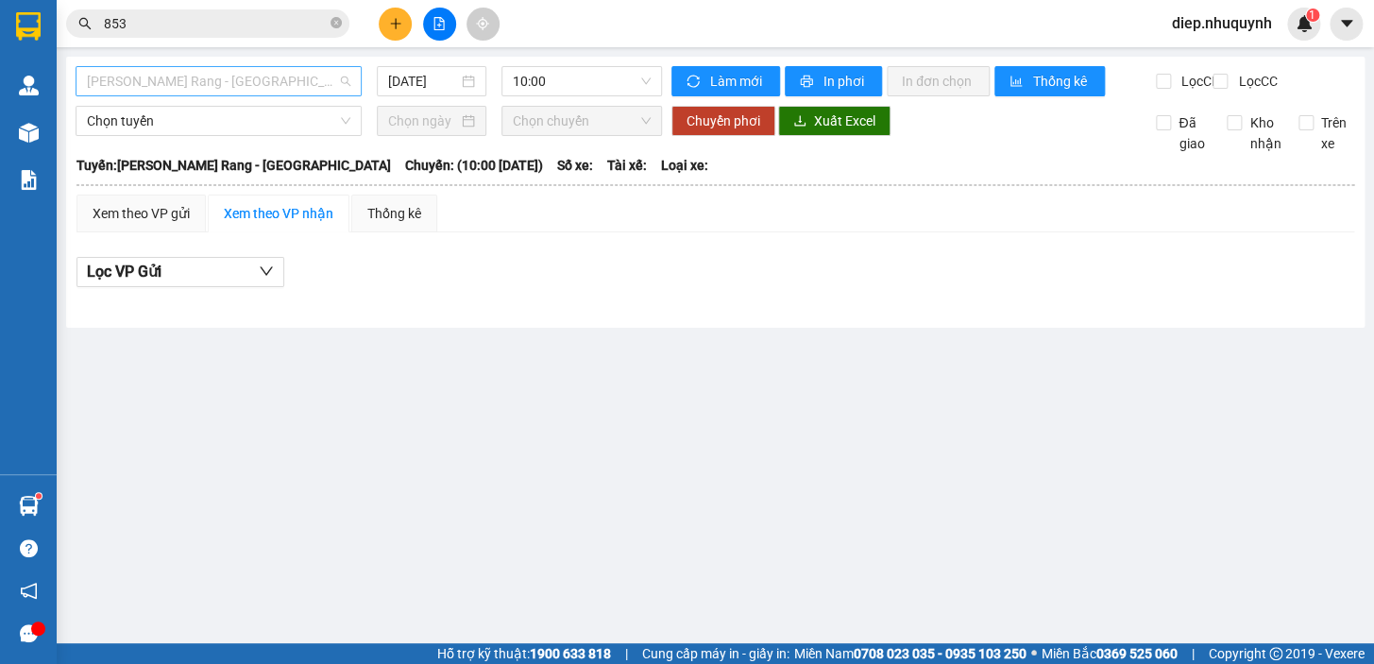
click at [151, 72] on span "Phan Rang - Sài Gòn" at bounding box center [218, 81] width 263 height 28
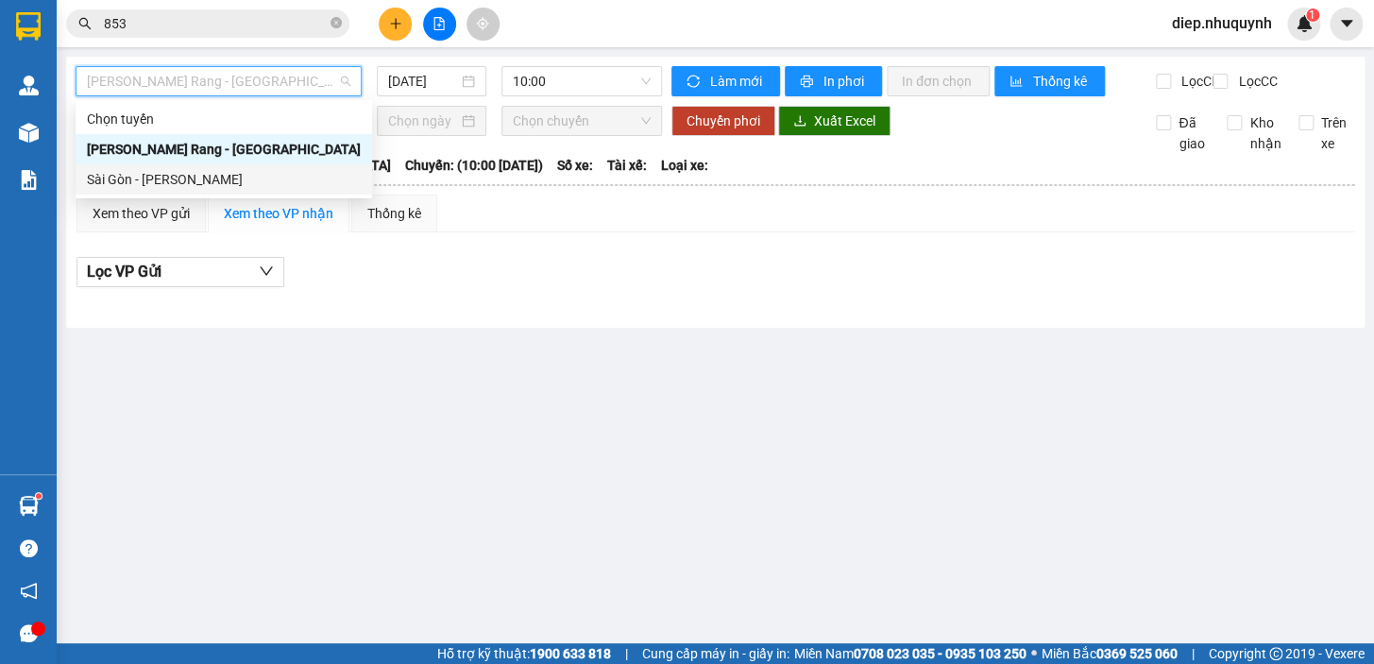
click at [151, 179] on div "Sài Gòn - [PERSON_NAME]" at bounding box center [224, 179] width 274 height 21
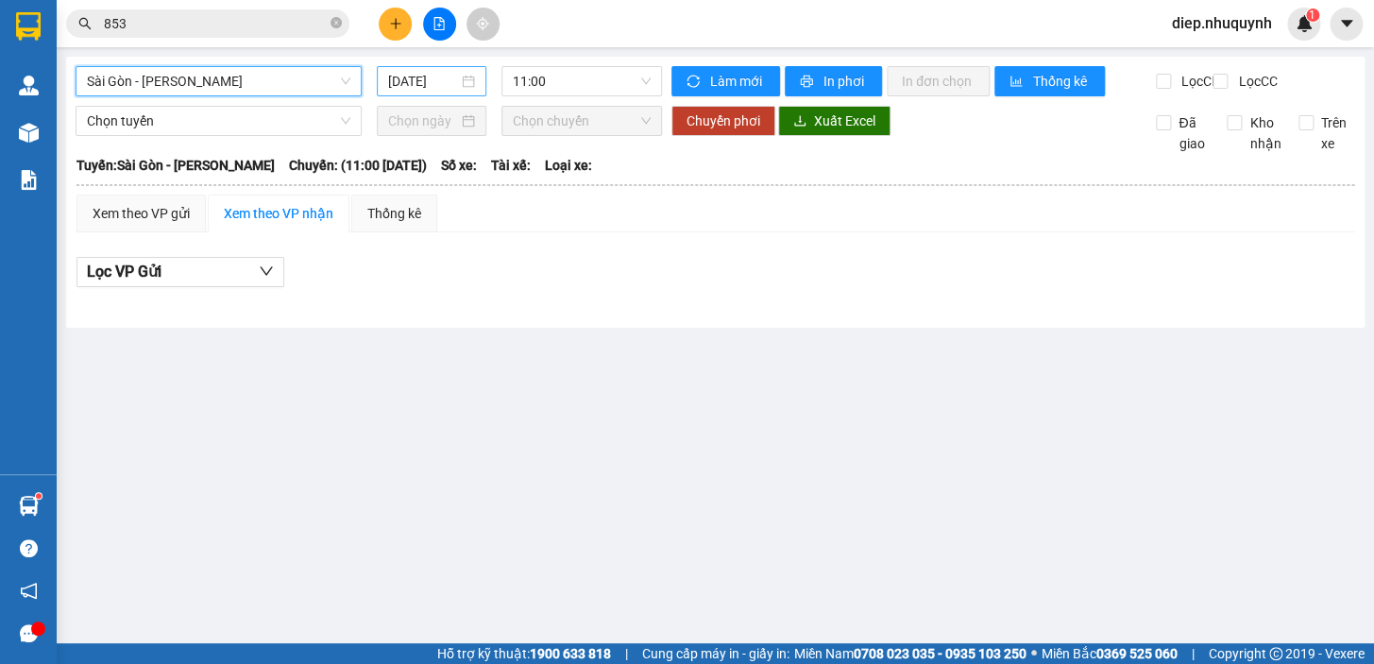
click at [408, 81] on input "15/08/2025" at bounding box center [423, 81] width 71 height 21
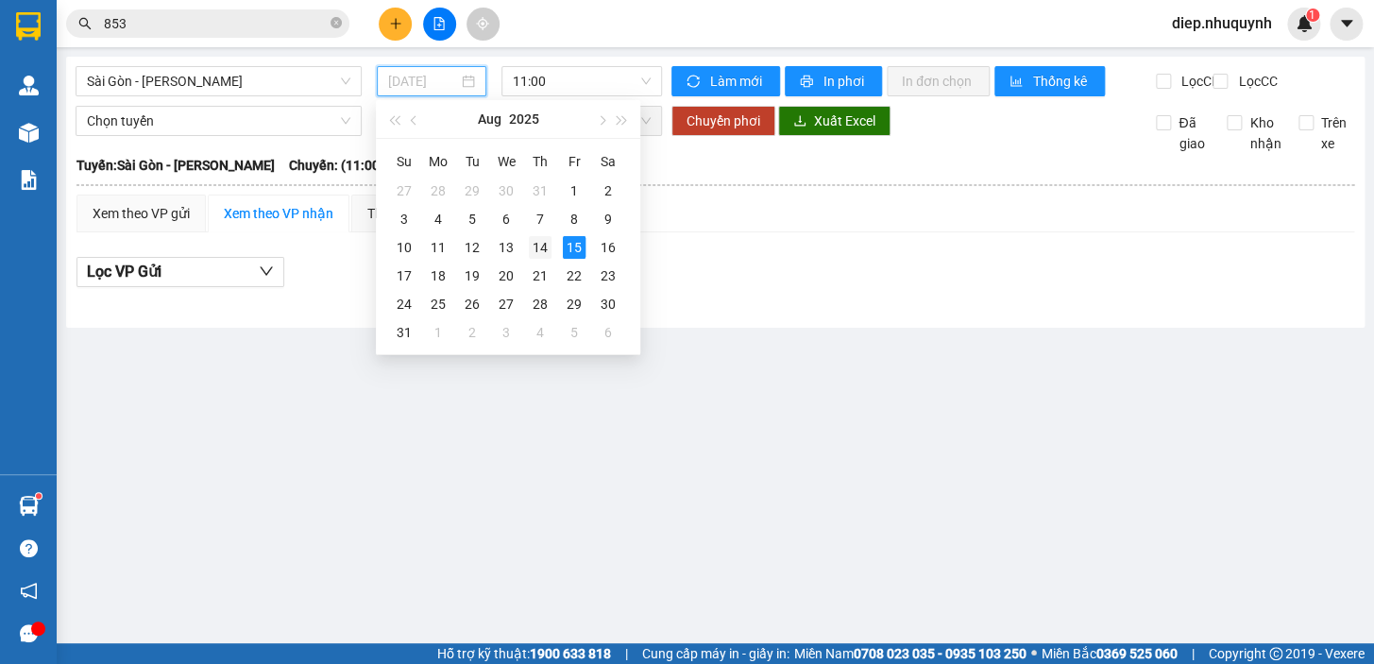
click at [540, 250] on div "14" at bounding box center [540, 247] width 23 height 23
type input "14/08/2025"
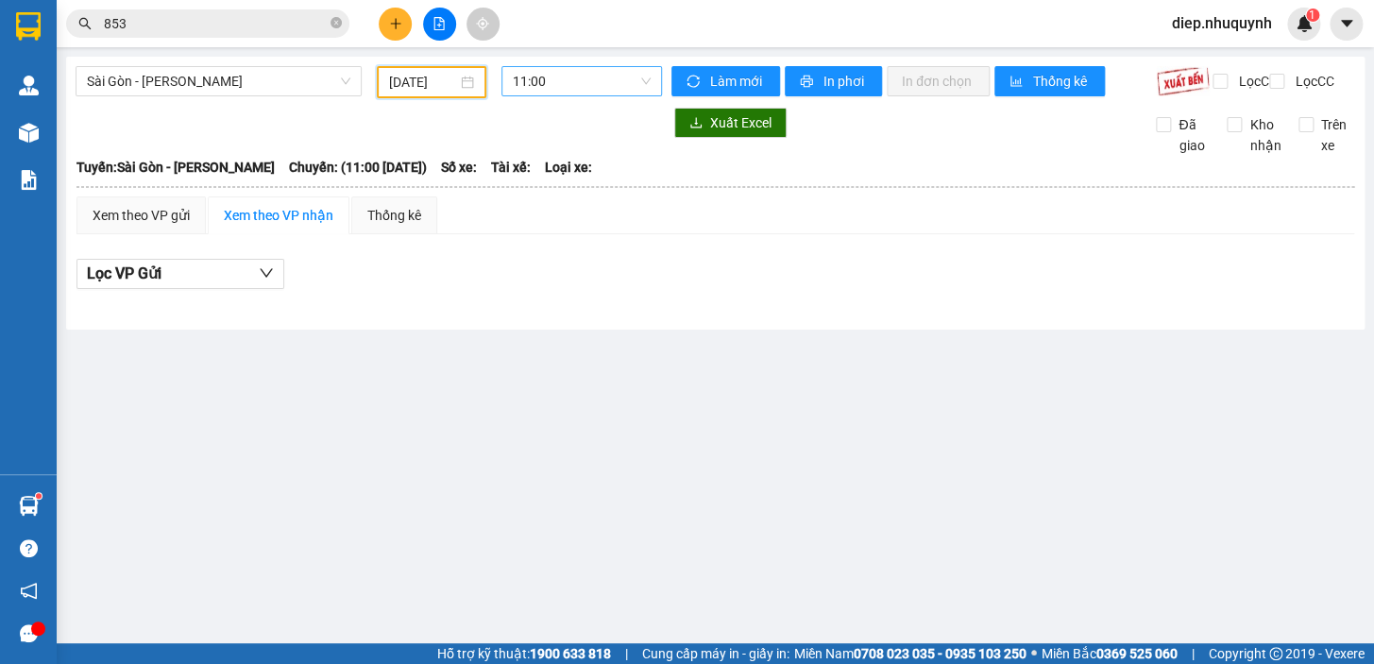
click at [595, 85] on span "11:00" at bounding box center [582, 81] width 138 height 28
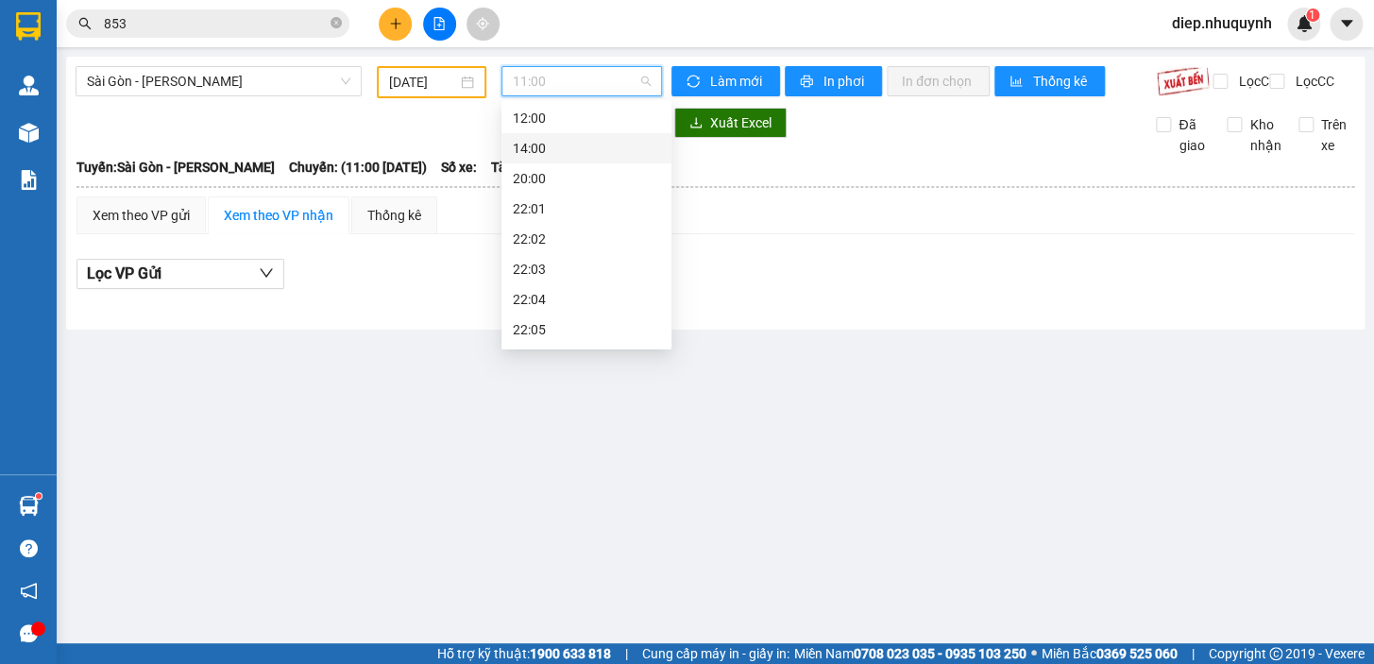
scroll to position [90, 0]
click at [566, 322] on div "22:06" at bounding box center [586, 331] width 147 height 21
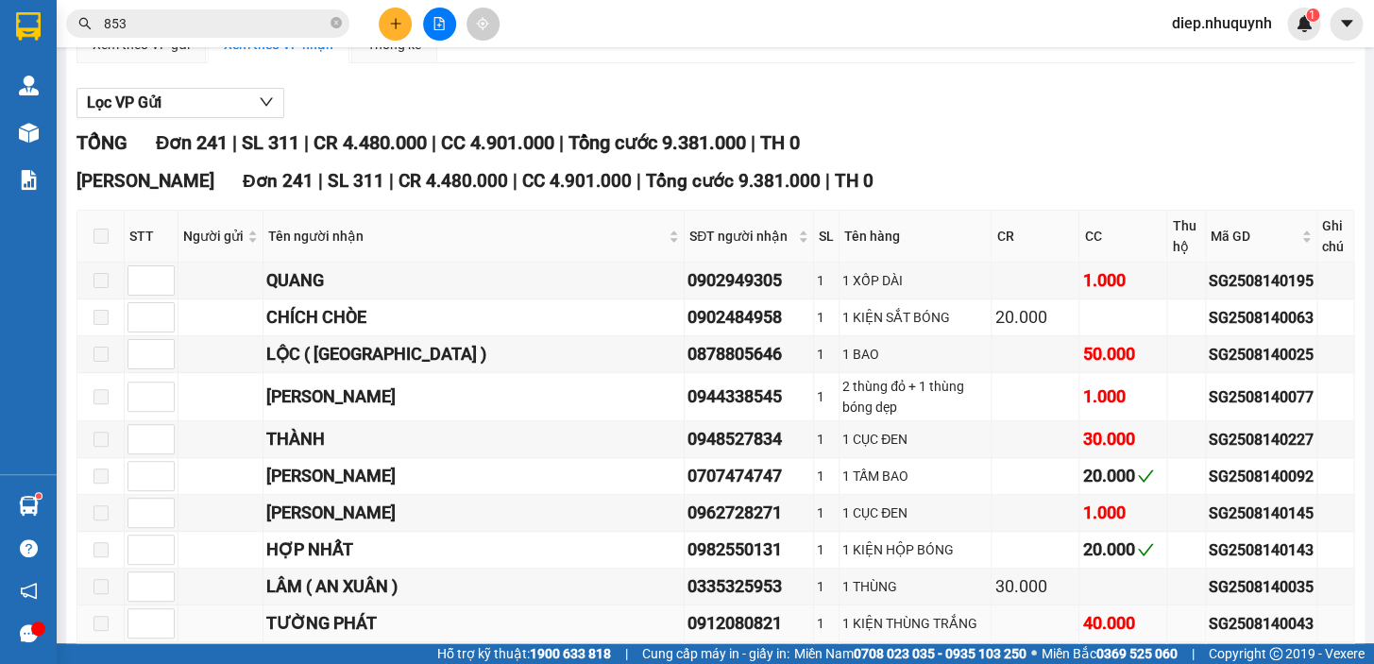
scroll to position [215, 0]
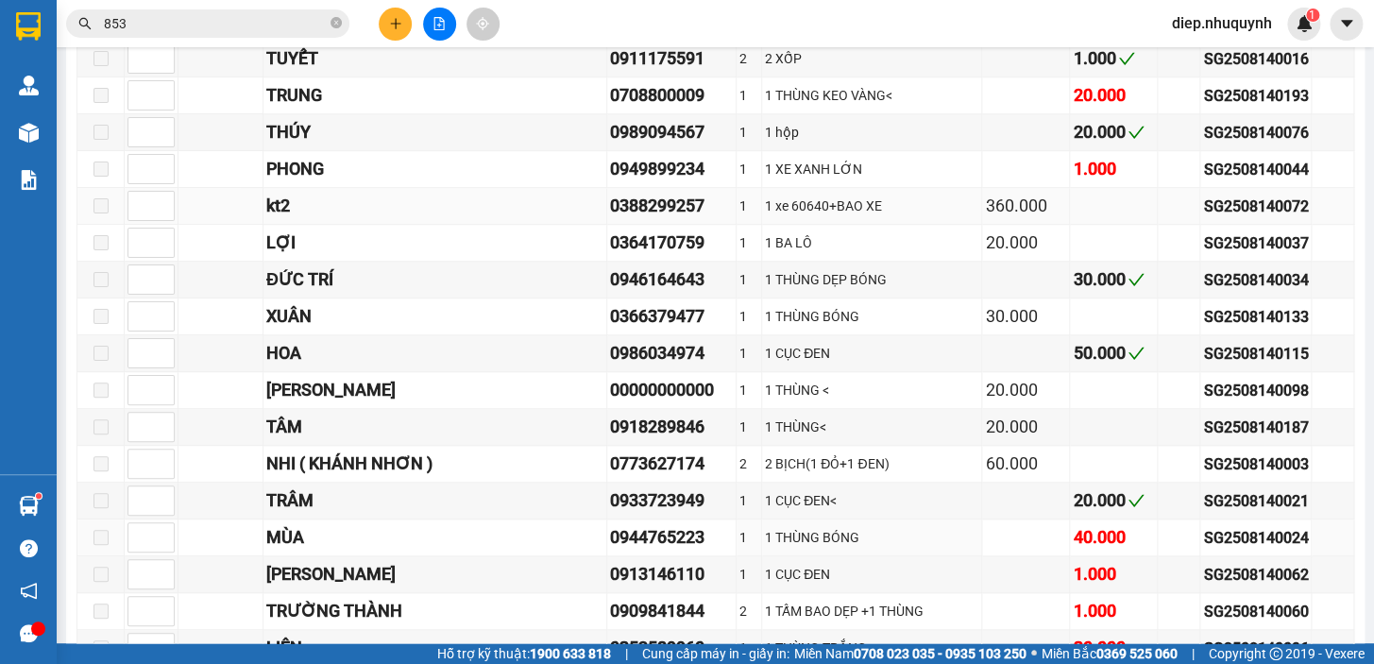
scroll to position [3518, 0]
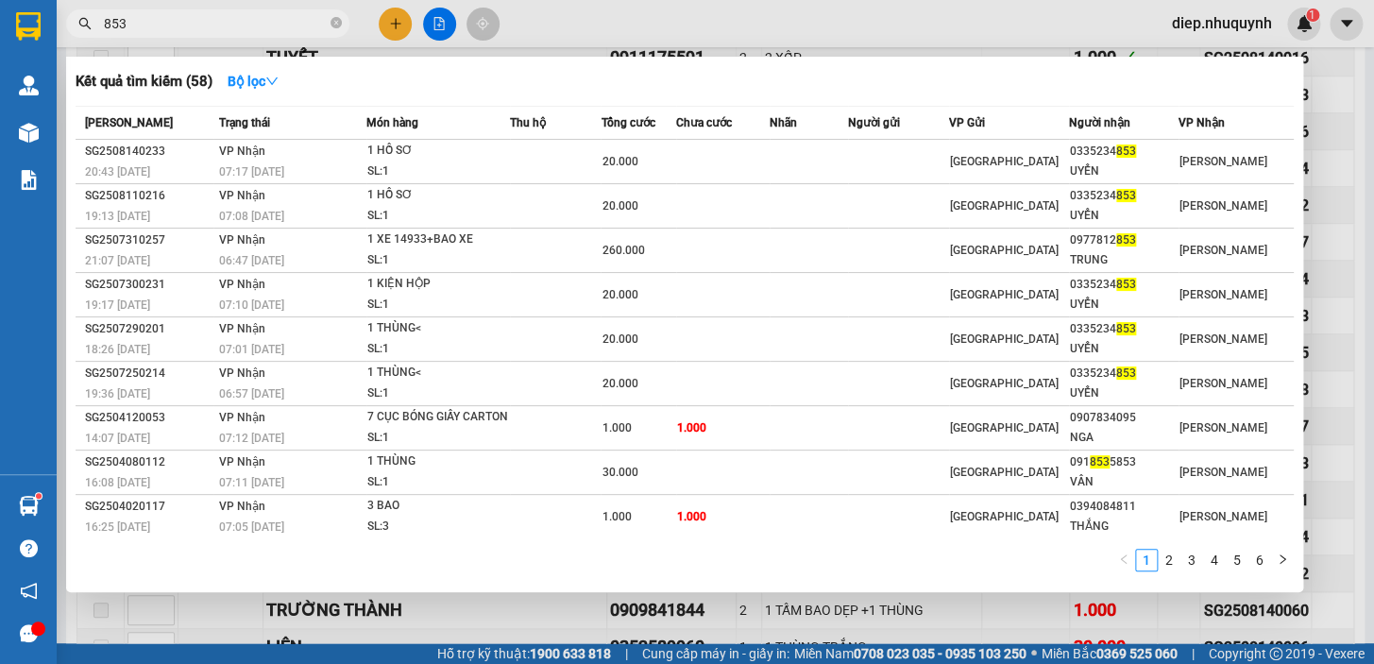
drag, startPoint x: 129, startPoint y: 22, endPoint x: 76, endPoint y: 22, distance: 53.8
click at [76, 22] on span "853" at bounding box center [207, 23] width 283 height 28
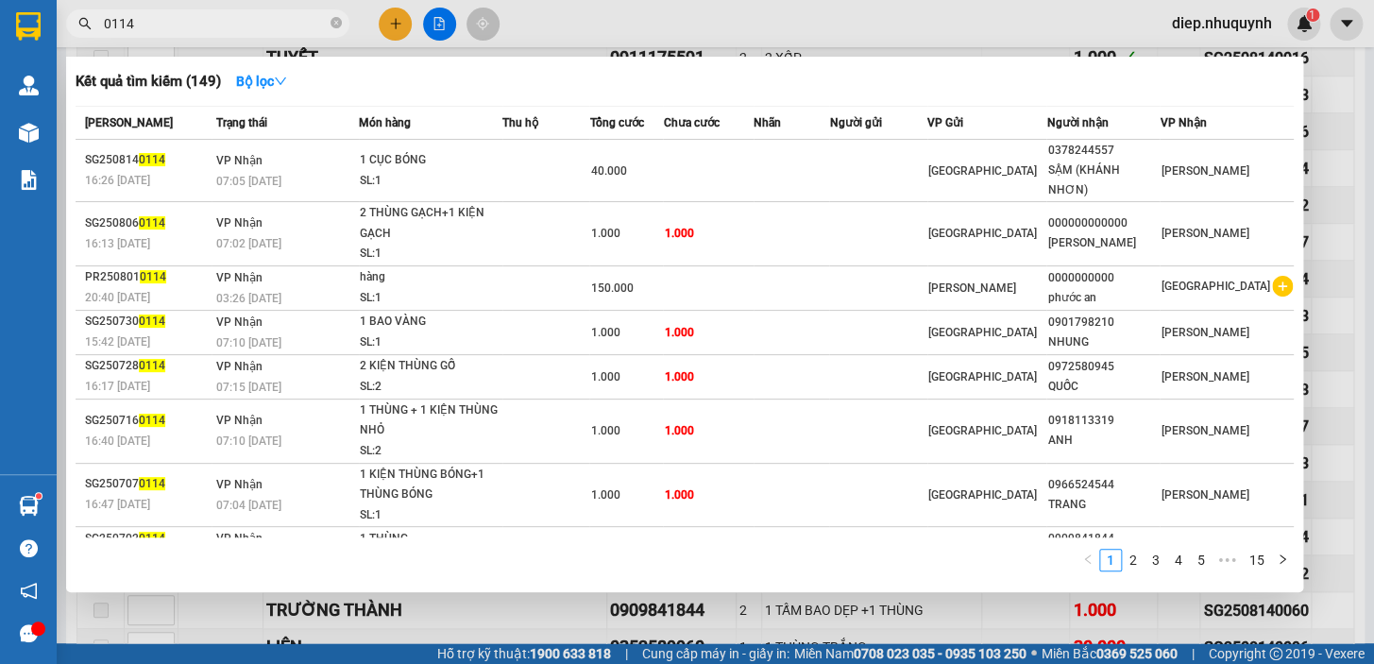
click at [157, 31] on input "0114" at bounding box center [215, 23] width 223 height 21
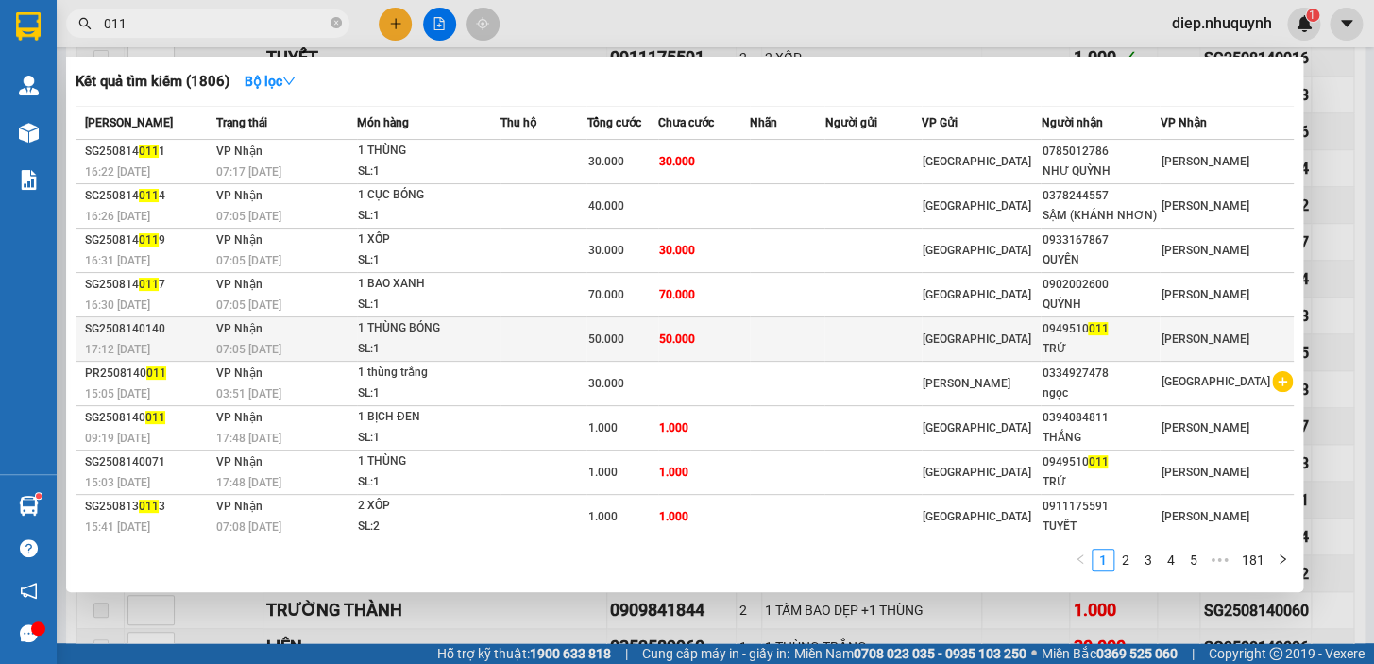
type input "011"
click at [657, 349] on div "50.000" at bounding box center [622, 339] width 70 height 21
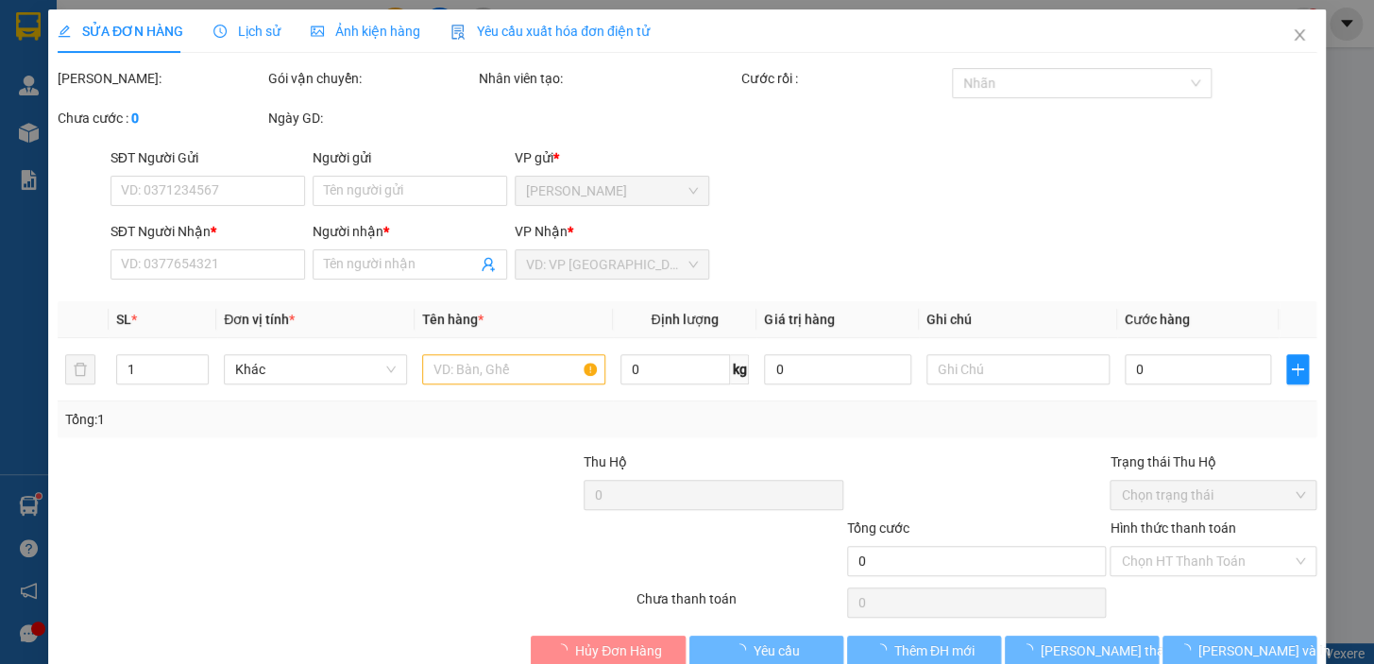
type input "0949510011"
type input "TRỨ"
type input "50.000"
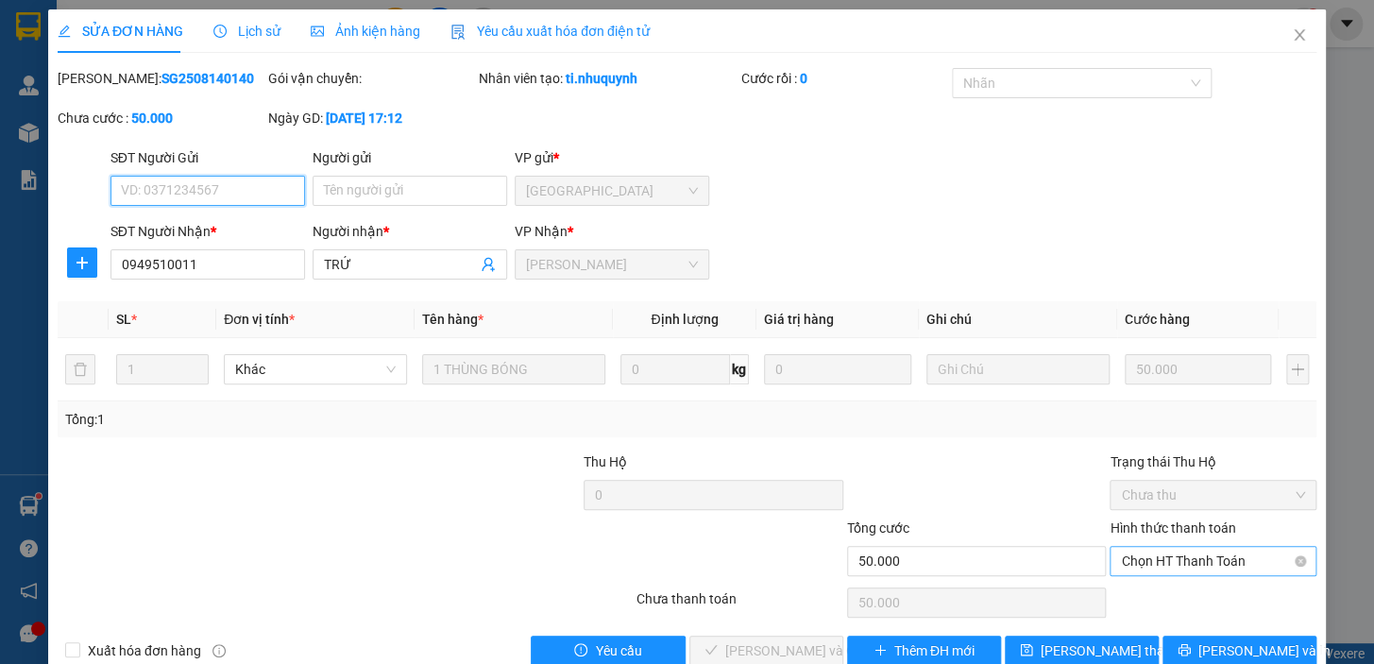
click at [1196, 559] on span "Chọn HT Thanh Toán" at bounding box center [1213, 561] width 184 height 28
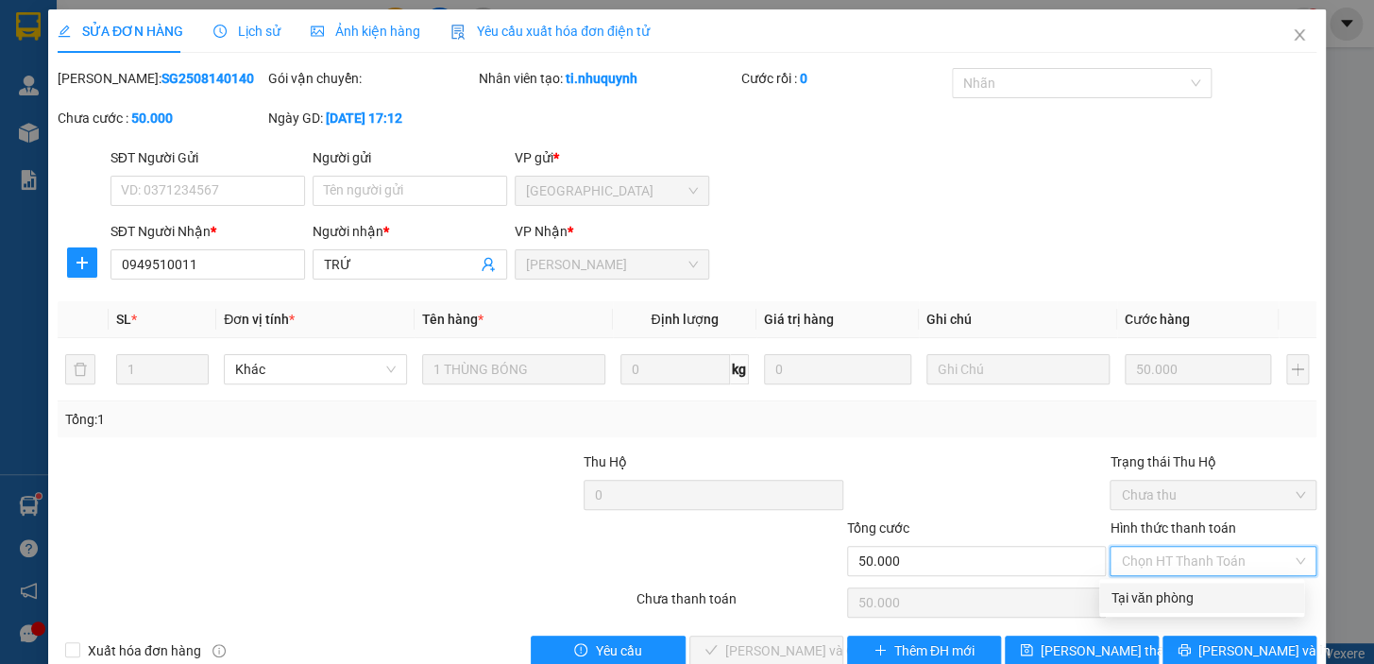
click at [1188, 599] on div "Tại văn phòng" at bounding box center [1201, 597] width 182 height 21
type input "0"
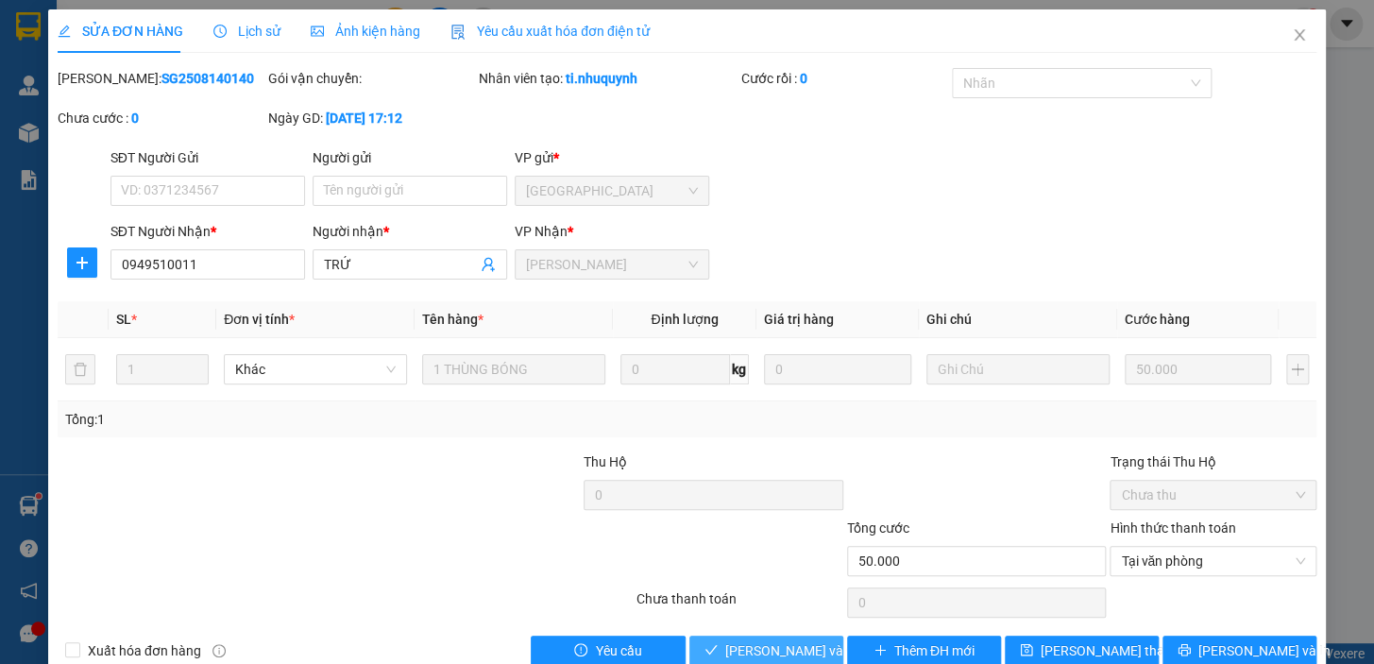
click at [772, 651] on span "Lưu và Giao hàng" at bounding box center [815, 650] width 181 height 21
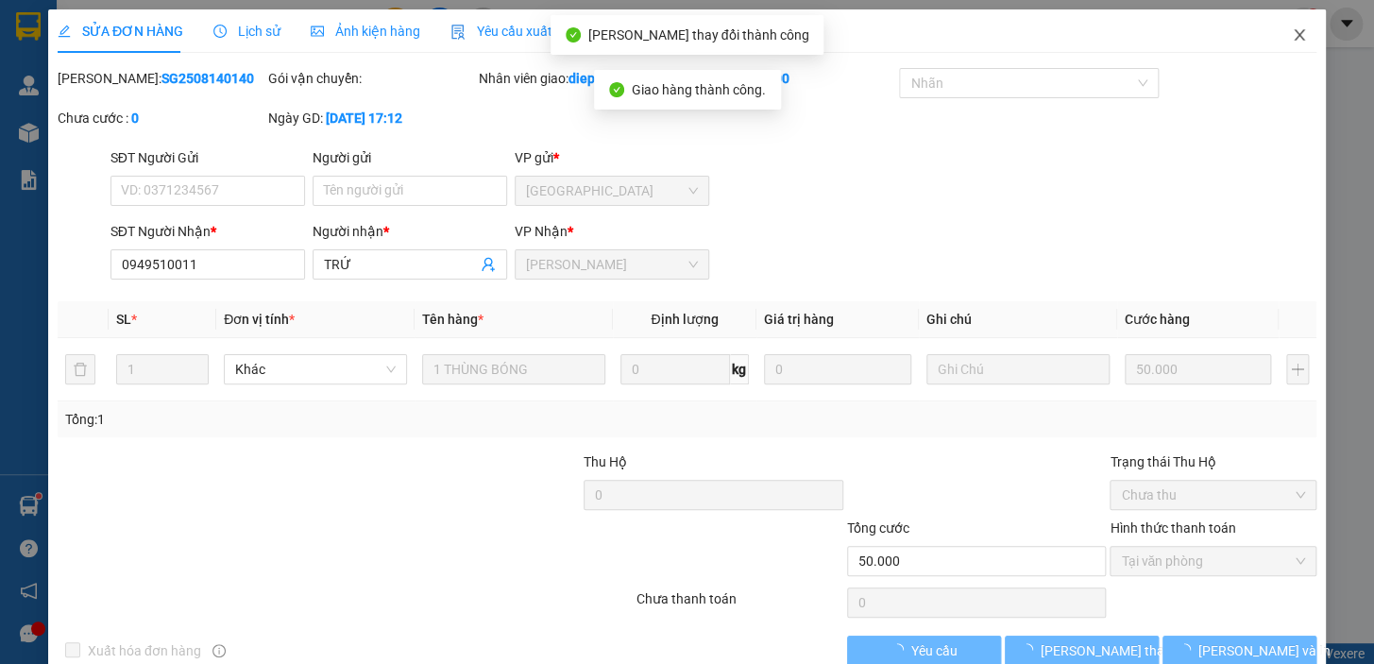
click at [1293, 33] on icon "close" at bounding box center [1298, 34] width 10 height 11
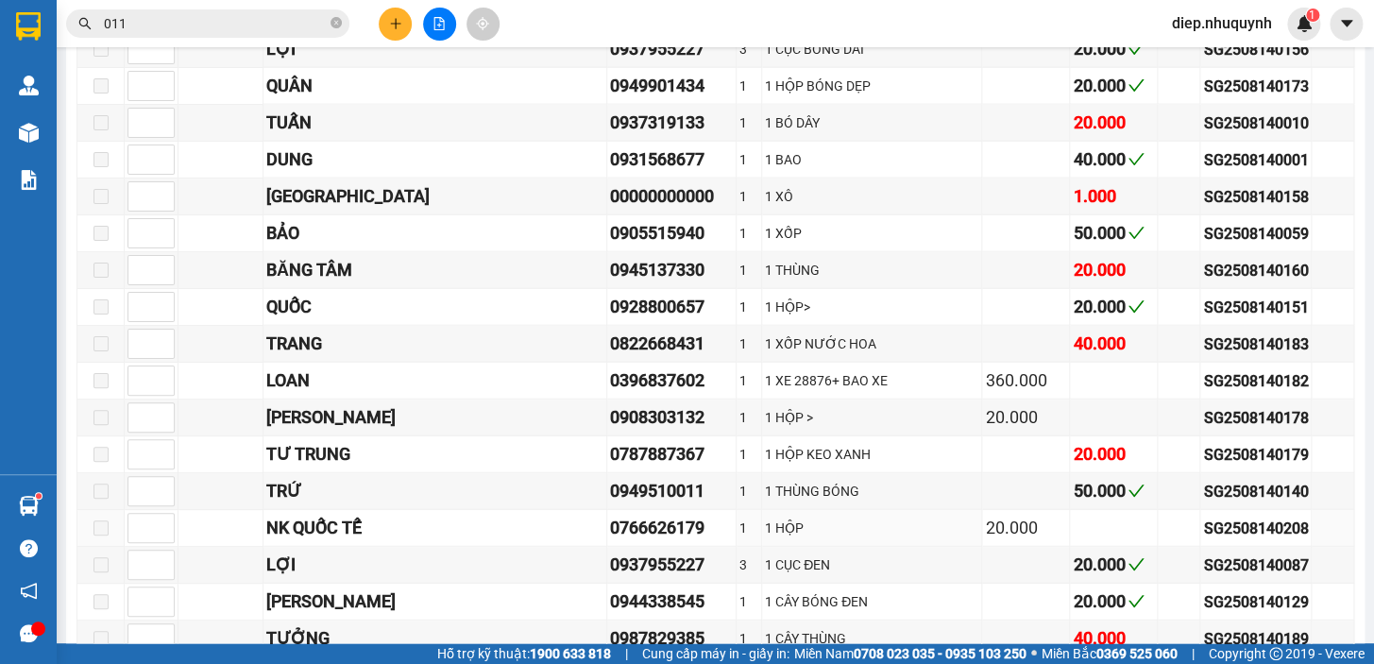
scroll to position [1685, 0]
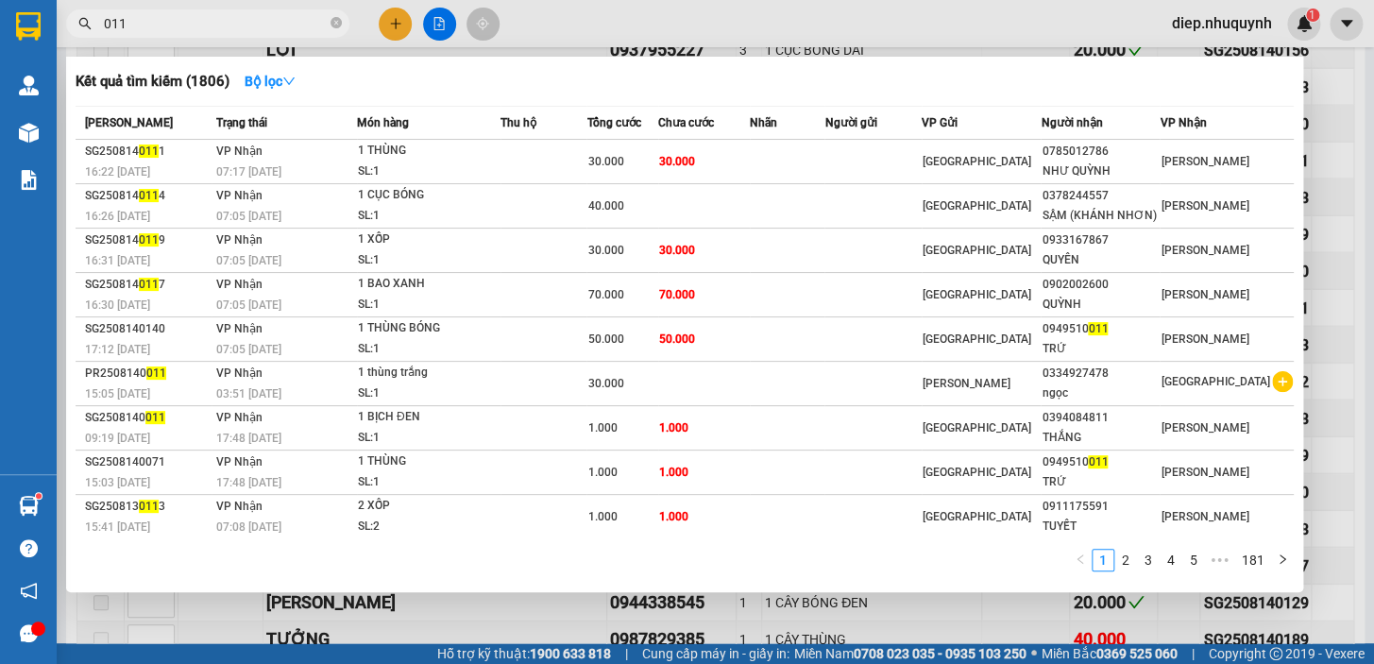
click at [135, 21] on input "011" at bounding box center [215, 23] width 223 height 21
drag, startPoint x: 142, startPoint y: 22, endPoint x: 92, endPoint y: 21, distance: 50.0
click at [92, 21] on span "011" at bounding box center [207, 23] width 283 height 28
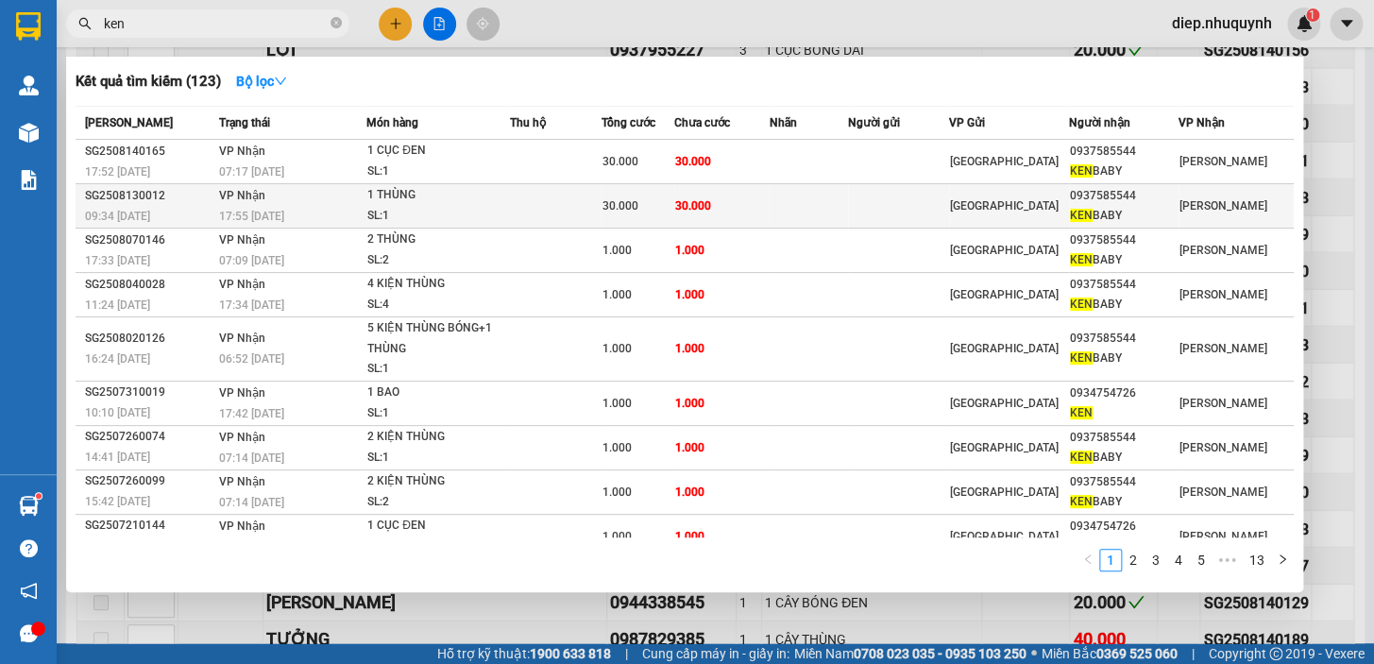
type input "ken"
click at [531, 209] on td at bounding box center [555, 206] width 91 height 44
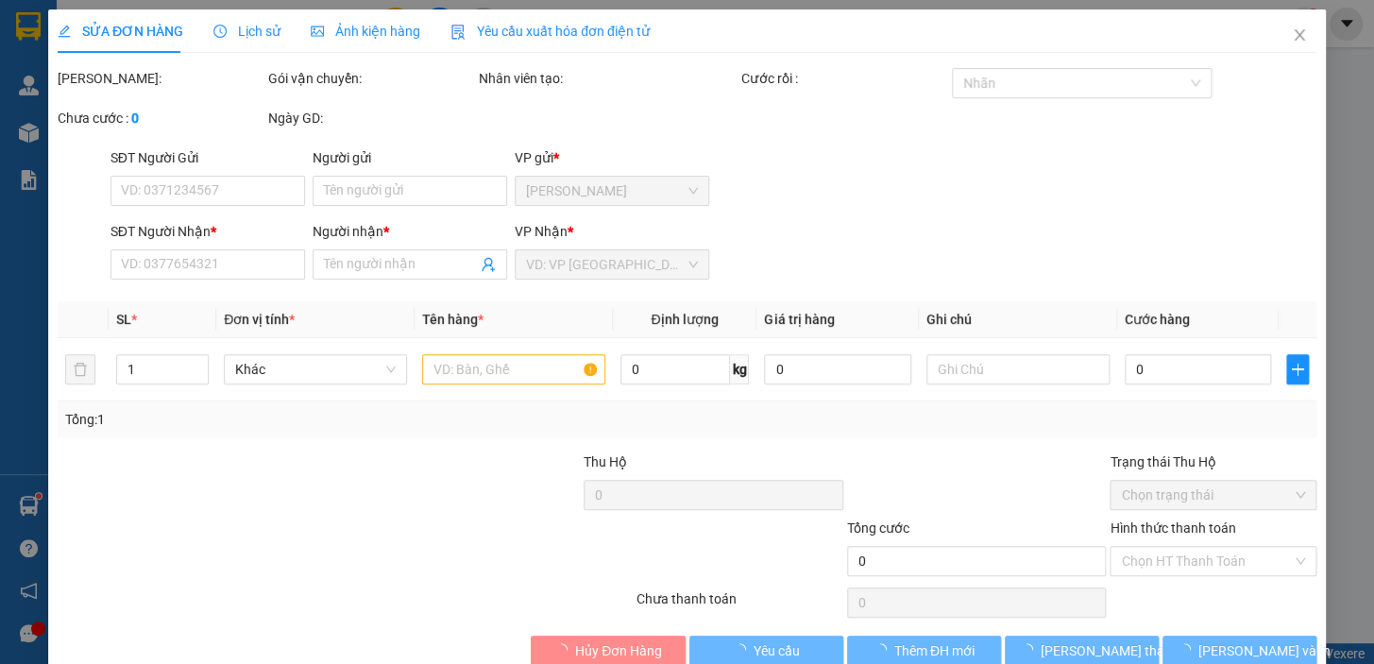
type input "0937585544"
type input "KEN BABY"
type input "30.000"
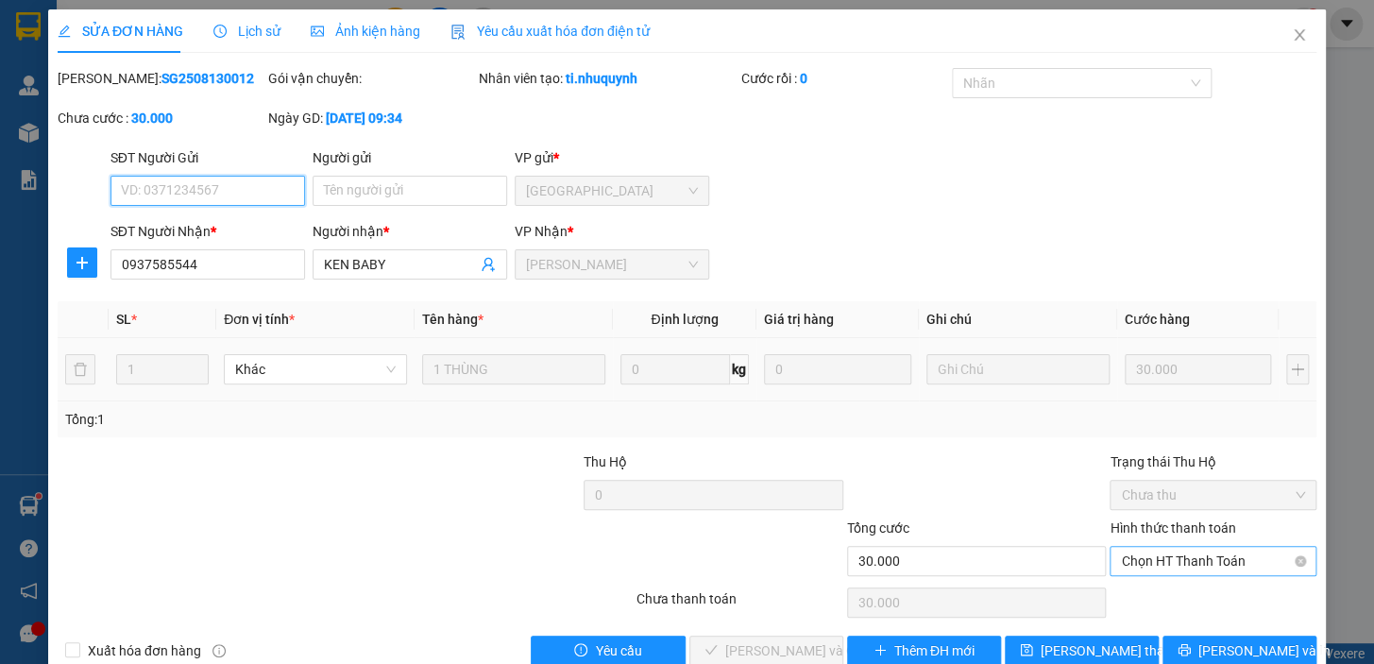
click at [1196, 561] on span "Chọn HT Thanh Toán" at bounding box center [1213, 561] width 184 height 28
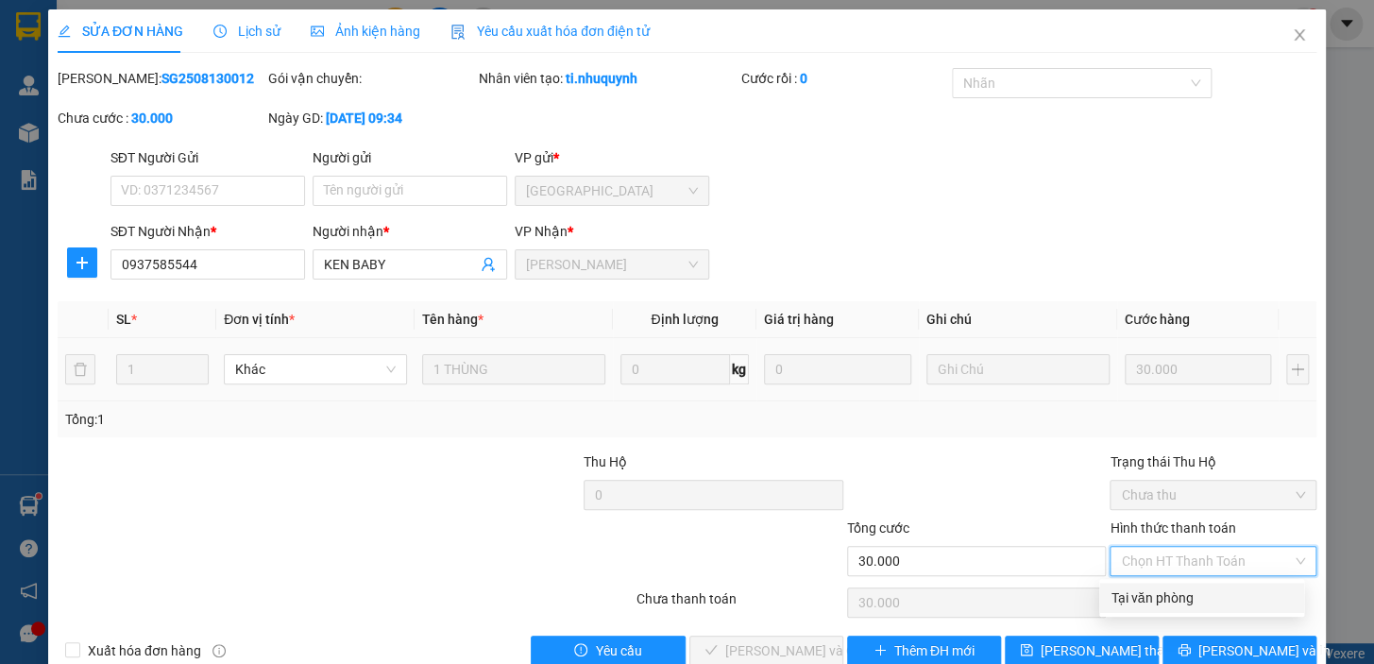
click at [1172, 594] on div "Tại văn phòng" at bounding box center [1201, 597] width 182 height 21
type input "0"
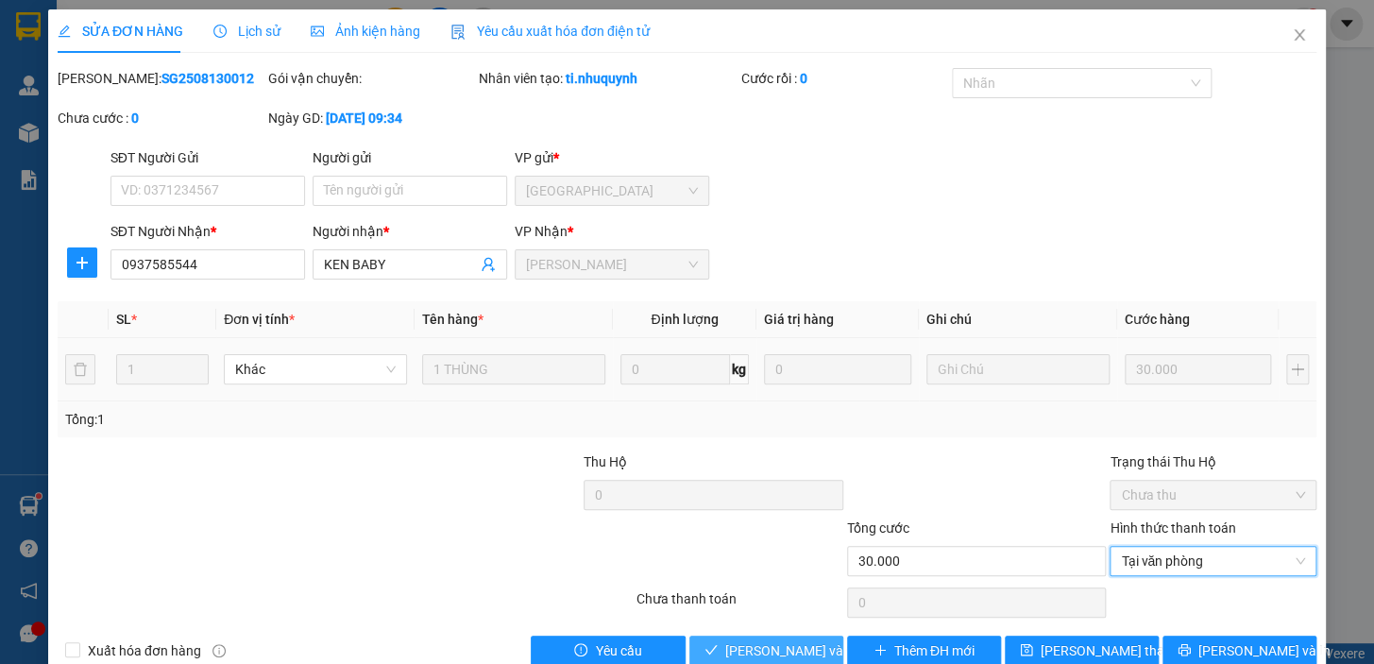
click at [790, 648] on span "Lưu và Giao hàng" at bounding box center [815, 650] width 181 height 21
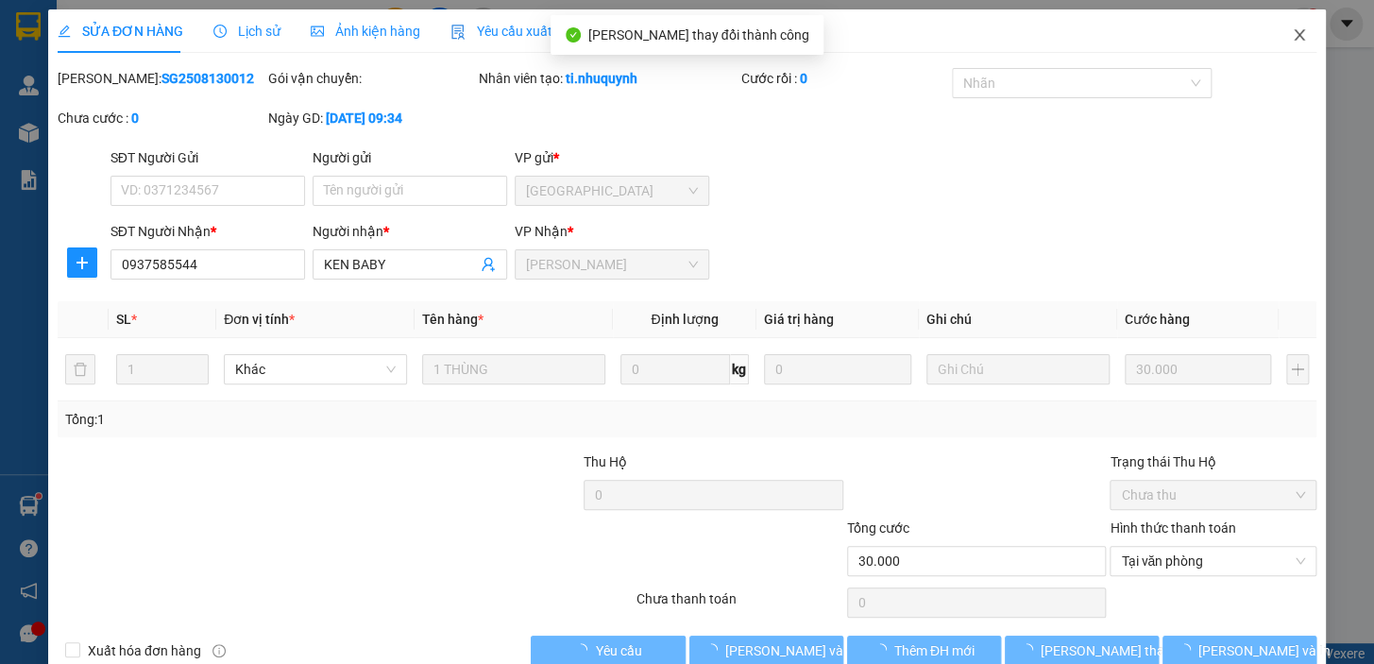
click at [1291, 38] on icon "close" at bounding box center [1298, 34] width 15 height 15
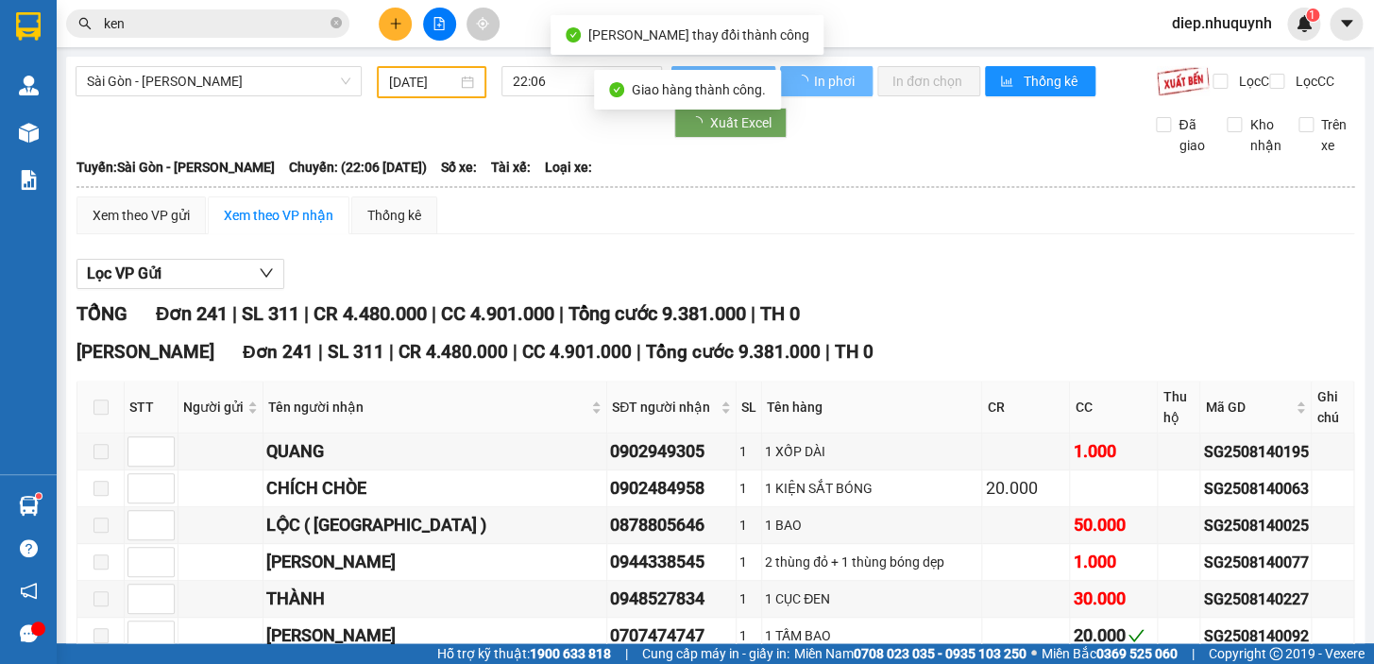
click at [194, 25] on input "ken" at bounding box center [215, 23] width 223 height 21
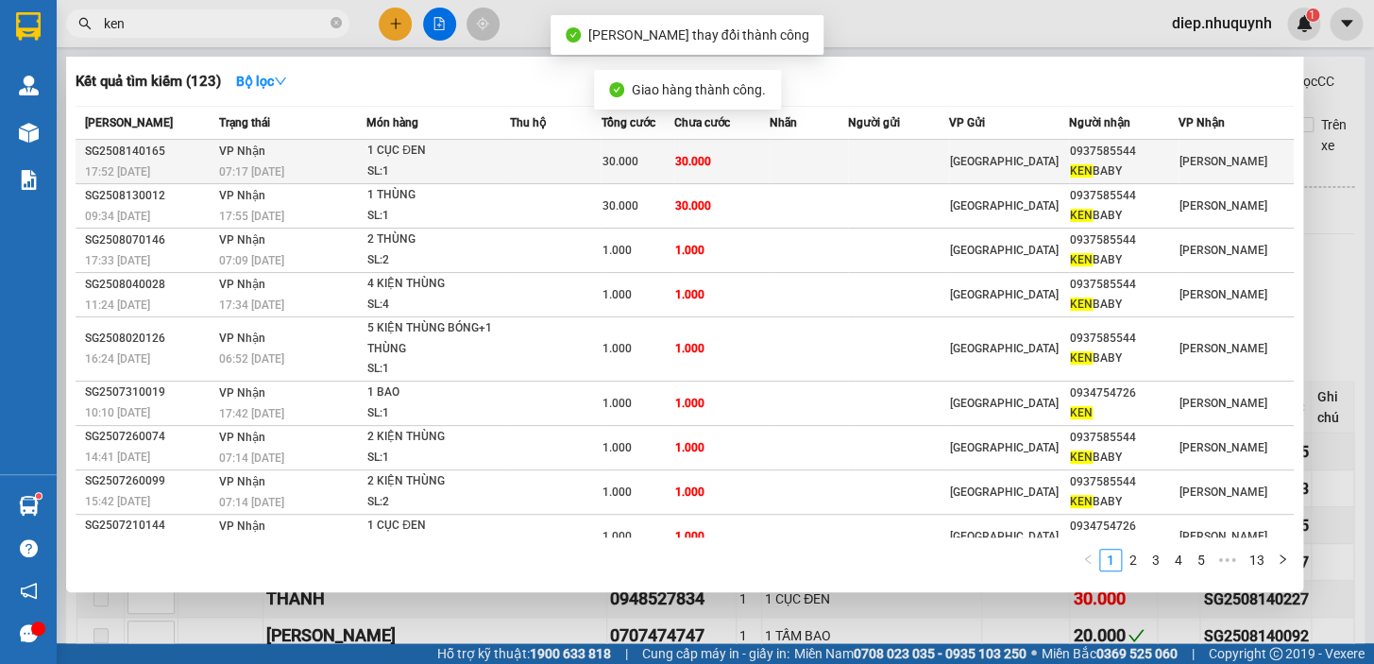
click at [569, 167] on td at bounding box center [555, 162] width 91 height 44
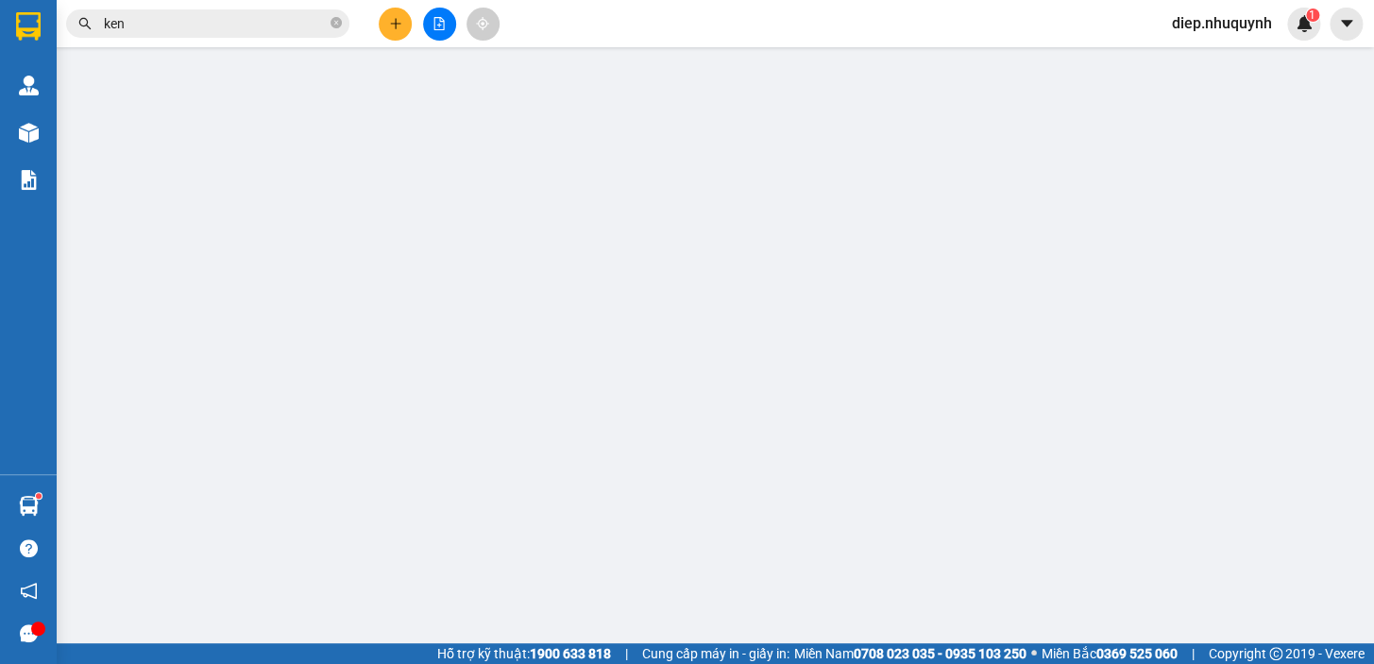
type input "0937585544"
type input "KEN BABY"
type input "30.000"
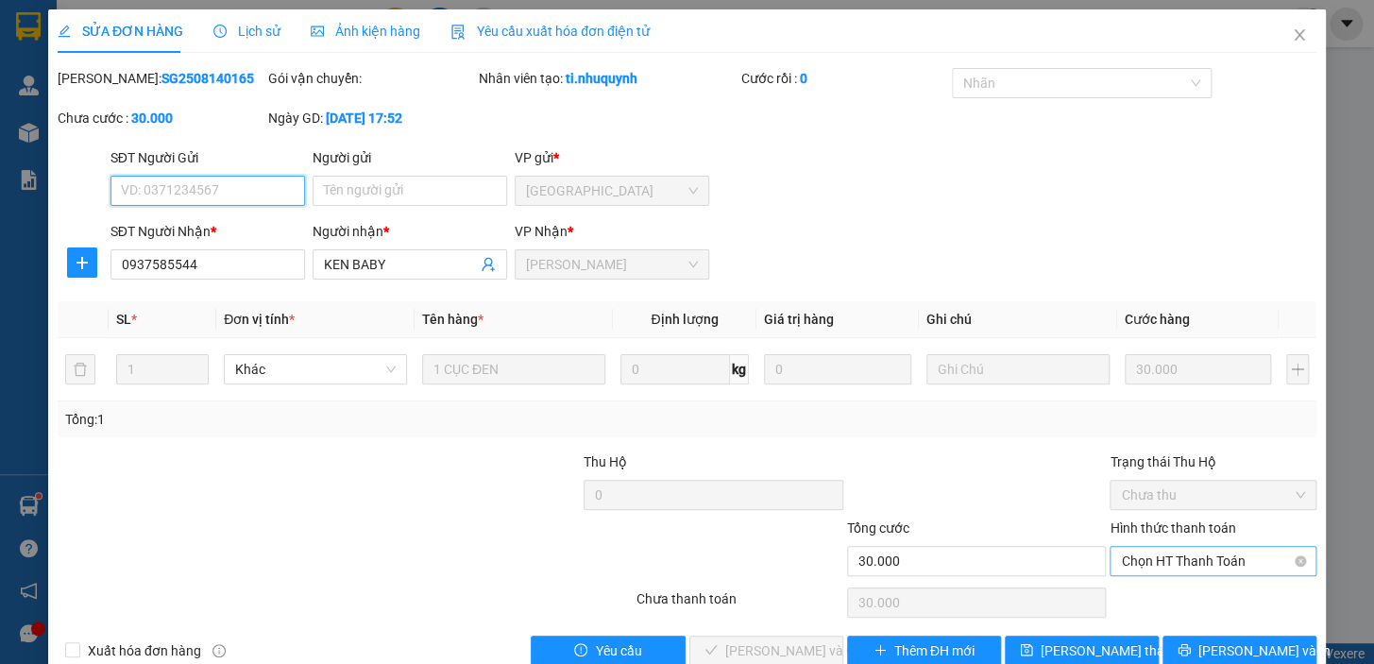
click at [1155, 563] on span "Chọn HT Thanh Toán" at bounding box center [1213, 561] width 184 height 28
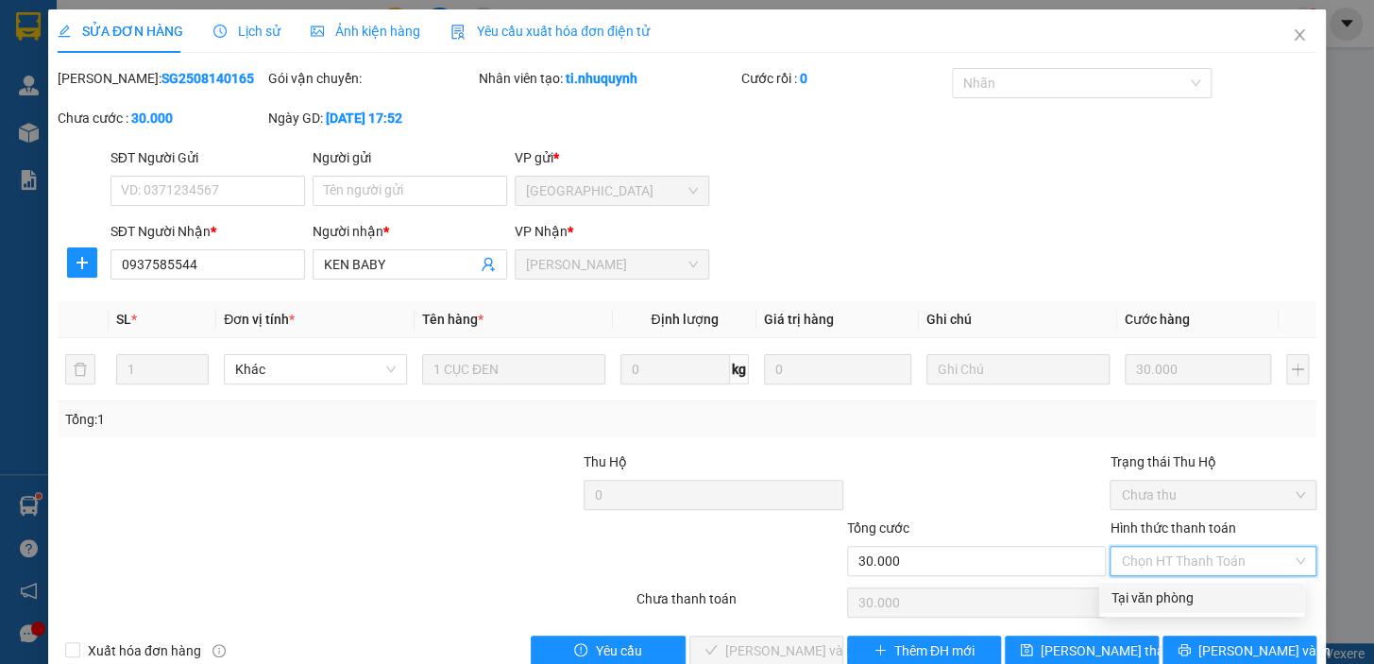
click at [1149, 588] on div "Tại văn phòng" at bounding box center [1201, 597] width 182 height 21
type input "0"
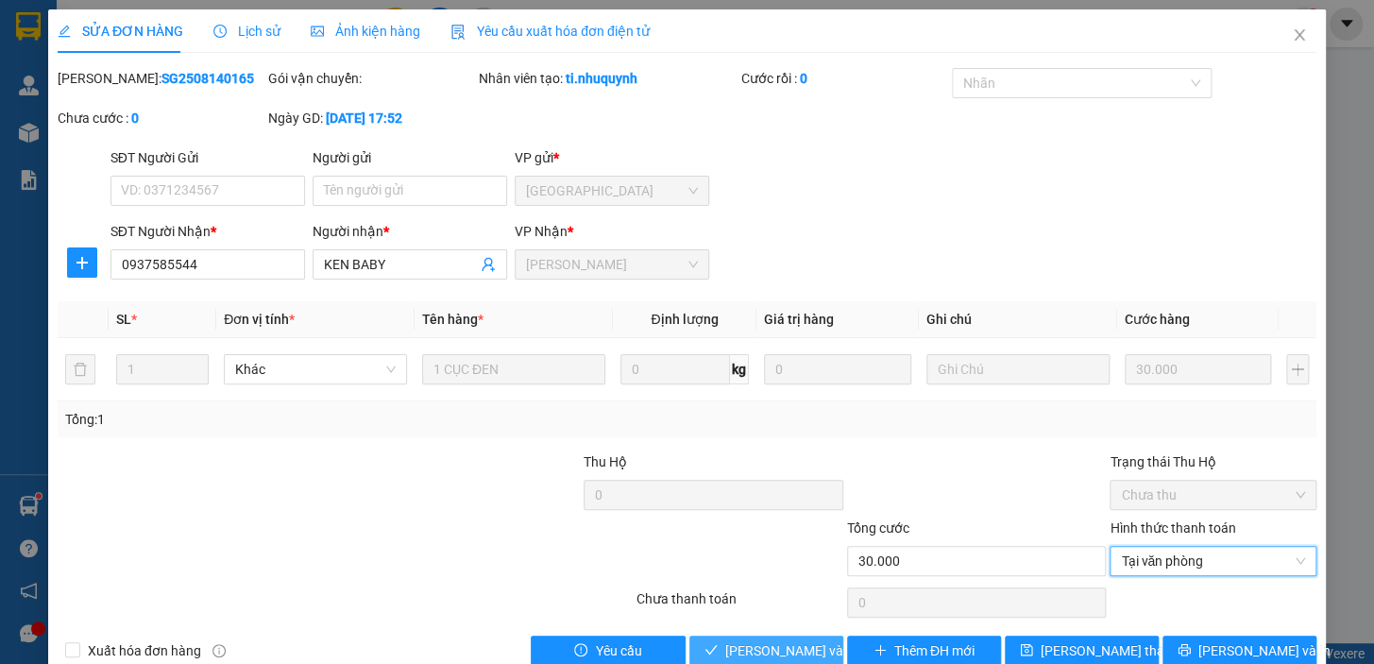
click at [792, 640] on span "Lưu và Giao hàng" at bounding box center [815, 650] width 181 height 21
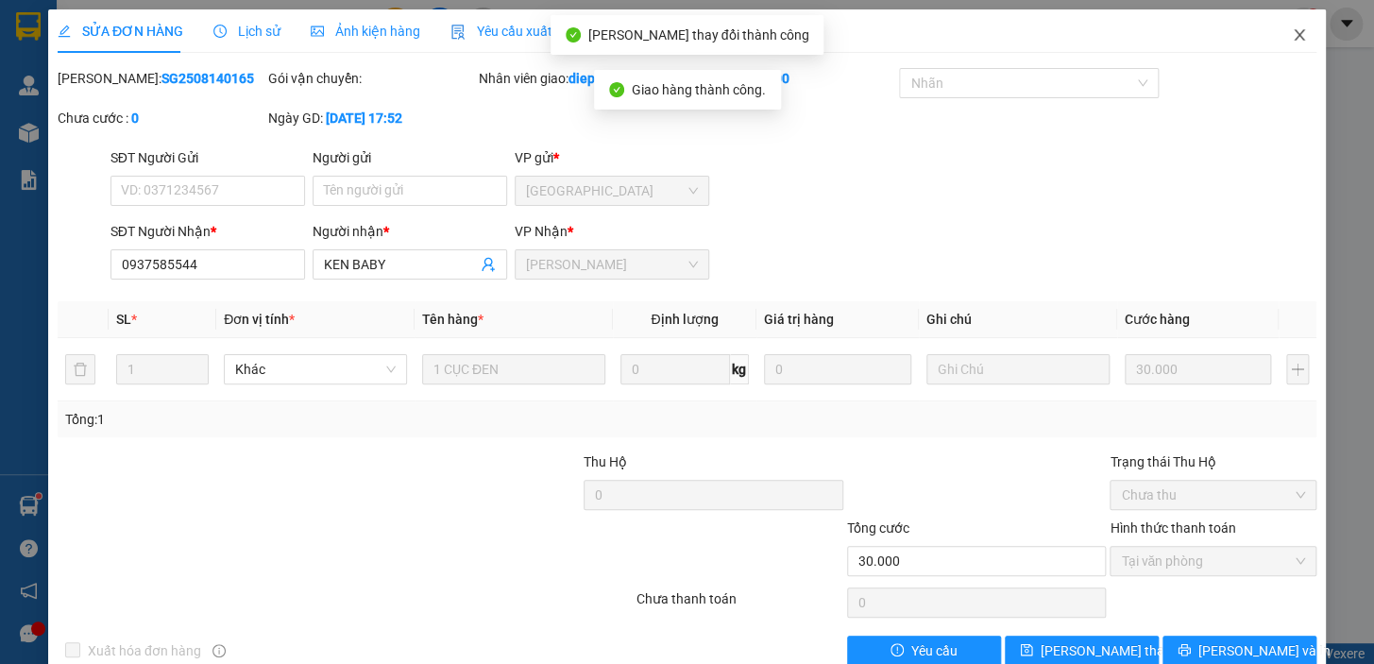
click at [1293, 41] on icon "close" at bounding box center [1298, 34] width 10 height 11
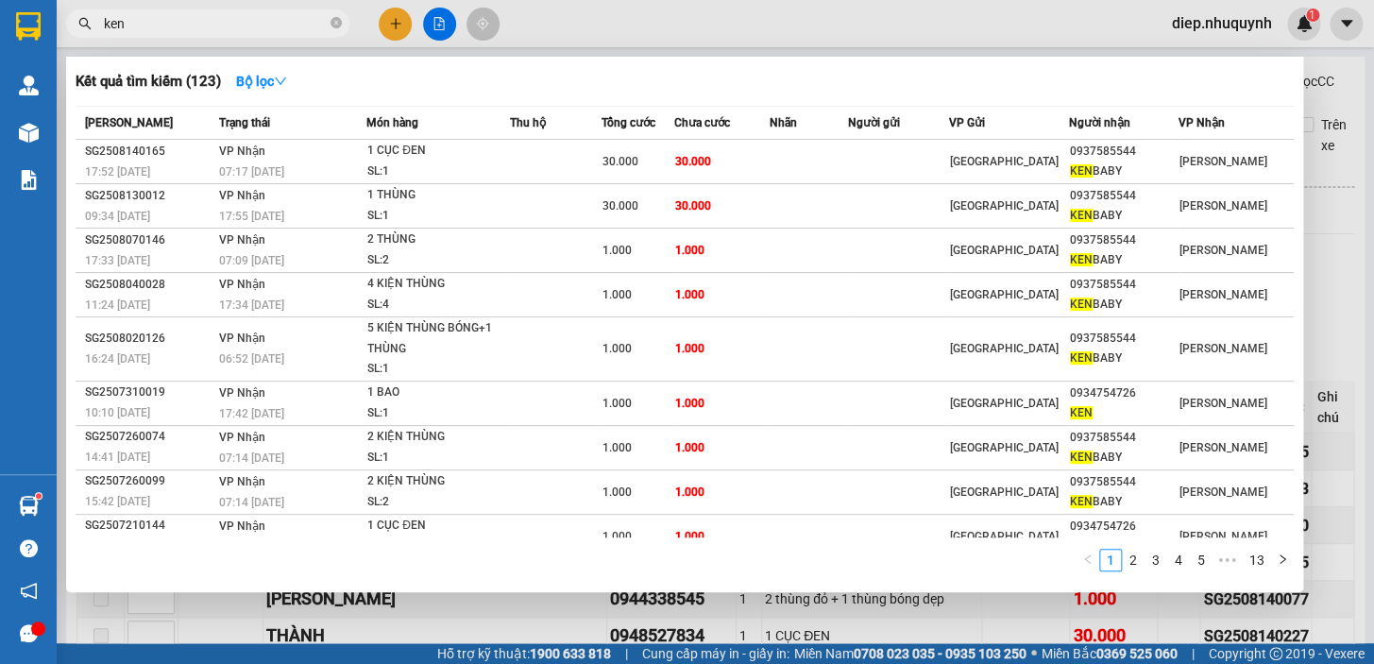
drag, startPoint x: 145, startPoint y: 20, endPoint x: 92, endPoint y: 26, distance: 54.2
click at [92, 26] on span "ken" at bounding box center [207, 23] width 283 height 28
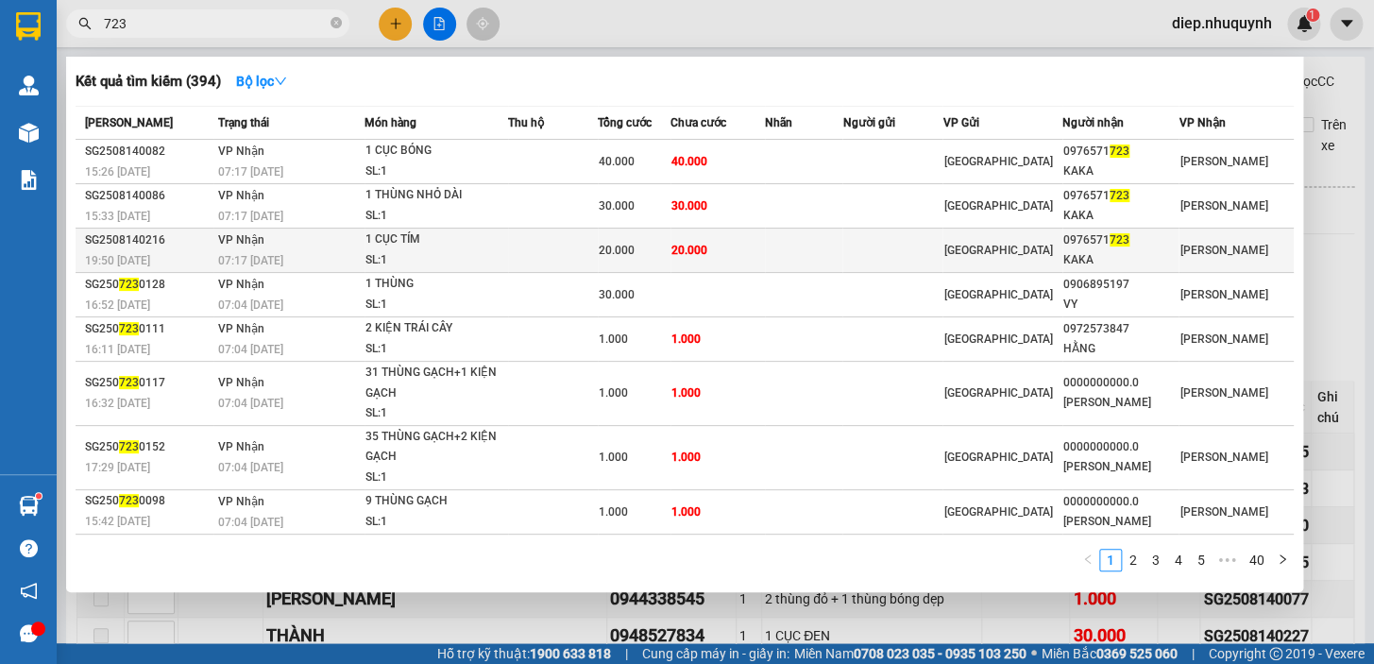
type input "723"
click at [707, 255] on span "20.000" at bounding box center [689, 250] width 36 height 13
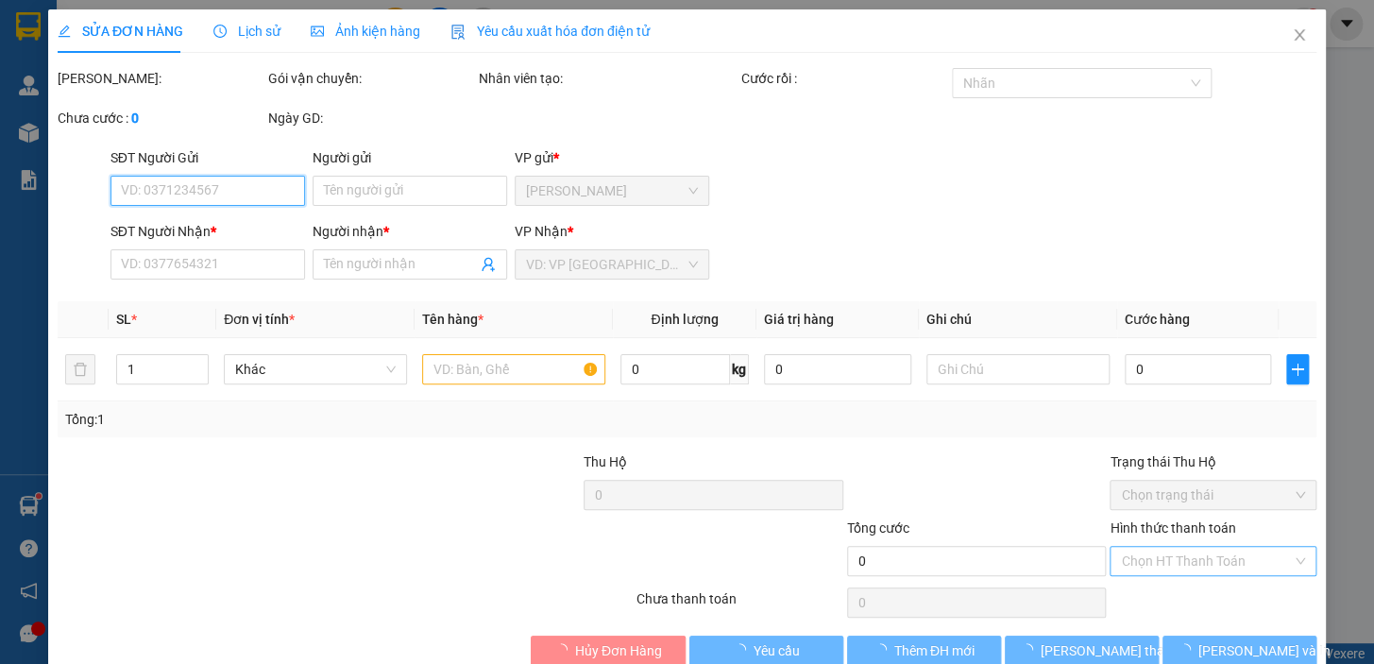
type input "0976571723"
type input "KAKA"
type input "20.000"
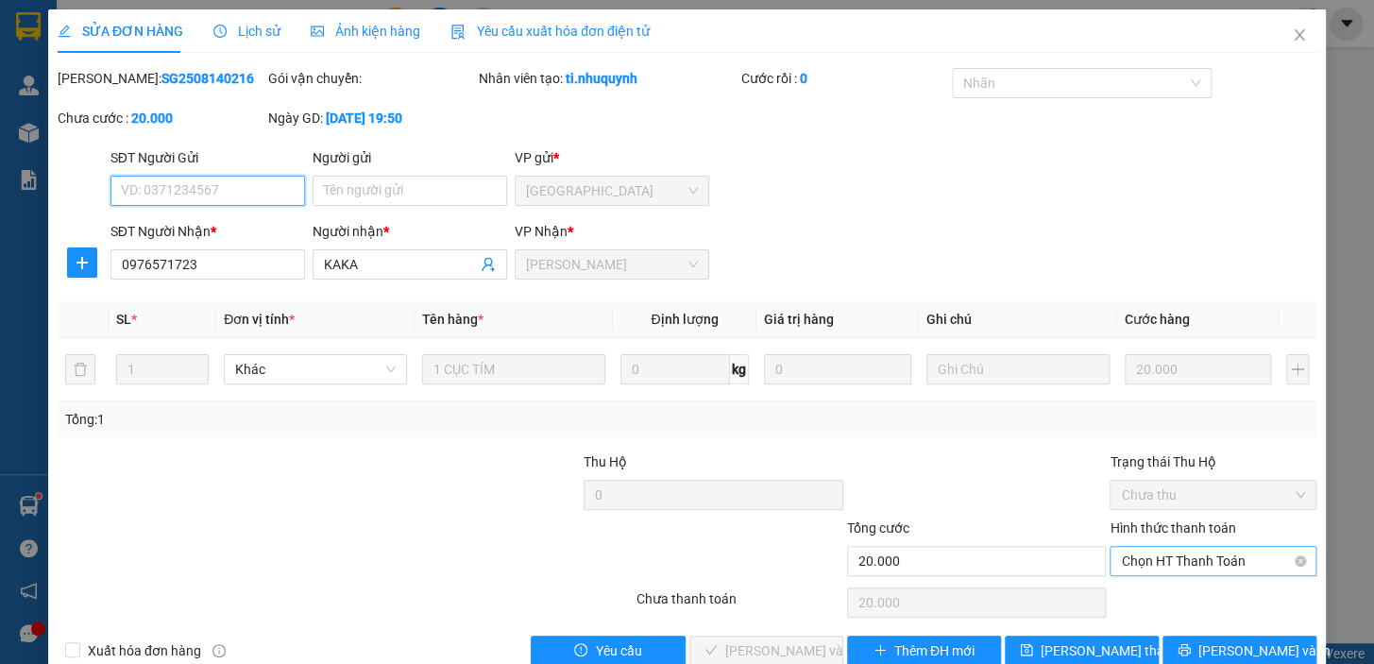
click at [1158, 552] on span "Chọn HT Thanh Toán" at bounding box center [1213, 561] width 184 height 28
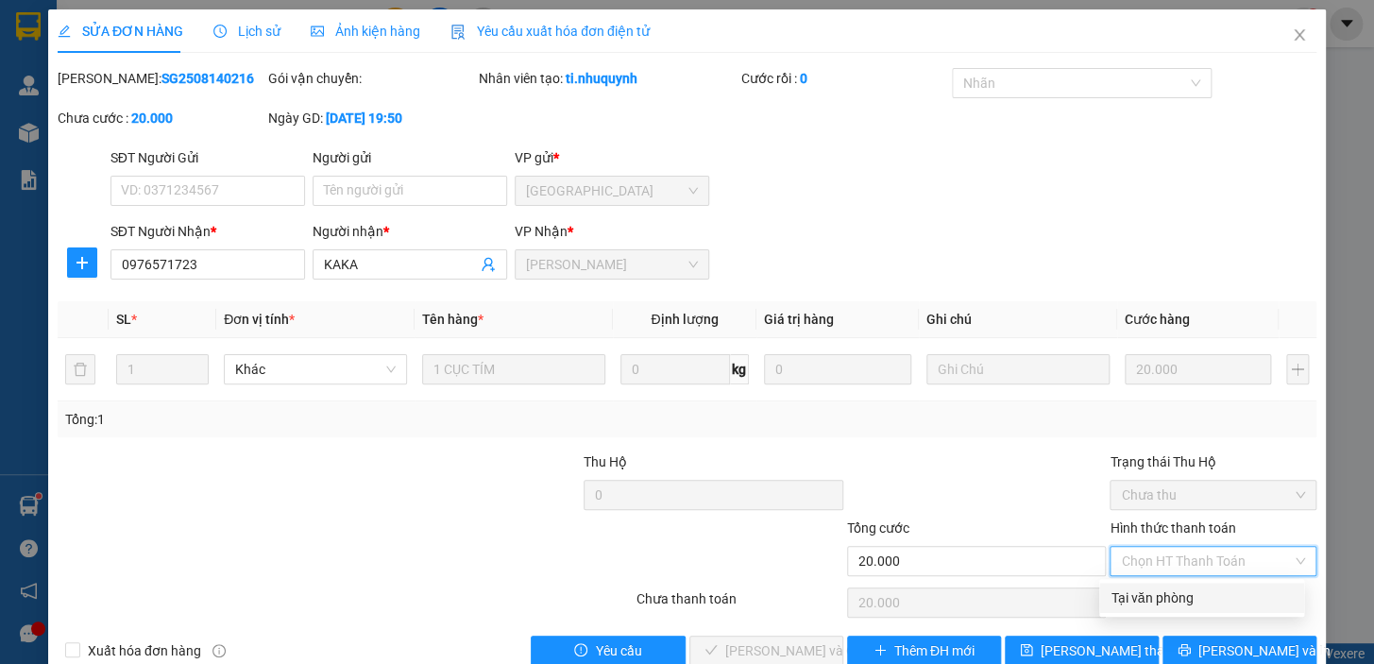
click at [1154, 593] on div "Tại văn phòng" at bounding box center [1201, 597] width 182 height 21
type input "0"
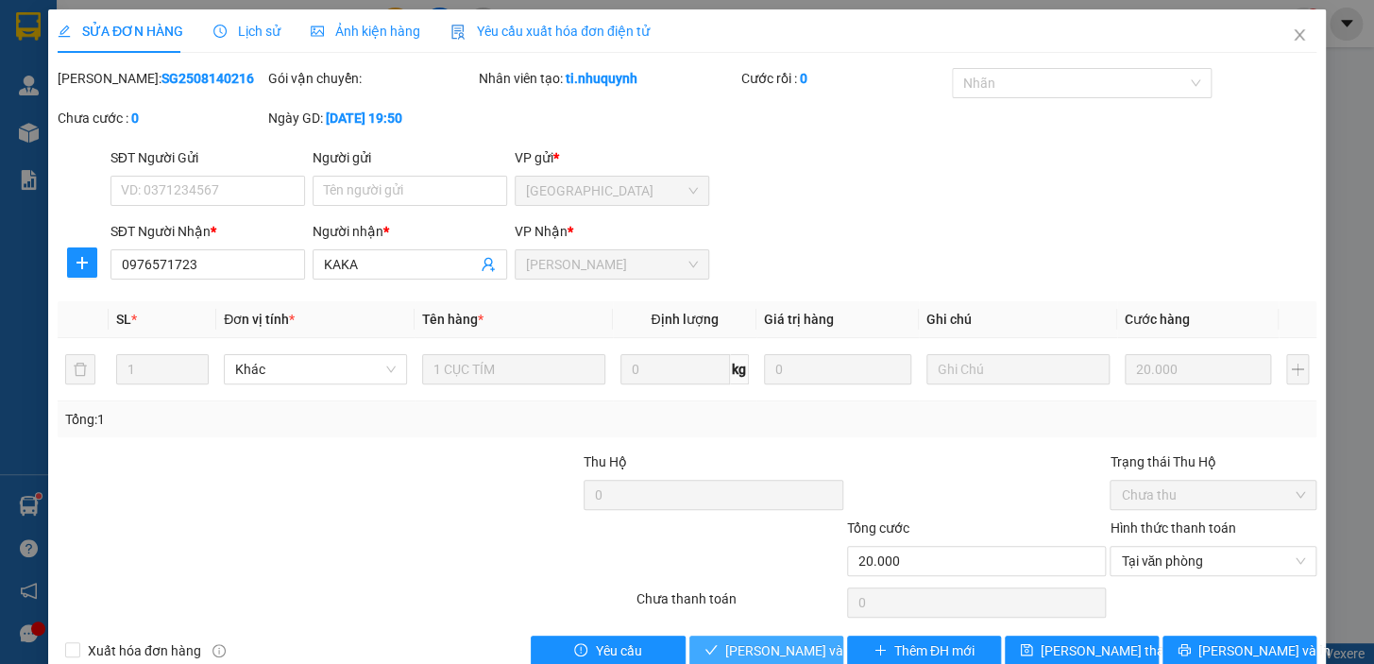
click at [785, 645] on span "Lưu và Giao hàng" at bounding box center [815, 650] width 181 height 21
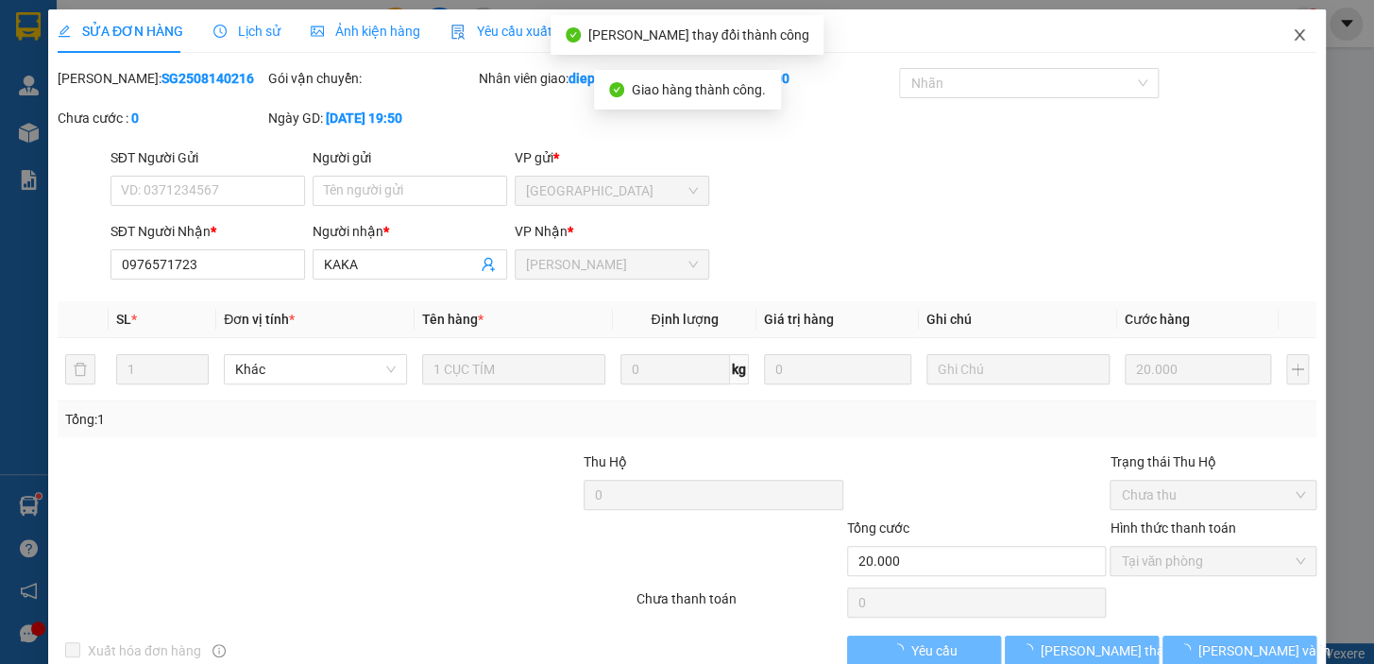
click at [1293, 36] on icon "close" at bounding box center [1298, 34] width 10 height 11
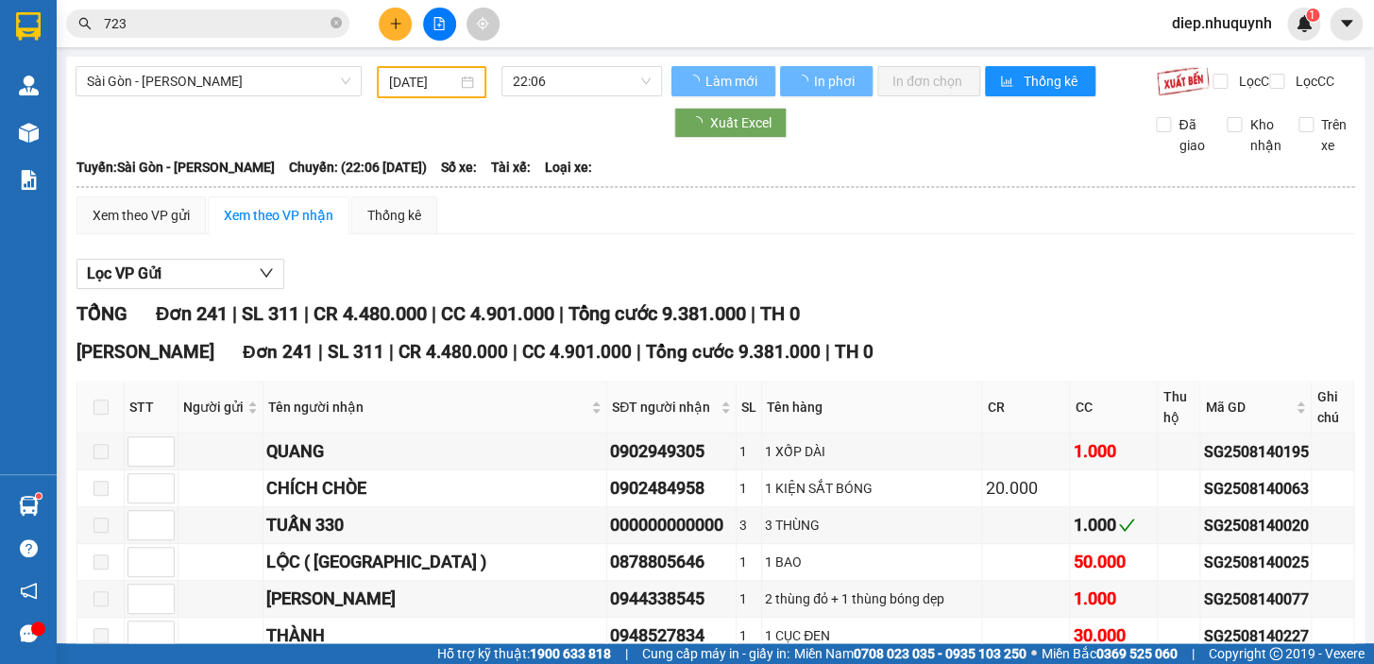
click at [159, 19] on input "723" at bounding box center [215, 23] width 223 height 21
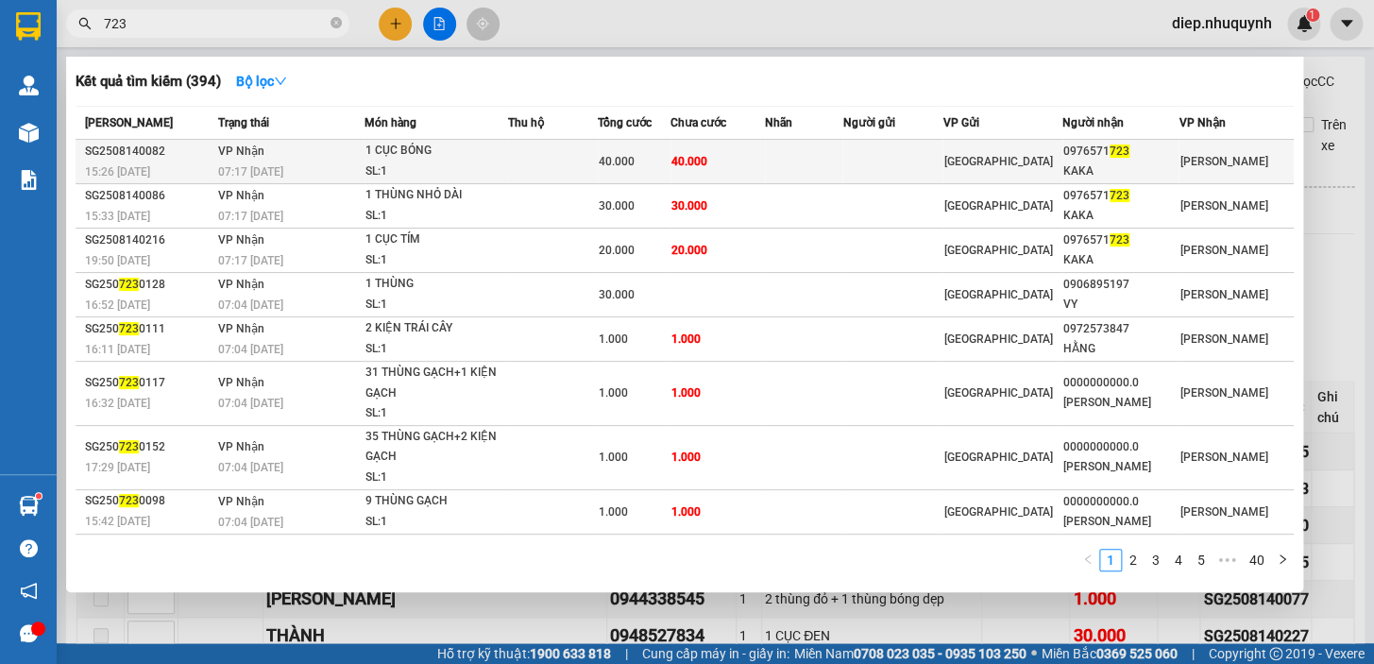
click at [642, 151] on div "40.000" at bounding box center [633, 161] width 71 height 21
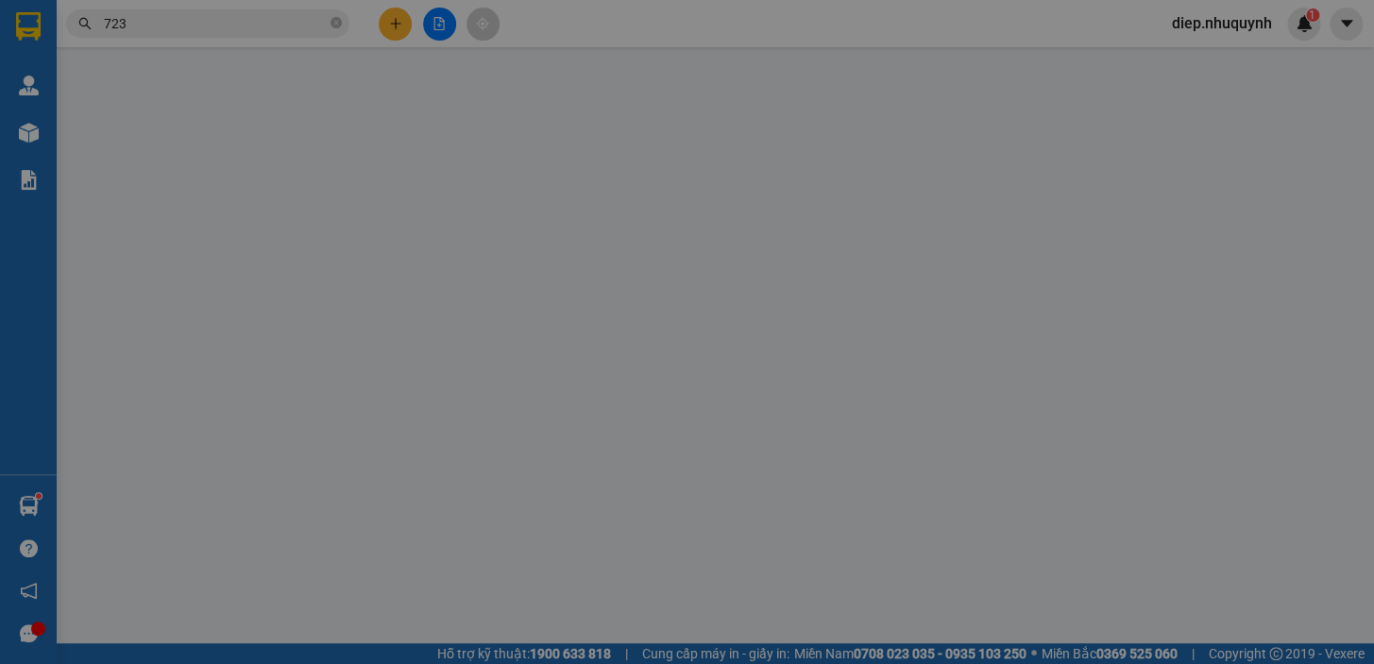
type input "0976571723"
type input "KAKA"
type input "40.000"
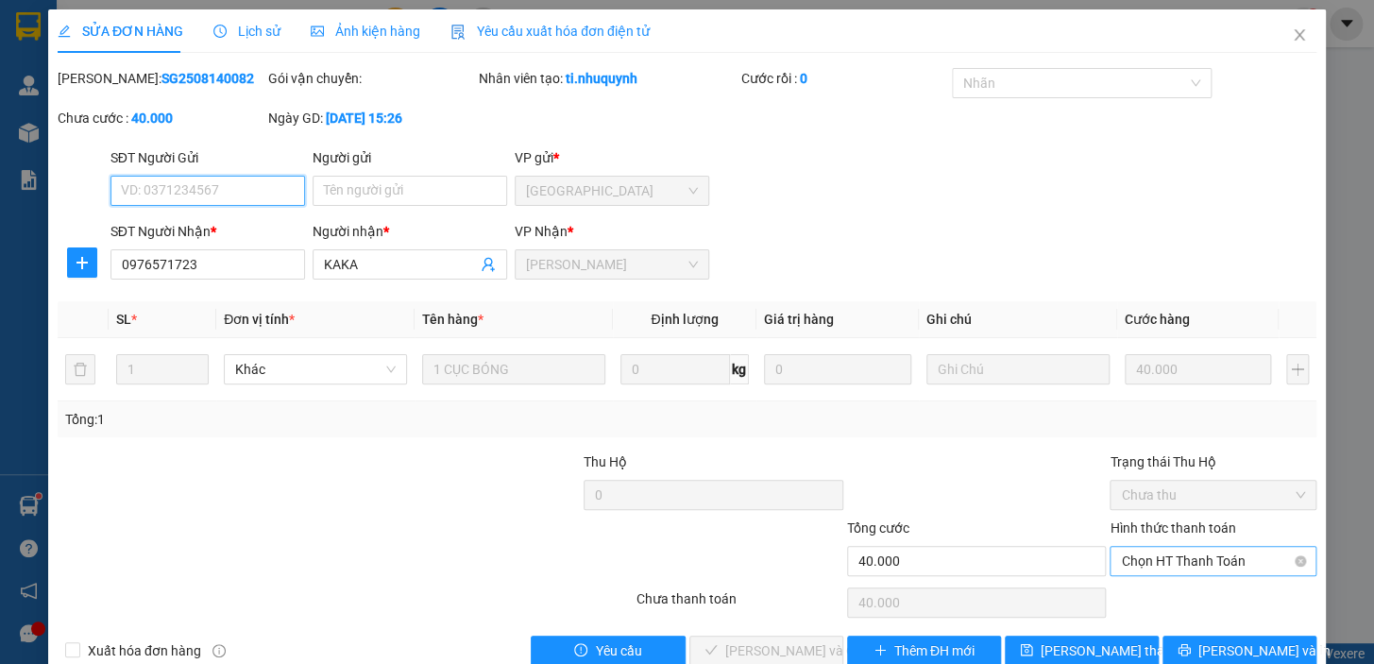
click at [1180, 551] on span "Chọn HT Thanh Toán" at bounding box center [1213, 561] width 184 height 28
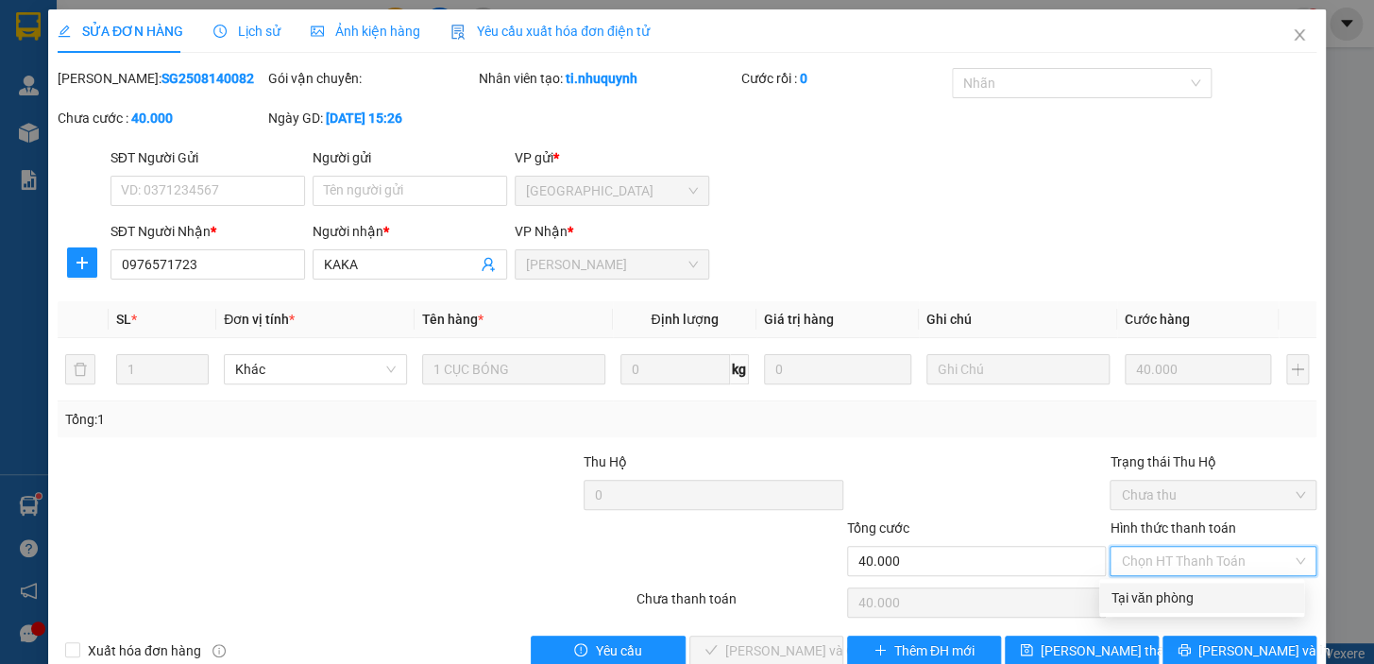
click at [1151, 588] on div "Tại văn phòng" at bounding box center [1201, 597] width 182 height 21
type input "0"
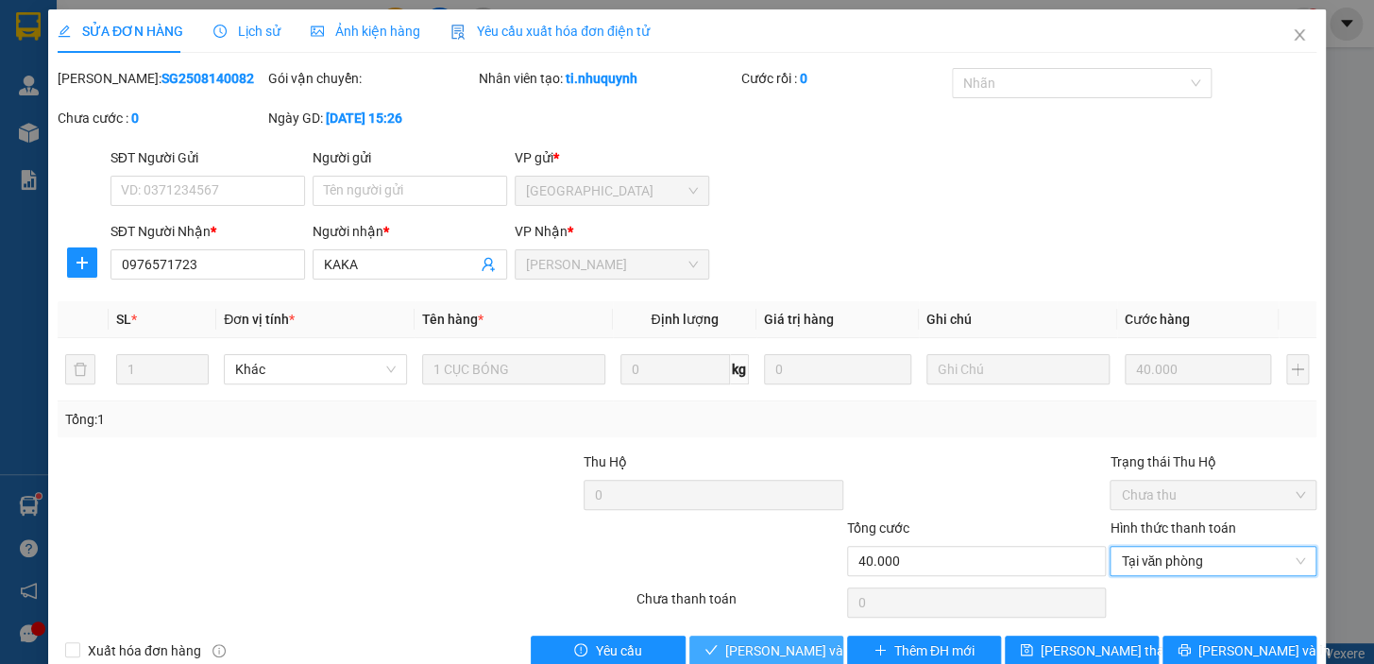
click at [790, 649] on span "Lưu và Giao hàng" at bounding box center [815, 650] width 181 height 21
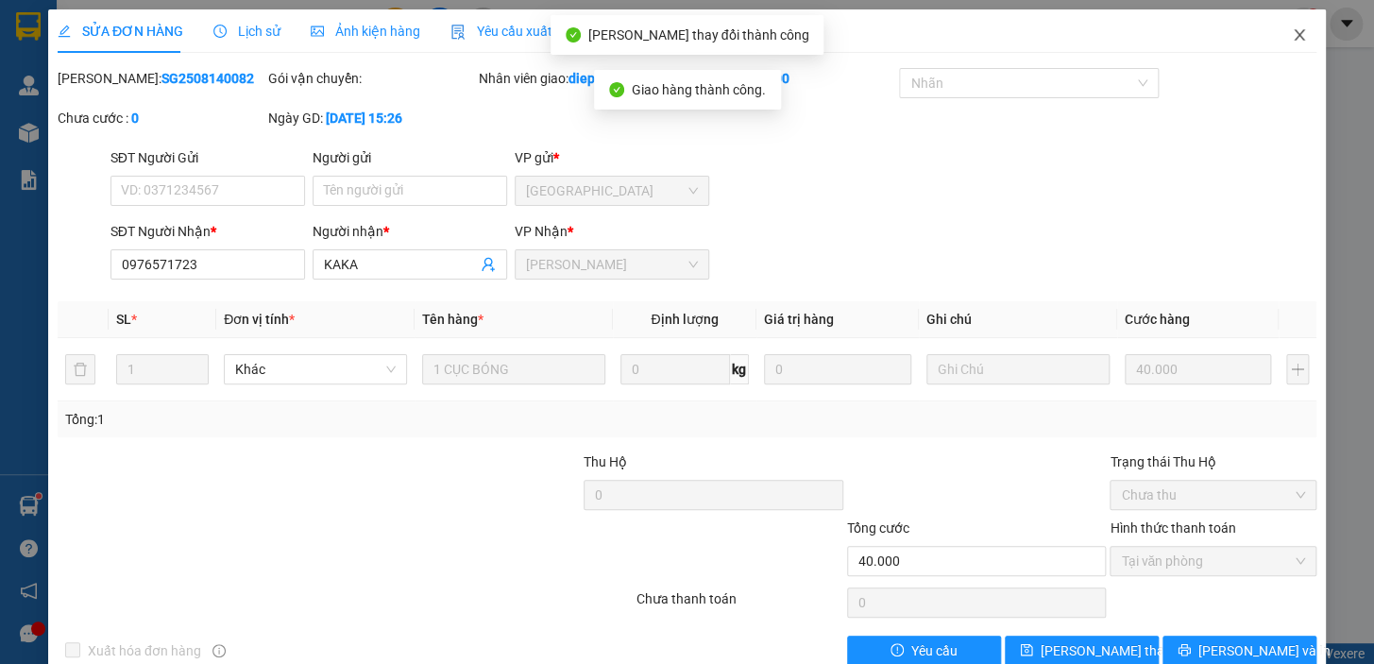
click at [1291, 40] on icon "close" at bounding box center [1298, 34] width 15 height 15
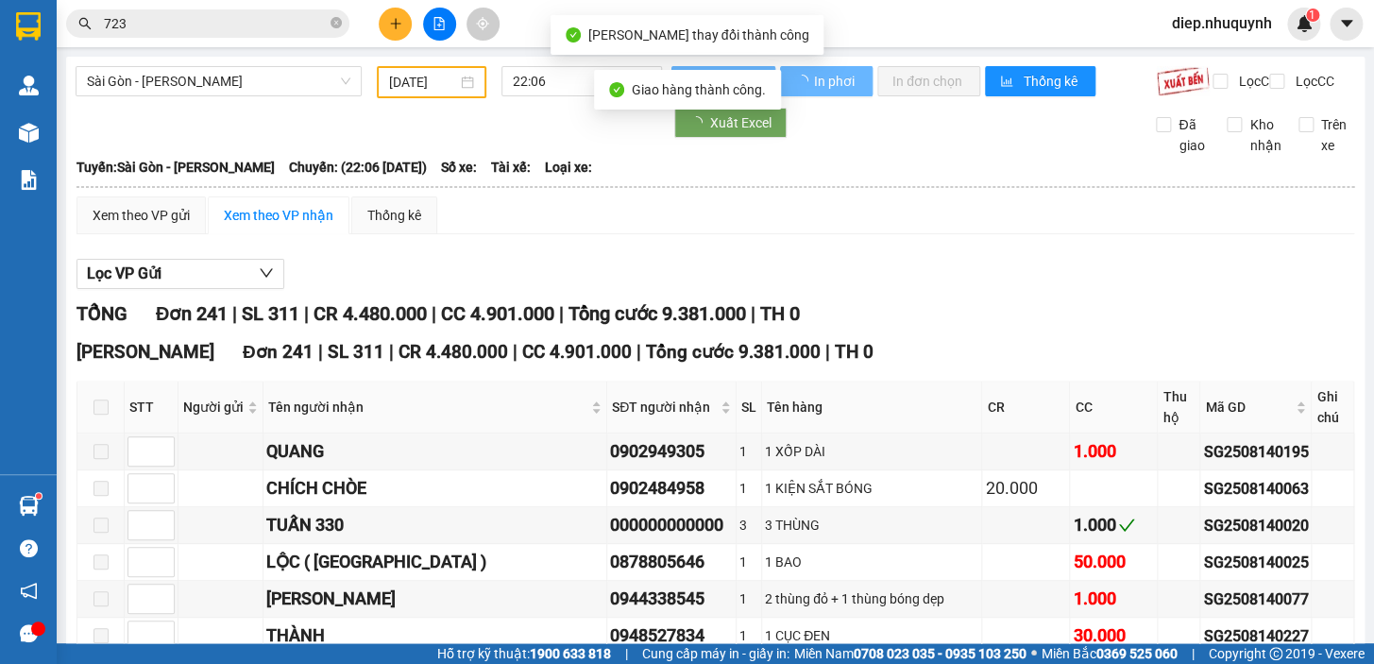
click at [143, 14] on input "723" at bounding box center [215, 23] width 223 height 21
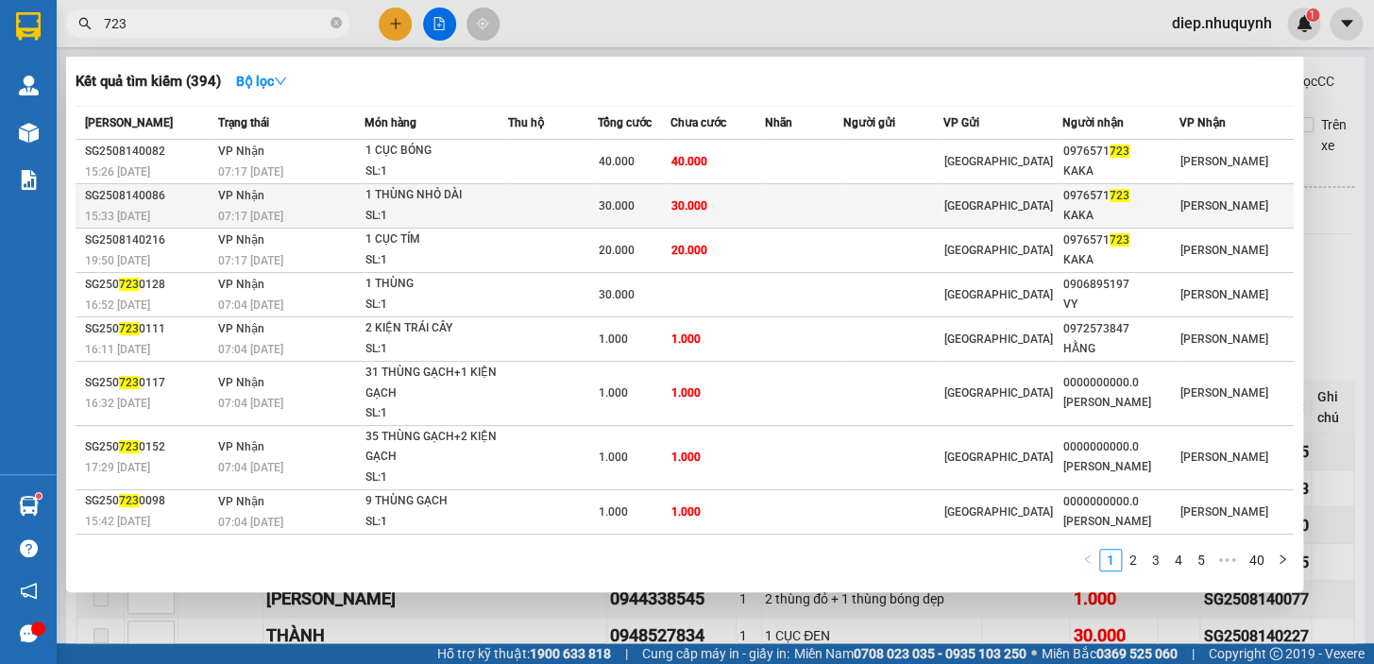
click at [660, 212] on div "30.000" at bounding box center [633, 205] width 71 height 21
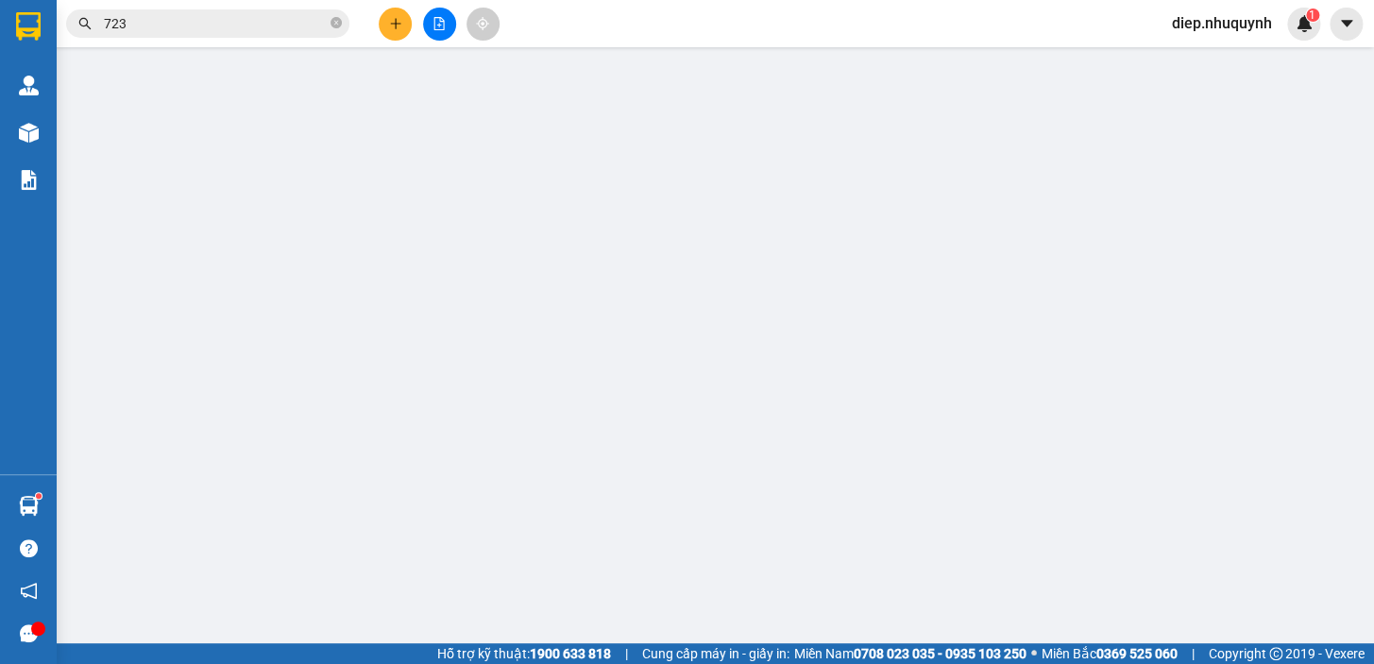
type input "0976571723"
type input "KAKA"
type input "30.000"
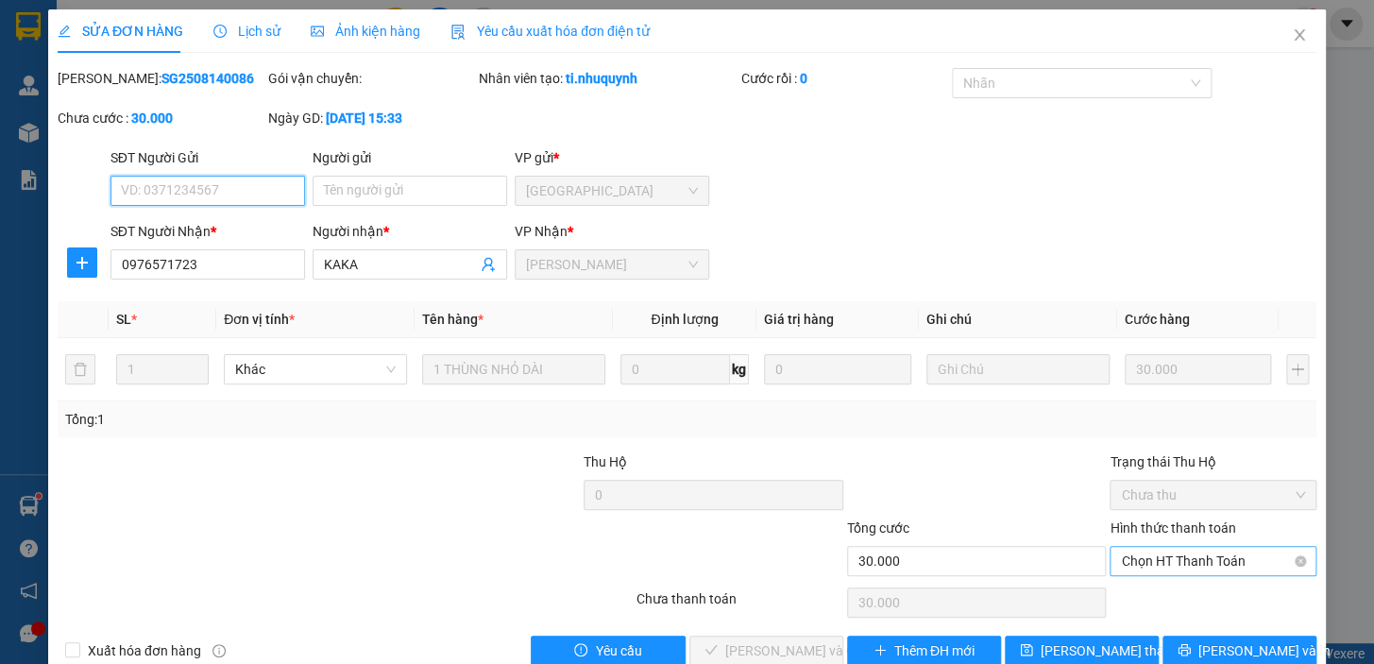
click at [1187, 556] on span "Chọn HT Thanh Toán" at bounding box center [1213, 561] width 184 height 28
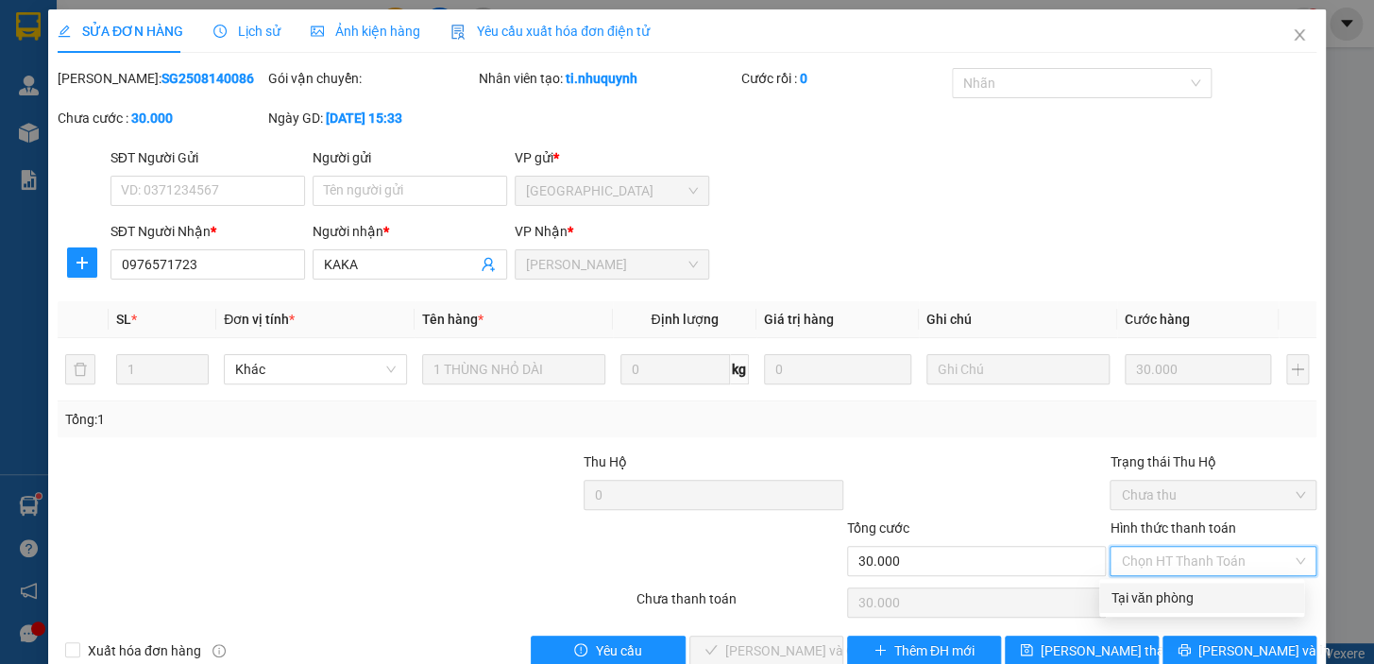
click at [1177, 601] on div "Tại văn phòng" at bounding box center [1201, 597] width 182 height 21
type input "0"
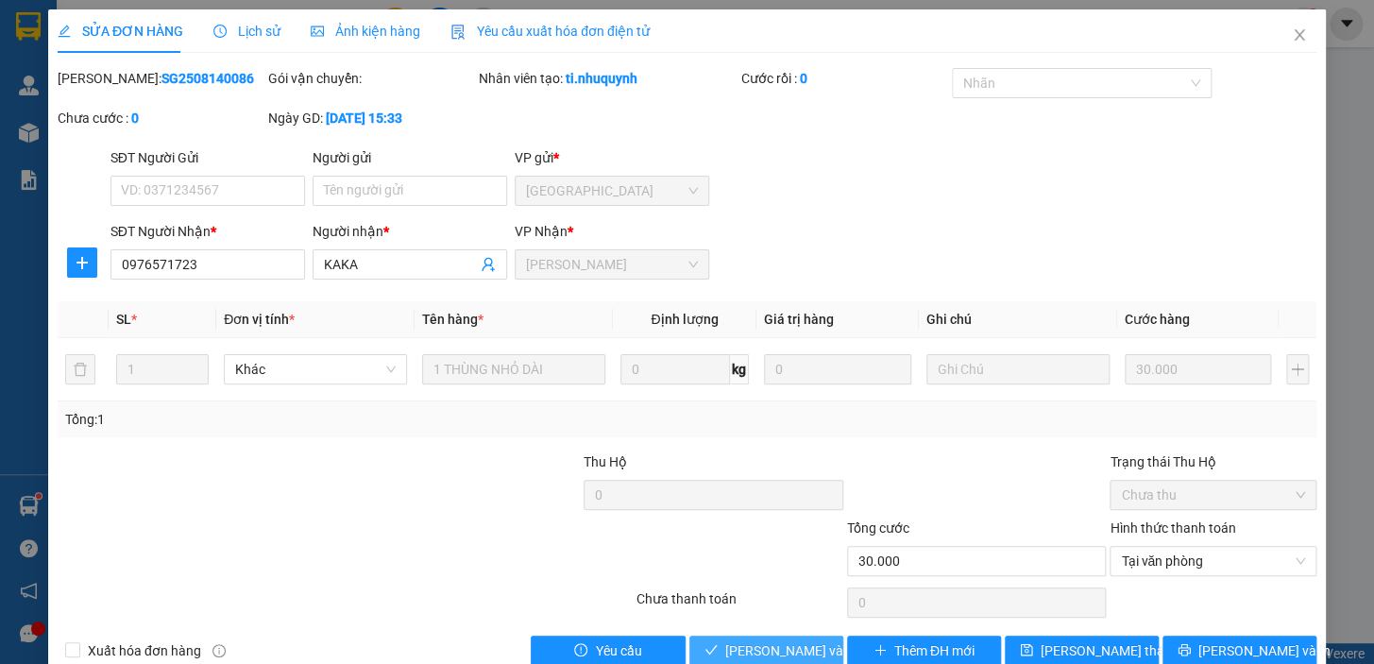
click at [771, 649] on span "Lưu và Giao hàng" at bounding box center [815, 650] width 181 height 21
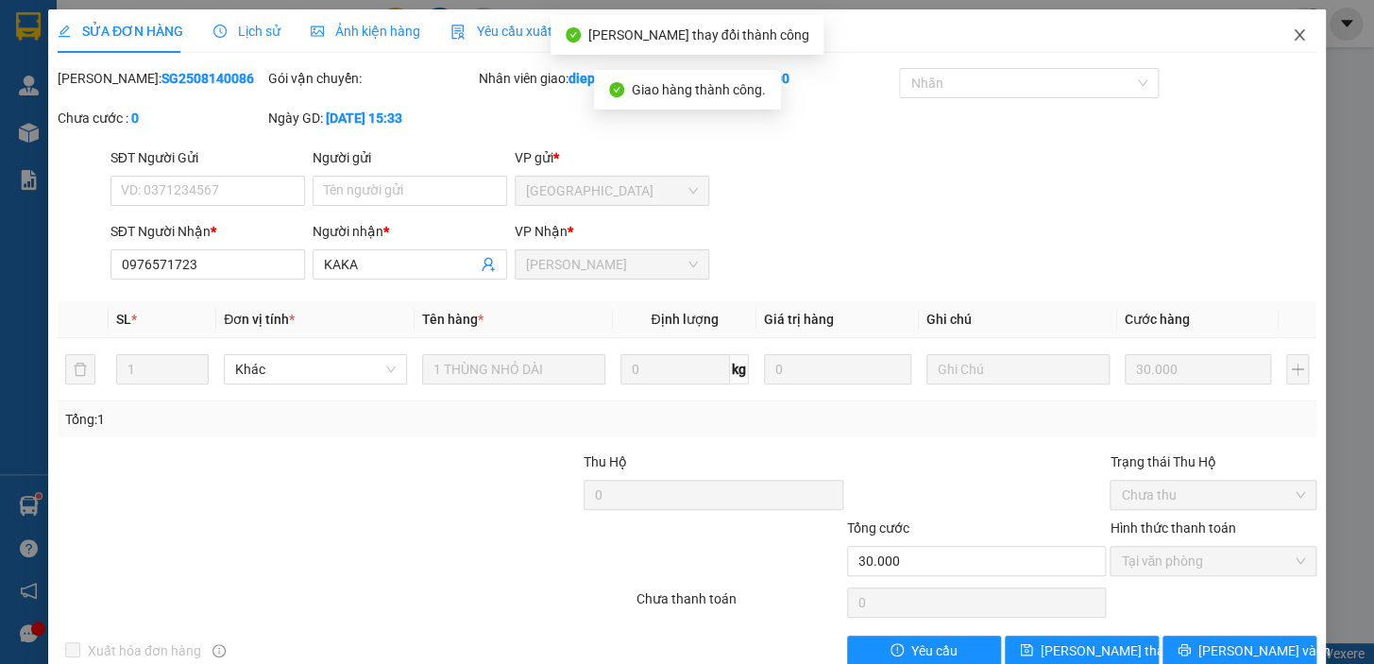
click at [1291, 33] on icon "close" at bounding box center [1298, 34] width 15 height 15
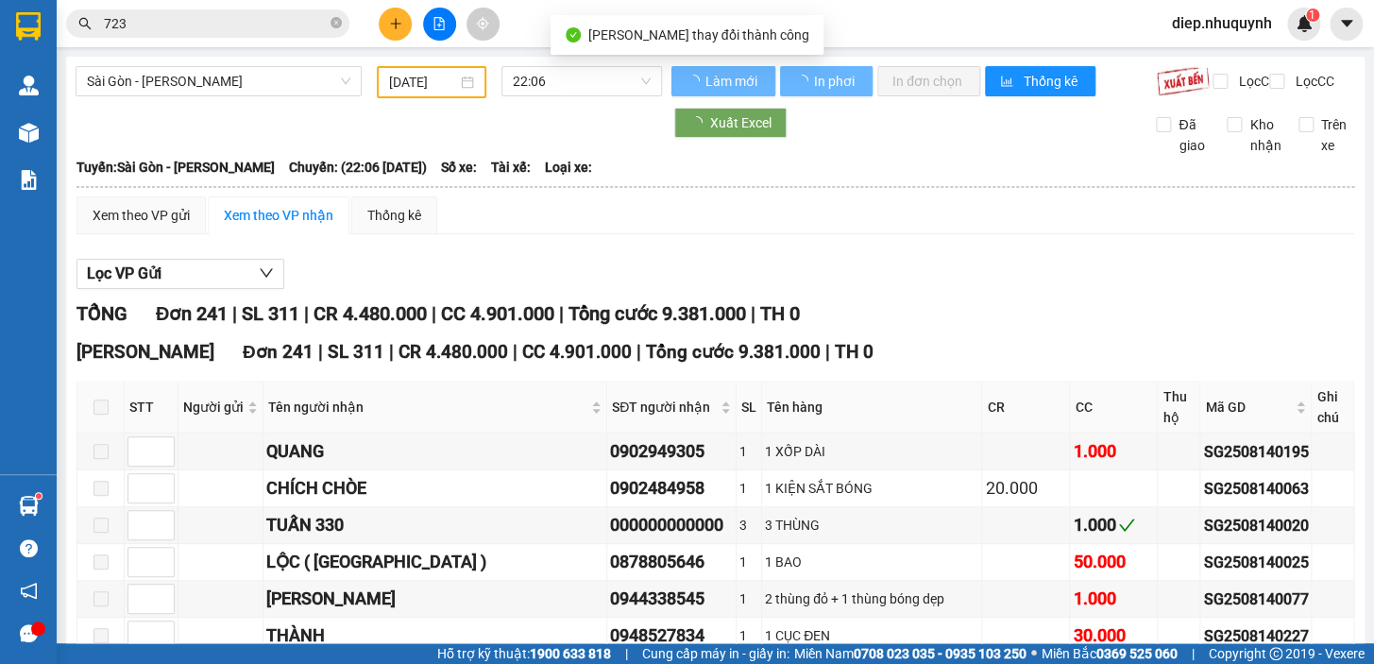
click at [158, 28] on input "723" at bounding box center [215, 23] width 223 height 21
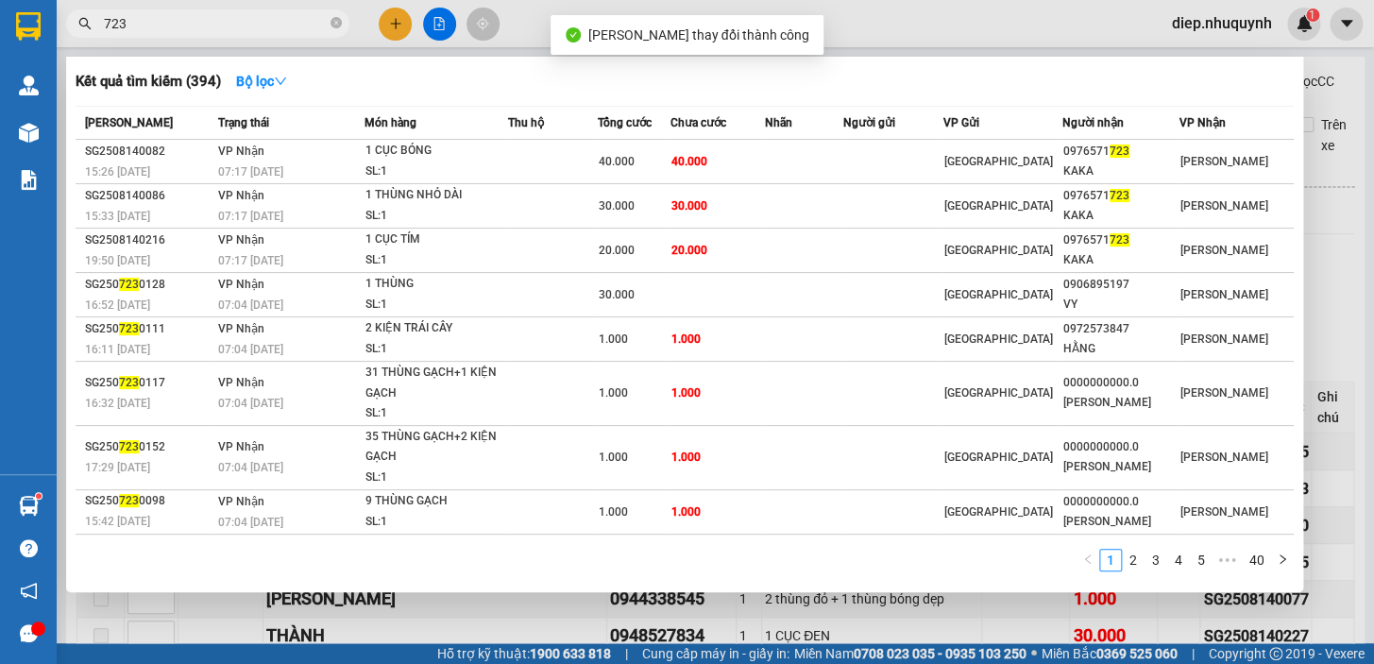
click at [159, 27] on input "723" at bounding box center [215, 23] width 223 height 21
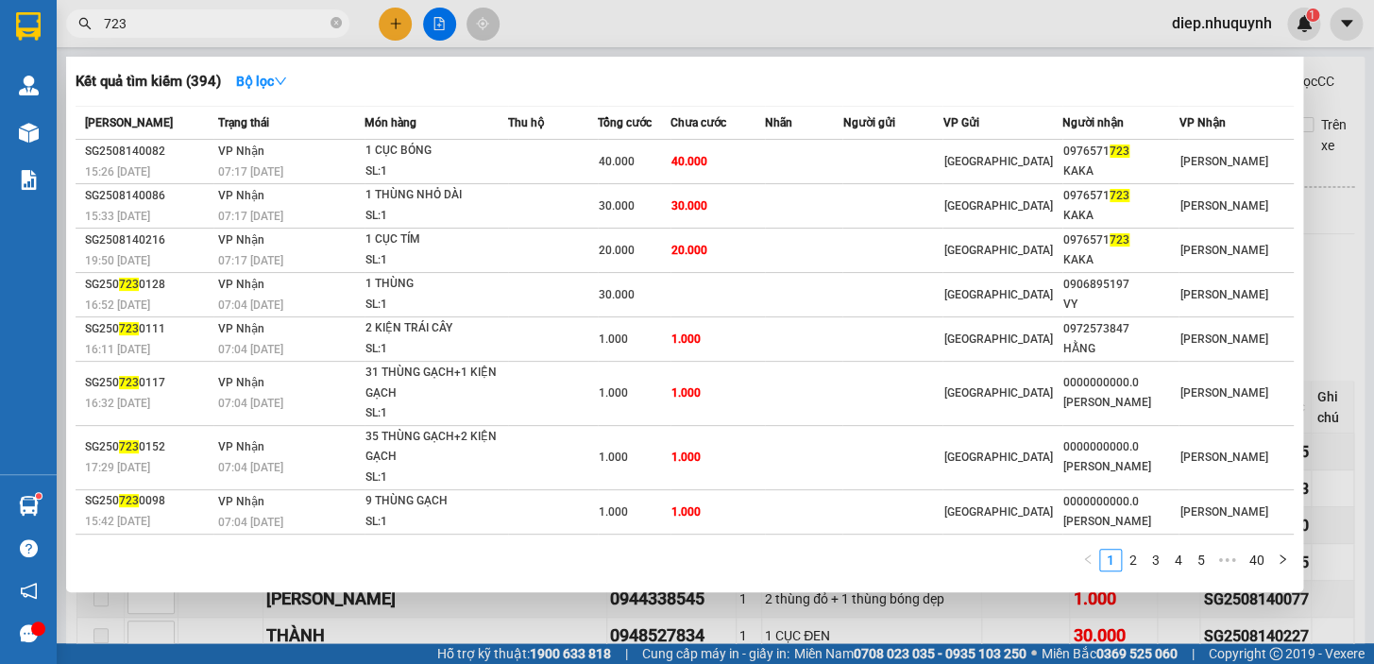
drag, startPoint x: 155, startPoint y: 26, endPoint x: 89, endPoint y: 26, distance: 66.1
click at [89, 26] on div "723" at bounding box center [184, 23] width 368 height 28
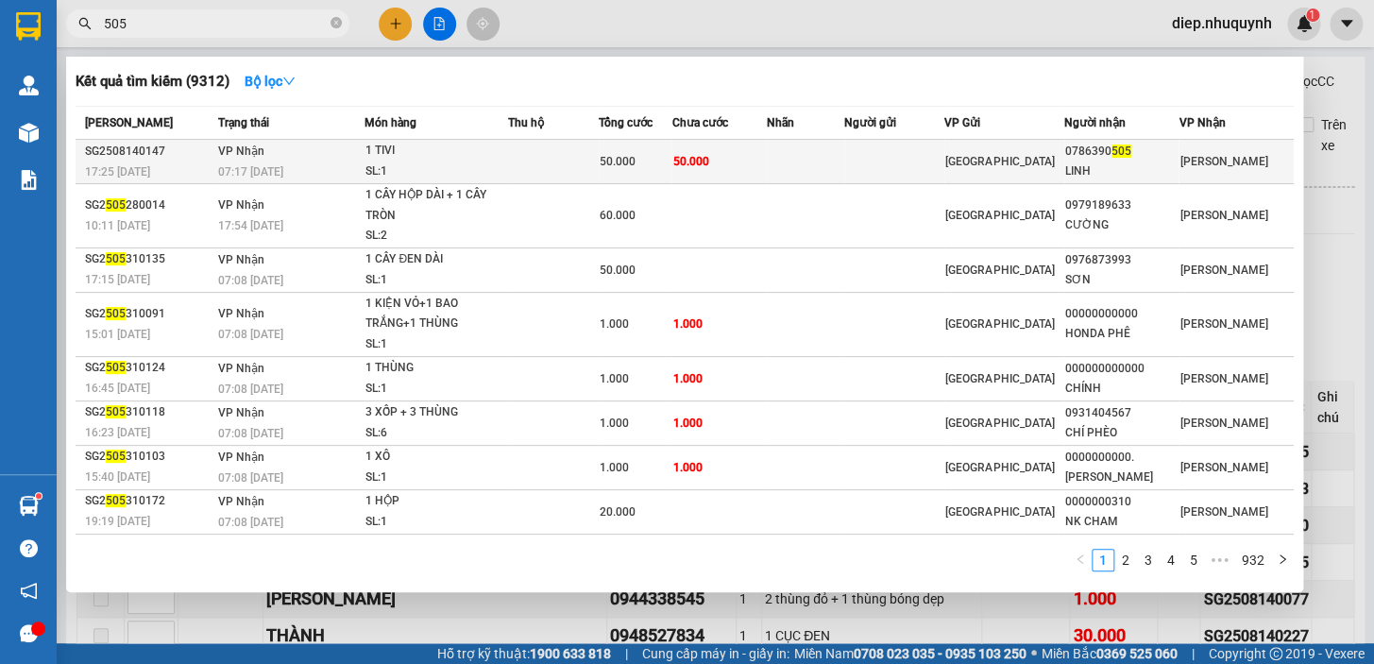
type input "505"
click at [859, 177] on td at bounding box center [894, 162] width 100 height 44
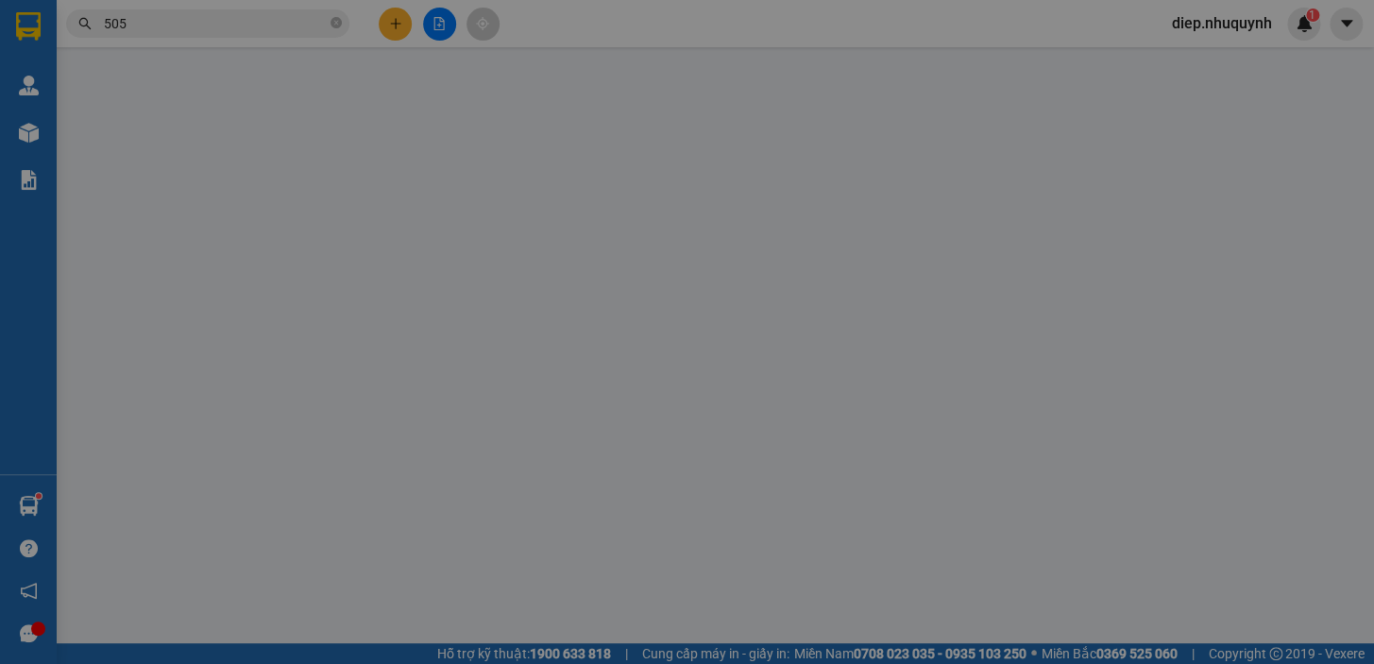
type input "0786390505"
type input "LINH"
type input "50.000"
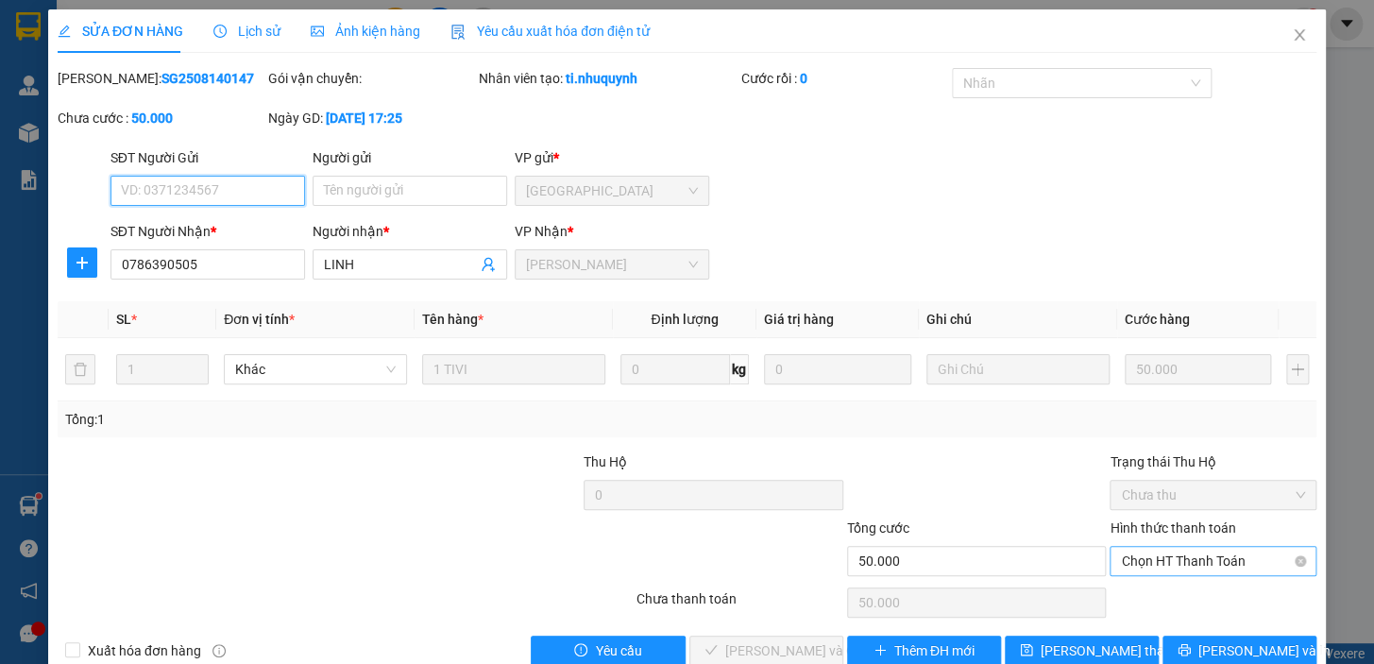
click at [1189, 565] on span "Chọn HT Thanh Toán" at bounding box center [1213, 561] width 184 height 28
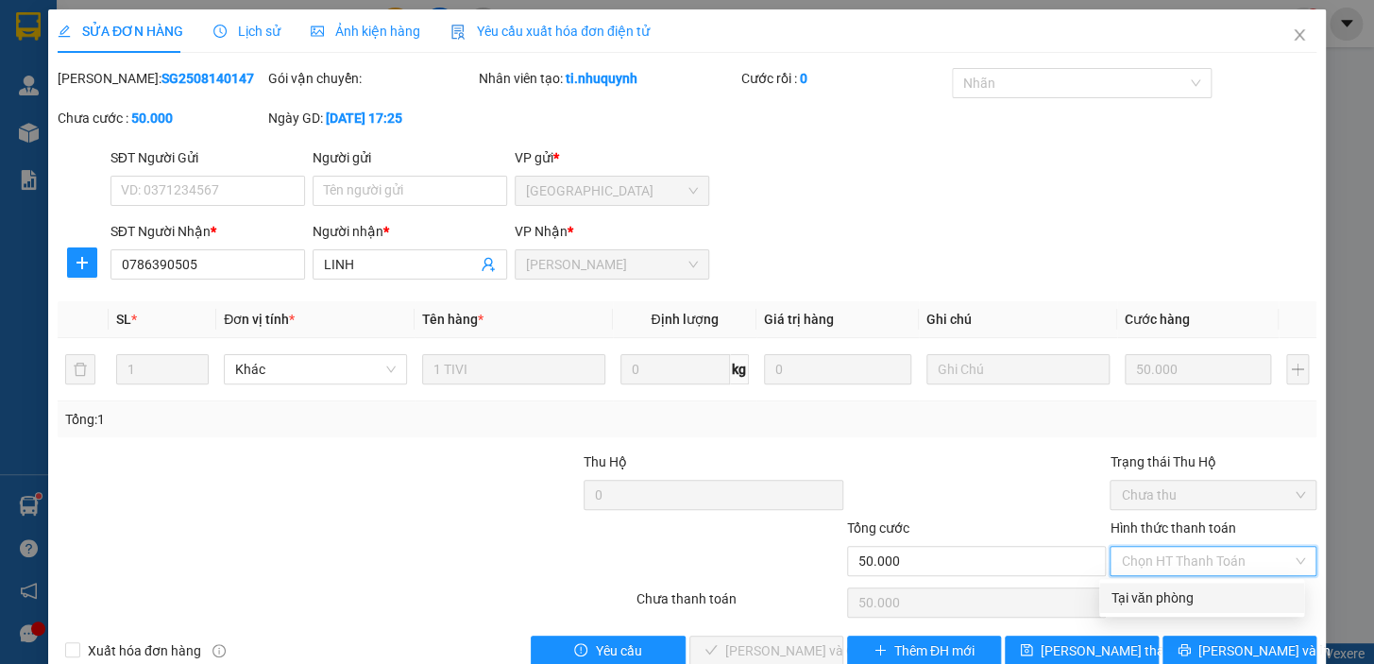
click at [1175, 599] on div "Tại văn phòng" at bounding box center [1201, 597] width 182 height 21
type input "0"
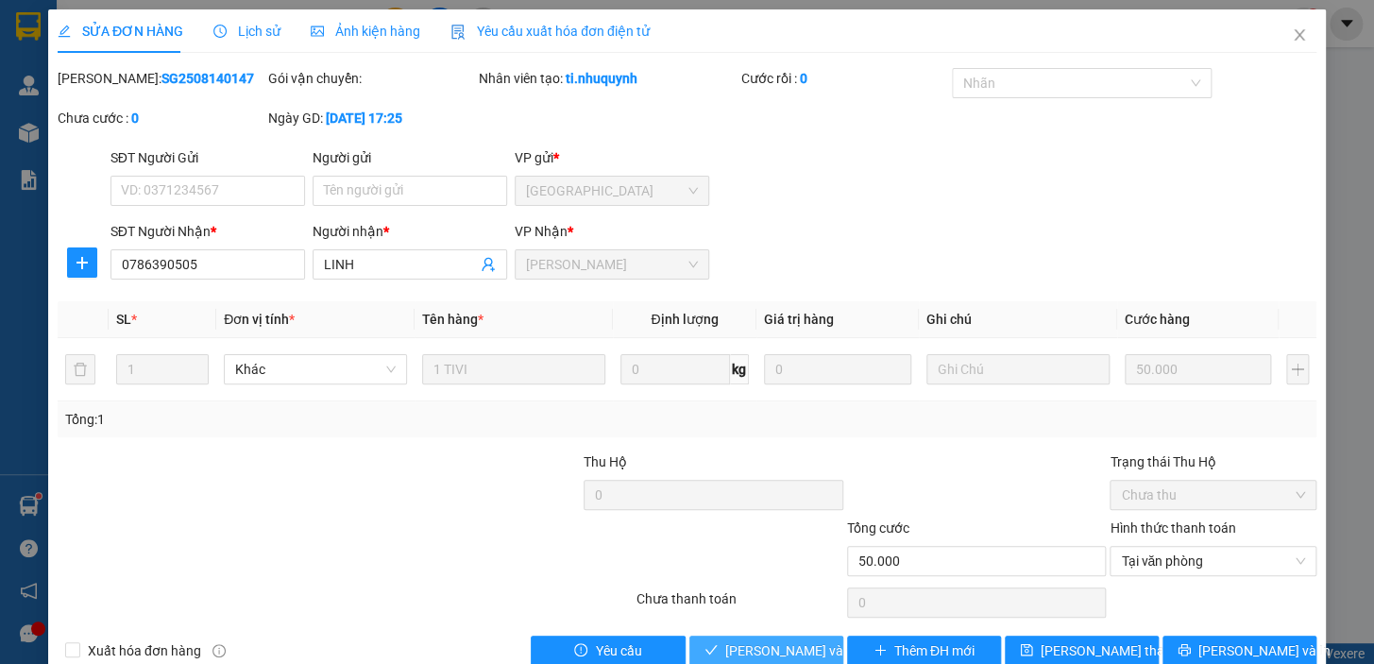
click at [778, 651] on span "Lưu và Giao hàng" at bounding box center [815, 650] width 181 height 21
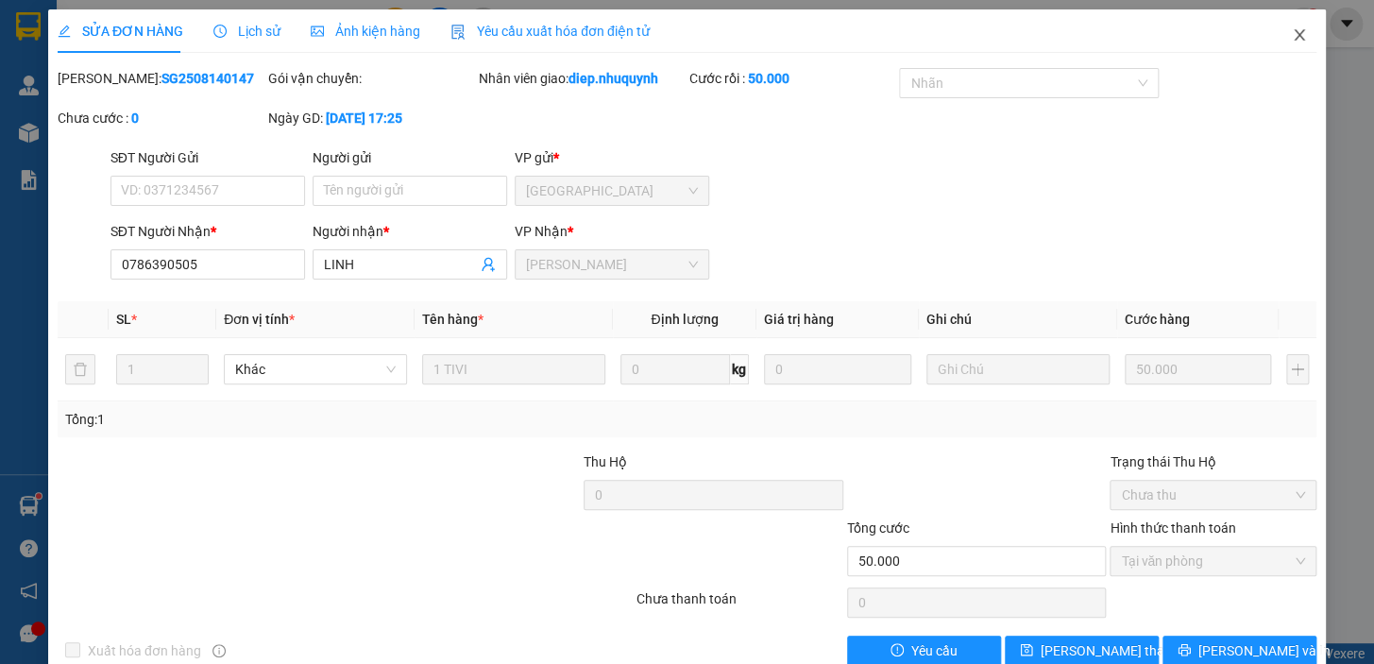
click at [1291, 35] on icon "close" at bounding box center [1298, 34] width 15 height 15
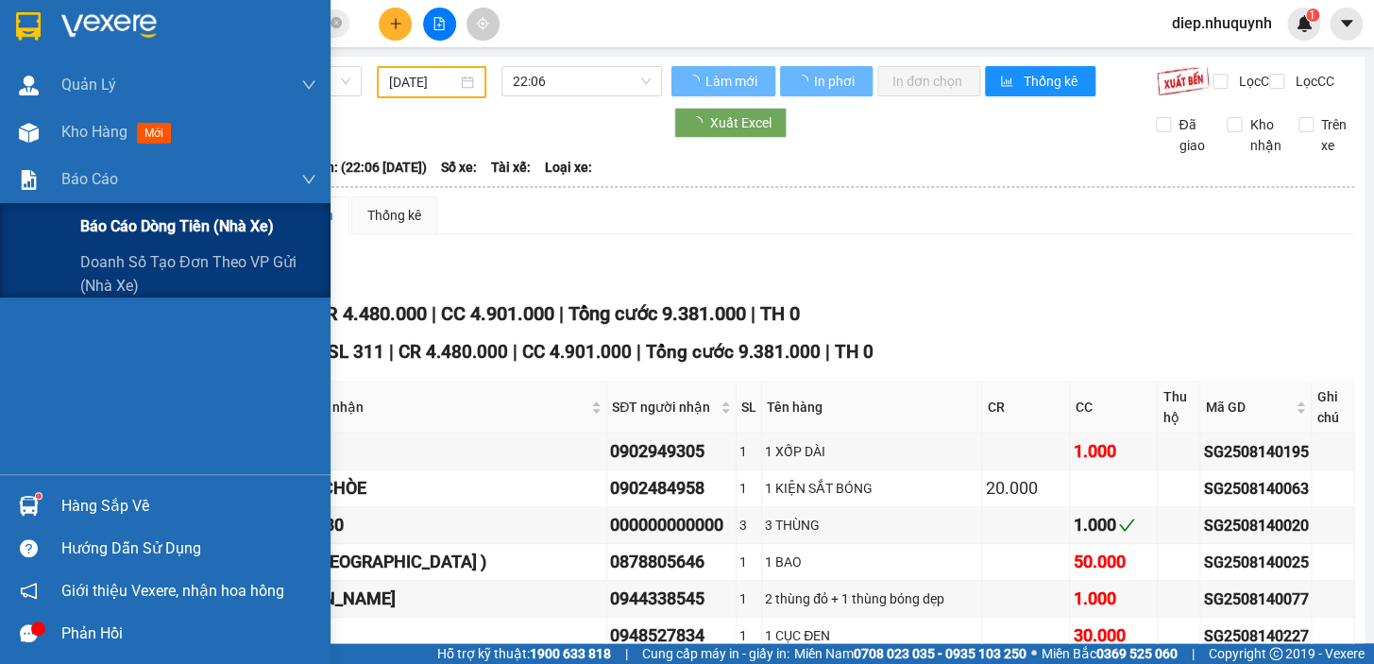
click at [142, 231] on span "Báo cáo dòng tiền (nhà xe)" at bounding box center [177, 226] width 194 height 24
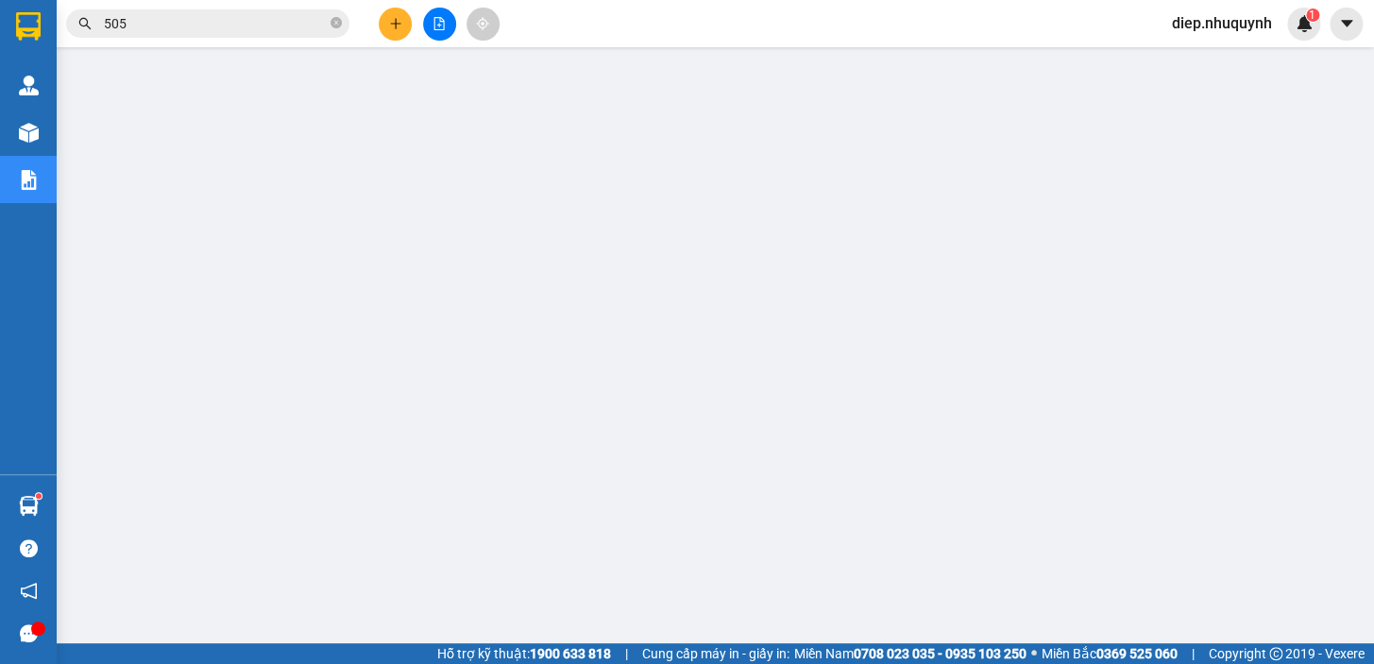
click at [443, 33] on button at bounding box center [439, 24] width 33 height 33
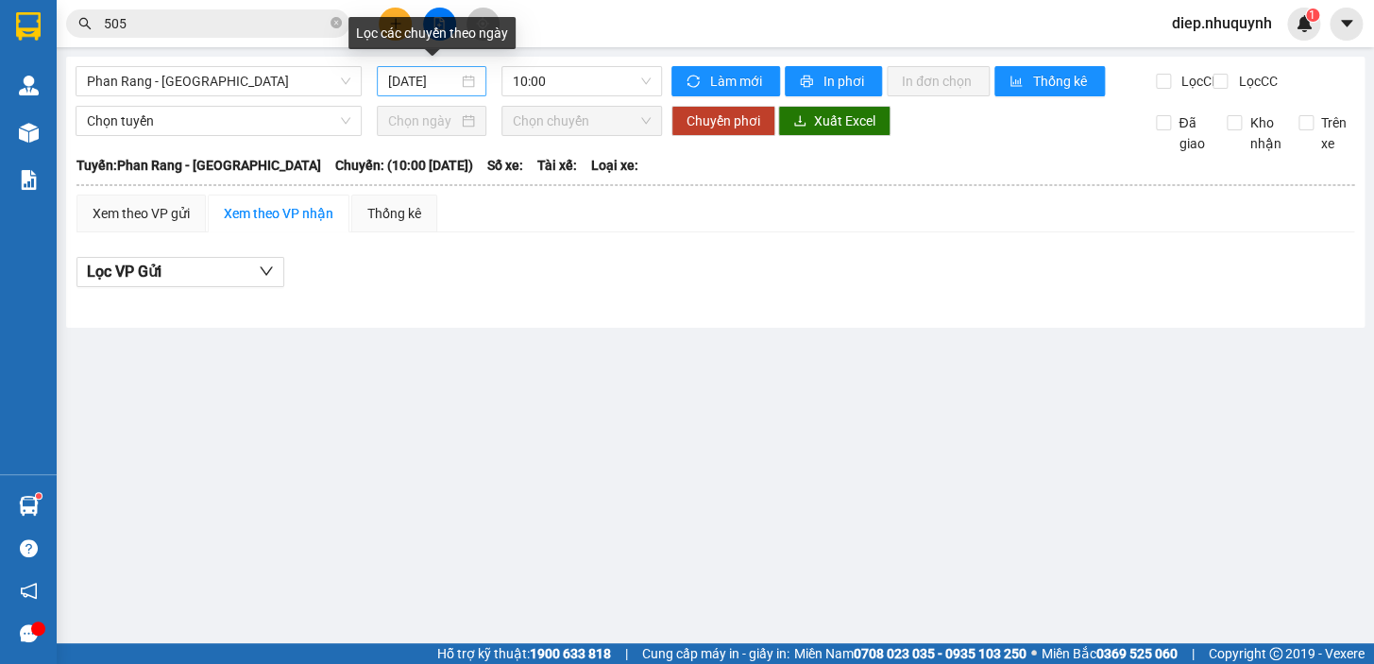
click at [415, 85] on input "15/08/2025" at bounding box center [423, 81] width 71 height 21
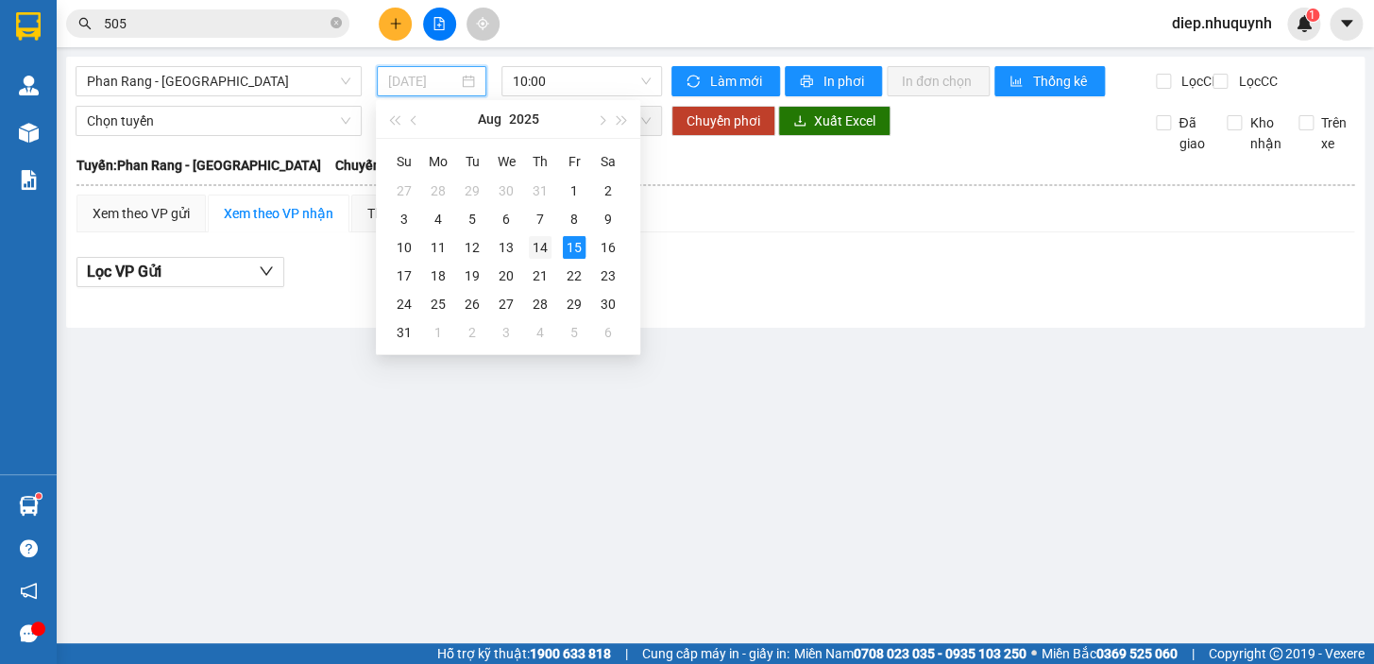
click at [546, 238] on div "14" at bounding box center [540, 247] width 23 height 23
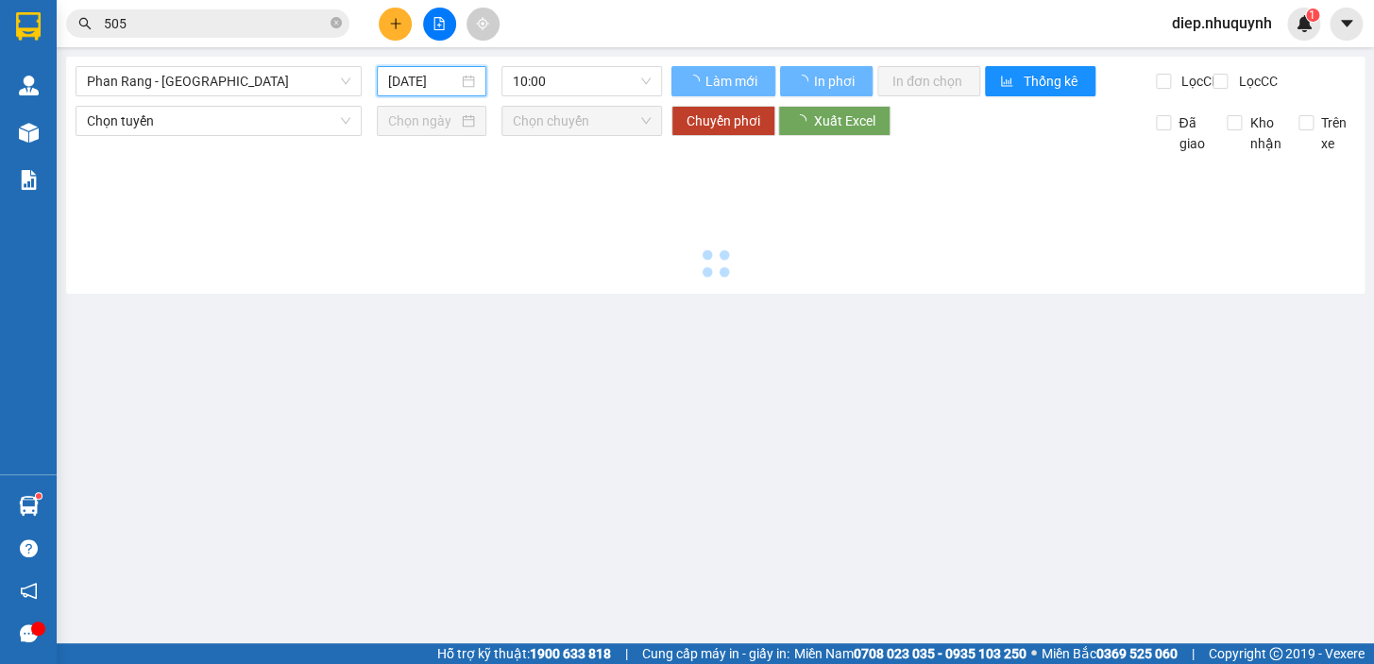
type input "14/08/2025"
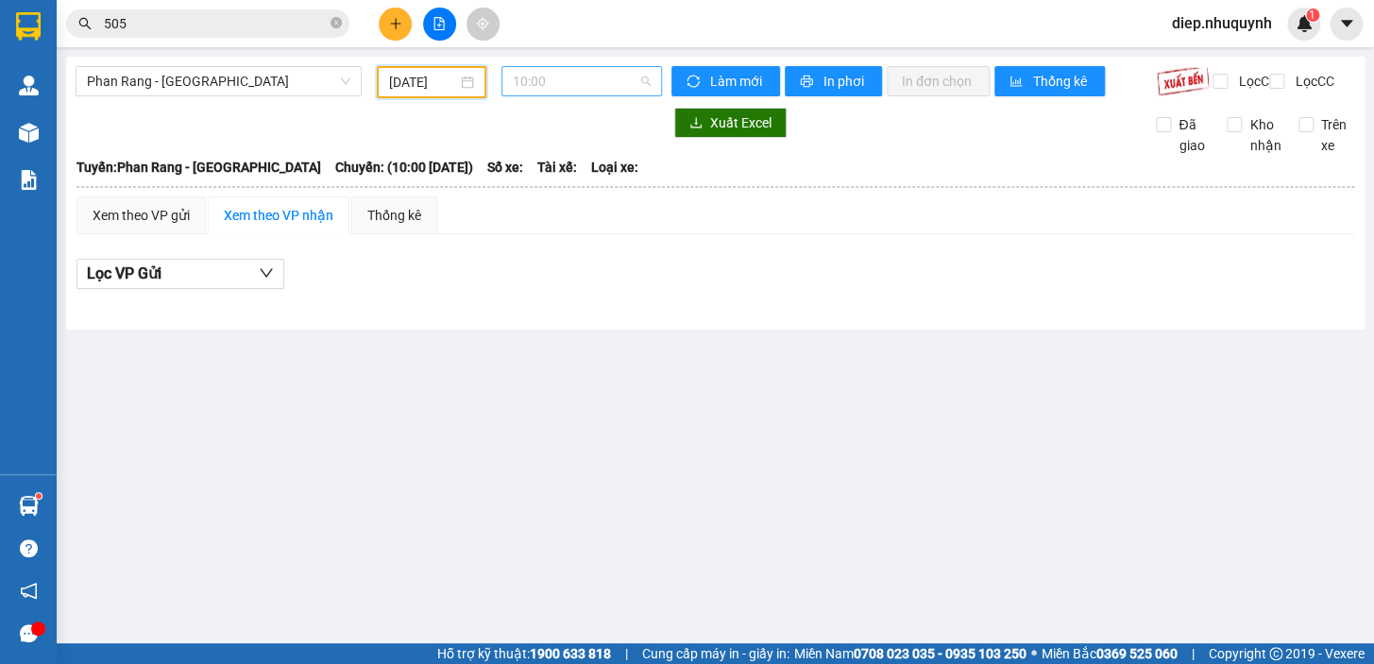
click at [556, 85] on span "10:00" at bounding box center [582, 81] width 138 height 28
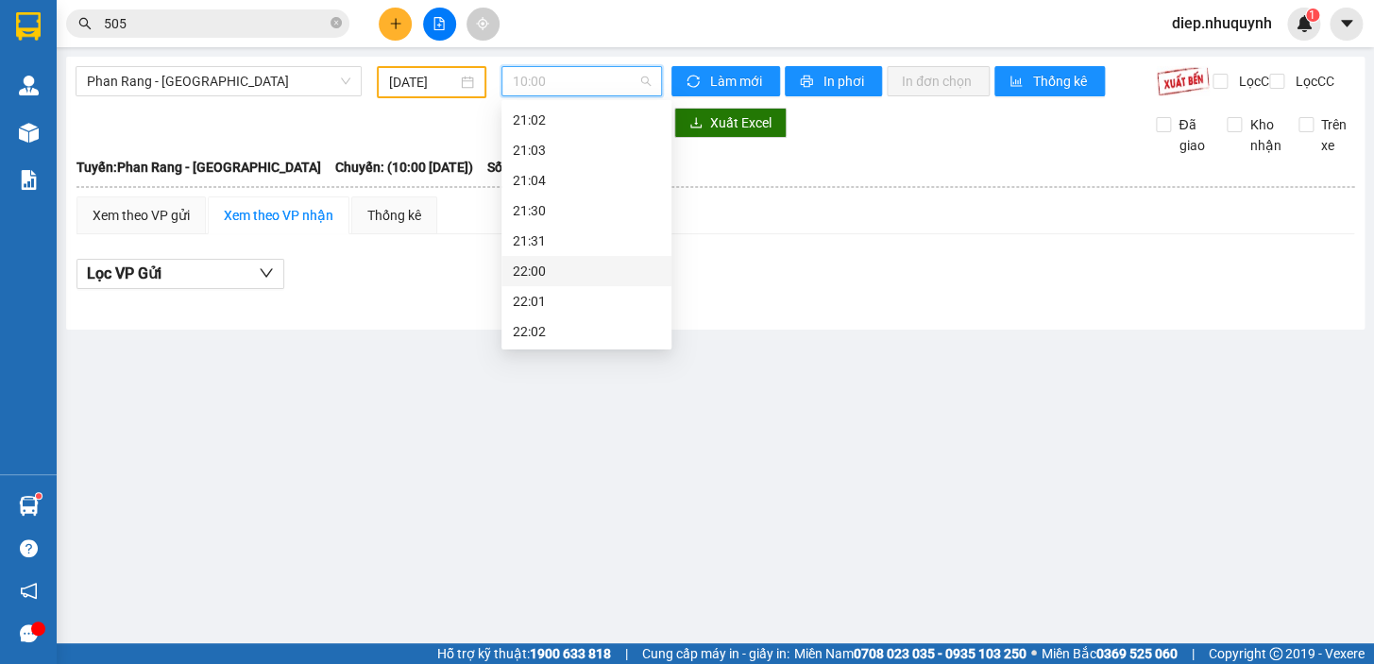
click at [545, 269] on div "22:00" at bounding box center [586, 271] width 147 height 21
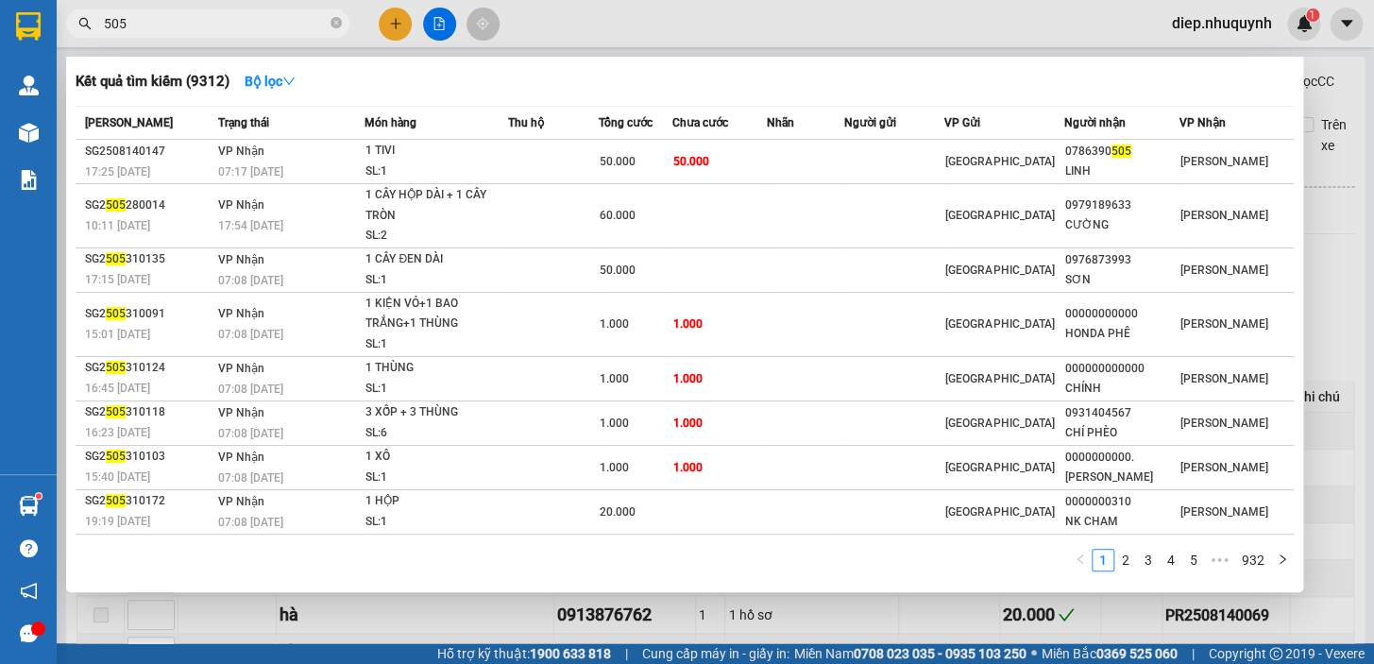
drag, startPoint x: 142, startPoint y: 26, endPoint x: 93, endPoint y: 19, distance: 48.7
click at [93, 19] on span "505" at bounding box center [207, 23] width 283 height 28
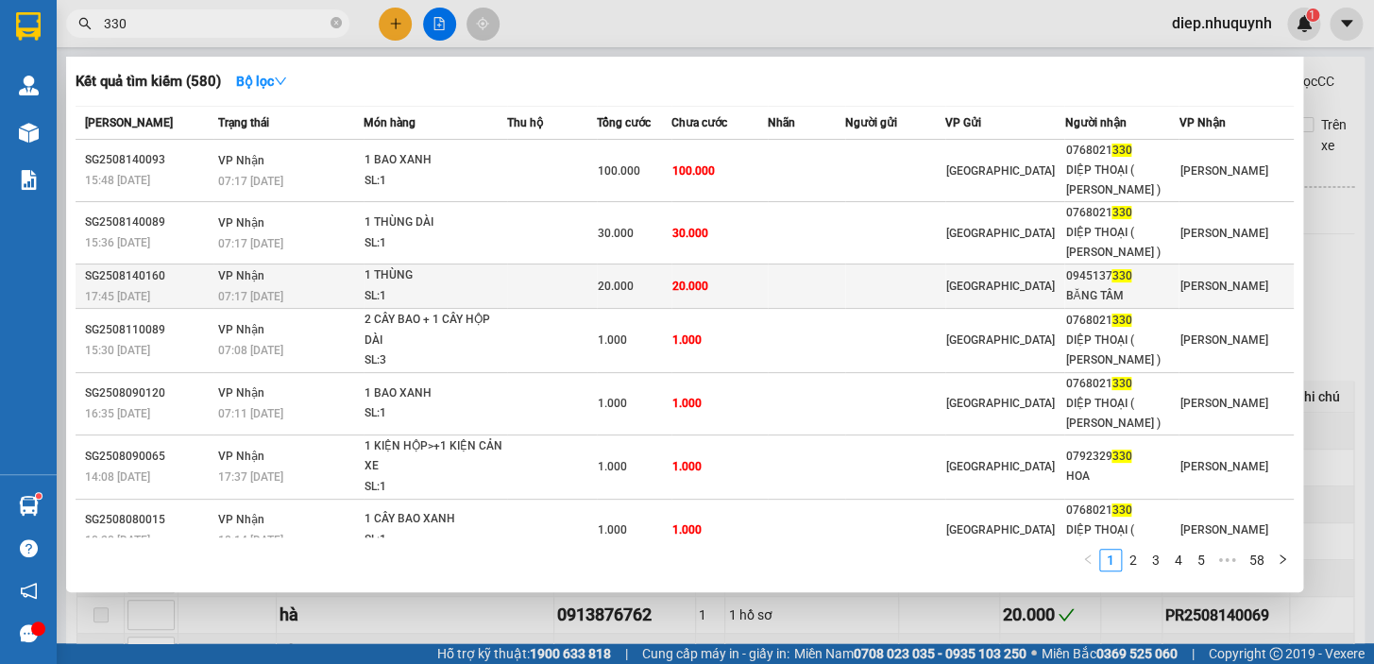
type input "330"
click at [730, 285] on td "20.000" at bounding box center [718, 286] width 95 height 44
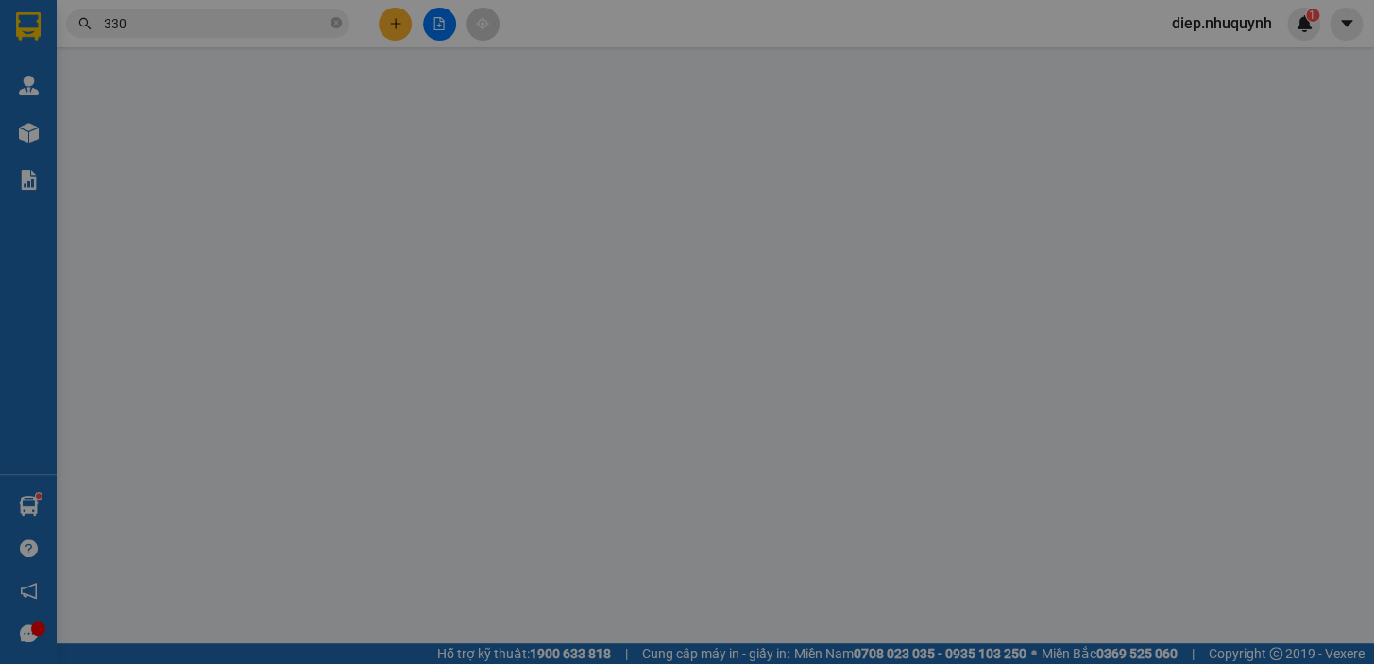
type input "0945137330"
type input "BĂNG TÂM"
type input "20.000"
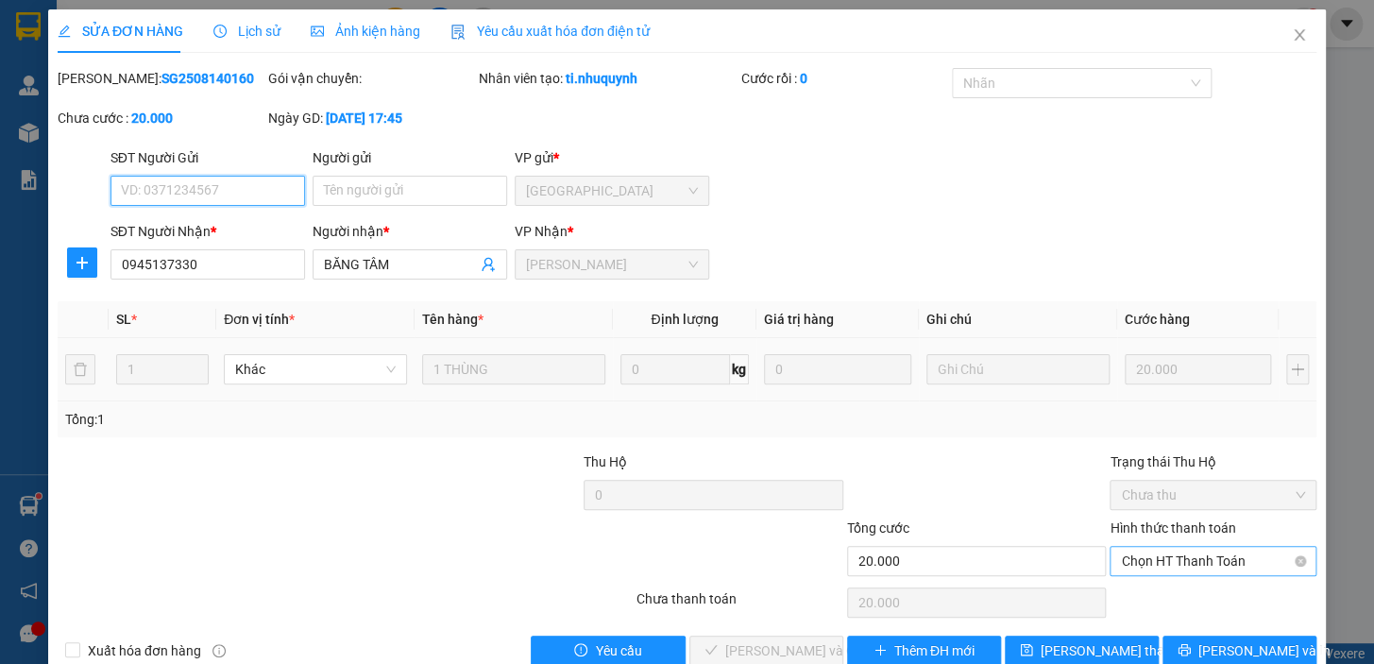
click at [1144, 557] on span "Chọn HT Thanh Toán" at bounding box center [1213, 561] width 184 height 28
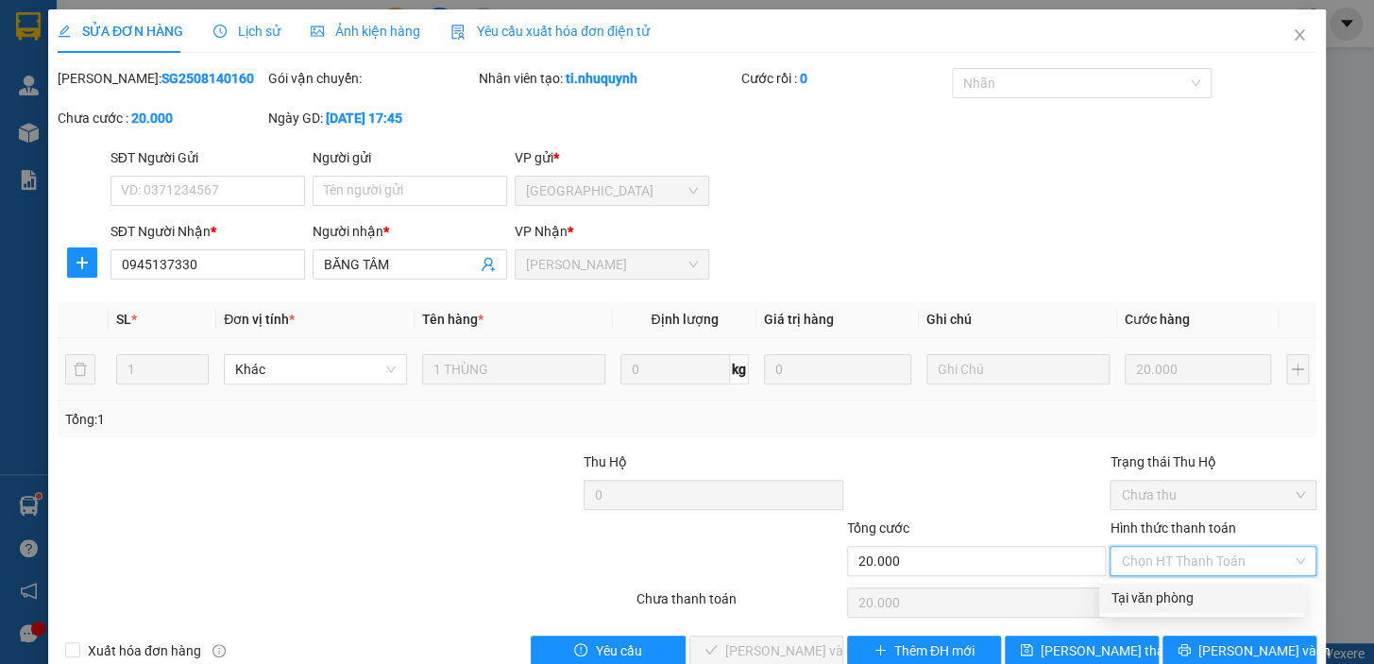
click at [1167, 598] on div "Tại văn phòng" at bounding box center [1201, 597] width 182 height 21
type input "0"
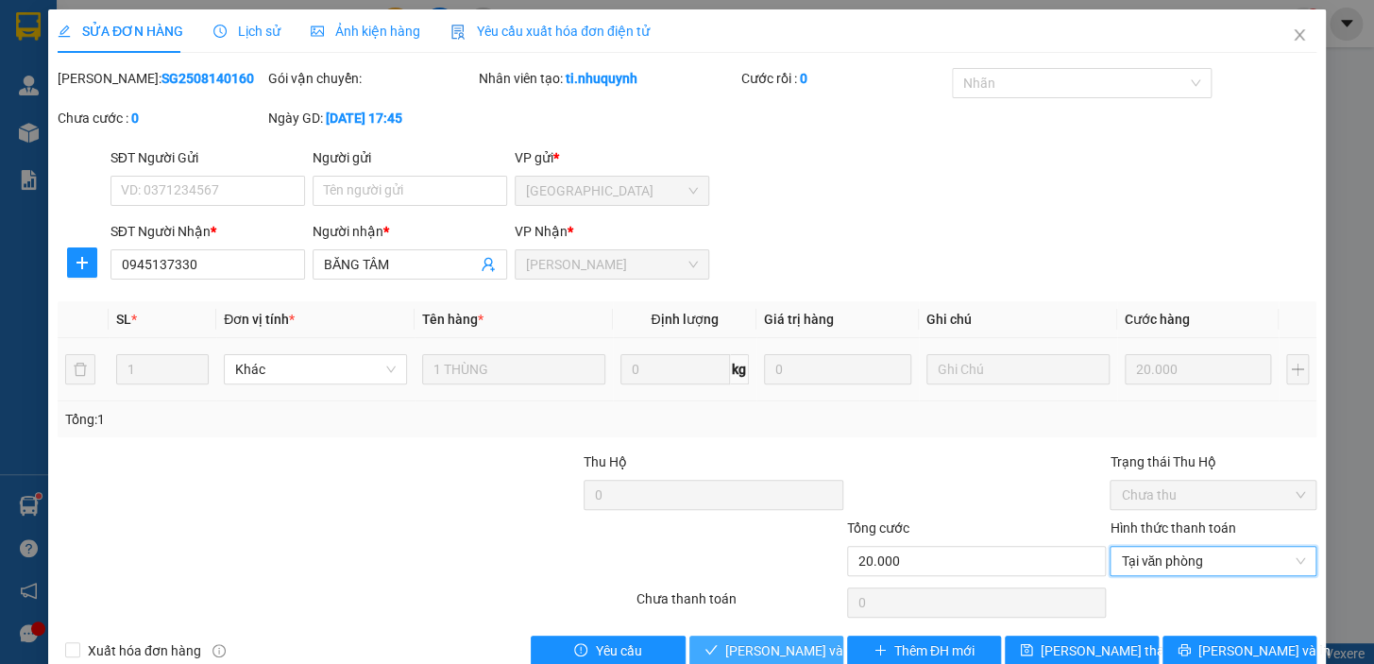
click at [806, 646] on span "Lưu và Giao hàng" at bounding box center [815, 650] width 181 height 21
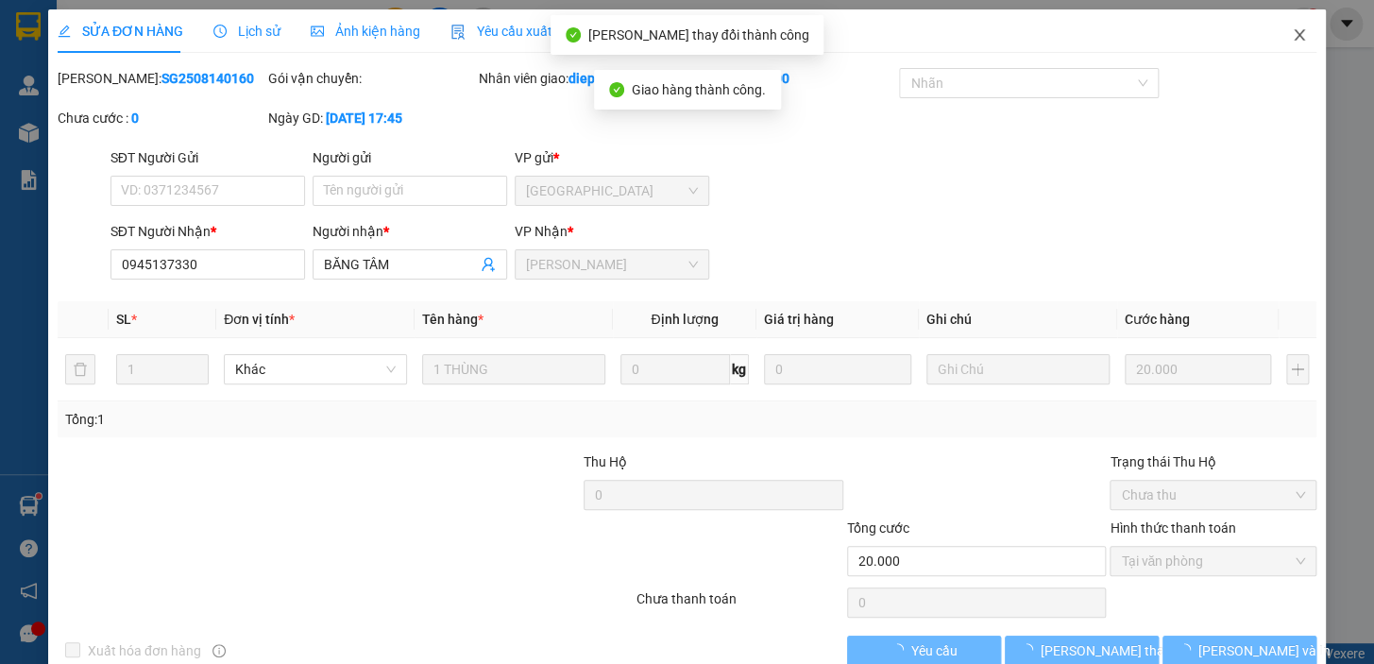
click at [1295, 37] on span "Close" at bounding box center [1299, 35] width 53 height 53
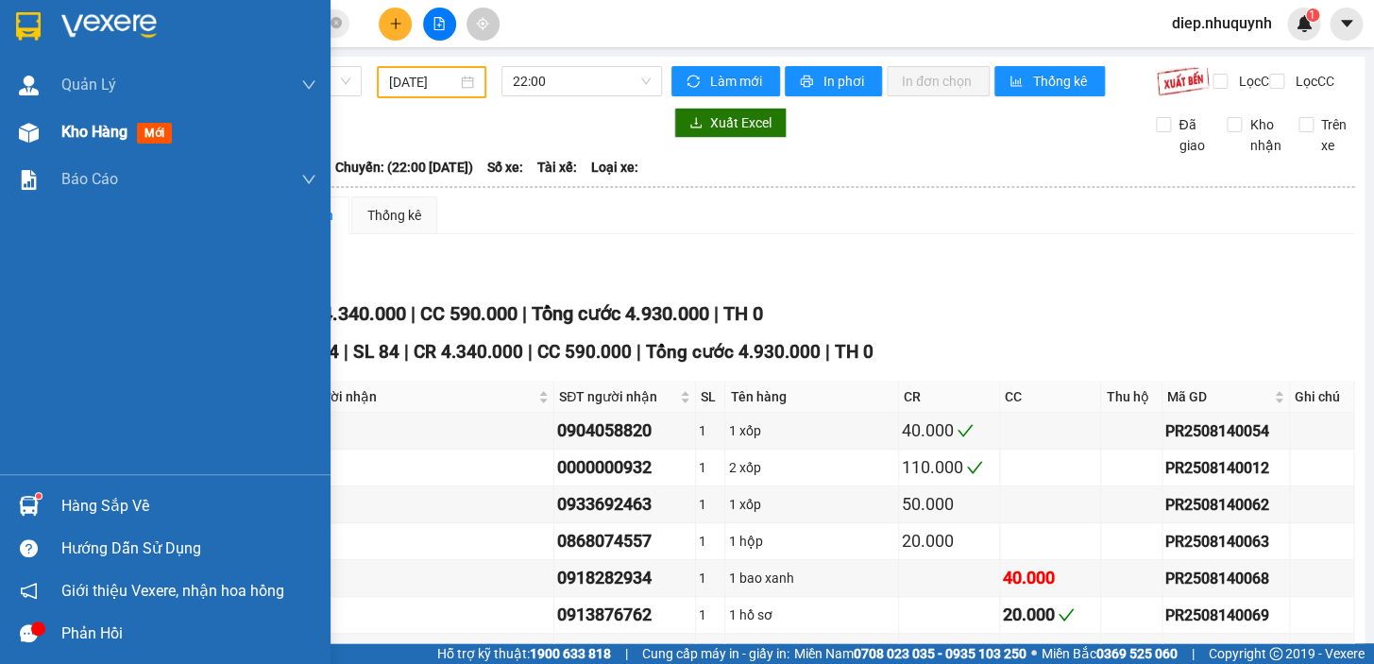
click at [77, 132] on span "Kho hàng" at bounding box center [94, 132] width 66 height 18
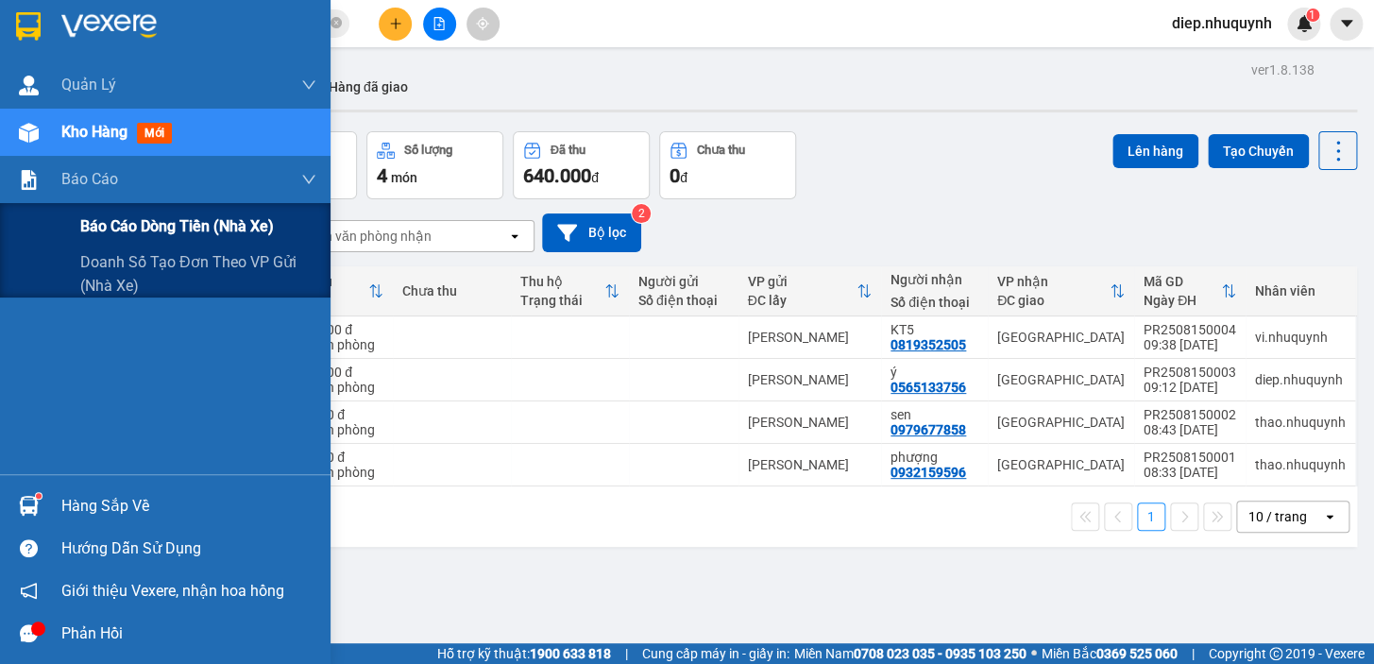
click at [115, 229] on span "Báo cáo dòng tiền (nhà xe)" at bounding box center [177, 226] width 194 height 24
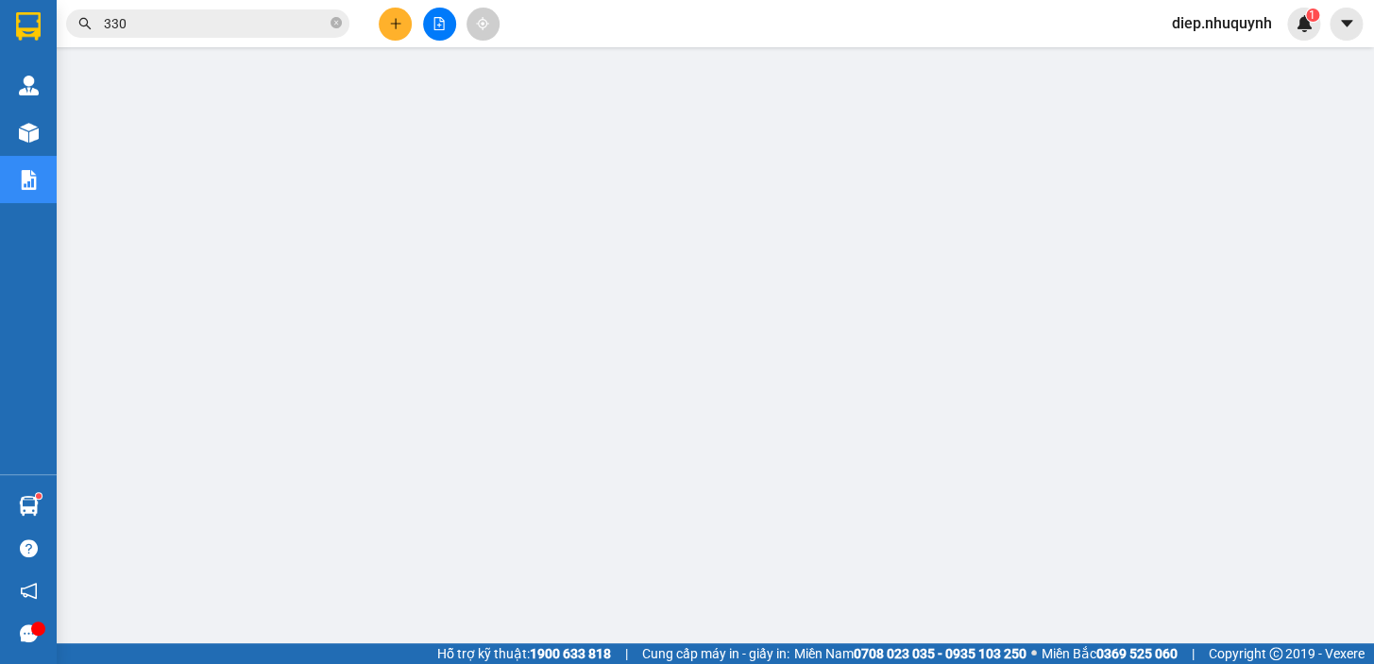
click at [1220, 24] on span "diep.nhuquynh" at bounding box center [1221, 23] width 130 height 24
click at [1204, 56] on span "Đăng xuất" at bounding box center [1229, 58] width 93 height 21
